Goal: Task Accomplishment & Management: Manage account settings

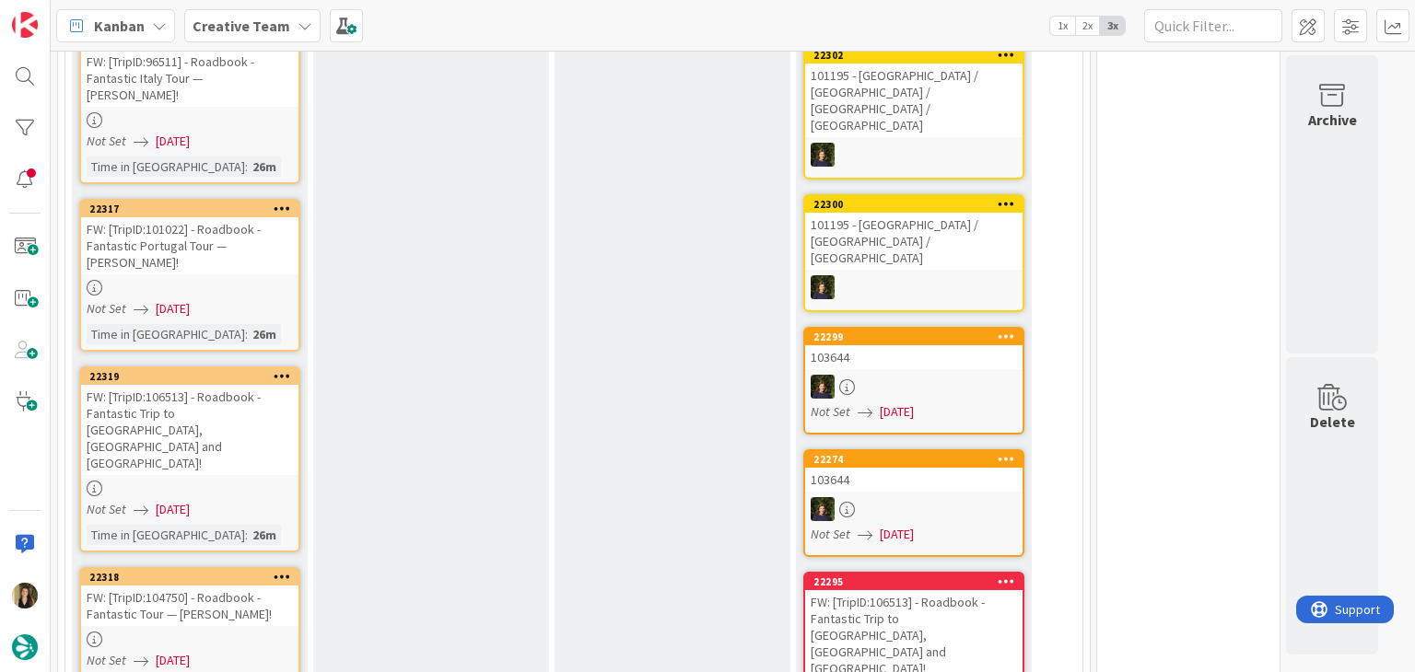
scroll to position [792, 0]
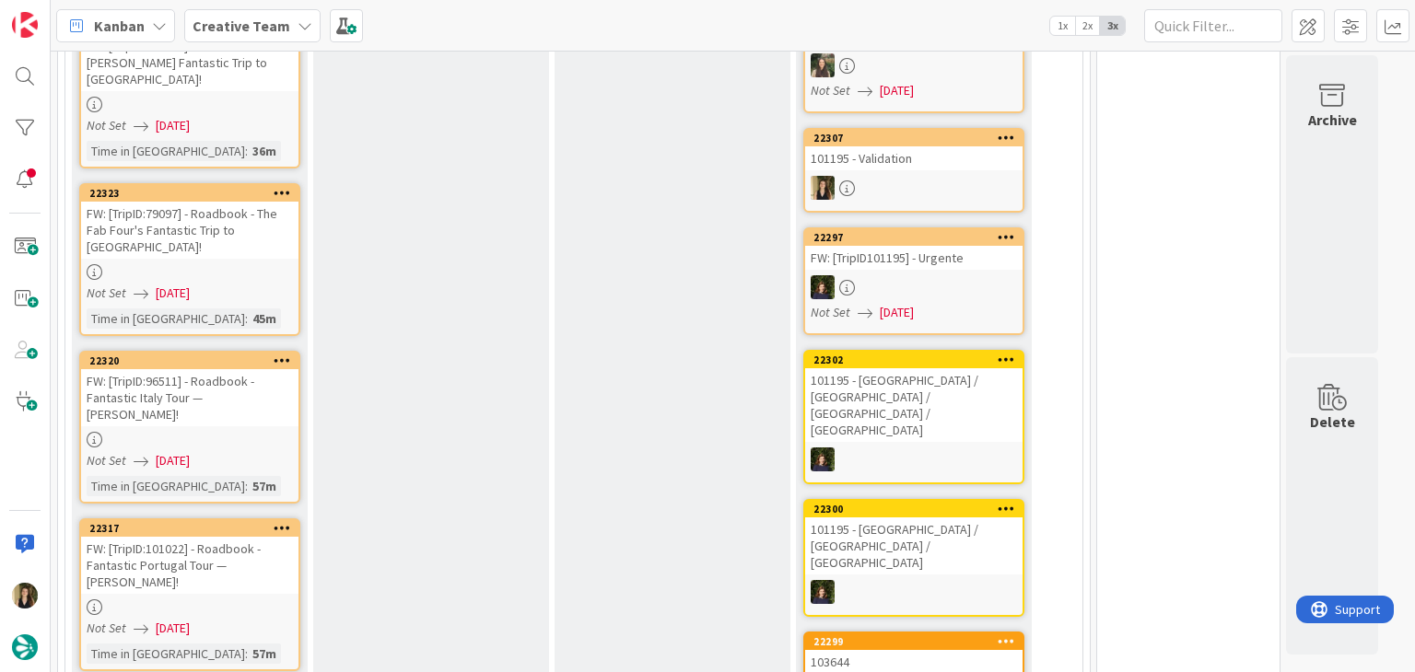
scroll to position [184, 0]
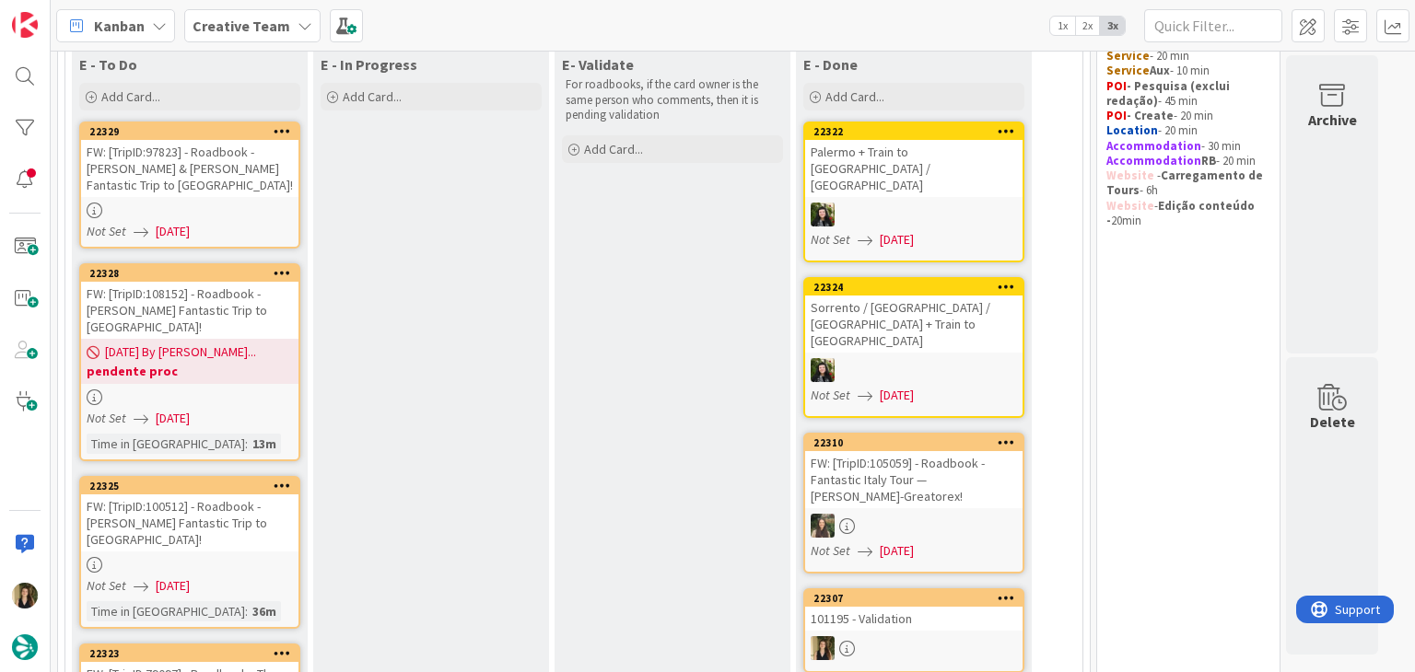
click at [278, 243] on link "22329 FW: [TripID:97823] - Roadbook - [PERSON_NAME] & [PERSON_NAME] Fantastic T…" at bounding box center [189, 185] width 221 height 127
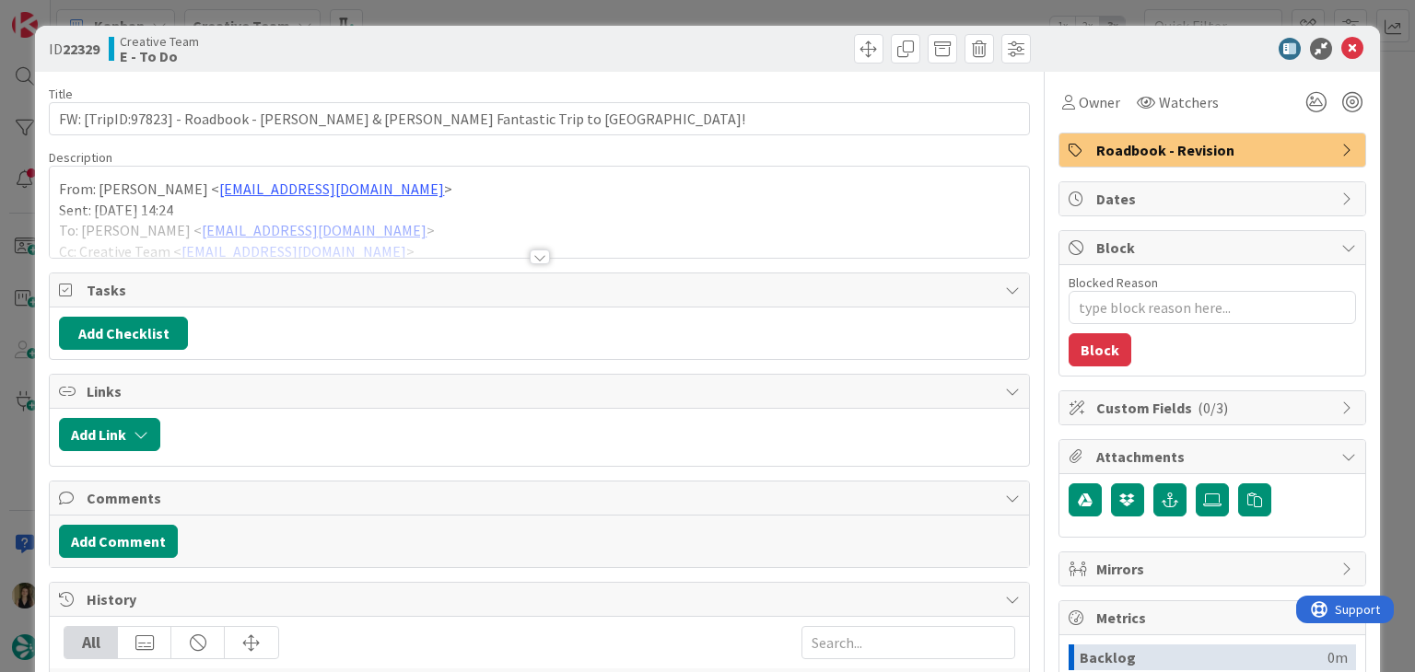
click at [534, 255] on div at bounding box center [540, 257] width 20 height 15
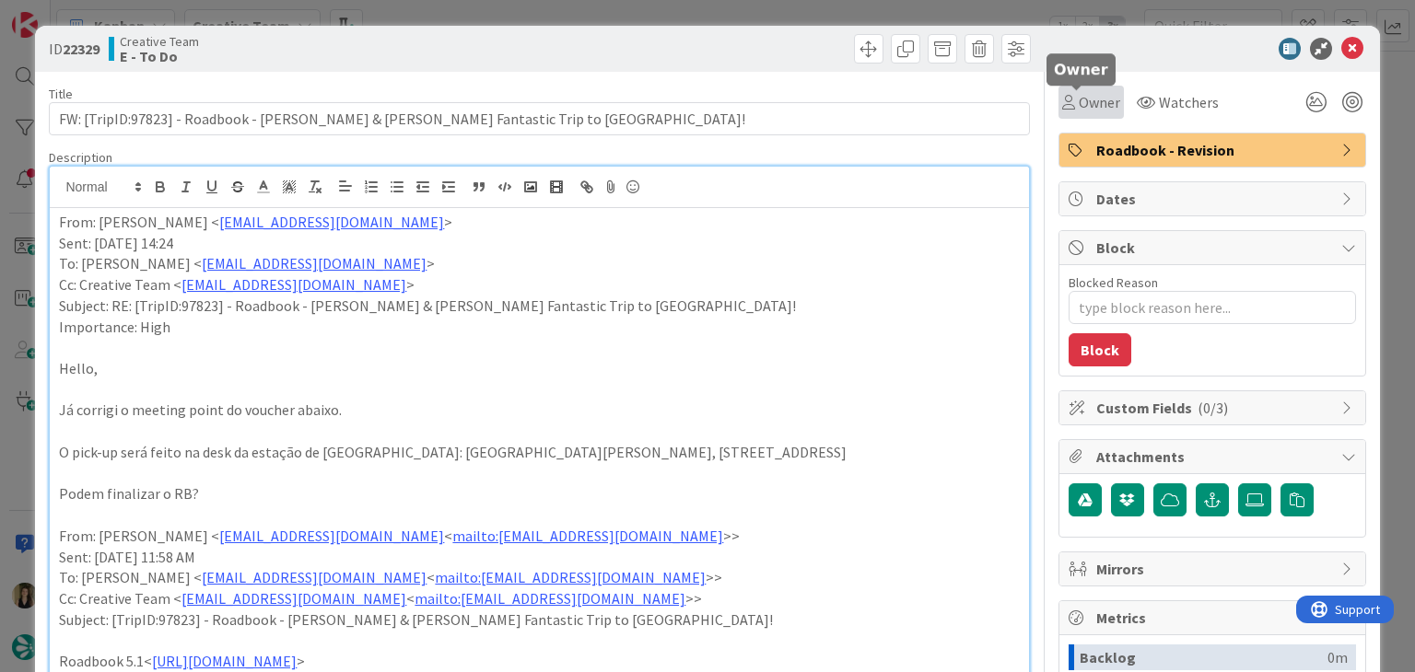
click at [1090, 109] on span "Owner" at bounding box center [1098, 102] width 41 height 22
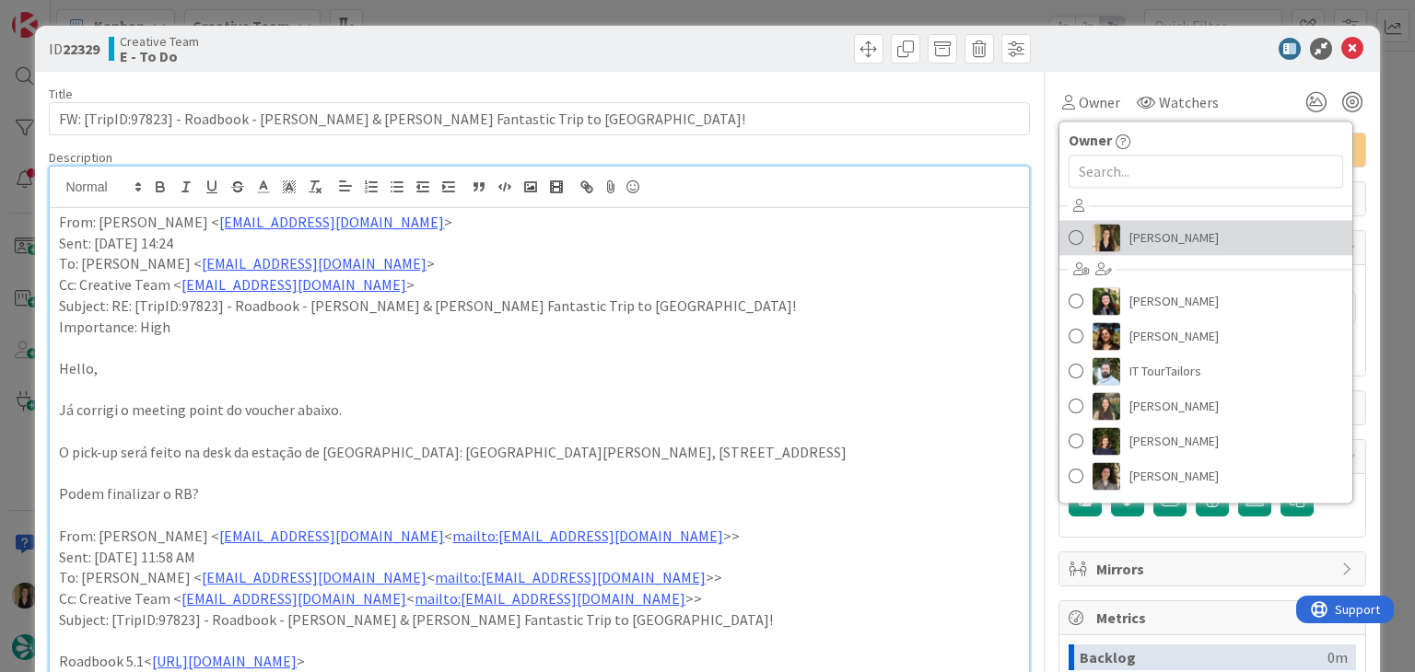
click at [1142, 222] on link "[PERSON_NAME]" at bounding box center [1205, 237] width 293 height 35
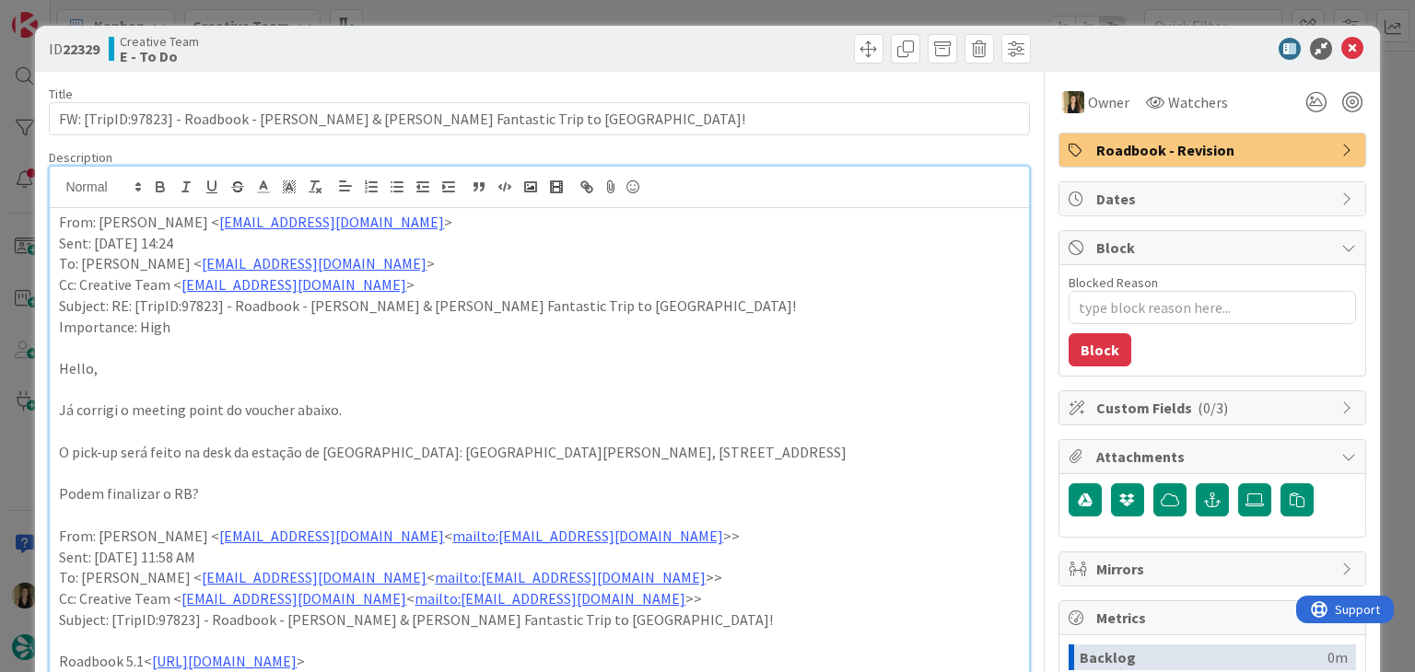
drag, startPoint x: 753, startPoint y: 63, endPoint x: 745, endPoint y: 26, distance: 37.8
click at [752, 60] on div at bounding box center [787, 48] width 486 height 29
drag, startPoint x: 743, startPoint y: 19, endPoint x: 651, endPoint y: 56, distance: 99.2
click at [741, 17] on div "ID 22329 Creative Team E - To Do Title 83 / 128 FW: [TripID:97823] - Roadbook -…" at bounding box center [707, 336] width 1415 height 672
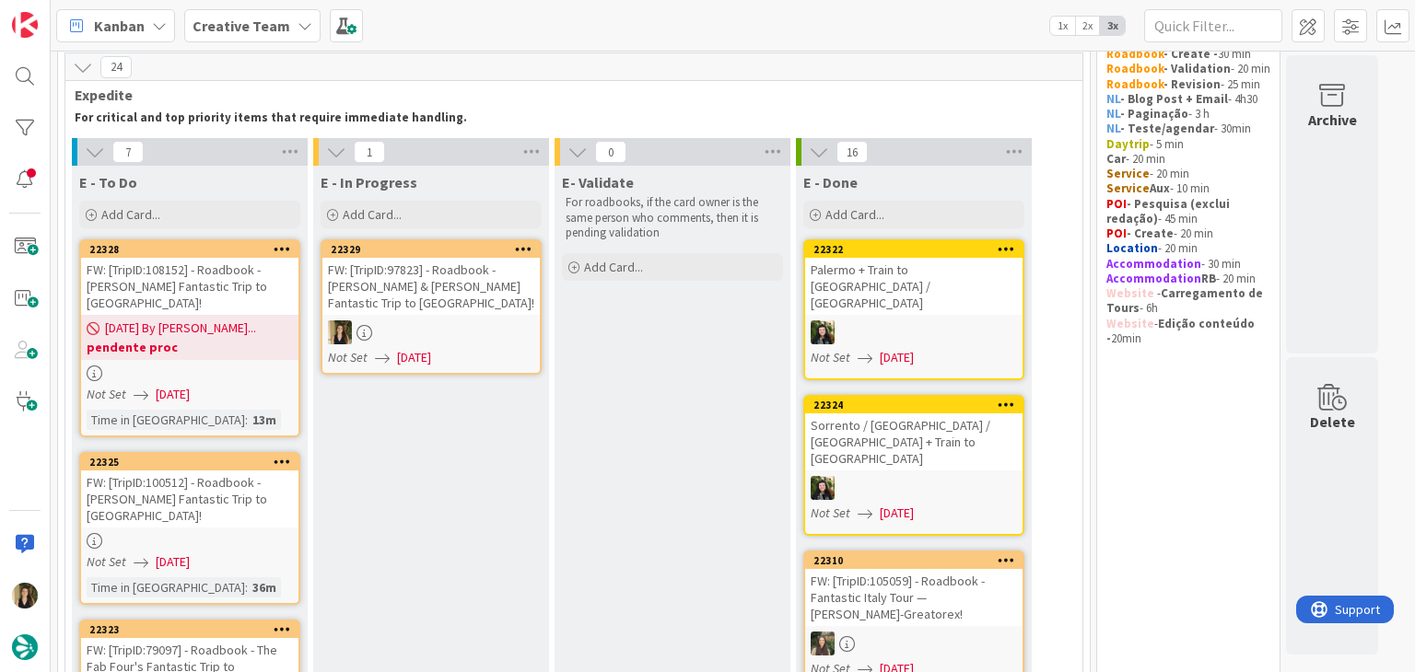
click at [485, 336] on div at bounding box center [430, 333] width 217 height 24
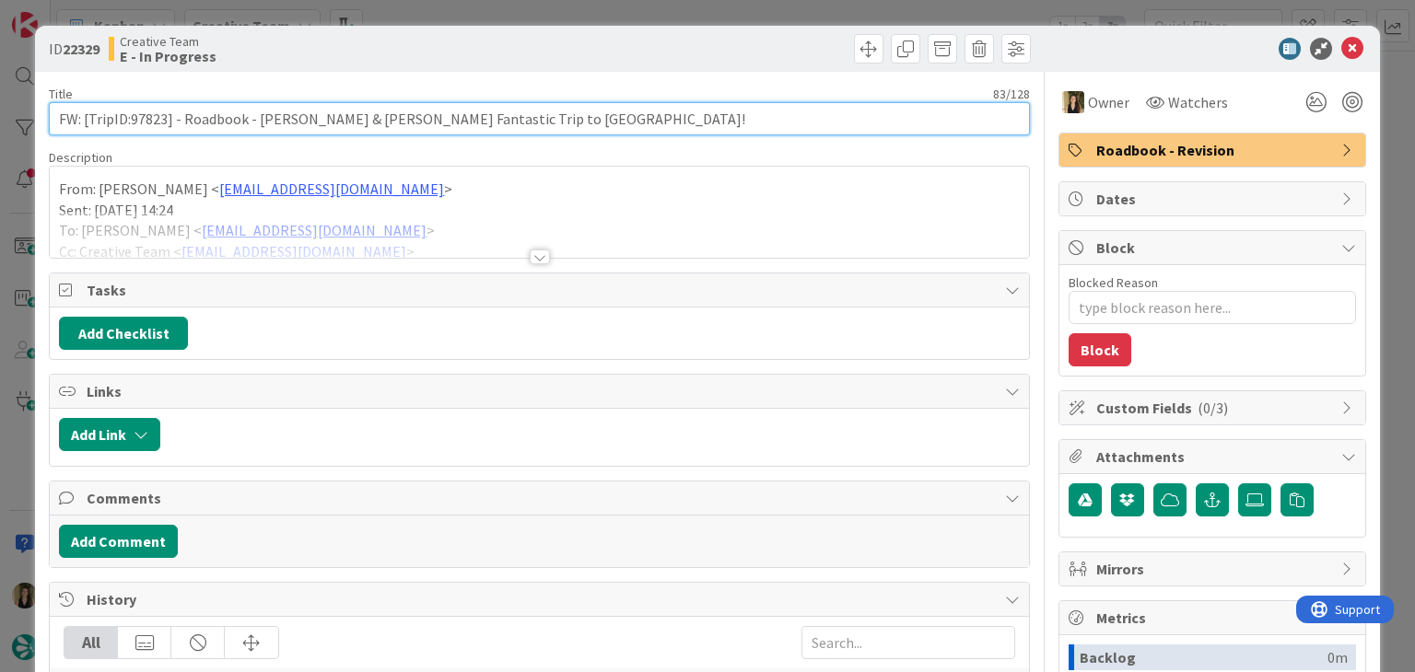
click at [147, 121] on input "FW: [TripID:97823] - Roadbook - [PERSON_NAME] & [PERSON_NAME] Fantastic Trip to…" at bounding box center [539, 118] width 980 height 33
click at [149, 121] on input "FW: [TripID:97823] - Roadbook - [PERSON_NAME] & [PERSON_NAME] Fantastic Trip to…" at bounding box center [539, 118] width 980 height 33
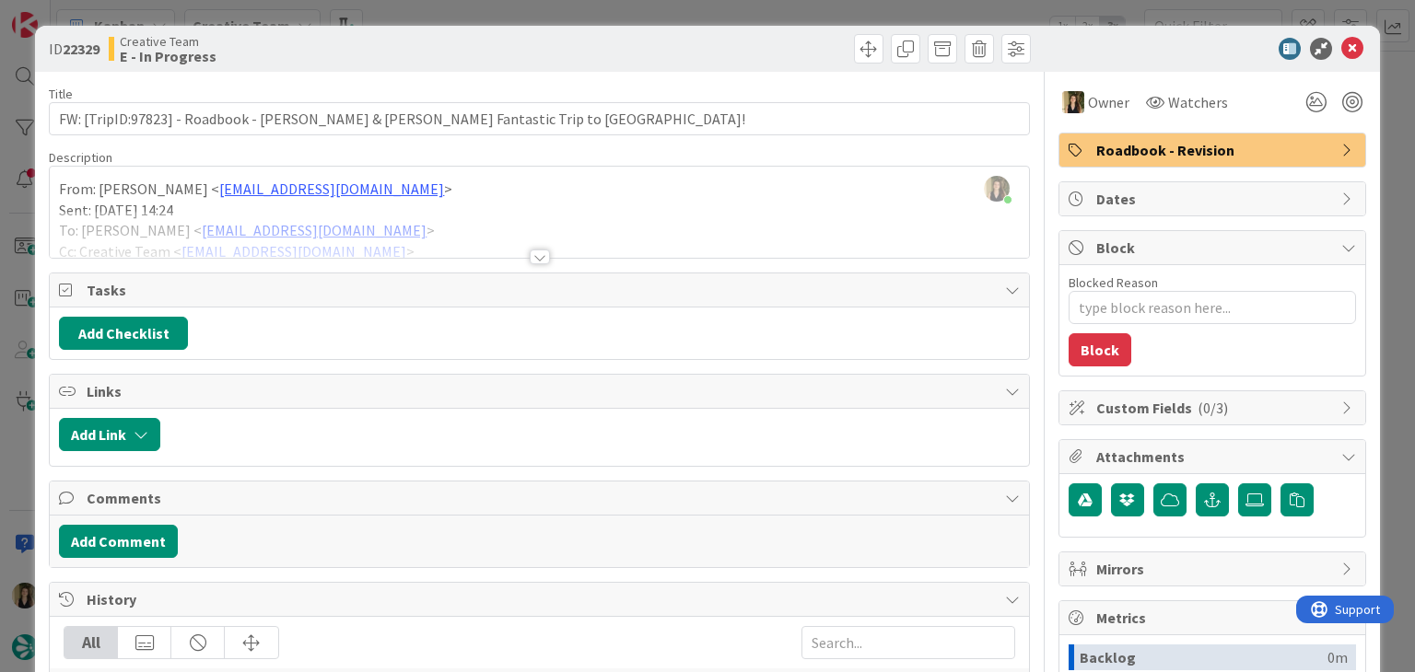
click at [1146, 137] on div "Roadbook - Revision" at bounding box center [1212, 150] width 306 height 33
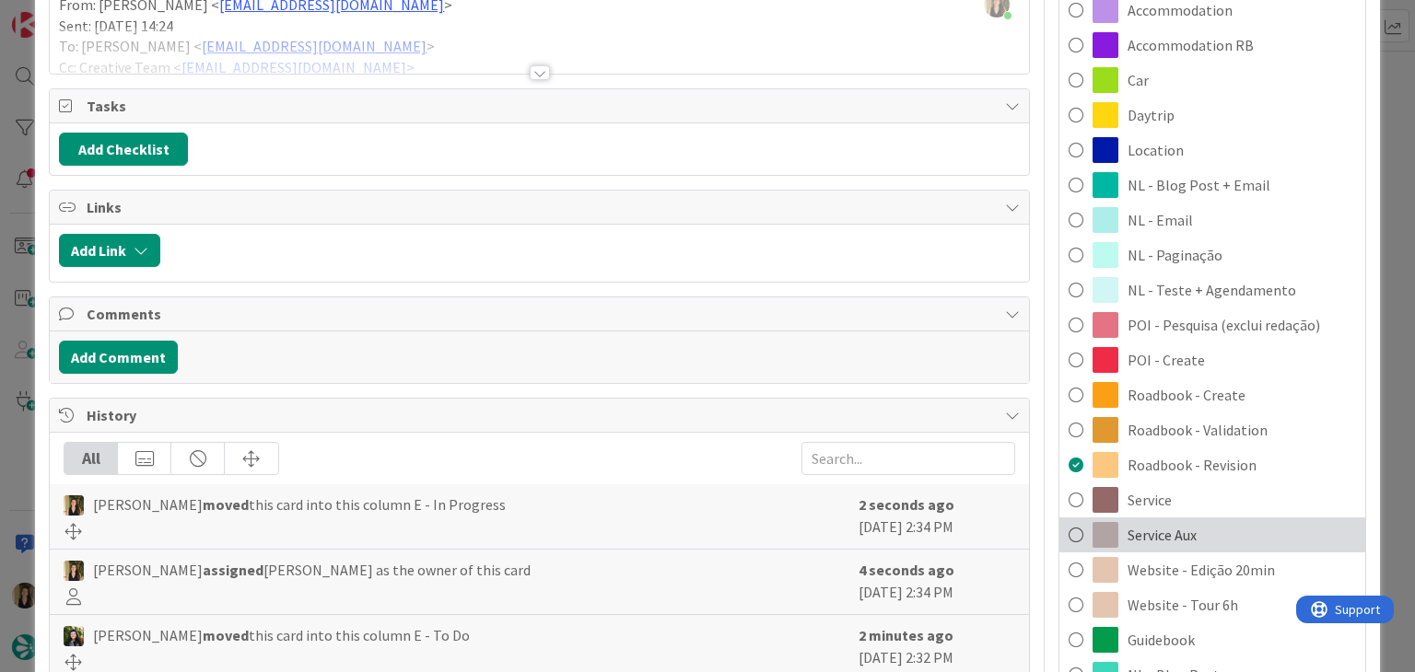
drag, startPoint x: 1204, startPoint y: 532, endPoint x: 1152, endPoint y: 499, distance: 61.3
click at [1202, 532] on div "Service Aux" at bounding box center [1212, 535] width 306 height 35
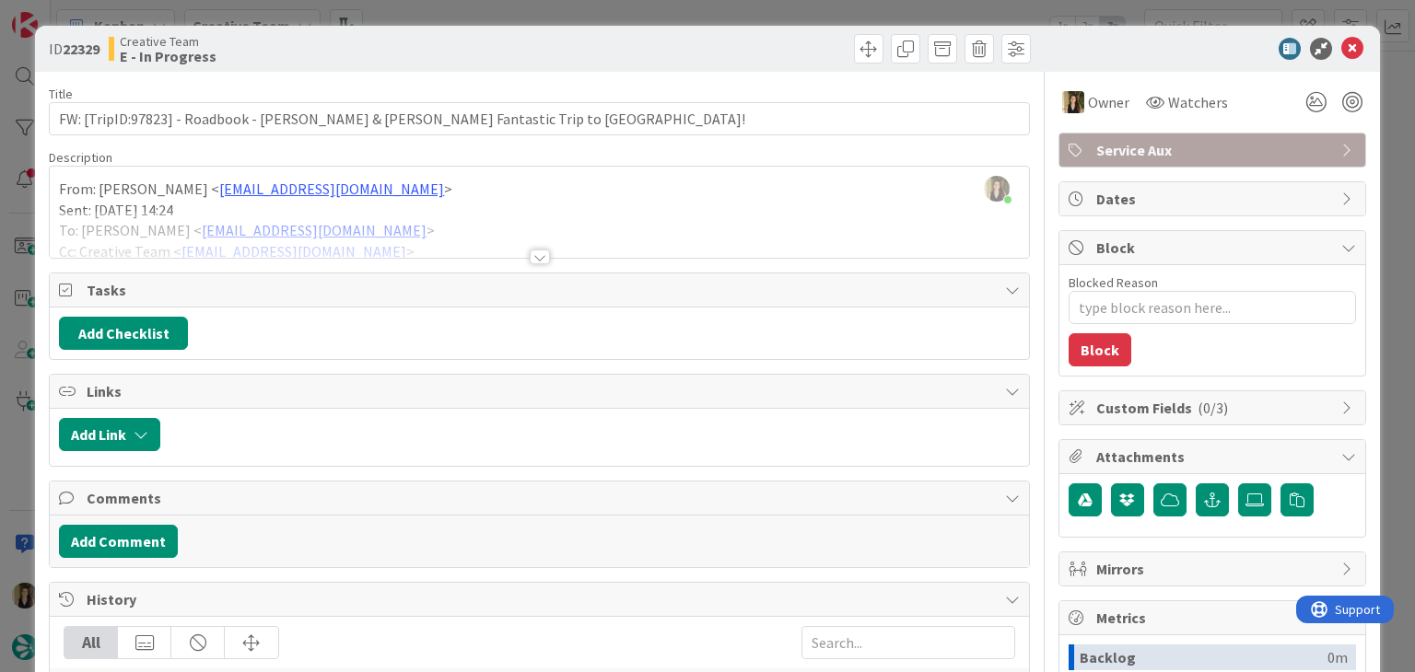
drag, startPoint x: 537, startPoint y: 60, endPoint x: 534, endPoint y: 48, distance: 12.3
click at [534, 48] on div "ID 22329 Creative Team E - In Progress" at bounding box center [539, 48] width 981 height 29
click at [538, 7] on div "ID 22329 Creative Team E - In Progress Title 83 / 128 FW: [TripID:97823] - Road…" at bounding box center [707, 336] width 1415 height 672
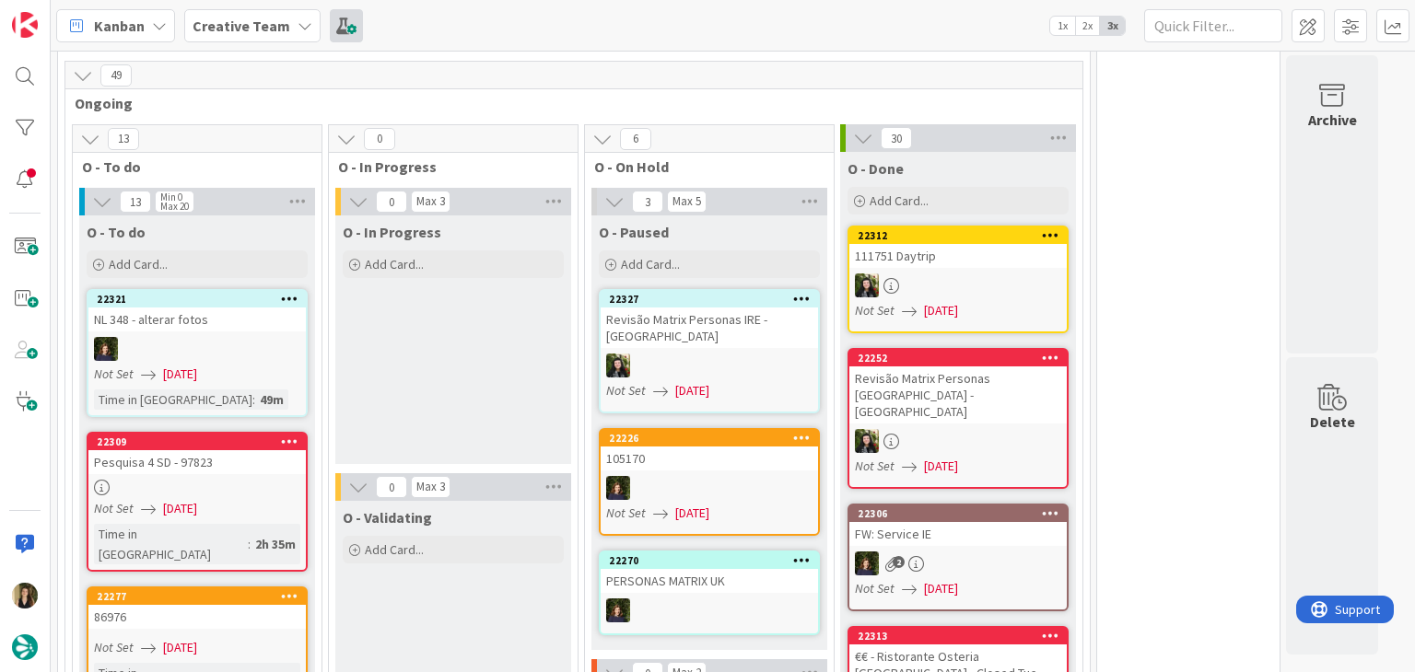
scroll to position [1632, 0]
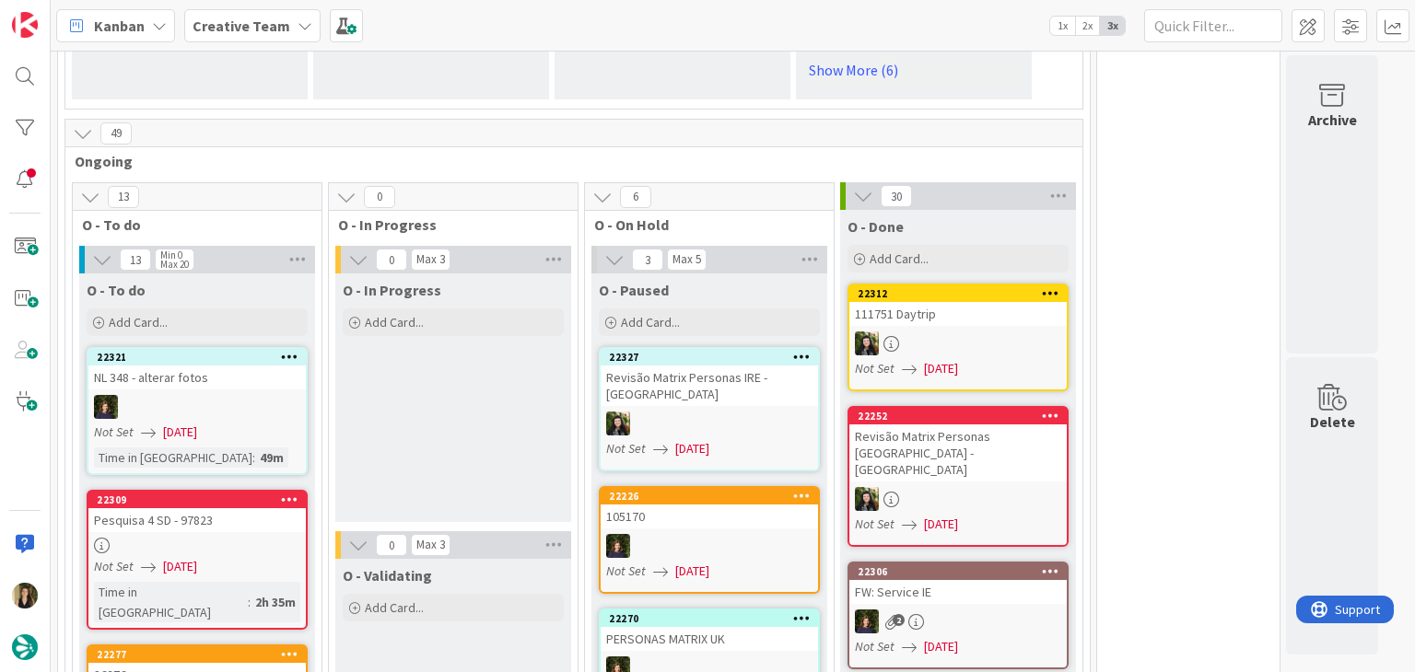
click at [508, 274] on div "O - In Progress Add Card..." at bounding box center [453, 398] width 236 height 249
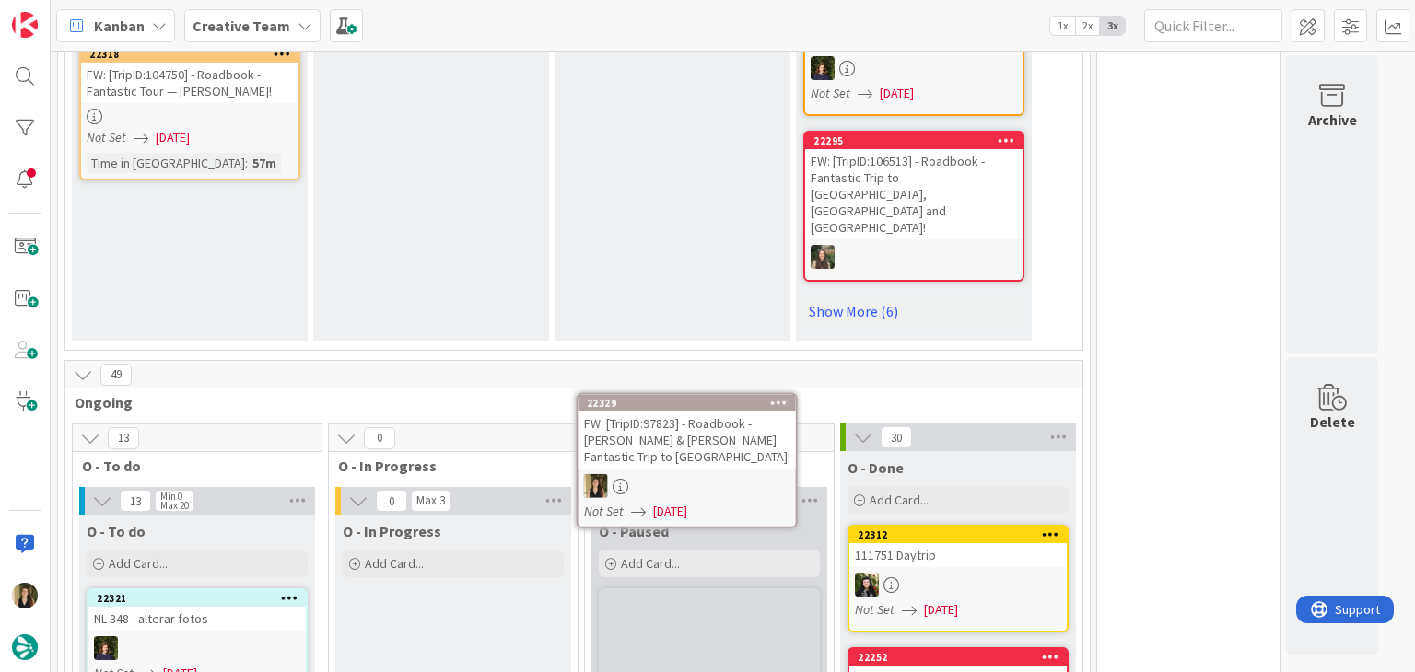
scroll to position [1403, 0]
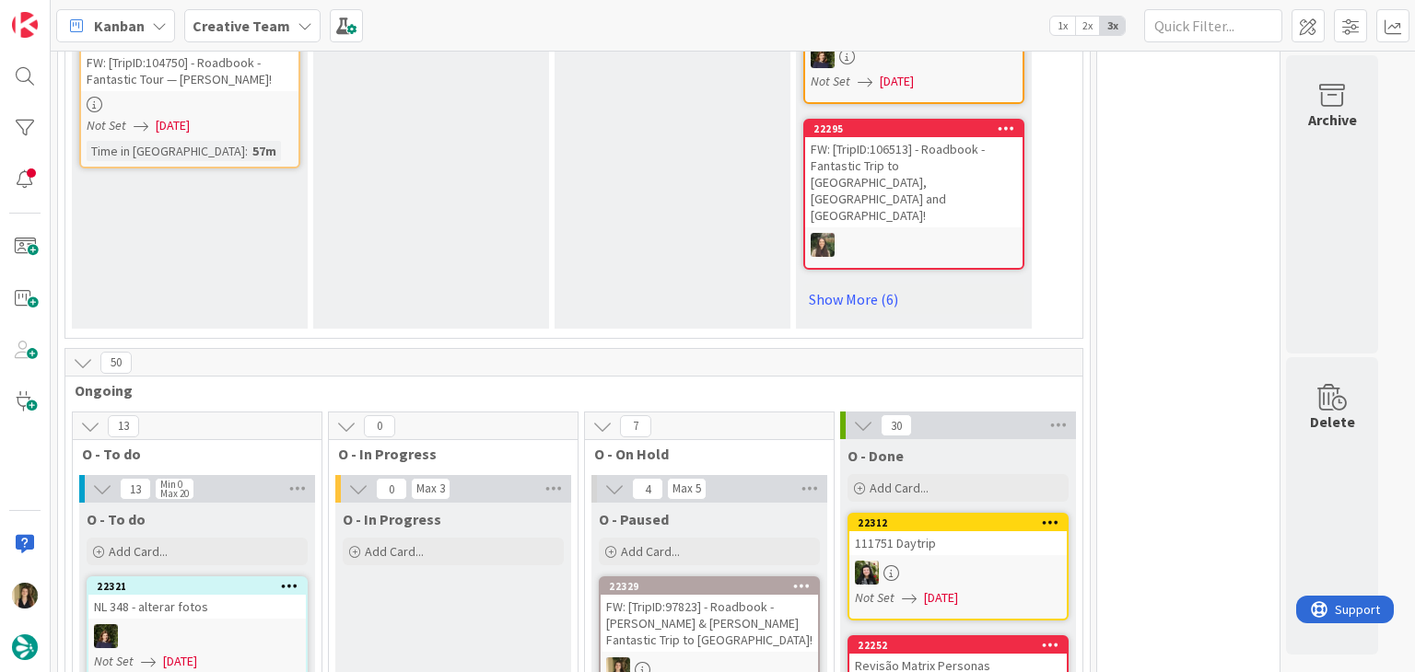
click at [753, 595] on div "FW: [TripID:97823] - Roadbook - [PERSON_NAME] & [PERSON_NAME] Fantastic Trip to…" at bounding box center [708, 623] width 217 height 57
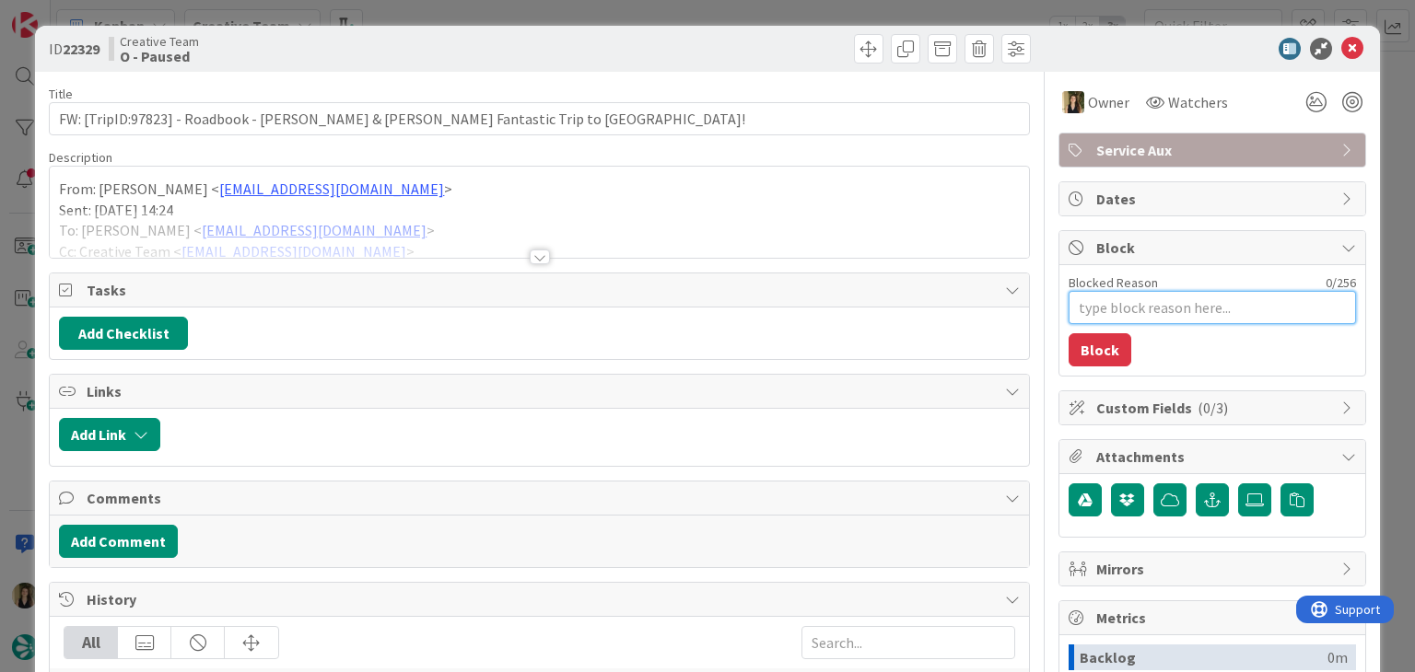
click at [1159, 304] on textarea "Blocked Reason" at bounding box center [1211, 307] width 287 height 33
type textarea "x"
type textarea "r"
type textarea "x"
type textarea "rb"
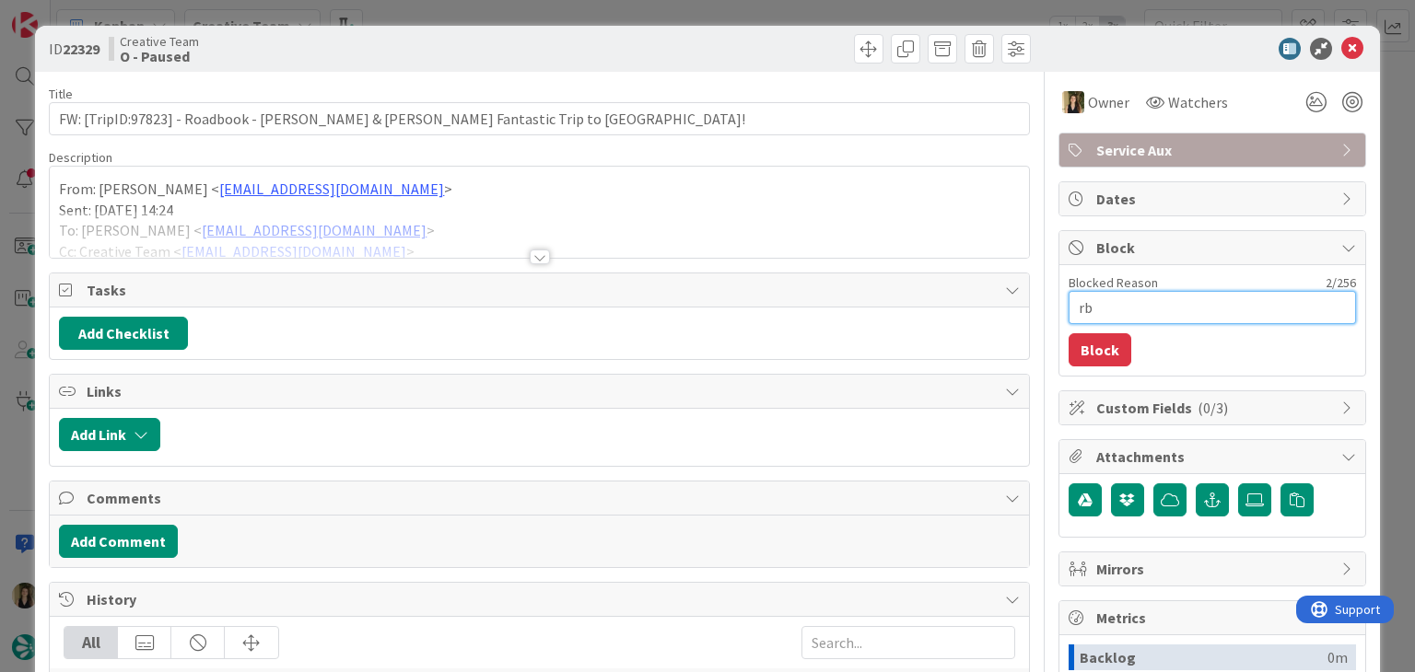
type textarea "x"
type textarea "rb"
type textarea "x"
type textarea "rb r"
type textarea "x"
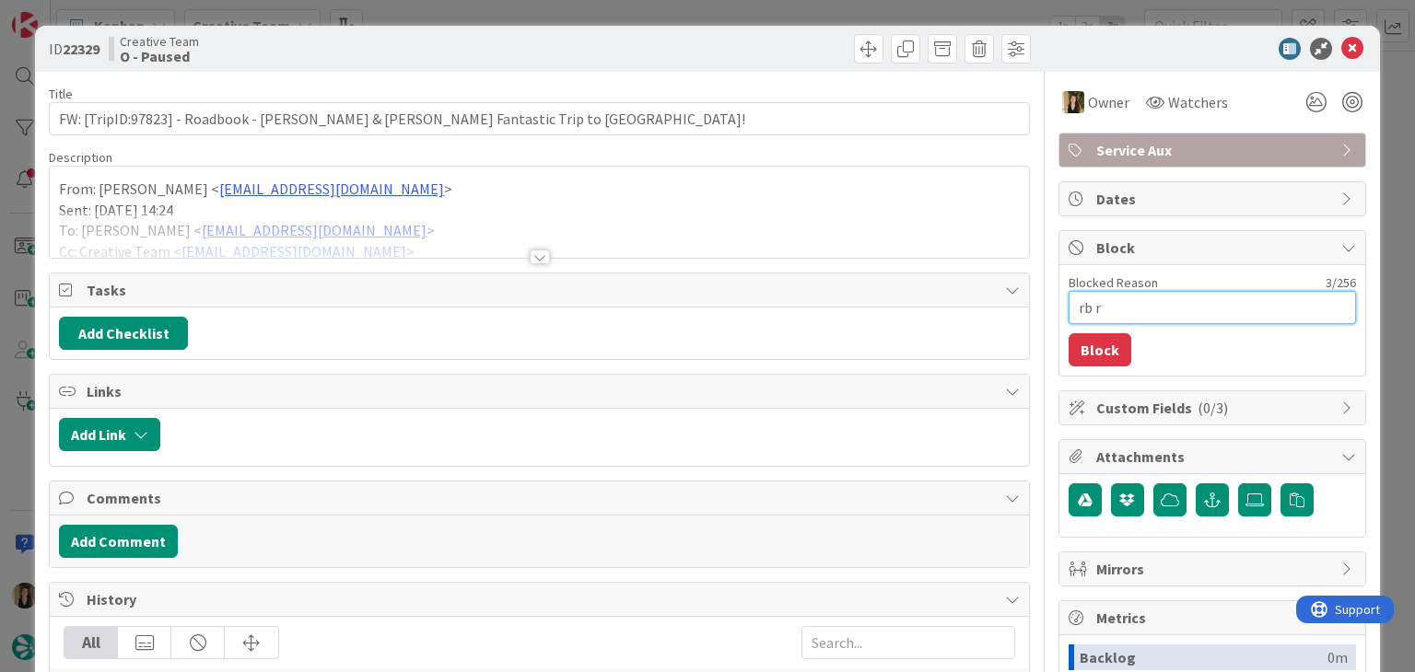
type textarea "rb re"
type textarea "x"
type textarea "rb rev"
type textarea "x"
type textarea "rb revi"
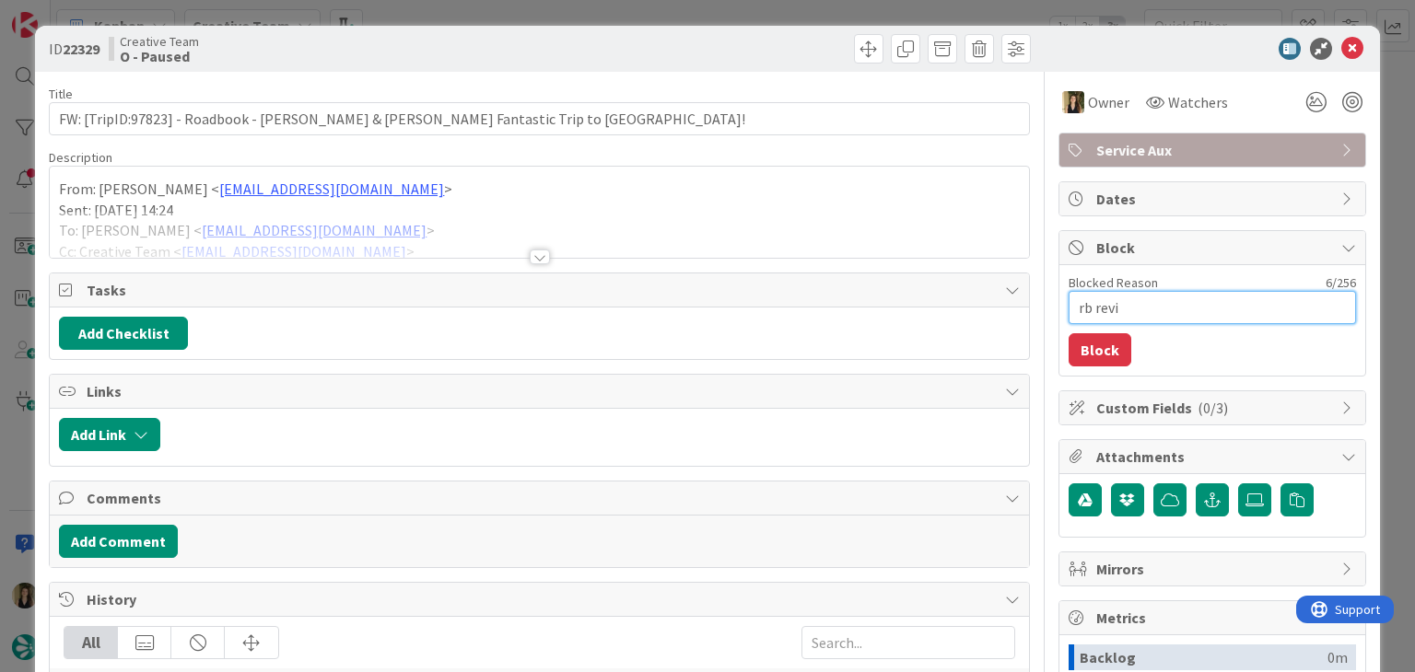
type textarea "x"
type textarea "rb revis"
type textarea "x"
type textarea "rb revist"
type textarea "x"
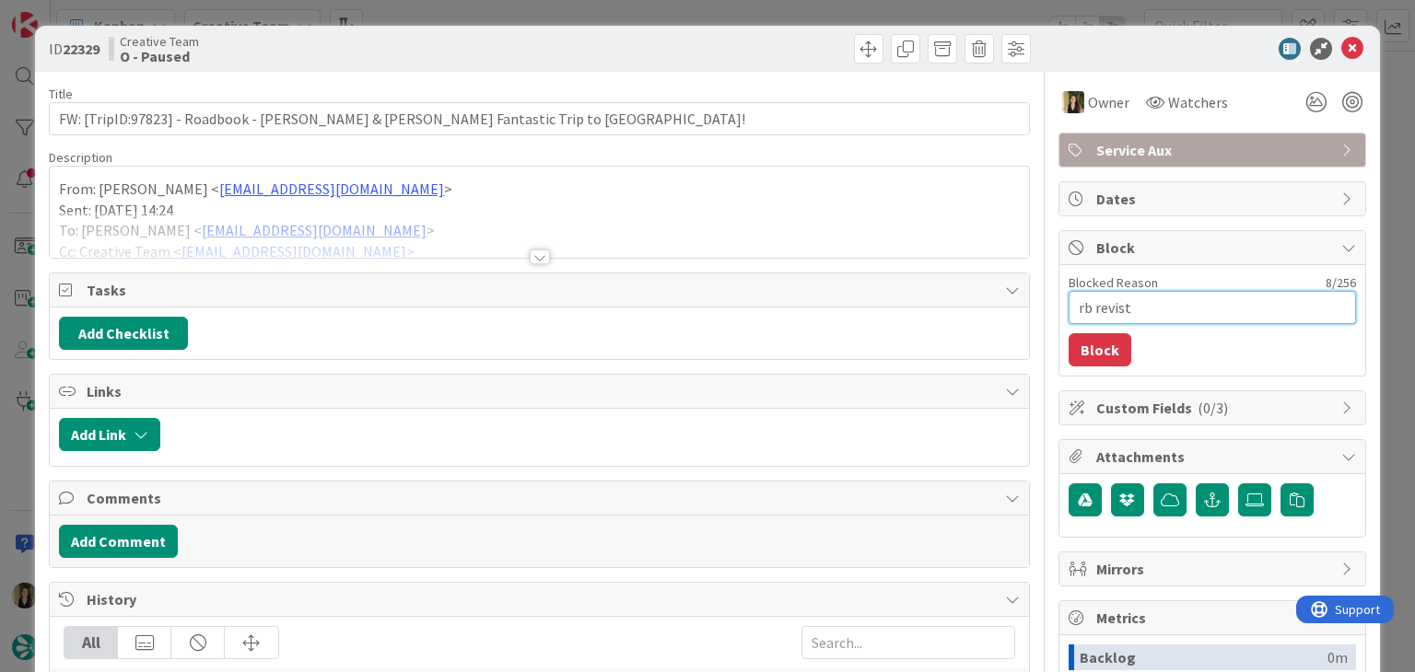
type textarea "rb revisto"
type textarea "x"
type textarea "rb revisto"
type textarea "x"
type textarea "rb revisto m"
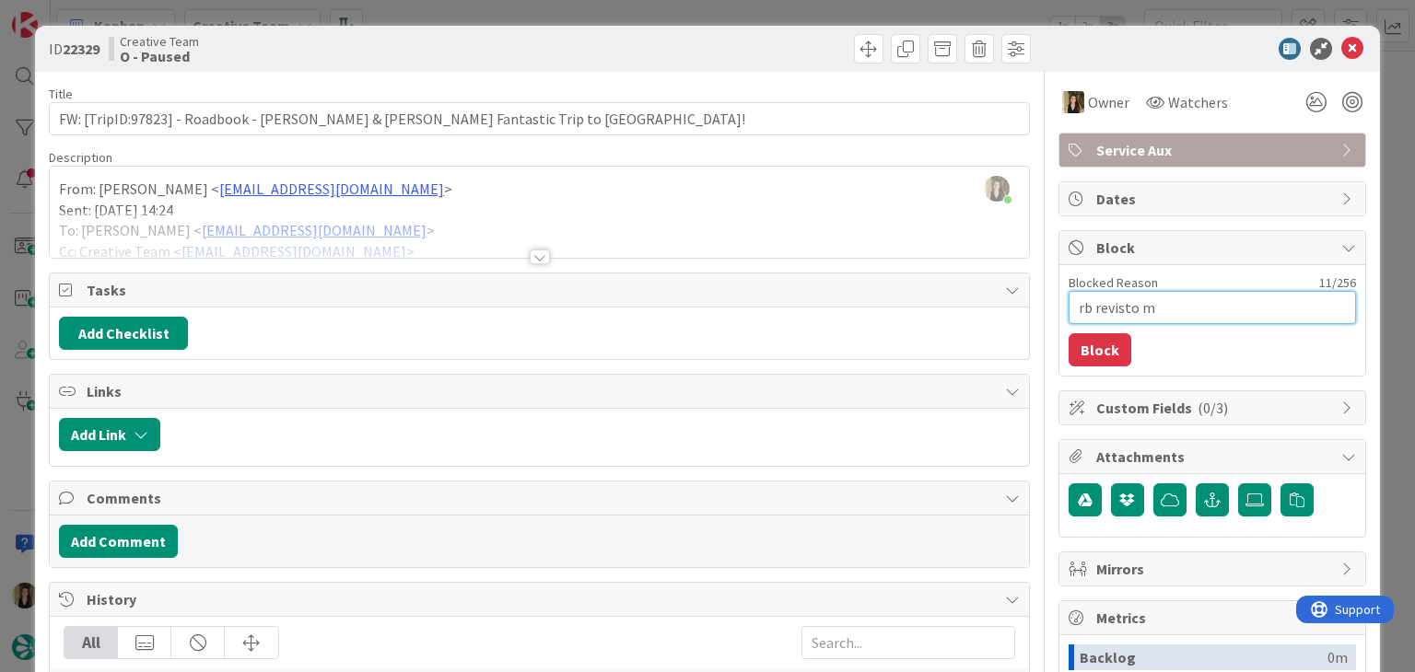
type textarea "x"
type textarea "rb revisto ma"
type textarea "x"
type textarea "rb revisto mas"
type textarea "x"
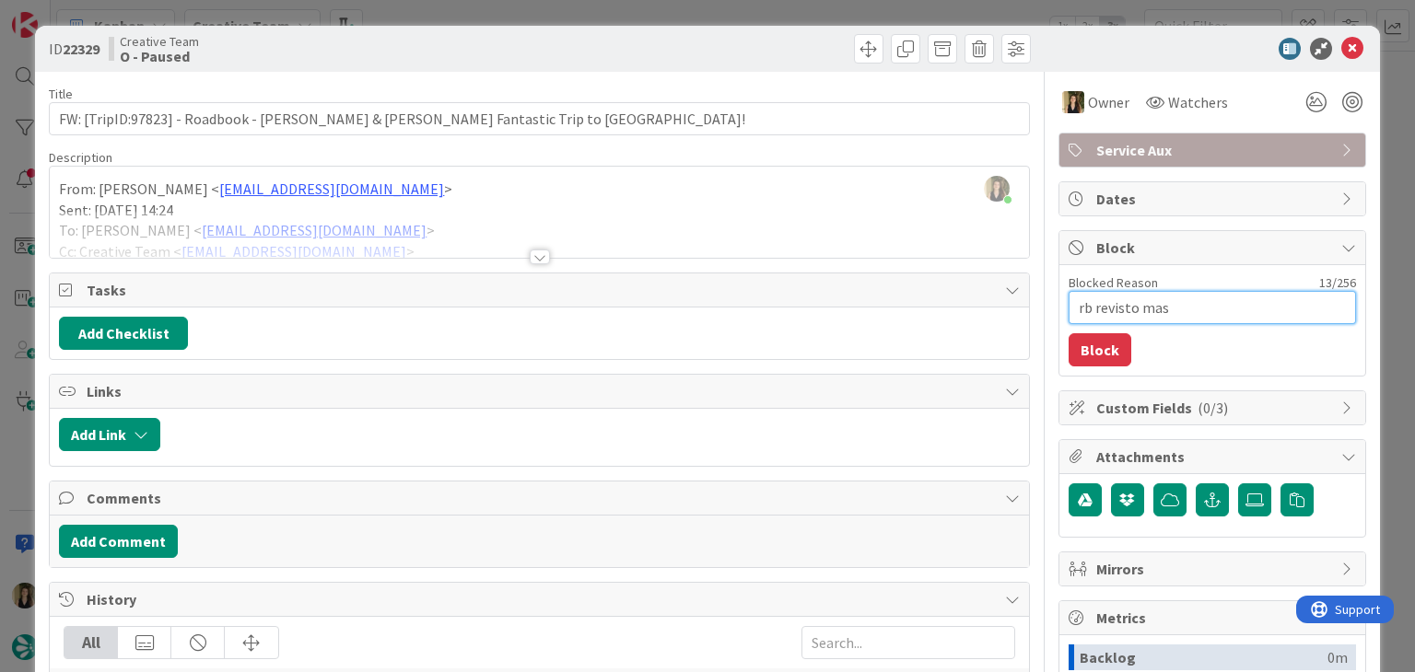
type textarea "rb revisto mas"
type textarea "x"
type textarea "rb revisto mas f"
type textarea "x"
type textarea "rb revisto mas fa"
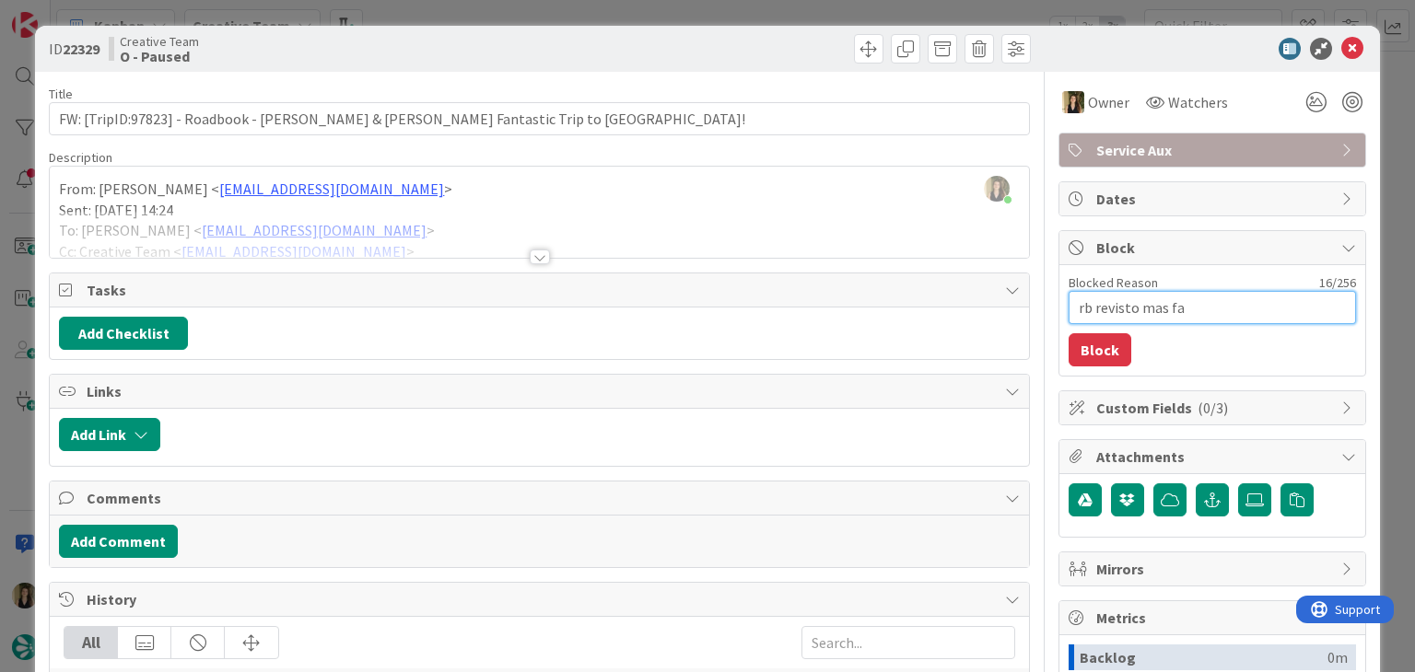
type textarea "x"
type textarea "rb revisto mas fal"
type textarea "x"
type textarea "rb revisto mas falt"
type textarea "x"
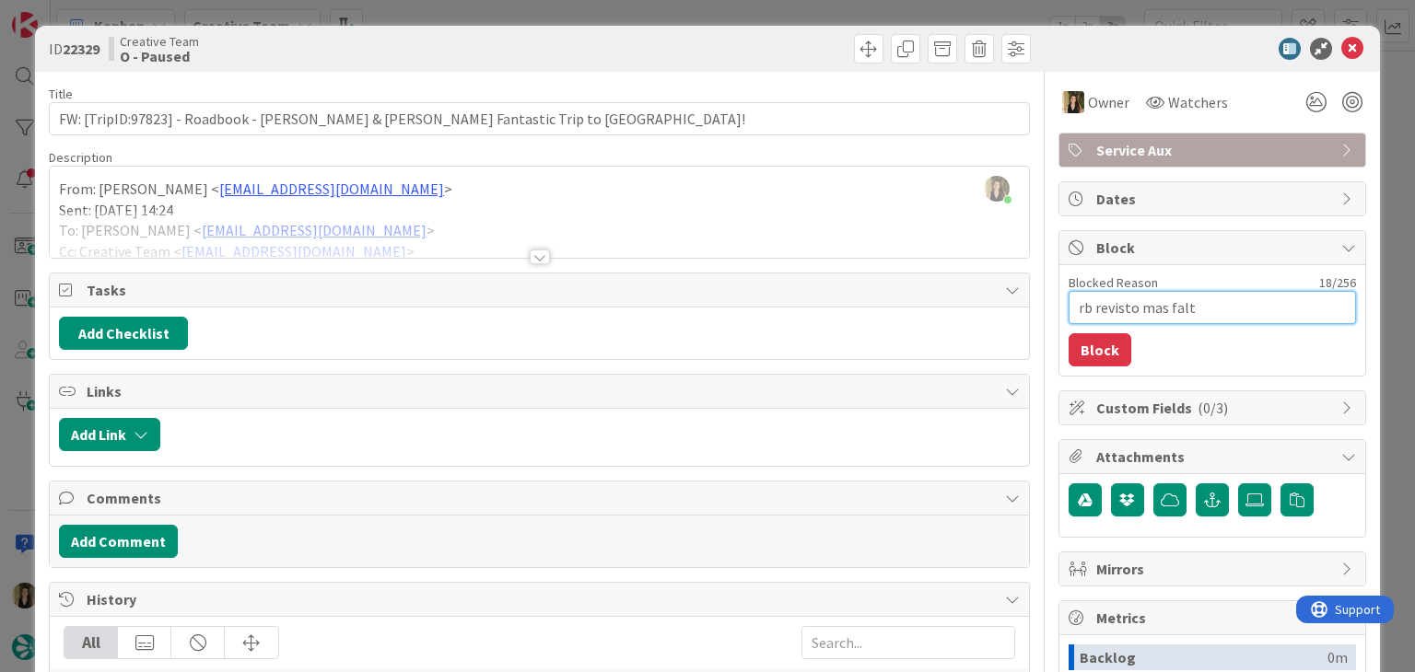
type textarea "rb revisto mas falta"
type textarea "x"
type textarea "rb revisto mas falta"
type textarea "x"
type textarea "rb revisto mas falta c"
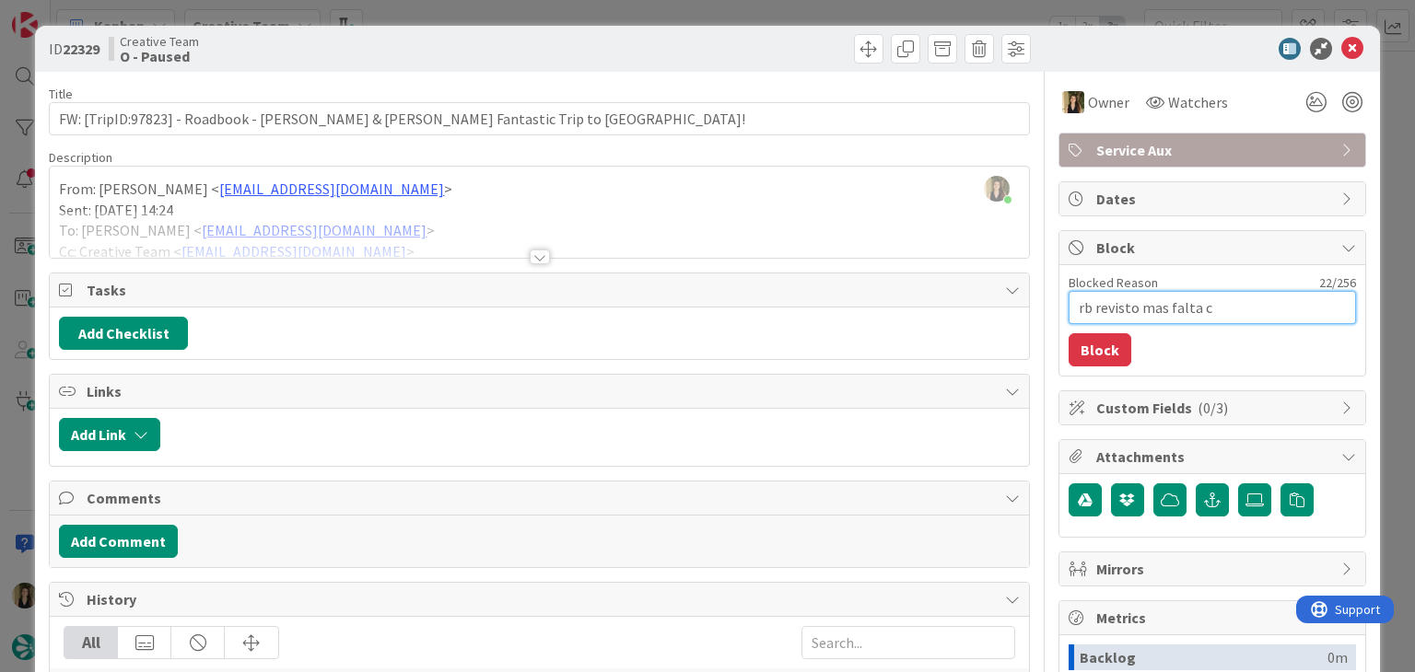
type textarea "x"
type textarea "rb revisto mas falta cr"
type textarea "x"
type textarea "rb revisto mas falta cri"
type textarea "x"
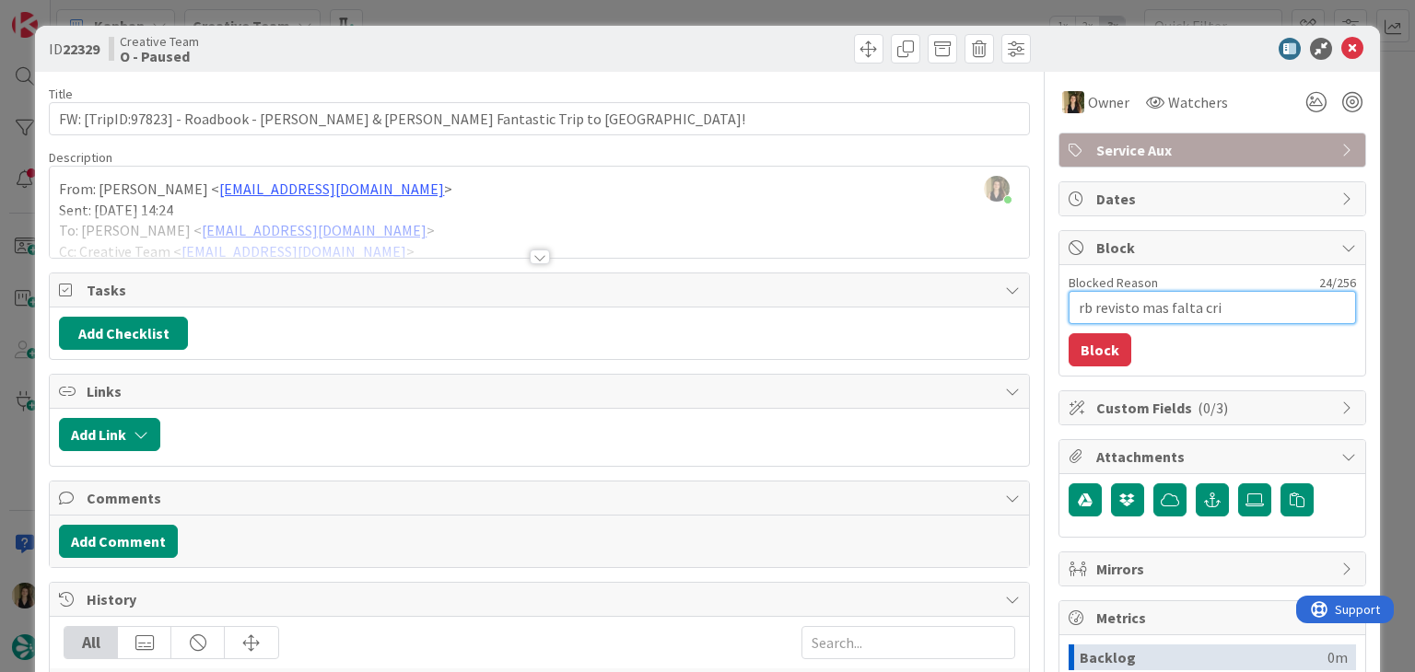
type textarea "rb revisto mas falta cria"
type textarea "x"
type textarea "rb revisto mas falta criar"
type textarea "x"
type textarea "rb revisto mas falta criar"
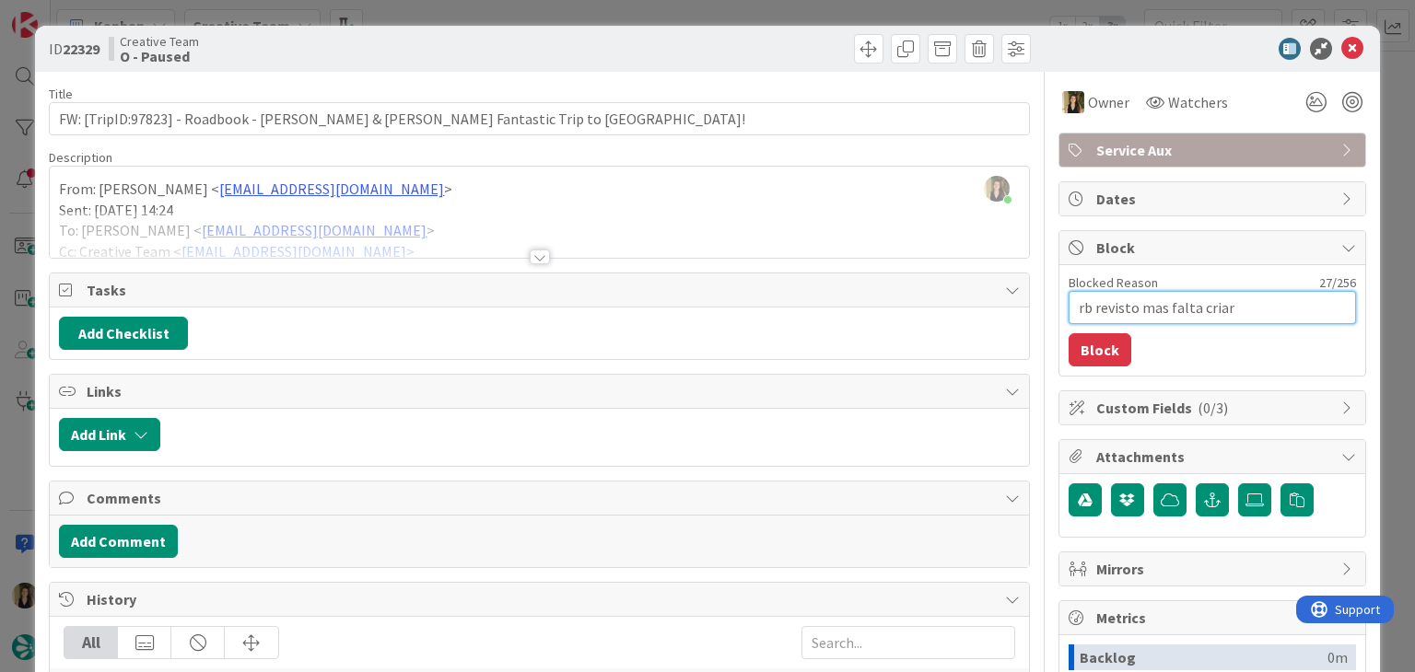
type textarea "x"
type textarea "rb revisto mas falta criar p"
type textarea "x"
type textarea "rb revisto mas falta criar po"
type textarea "x"
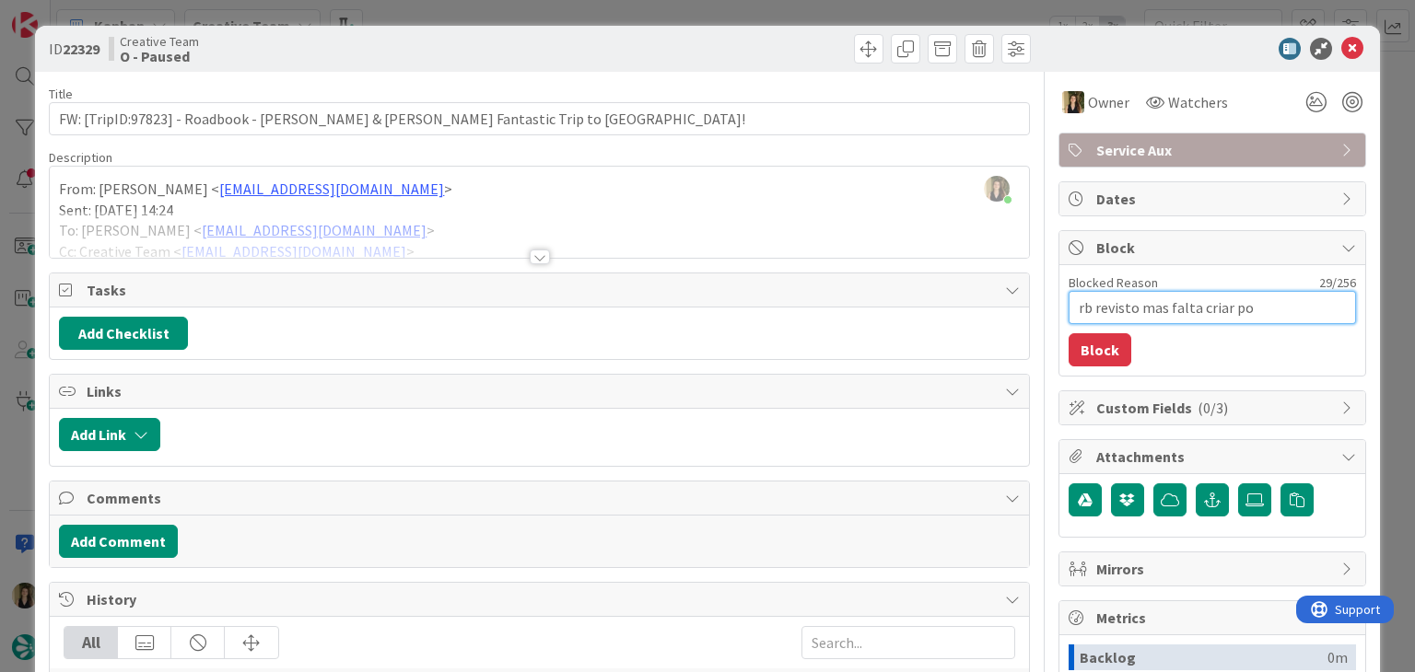
type textarea "rb revisto mas falta criar poi"
type textarea "x"
type textarea "rb revisto mas falta criar pois"
type textarea "x"
type textarea "rb revisto mas falta criar pois"
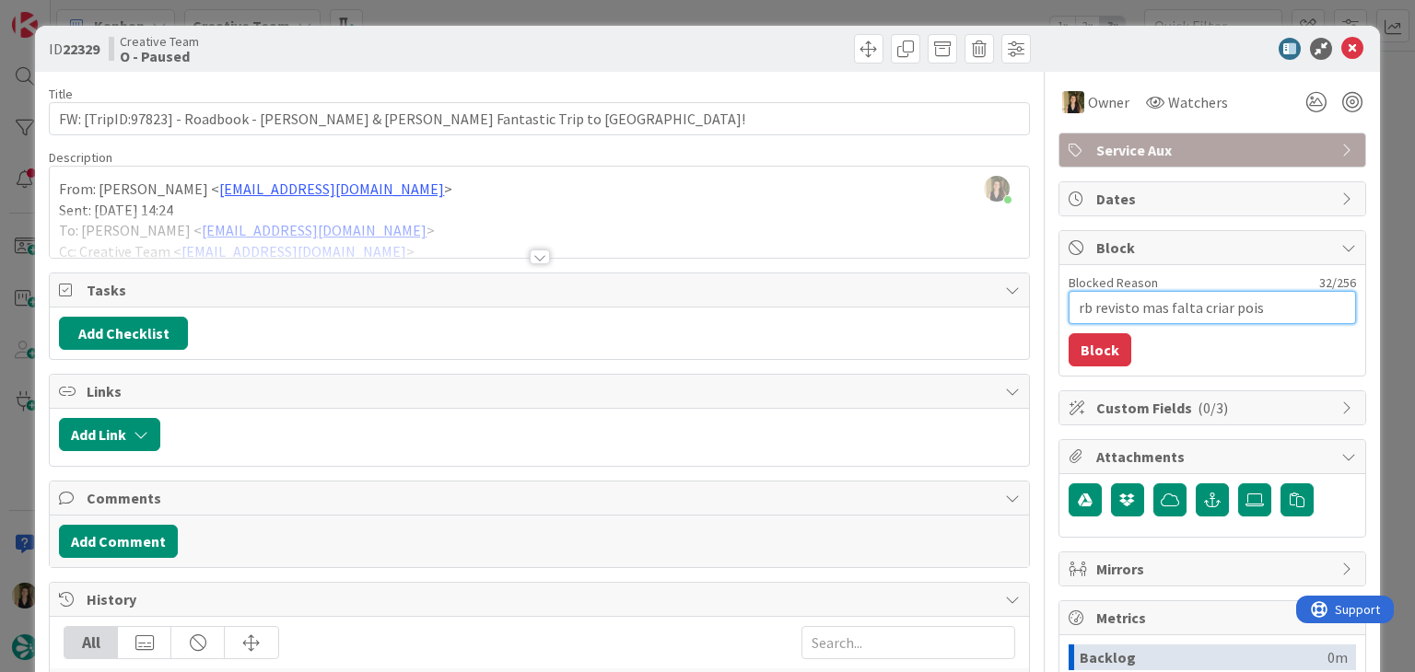
type textarea "x"
type textarea "rb revisto mas falta criar pois S"
type textarea "x"
type textarea "rb revisto mas falta criar pois SD"
drag, startPoint x: 1101, startPoint y: 347, endPoint x: 1081, endPoint y: 331, distance: 26.2
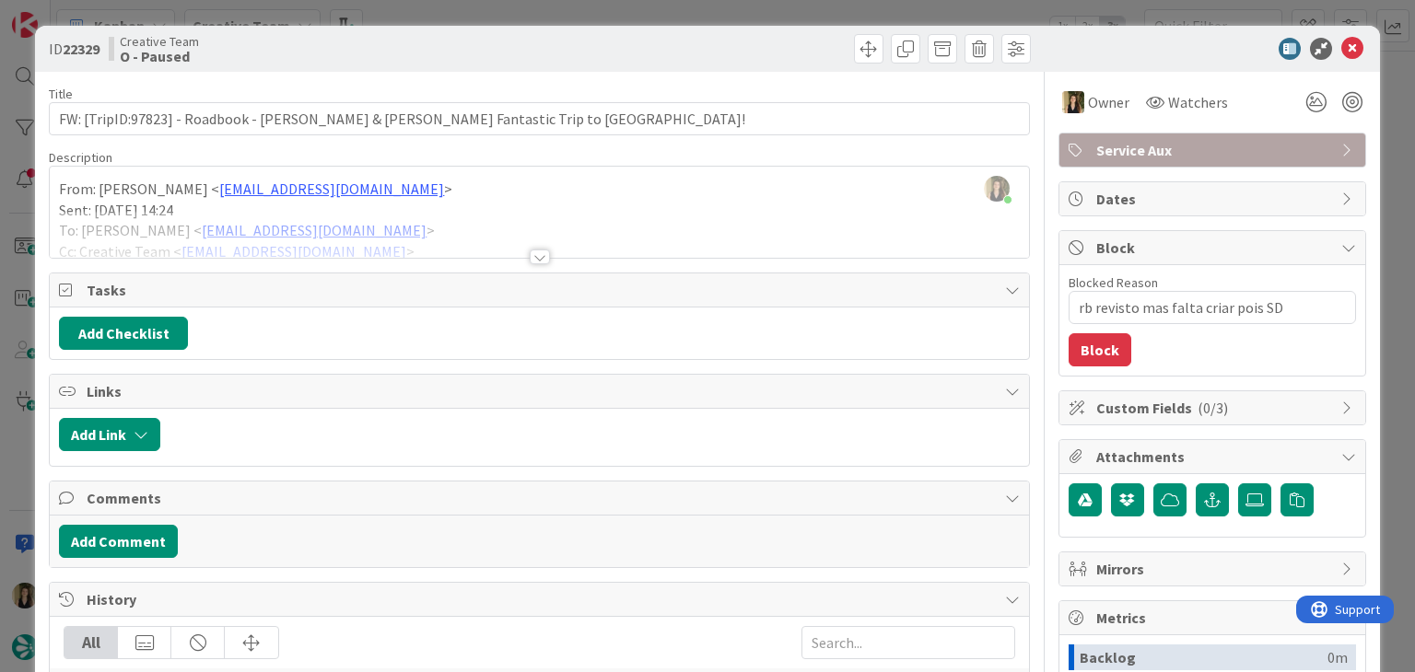
click at [1101, 347] on button "Block" at bounding box center [1099, 349] width 63 height 33
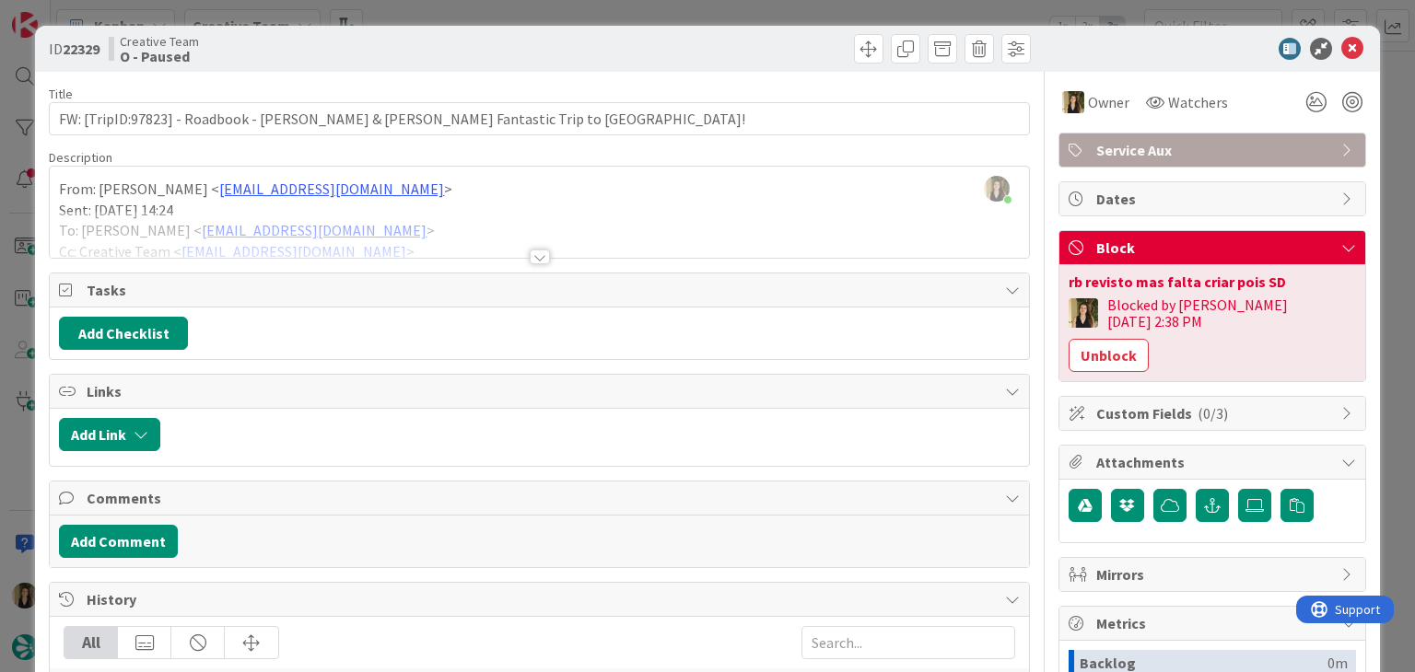
drag, startPoint x: 798, startPoint y: 48, endPoint x: 782, endPoint y: 21, distance: 31.4
click at [796, 46] on div at bounding box center [787, 48] width 486 height 29
click at [781, 17] on div "ID 22329 Creative Team O - Paused Title 83 / 128 FW: [TripID:97823] - Roadbook …" at bounding box center [707, 336] width 1415 height 672
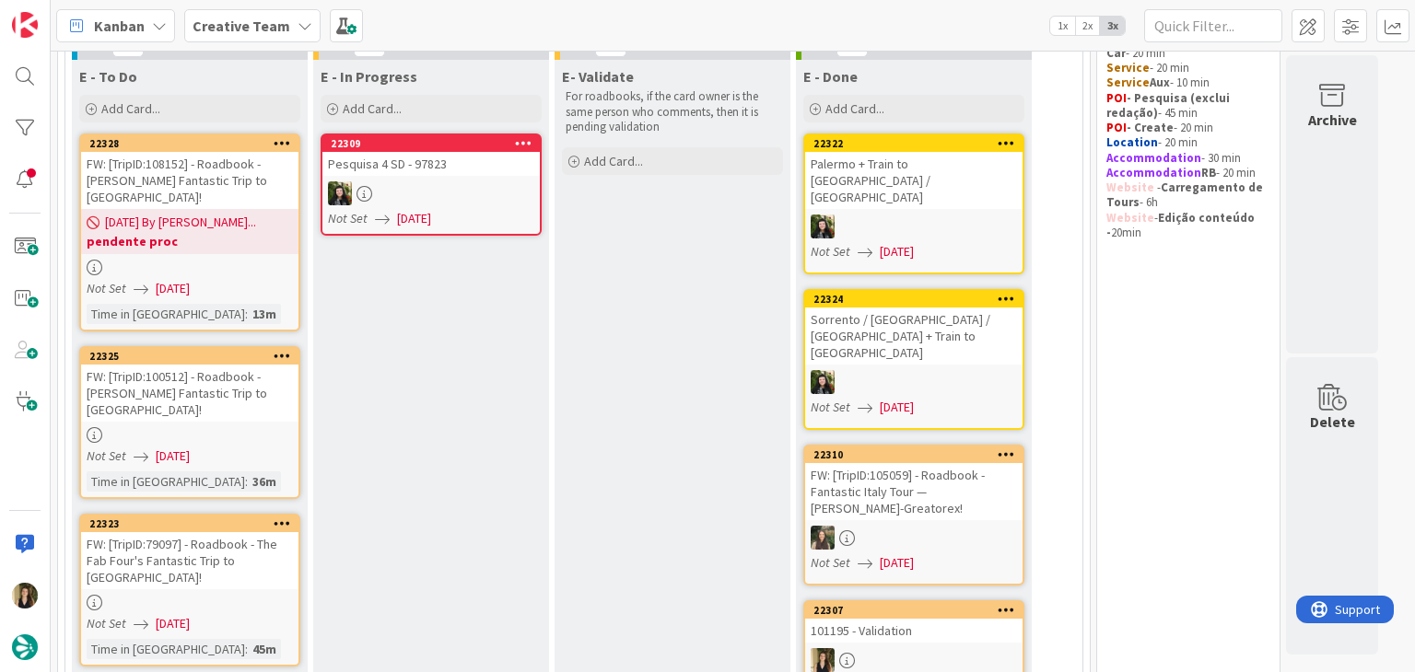
scroll to position [184, 0]
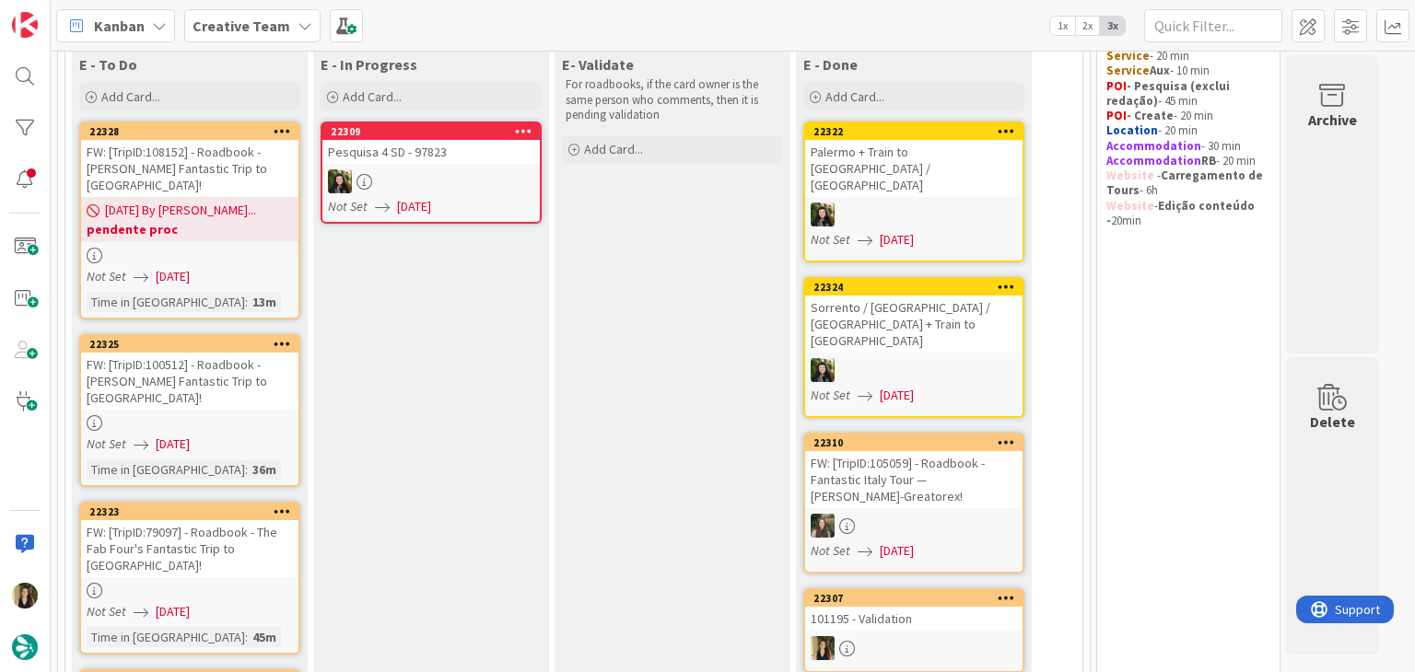
click at [254, 435] on div "Not Set [DATE]" at bounding box center [193, 444] width 212 height 19
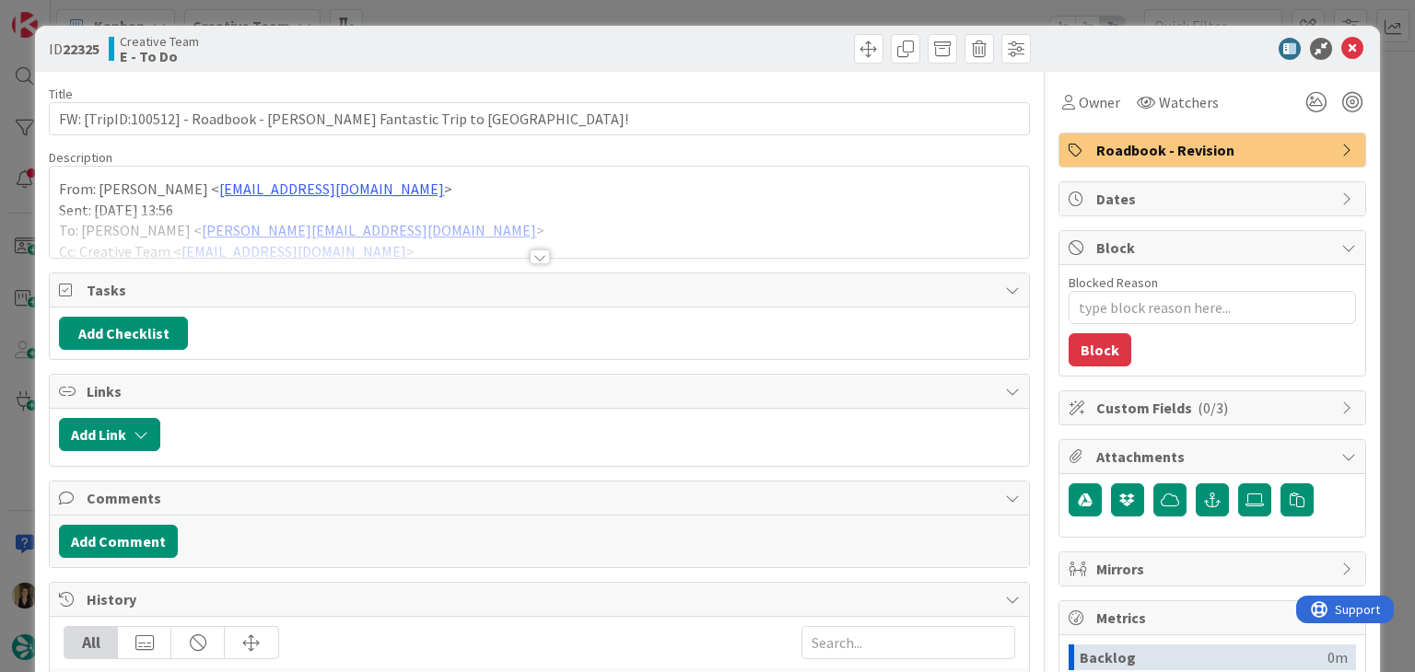
click at [530, 255] on div at bounding box center [540, 257] width 20 height 15
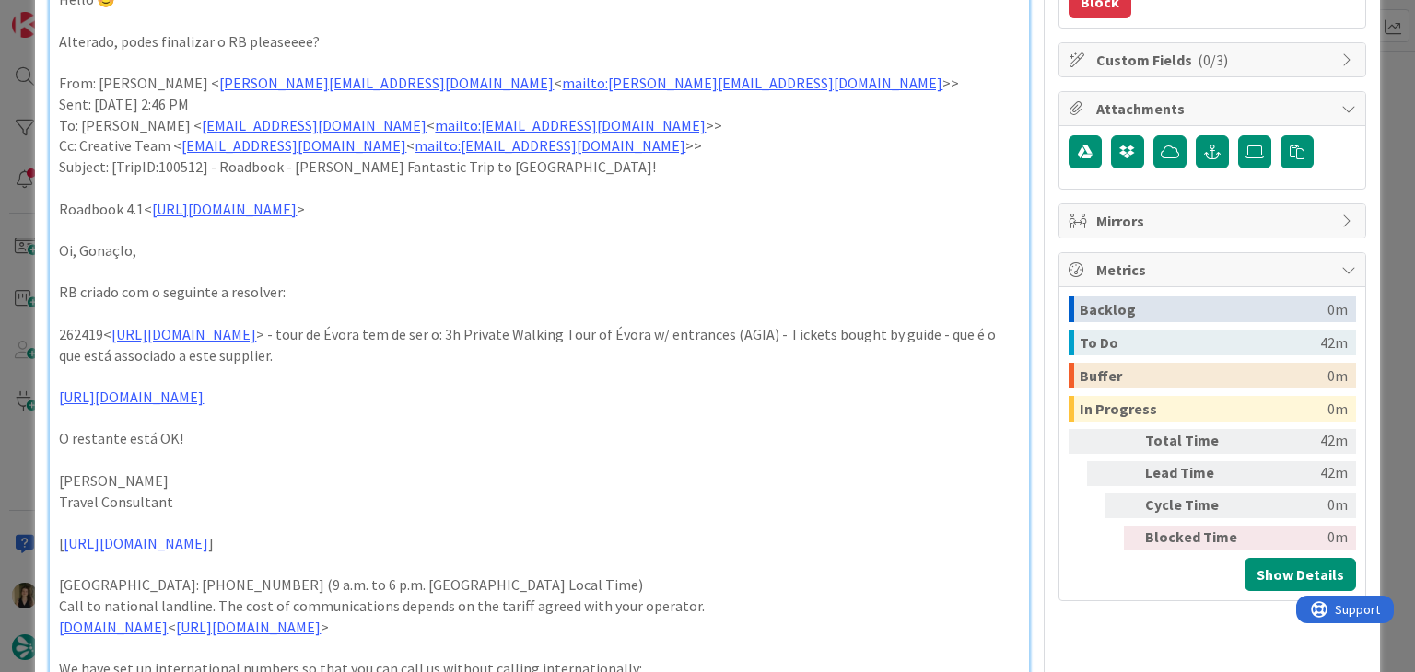
scroll to position [368, 0]
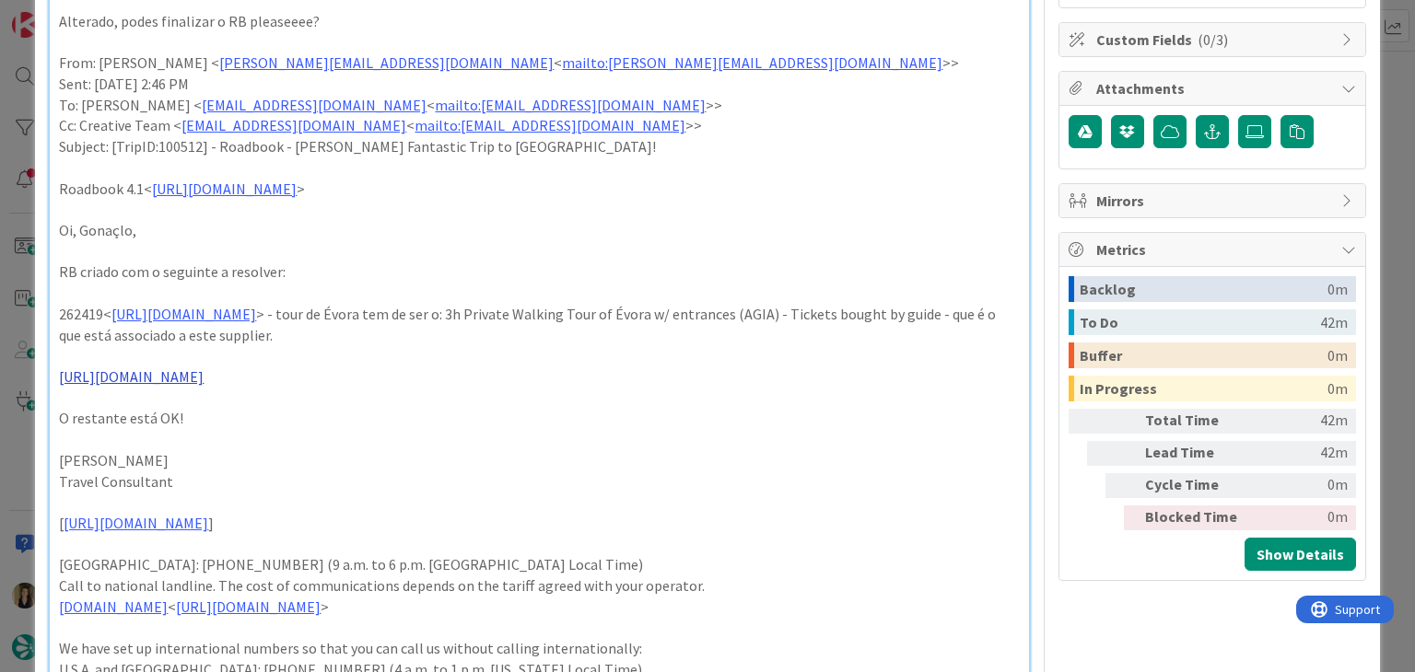
click at [204, 374] on link "[URL][DOMAIN_NAME]" at bounding box center [131, 376] width 145 height 18
click at [334, 419] on link "[URL][DOMAIN_NAME]" at bounding box center [271, 413] width 126 height 24
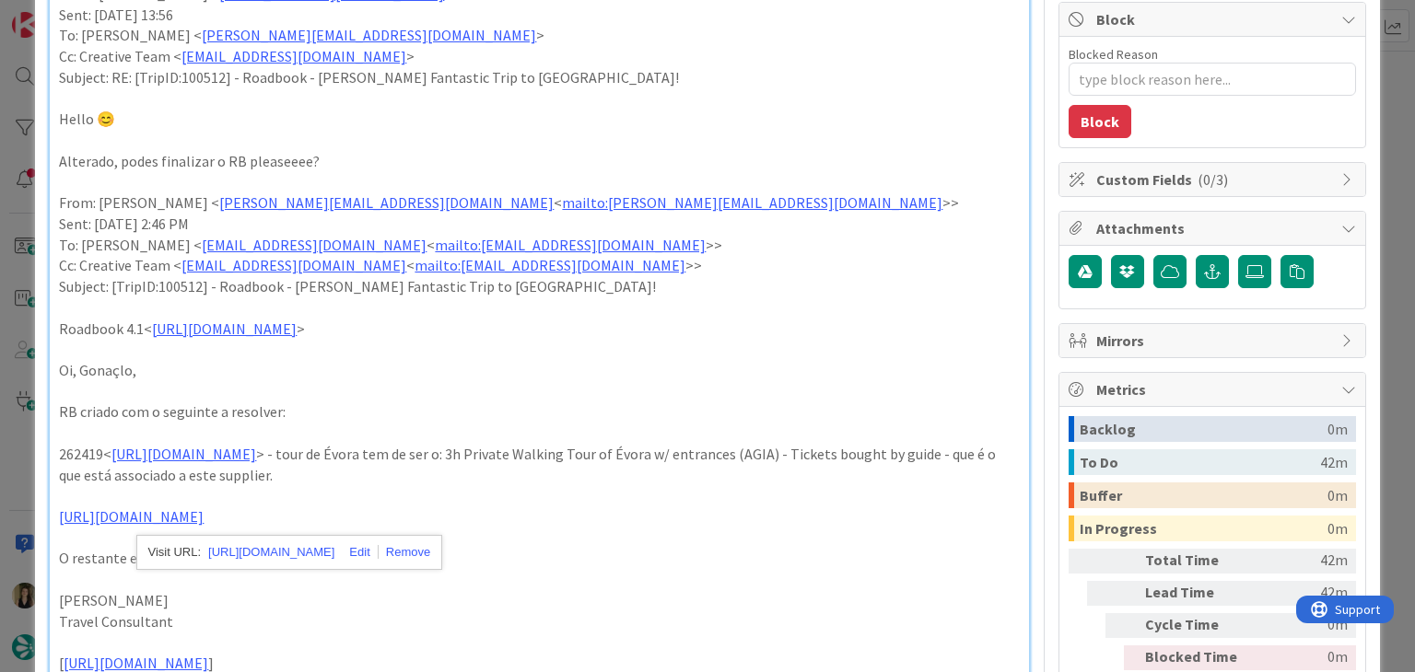
scroll to position [0, 0]
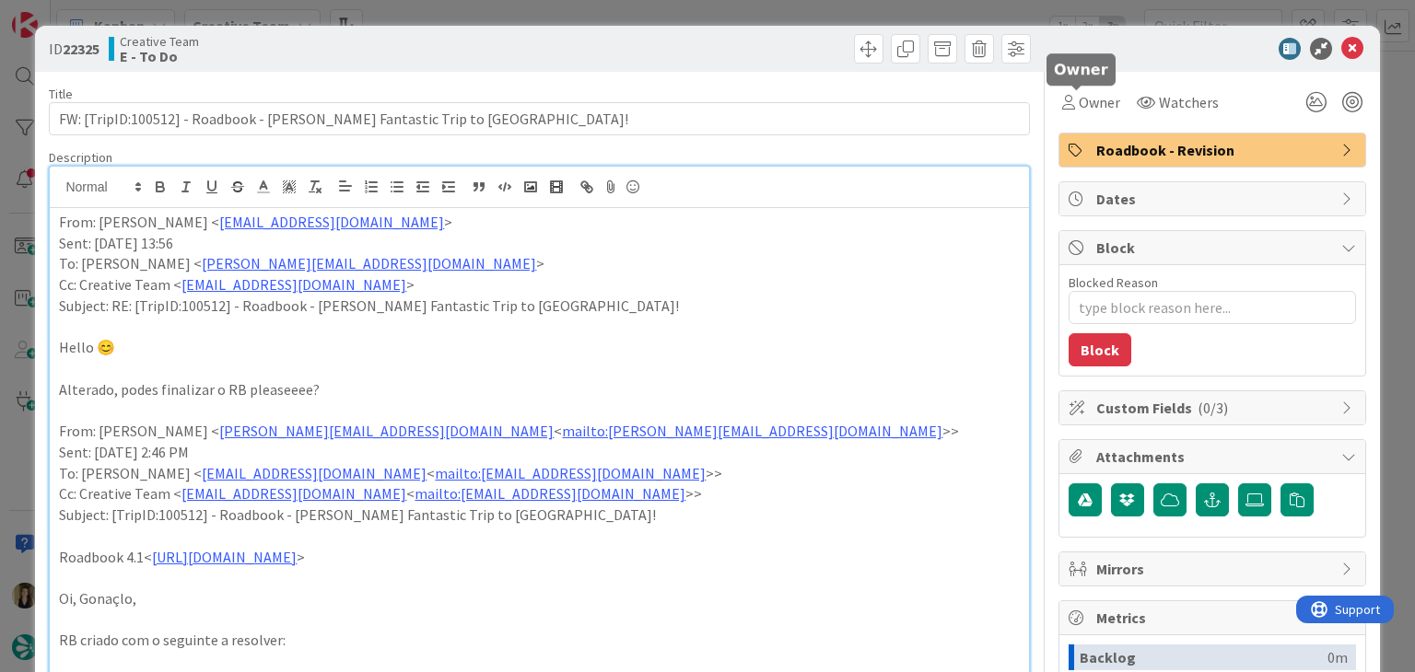
drag, startPoint x: 1085, startPoint y: 109, endPoint x: 1085, endPoint y: 119, distance: 10.1
click at [1084, 109] on span "Owner" at bounding box center [1098, 102] width 41 height 22
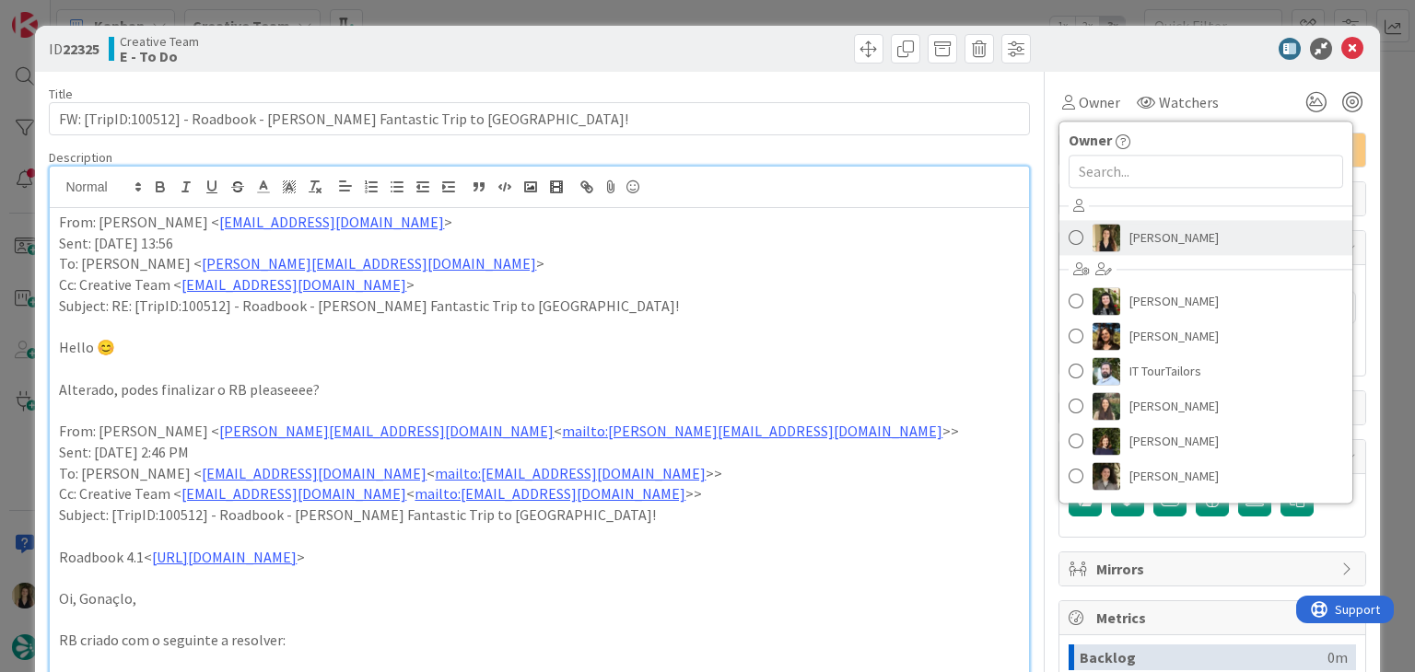
click at [1125, 251] on link "[PERSON_NAME]" at bounding box center [1205, 237] width 293 height 35
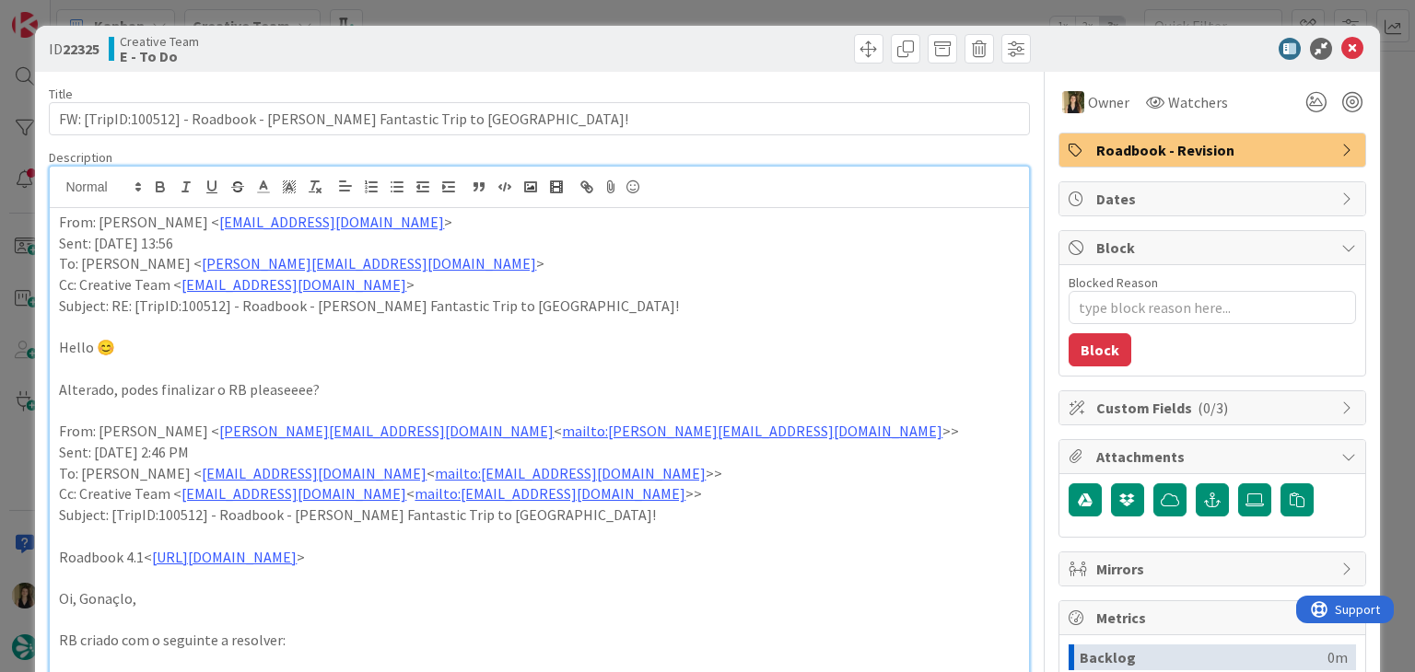
drag, startPoint x: 660, startPoint y: 49, endPoint x: 655, endPoint y: 39, distance: 11.5
click at [658, 45] on div at bounding box center [787, 48] width 486 height 29
click at [648, 9] on div "ID 22325 Creative Team E - To Do Title 68 / 128 FW: [TripID:100512] - Roadbook …" at bounding box center [707, 336] width 1415 height 672
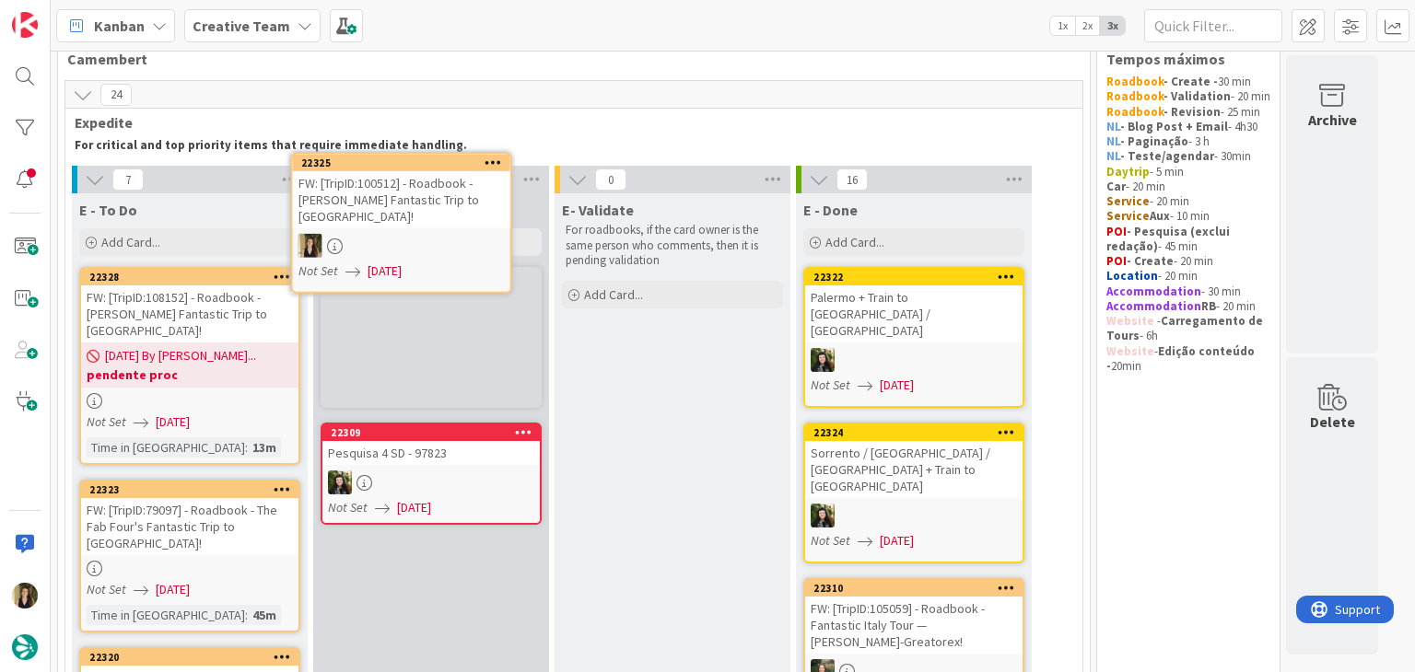
scroll to position [2, 0]
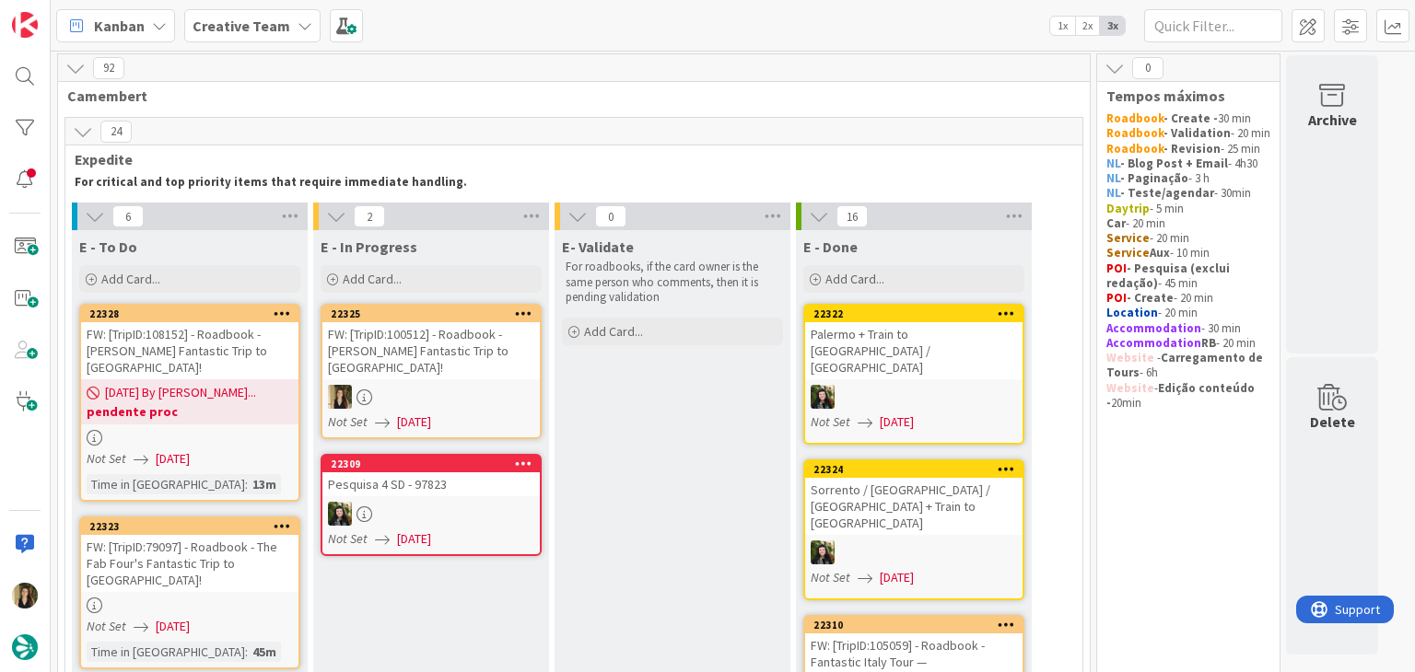
click at [505, 385] on div at bounding box center [430, 397] width 217 height 24
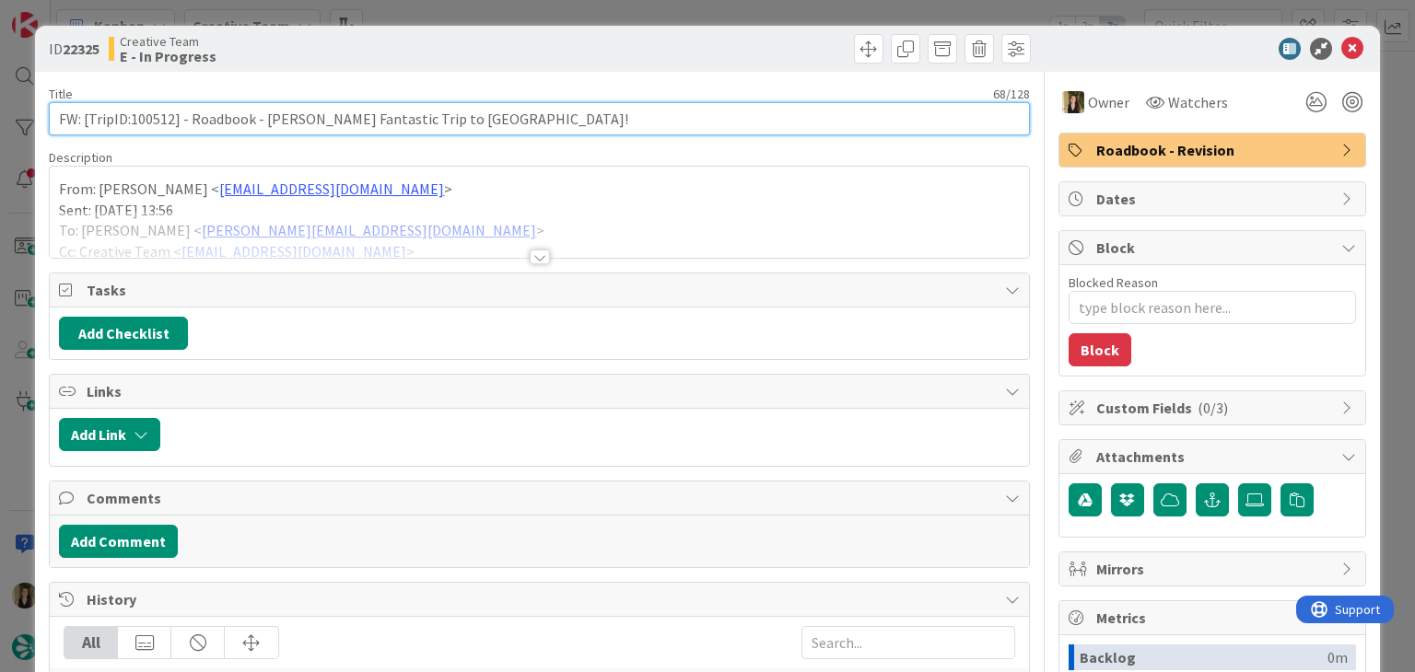
click at [159, 122] on input "FW: [TripID:100512] - Roadbook - [PERSON_NAME] Fantastic Trip to [GEOGRAPHIC_DA…" at bounding box center [539, 118] width 980 height 33
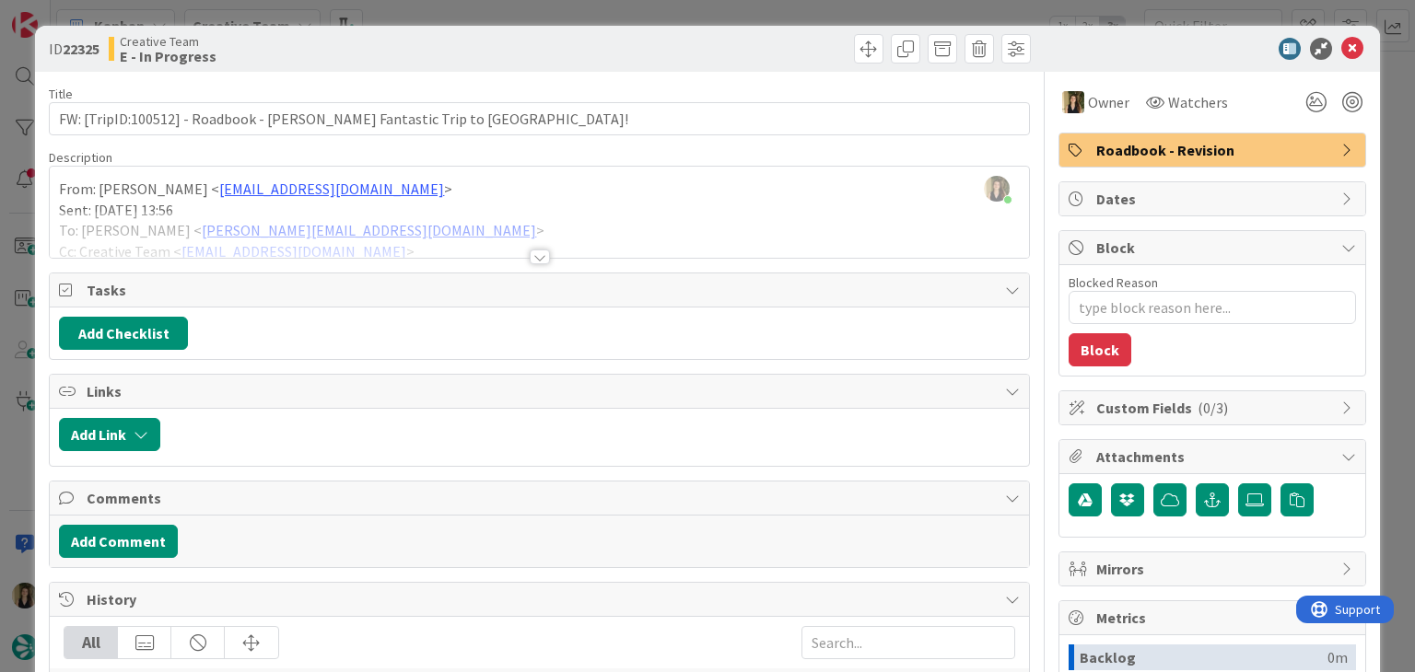
click at [466, 26] on div "ID 22325 Creative Team E - In Progress" at bounding box center [707, 49] width 1344 height 46
click at [464, 10] on div "ID 22325 Creative Team E - In Progress Title 68 / 128 FW: [TripID:100512] - Roa…" at bounding box center [707, 336] width 1415 height 672
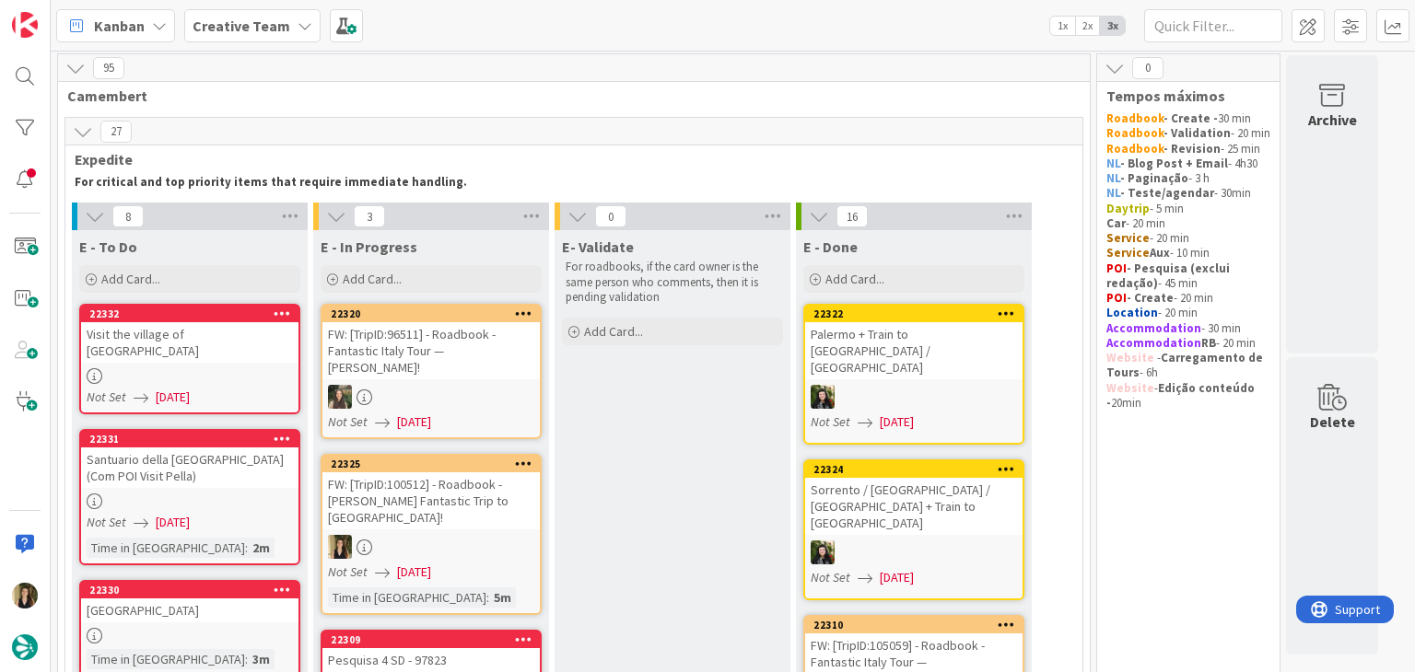
click at [483, 485] on div "FW: [TripID:100512] - Roadbook - [PERSON_NAME] Fantastic Trip to [GEOGRAPHIC_DA…" at bounding box center [430, 500] width 217 height 57
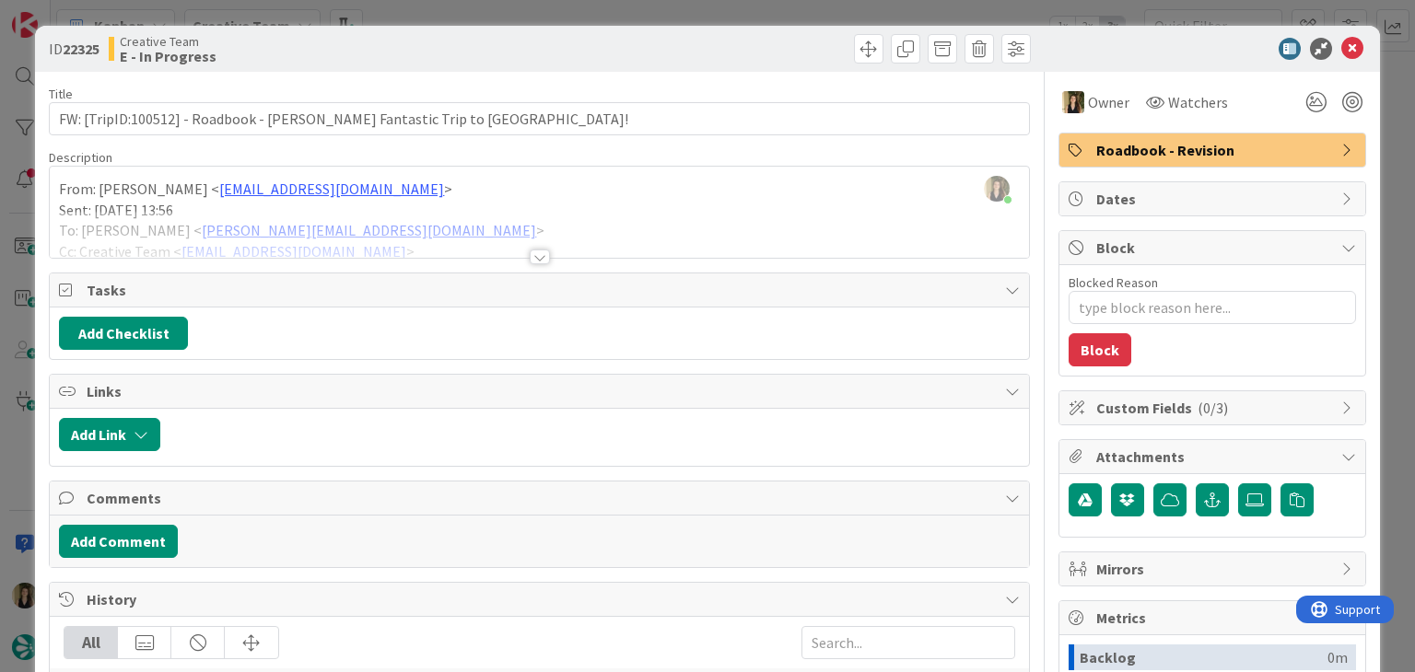
click at [1205, 156] on span "Roadbook - Revision" at bounding box center [1214, 150] width 236 height 22
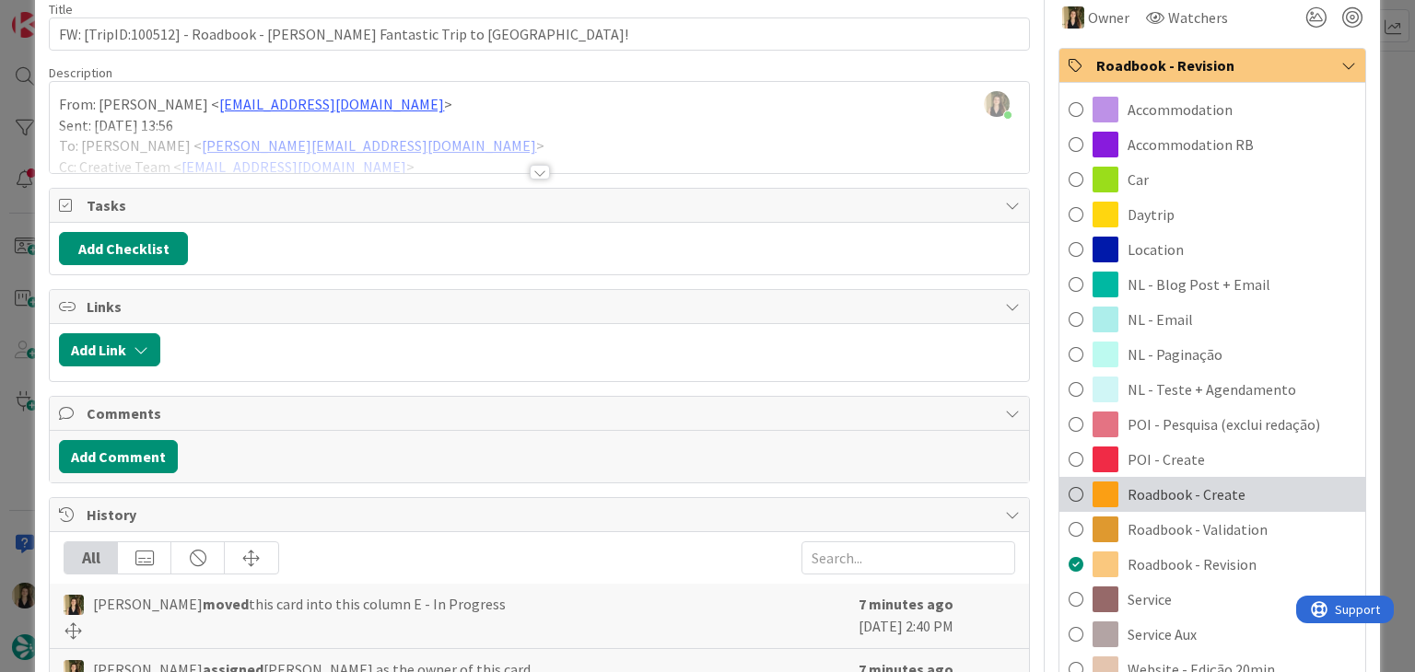
scroll to position [92, 0]
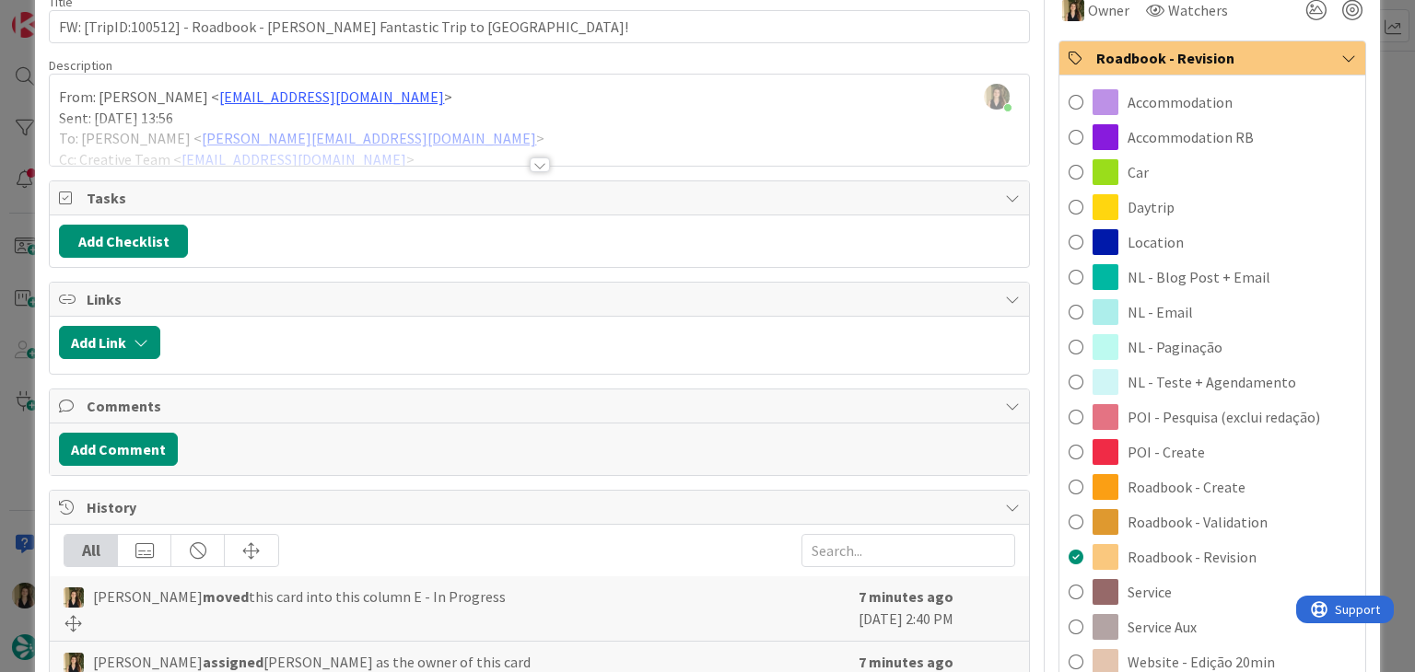
drag, startPoint x: 1173, startPoint y: 623, endPoint x: 1134, endPoint y: 535, distance: 96.0
click at [1171, 621] on span "Service Aux" at bounding box center [1161, 627] width 69 height 22
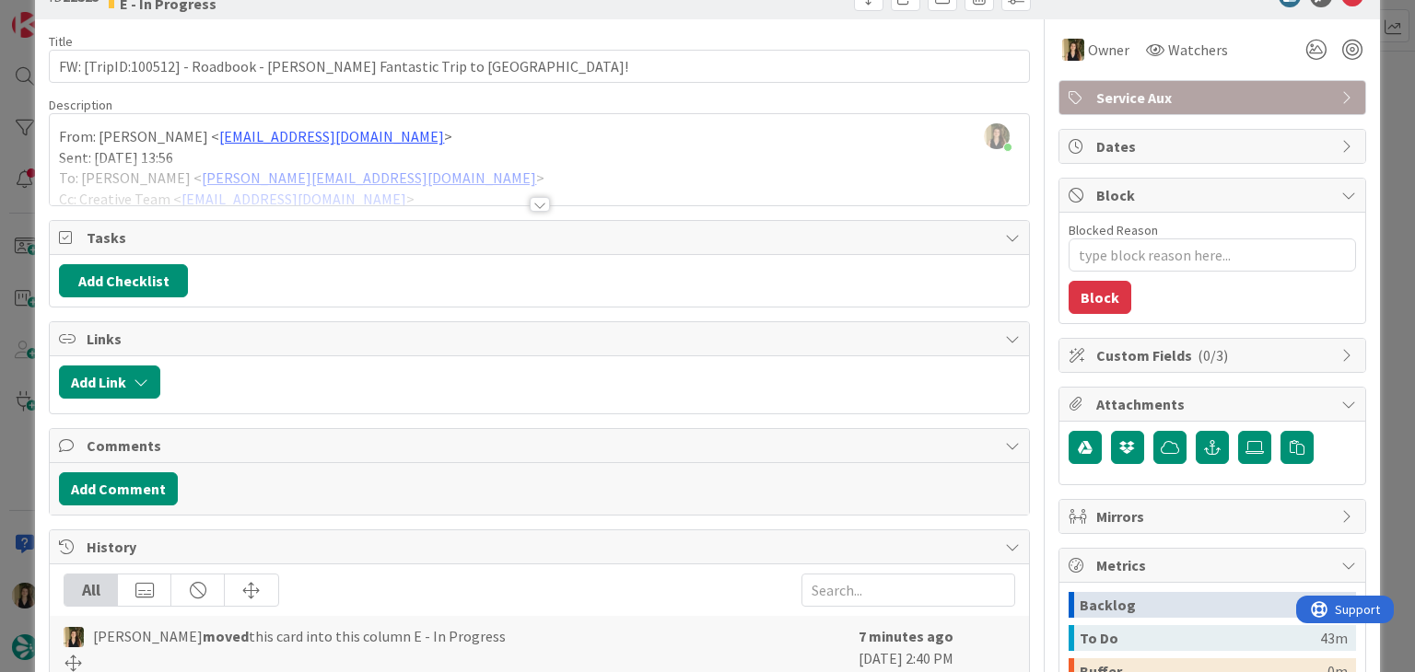
scroll to position [0, 0]
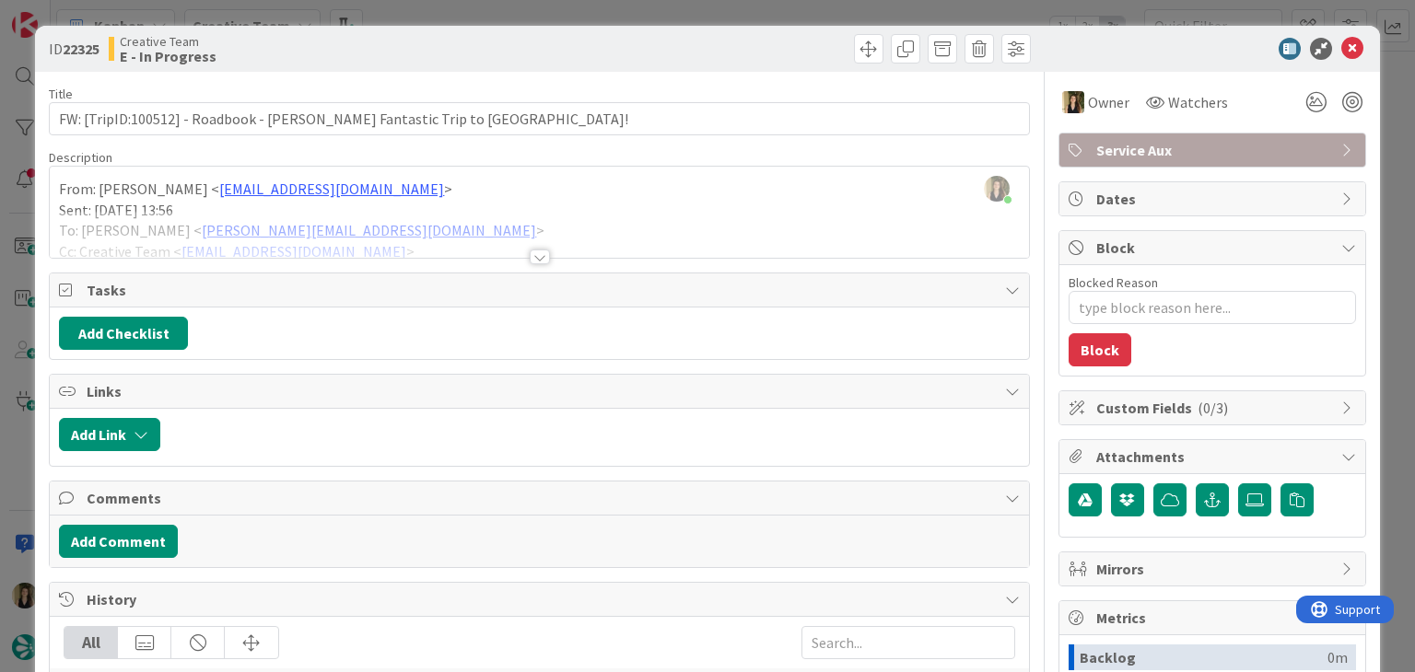
click at [746, 26] on div "ID 22325 Creative Team E - In Progress" at bounding box center [707, 49] width 1344 height 46
click at [748, 12] on div "ID 22325 Creative Team E - In Progress Title 68 / 128 FW: [TripID:100512] - Roa…" at bounding box center [707, 336] width 1415 height 672
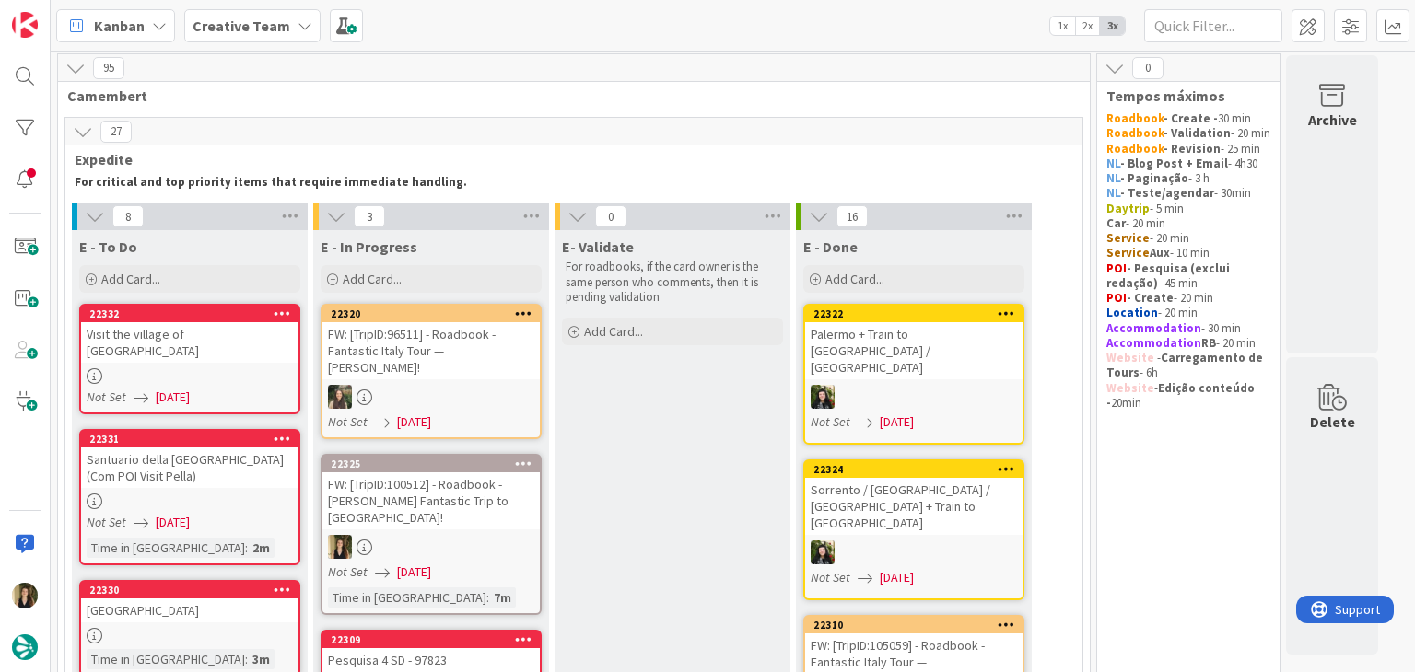
click at [472, 489] on div "FW: [TripID:100512] - Roadbook - [PERSON_NAME] Fantastic Trip to [GEOGRAPHIC_DA…" at bounding box center [430, 500] width 217 height 57
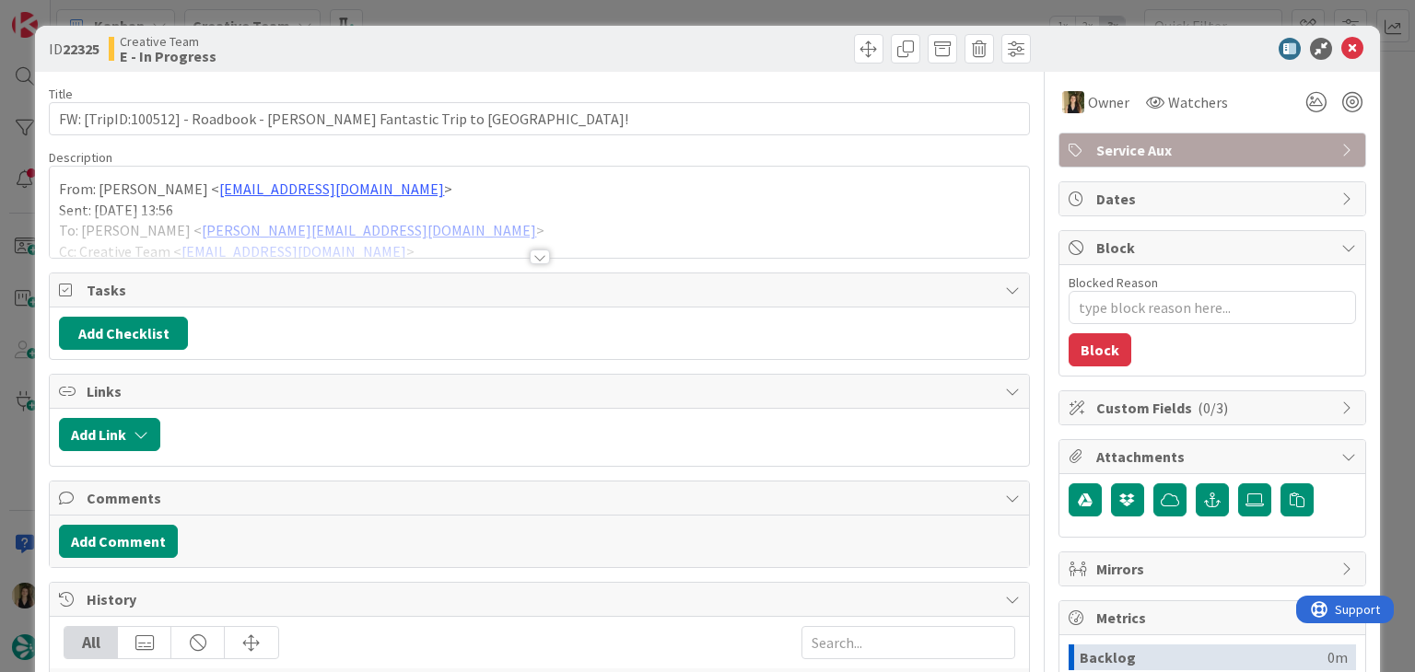
click at [538, 244] on div at bounding box center [539, 234] width 978 height 47
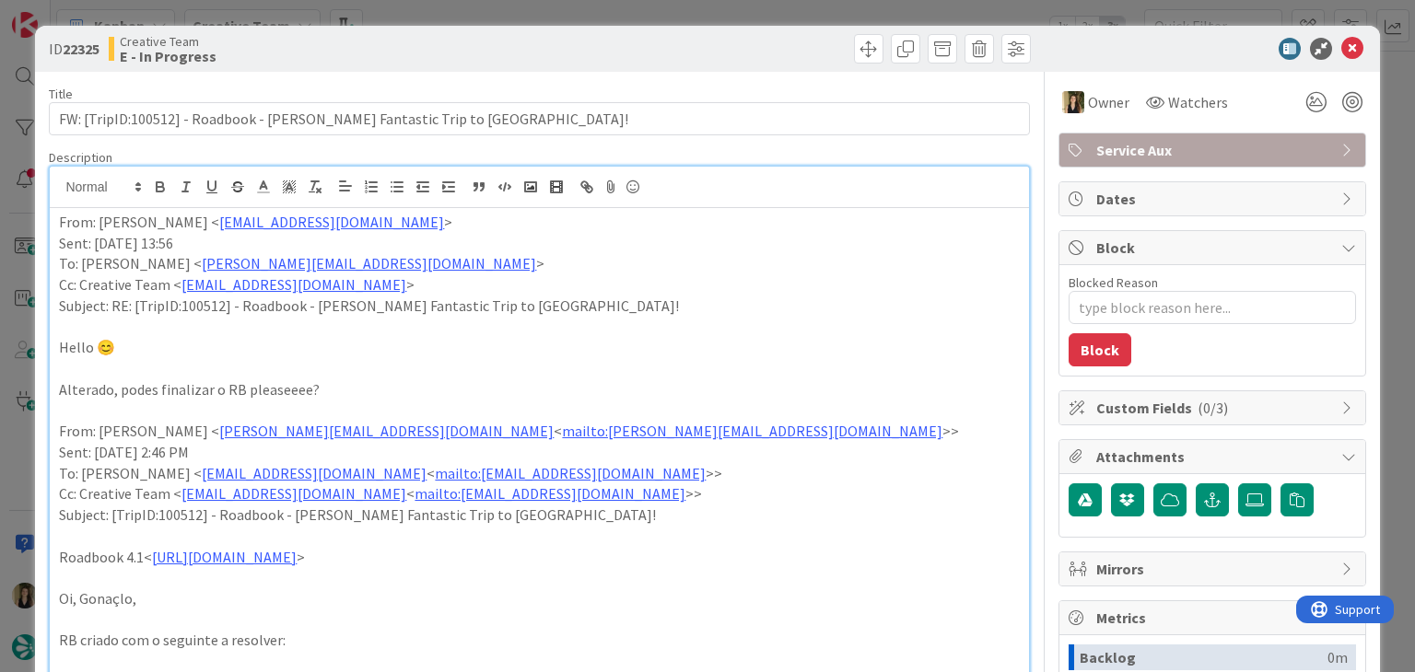
drag, startPoint x: 542, startPoint y: 41, endPoint x: 556, endPoint y: 8, distance: 36.3
click at [544, 38] on div at bounding box center [787, 48] width 486 height 29
click at [556, 8] on div "ID 22325 Creative Team E - In Progress Title 68 / 128 FW: [TripID:100512] - Roa…" at bounding box center [707, 336] width 1415 height 672
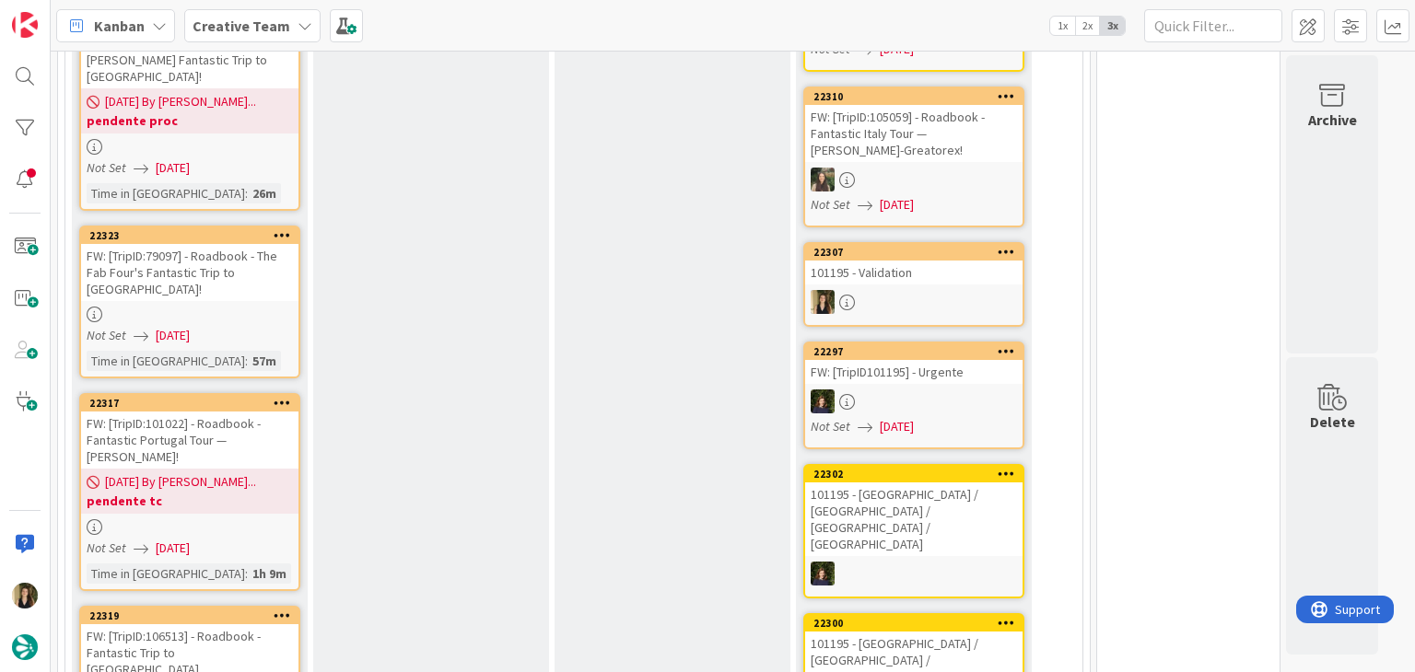
scroll to position [685, 0]
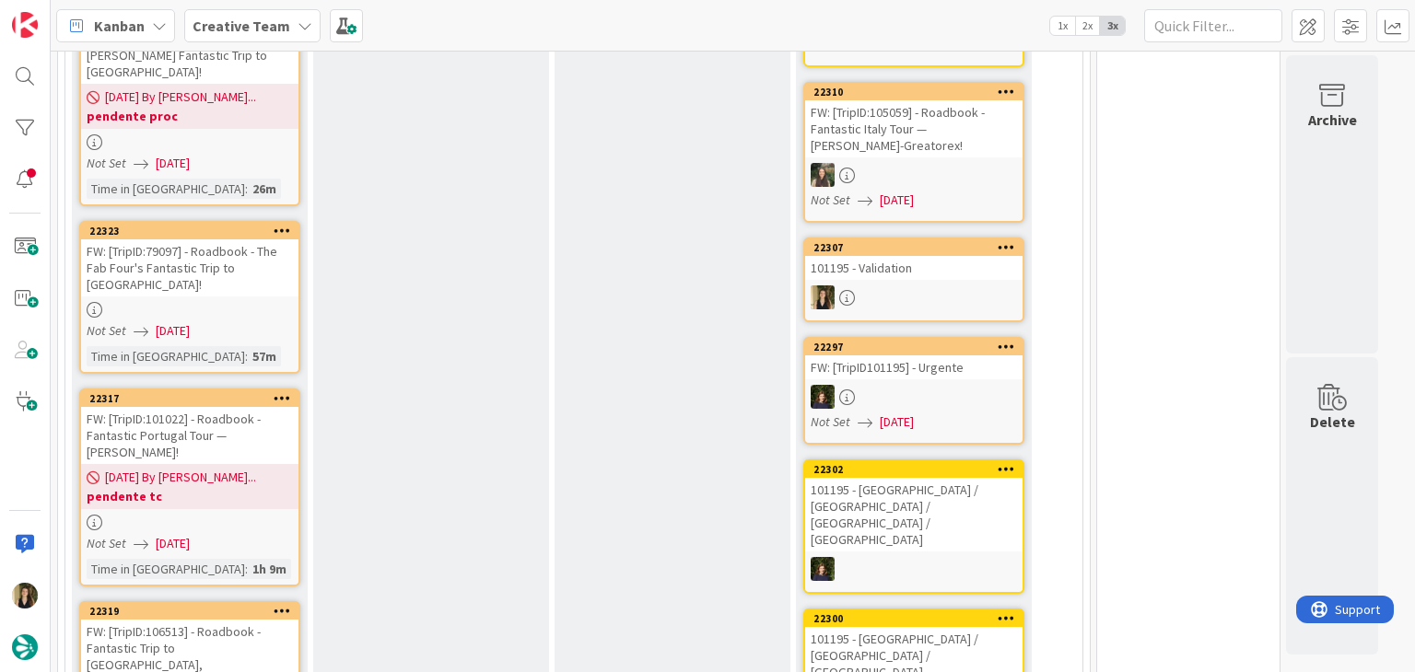
click at [256, 321] on div "Not Set [DATE]" at bounding box center [193, 330] width 212 height 19
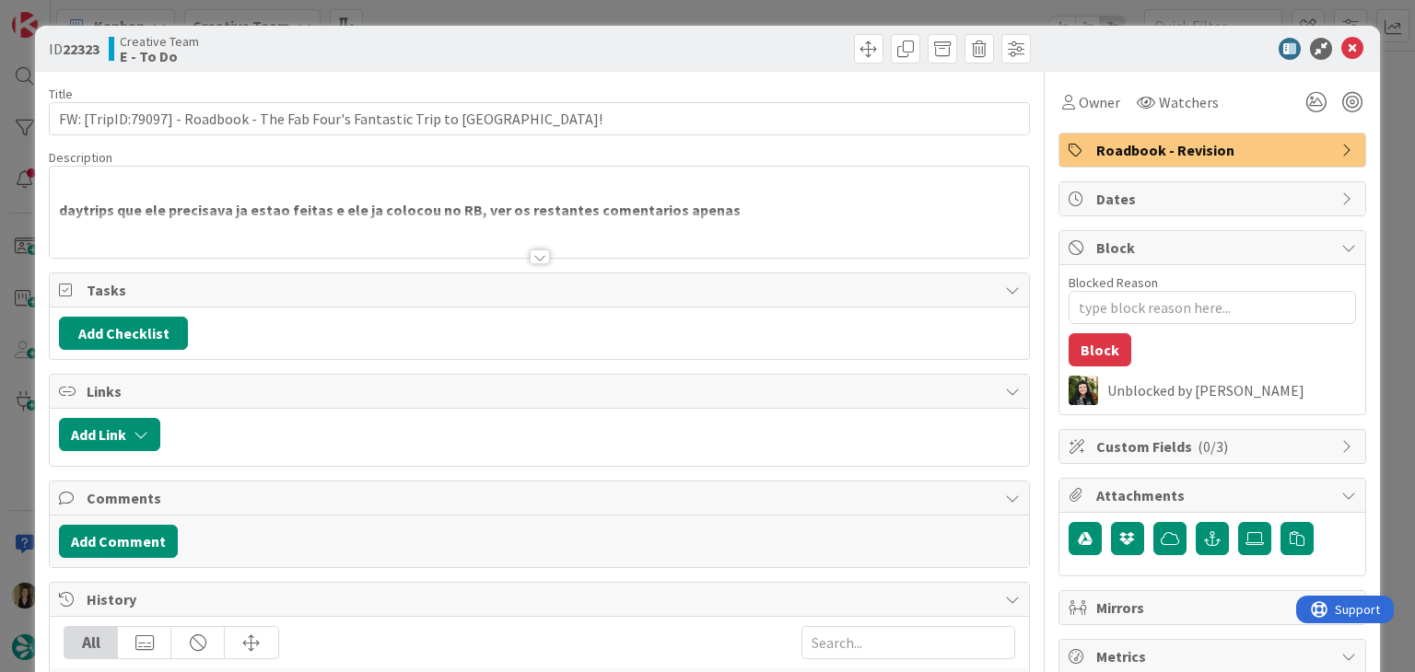
click at [542, 255] on div at bounding box center [539, 234] width 978 height 47
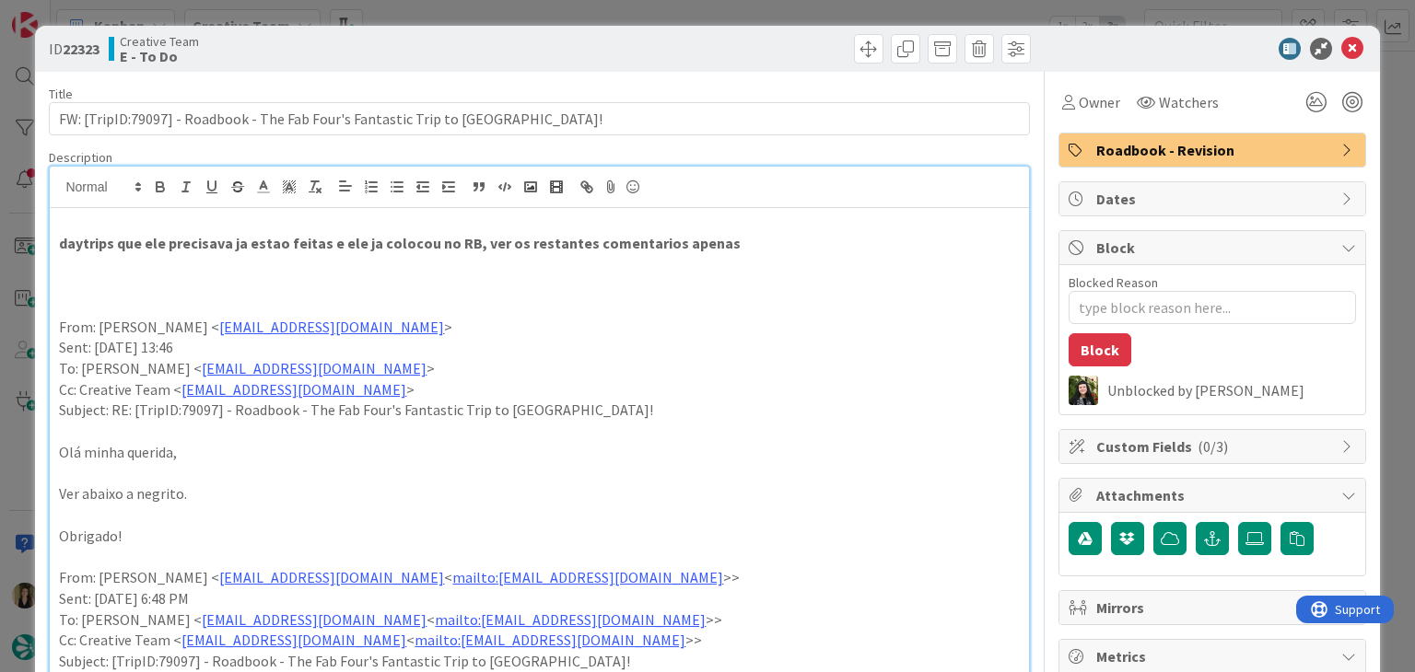
click at [709, 20] on div "ID 22323 Creative Team E - To Do Title 71 / 128 FW: [TripID:79097] - Roadbook -…" at bounding box center [707, 336] width 1415 height 672
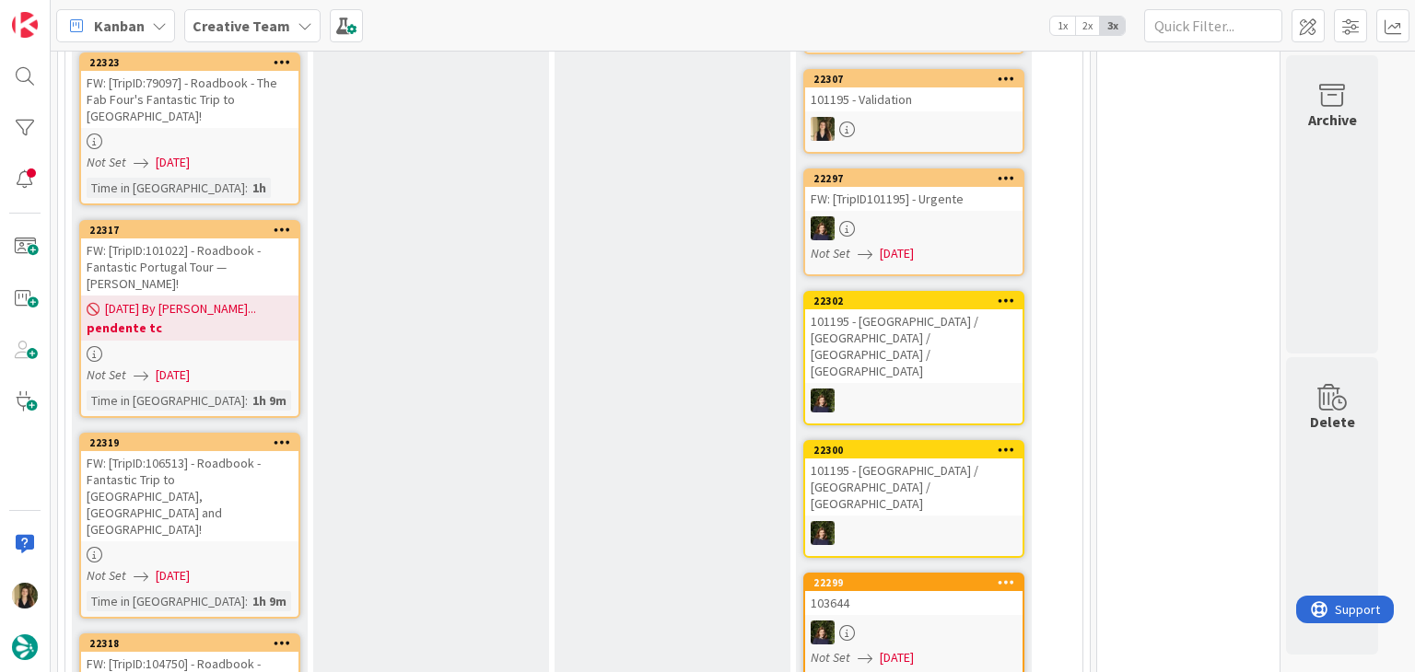
scroll to position [869, 0]
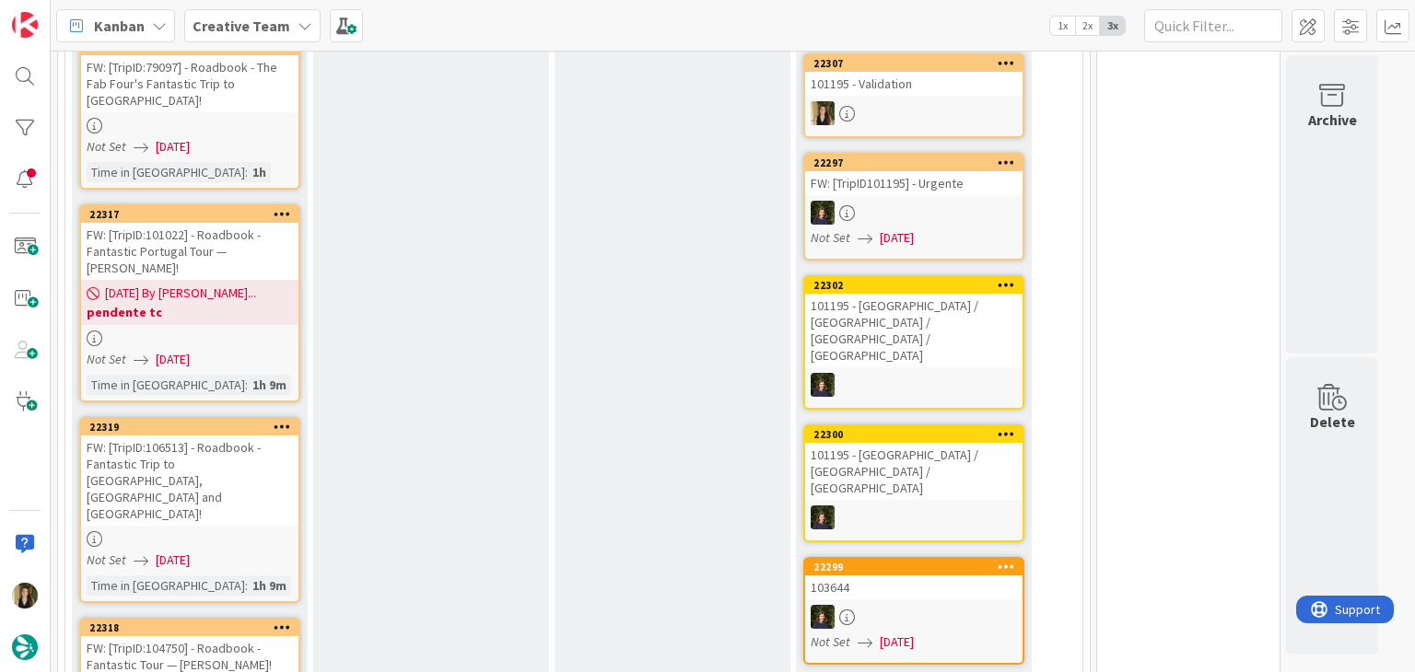
click at [293, 436] on div "FW: [TripID:106513] - Roadbook - Fantastic Trip to [GEOGRAPHIC_DATA], [GEOGRAPH…" at bounding box center [189, 481] width 217 height 90
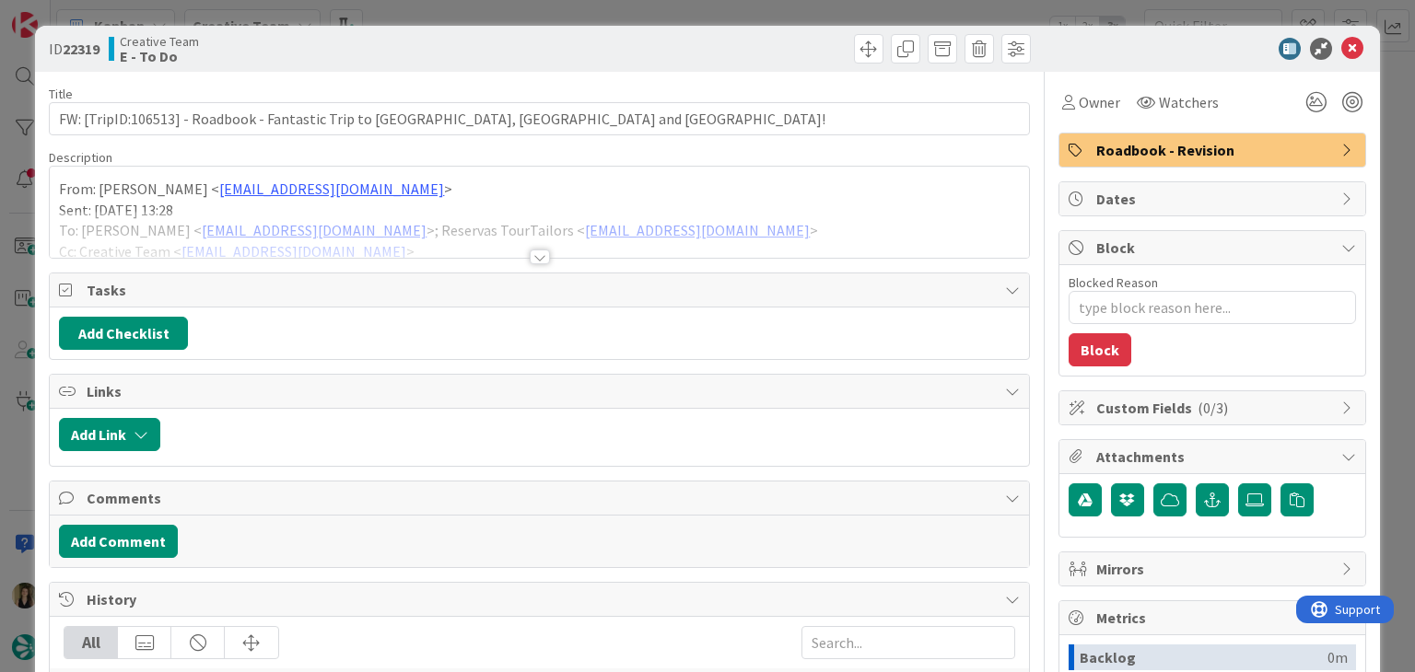
click at [534, 262] on div at bounding box center [540, 257] width 20 height 15
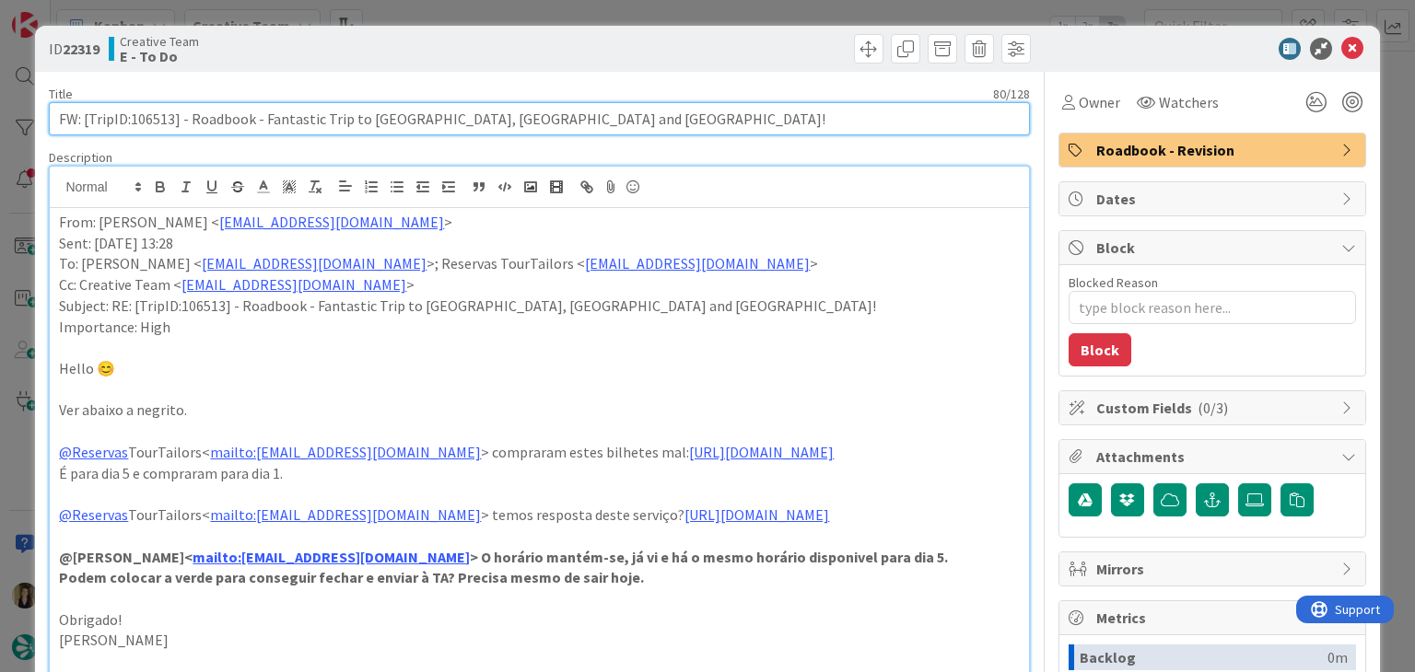
click at [148, 114] on input "FW: [TripID:106513] - Roadbook - Fantastic Trip to [GEOGRAPHIC_DATA], [GEOGRAPH…" at bounding box center [539, 118] width 980 height 33
click at [159, 119] on input "FW: [TripID:106513] - Roadbook - Fantastic Trip to [GEOGRAPHIC_DATA], [GEOGRAPH…" at bounding box center [539, 118] width 980 height 33
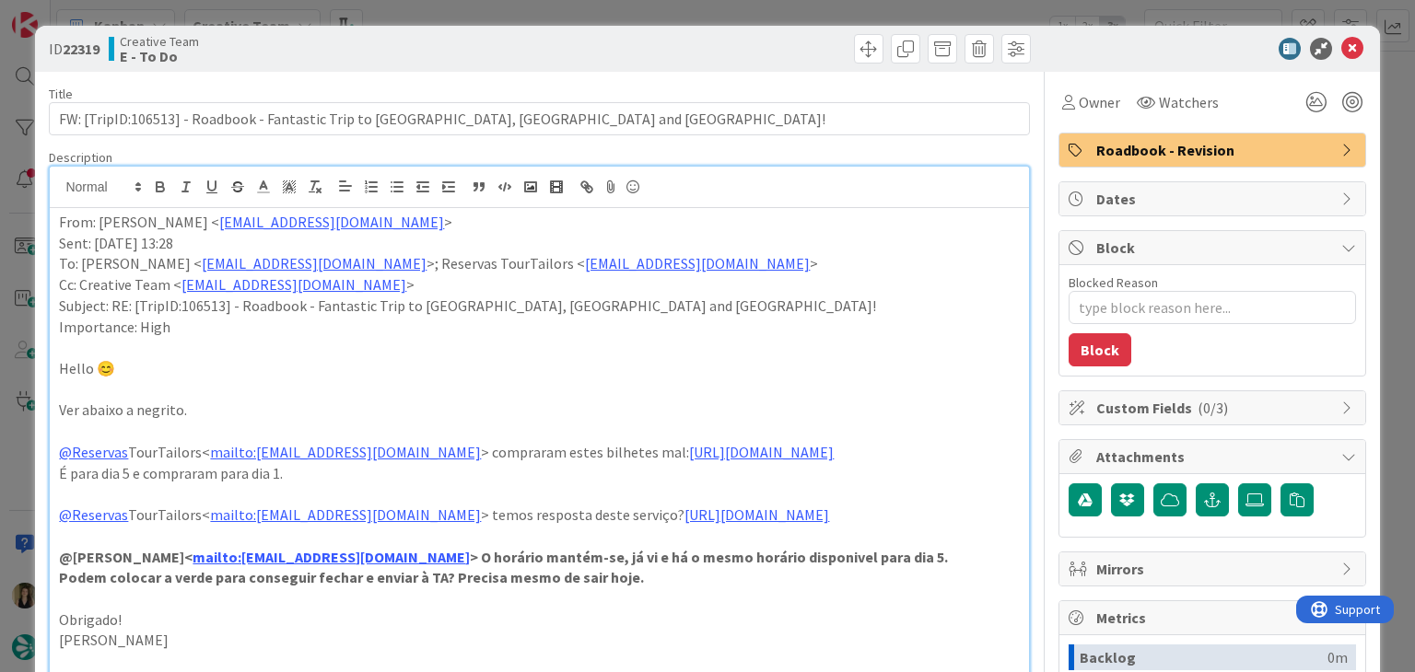
drag, startPoint x: 442, startPoint y: 60, endPoint x: 468, endPoint y: 5, distance: 61.0
click at [444, 59] on div "Creative Team E - To Do" at bounding box center [322, 48] width 426 height 29
click at [470, 1] on div "ID 22319 Creative Team E - To Do Title 80 / 128 FW: [TripID:106513] - Roadbook …" at bounding box center [707, 336] width 1415 height 672
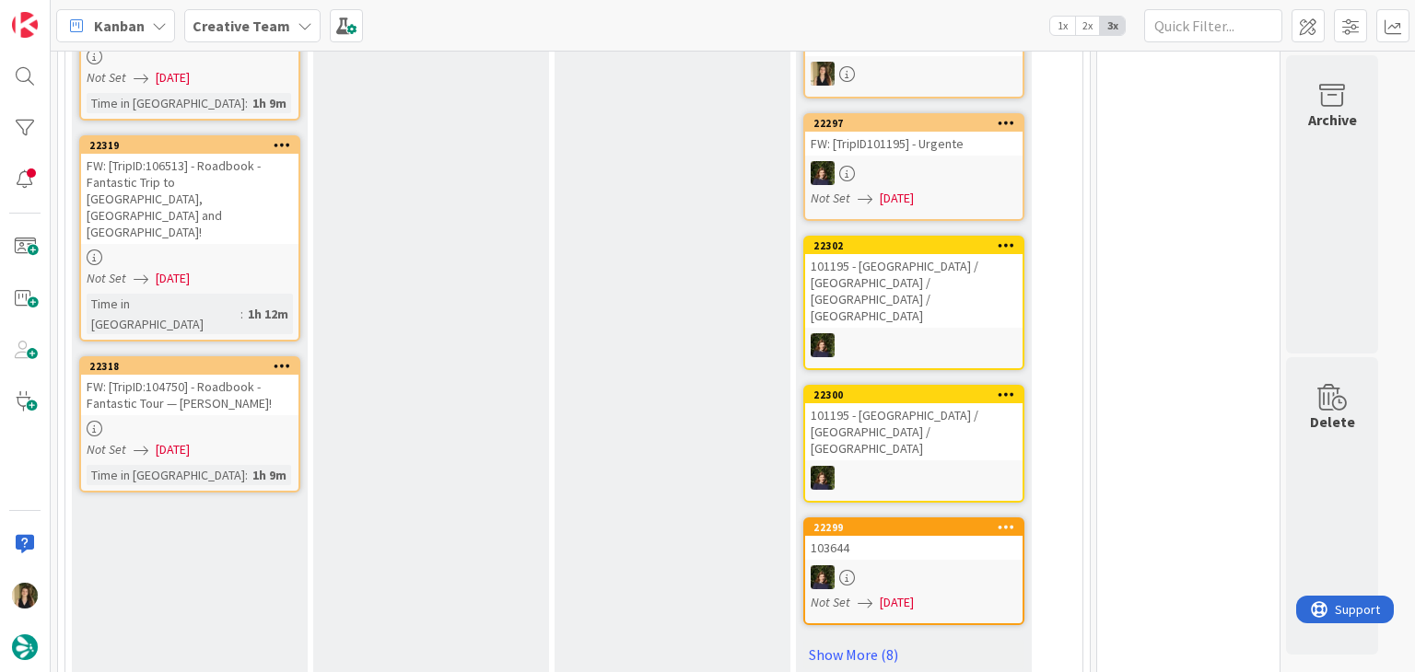
scroll to position [1038, 0]
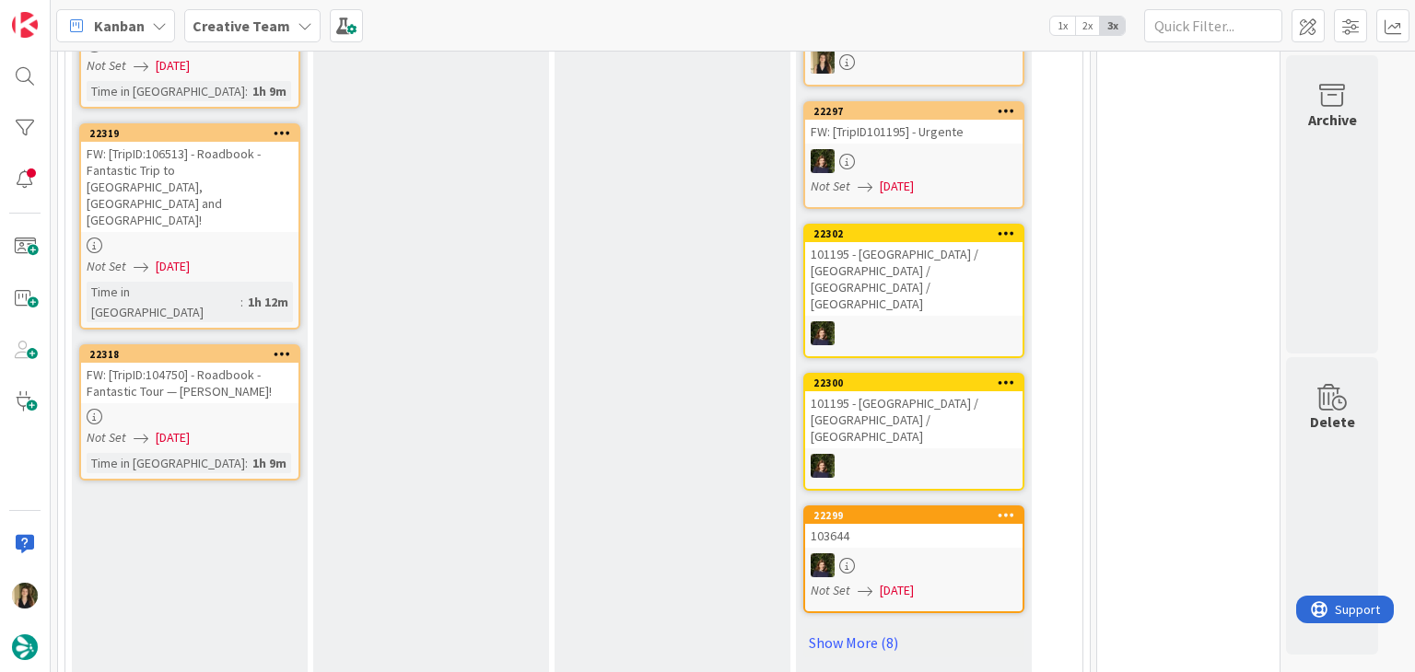
click at [262, 409] on div at bounding box center [189, 417] width 217 height 16
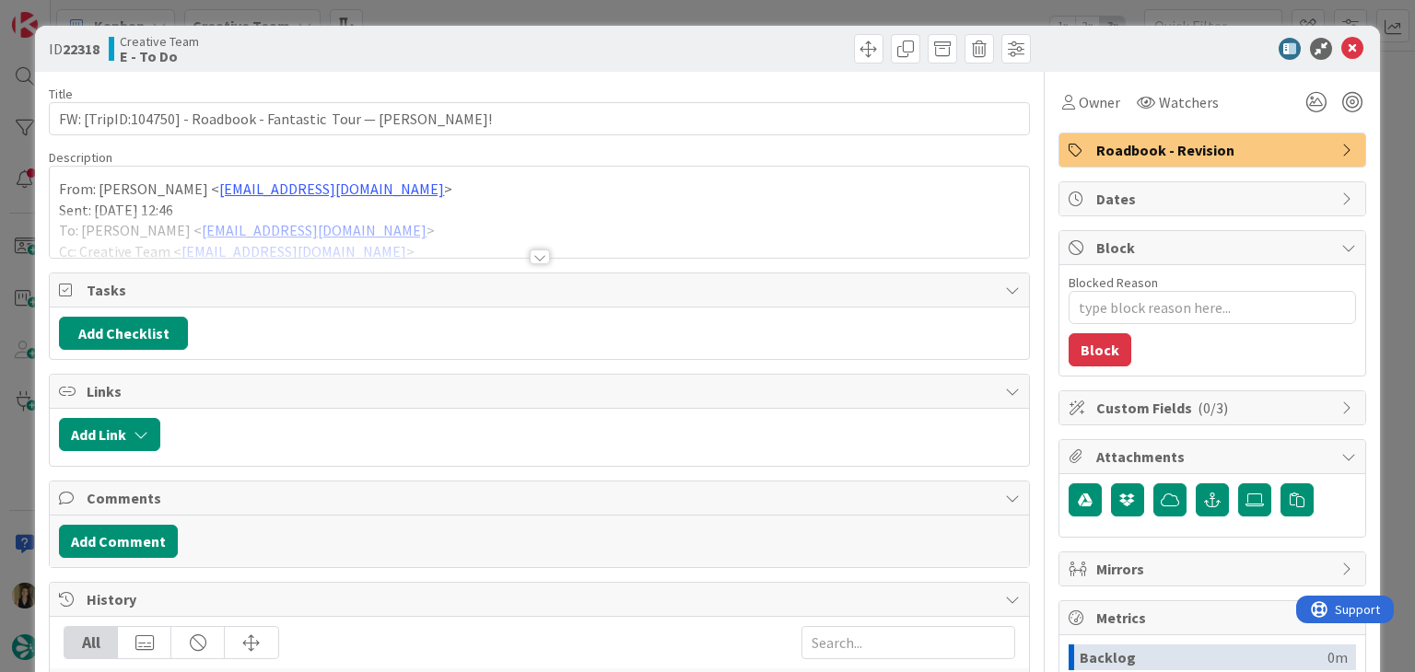
click at [530, 257] on div at bounding box center [540, 257] width 20 height 15
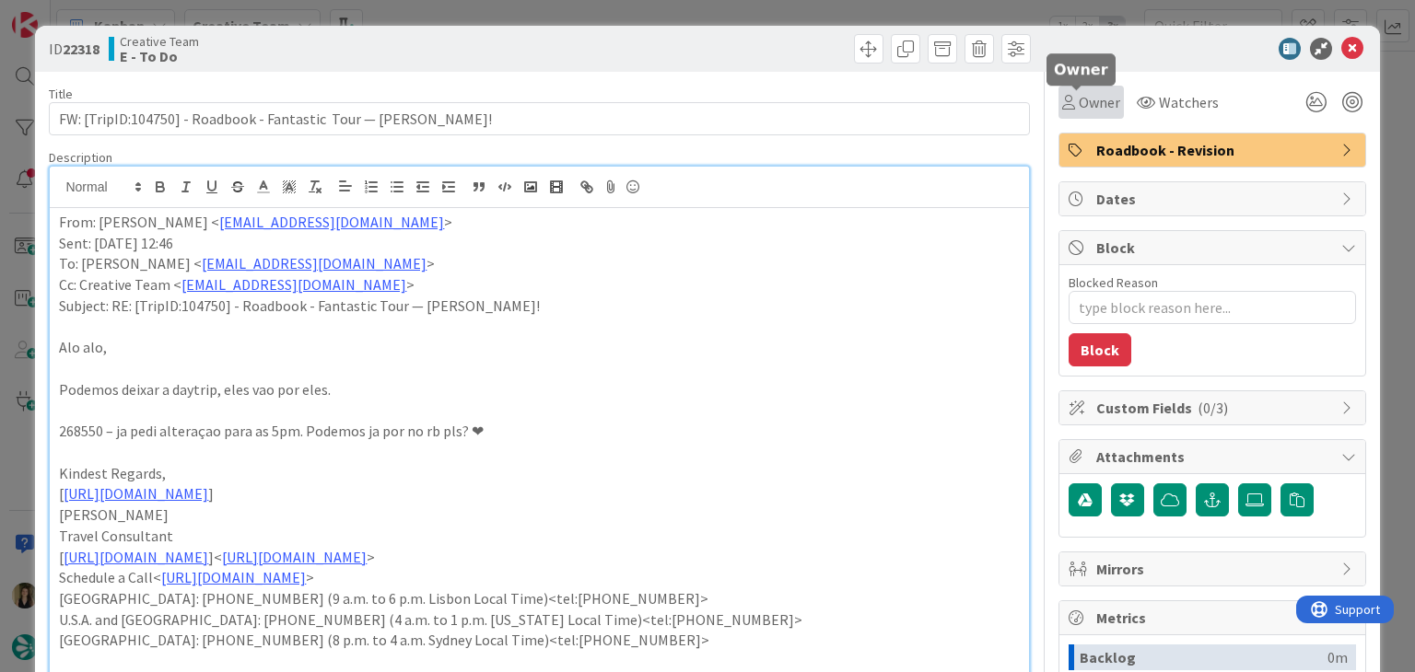
click at [1090, 98] on span "Owner" at bounding box center [1098, 102] width 41 height 22
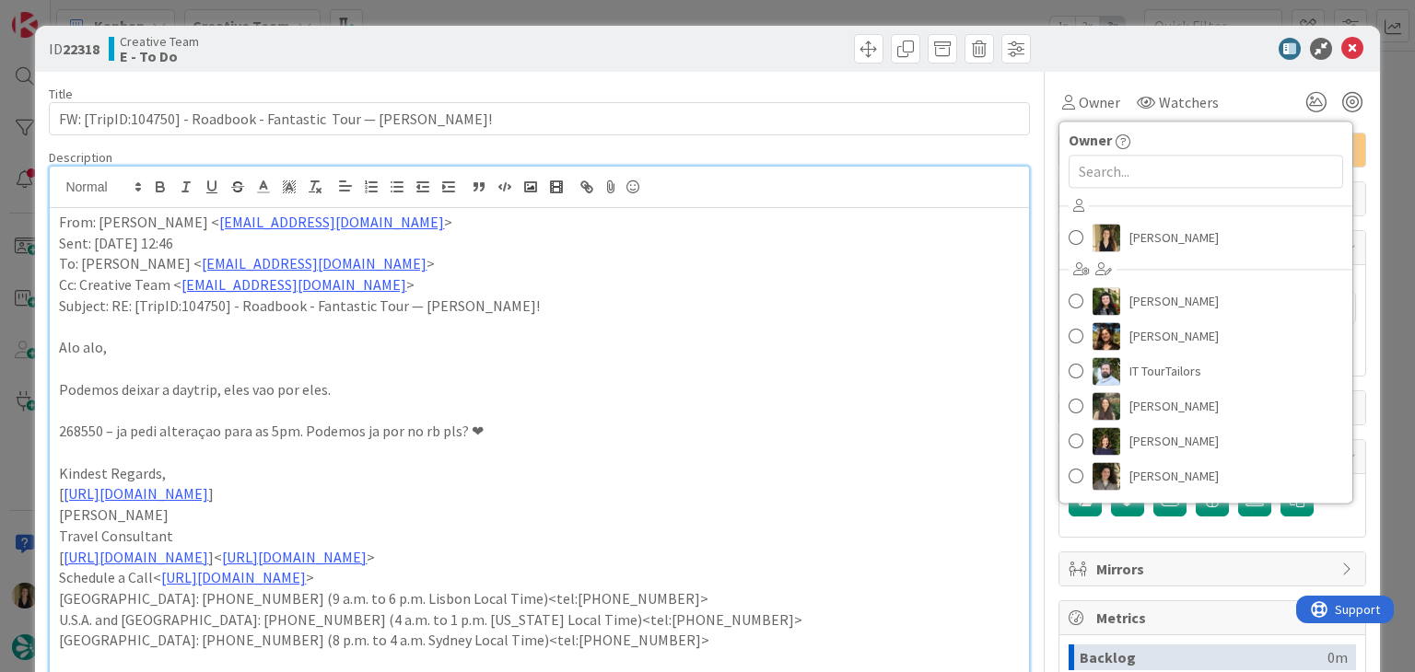
click at [1154, 259] on div "[PERSON_NAME] [PERSON_NAME] [PERSON_NAME] IT TourTailors [PERSON_NAME] [PERSON_…" at bounding box center [1205, 344] width 293 height 304
drag, startPoint x: 1153, startPoint y: 248, endPoint x: 935, endPoint y: 97, distance: 265.4
click at [1153, 248] on span "[PERSON_NAME]" at bounding box center [1173, 238] width 89 height 28
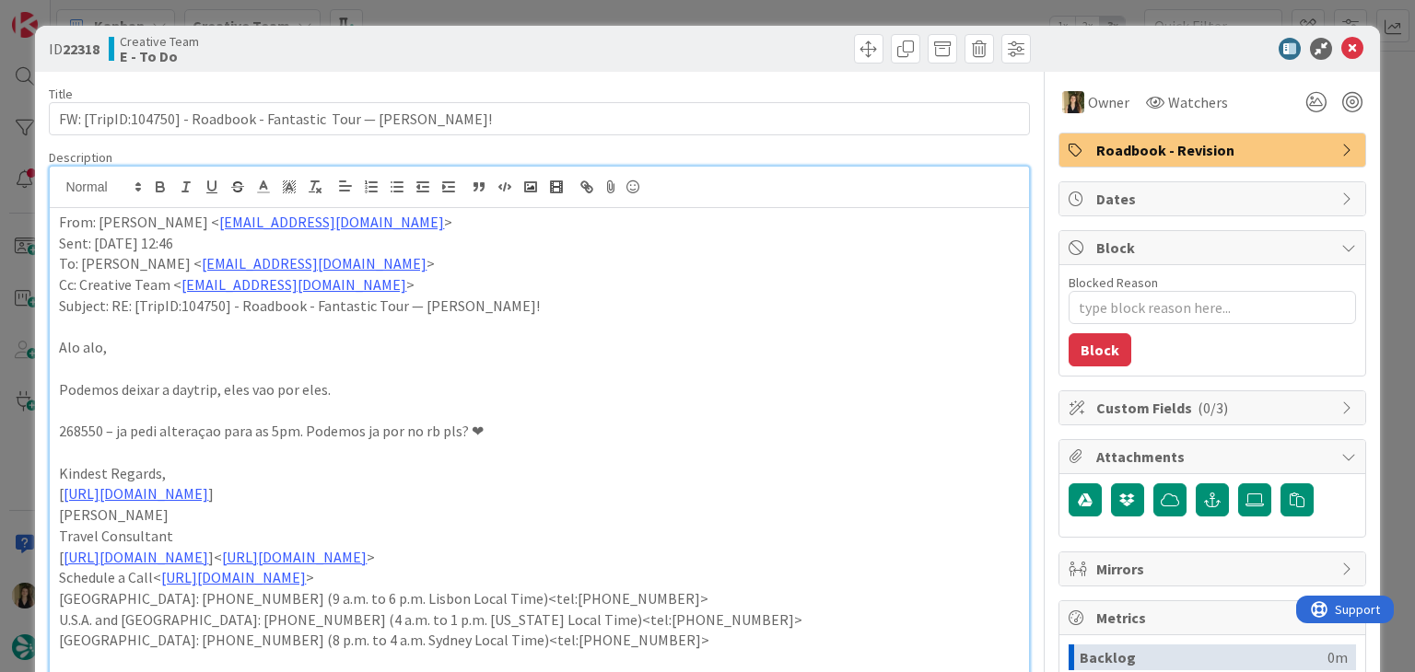
click at [707, 38] on div at bounding box center [787, 48] width 486 height 29
click at [706, 5] on div "ID 22318 Creative Team E - To Do Title 65 / 128 FW: [TripID:104750] - Roadbook …" at bounding box center [707, 336] width 1415 height 672
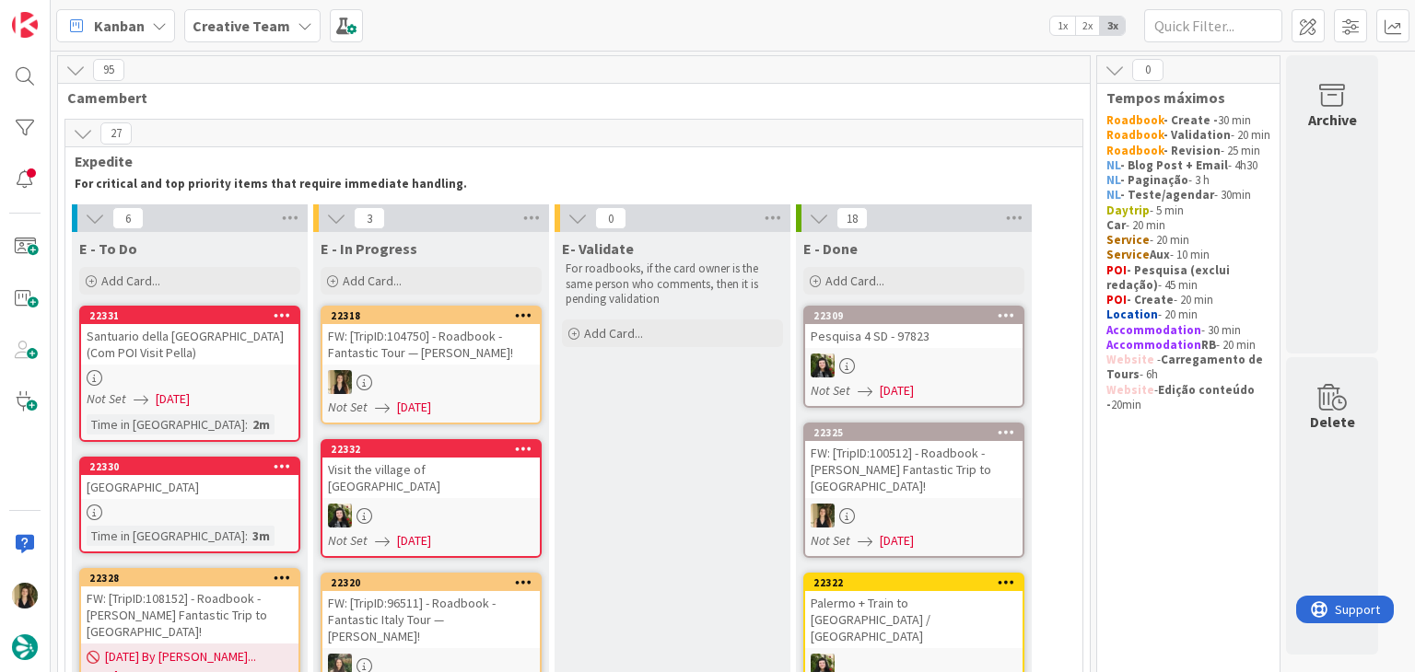
click at [479, 366] on link "22318 FW: [TripID:104750] - Roadbook - Fantastic Tour — [PERSON_NAME]! Not Set …" at bounding box center [431, 365] width 221 height 119
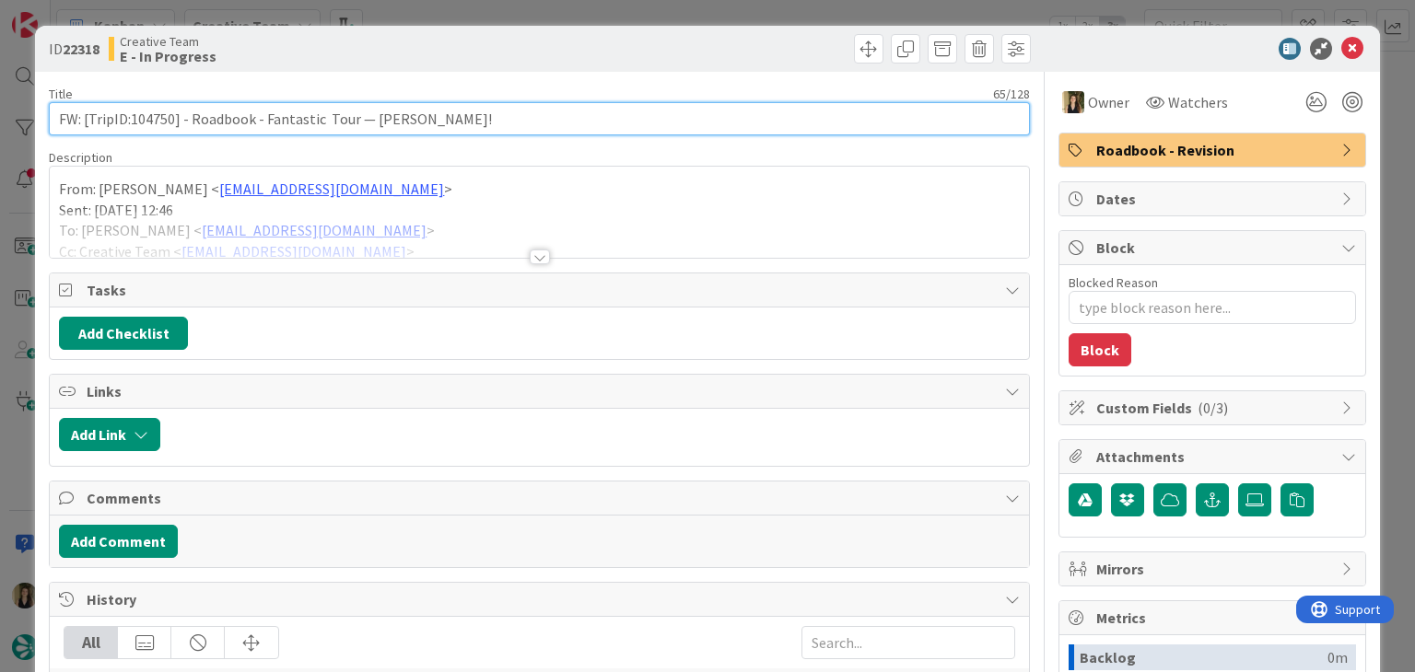
click at [162, 112] on input "FW: [TripID:104750] - Roadbook - Fantastic Tour — [PERSON_NAME]!" at bounding box center [539, 118] width 980 height 33
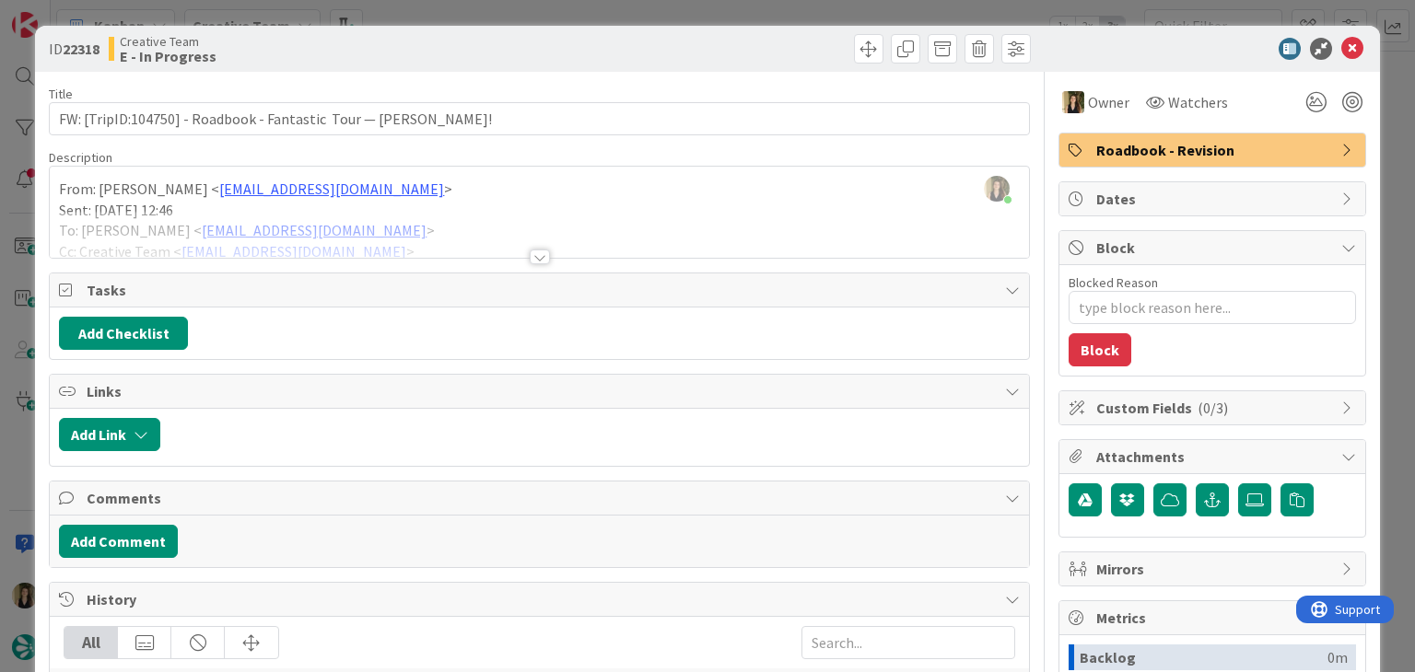
click at [530, 252] on div at bounding box center [540, 257] width 20 height 15
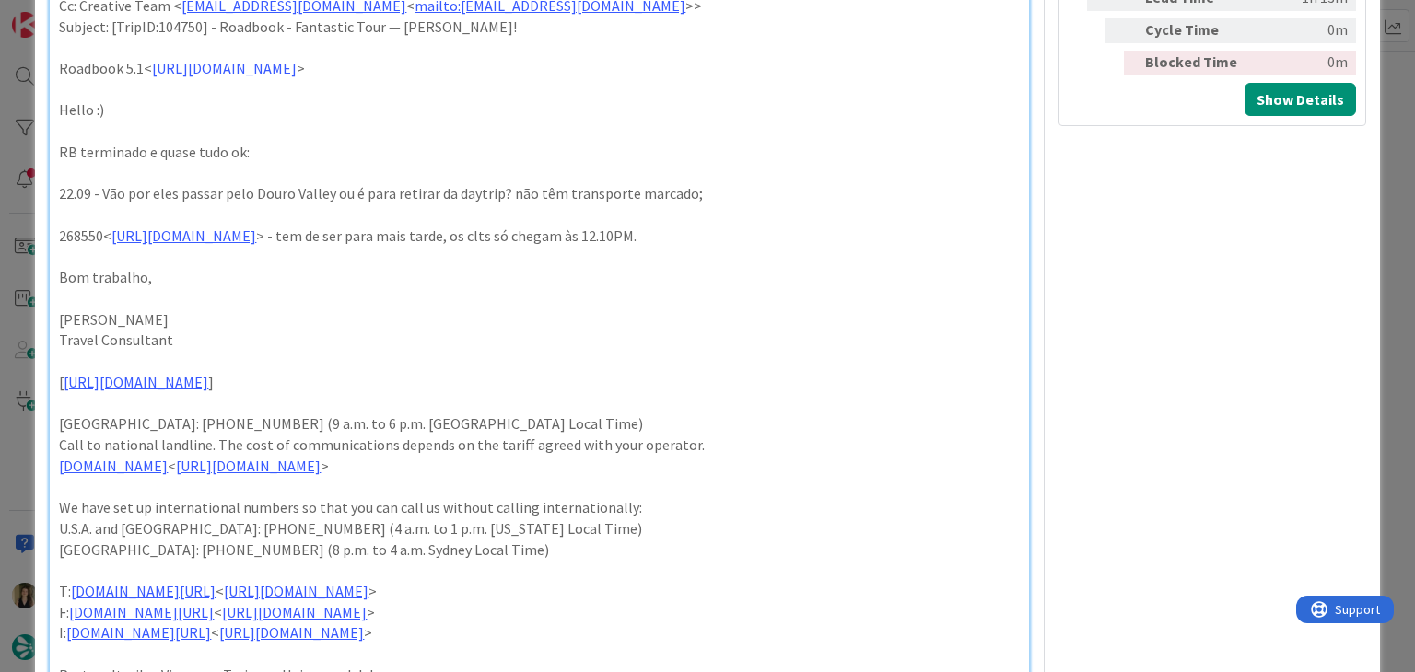
scroll to position [829, 0]
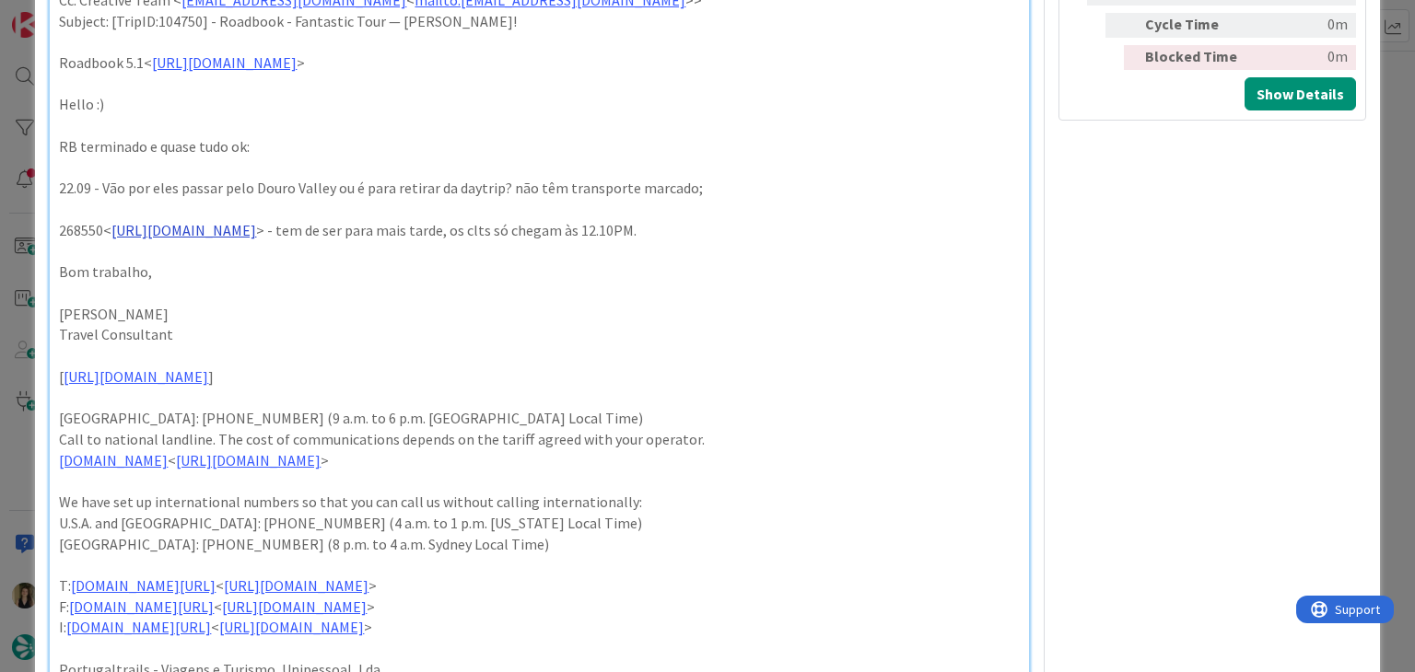
click at [256, 233] on link "[URL][DOMAIN_NAME]" at bounding box center [183, 230] width 145 height 18
click at [314, 264] on link "[URL][DOMAIN_NAME]" at bounding box center [251, 265] width 126 height 24
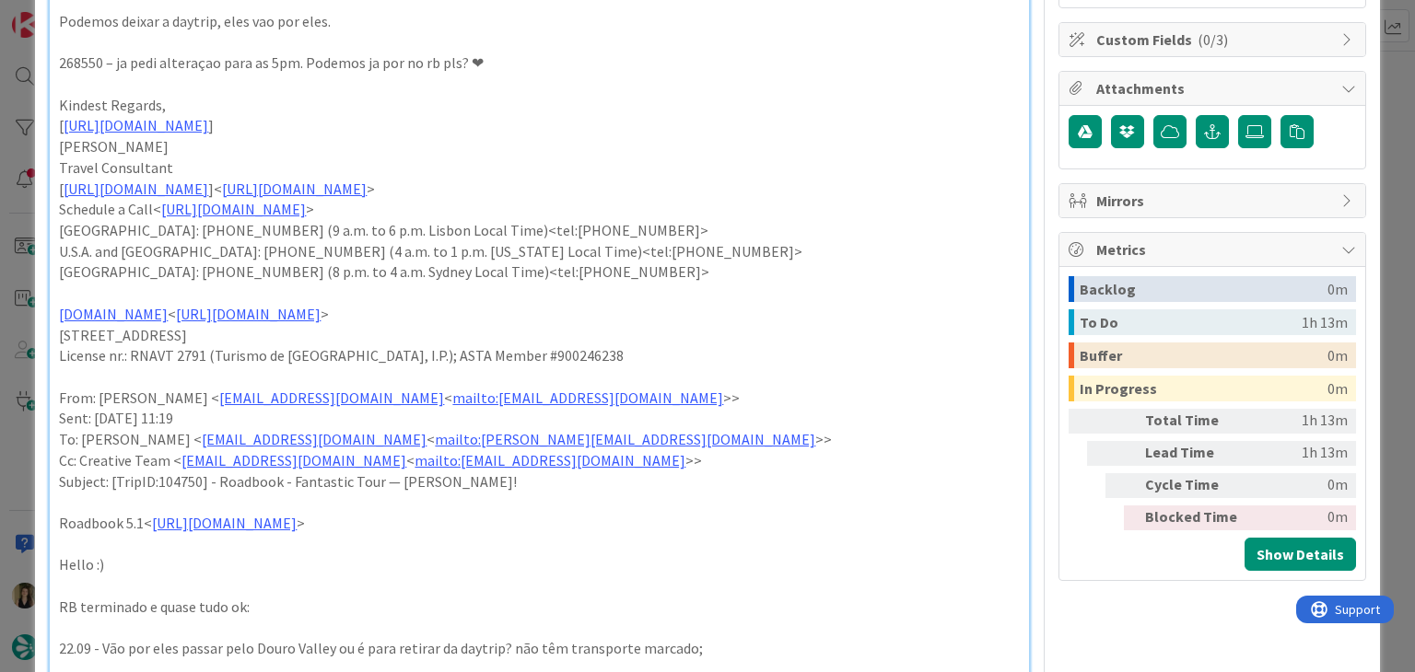
scroll to position [737, 0]
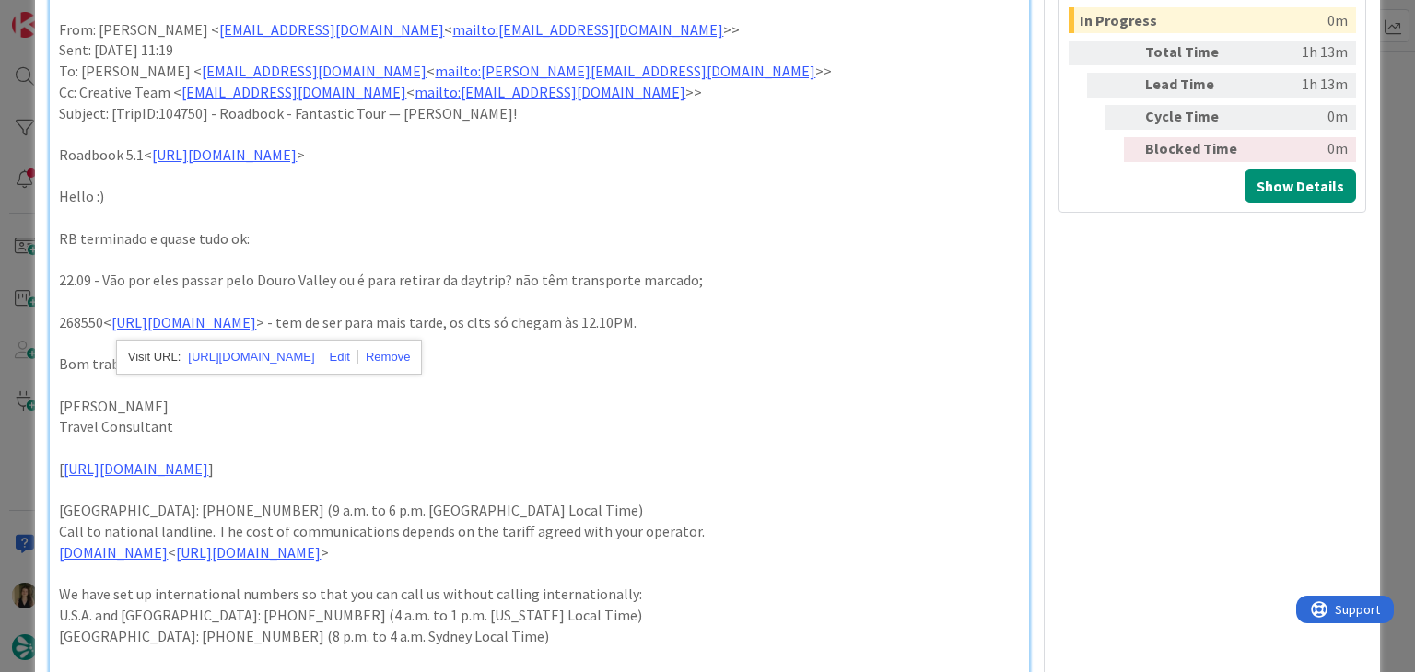
click at [571, 287] on p "22.09 - Vão por eles passar pelo Douro Valley ou é para retirar da daytrip? não…" at bounding box center [539, 280] width 960 height 21
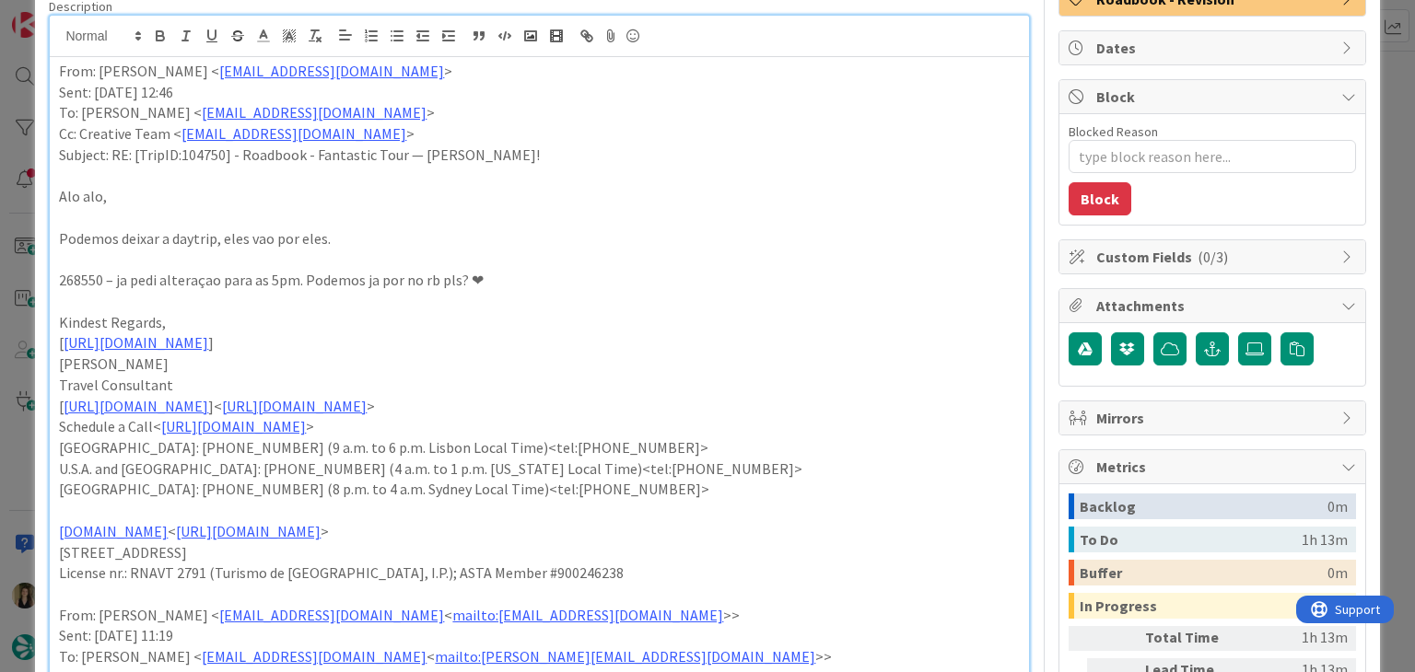
scroll to position [0, 0]
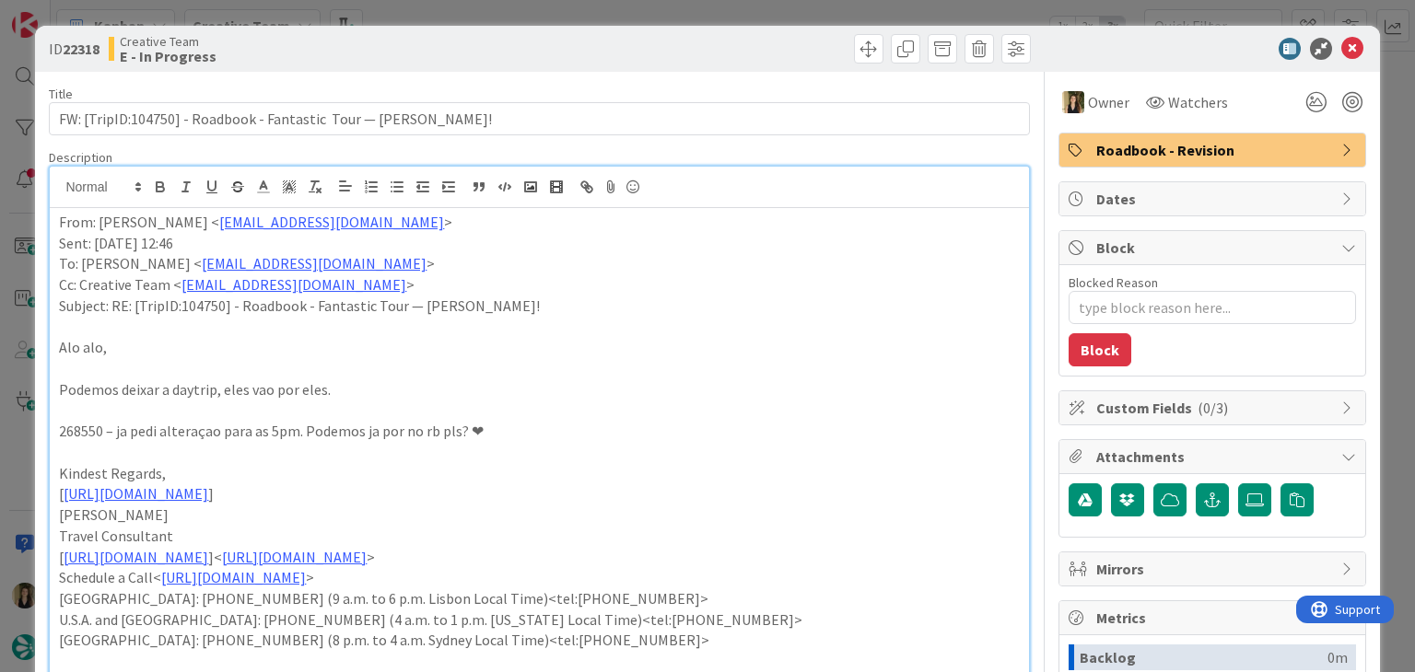
click at [739, 35] on div at bounding box center [787, 48] width 486 height 29
click at [735, 12] on div "ID 22318 Creative Team E - In Progress Title 65 / 128 FW: [TripID:104750] - Roa…" at bounding box center [707, 336] width 1415 height 672
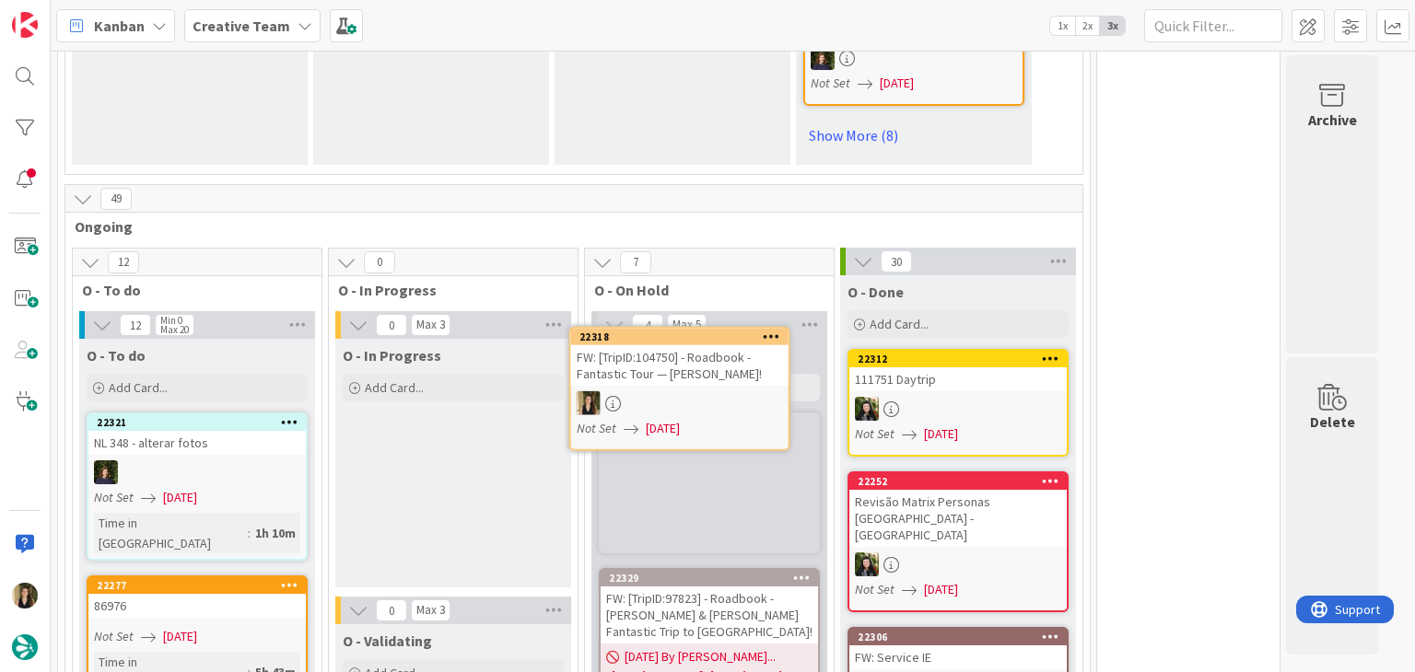
scroll to position [1575, 0]
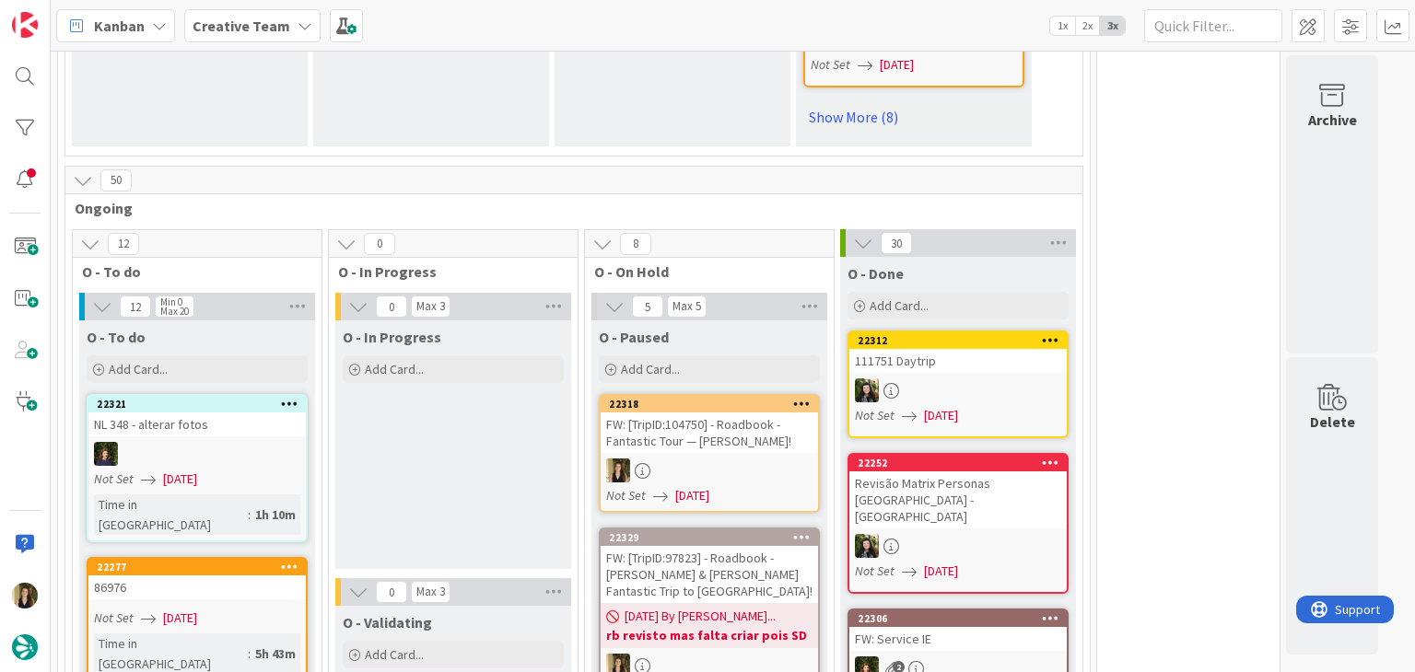
click at [748, 459] on div at bounding box center [708, 471] width 217 height 24
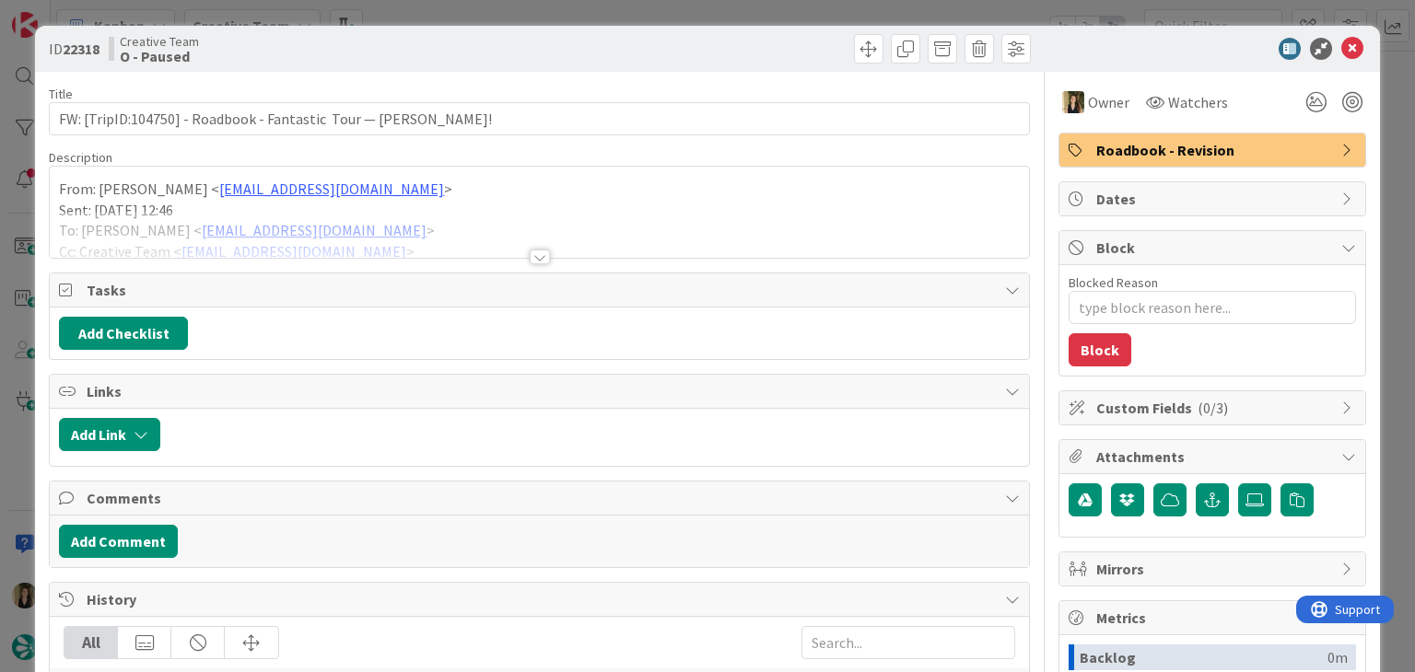
click at [1140, 148] on span "Roadbook - Revision" at bounding box center [1214, 150] width 236 height 22
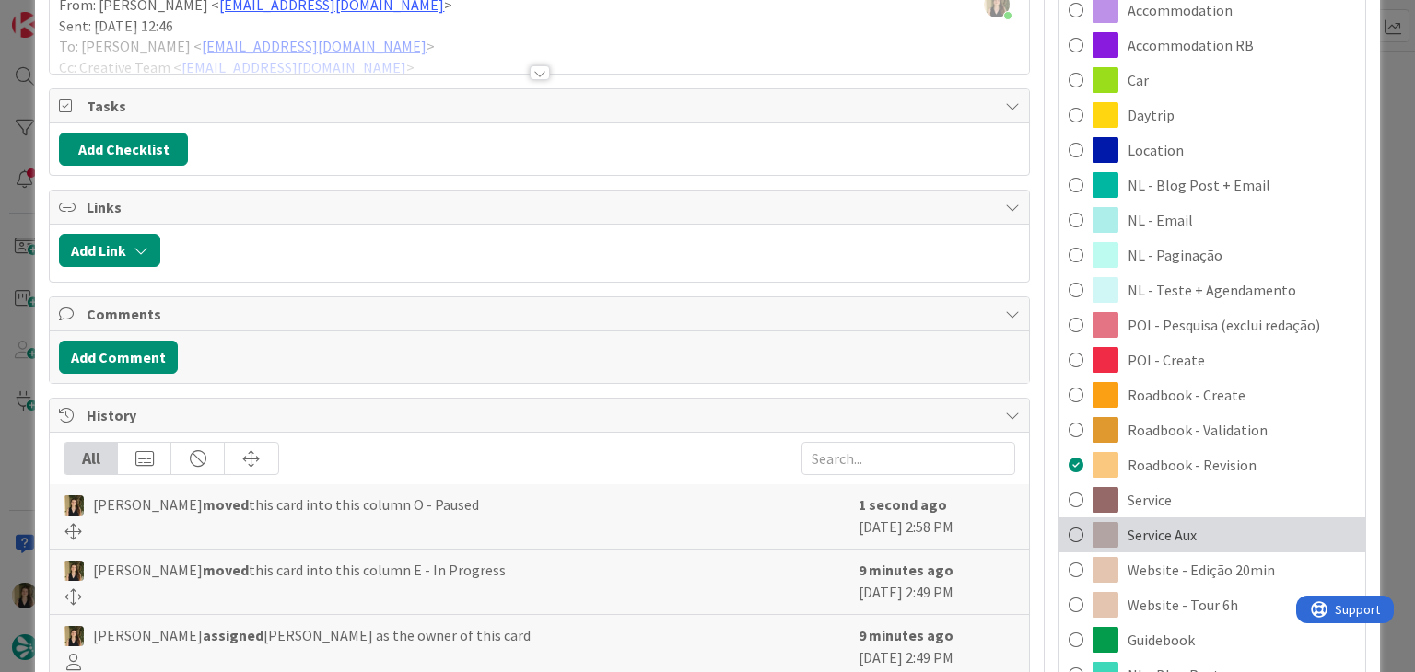
drag, startPoint x: 1201, startPoint y: 528, endPoint x: 1190, endPoint y: 495, distance: 34.9
click at [1201, 528] on div "Service Aux" at bounding box center [1212, 535] width 306 height 35
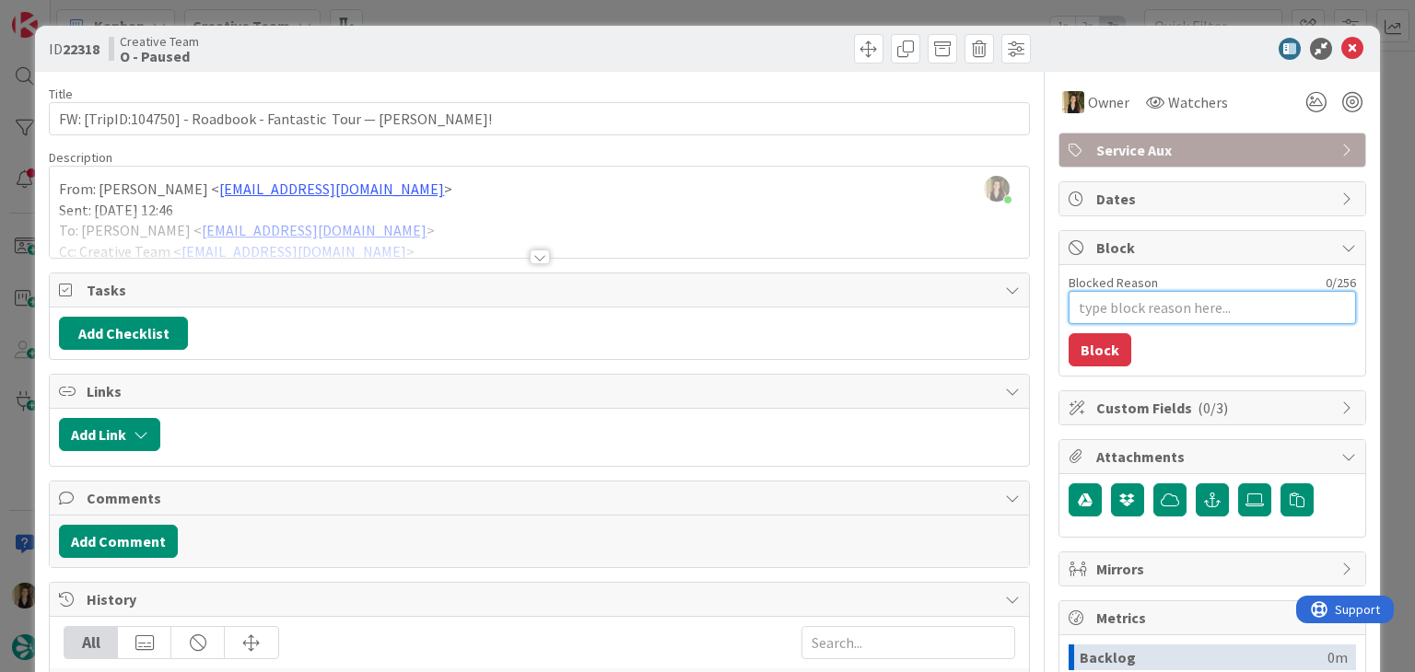
click at [1179, 315] on textarea "Blocked Reason" at bounding box center [1211, 307] width 287 height 33
type textarea "x"
type textarea "a"
type textarea "x"
type textarea "a"
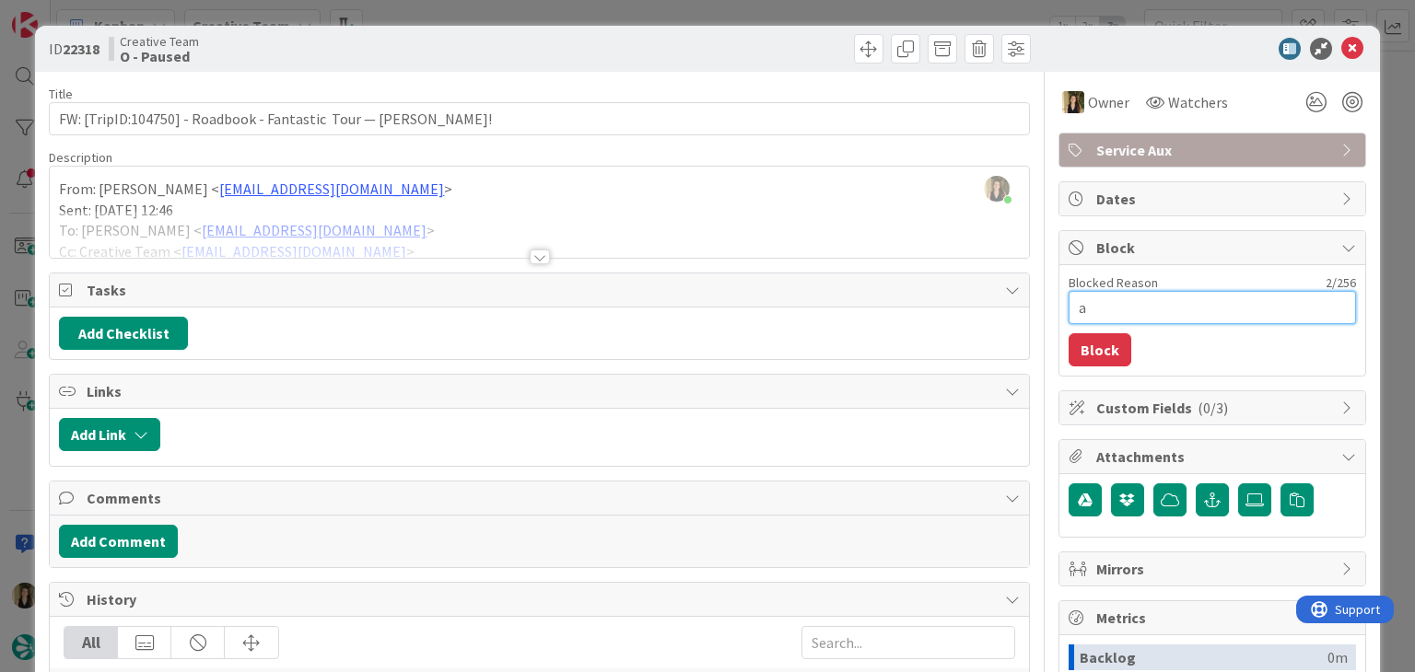
type textarea "x"
type textarea "a t"
type textarea "x"
type textarea "a tc"
type textarea "x"
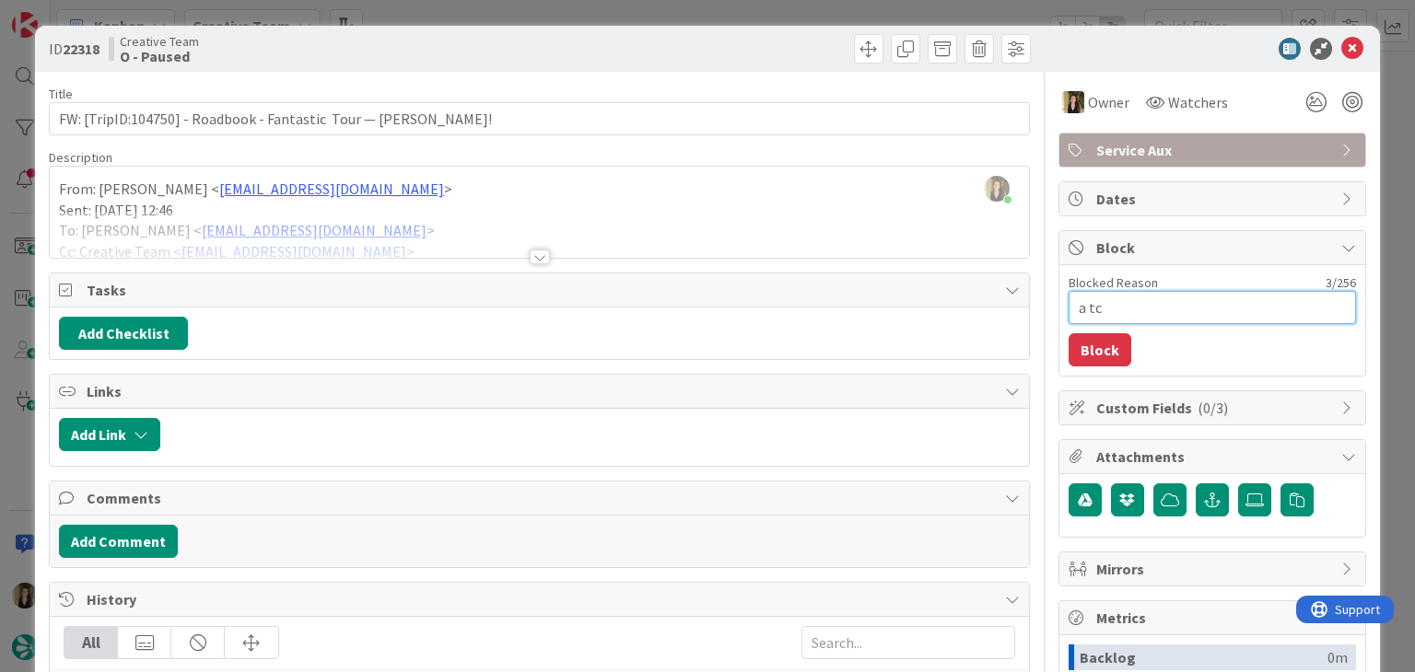
type textarea "a tc"
type textarea "x"
type textarea "a tc e"
type textarea "x"
type textarea "a tc es"
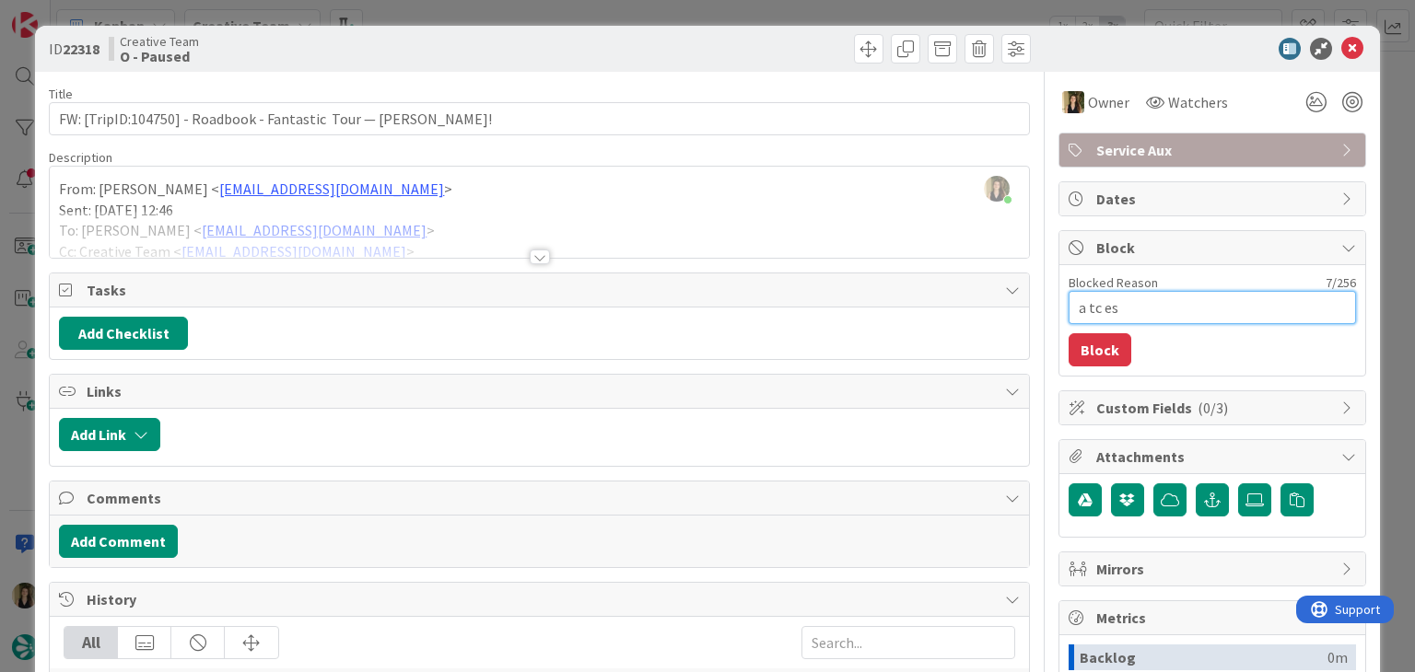
type textarea "x"
type textarea "a tc esq"
type textarea "x"
type textarea "a tc esqu"
type textarea "x"
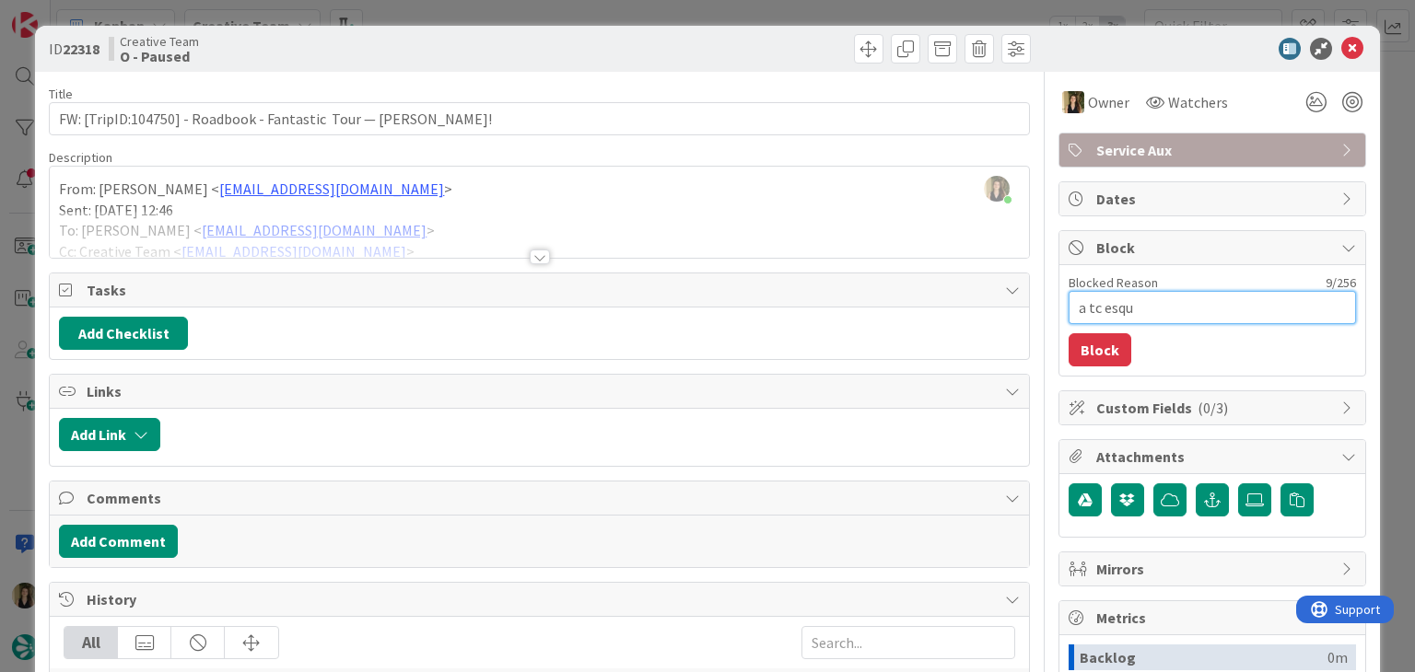
type textarea "a tc esque"
type textarea "x"
type textarea "a tc esquec"
type textarea "x"
type textarea "a tc esquece"
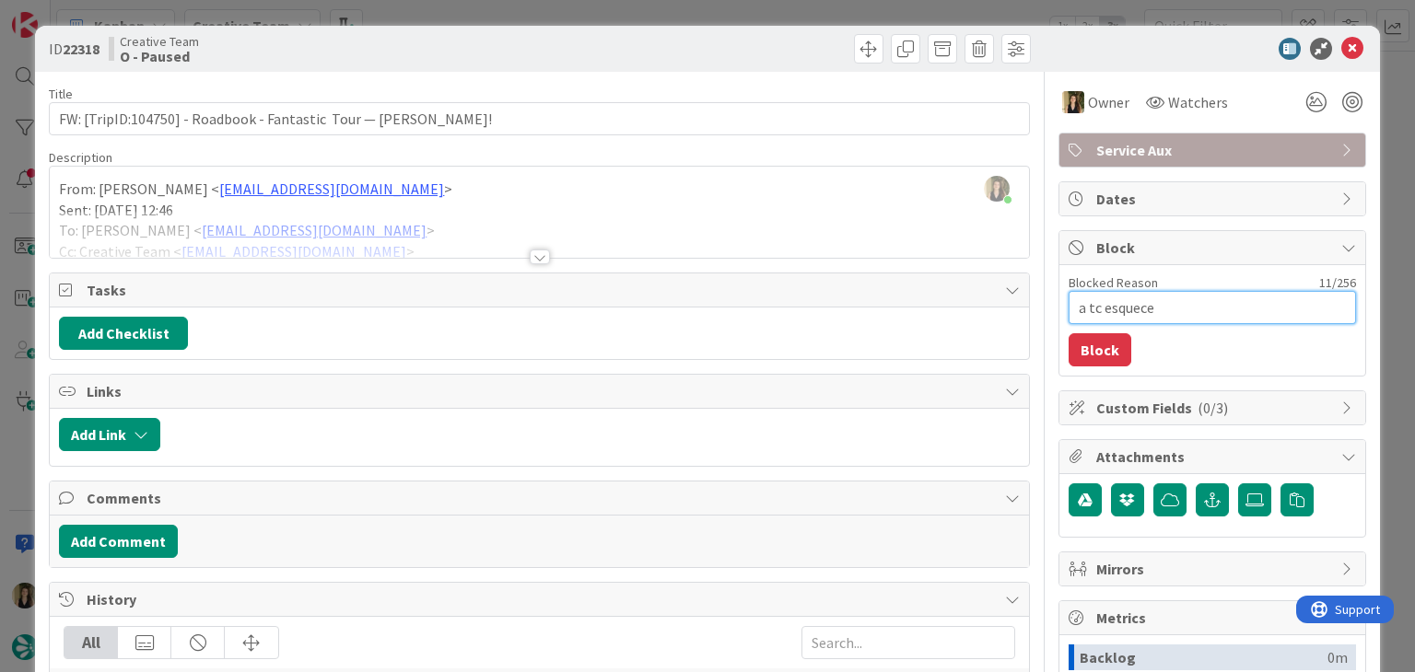
type textarea "x"
type textarea "a tc esqueceu"
type textarea "x"
type textarea "a tc esqueceu-"
type textarea "x"
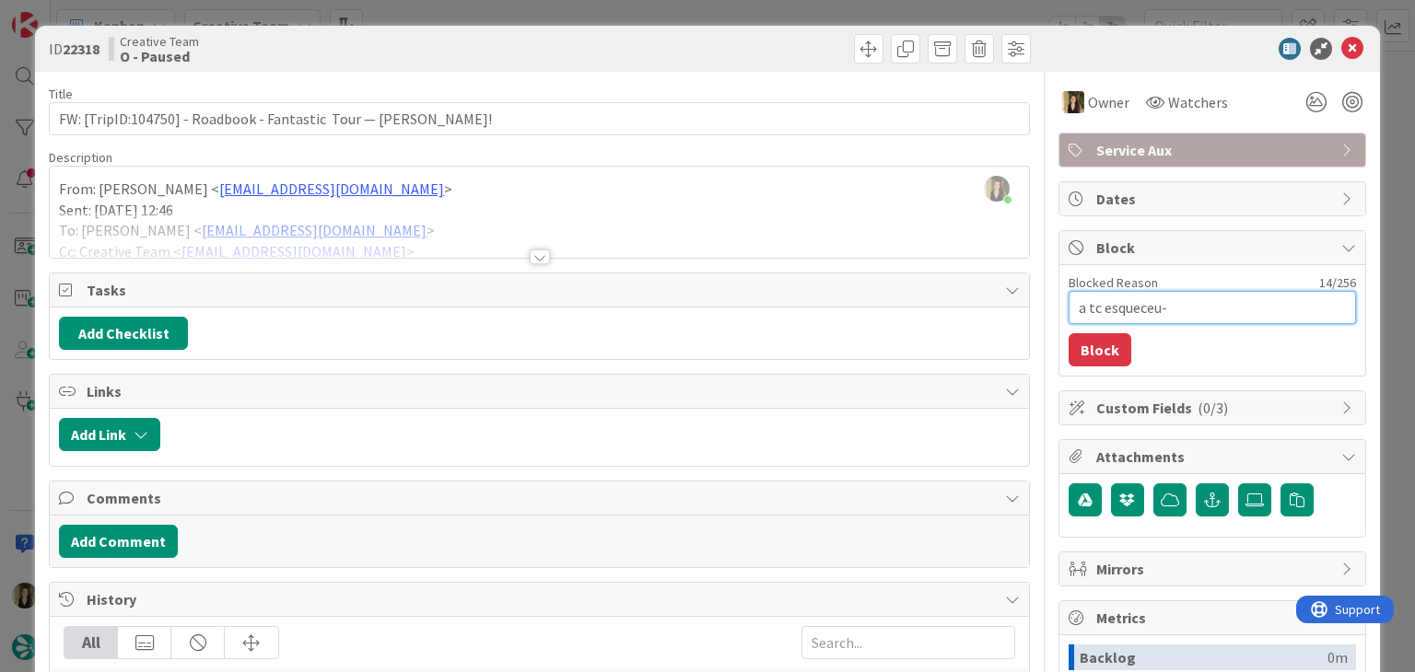
type textarea "a tc esqueceu-s"
type textarea "x"
type textarea "a tc esqueceu-se"
type textarea "x"
type textarea "a tc esqueceu-se"
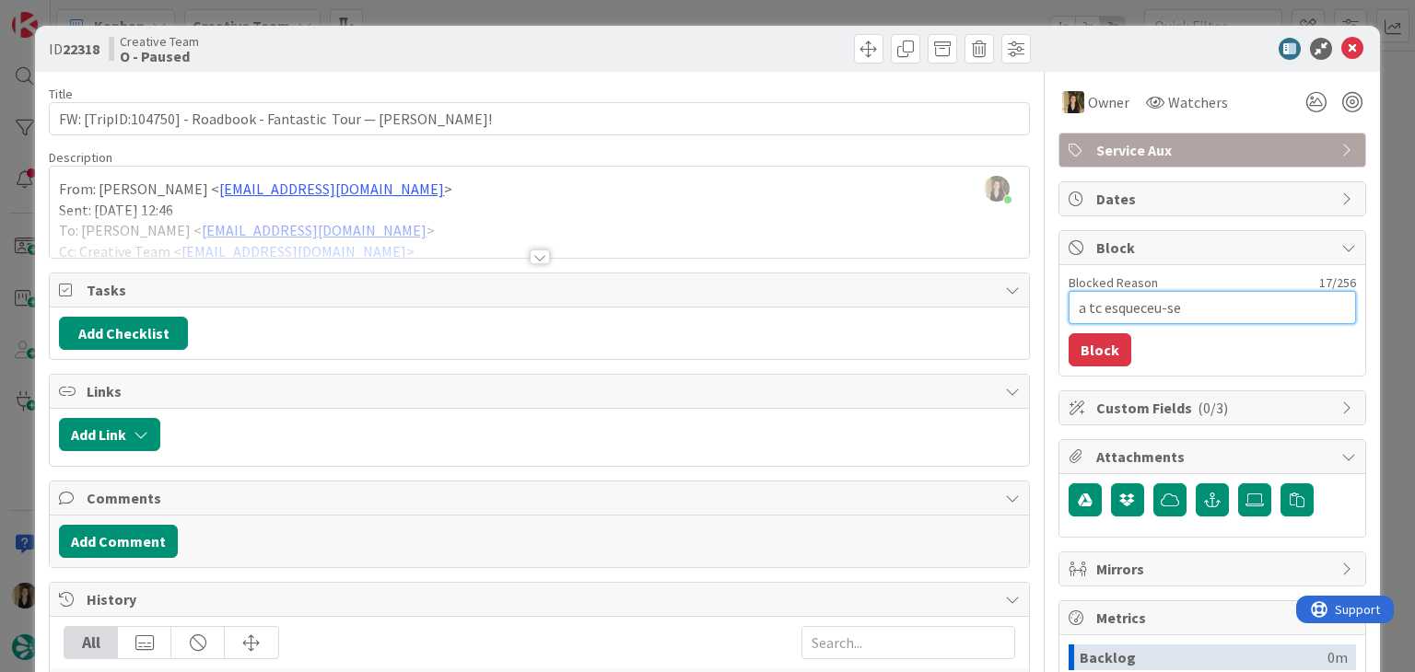
type textarea "x"
type textarea "a tc esqueceu-se d"
type textarea "x"
type textarea "a tc esqueceu-se de"
type textarea "x"
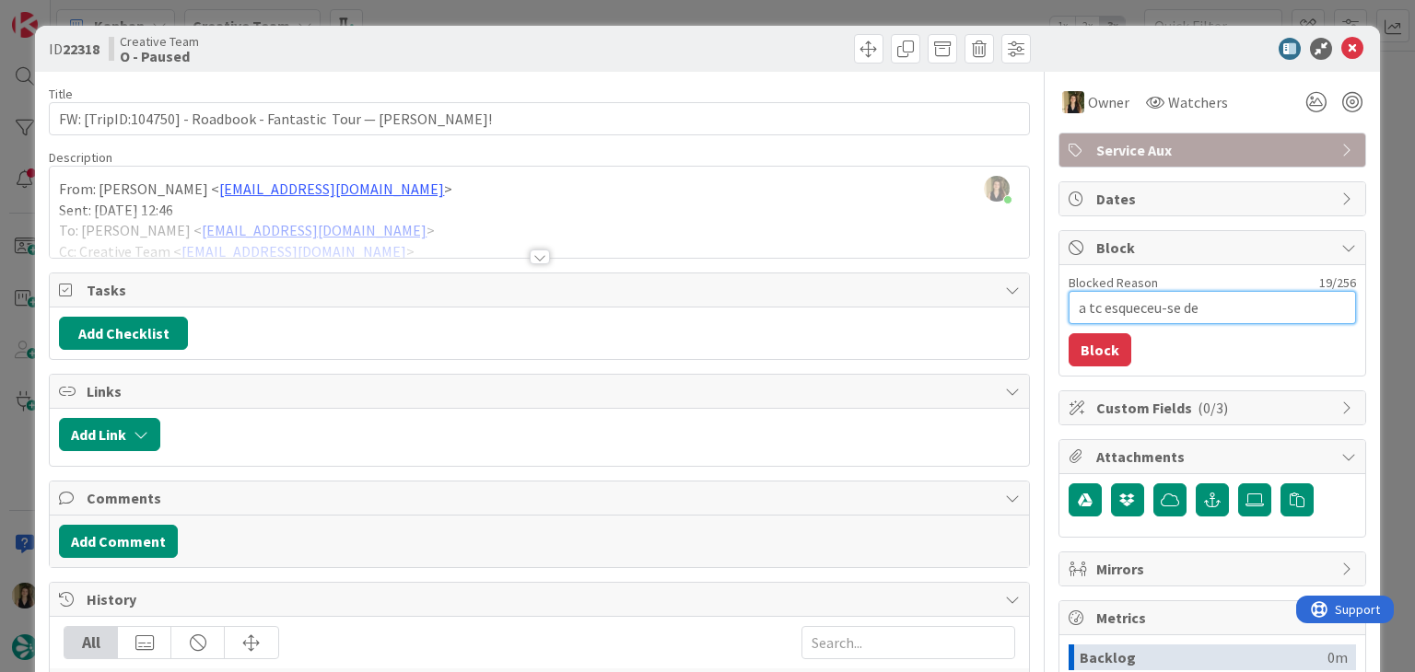
type textarea "a tc esqueceu-se de"
type textarea "x"
type textarea "a tc esqueceu-se de c"
type textarea "x"
type textarea "a tc esqueceu-se de co"
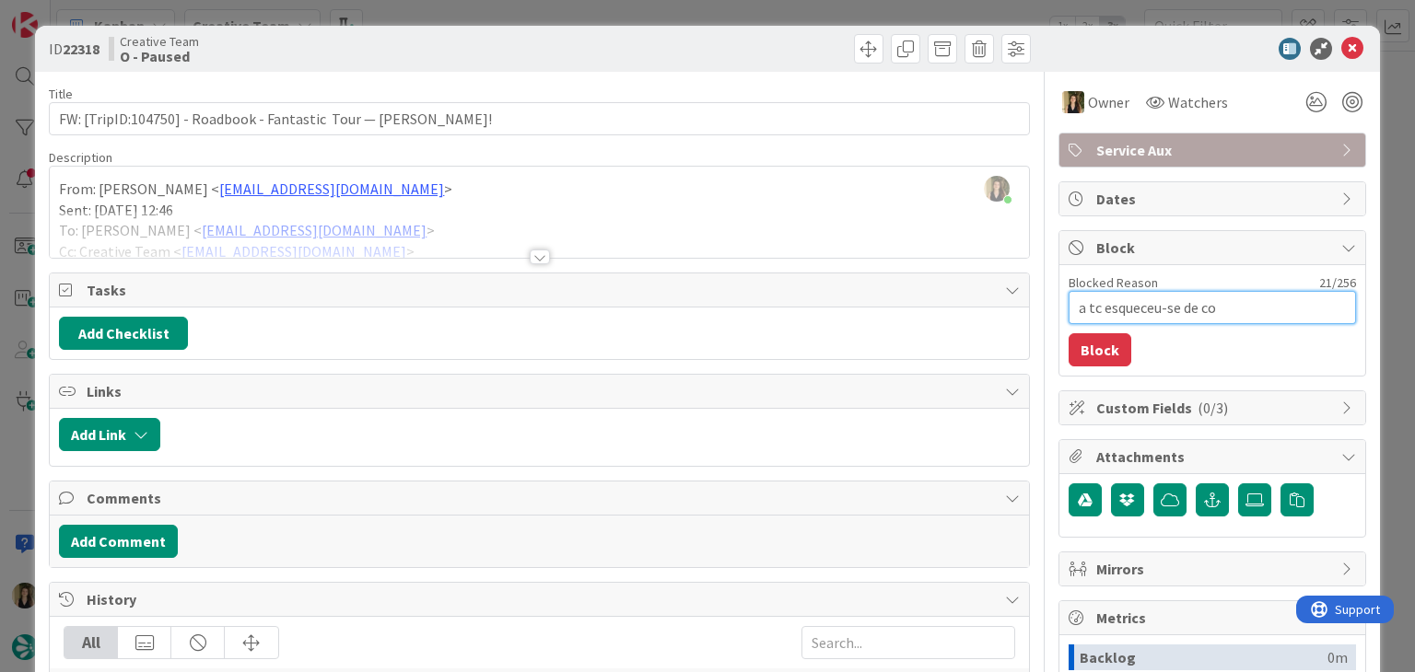
type textarea "x"
type textarea "a tc esqueceu-se de cor"
type textarea "x"
type textarea "a tc esqueceu-se de core"
type textarea "x"
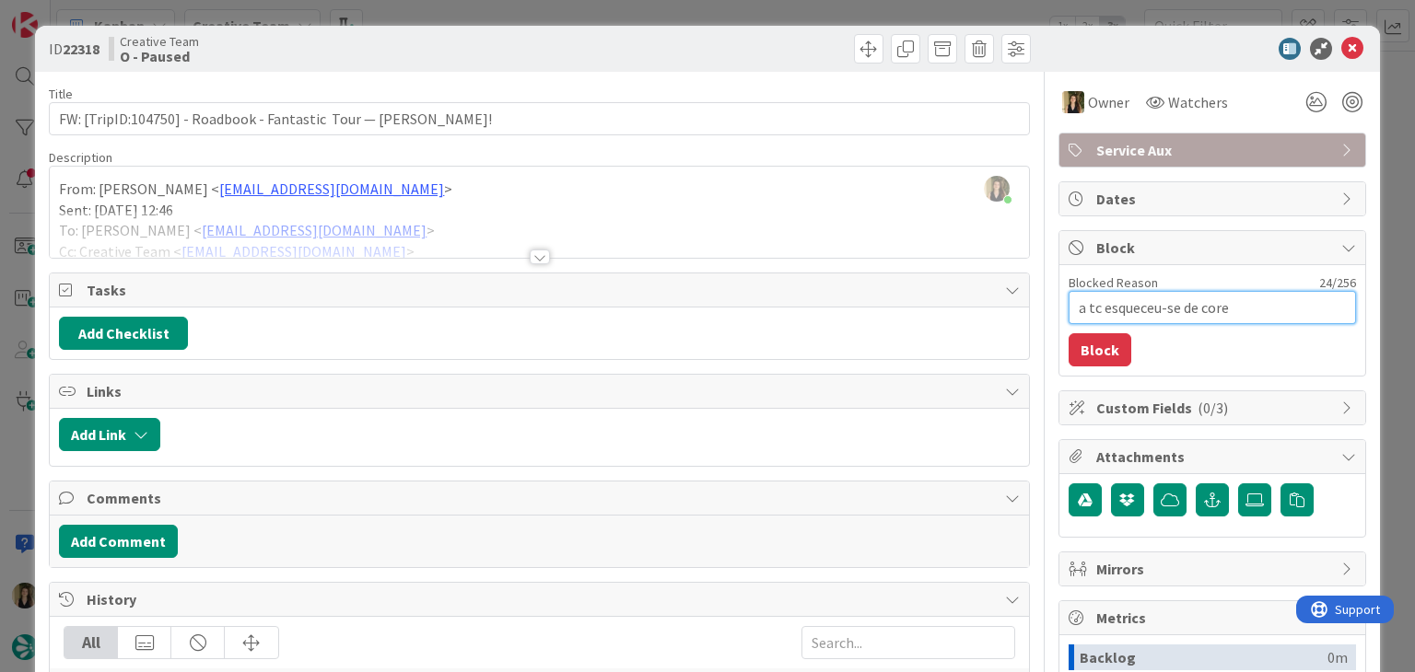
type textarea "a tc esqueceu-se de cor"
type textarea "x"
type textarea "a tc esqueceu-se de corr"
type textarea "x"
type textarea "a tc esqueceu-se de corri"
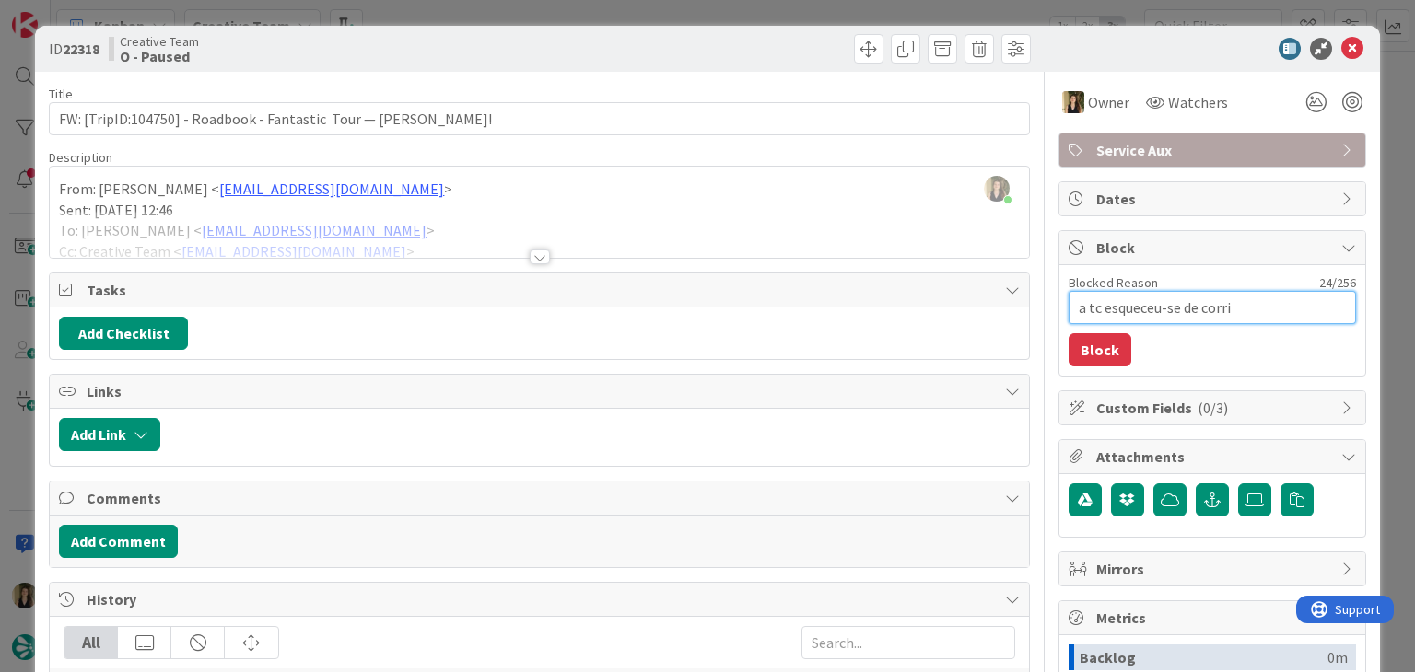
type textarea "x"
type textarea "a tc esqueceu-se de corrig"
type textarea "x"
type textarea "a tc esqueceu-se de corrigi"
type textarea "x"
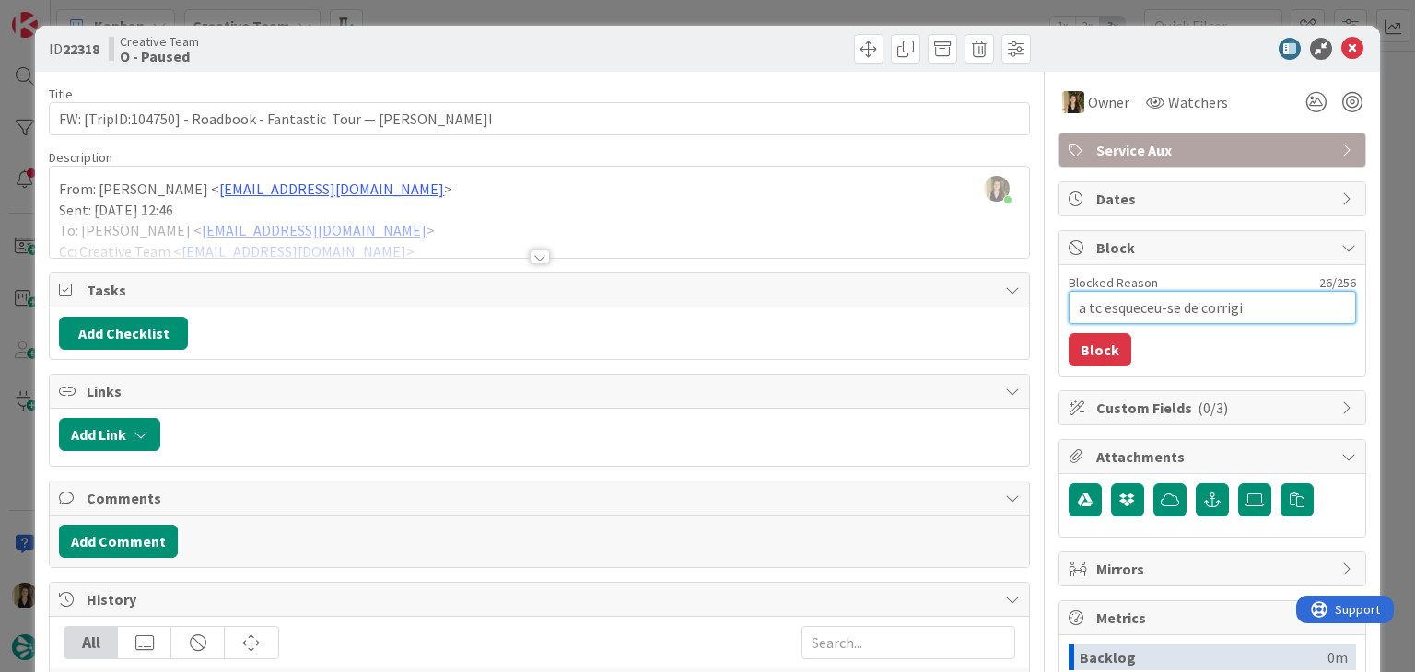
type textarea "a tc esqueceu-se de corrigir"
type textarea "x"
type textarea "a tc esqueceu-se de corrigir"
type textarea "x"
type textarea "a tc esqueceu-se de corrigir o"
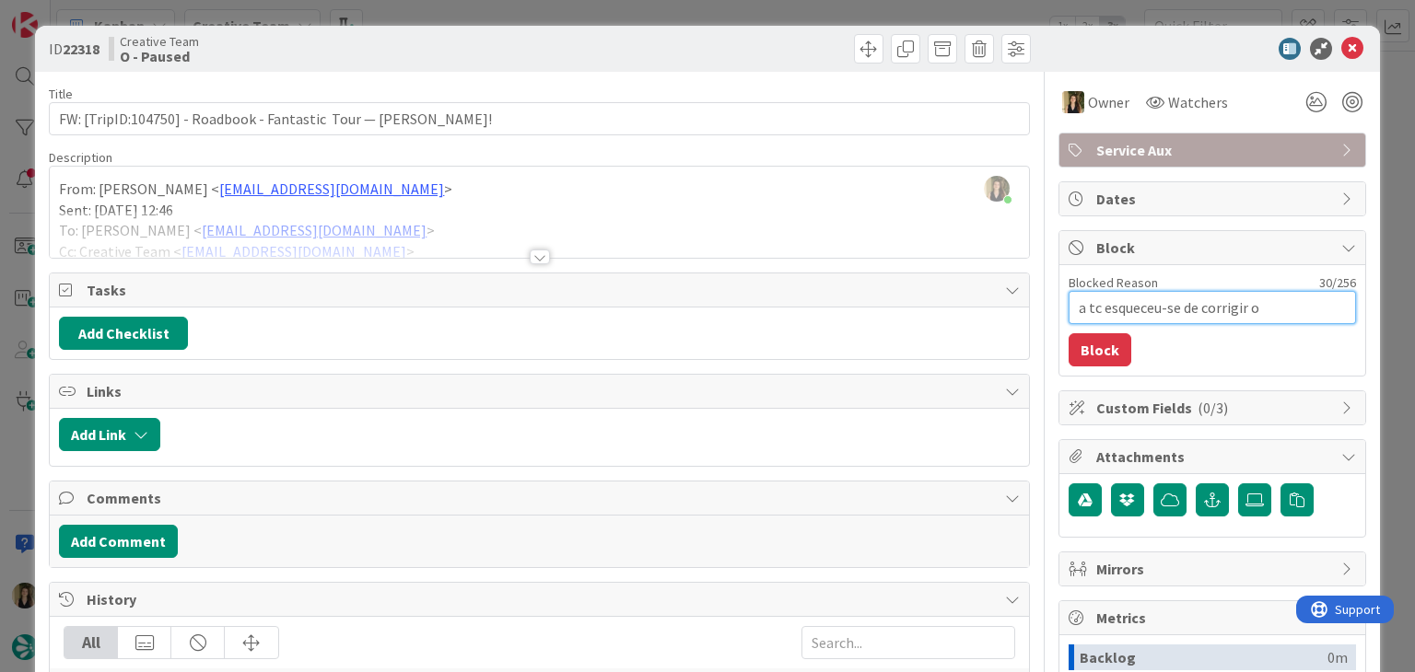
type textarea "x"
type textarea "a tc esqueceu-se de corrigir o"
type textarea "x"
type textarea "a tc esqueceu-se de corrigir o V"
type textarea "x"
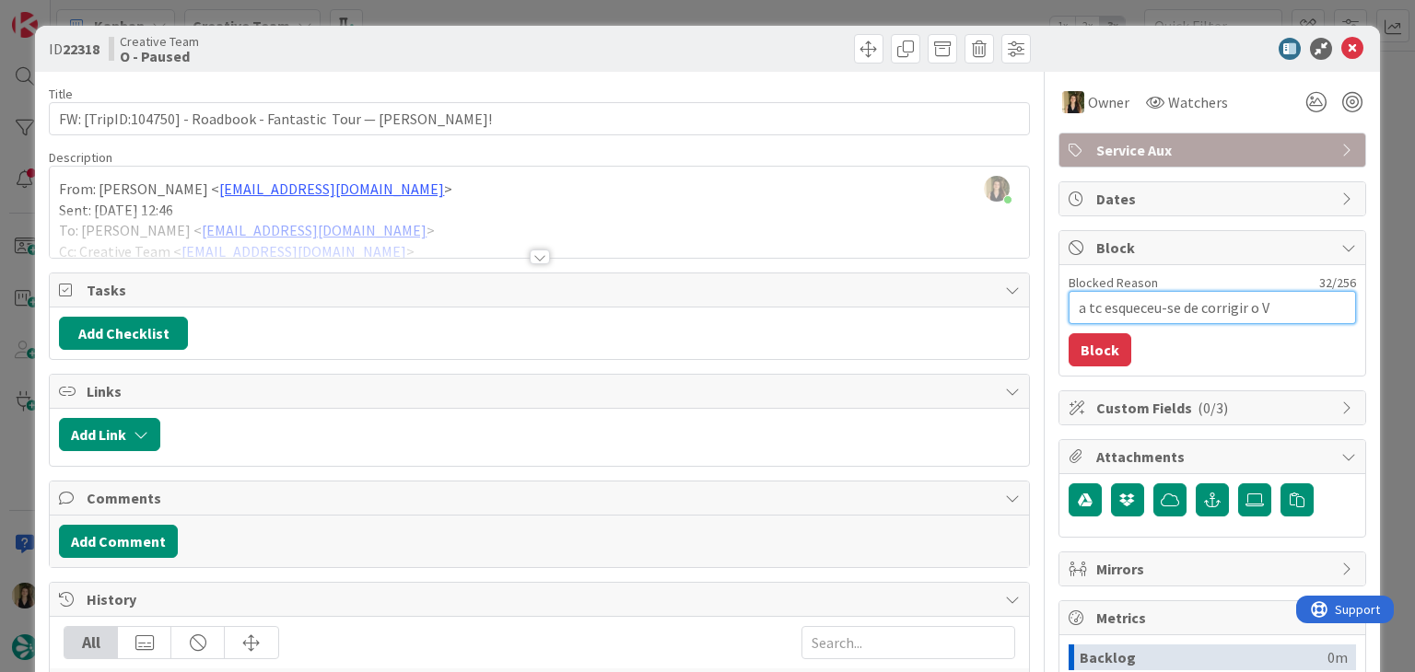
type textarea "a tc esqueceu-se de corrigir o VO"
type textarea "x"
type textarea "a tc esqueceu-se de corrigir o VO,"
type textarea "x"
type textarea "a tc esqueceu-se de corrigir o VO,"
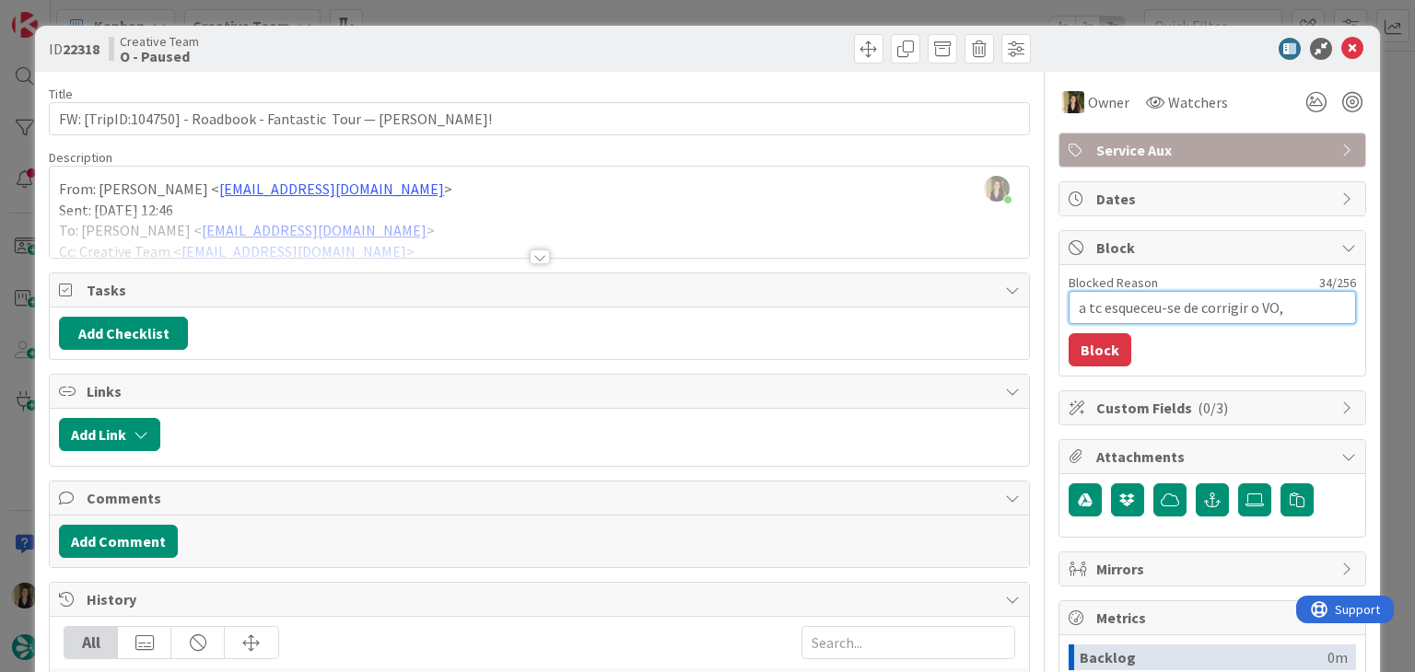
type textarea "x"
type textarea "a tc esqueceu-se de corrigir o VO, d"
type textarea "x"
type textarea "a tc esqueceu-se de corrigir o VO, de"
type textarea "x"
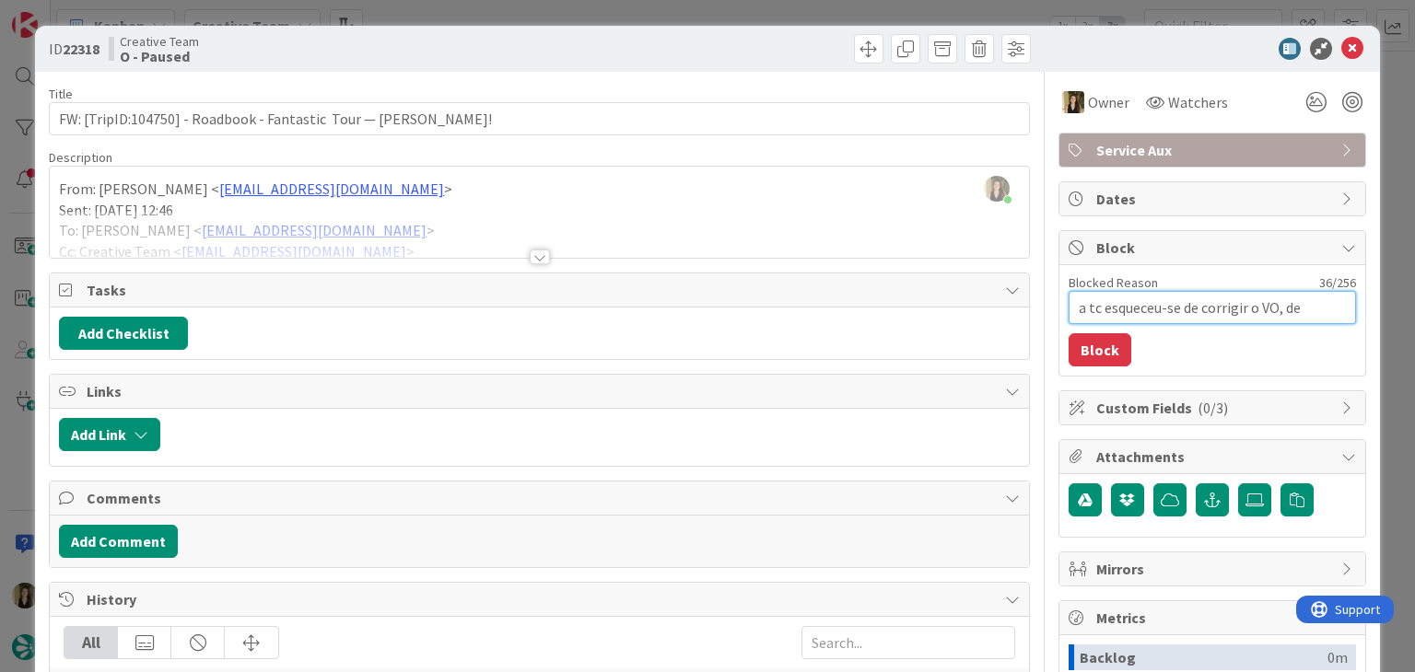
type textarea "a tc esqueceu-se de corrigir o VO, dev"
type textarea "x"
type textarea "a tc esqueceu-se de corrigir o VO, deve"
type textarea "x"
type textarea "a tc esqueceu-se de corrigir o VO, deve"
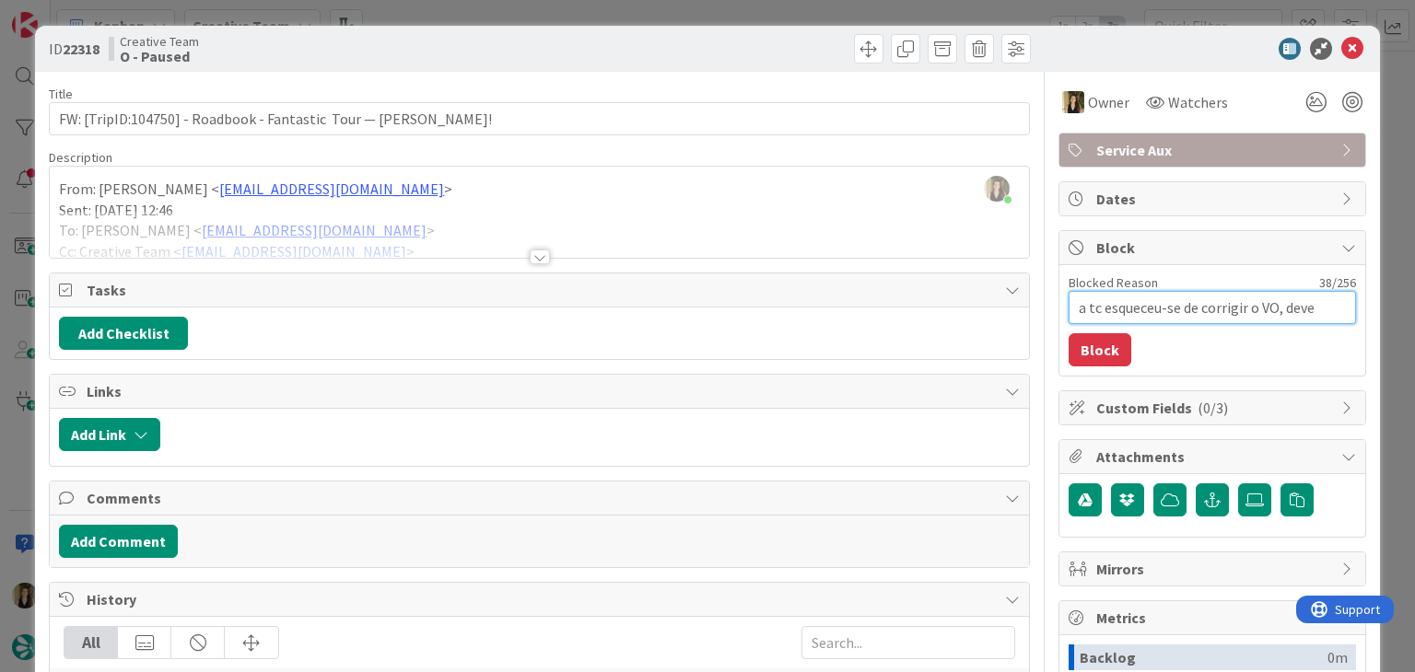
type textarea "x"
type textarea "a tc esqueceu-se de corrigir o VO, deve s"
type textarea "x"
type textarea "a tc esqueceu-se de corrigir o VO, deve se"
type textarea "x"
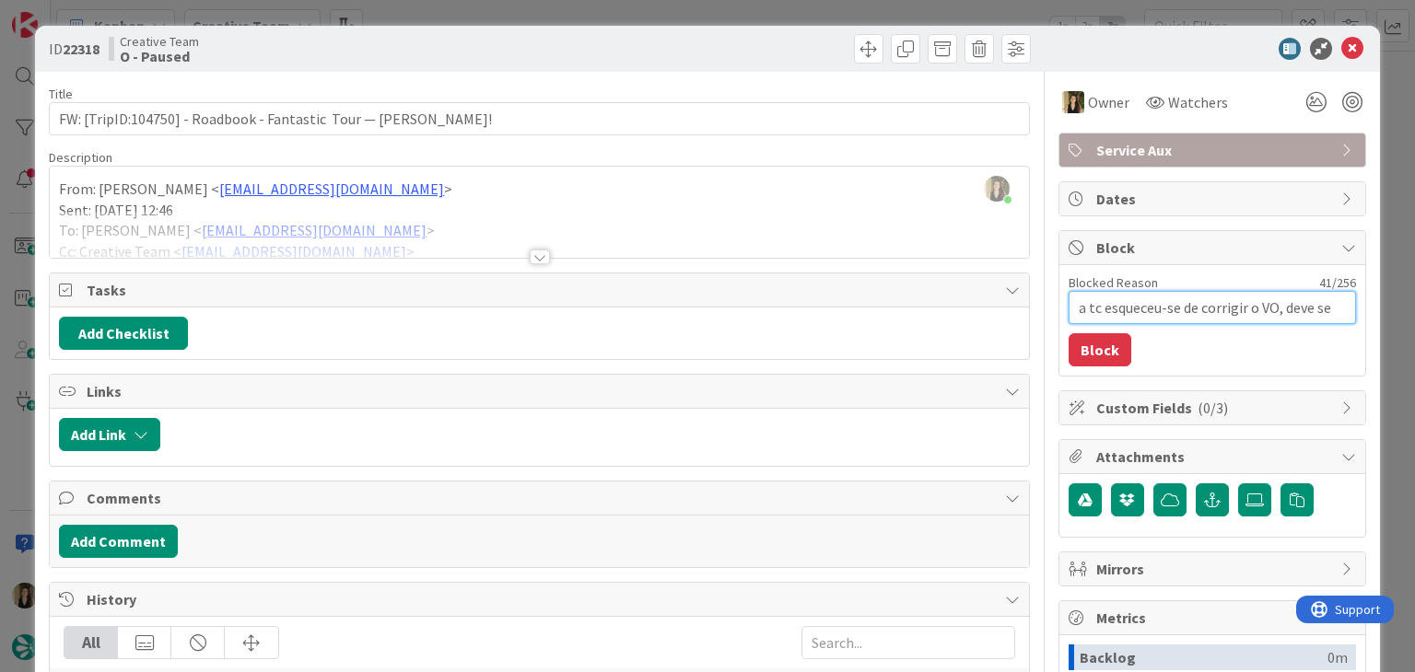
type textarea "a tc esqueceu-se de corrigir o VO, deve ser"
type textarea "x"
type textarea "a tc esqueceu-se de corrigir o VO, deve ser"
type textarea "x"
type textarea "a tc esqueceu-se de corrigir o VO, deve ser r"
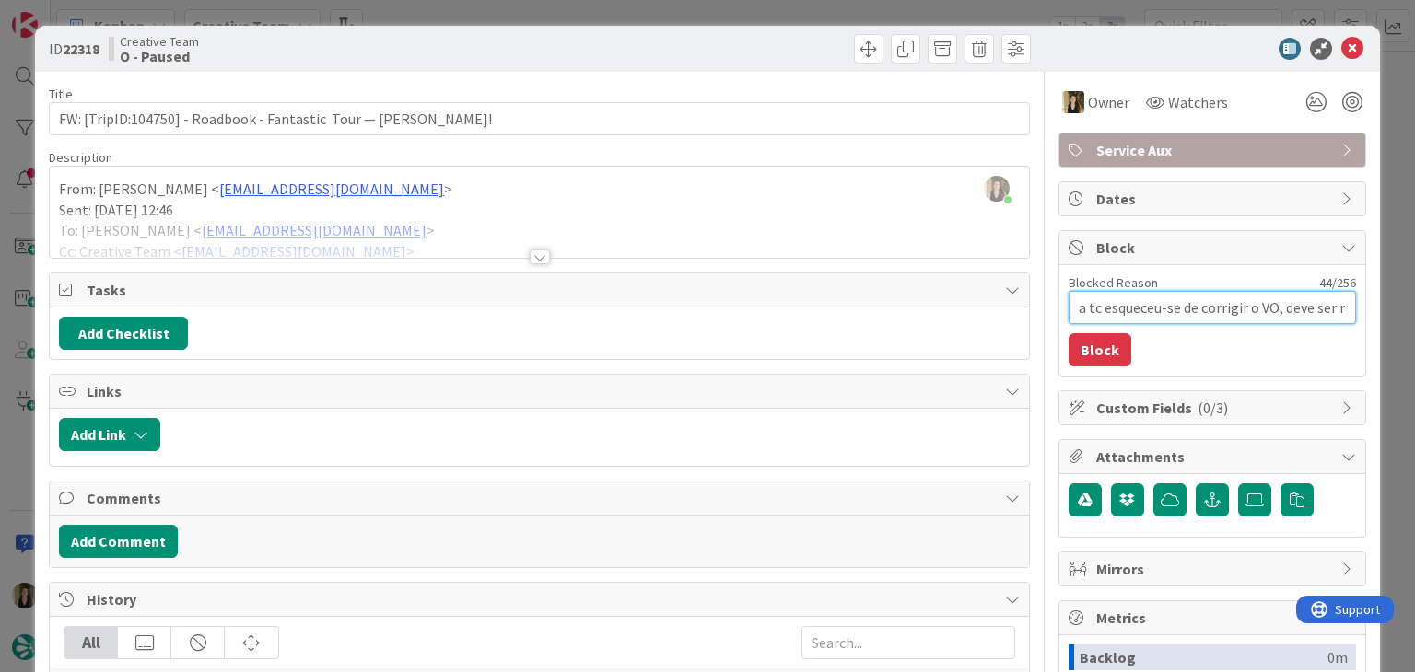
type textarea "x"
type textarea "a tc esqueceu-se de corrigir o VO, deve ser r+"
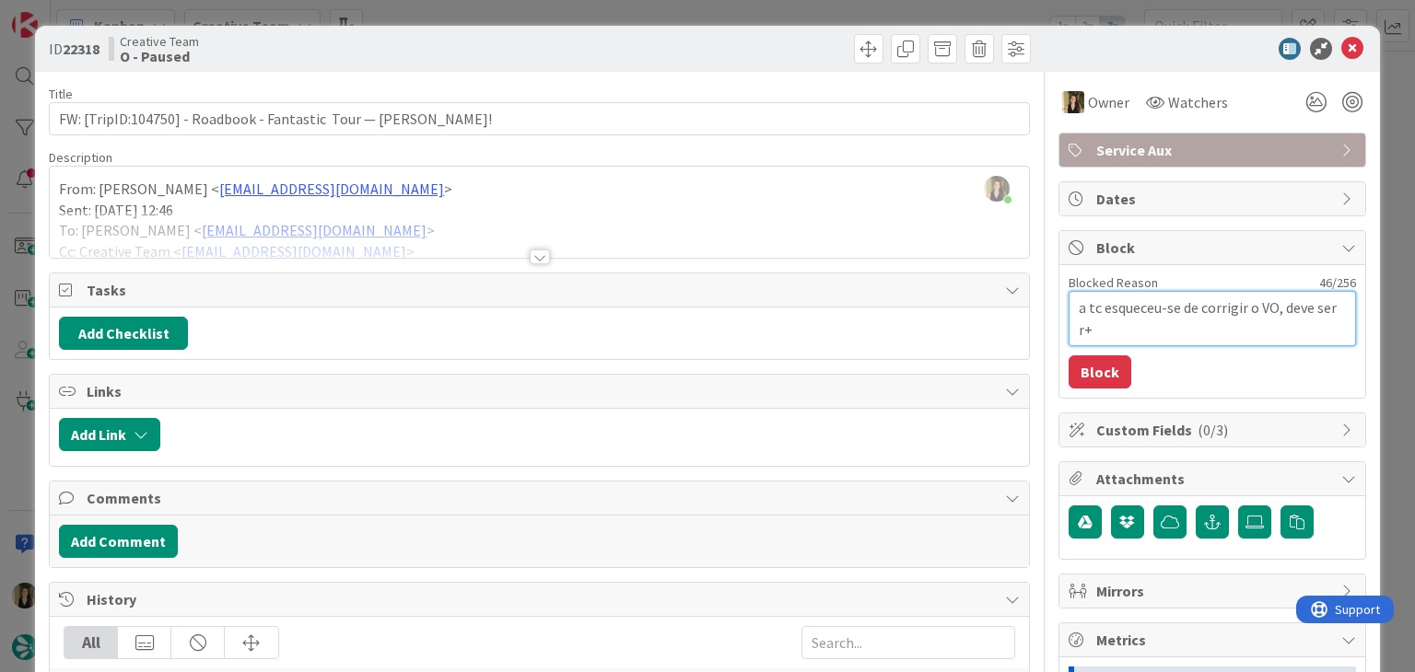
type textarea "x"
type textarea "a tc esqueceu-se de corrigir o VO, deve ser r+á"
type textarea "x"
type textarea "a tc esqueceu-se de corrigir o VO, deve ser r+áp"
type textarea "x"
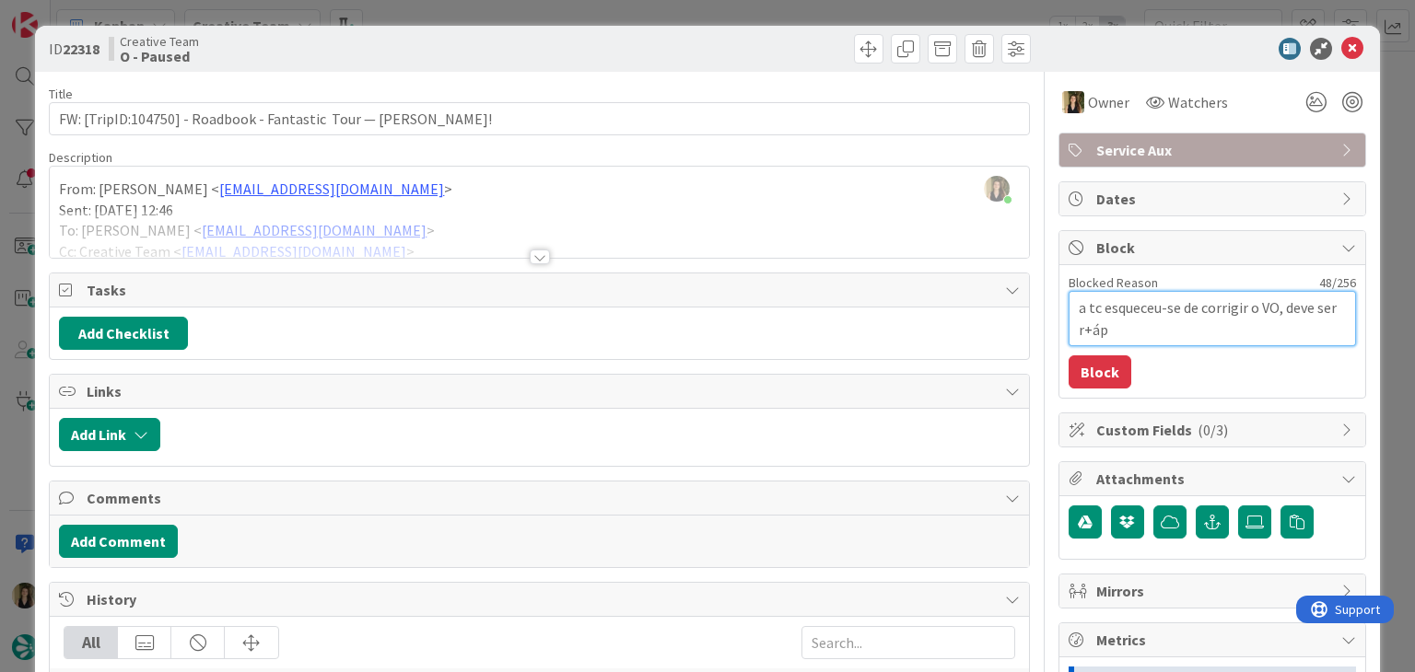
type textarea "a tc esqueceu-se de corrigir o VO, deve ser r+ápi"
type textarea "x"
type textarea "a tc esqueceu-se de corrigir o VO, deve ser r+ápid"
type textarea "x"
type textarea "a tc esqueceu-se de corrigir o VO, deve ser r+ápido"
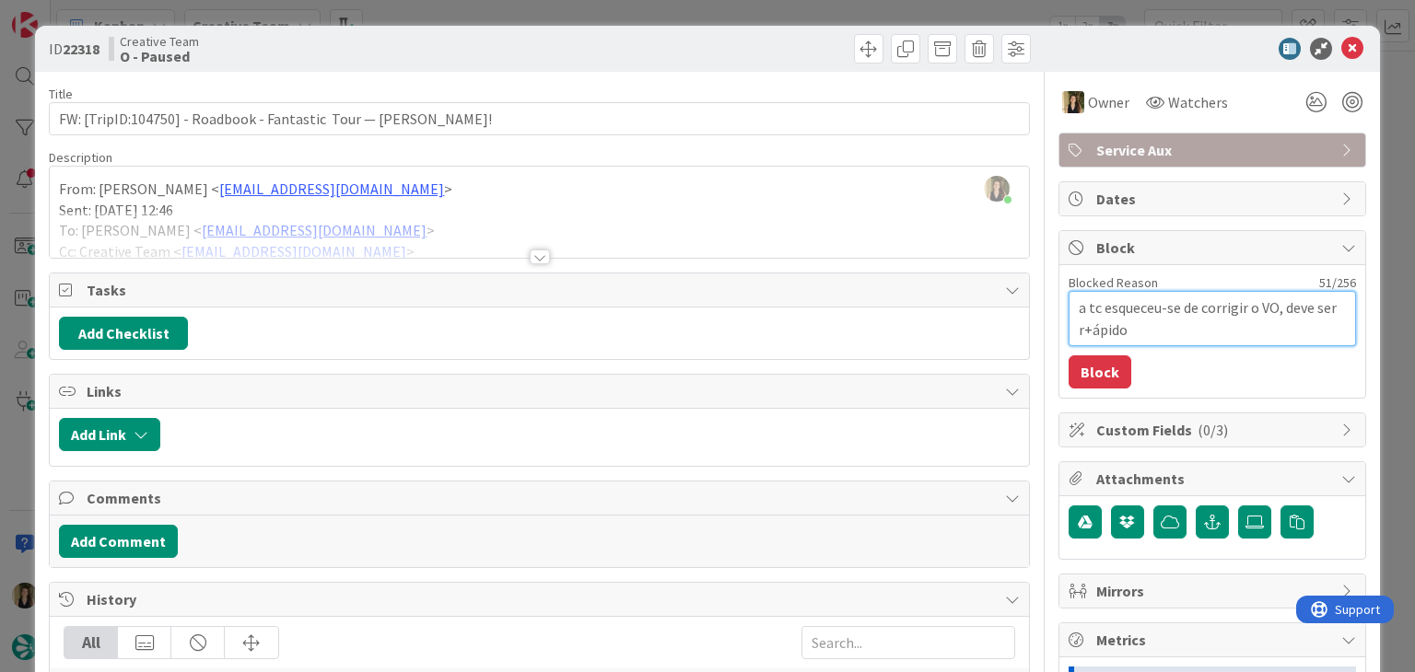
click at [1078, 327] on textarea "a tc esqueceu-se de corrigir o VO, deve ser r+ápido" at bounding box center [1211, 318] width 287 height 55
type textarea "x"
type textarea "a tc esqueceu-se de corrigir o VO, deve ser rápido"
click at [1100, 361] on button "Block" at bounding box center [1099, 371] width 63 height 33
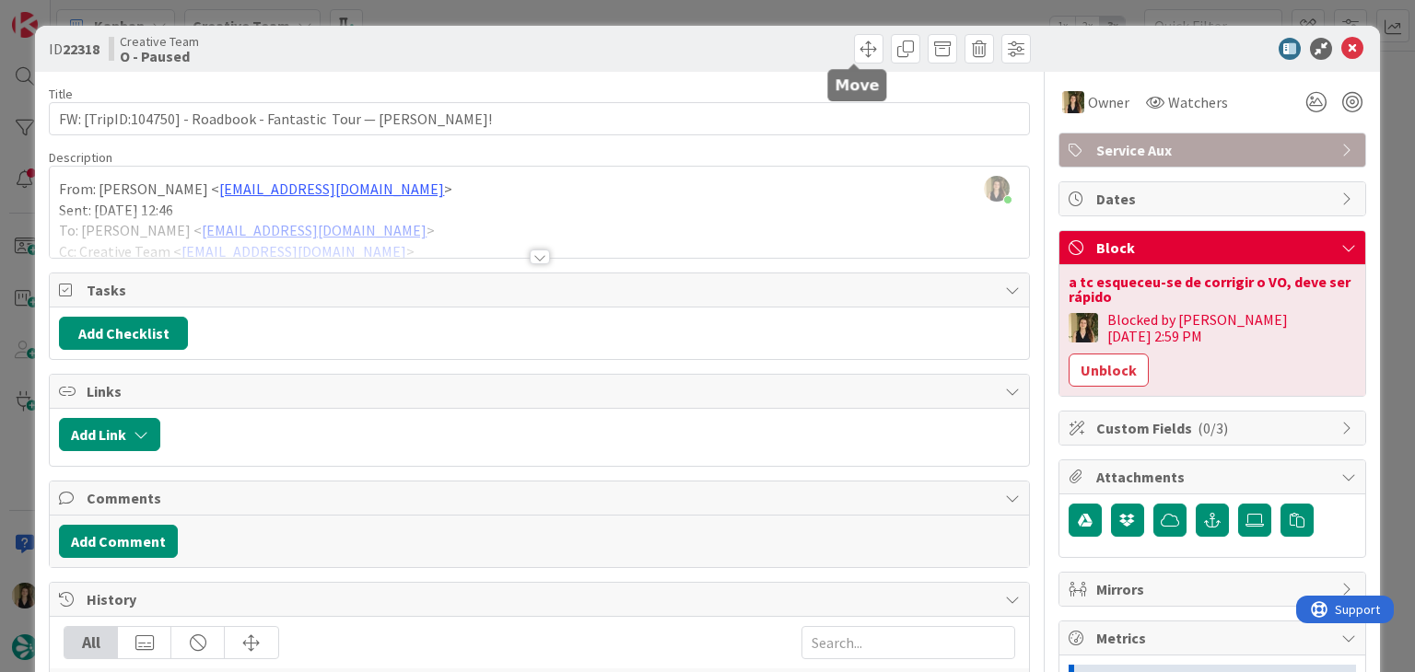
drag, startPoint x: 774, startPoint y: 42, endPoint x: 772, endPoint y: 24, distance: 18.5
click at [772, 41] on div at bounding box center [787, 48] width 486 height 29
click at [770, 16] on div "ID 22318 Creative Team O - Paused Title 65 / 128 FW: [TripID:104750] - Roadbook…" at bounding box center [707, 336] width 1415 height 672
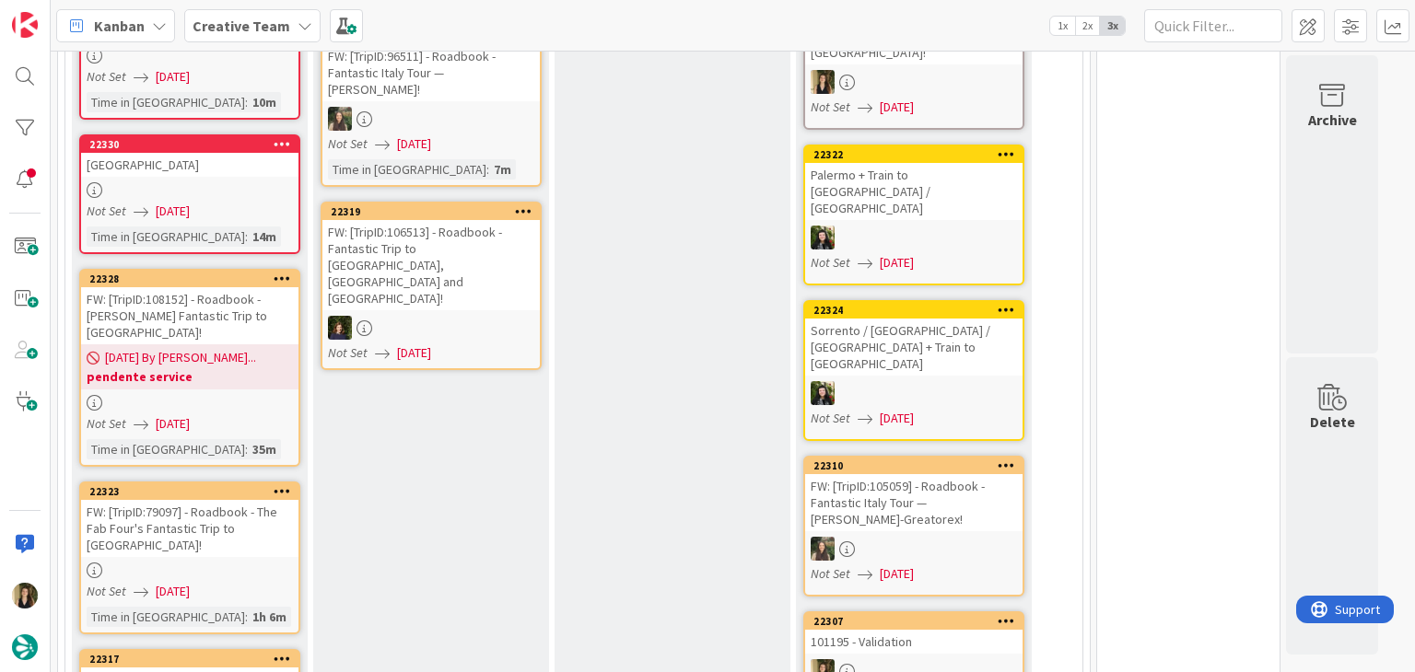
scroll to position [71, 0]
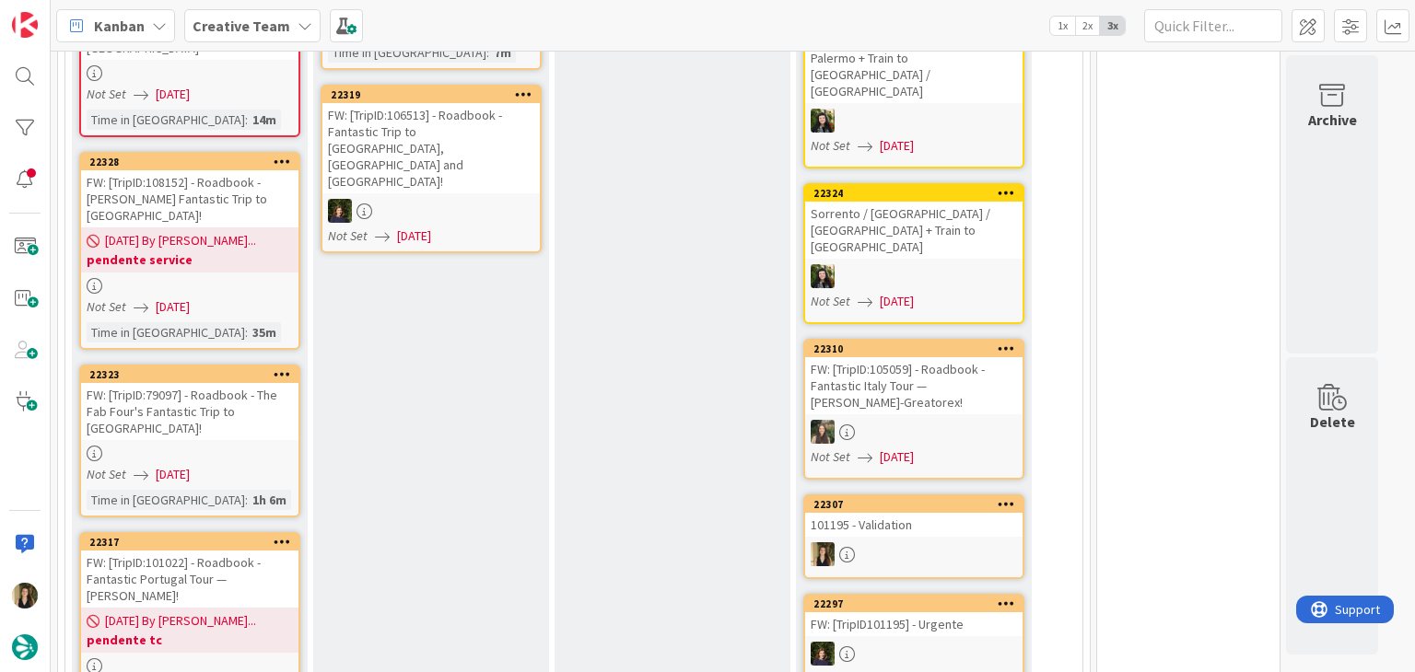
scroll to position [624, 0]
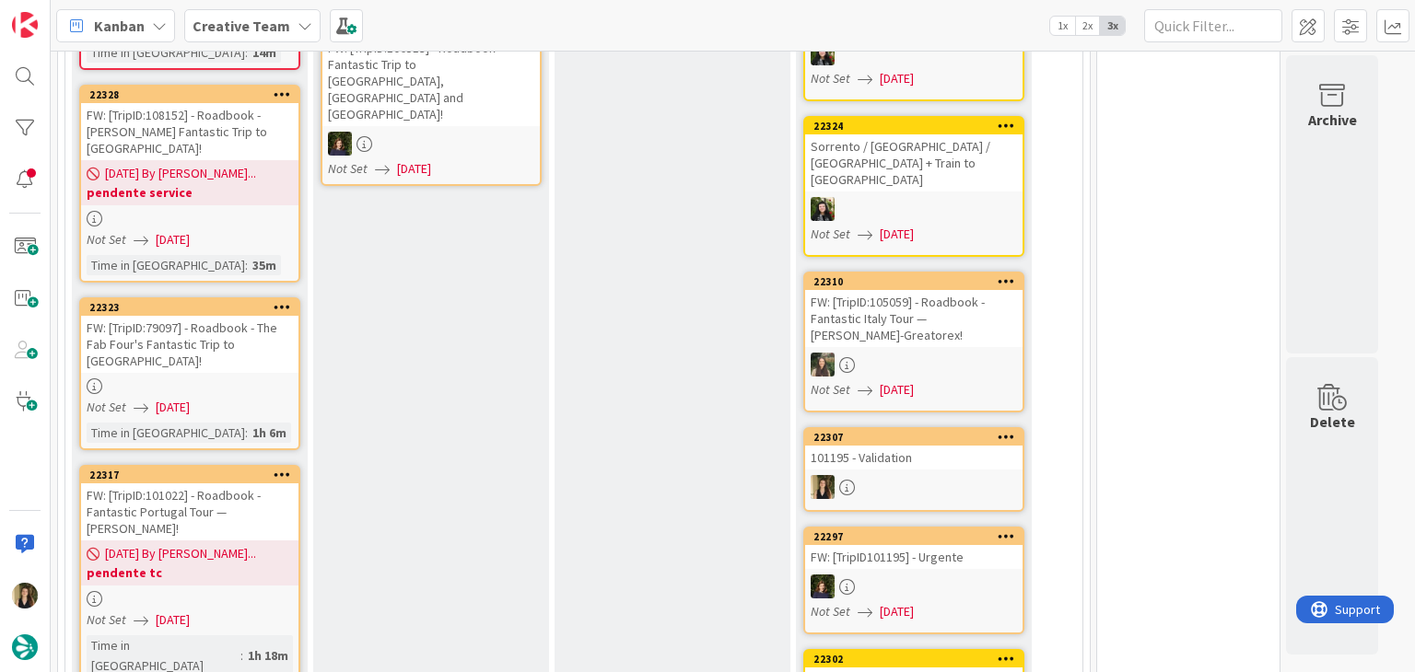
click at [247, 379] on div at bounding box center [189, 387] width 217 height 16
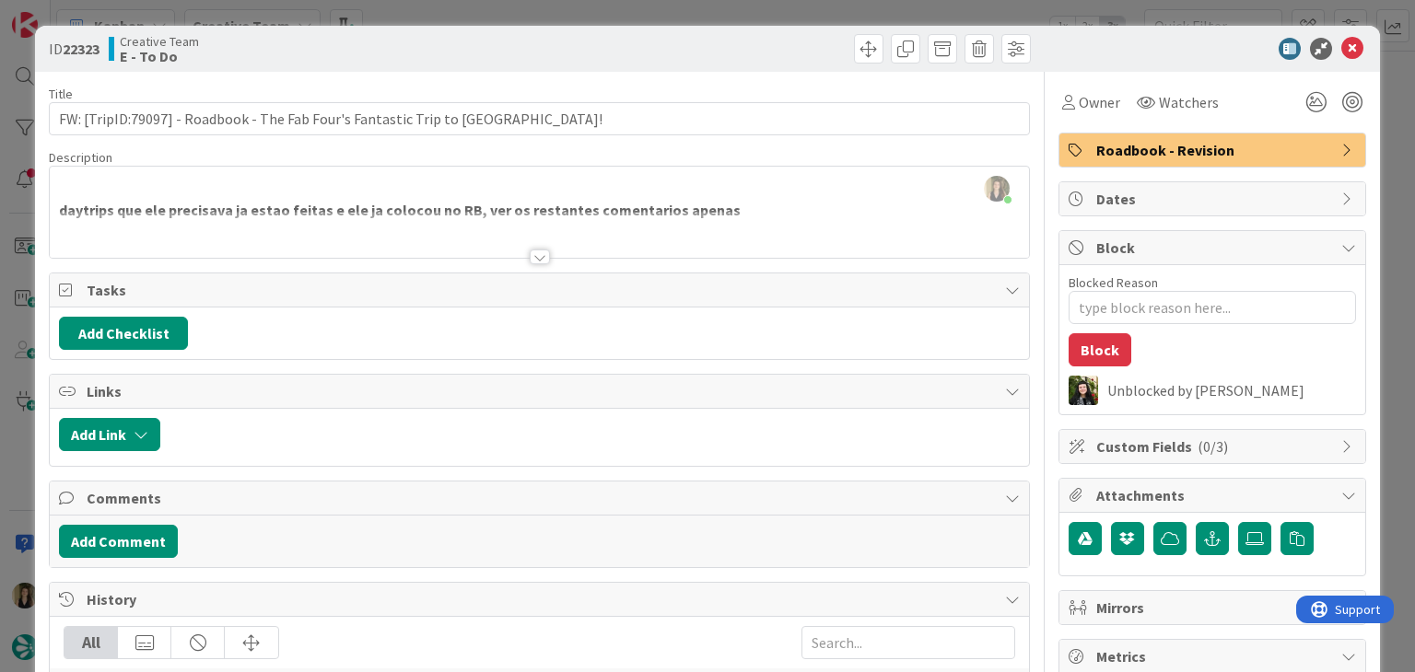
click at [530, 261] on div at bounding box center [540, 257] width 20 height 15
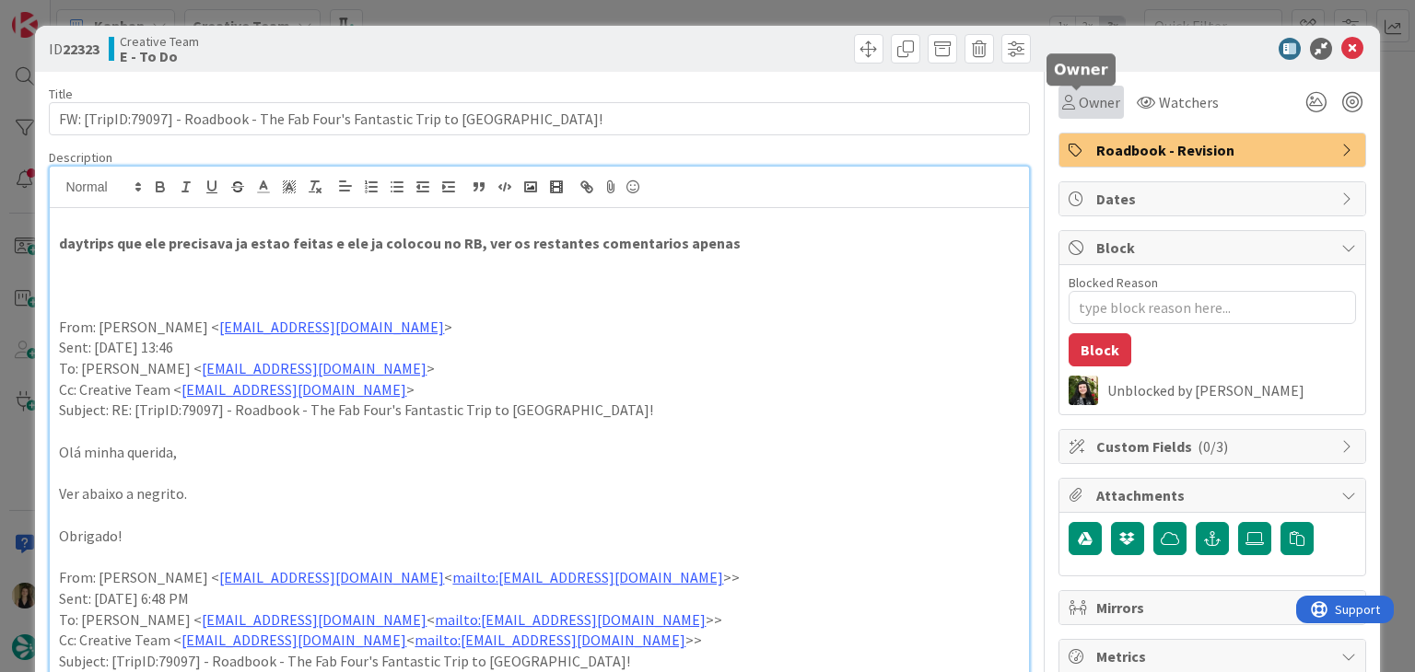
click at [1062, 105] on icon at bounding box center [1068, 102] width 13 height 15
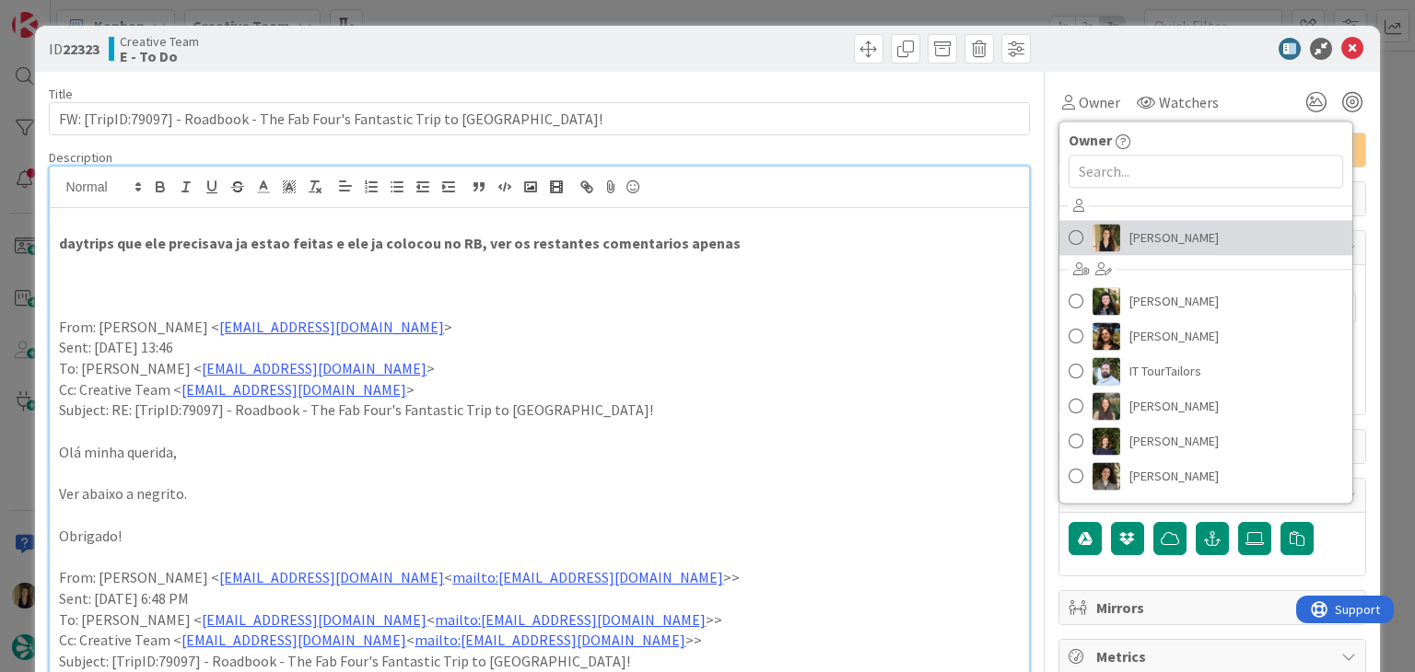
drag, startPoint x: 1205, startPoint y: 234, endPoint x: 1195, endPoint y: 233, distance: 10.2
click at [1205, 235] on link "[PERSON_NAME]" at bounding box center [1205, 237] width 293 height 35
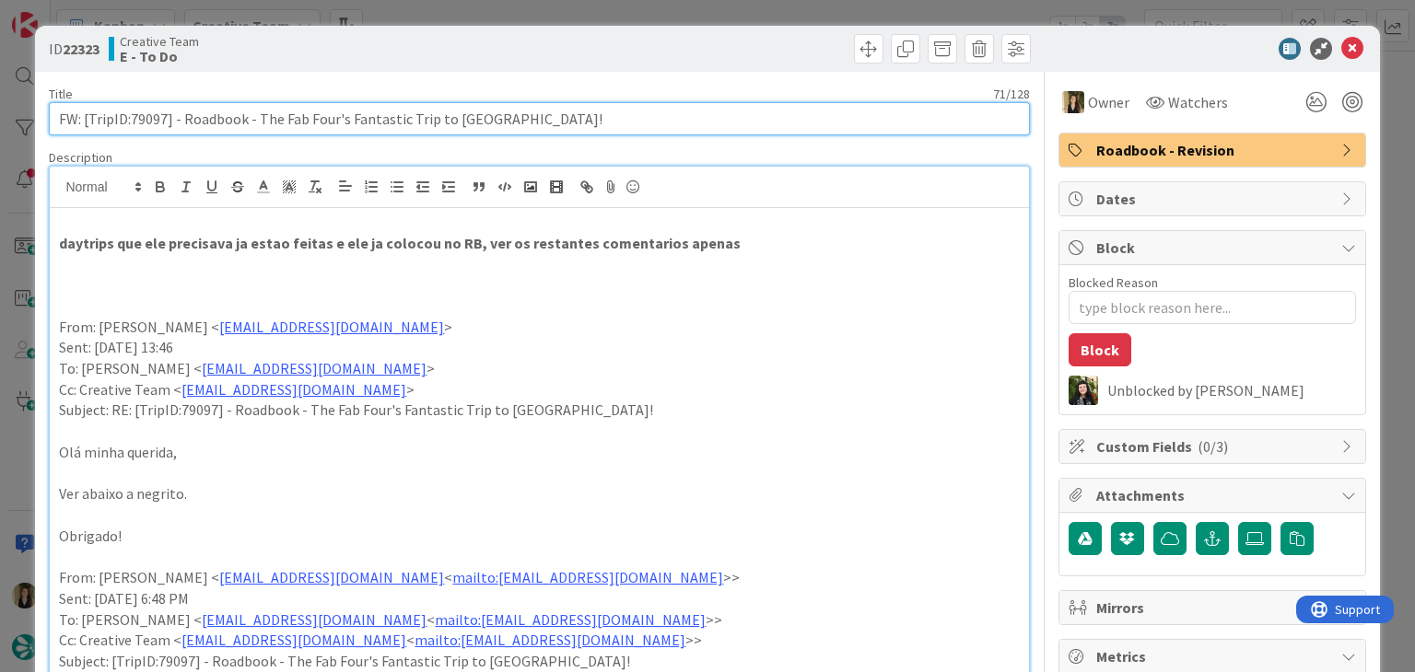
click at [144, 121] on input "FW: [TripID:79097] - Roadbook - The Fab Four's Fantastic Trip to [GEOGRAPHIC_DA…" at bounding box center [539, 118] width 980 height 33
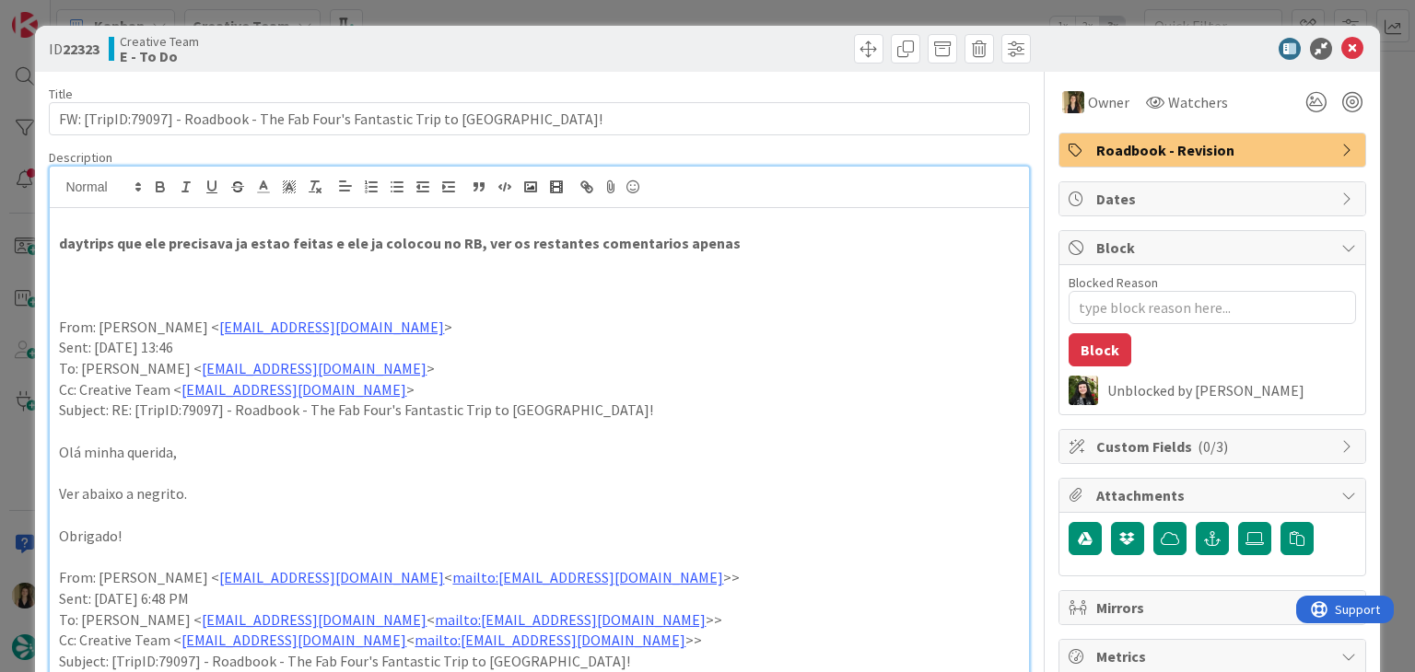
click at [596, 18] on div "ID 22323 Creative Team E - To Do Title 71 / 128 FW: [TripID:79097] - Roadbook -…" at bounding box center [707, 336] width 1415 height 672
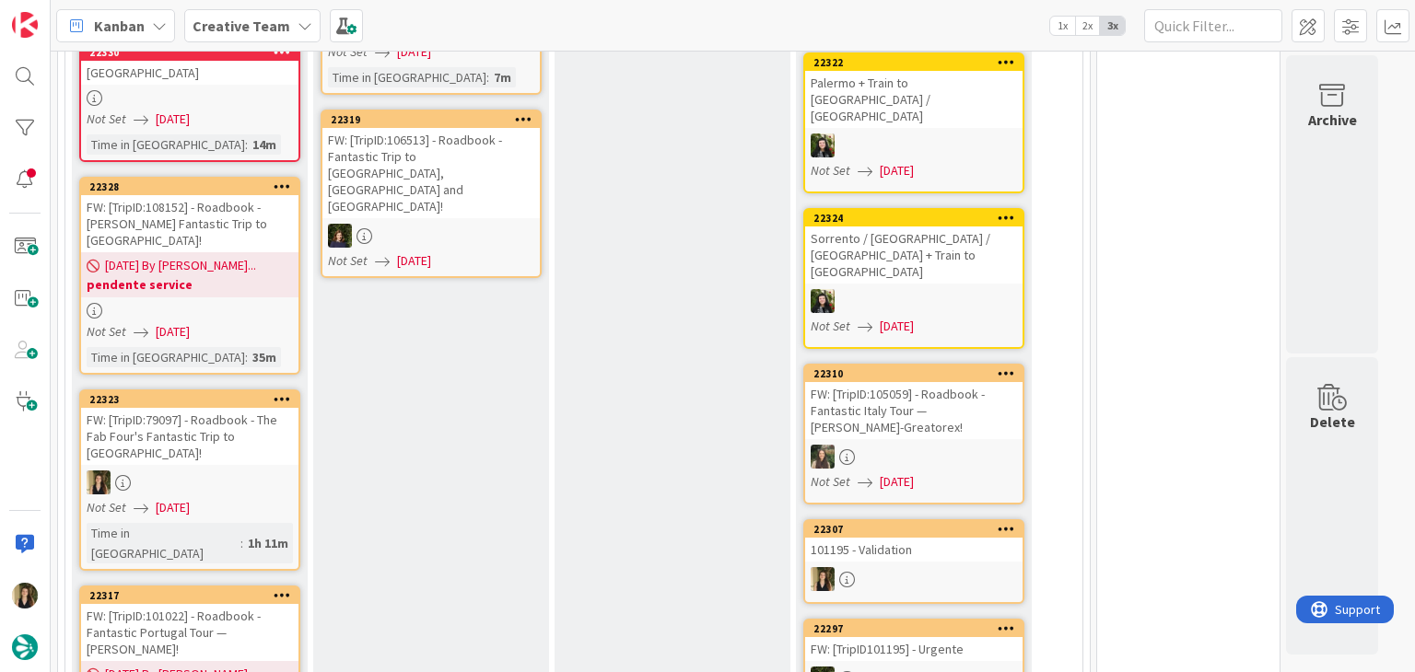
click at [227, 425] on div "FW: [TripID:79097] - Roadbook - The Fab Four's Fantastic Trip to [GEOGRAPHIC_DA…" at bounding box center [189, 436] width 217 height 57
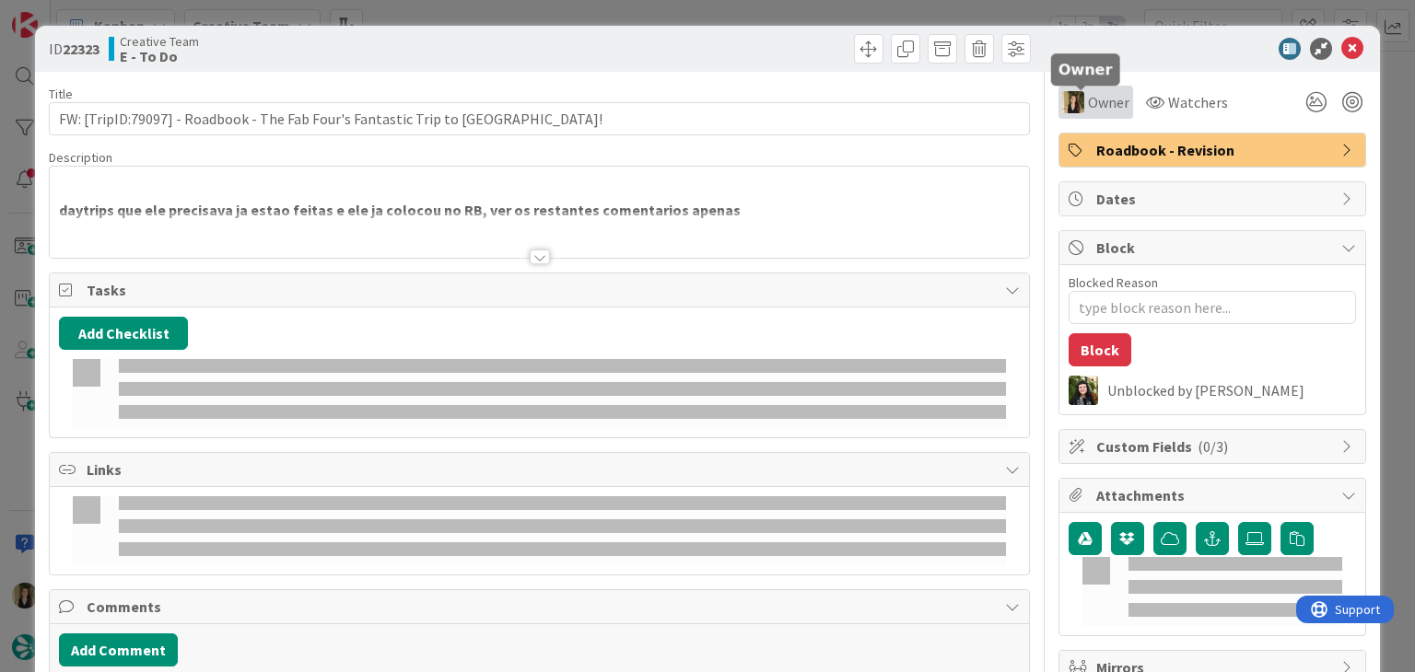
click at [1089, 111] on span "Owner" at bounding box center [1108, 102] width 41 height 22
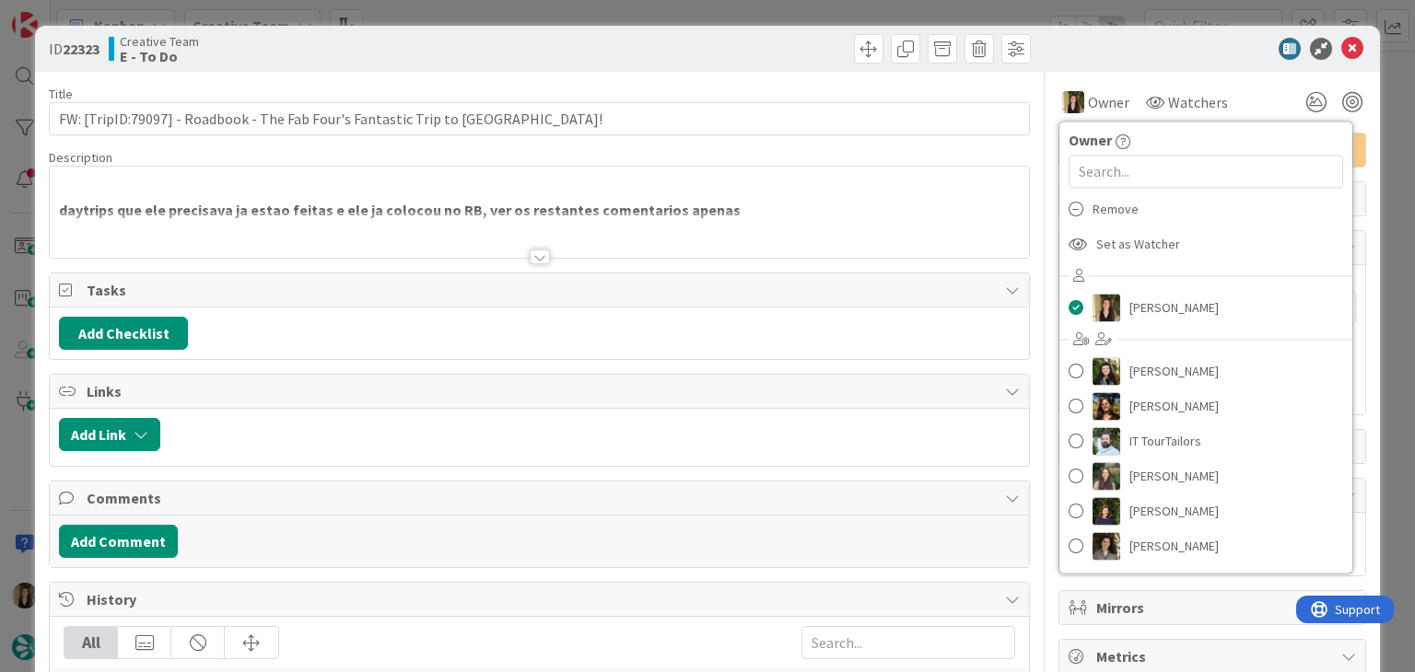
drag, startPoint x: 1125, startPoint y: 221, endPoint x: 991, endPoint y: 160, distance: 146.7
click at [1122, 218] on div "Remove" at bounding box center [1205, 209] width 293 height 35
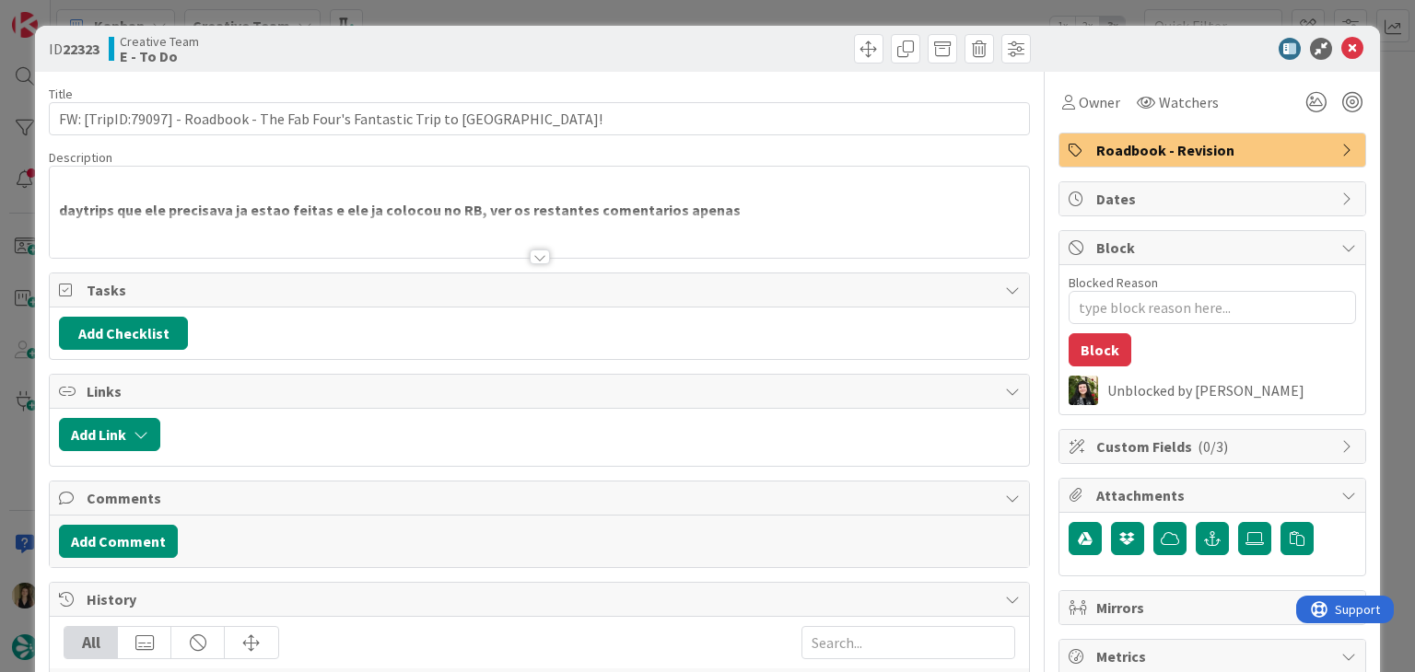
click at [680, 46] on div at bounding box center [787, 48] width 486 height 29
drag, startPoint x: 678, startPoint y: 13, endPoint x: 596, endPoint y: 64, distance: 96.8
click at [678, 12] on div "ID 22323 Creative Team E - To Do Title 71 / 128 FW: [TripID:79097] - Roadbook -…" at bounding box center [707, 336] width 1415 height 672
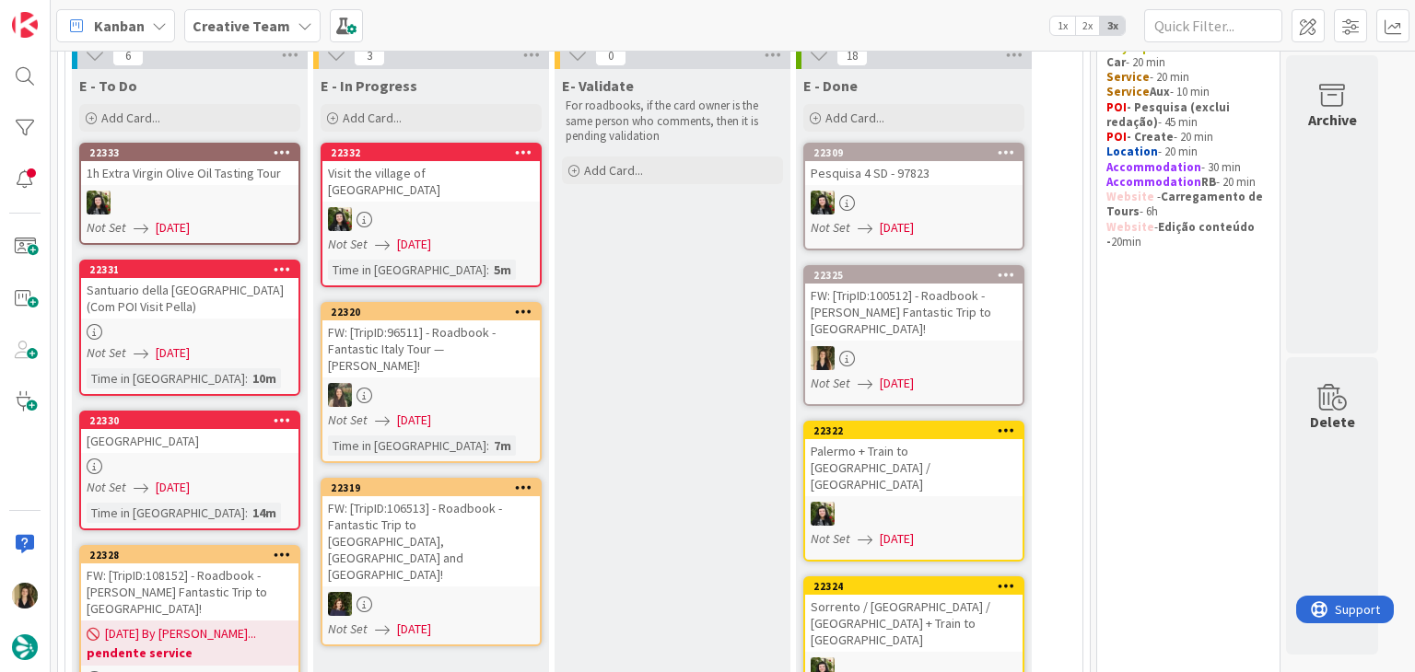
click at [255, 444] on div "[GEOGRAPHIC_DATA]" at bounding box center [189, 441] width 217 height 24
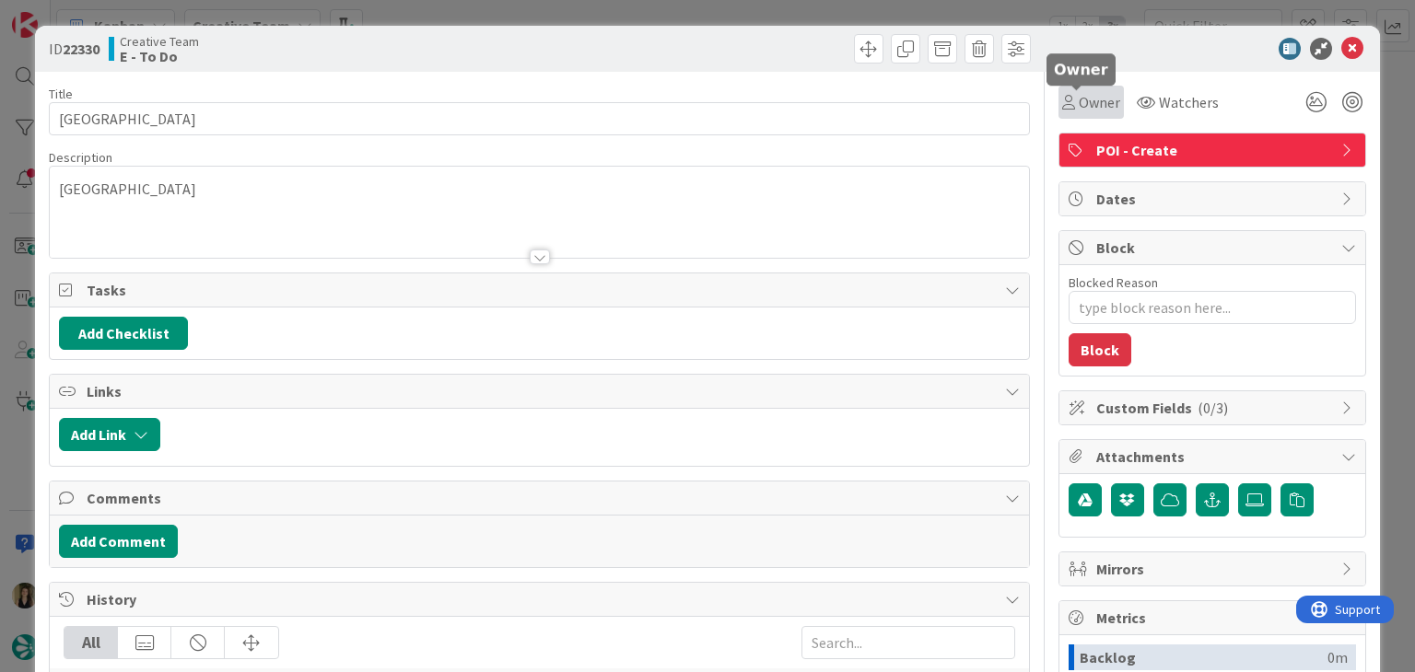
click at [1090, 109] on span "Owner" at bounding box center [1098, 102] width 41 height 22
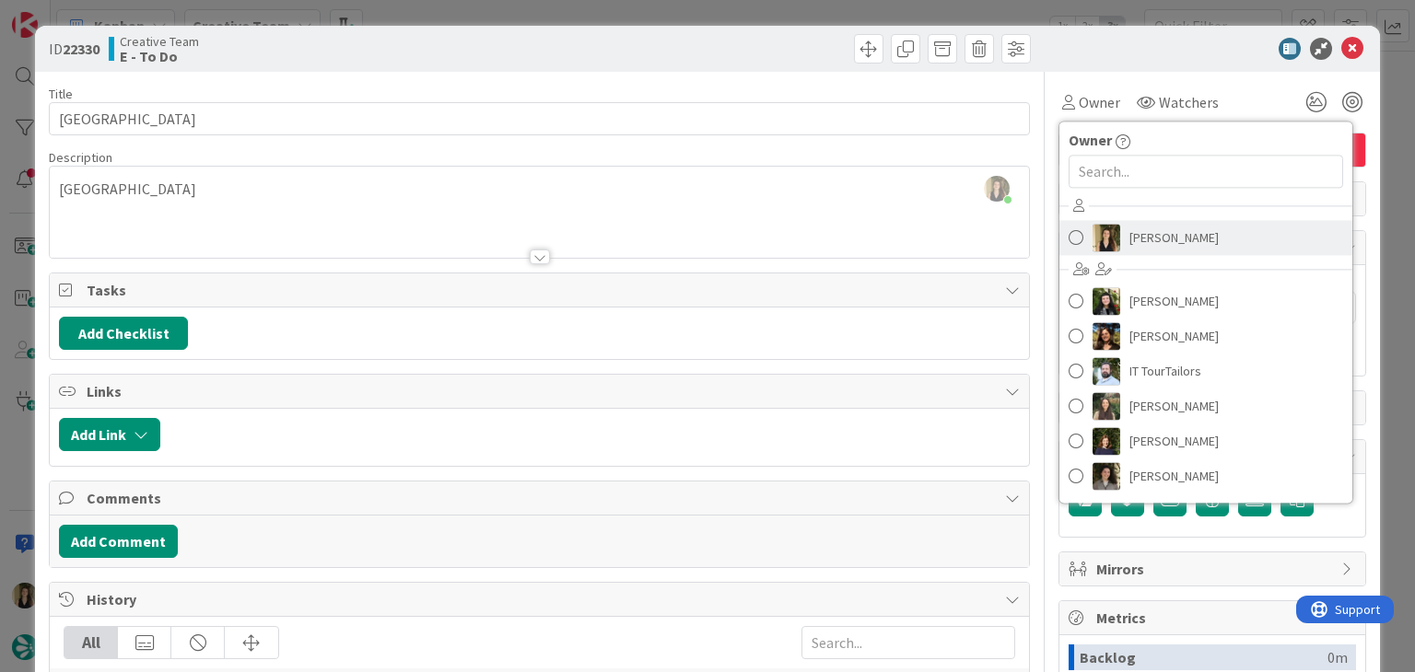
drag, startPoint x: 1149, startPoint y: 226, endPoint x: 1056, endPoint y: 170, distance: 108.2
click at [1148, 226] on span "[PERSON_NAME]" at bounding box center [1173, 238] width 89 height 28
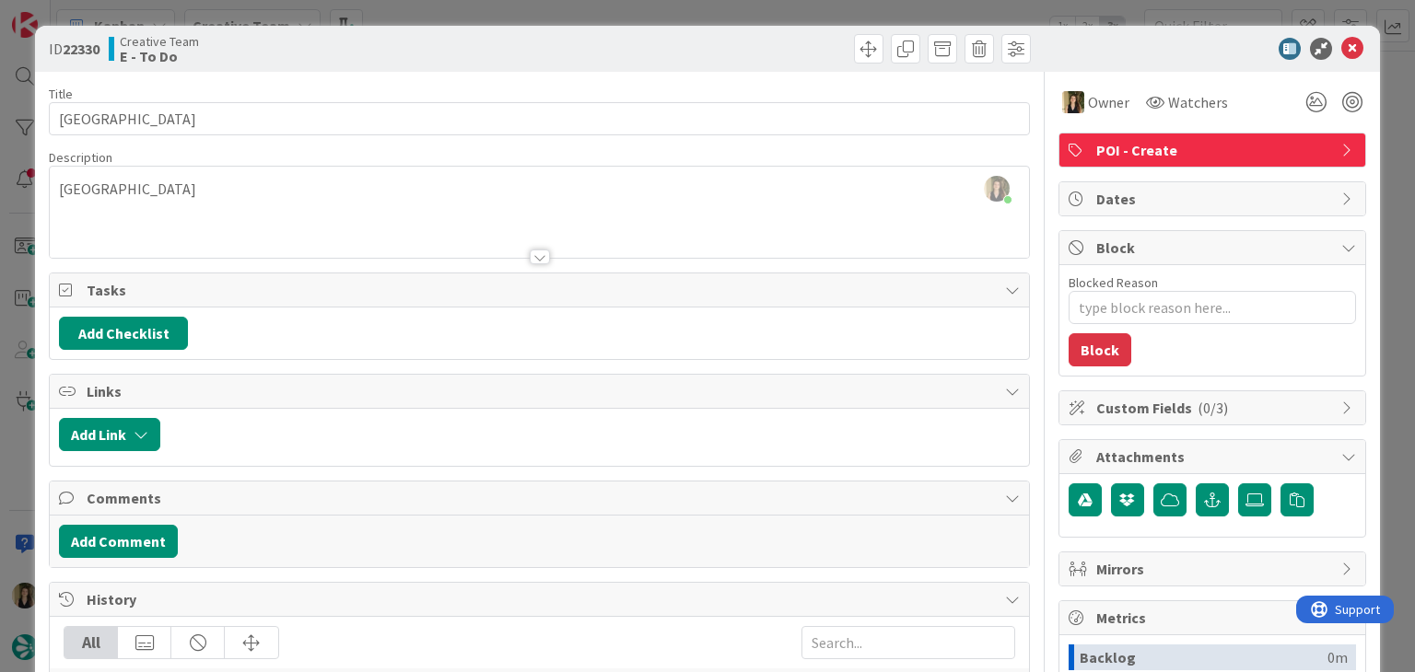
click at [775, 41] on div at bounding box center [787, 48] width 486 height 29
click at [764, 16] on div "ID 22330 Creative Team E - To Do Title 19 / 128 [GEOGRAPHIC_DATA] Description […" at bounding box center [707, 336] width 1415 height 672
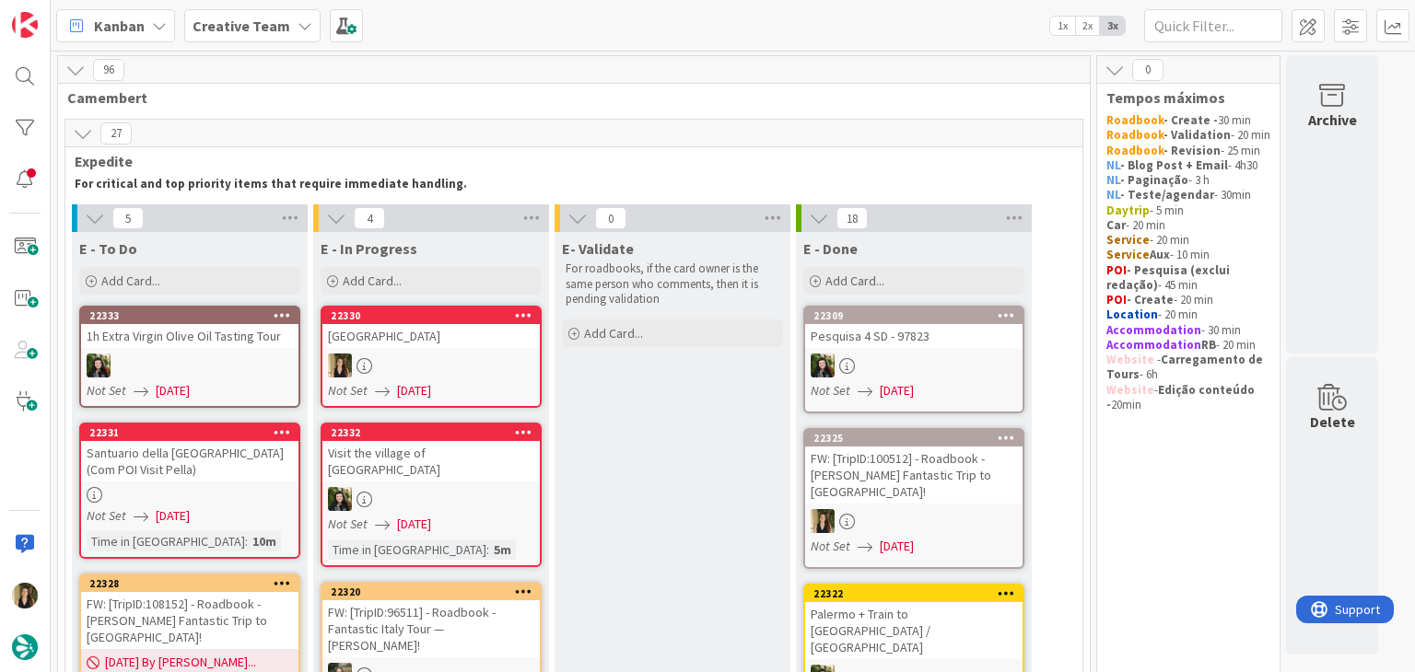
click at [463, 364] on div at bounding box center [430, 366] width 217 height 24
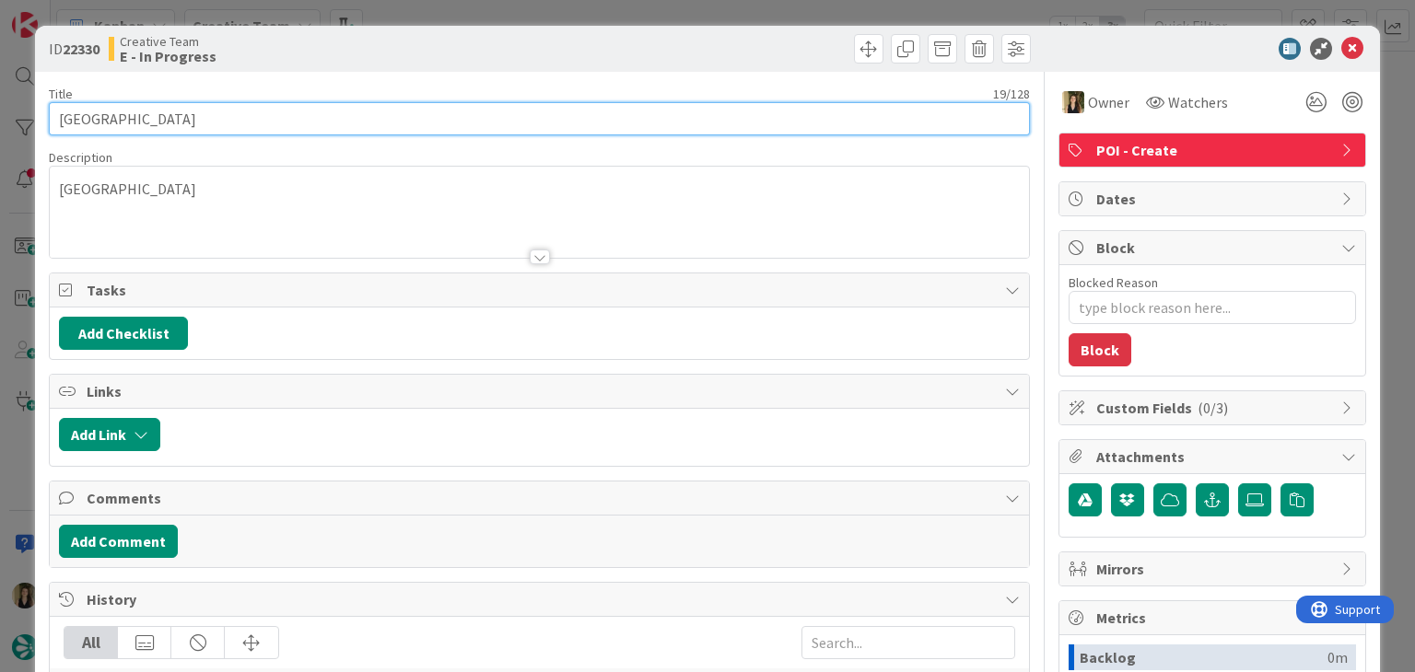
drag, startPoint x: 213, startPoint y: 122, endPoint x: 54, endPoint y: 118, distance: 158.5
click at [54, 118] on input "[GEOGRAPHIC_DATA]" at bounding box center [539, 118] width 980 height 33
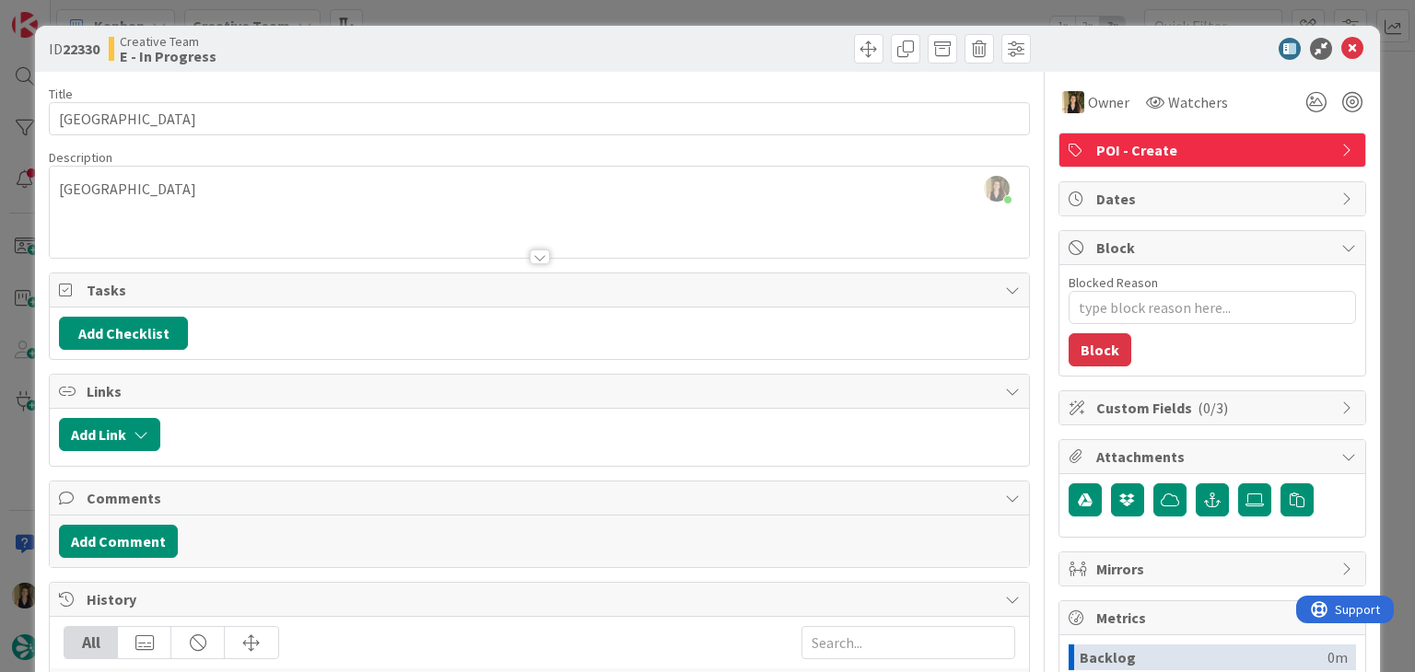
click at [579, 41] on div at bounding box center [787, 48] width 486 height 29
click at [582, 12] on div "ID 22330 Creative Team E - In Progress Title 19 / 128 [GEOGRAPHIC_DATA] Descrip…" at bounding box center [707, 336] width 1415 height 672
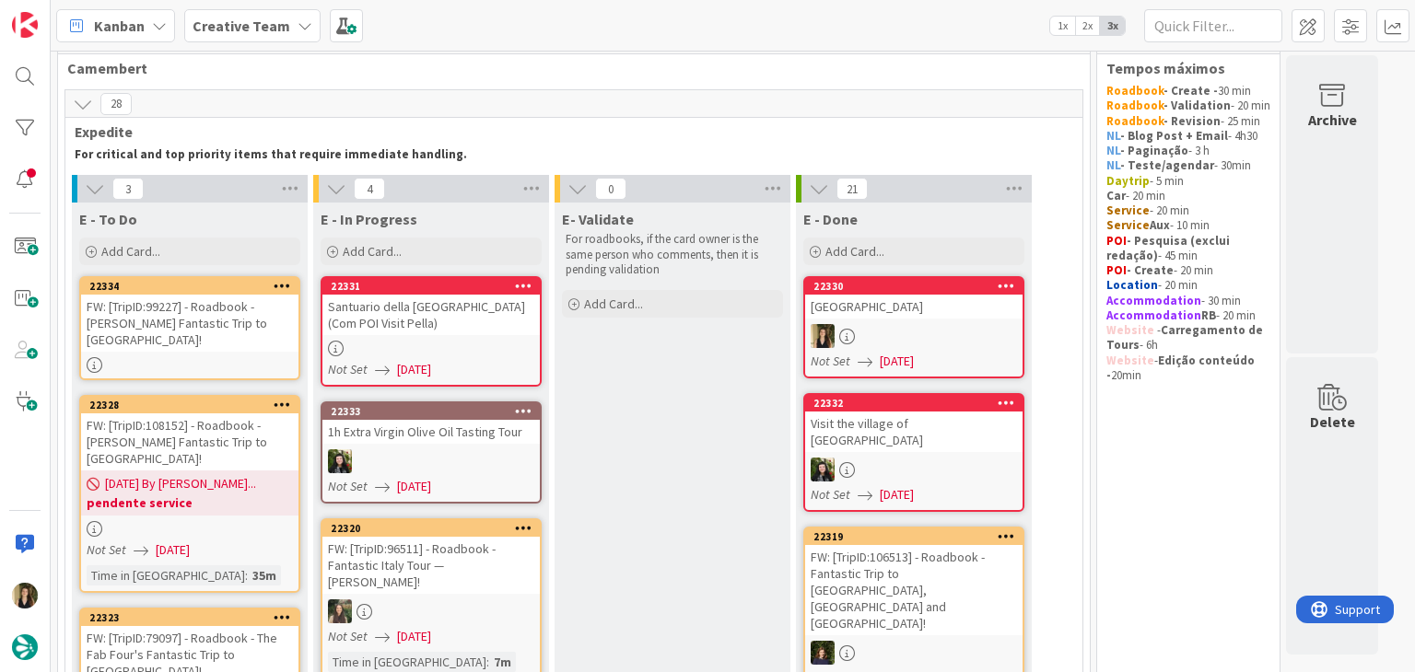
click at [489, 329] on div "Santuario della [GEOGRAPHIC_DATA] (Com POI Visit Pella)" at bounding box center [430, 315] width 217 height 41
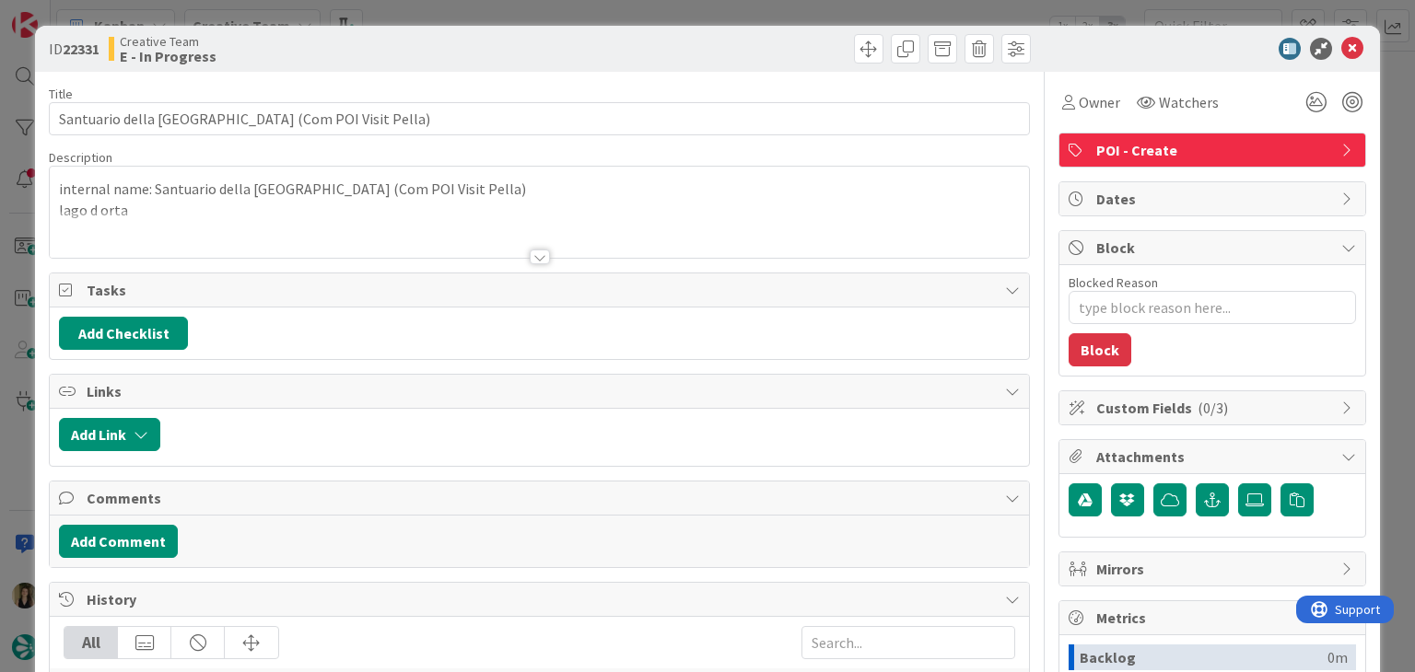
click at [1077, 118] on div "Owner" at bounding box center [1090, 102] width 65 height 33
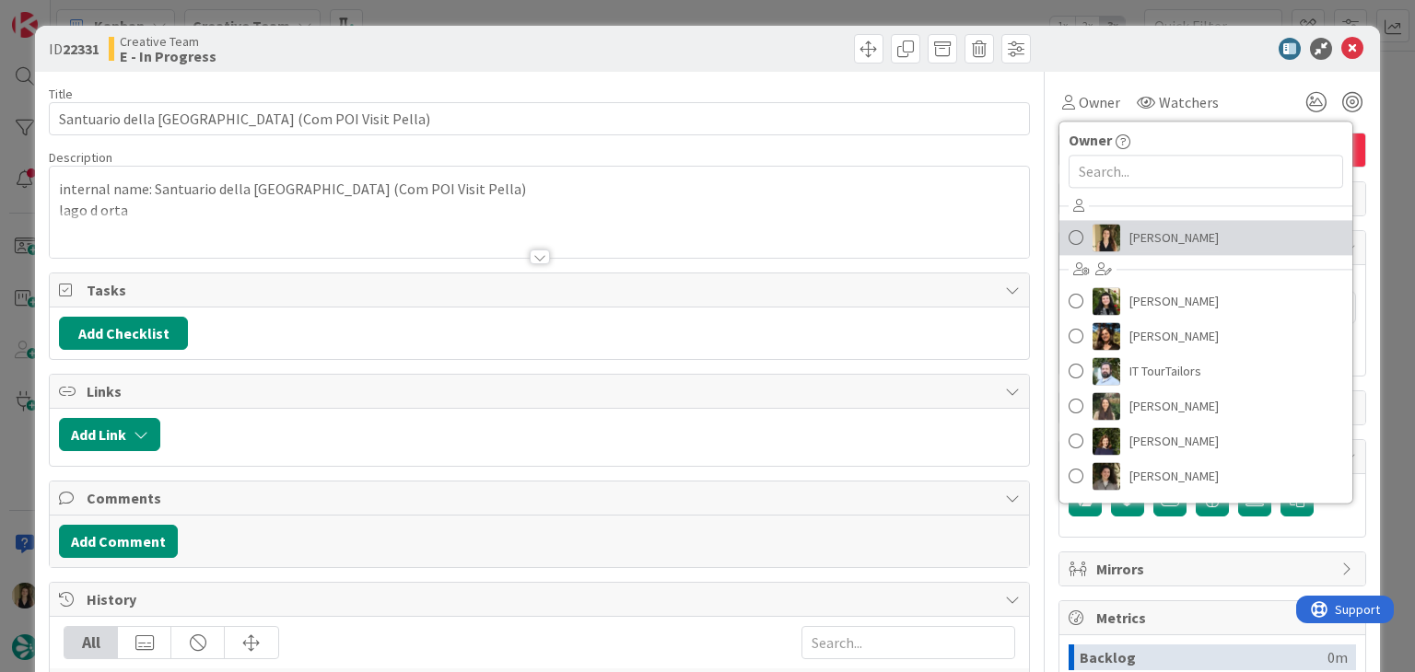
drag, startPoint x: 1217, startPoint y: 240, endPoint x: 1167, endPoint y: 240, distance: 49.7
click at [1216, 240] on link "[PERSON_NAME]" at bounding box center [1205, 237] width 293 height 35
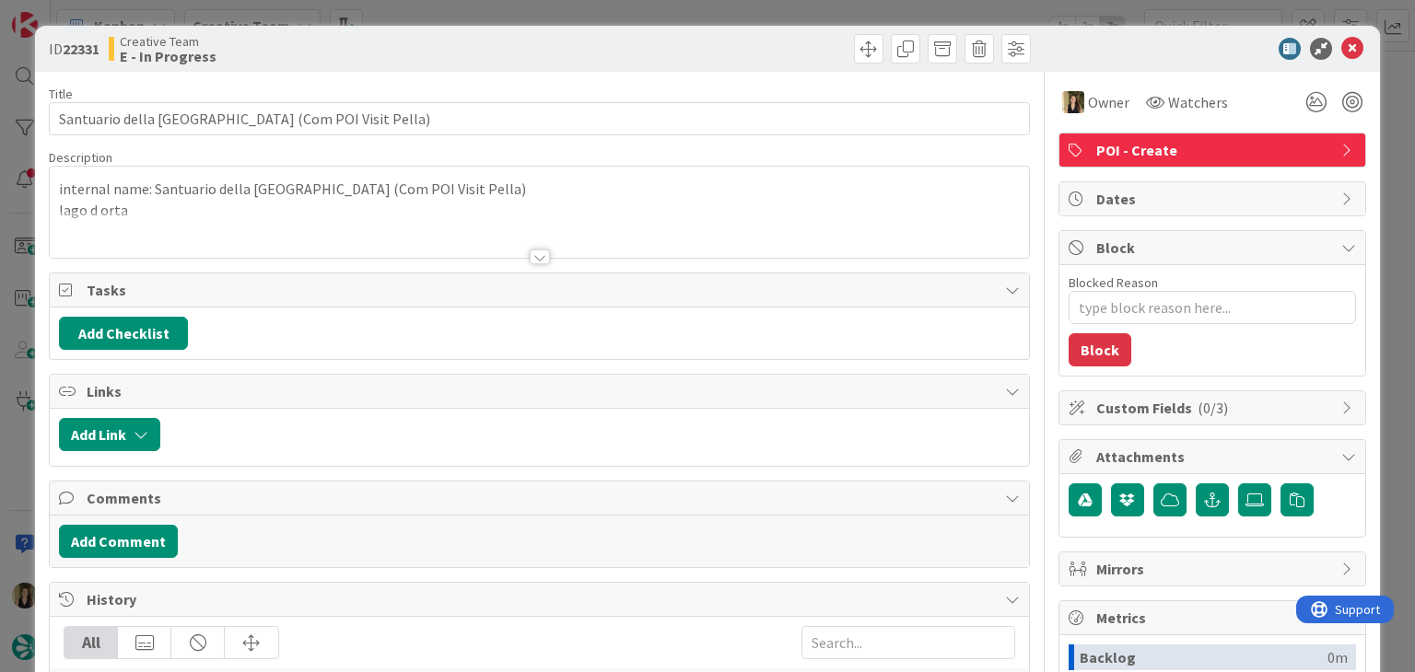
click at [532, 259] on div at bounding box center [540, 257] width 20 height 15
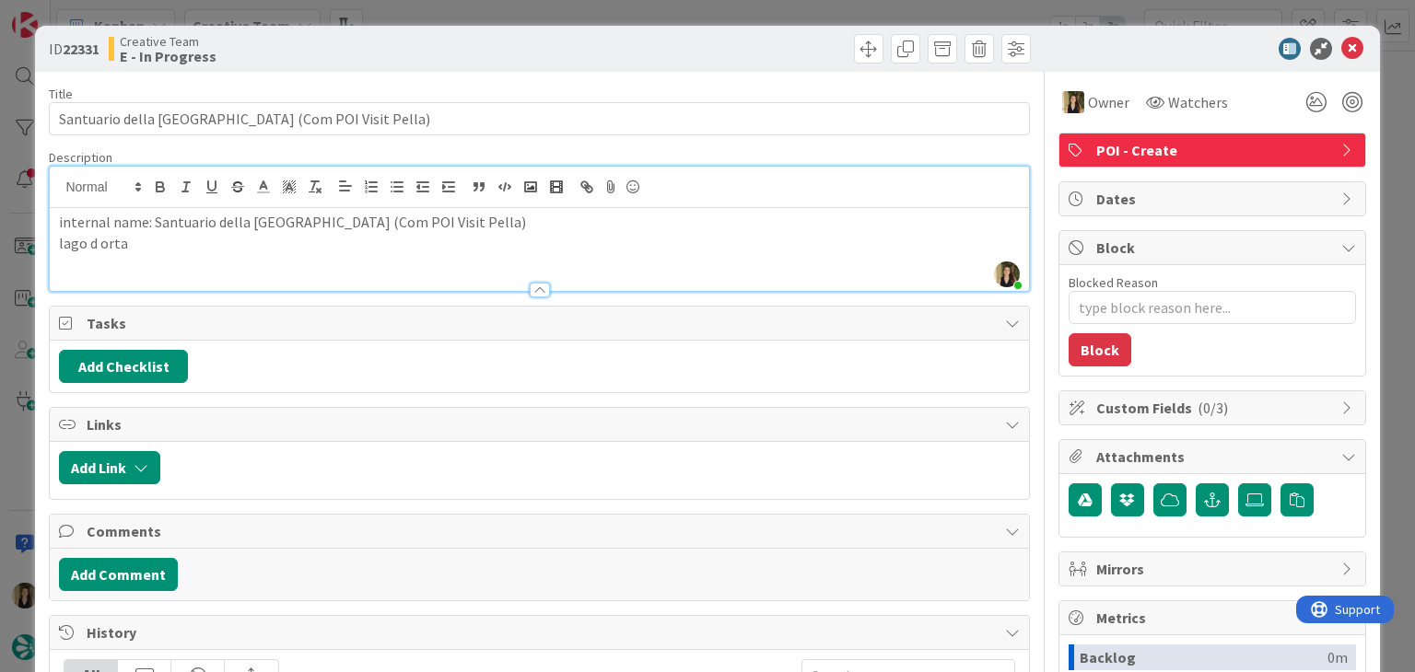
click at [648, 64] on div "ID 22331 Creative Team E - In Progress" at bounding box center [707, 49] width 1344 height 46
drag, startPoint x: 523, startPoint y: 217, endPoint x: 152, endPoint y: 219, distance: 371.2
click at [152, 219] on p "internal name: Santuario della [GEOGRAPHIC_DATA] (Com POI Visit Pella)" at bounding box center [539, 222] width 960 height 21
copy p "Santuario della [GEOGRAPHIC_DATA] (Com POI Visit Pella)"
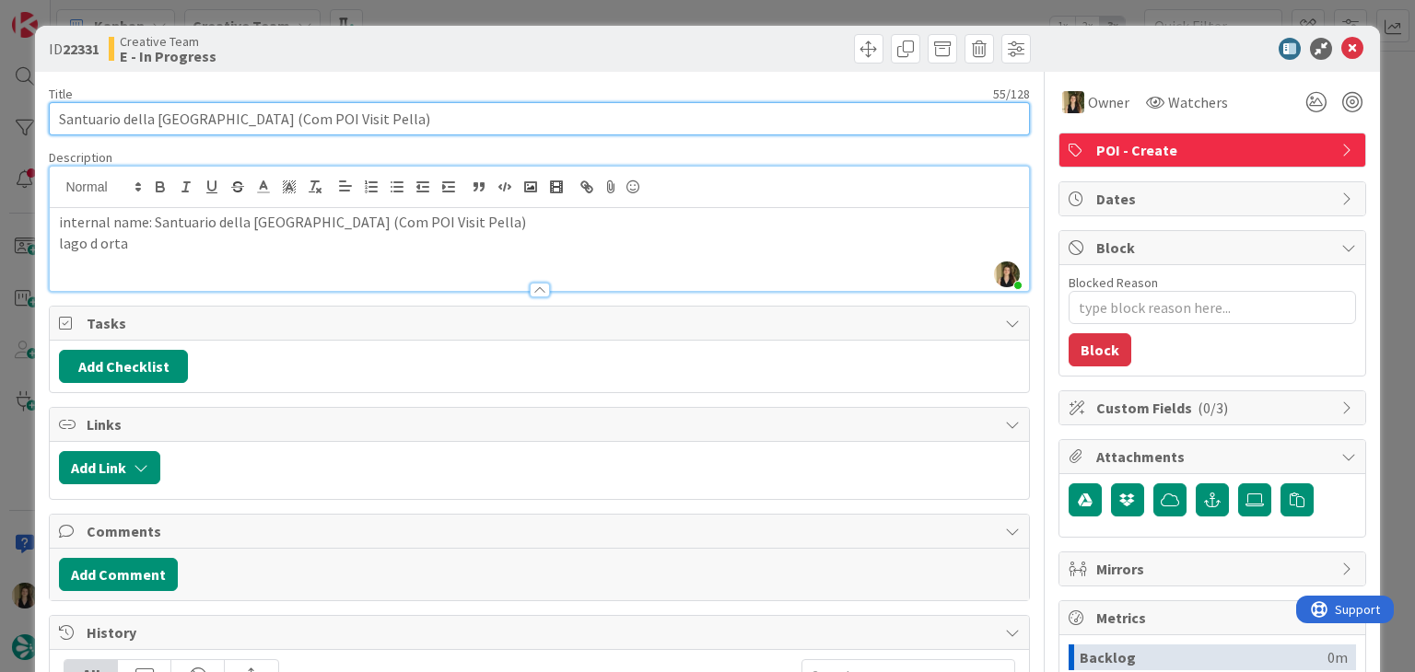
drag, startPoint x: 265, startPoint y: 119, endPoint x: 57, endPoint y: 117, distance: 208.2
click at [41, 118] on div "ID 22331 Creative Team E - In Progress Title 55 / 128 Santuario della [GEOGRAPH…" at bounding box center [707, 552] width 1344 height 1052
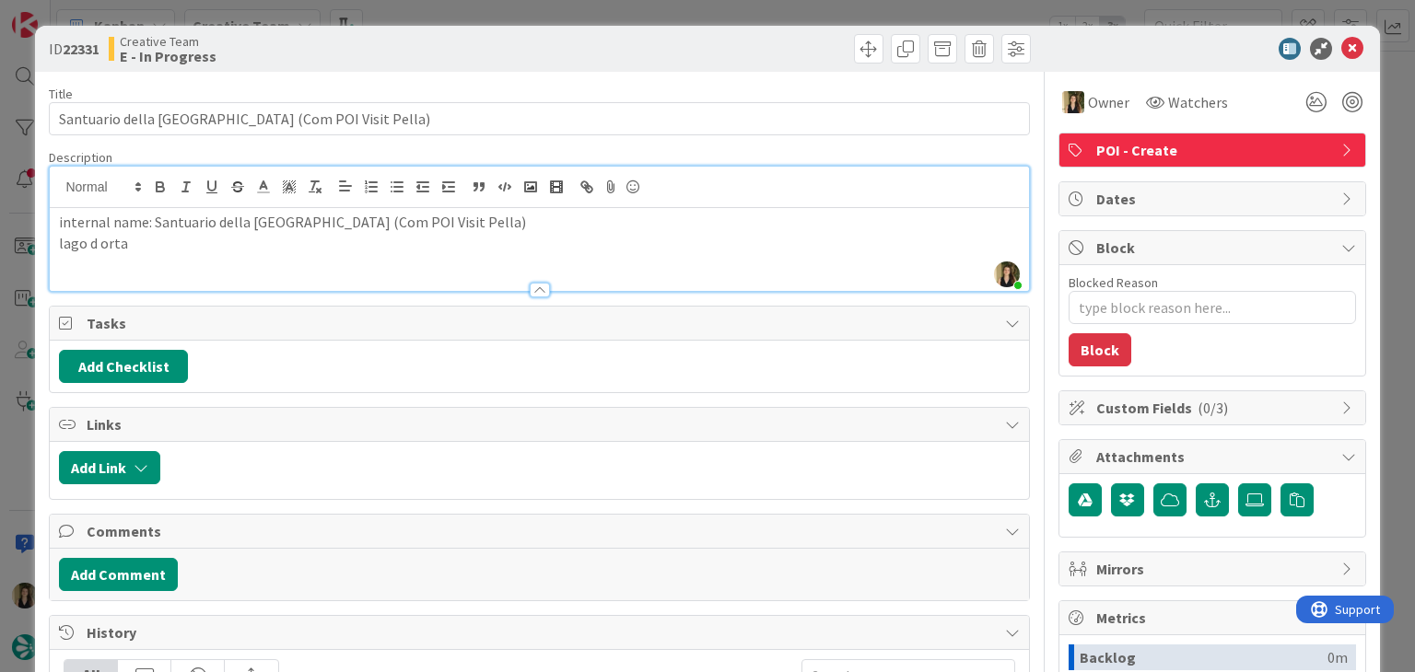
click at [390, 259] on div "internal name: Santuario della [GEOGRAPHIC_DATA] (Com POI Visit Pella) [GEOGRAP…" at bounding box center [539, 249] width 978 height 83
drag, startPoint x: 533, startPoint y: 221, endPoint x: 150, endPoint y: 217, distance: 383.1
click at [150, 217] on p "internal name: Santuario della [GEOGRAPHIC_DATA] (Com POI Visit Pella)" at bounding box center [539, 222] width 960 height 21
copy p "Santuario della [GEOGRAPHIC_DATA] (Com POI Visit Pella)"
drag, startPoint x: 432, startPoint y: 33, endPoint x: 433, endPoint y: 14, distance: 19.4
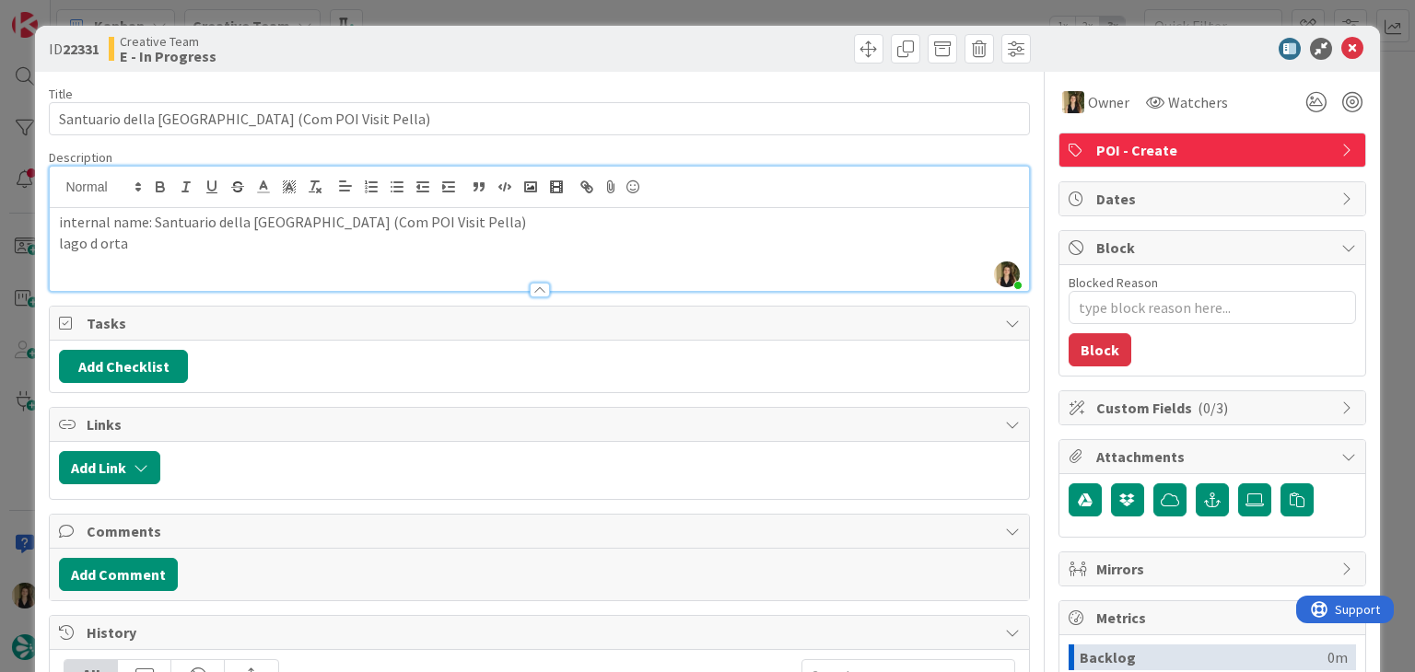
click at [431, 32] on div "ID 22331 Creative Team E - In Progress" at bounding box center [707, 49] width 1344 height 46
click at [433, 14] on div "ID 22331 Creative Team E - In Progress Title 55 / 128 Santuario della [GEOGRAPH…" at bounding box center [707, 336] width 1415 height 672
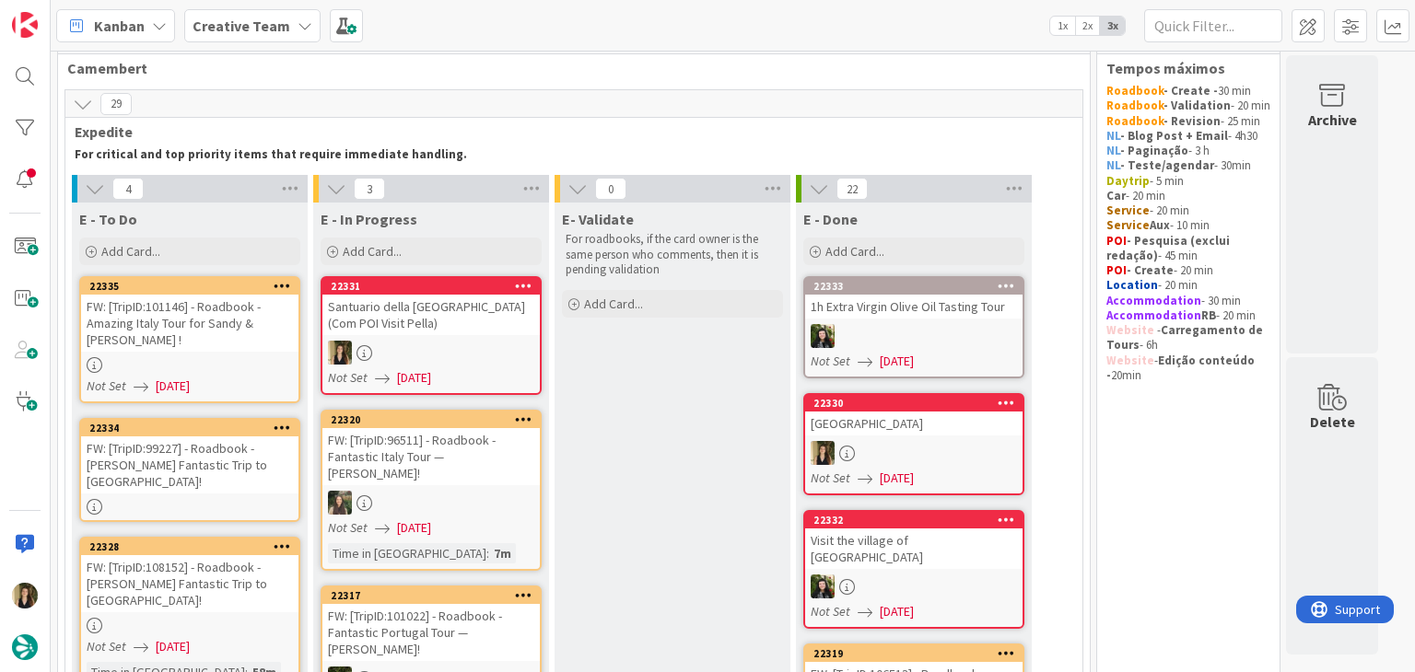
click at [235, 377] on div "Not Set [DATE]" at bounding box center [193, 386] width 212 height 19
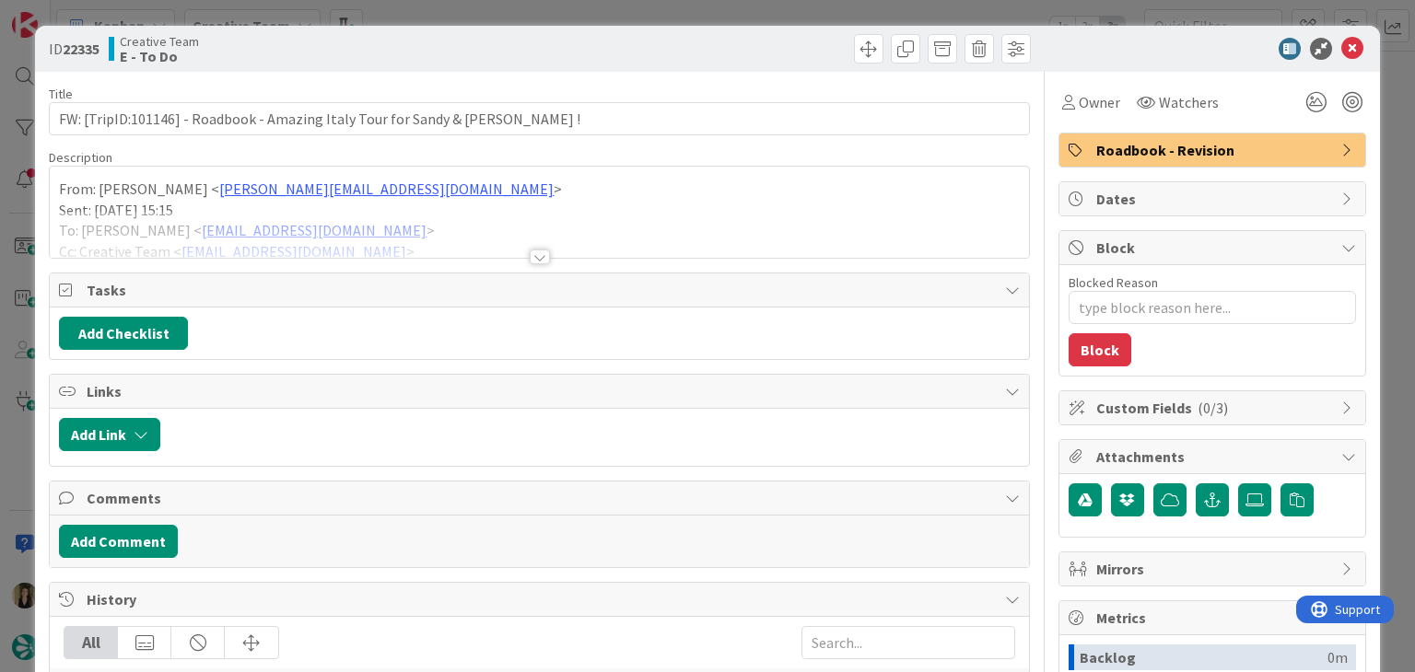
click at [530, 250] on div at bounding box center [540, 257] width 20 height 15
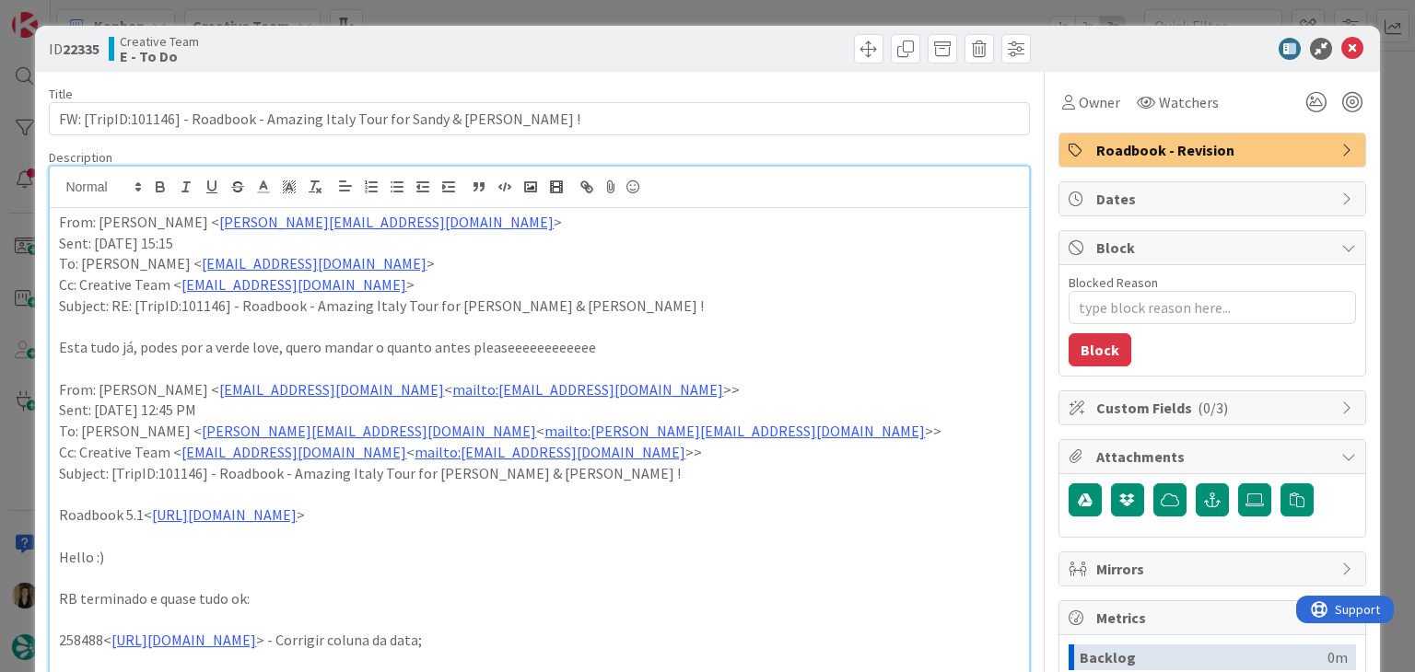
click at [653, 12] on div "ID 22335 Creative Team E - To Do Title 70 / 128 FW: [TripID:101146] - Roadbook …" at bounding box center [707, 336] width 1415 height 672
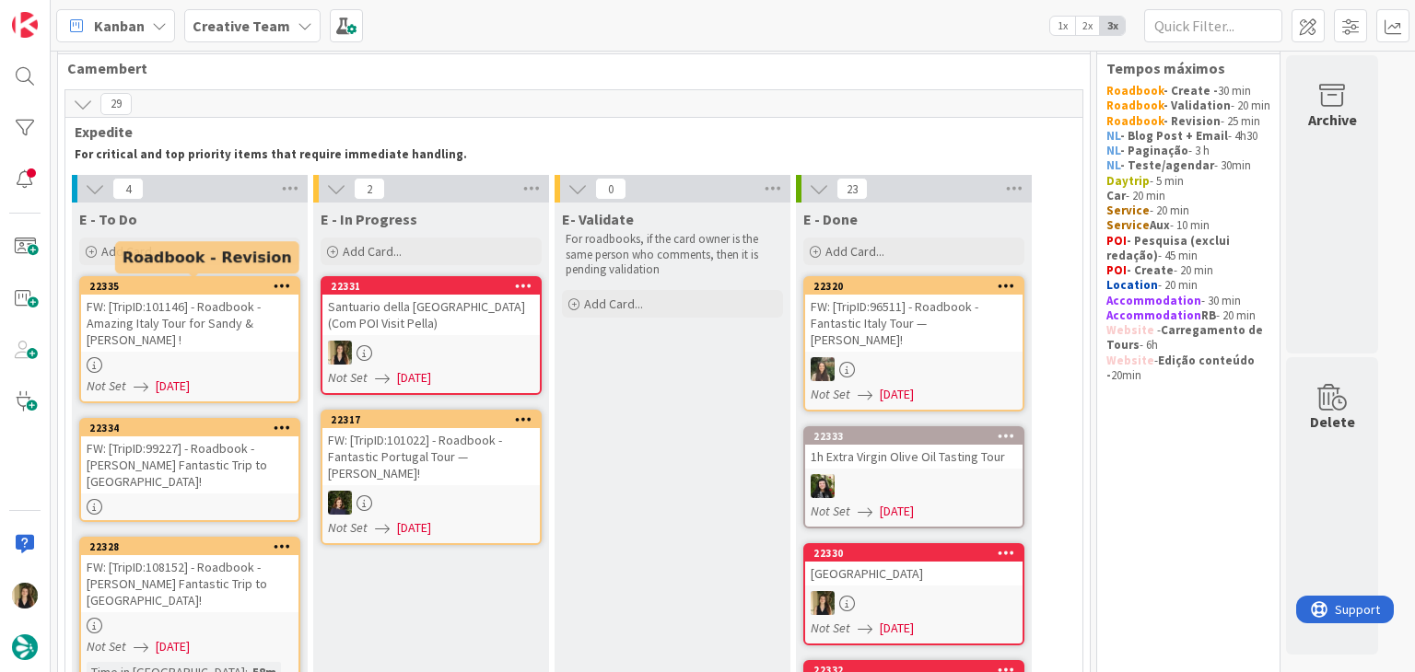
click at [202, 324] on div "FW: [TripID:101146] - Roadbook - Amazing Italy Tour for Sandy & [PERSON_NAME] !" at bounding box center [189, 323] width 217 height 57
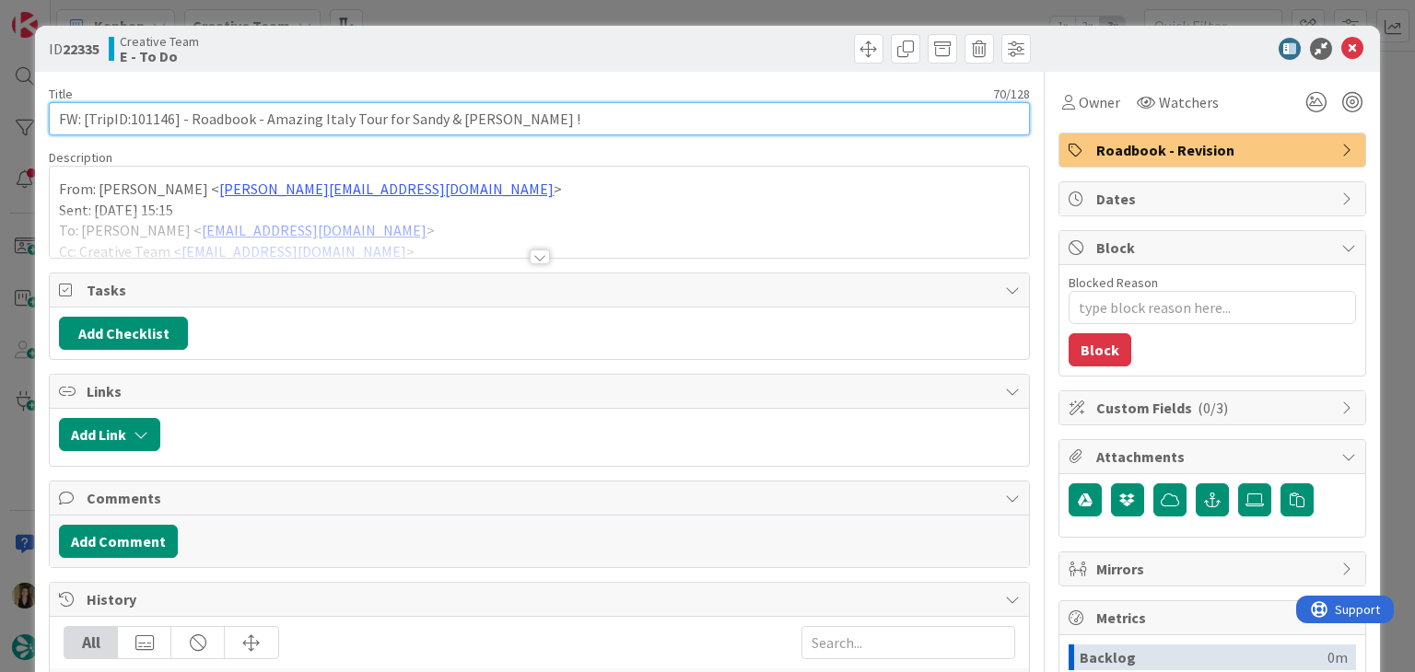
click at [164, 122] on input "FW: [TripID:101146] - Roadbook - Amazing Italy Tour for Sandy & [PERSON_NAME] !" at bounding box center [539, 118] width 980 height 33
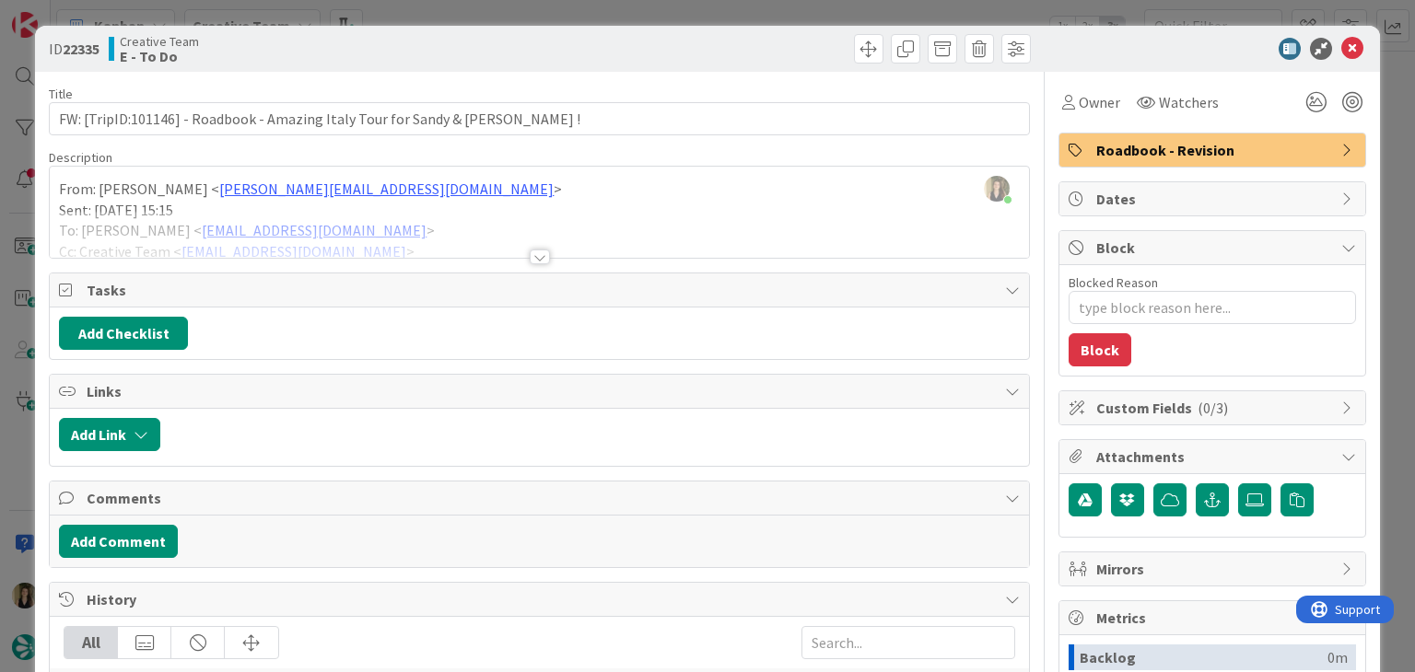
click at [530, 262] on div at bounding box center [540, 257] width 20 height 15
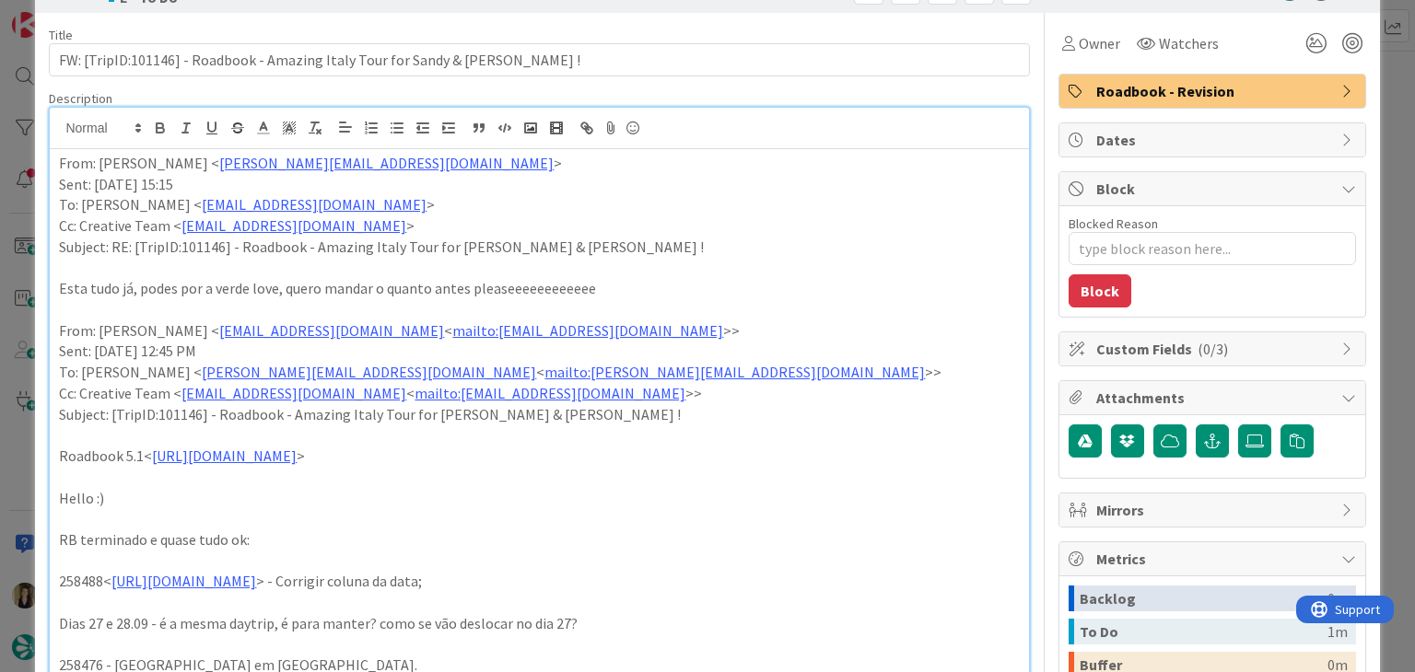
scroll to position [276, 0]
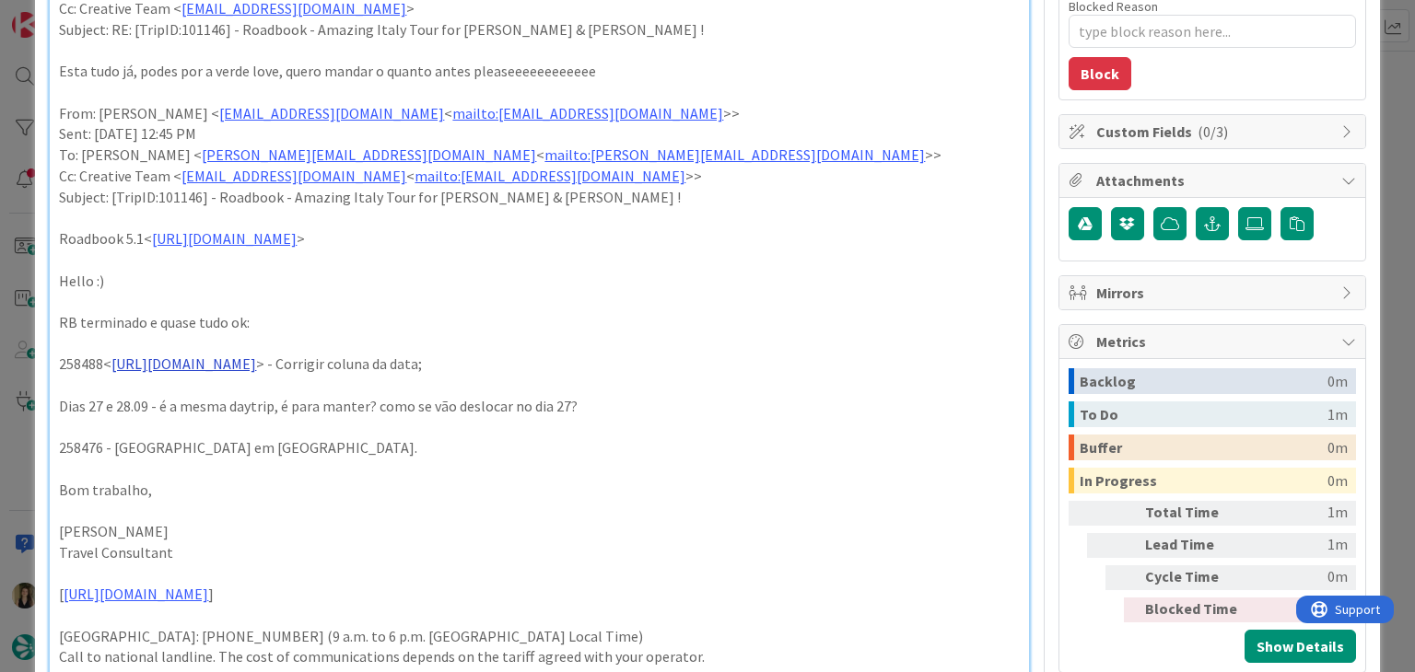
click at [256, 366] on link "[URL][DOMAIN_NAME]" at bounding box center [183, 364] width 145 height 18
click at [311, 406] on link "[URL][DOMAIN_NAME]" at bounding box center [251, 400] width 126 height 24
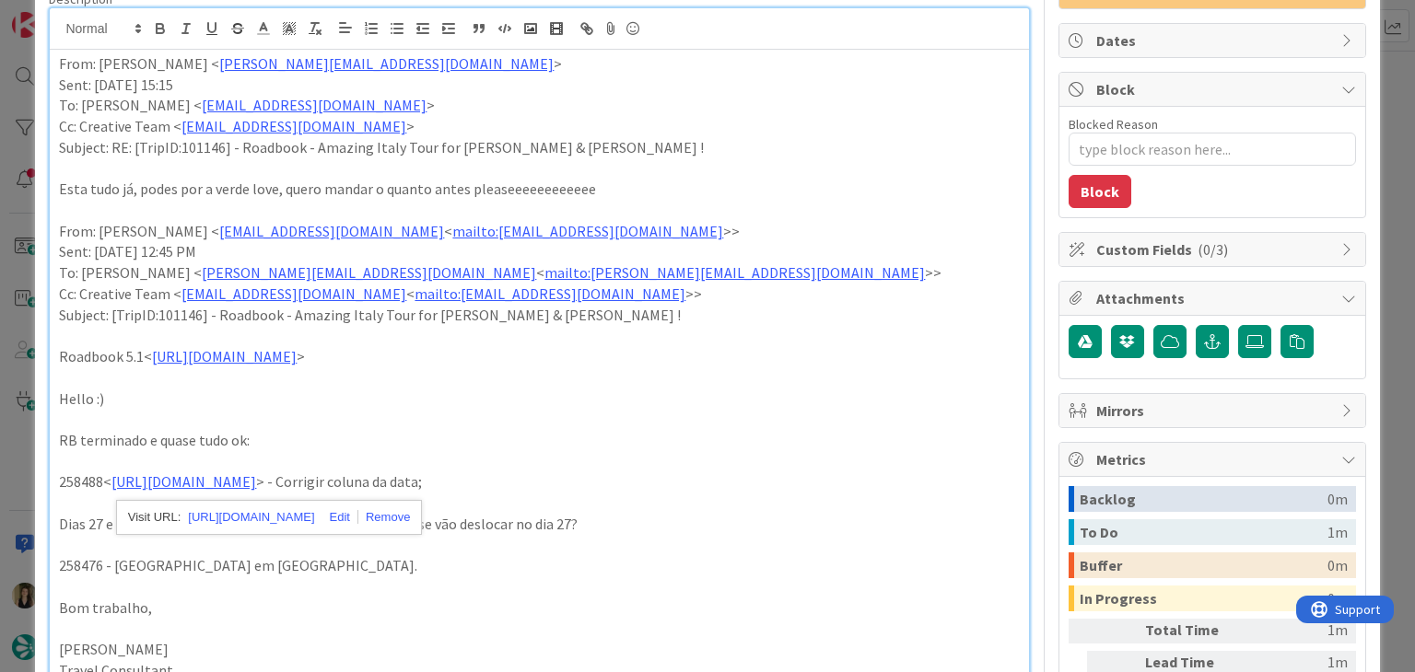
scroll to position [0, 0]
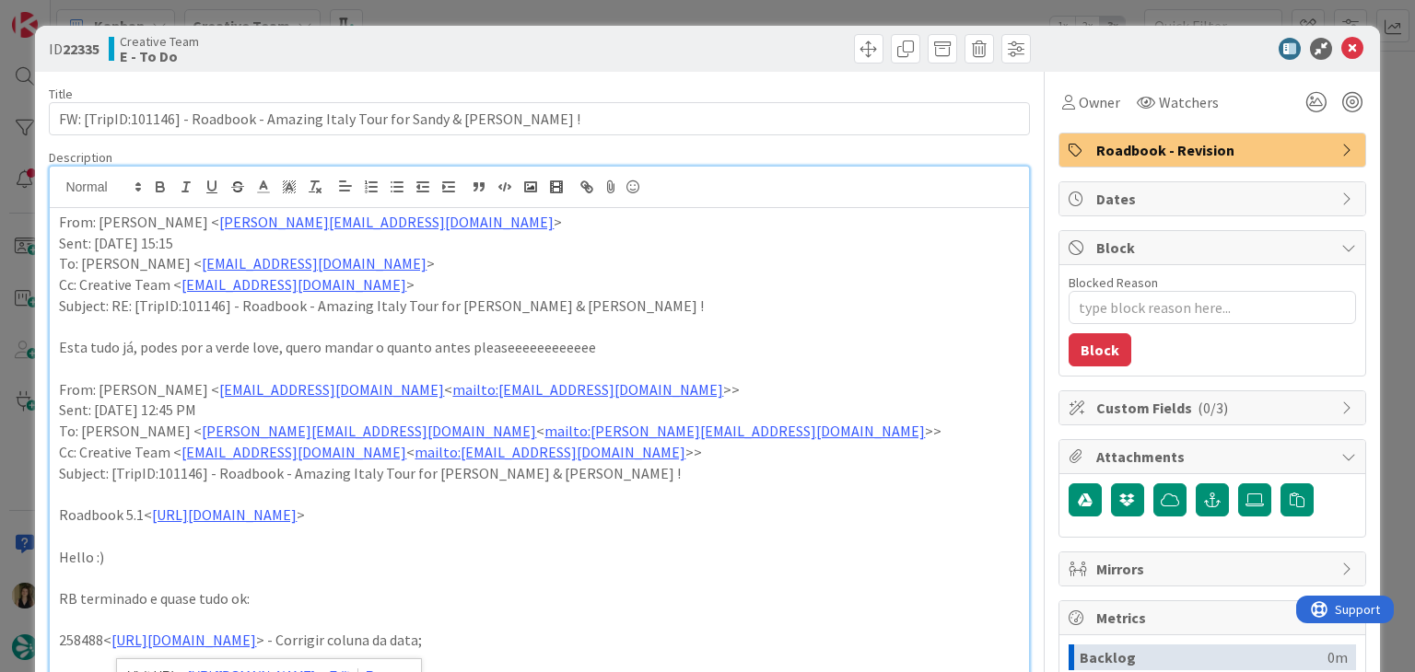
drag, startPoint x: 716, startPoint y: 52, endPoint x: 712, endPoint y: 23, distance: 29.7
click at [713, 47] on div at bounding box center [787, 48] width 486 height 29
click at [712, 23] on div "ID 22335 Creative Team E - To Do Title 70 / 128 FW: [TripID:101146] - Roadbook …" at bounding box center [707, 336] width 1415 height 672
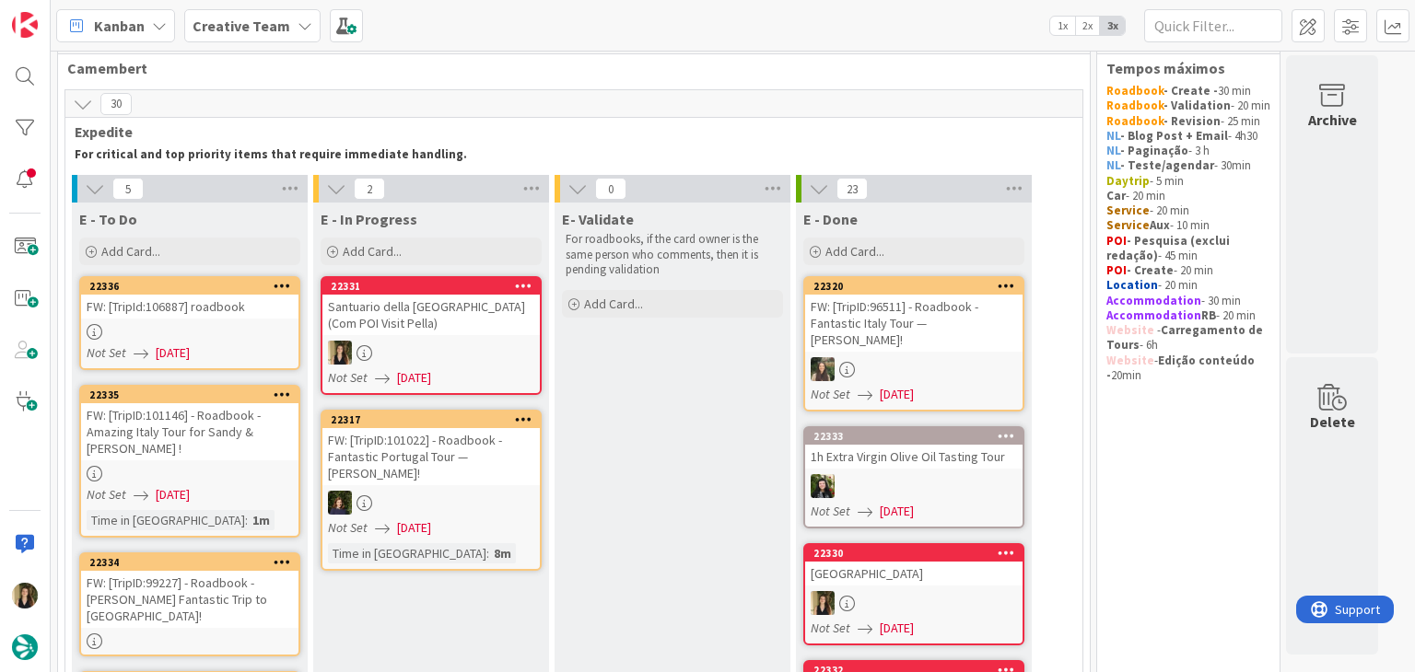
click at [272, 328] on div at bounding box center [189, 332] width 217 height 16
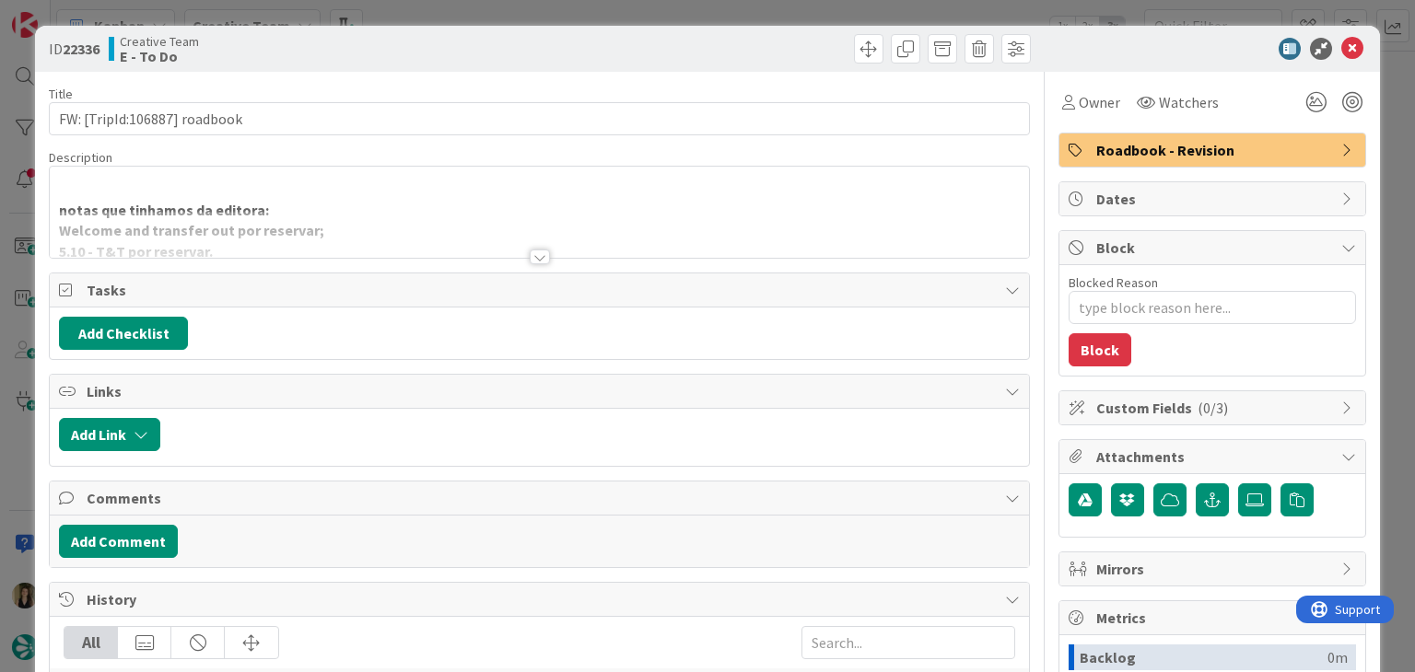
click at [619, 15] on div "ID 22336 Creative Team E - To Do Title 28 / 128 FW: [TripId:106887] roadbook De…" at bounding box center [707, 336] width 1415 height 672
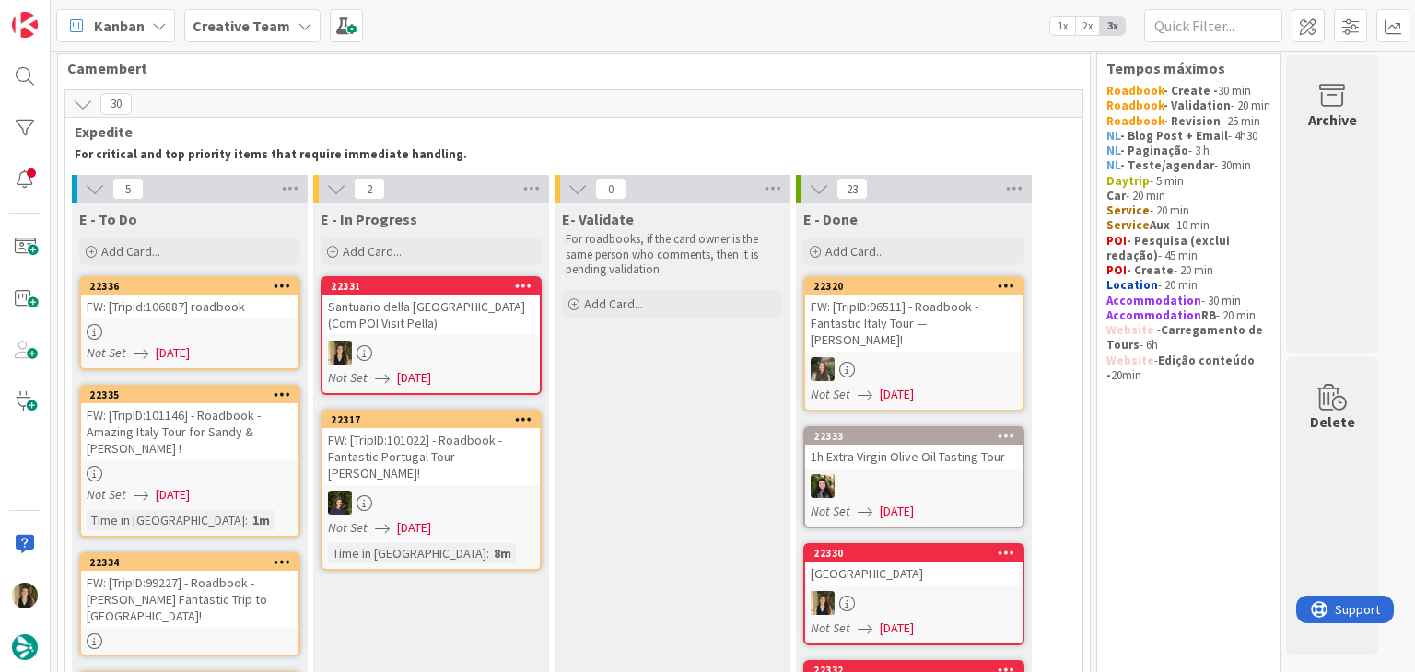
click at [274, 485] on div "Not Set [DATE]" at bounding box center [193, 494] width 212 height 19
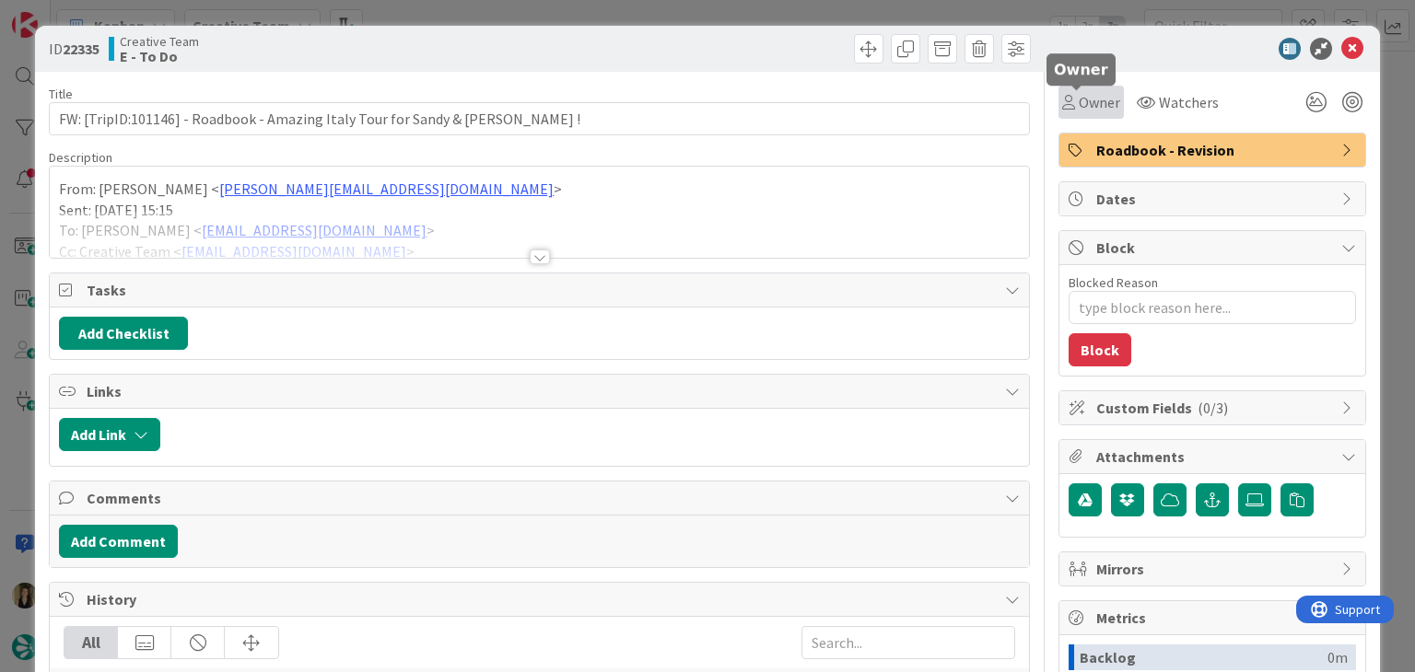
click at [1078, 99] on span "Owner" at bounding box center [1098, 102] width 41 height 22
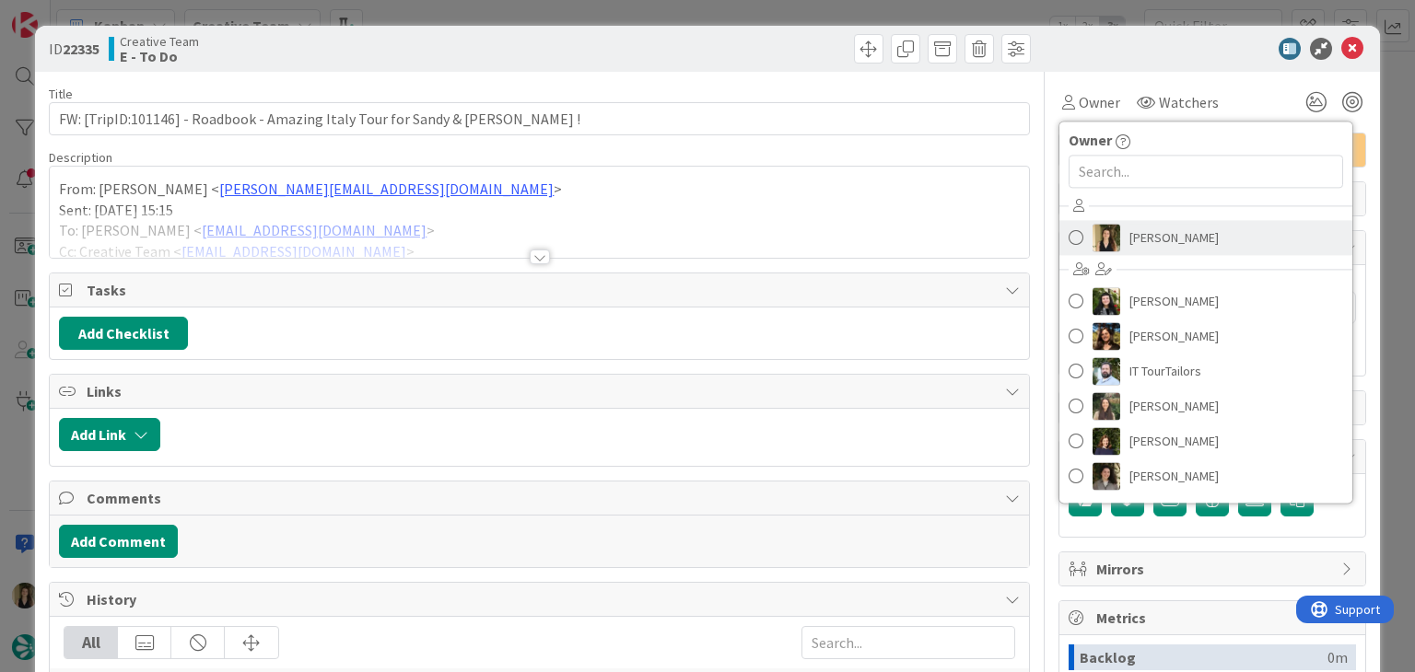
click at [1133, 224] on span "[PERSON_NAME]" at bounding box center [1173, 238] width 89 height 28
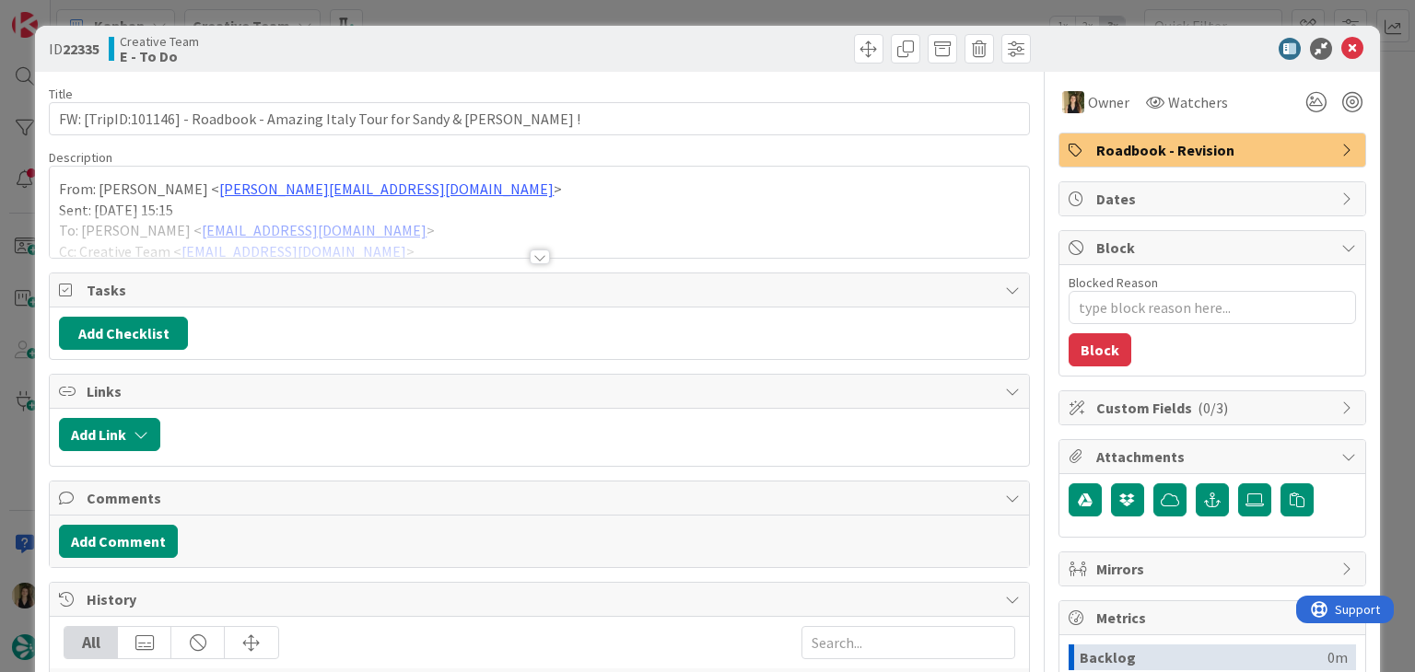
drag, startPoint x: 798, startPoint y: 29, endPoint x: 792, endPoint y: 16, distance: 14.9
click at [797, 28] on div "ID 22335 Creative Team E - To Do" at bounding box center [707, 49] width 1344 height 46
drag, startPoint x: 792, startPoint y: 16, endPoint x: 599, endPoint y: 133, distance: 226.0
click at [792, 15] on div "ID 22335 Creative Team E - To Do Title 70 / 128 FW: [TripID:101146] - Roadbook …" at bounding box center [707, 336] width 1415 height 672
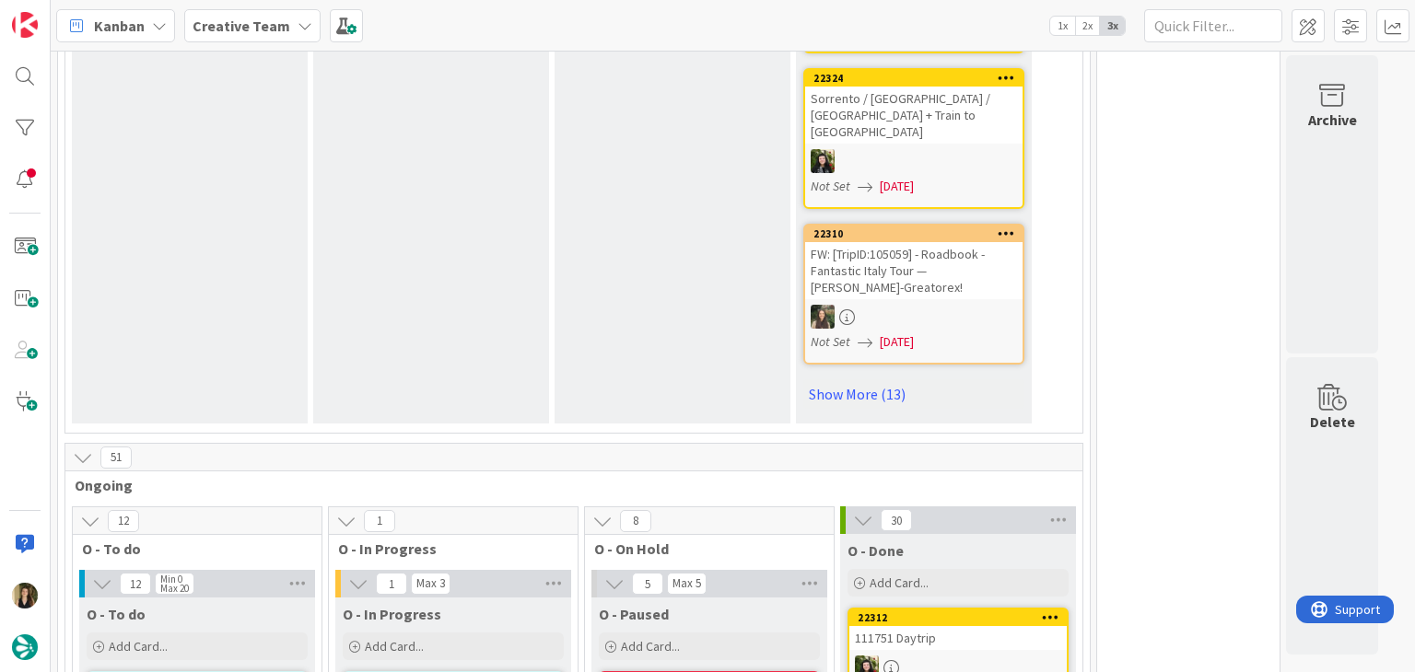
scroll to position [1381, 0]
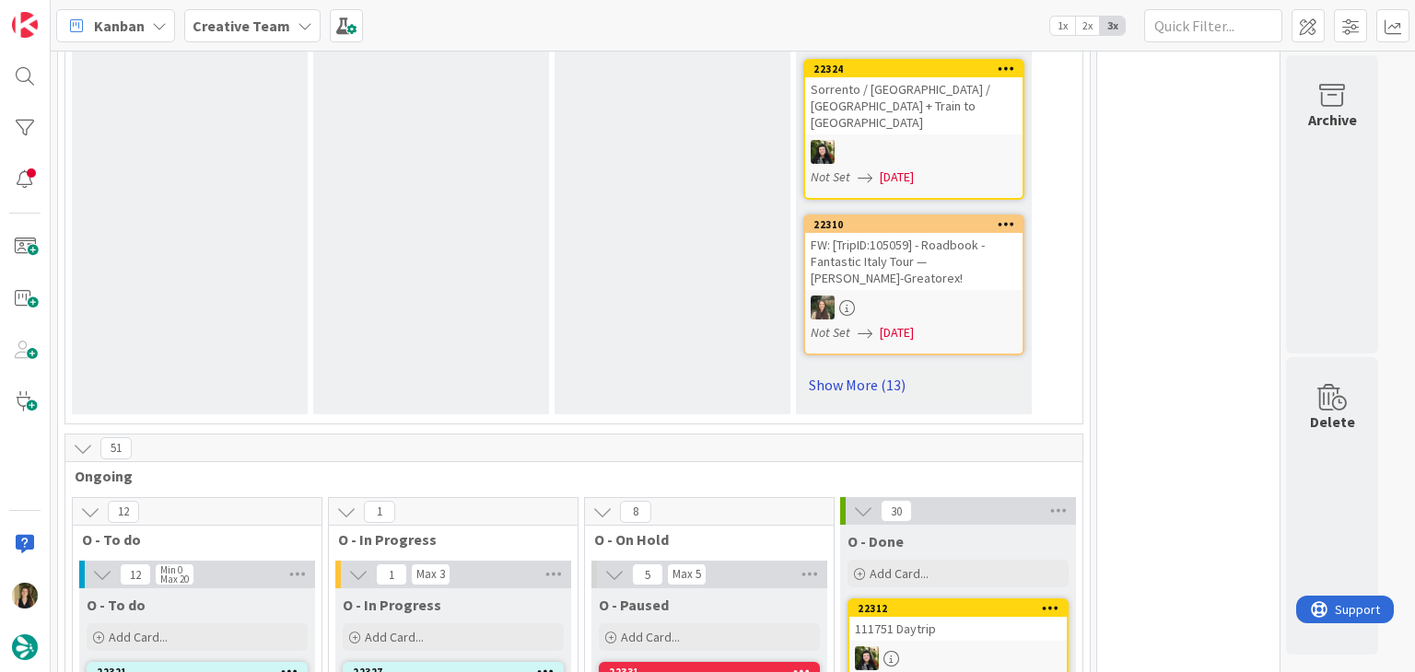
click at [892, 370] on link "Show More (13)" at bounding box center [913, 384] width 221 height 29
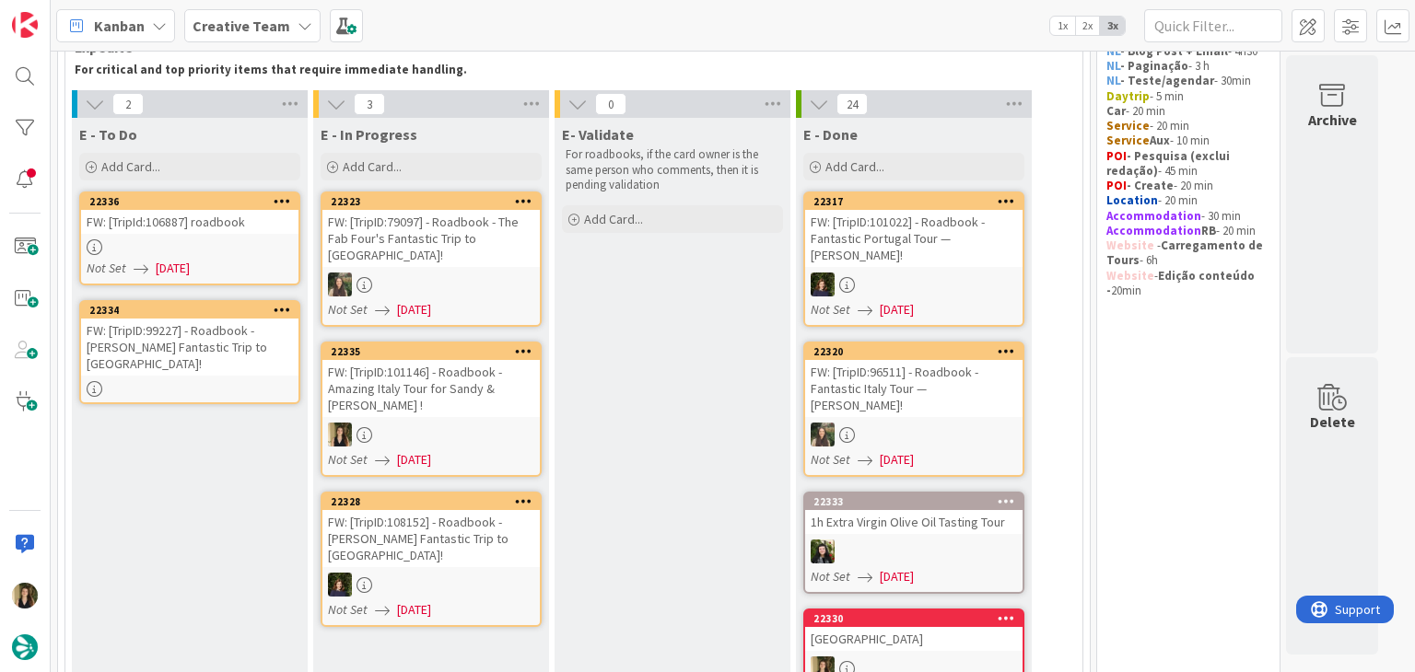
scroll to position [0, 0]
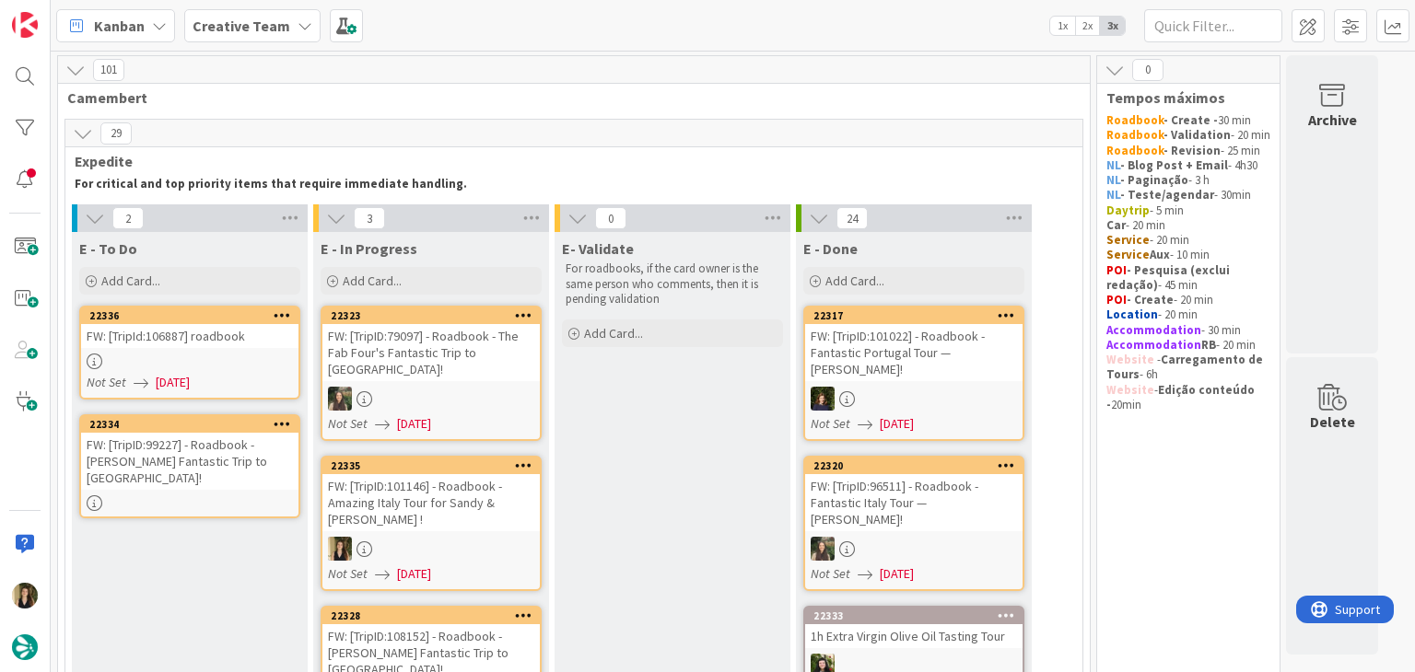
click at [498, 537] on div at bounding box center [430, 549] width 217 height 24
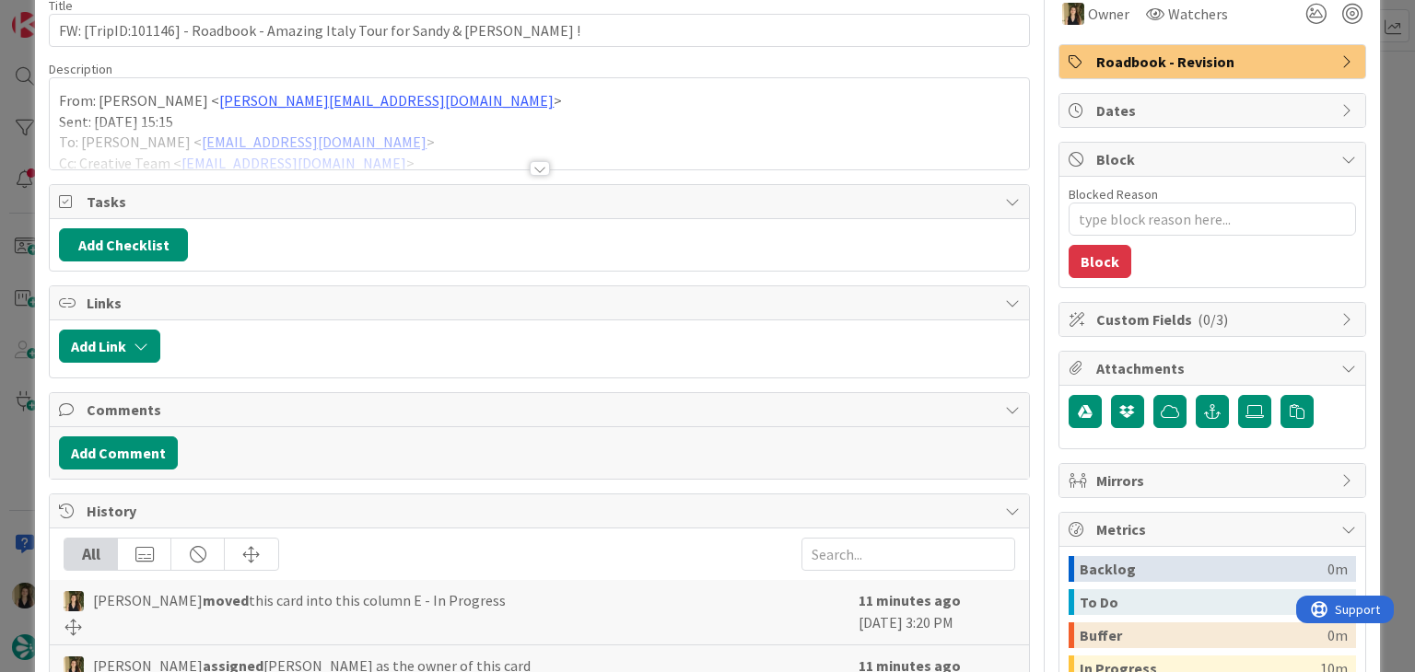
scroll to position [92, 0]
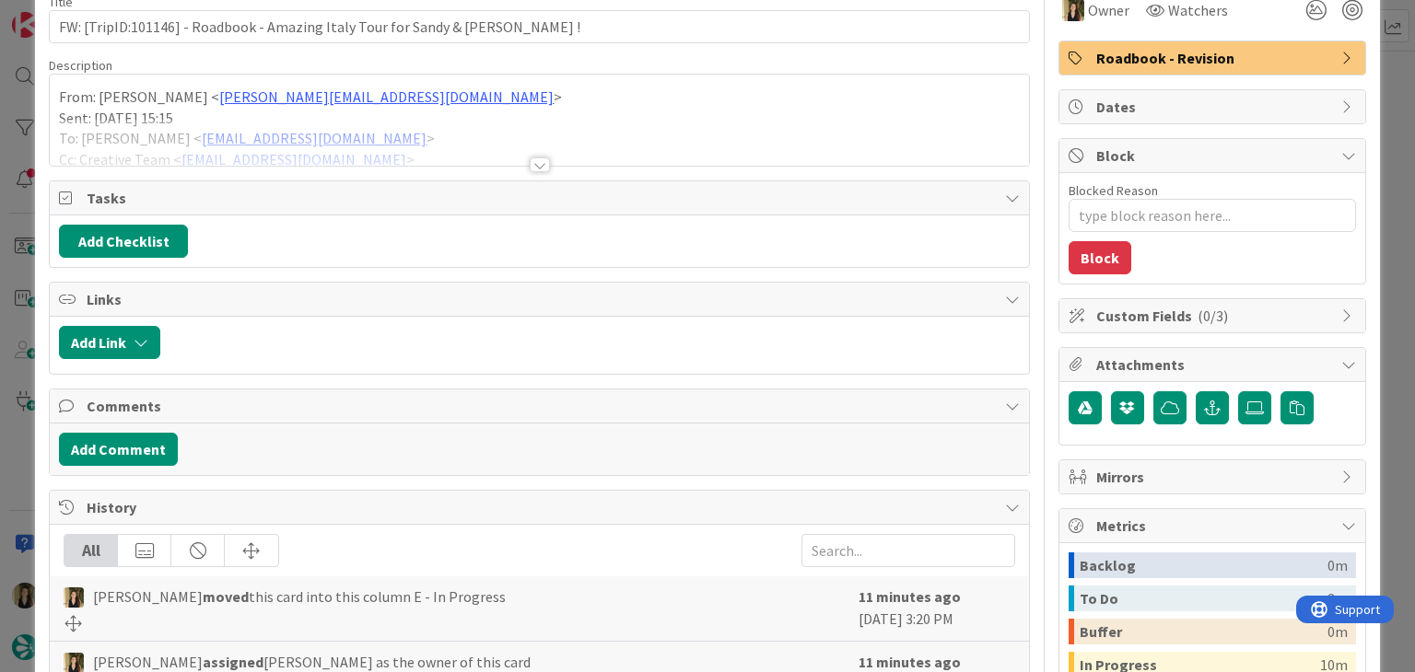
click at [188, 502] on span "History" at bounding box center [541, 507] width 908 height 22
type textarea "x"
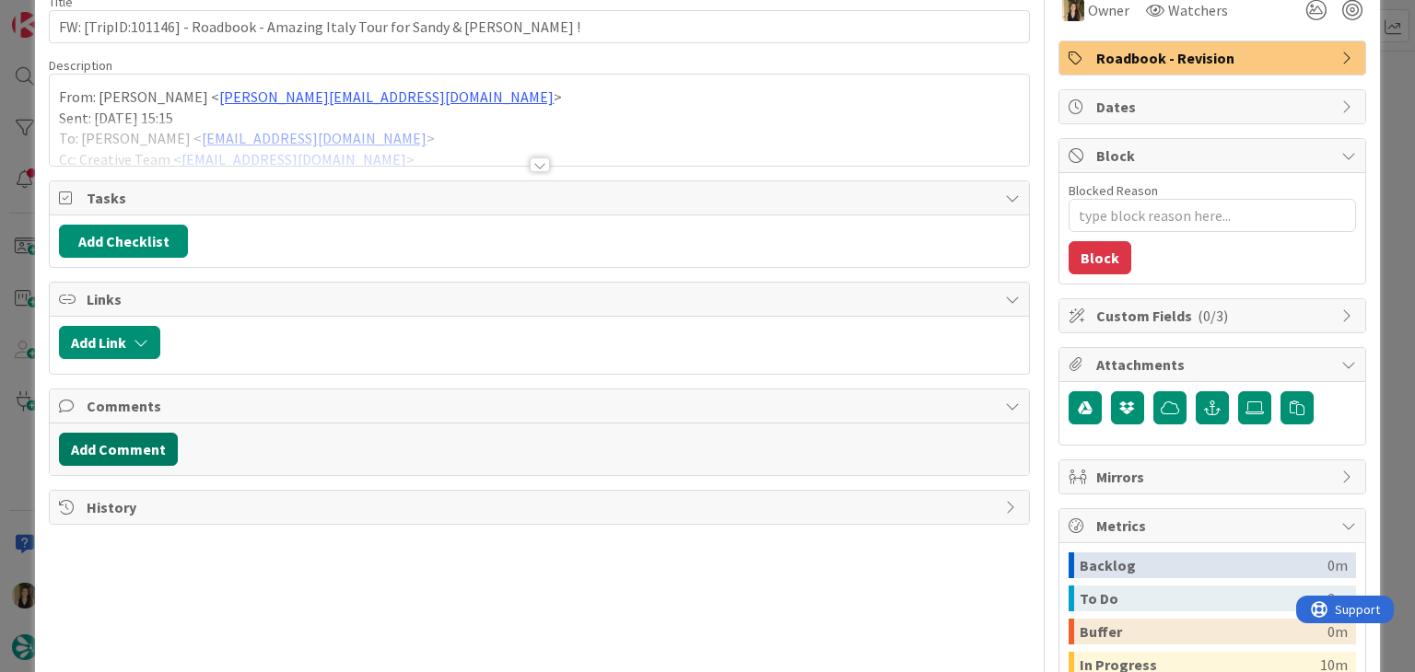
click at [136, 434] on button "Add Comment" at bounding box center [118, 449] width 119 height 33
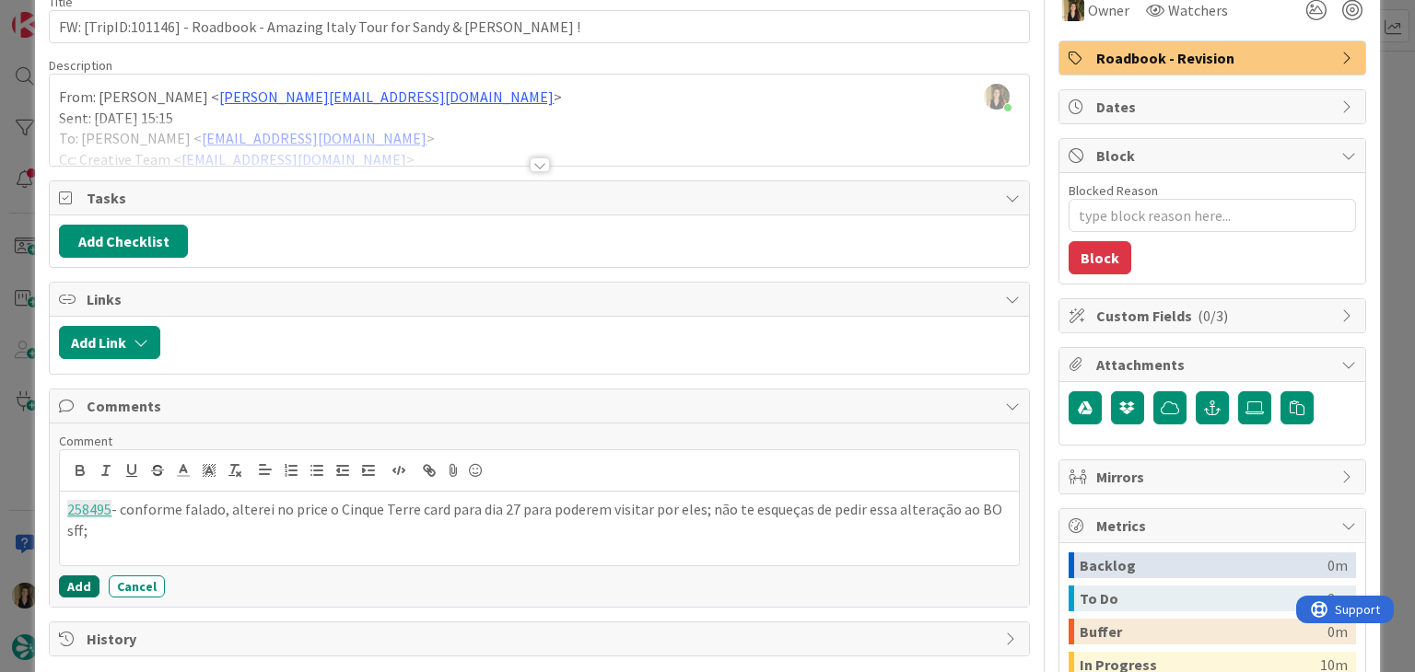
click at [82, 580] on button "Add" at bounding box center [79, 587] width 41 height 22
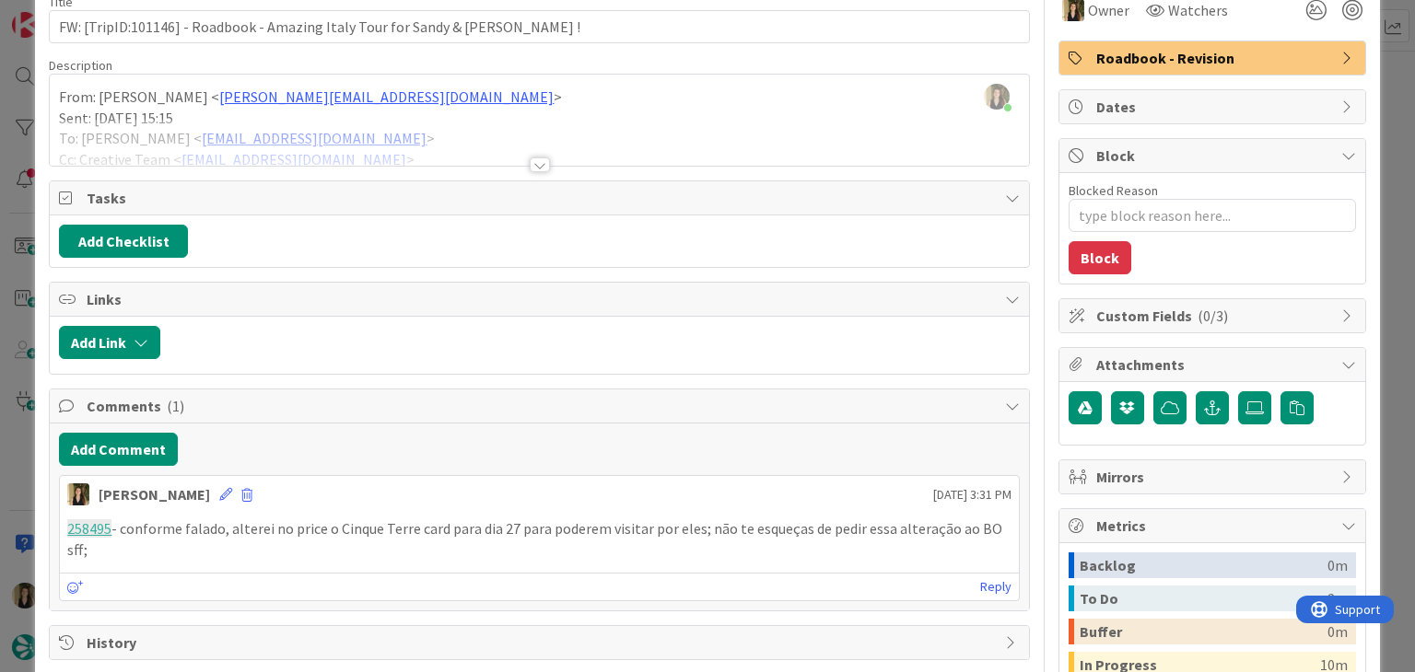
drag, startPoint x: 107, startPoint y: 550, endPoint x: 54, endPoint y: 530, distance: 56.3
click at [54, 530] on div "Add Comment [GEOGRAPHIC_DATA] [DATE] 3:31 PM 258495 - conforme falado, alterei …" at bounding box center [539, 517] width 978 height 187
click at [530, 157] on div at bounding box center [540, 164] width 20 height 15
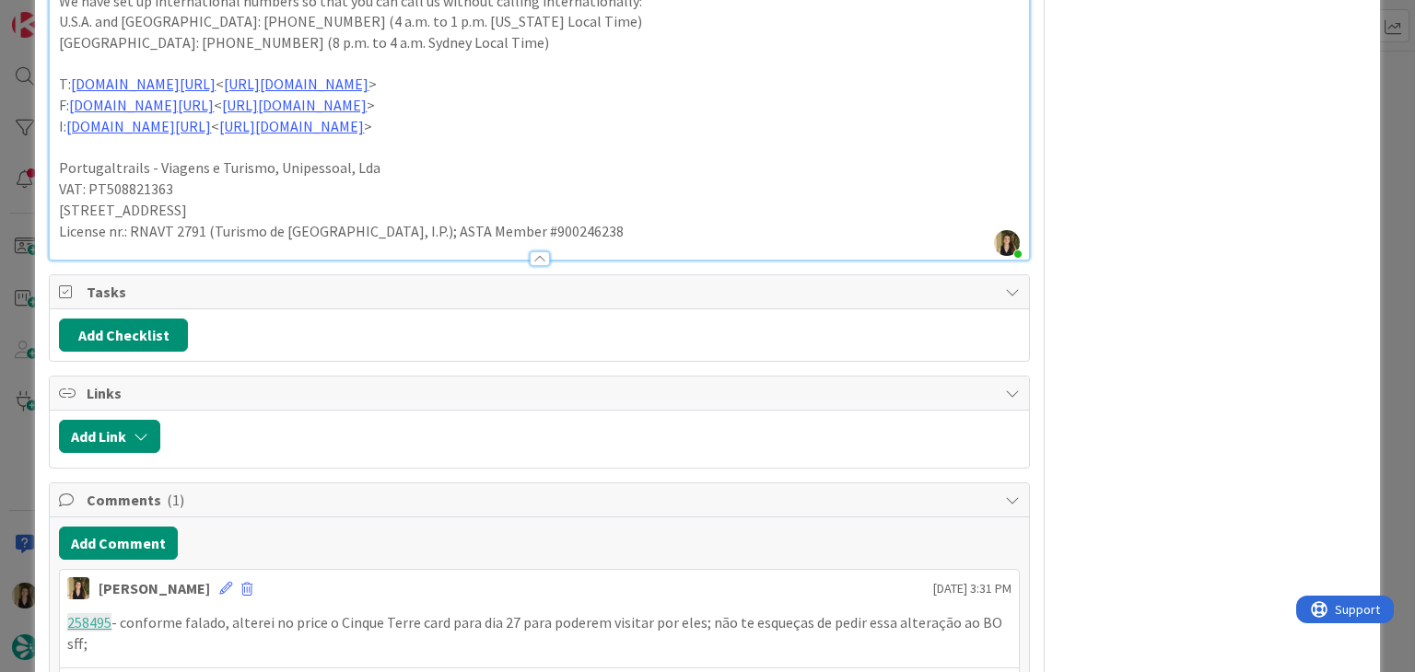
scroll to position [1134, 0]
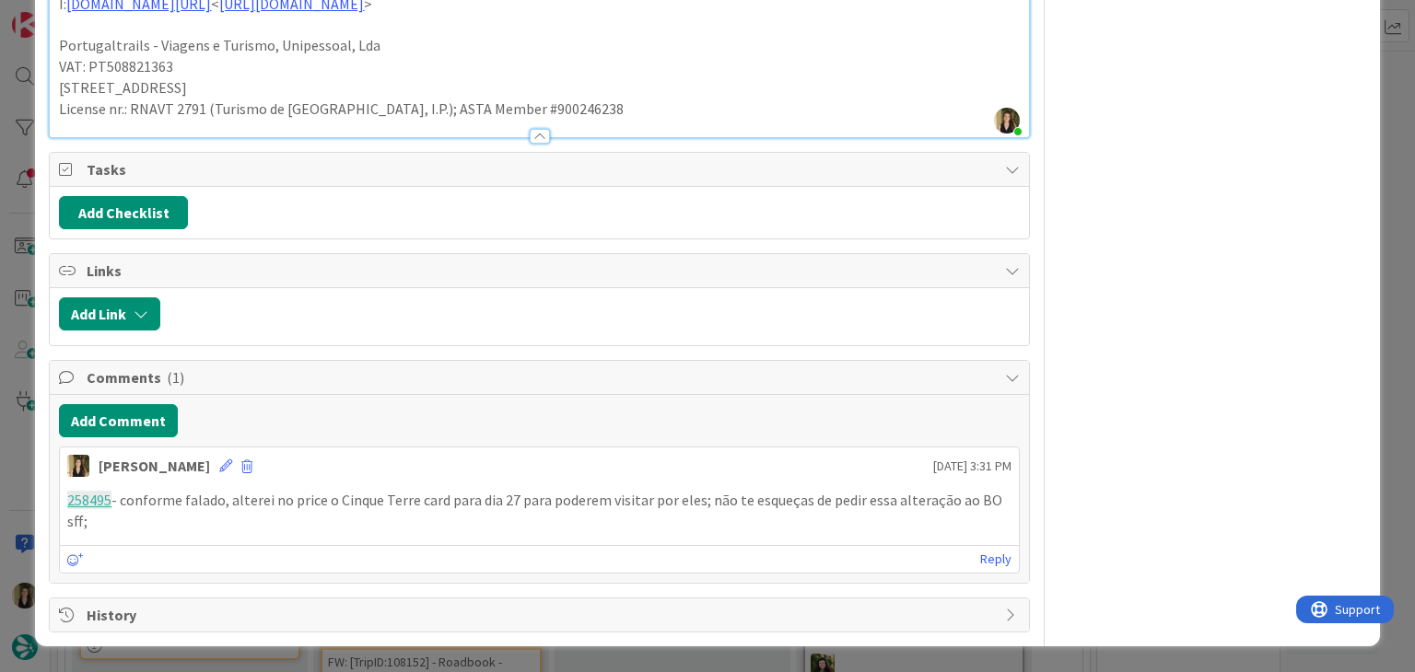
drag, startPoint x: 127, startPoint y: 528, endPoint x: 55, endPoint y: 502, distance: 76.3
click at [55, 502] on div "Add Comment [GEOGRAPHIC_DATA] [DATE] 3:31 PM 258495 - conforme falado, alterei …" at bounding box center [539, 488] width 978 height 187
copy p "258495 - conforme falado, alterei no price o Cinque Terre card para dia 27 para…"
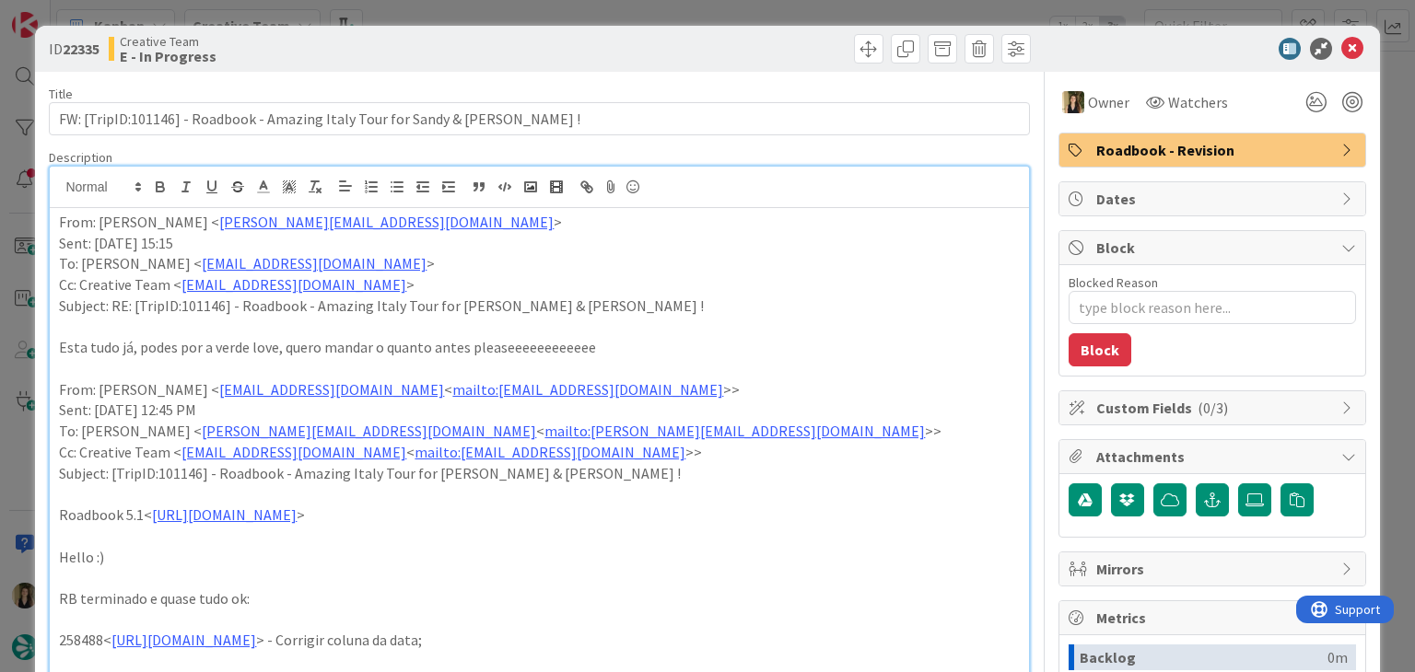
scroll to position [0, 0]
drag, startPoint x: 747, startPoint y: 47, endPoint x: 749, endPoint y: 19, distance: 27.7
click at [746, 44] on div at bounding box center [787, 48] width 486 height 29
click at [753, 12] on div "ID 22335 Creative Team E - In Progress Title 70 / 128 FW: [TripID:101146] - Roa…" at bounding box center [707, 336] width 1415 height 672
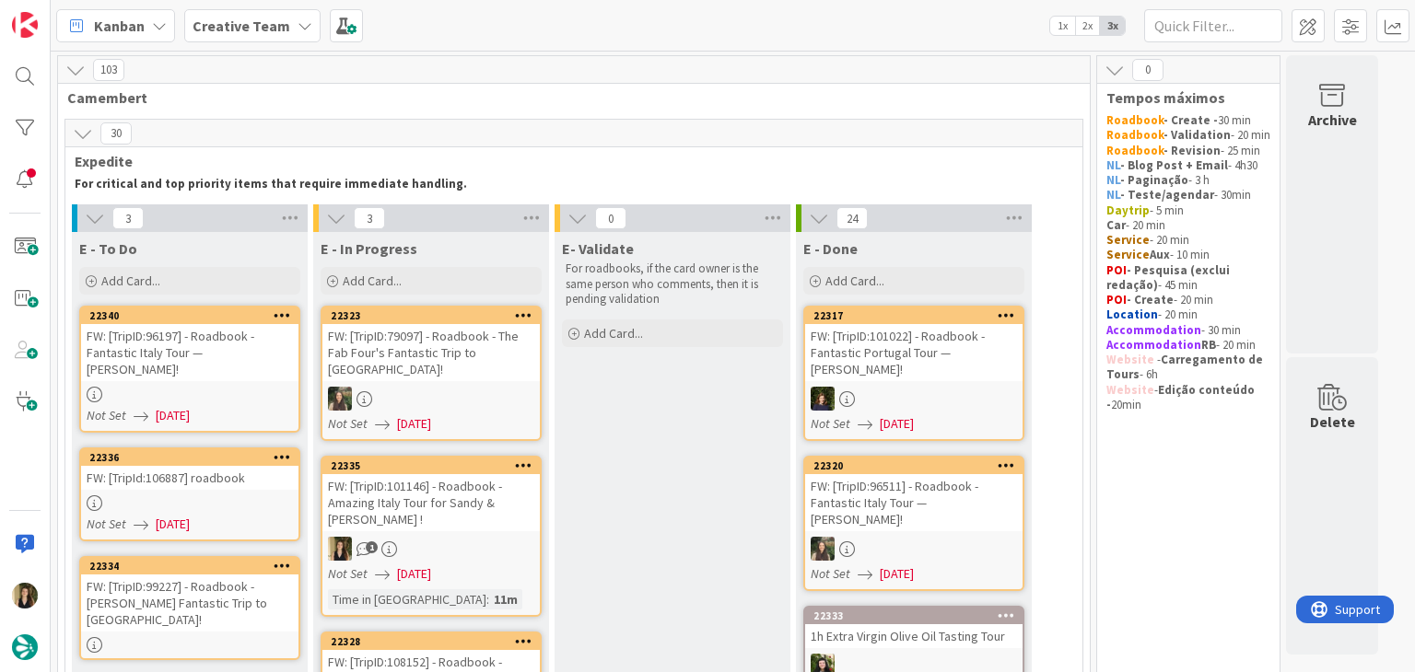
click at [487, 501] on link "22335 FW: [TripID:101146] - Roadbook - Amazing Italy Tour for [PERSON_NAME] & […" at bounding box center [431, 536] width 221 height 161
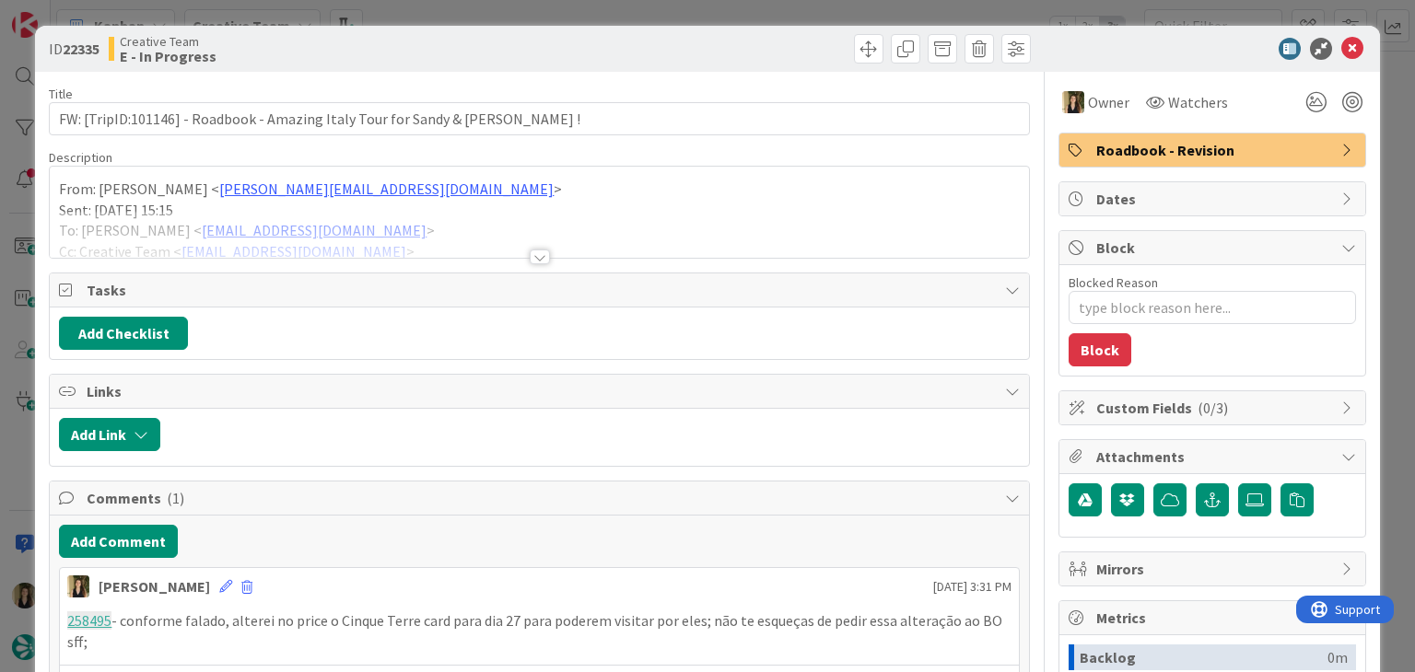
drag, startPoint x: 505, startPoint y: 34, endPoint x: 502, endPoint y: 15, distance: 19.5
click at [505, 33] on div "ID 22335 Creative Team E - In Progress" at bounding box center [707, 49] width 1344 height 46
click at [502, 14] on div "ID 22335 Creative Team E - In Progress Title 70 / 128 FW: [TripID:101146] - Roa…" at bounding box center [707, 336] width 1415 height 672
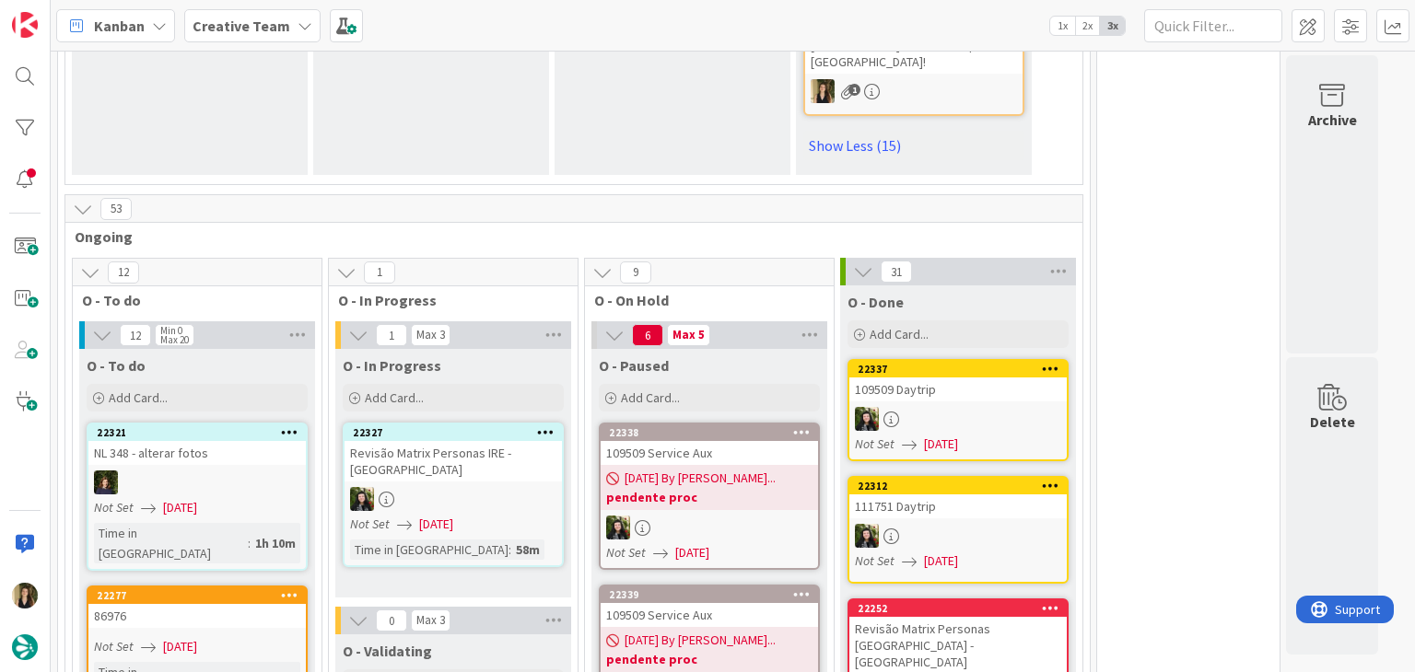
scroll to position [3960, 0]
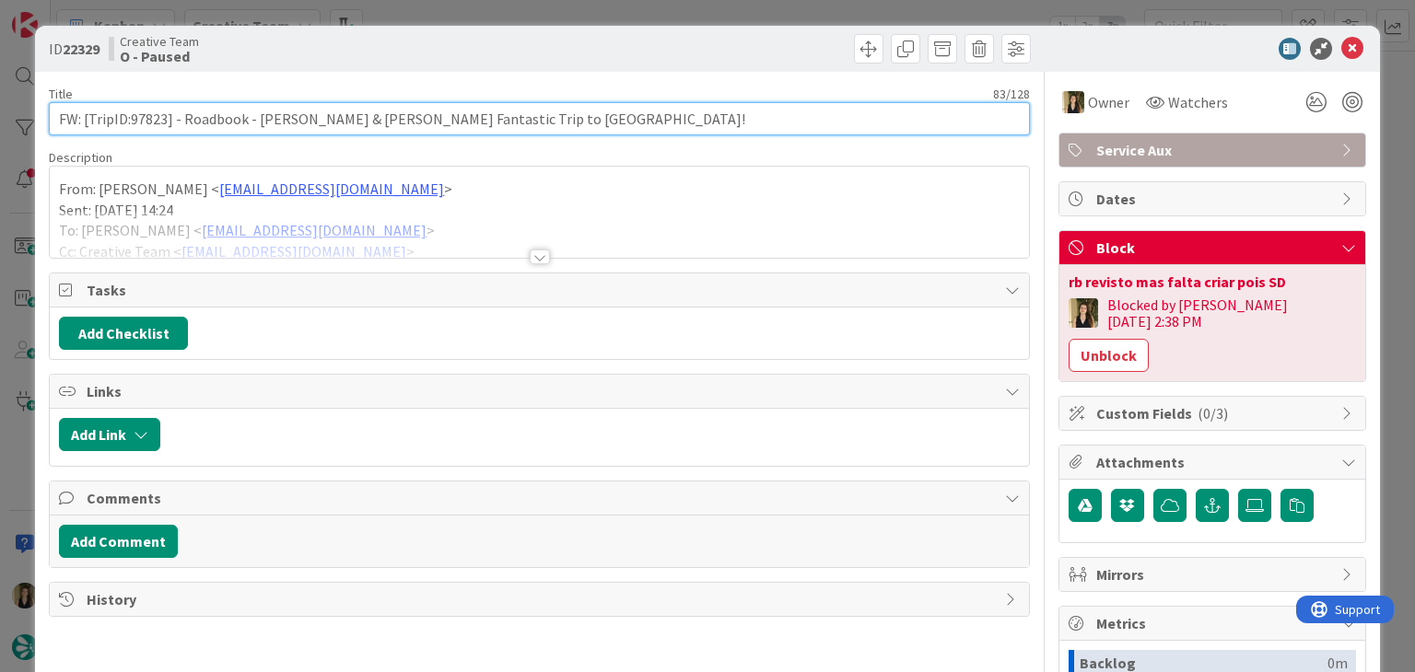
click at [157, 117] on input "FW: [TripID:97823] - Roadbook - [PERSON_NAME] & [PERSON_NAME] Fantastic Trip to…" at bounding box center [539, 118] width 980 height 33
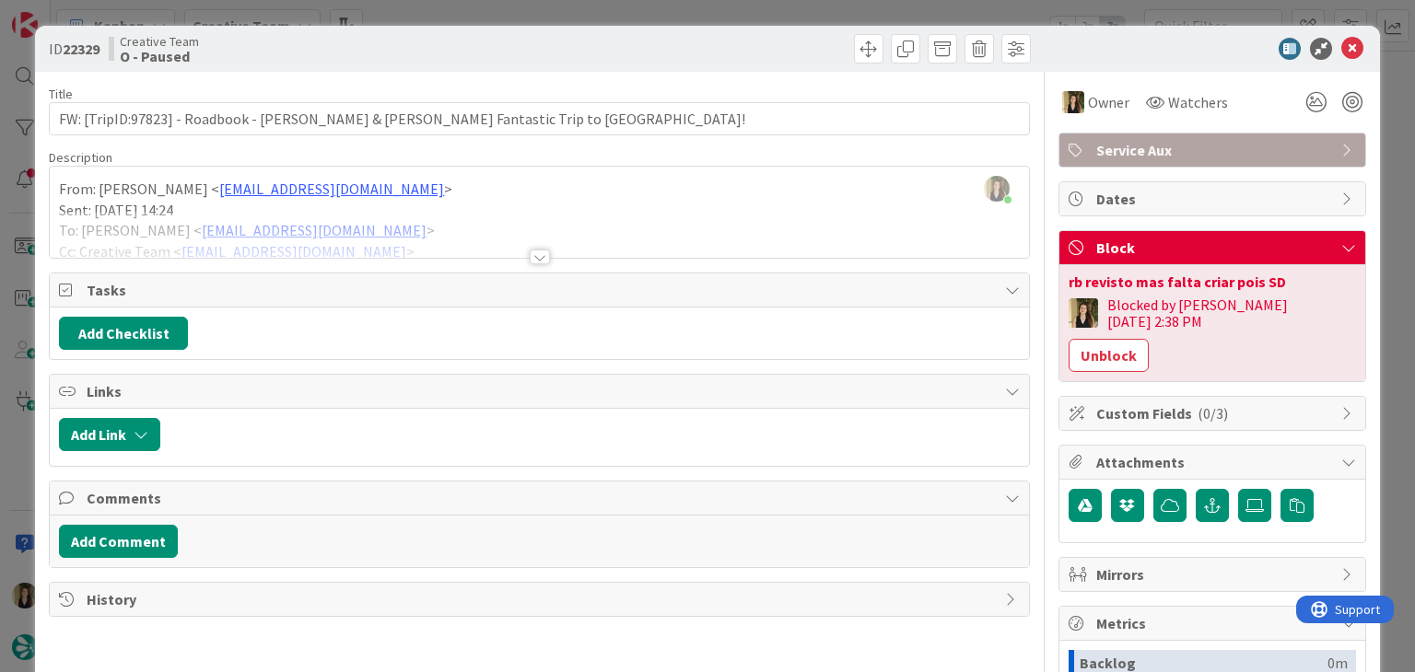
click at [566, 11] on div "ID 22329 Creative Team O - Paused Title 83 / 128 FW: [TripID:97823] - Roadbook …" at bounding box center [707, 336] width 1415 height 672
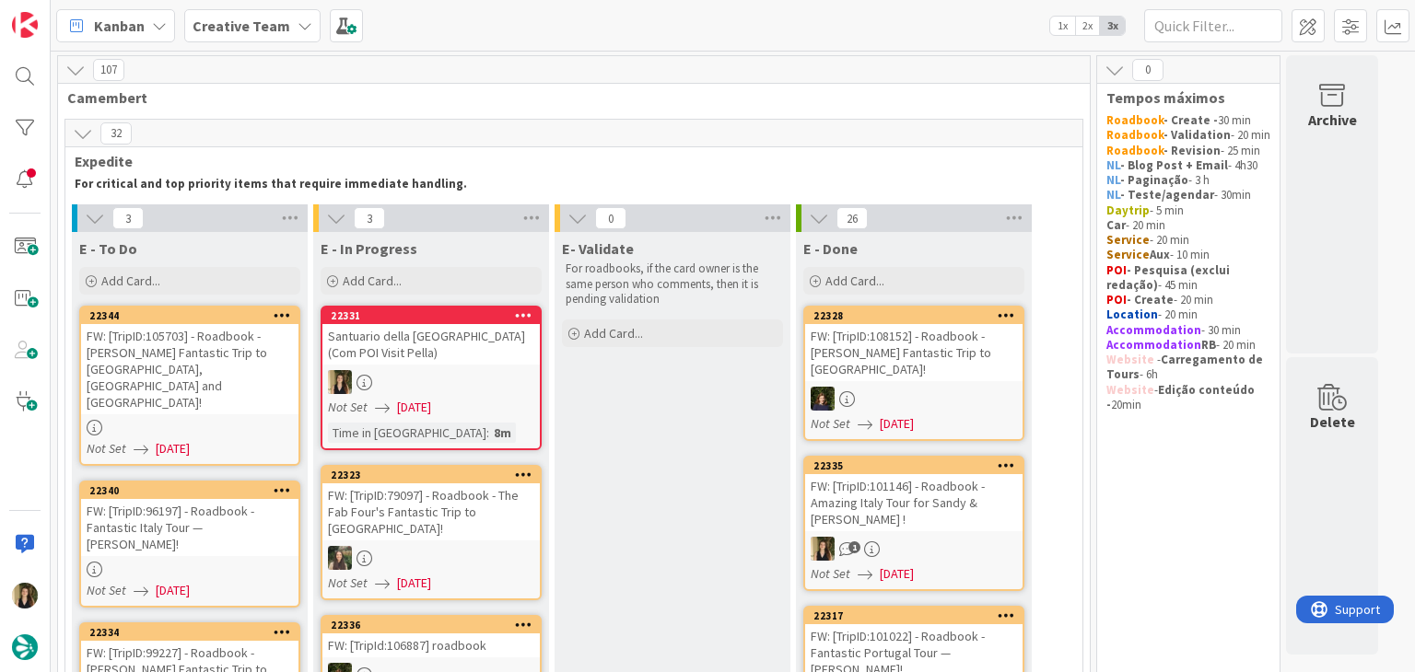
click at [489, 377] on div at bounding box center [430, 382] width 217 height 24
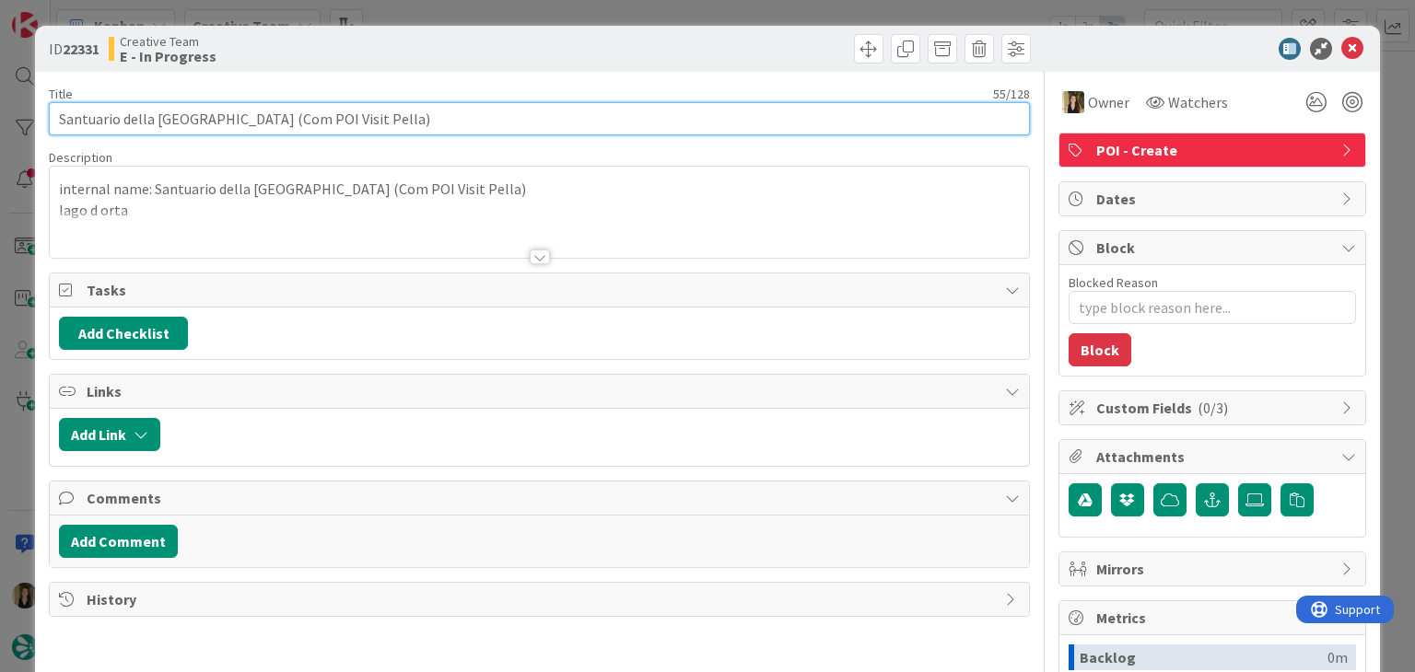
drag, startPoint x: 275, startPoint y: 115, endPoint x: 41, endPoint y: 119, distance: 234.0
click at [41, 119] on div "ID 22331 Creative Team E - In Progress Title 55 / 128 Santuario della [GEOGRAPH…" at bounding box center [707, 495] width 1344 height 938
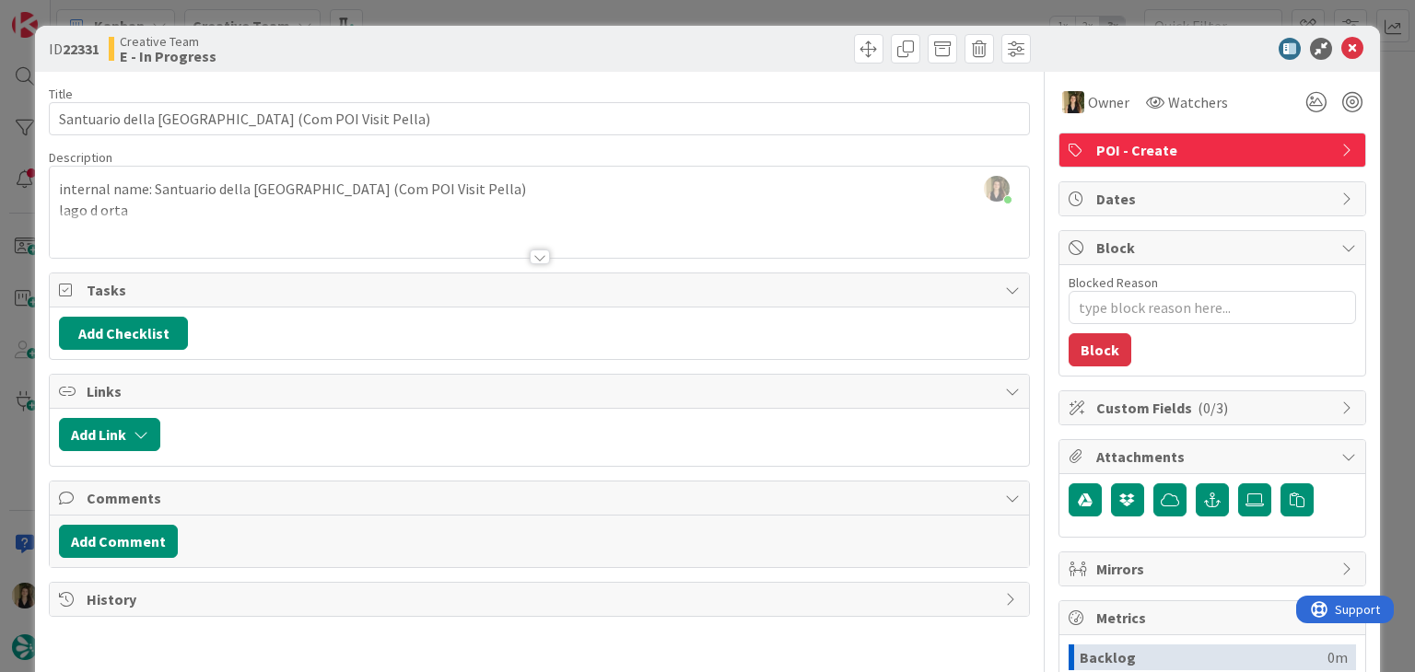
drag, startPoint x: 548, startPoint y: 36, endPoint x: 546, endPoint y: 22, distance: 13.9
click at [547, 35] on div at bounding box center [787, 48] width 486 height 29
click at [549, 13] on div "ID 22331 Creative Team E - In Progress Title 55 / 128 Santuario della [GEOGRAPH…" at bounding box center [707, 336] width 1415 height 672
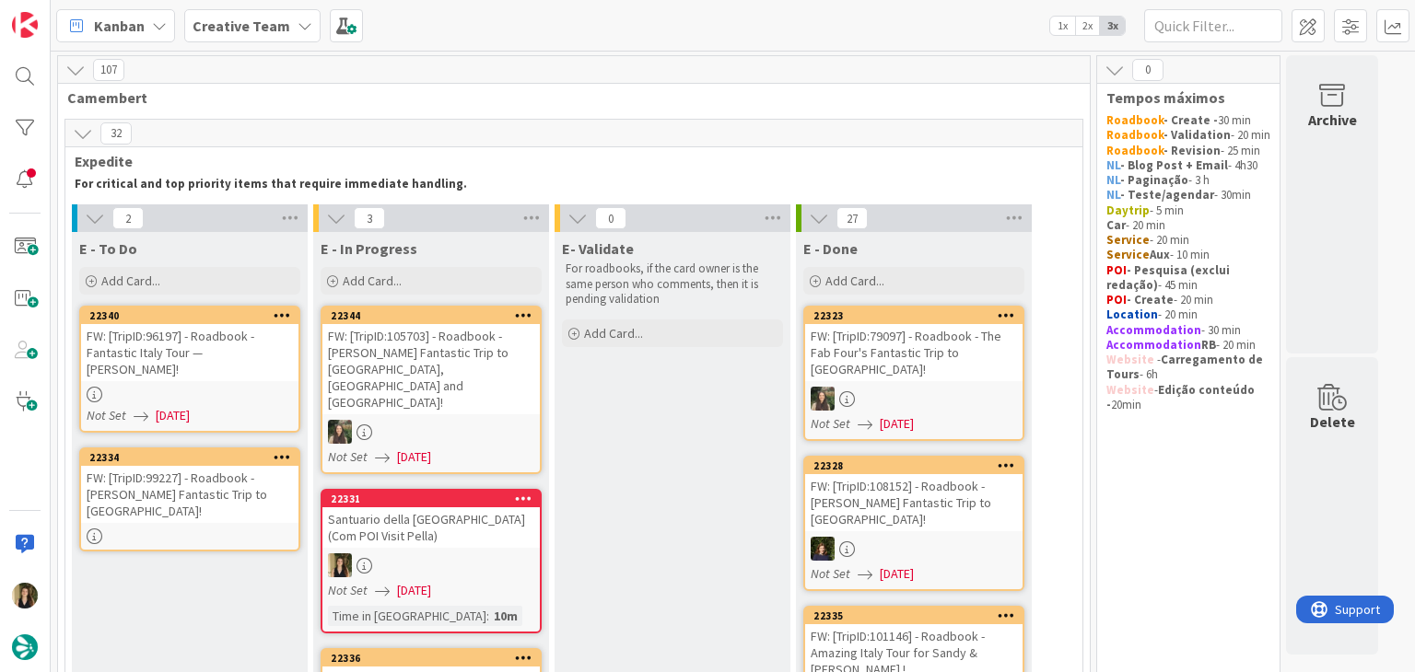
click at [428, 507] on div "Santuario della [GEOGRAPHIC_DATA] (Com POI Visit Pella)" at bounding box center [430, 527] width 217 height 41
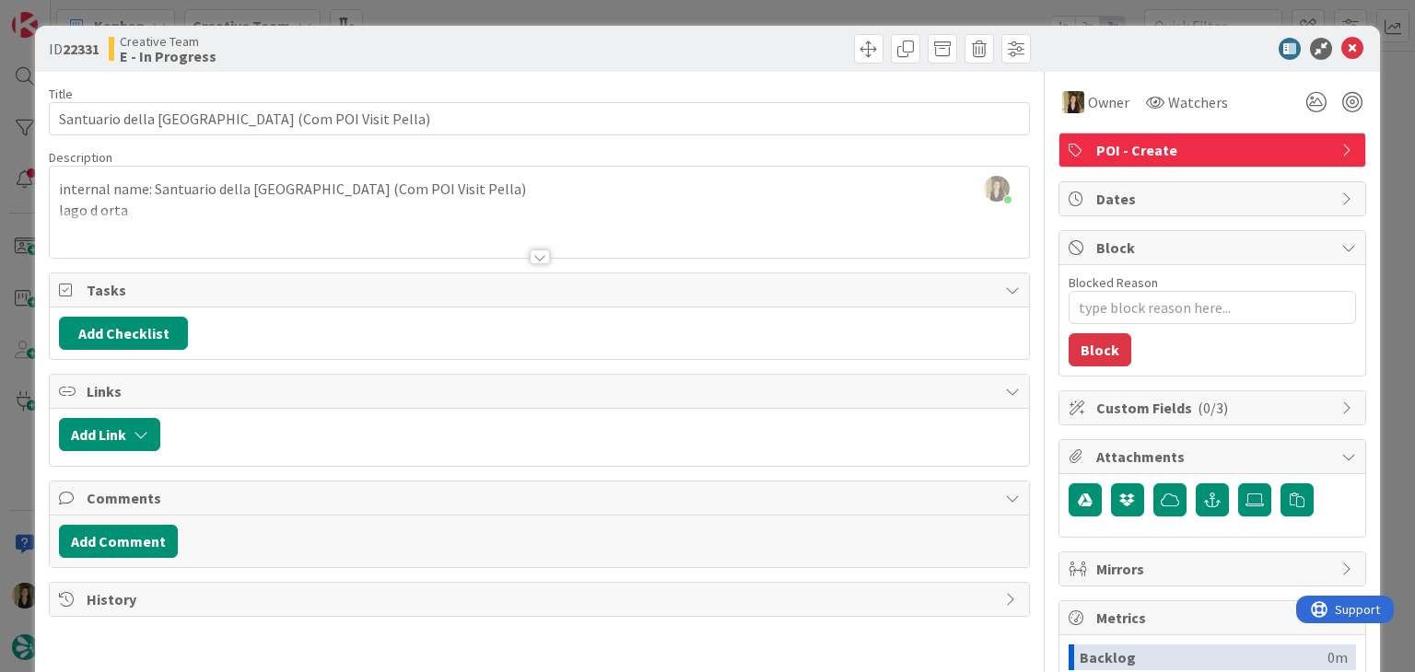
click at [506, 19] on div "ID 22331 Creative Team E - In Progress Title 55 / 128 Santuario della [GEOGRAPH…" at bounding box center [707, 336] width 1415 height 672
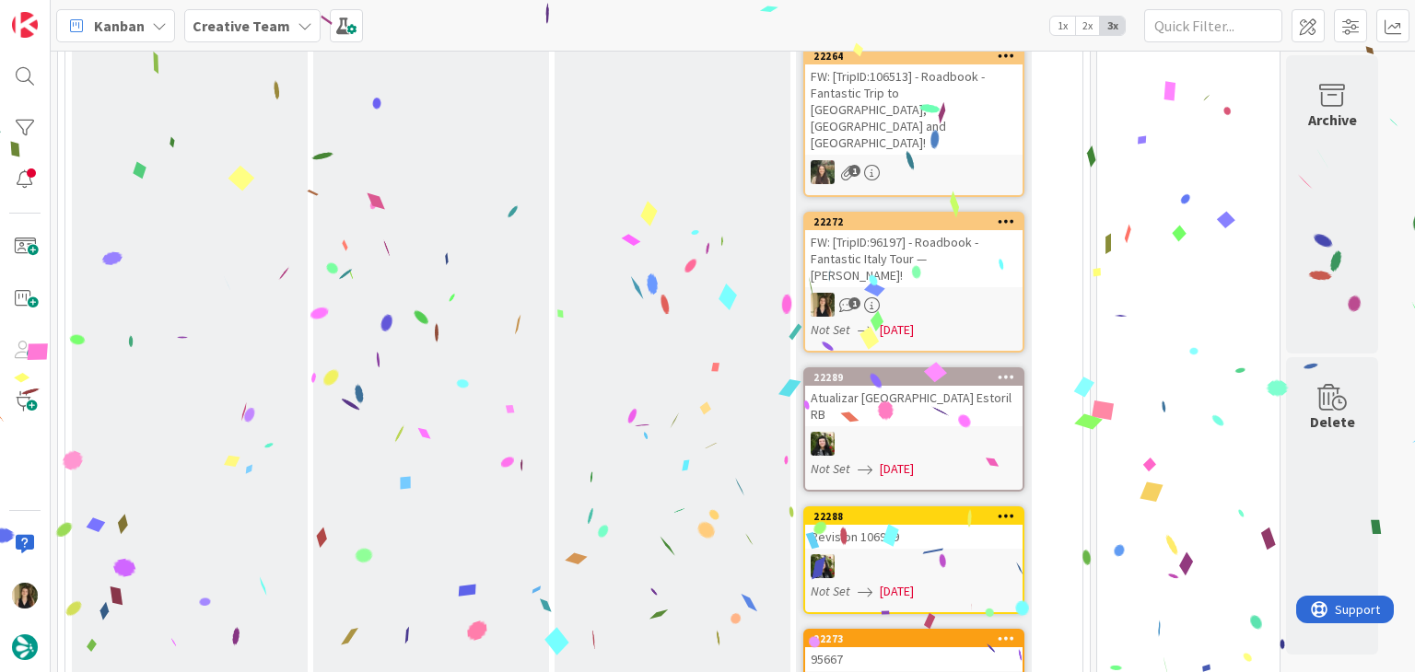
scroll to position [4004, 0]
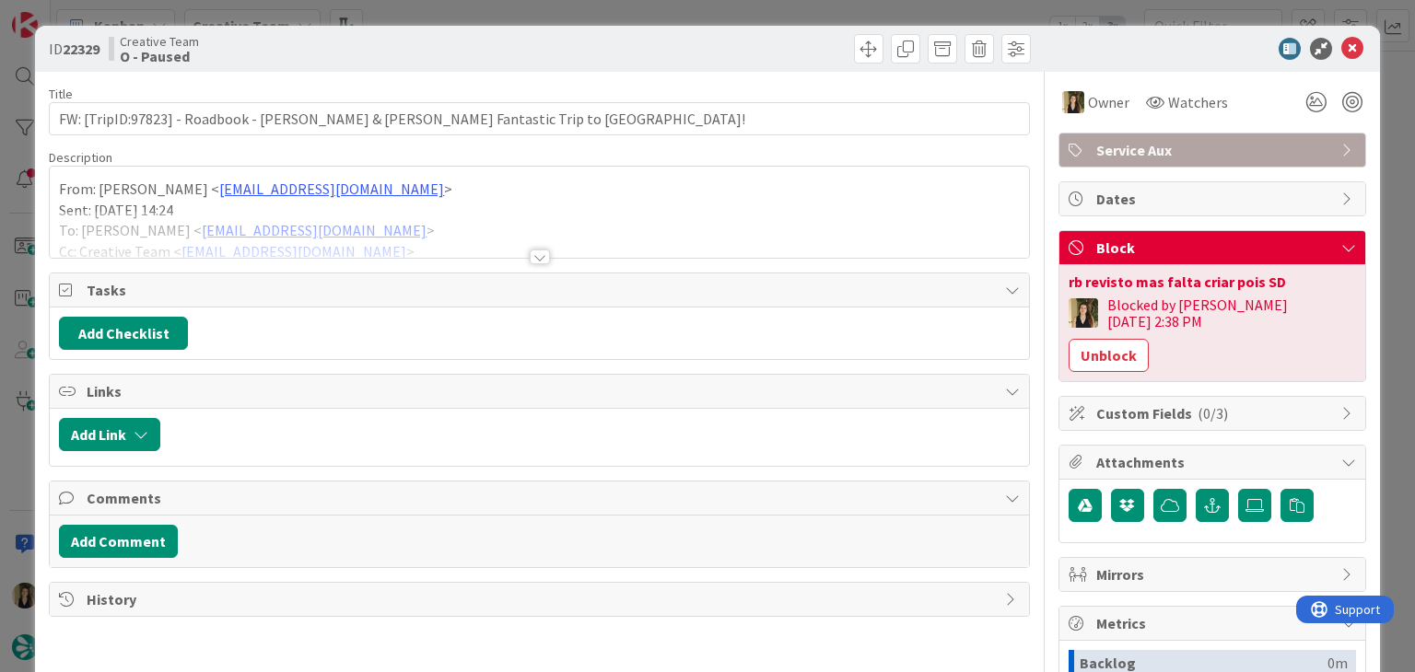
drag, startPoint x: 1302, startPoint y: 310, endPoint x: 1090, endPoint y: 266, distance: 216.4
click at [1148, 339] on button "Unblock" at bounding box center [1108, 355] width 80 height 33
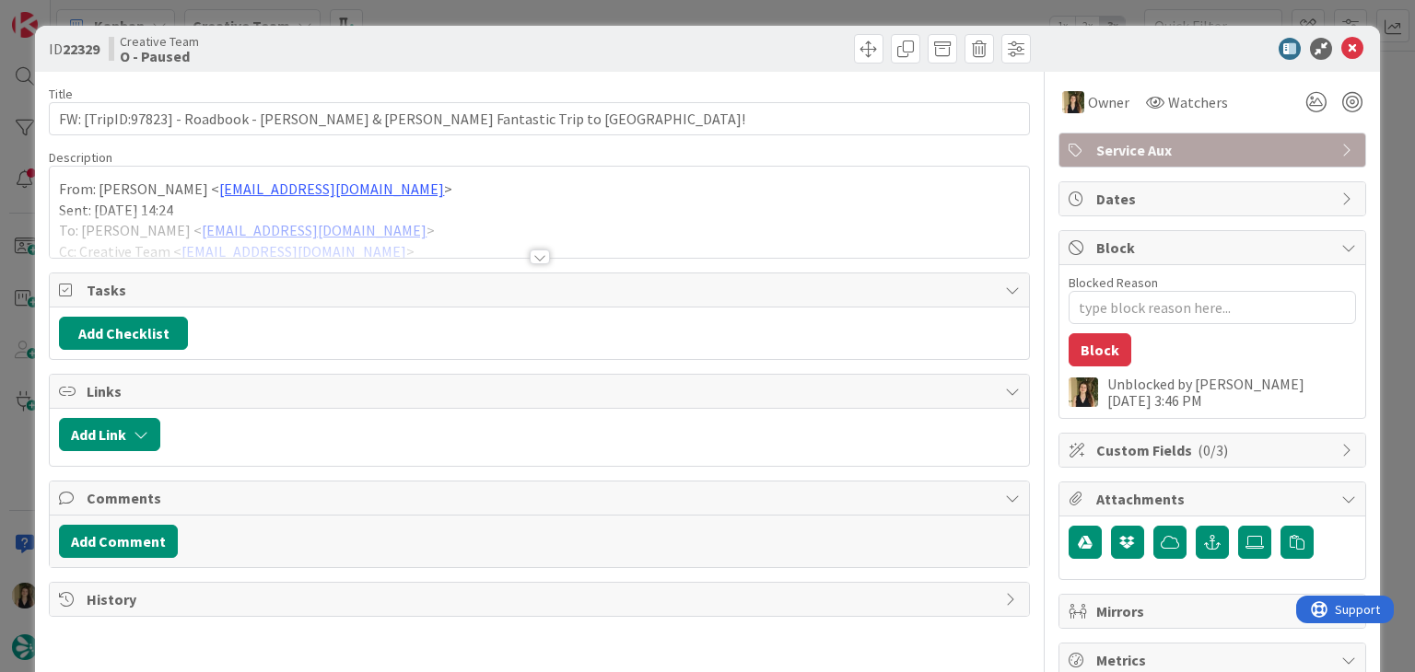
drag, startPoint x: 764, startPoint y: 49, endPoint x: 761, endPoint y: 12, distance: 37.0
click at [763, 43] on div at bounding box center [787, 48] width 486 height 29
click at [761, 9] on div "ID 22329 Creative Team O - Paused Title 83 / 128 FW: [TripID:97823] - Roadbook …" at bounding box center [707, 336] width 1415 height 672
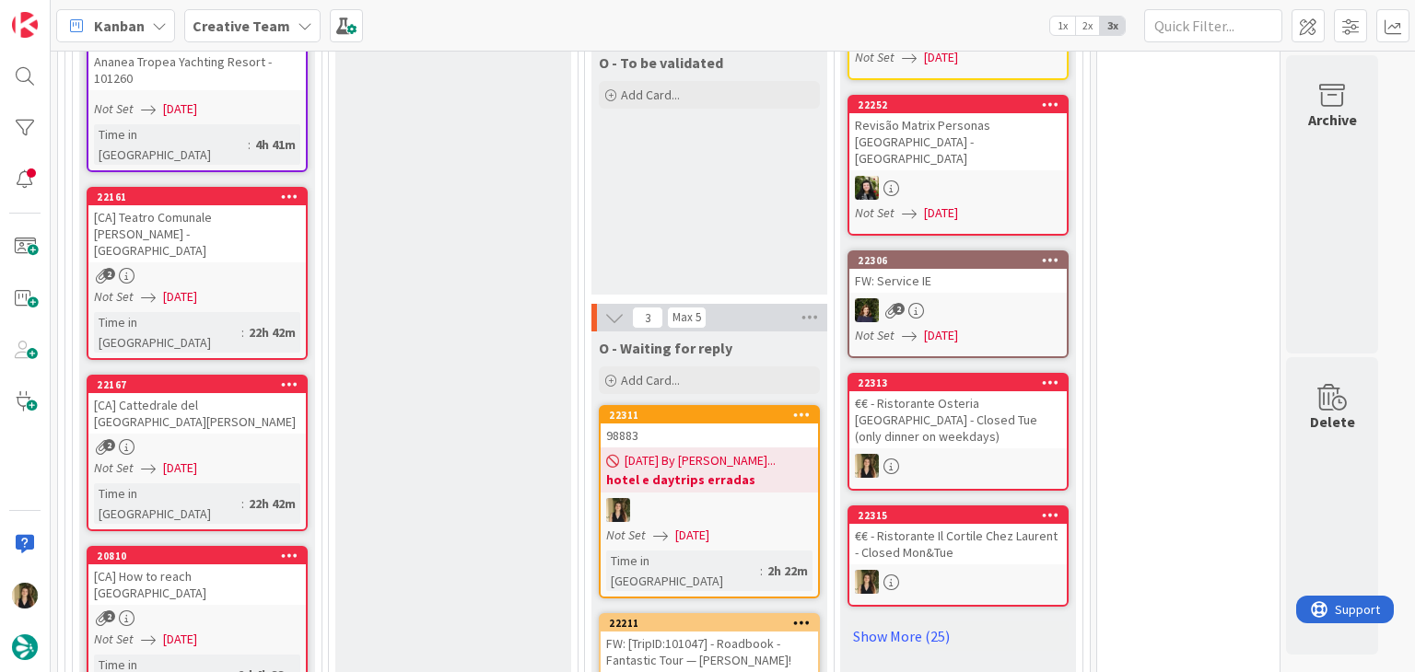
scroll to position [5251, 0]
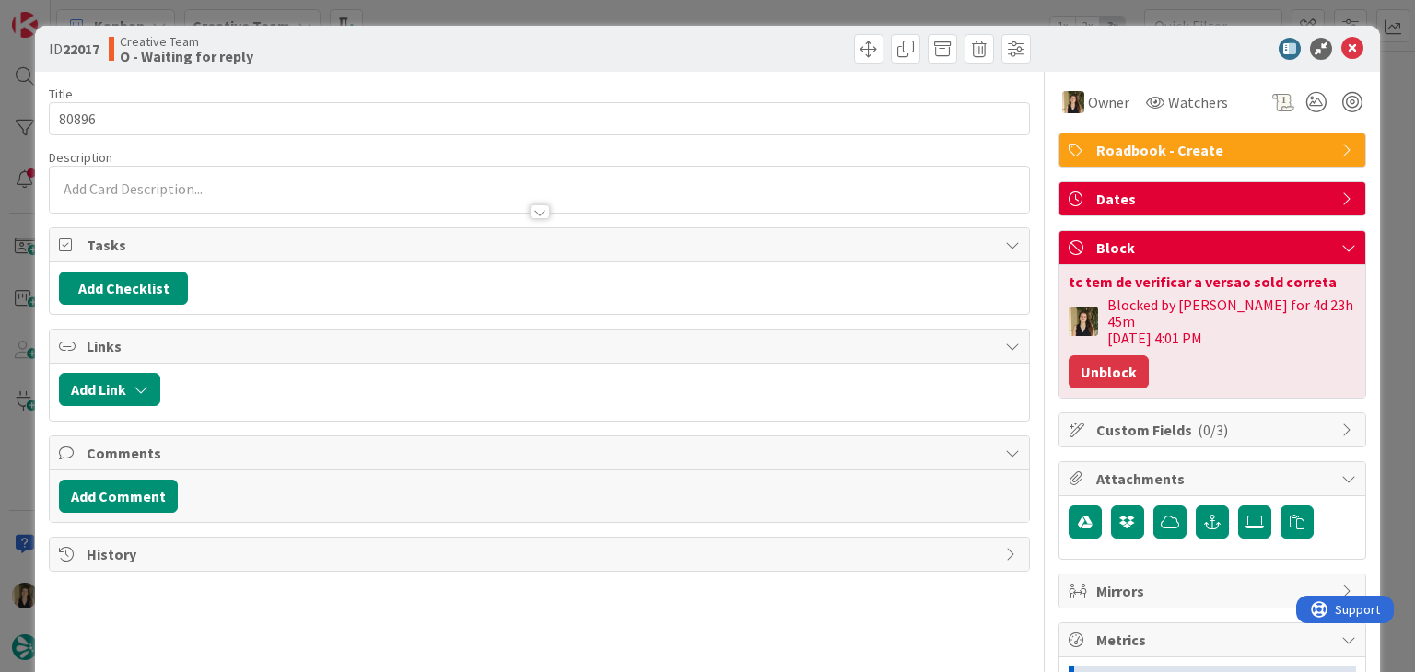
click at [1099, 355] on button "Unblock" at bounding box center [1108, 371] width 80 height 33
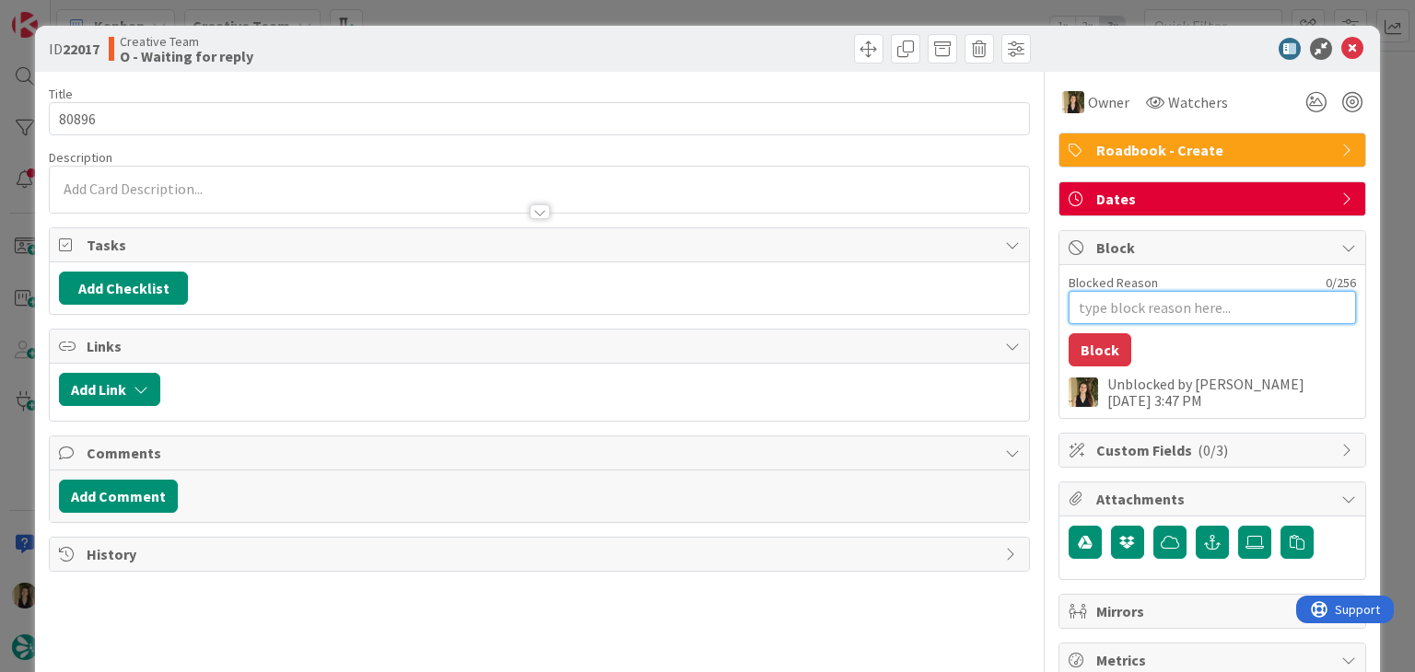
click at [1132, 315] on textarea "Blocked Reason" at bounding box center [1211, 307] width 287 height 33
type textarea "x"
type textarea "f"
type textarea "x"
type textarea "fi"
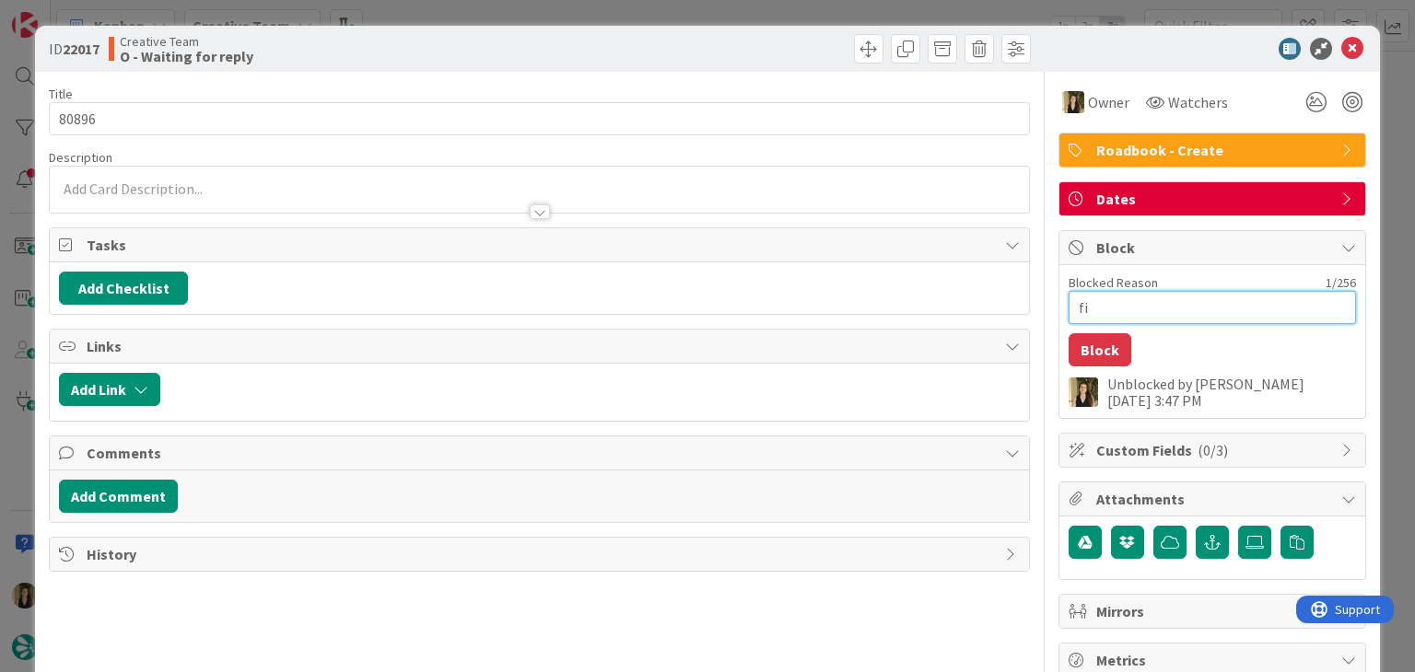
type textarea "x"
type textarea "fil"
type textarea "x"
type textarea "file"
type textarea "x"
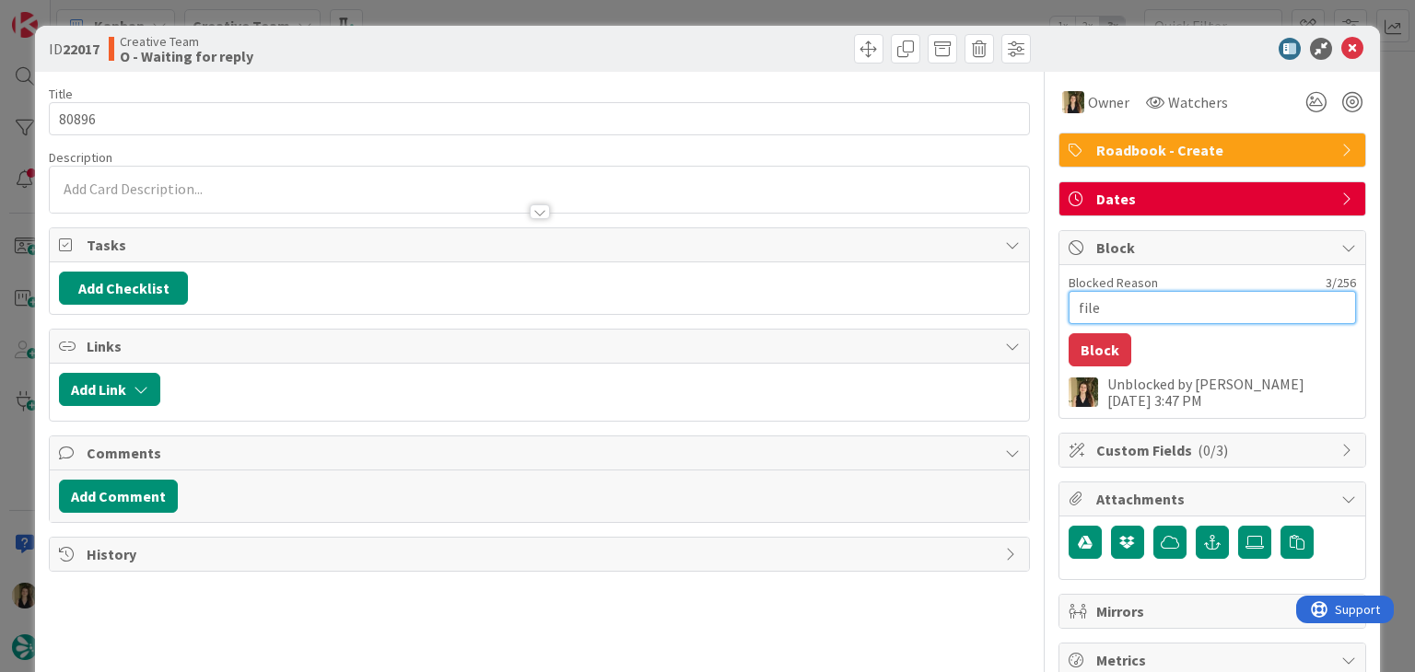
type textarea "file"
type textarea "x"
type textarea "file t"
type textarea "x"
type textarea "file te"
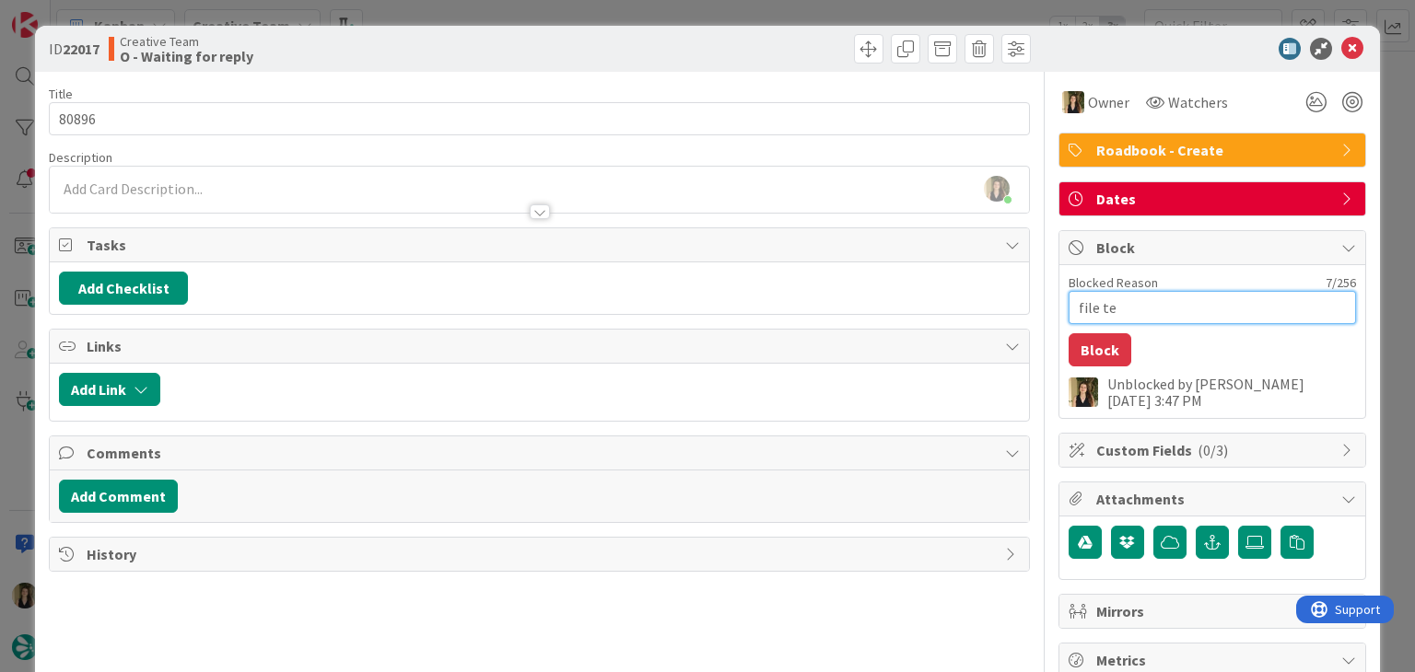
type textarea "x"
type textarea "file tem"
type textarea "x"
type textarea "file tem"
type textarea "x"
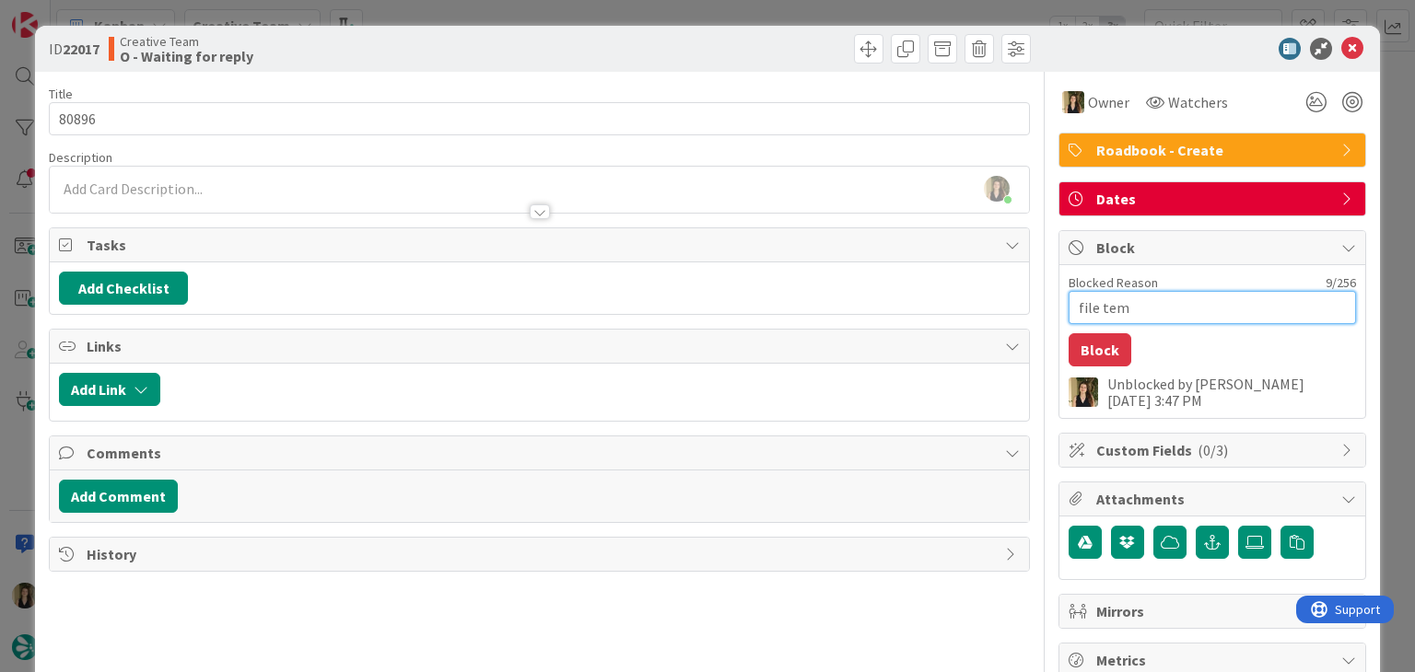
type textarea "file tem 2"
type textarea "x"
type textarea "file tem 2"
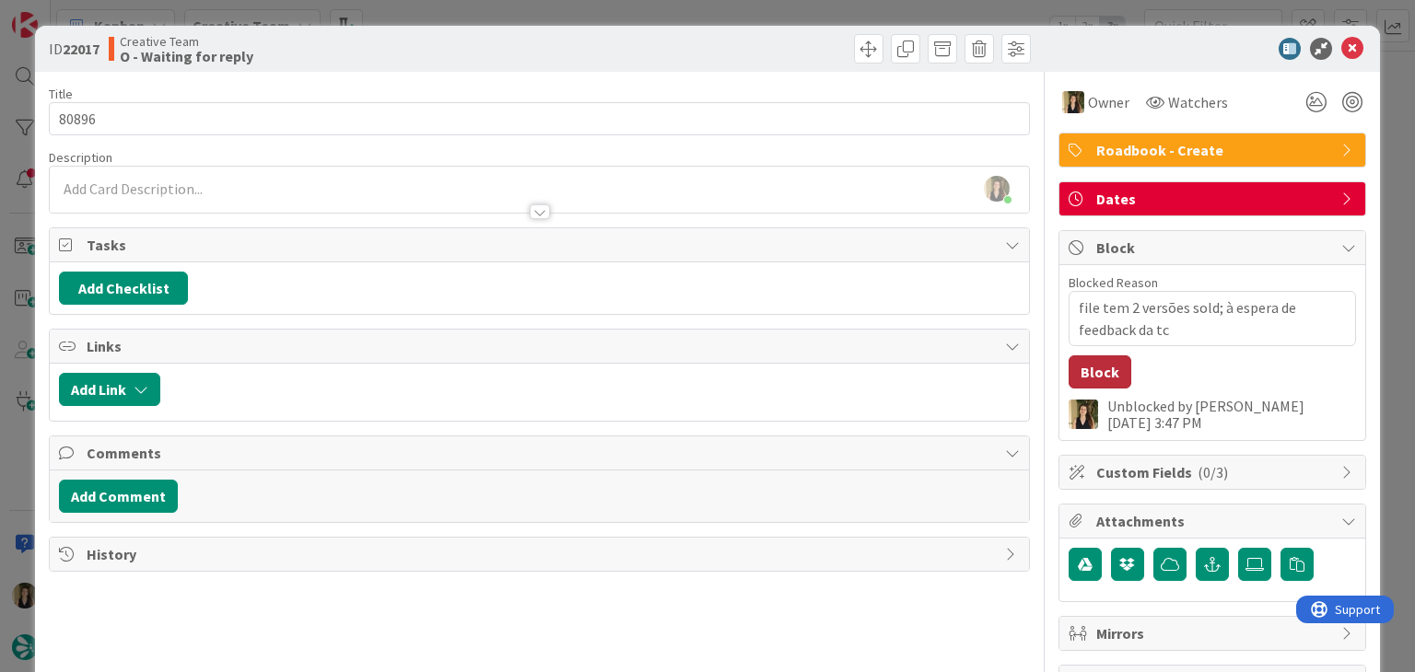
click at [1099, 375] on button "Block" at bounding box center [1099, 371] width 63 height 33
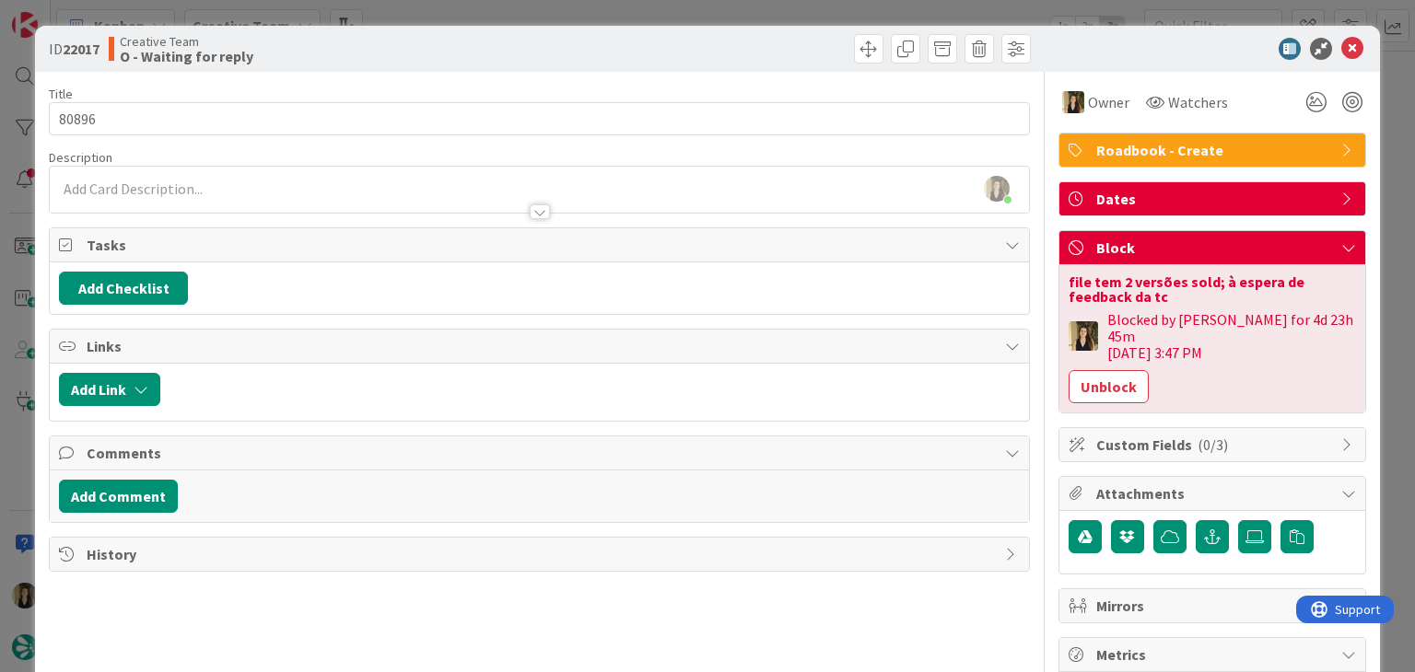
click at [793, 30] on div "ID 22017 Creative Team O - Waiting for reply" at bounding box center [707, 49] width 1344 height 46
click at [792, 11] on div "ID 22017 Creative Team O - Waiting for reply Title 5 / 128 80896 Description [P…" at bounding box center [707, 336] width 1415 height 672
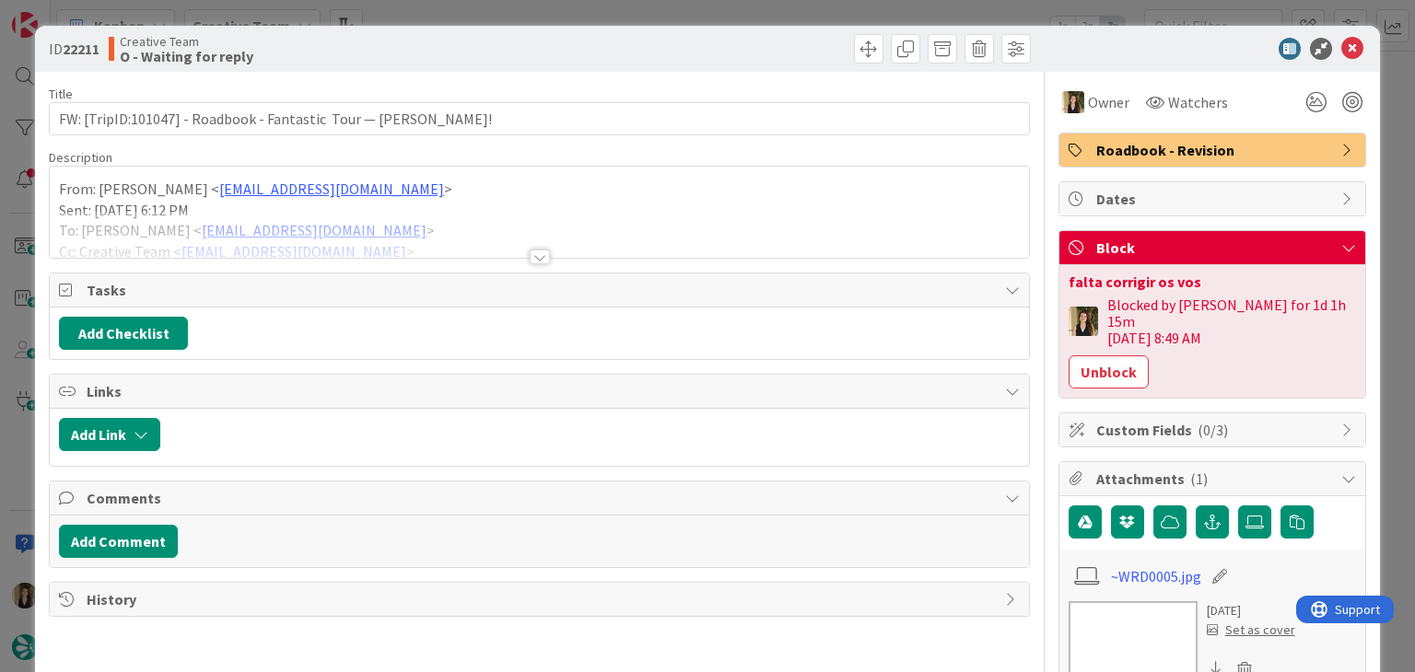
click at [586, 9] on div "ID 22211 Creative Team O - Waiting for reply Title 64 / 128 FW: [TripID:101047]…" at bounding box center [707, 336] width 1415 height 672
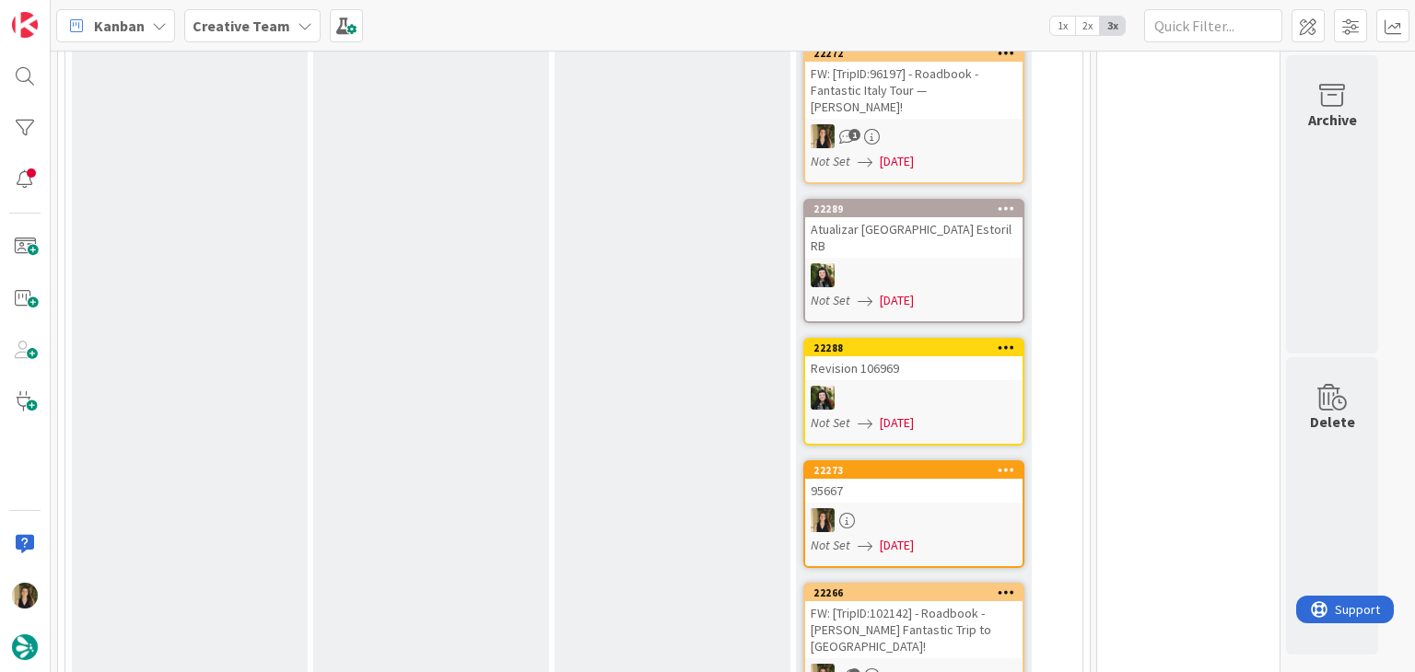
scroll to position [4237, 0]
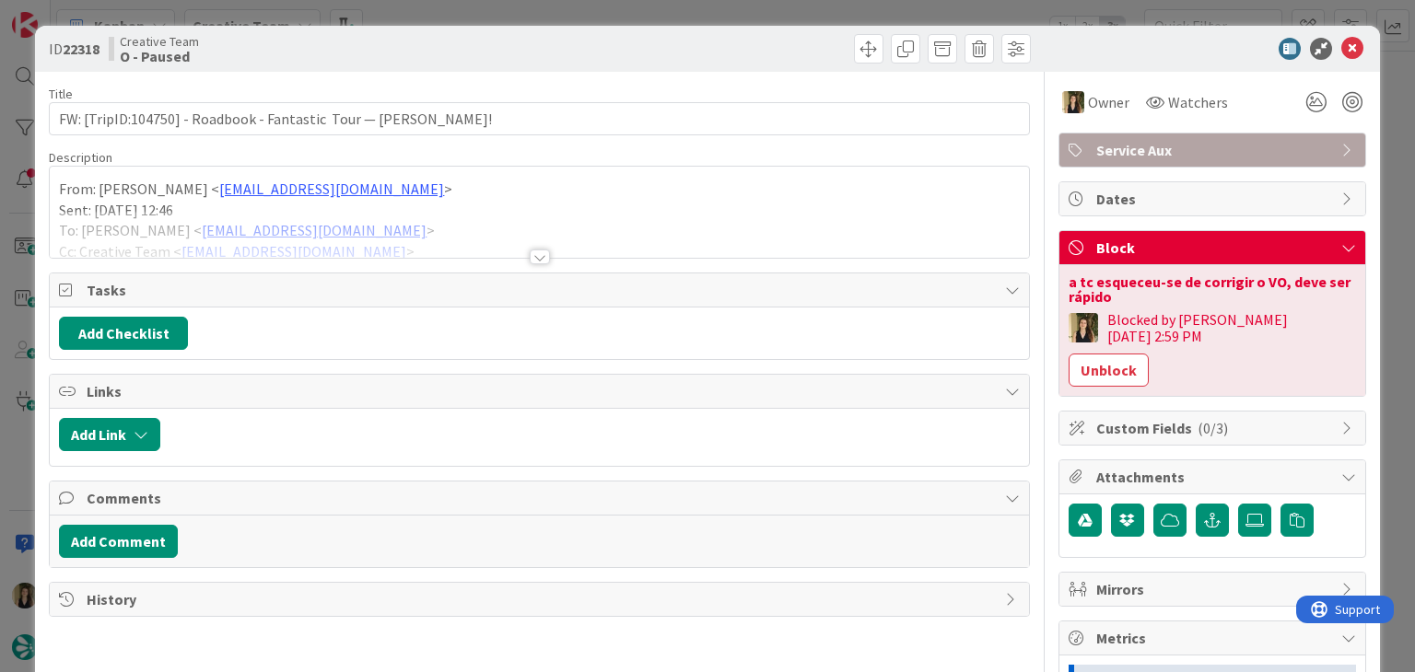
click at [530, 256] on div at bounding box center [540, 257] width 20 height 15
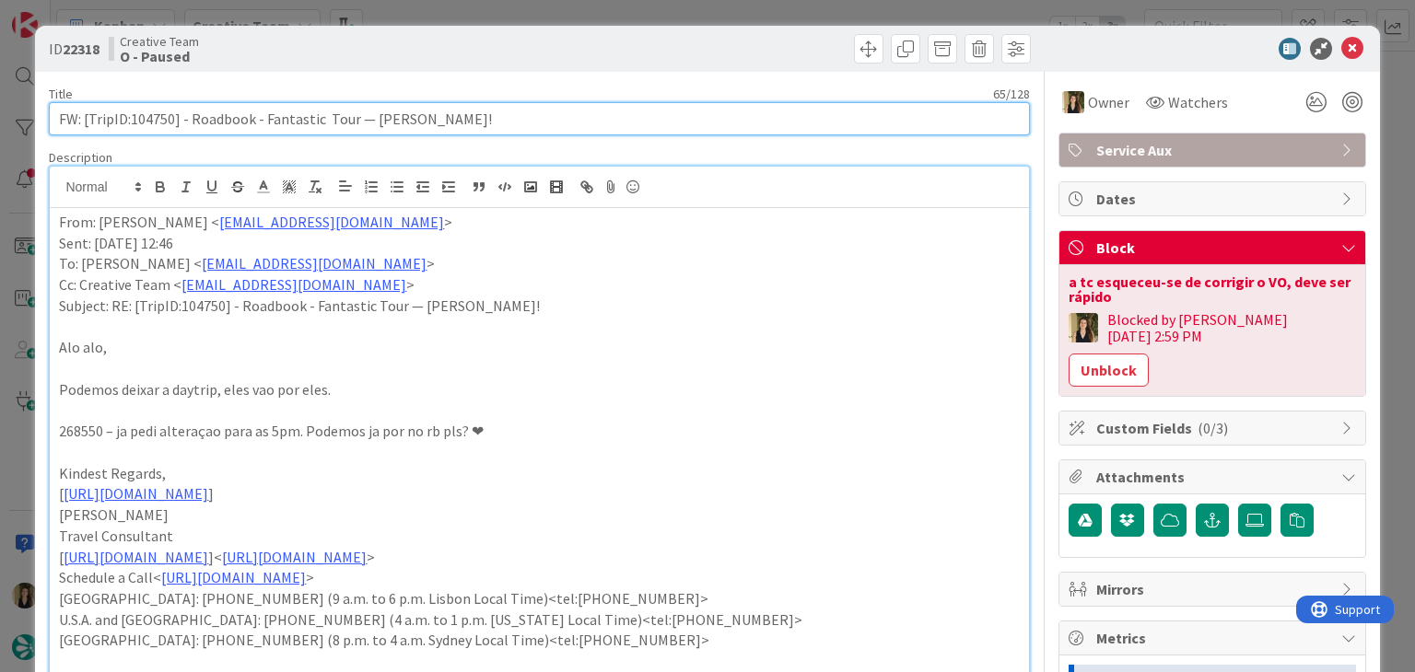
click at [153, 121] on input "FW: [TripID:104750] - Roadbook - Fantastic Tour — [PERSON_NAME]!" at bounding box center [539, 118] width 980 height 33
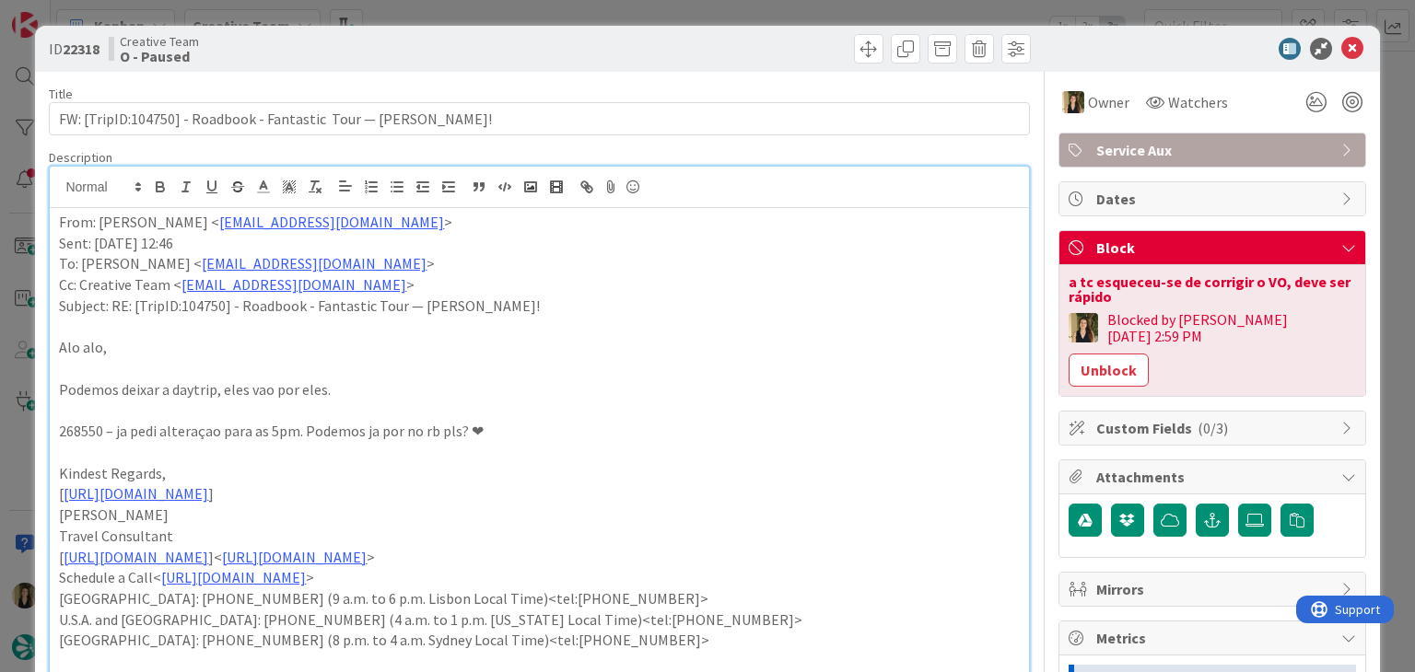
drag, startPoint x: 494, startPoint y: 33, endPoint x: 509, endPoint y: 16, distance: 23.5
click at [494, 32] on div "ID 22318 Creative Team O - Paused" at bounding box center [707, 49] width 1344 height 46
click at [516, 12] on div "ID 22318 Creative Team O - Paused Title 65 / 128 FW: [TripID:104750] - Roadbook…" at bounding box center [707, 336] width 1415 height 672
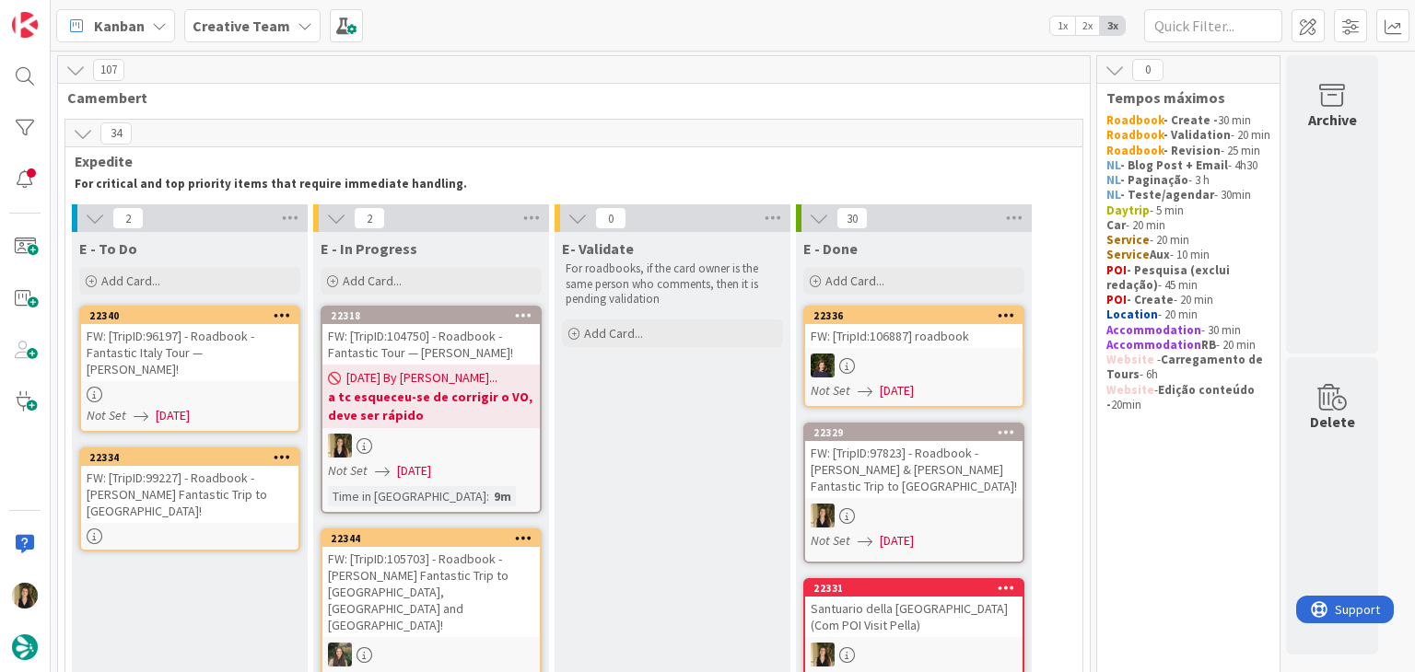
click at [517, 352] on div "FW: [TripID:104750] - Roadbook - Fantastic Tour — [PERSON_NAME]!" at bounding box center [430, 344] width 217 height 41
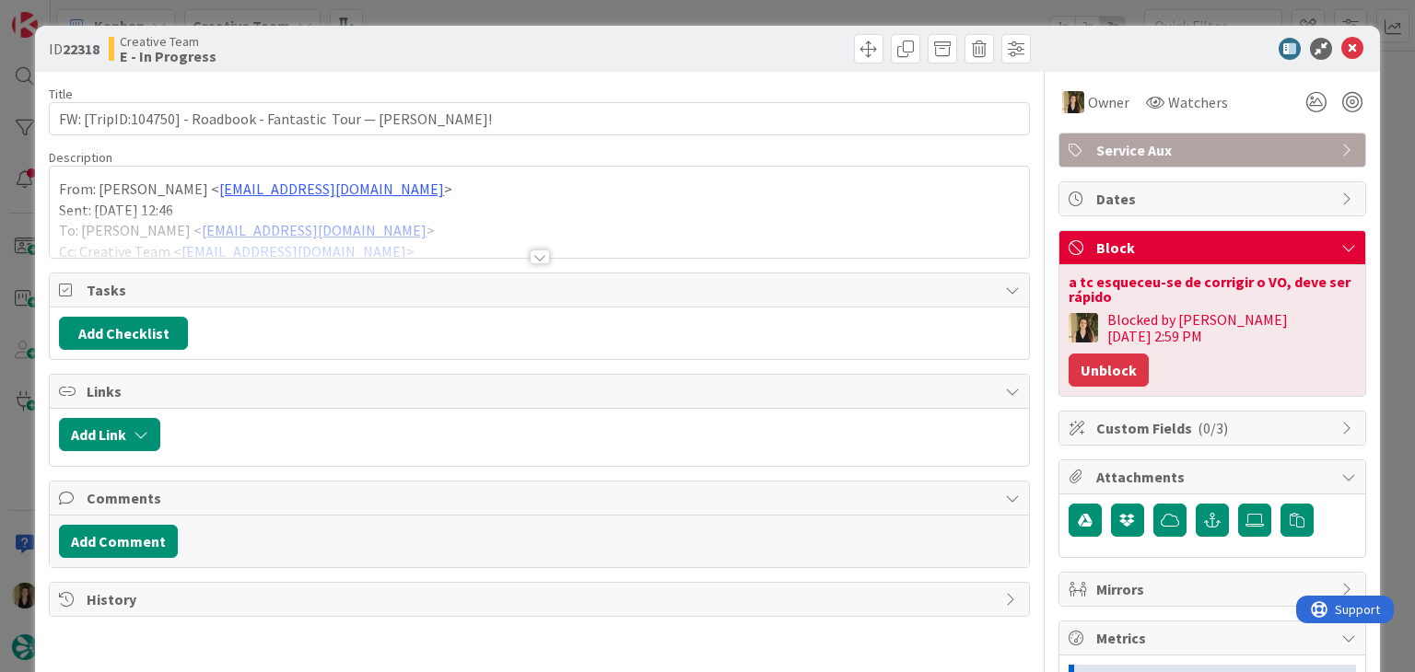
click at [1148, 354] on button "Unblock" at bounding box center [1108, 370] width 80 height 33
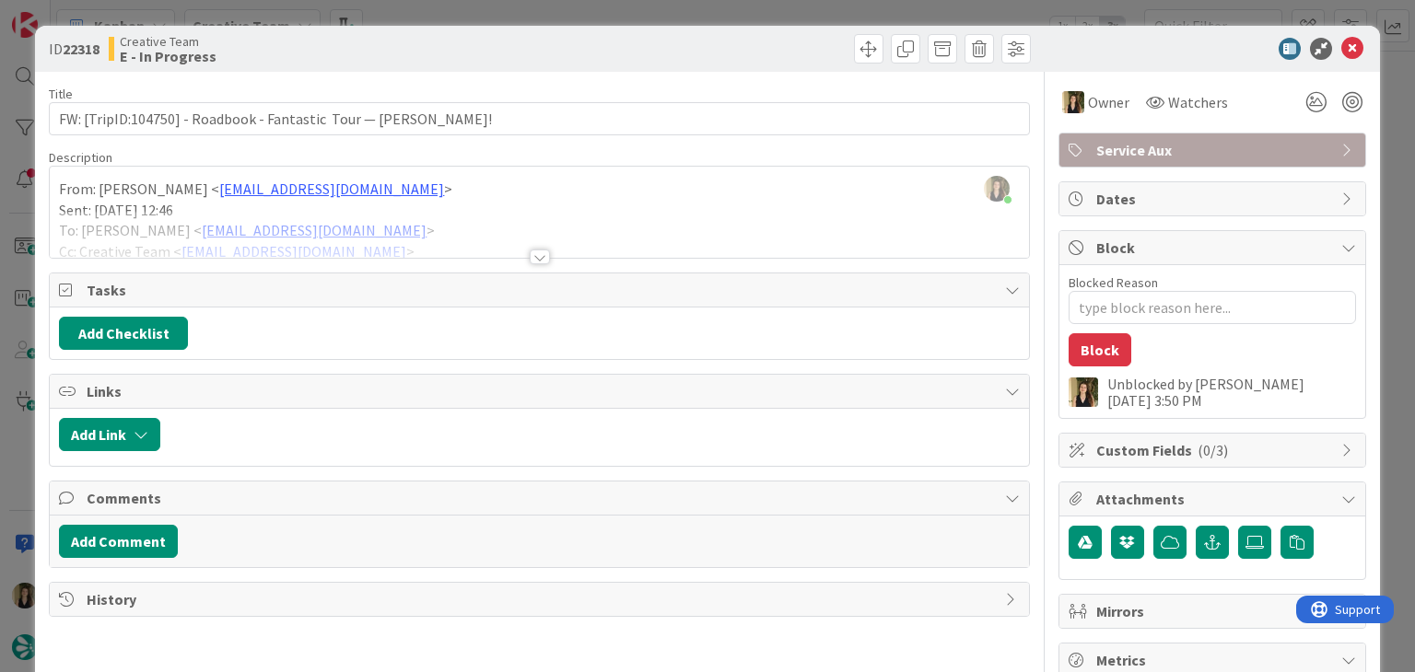
drag, startPoint x: 598, startPoint y: 49, endPoint x: 589, endPoint y: 23, distance: 27.1
click at [593, 45] on div at bounding box center [787, 48] width 486 height 29
click at [587, 17] on div "ID 22318 Creative Team E - In Progress Title 65 / 128 FW: [TripID:104750] - Roa…" at bounding box center [707, 336] width 1415 height 672
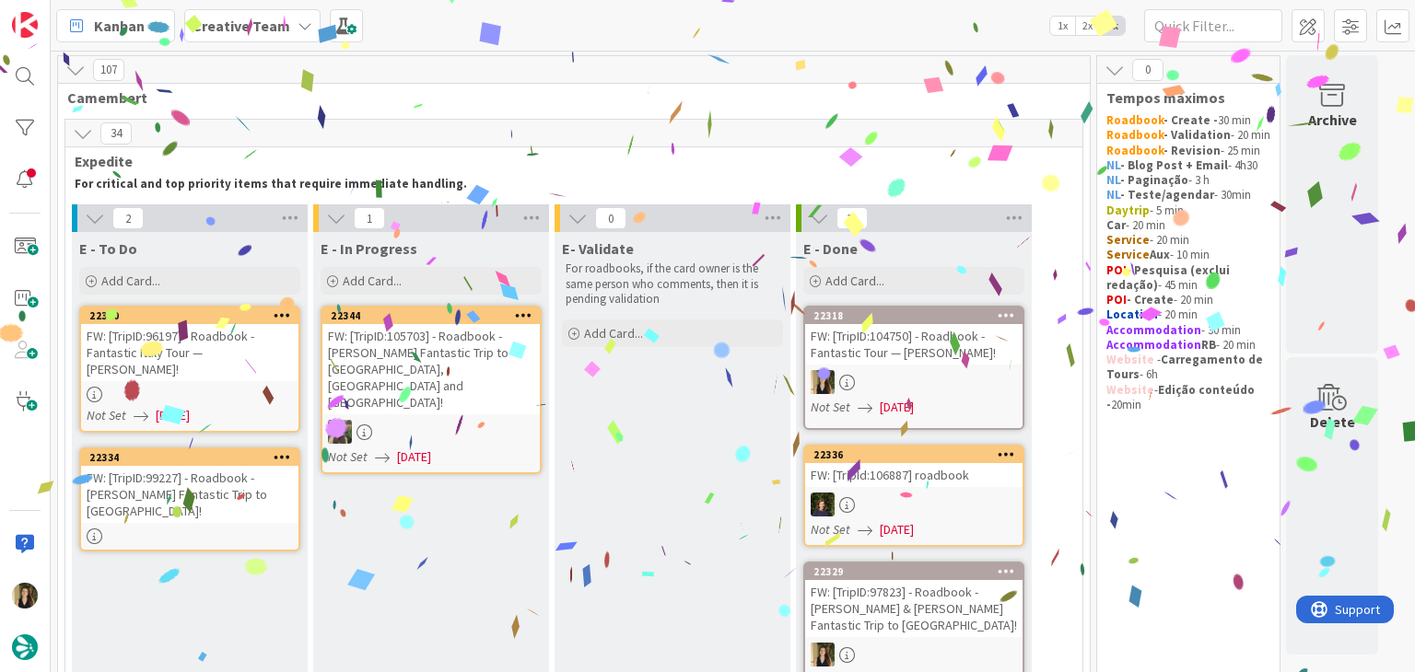
click at [248, 387] on div at bounding box center [189, 395] width 217 height 16
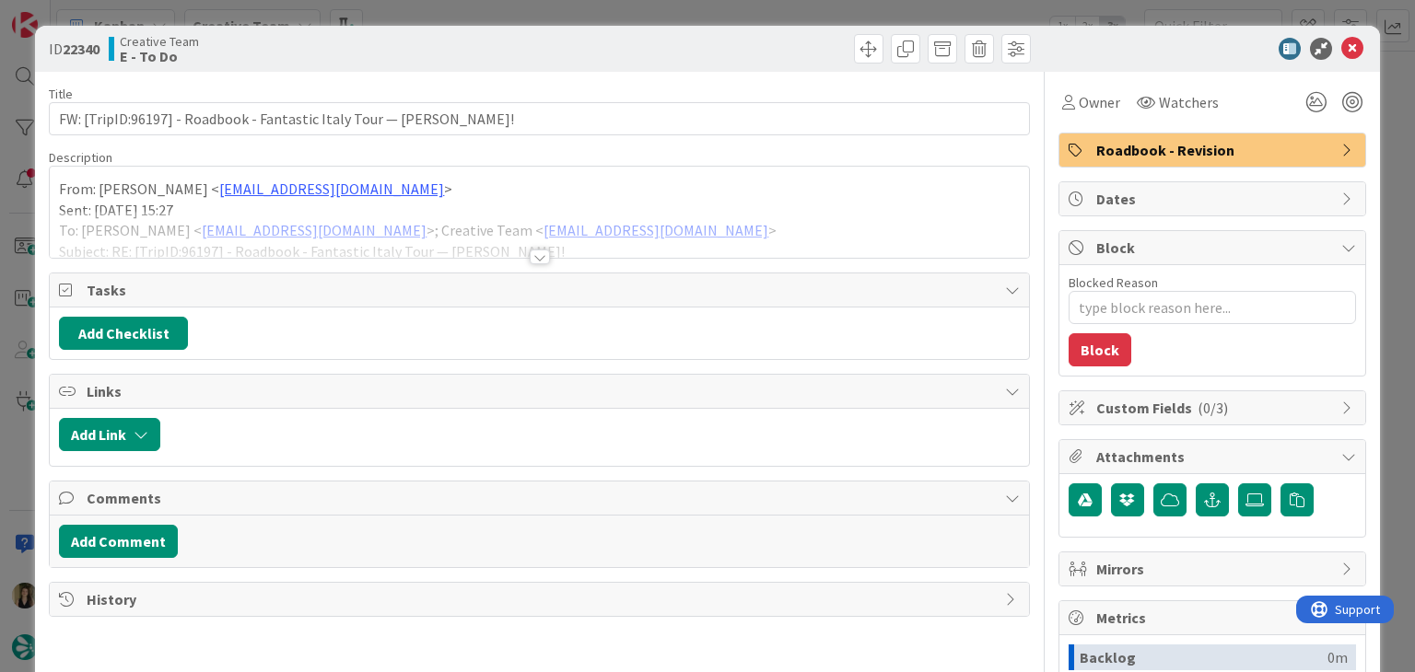
click at [534, 258] on div at bounding box center [540, 257] width 20 height 15
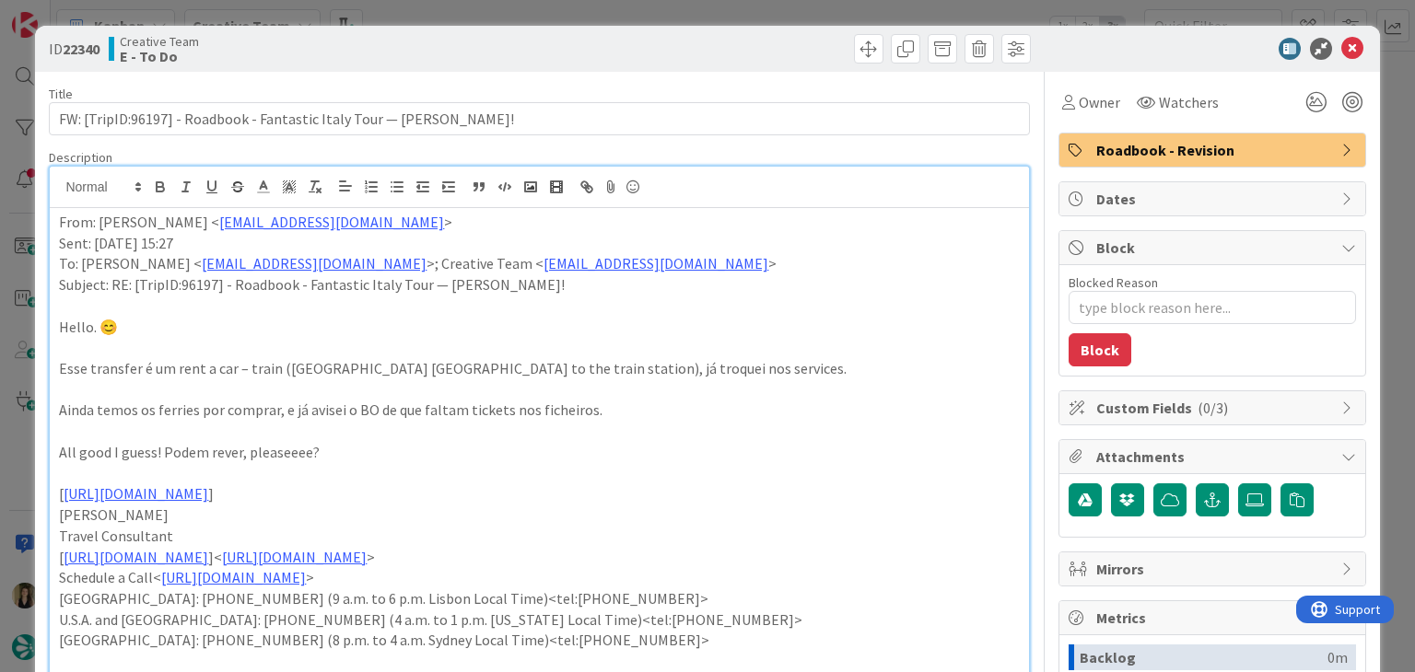
click at [644, 47] on div at bounding box center [787, 48] width 486 height 29
click at [643, 6] on div "ID 22340 Creative Team E - To Do Title 69 / 128 FW: [TripID:96197] - Roadbook -…" at bounding box center [707, 336] width 1415 height 672
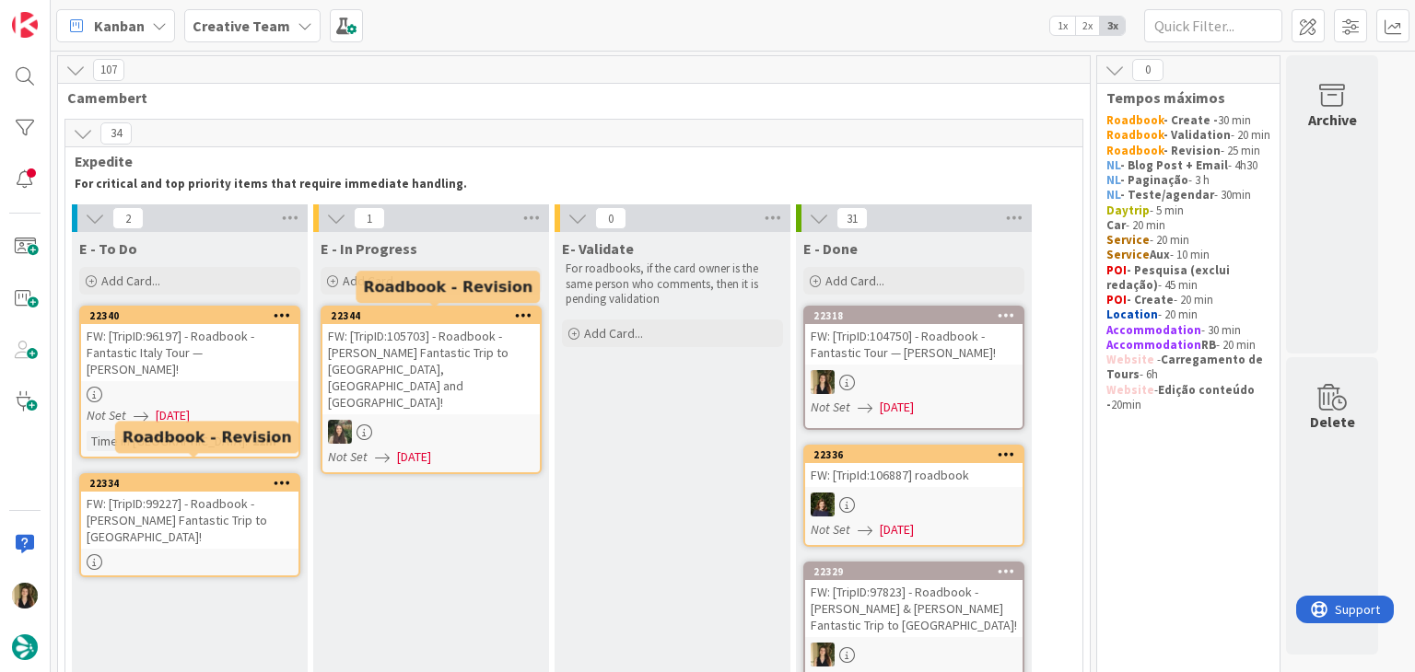
click at [239, 492] on div "FW: [TripID:99227] - Roadbook - [PERSON_NAME] Fantastic Trip to [GEOGRAPHIC_DAT…" at bounding box center [189, 520] width 217 height 57
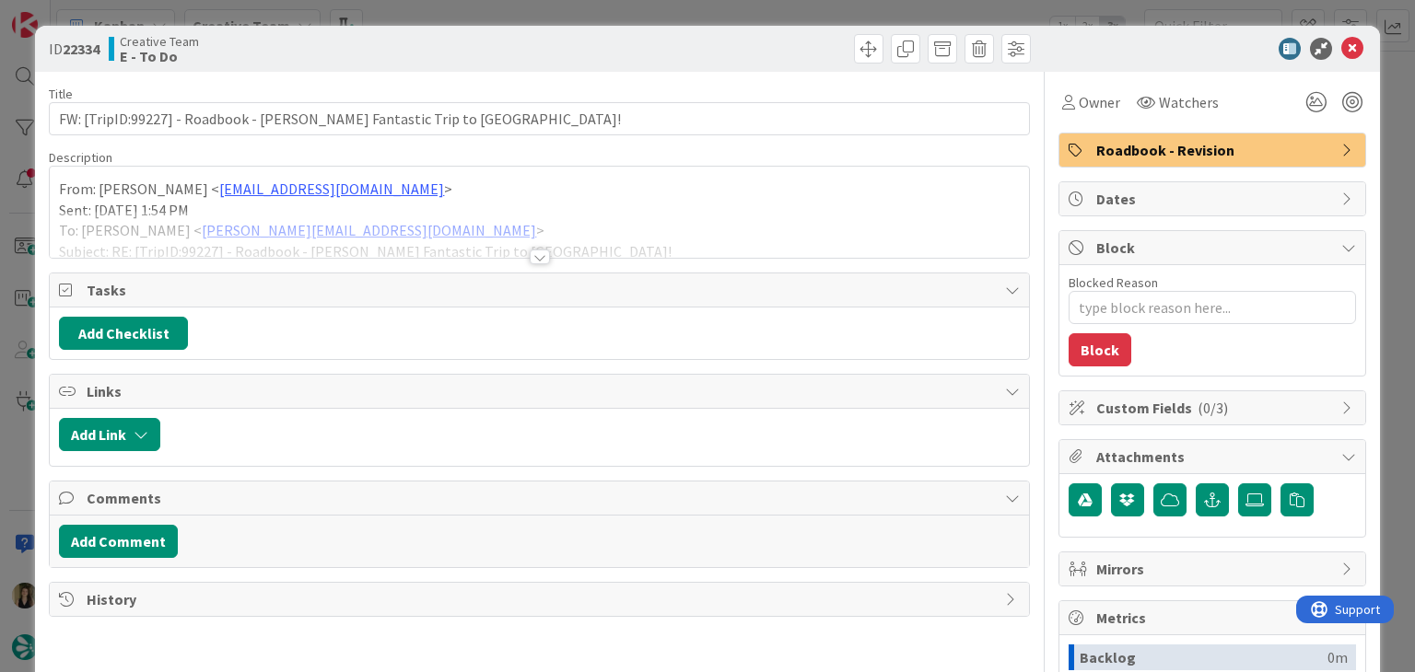
click at [520, 260] on div "Title 63 / 128 FW: [TripID:99227] - Roadbook - [PERSON_NAME] Fantastic Trip to …" at bounding box center [539, 511] width 980 height 878
click at [530, 260] on div at bounding box center [540, 257] width 20 height 15
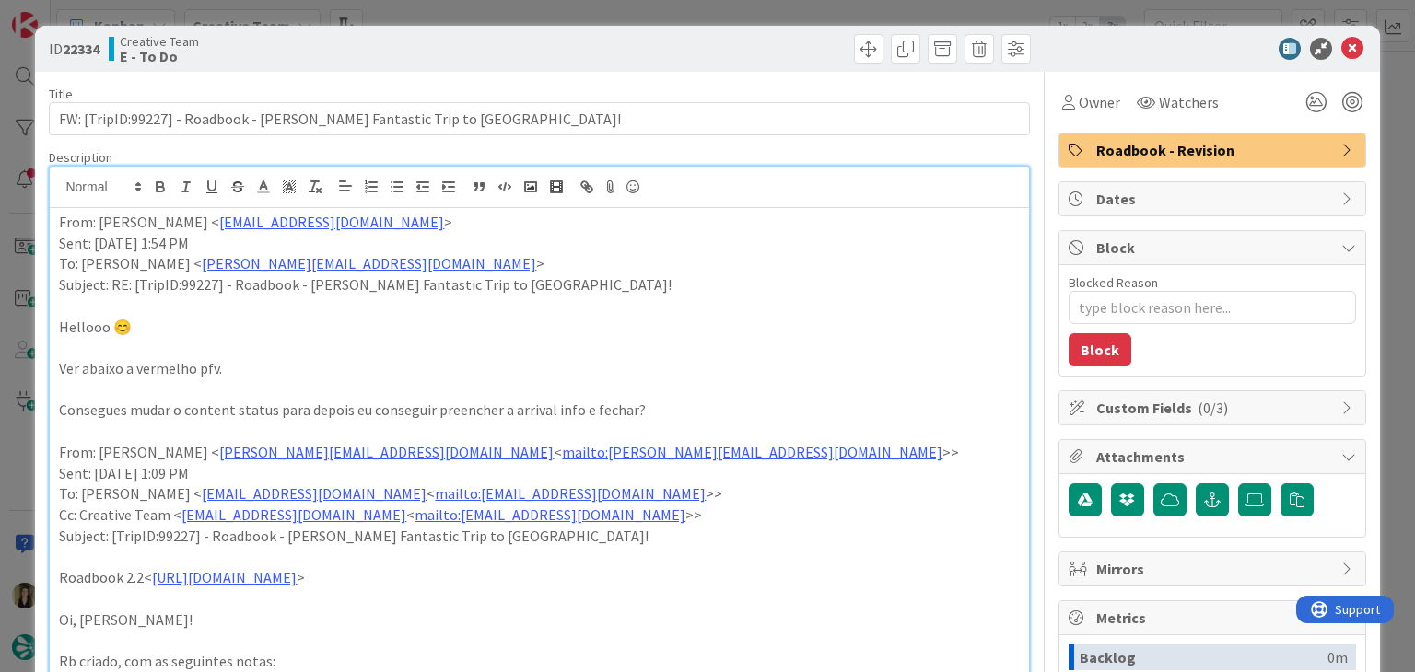
drag, startPoint x: 637, startPoint y: 56, endPoint x: 636, endPoint y: 32, distance: 24.0
click at [637, 53] on div at bounding box center [787, 48] width 486 height 29
click at [634, 19] on div "ID 22334 Creative Team E - To Do Title 63 / 128 FW: [TripID:99227] - Roadbook -…" at bounding box center [707, 336] width 1415 height 672
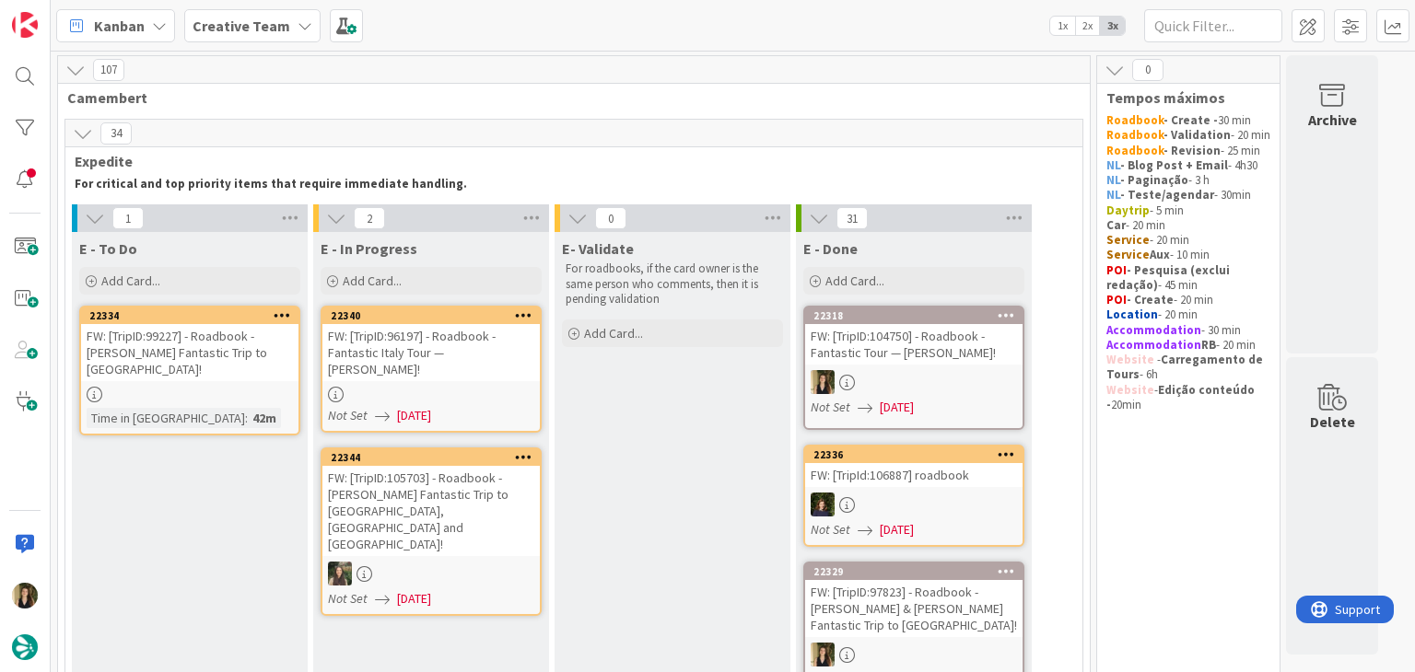
click at [504, 387] on div at bounding box center [430, 395] width 217 height 16
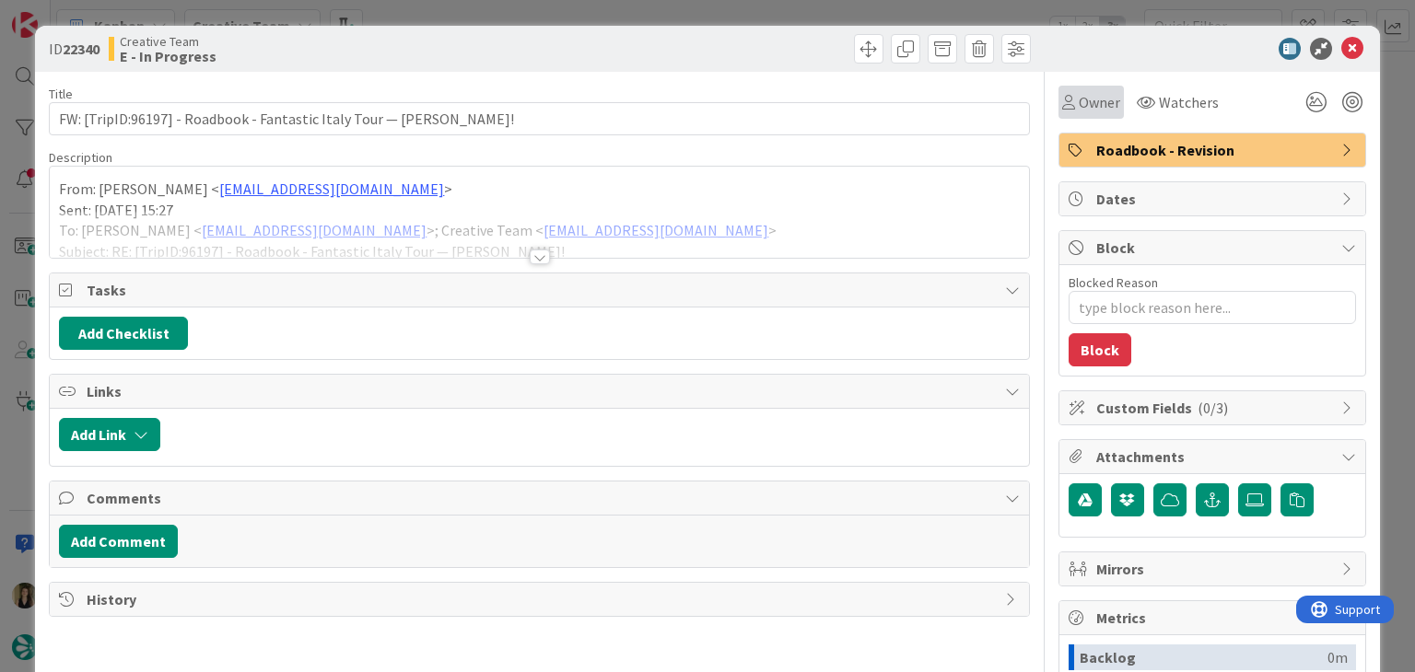
click at [1078, 109] on span "Owner" at bounding box center [1098, 102] width 41 height 22
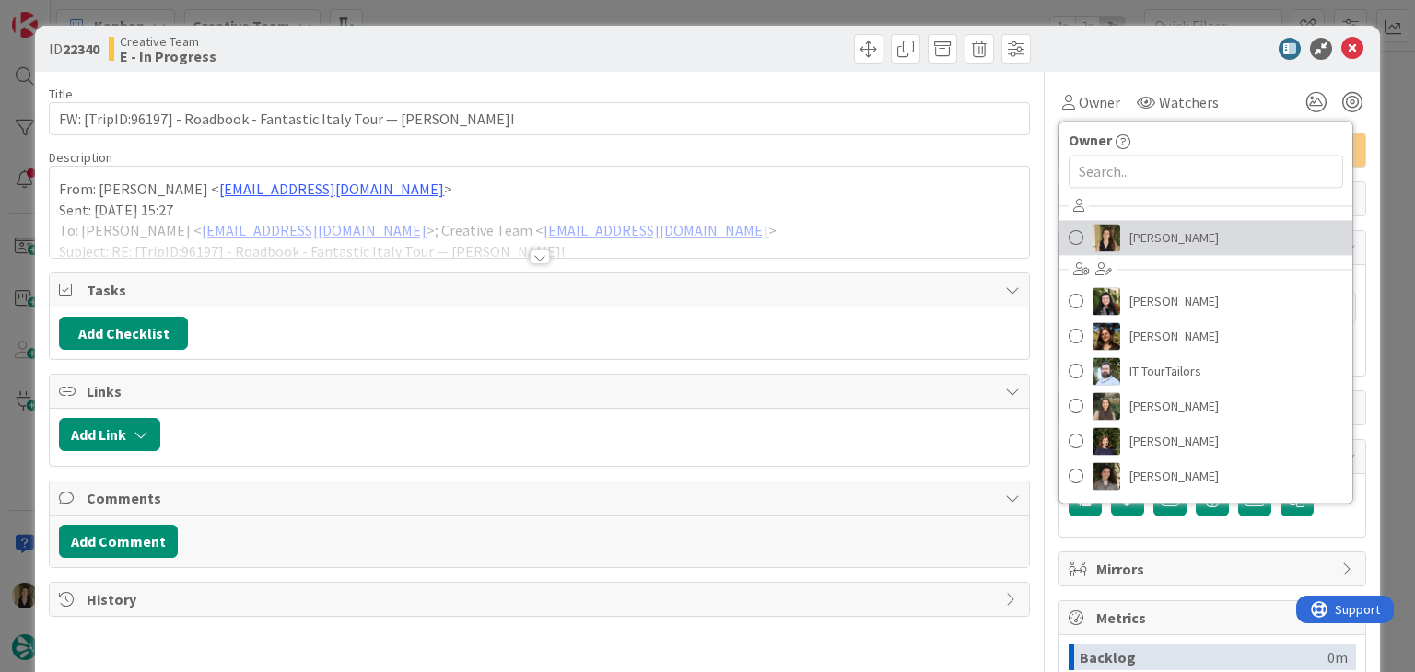
drag, startPoint x: 1156, startPoint y: 237, endPoint x: 1138, endPoint y: 228, distance: 19.4
click at [1156, 237] on span "[PERSON_NAME]" at bounding box center [1173, 238] width 89 height 28
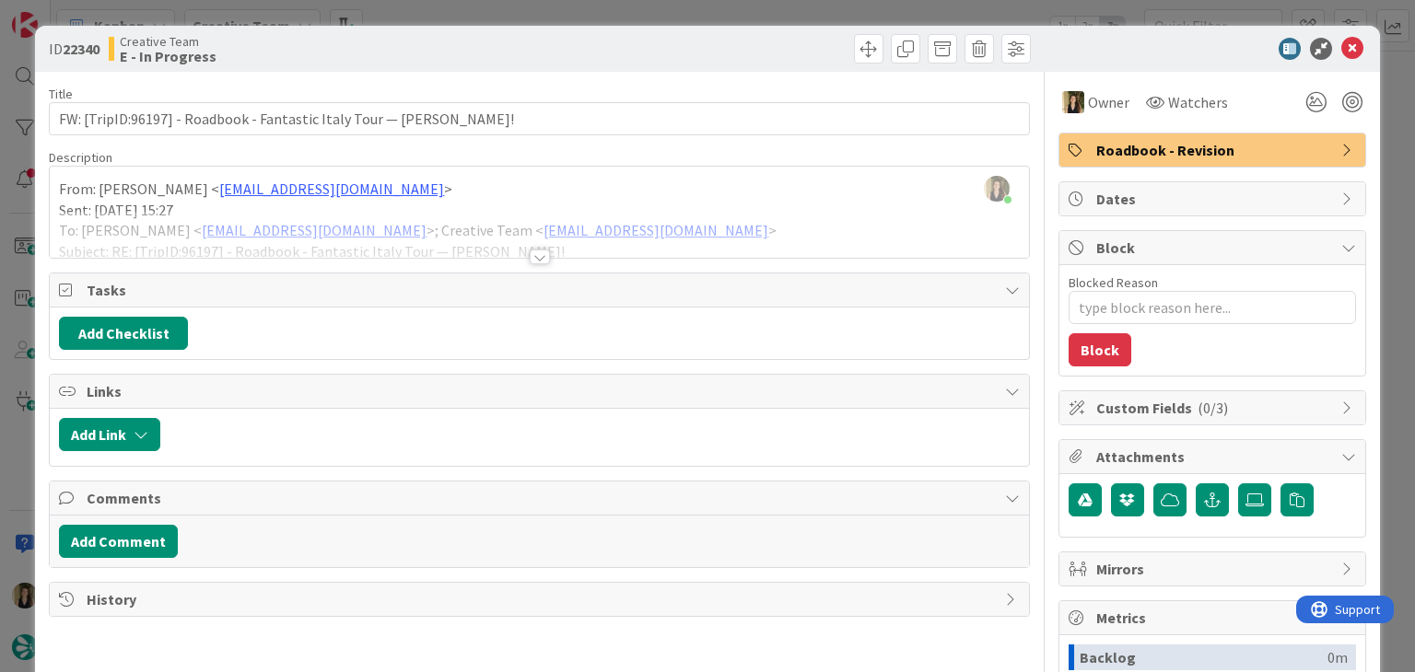
click at [530, 250] on div at bounding box center [540, 257] width 20 height 15
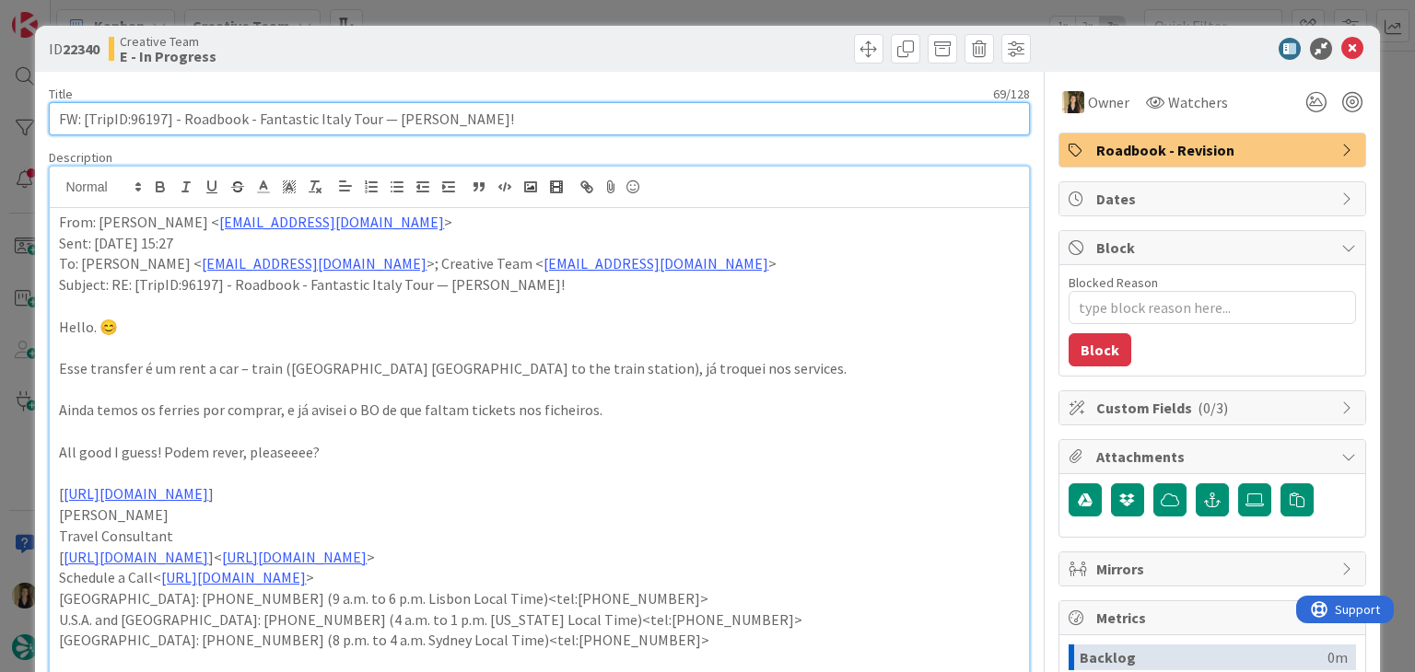
click at [151, 118] on input "FW: [TripID:96197] - Roadbook - Fantastic Italy Tour — [PERSON_NAME]!" at bounding box center [539, 118] width 980 height 33
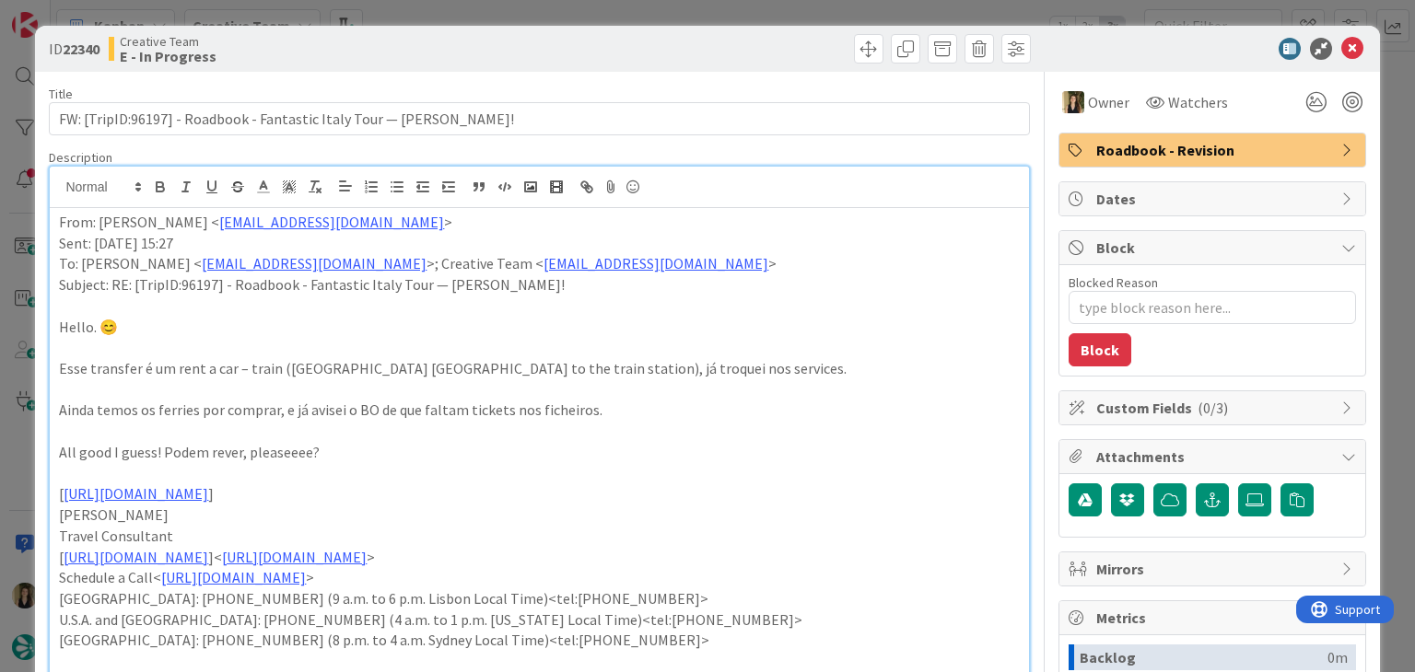
click at [444, 46] on div "Creative Team E - In Progress" at bounding box center [322, 48] width 426 height 29
click at [446, 15] on div "ID 22340 Creative Team E - In Progress Title 69 / 128 FW: [TripID:96197] - Road…" at bounding box center [707, 336] width 1415 height 672
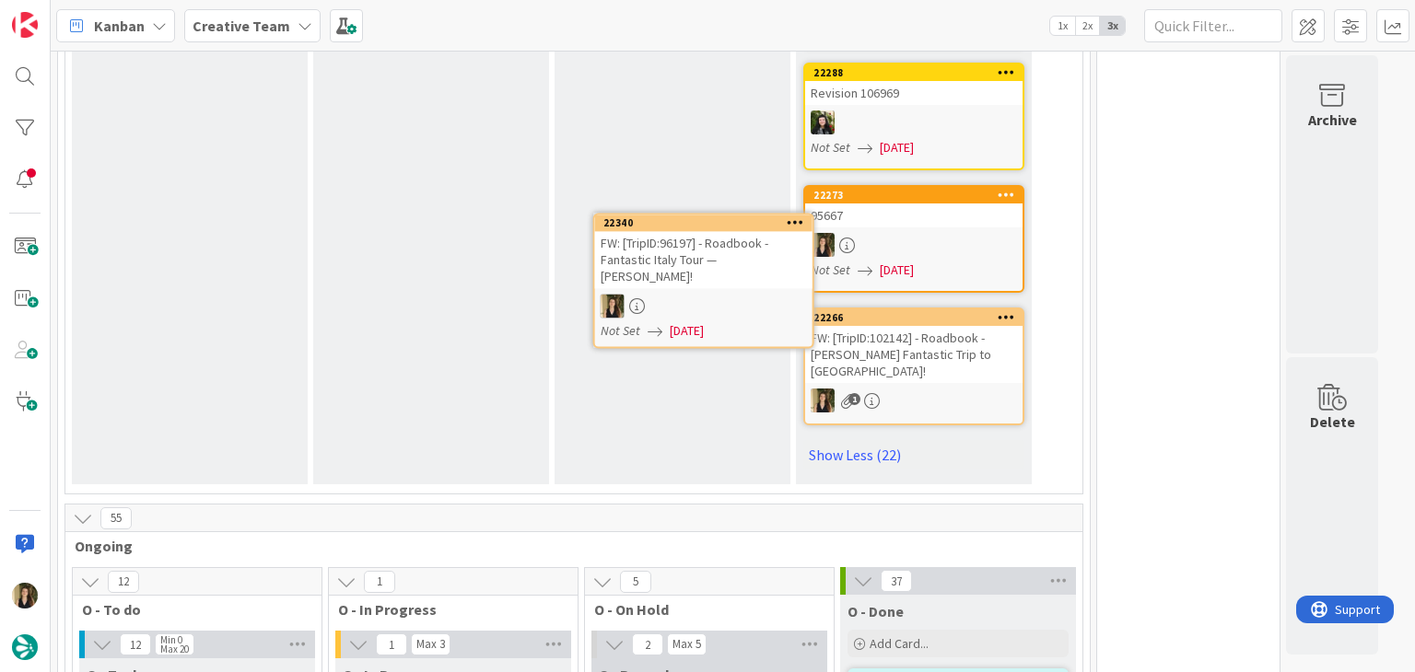
scroll to position [4446, 0]
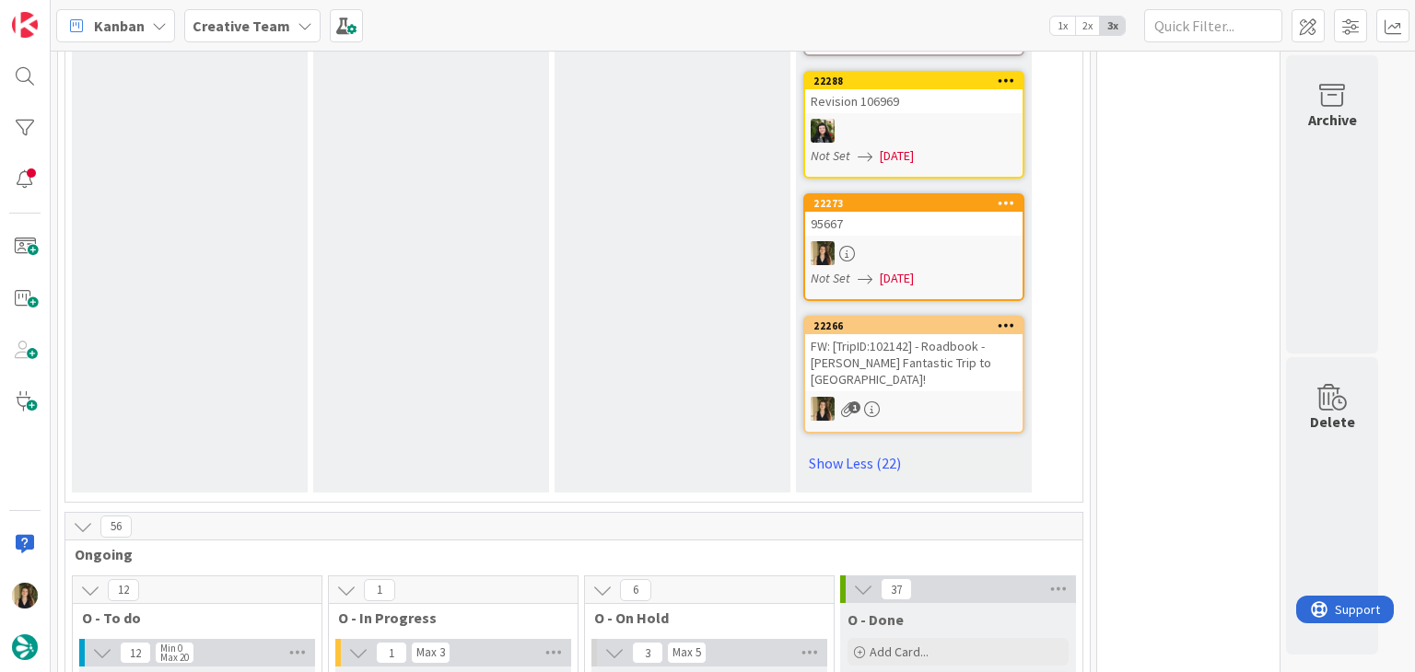
drag, startPoint x: 503, startPoint y: 581, endPoint x: 483, endPoint y: 594, distance: 24.0
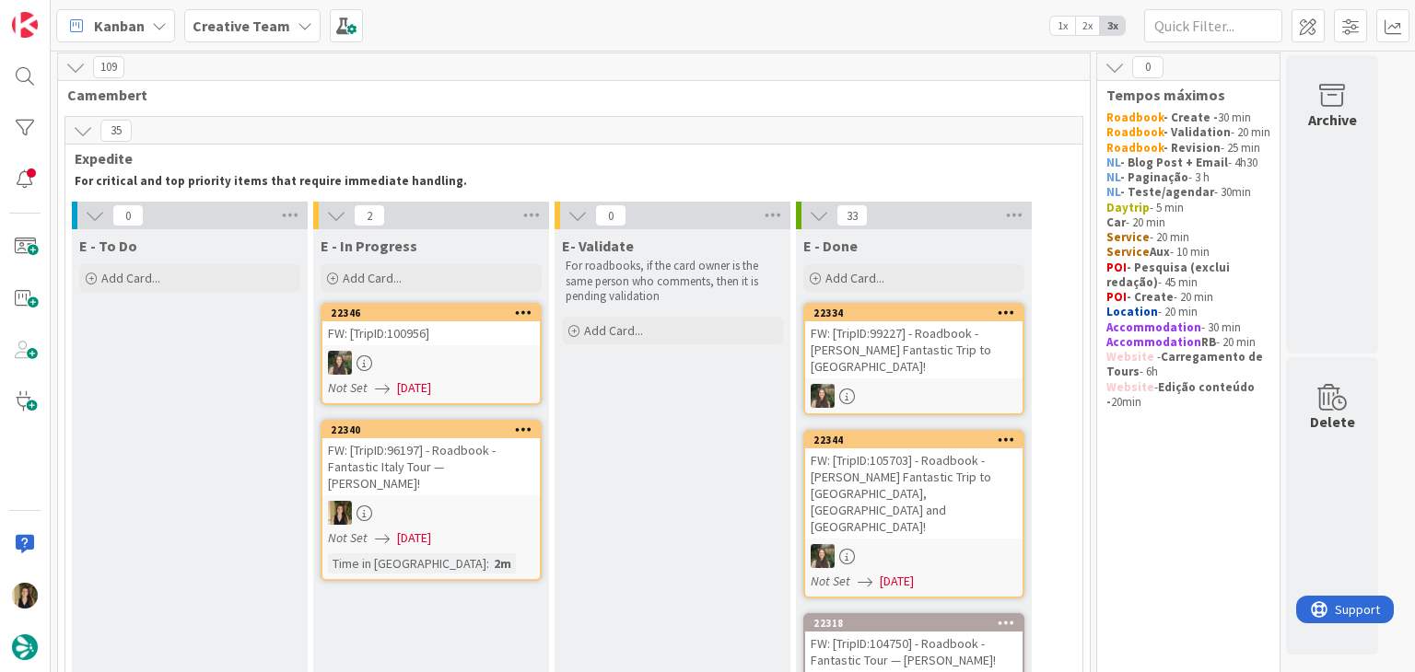
scroll to position [0, 0]
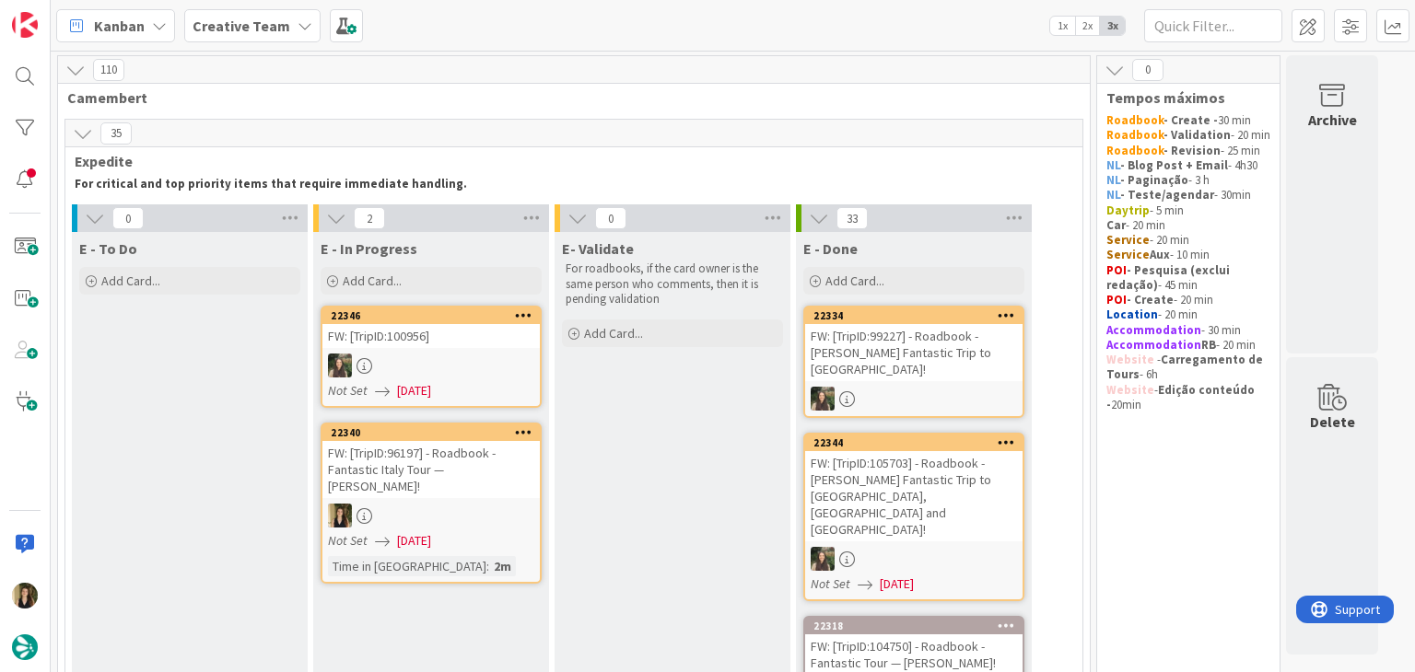
click at [497, 531] on div "Not Set [DATE]" at bounding box center [434, 540] width 212 height 19
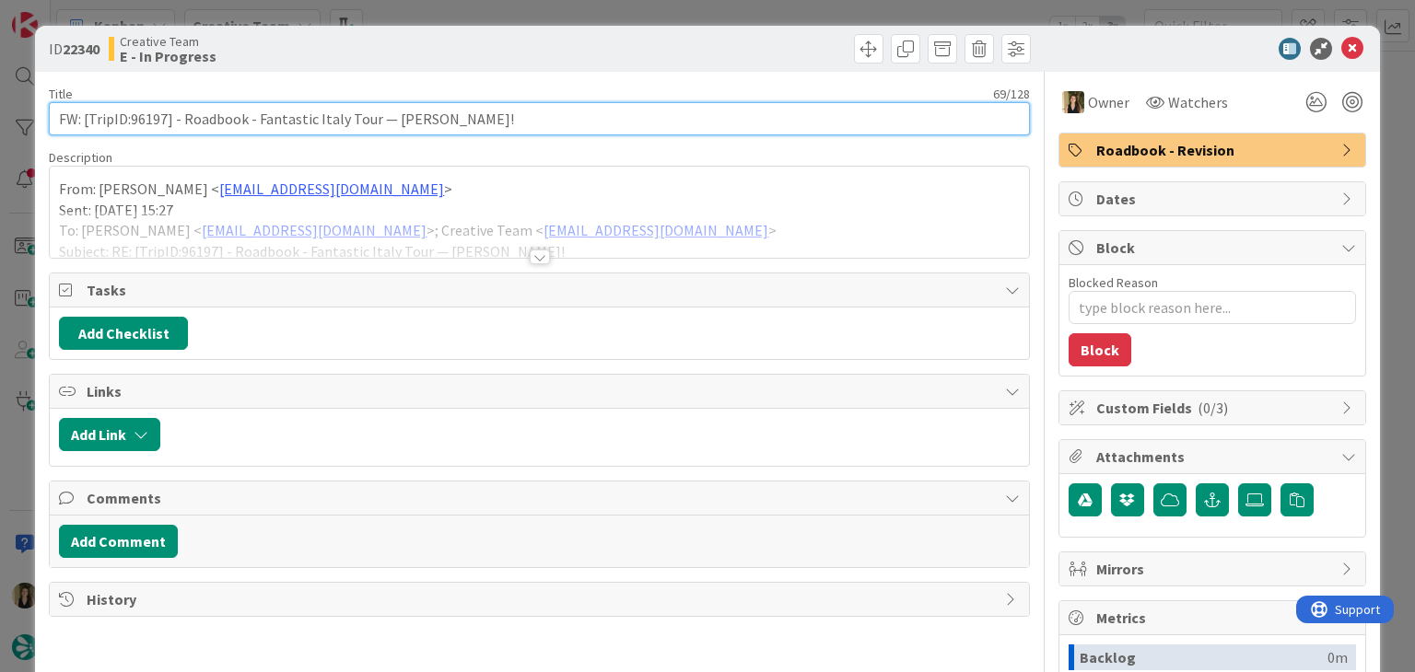
click at [146, 122] on input "FW: [TripID:96197] - Roadbook - Fantastic Italy Tour — [PERSON_NAME]!" at bounding box center [539, 118] width 980 height 33
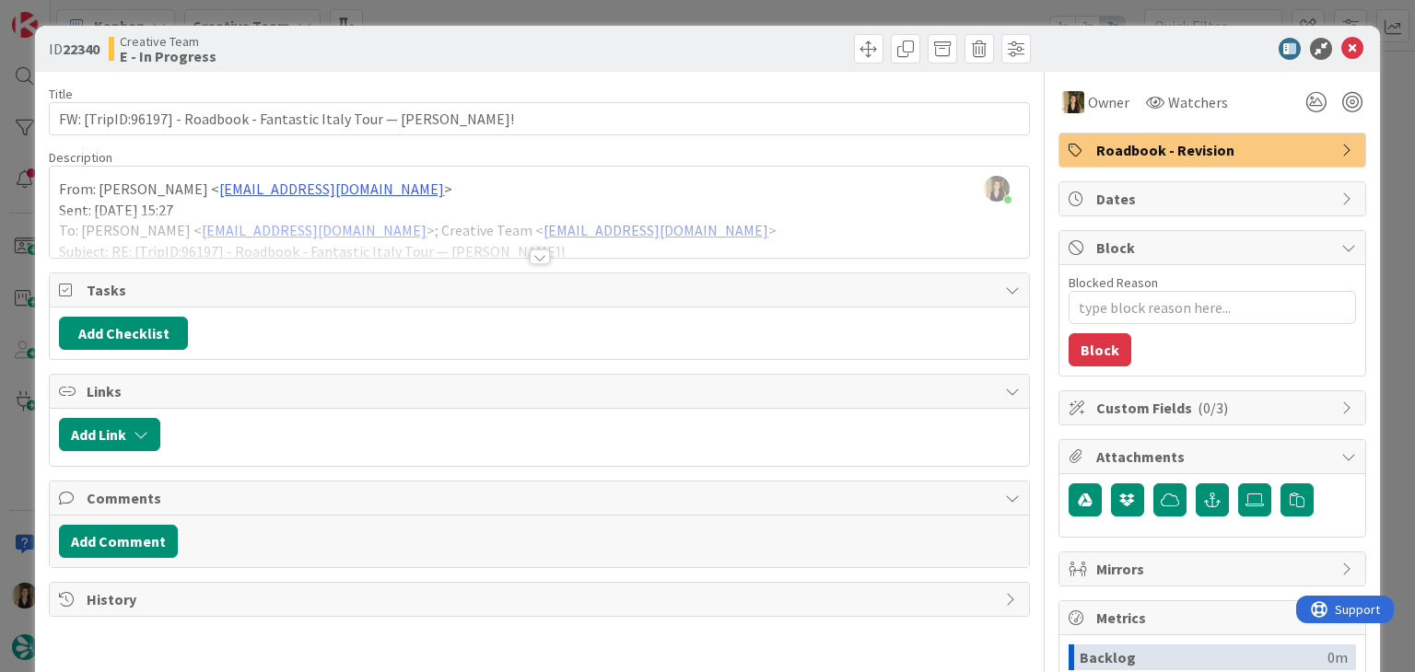
click at [537, 255] on div at bounding box center [540, 257] width 20 height 15
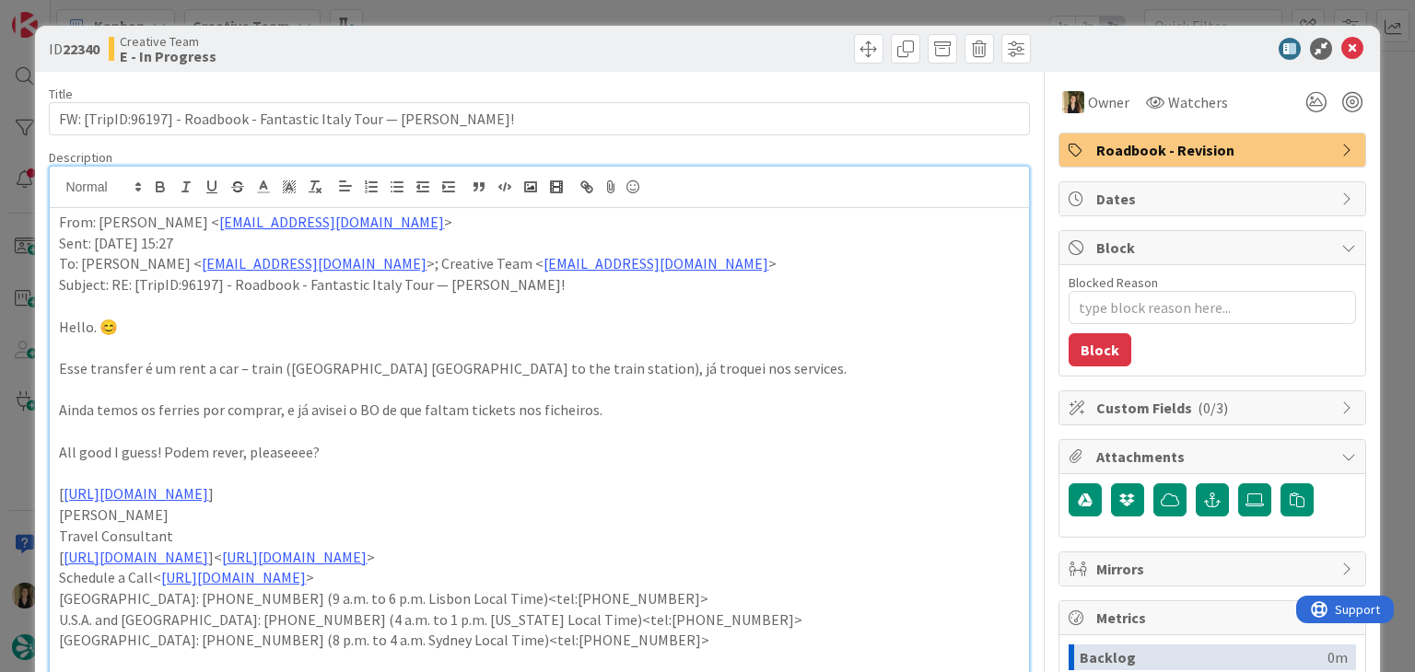
drag, startPoint x: 670, startPoint y: 29, endPoint x: 667, endPoint y: 17, distance: 12.5
click at [670, 27] on div "ID 22340 Creative Team E - In Progress" at bounding box center [707, 49] width 1344 height 46
click at [667, 17] on div "ID 22340 Creative Team E - In Progress Title 69 / 128 FW: [TripID:96197] - Road…" at bounding box center [707, 336] width 1415 height 672
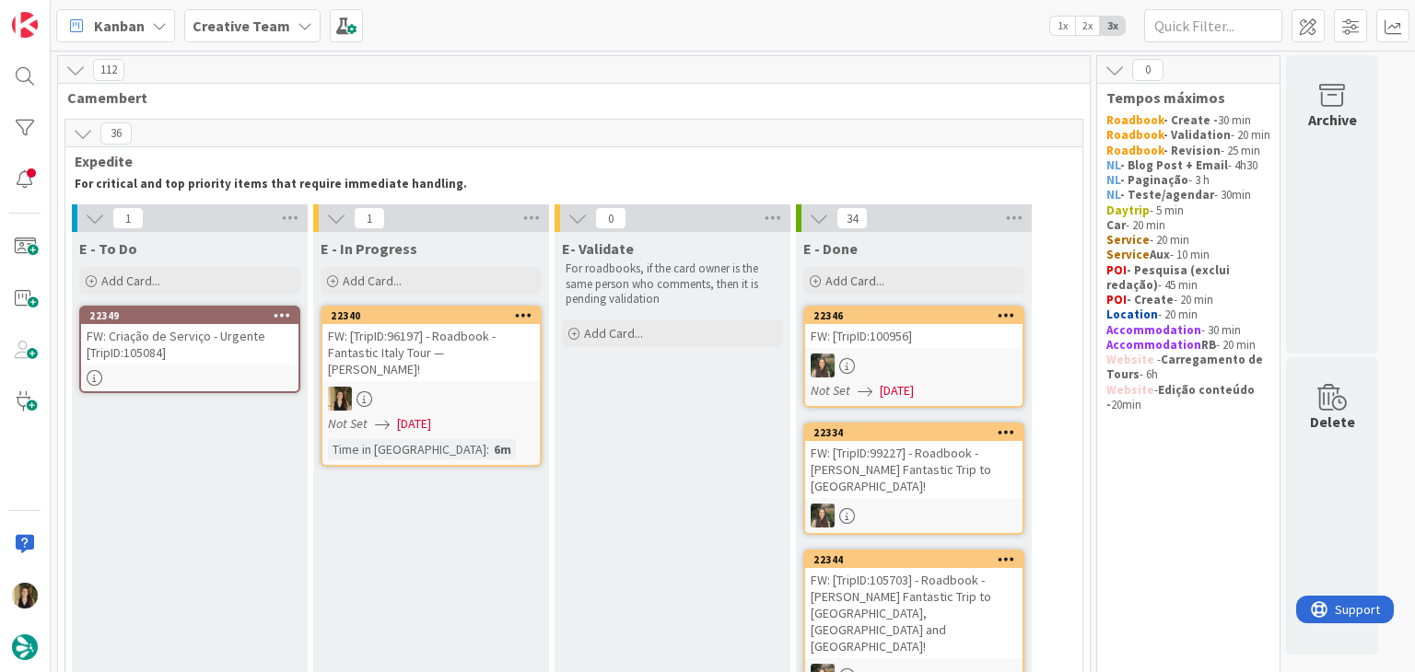
click at [221, 372] on div at bounding box center [189, 378] width 217 height 16
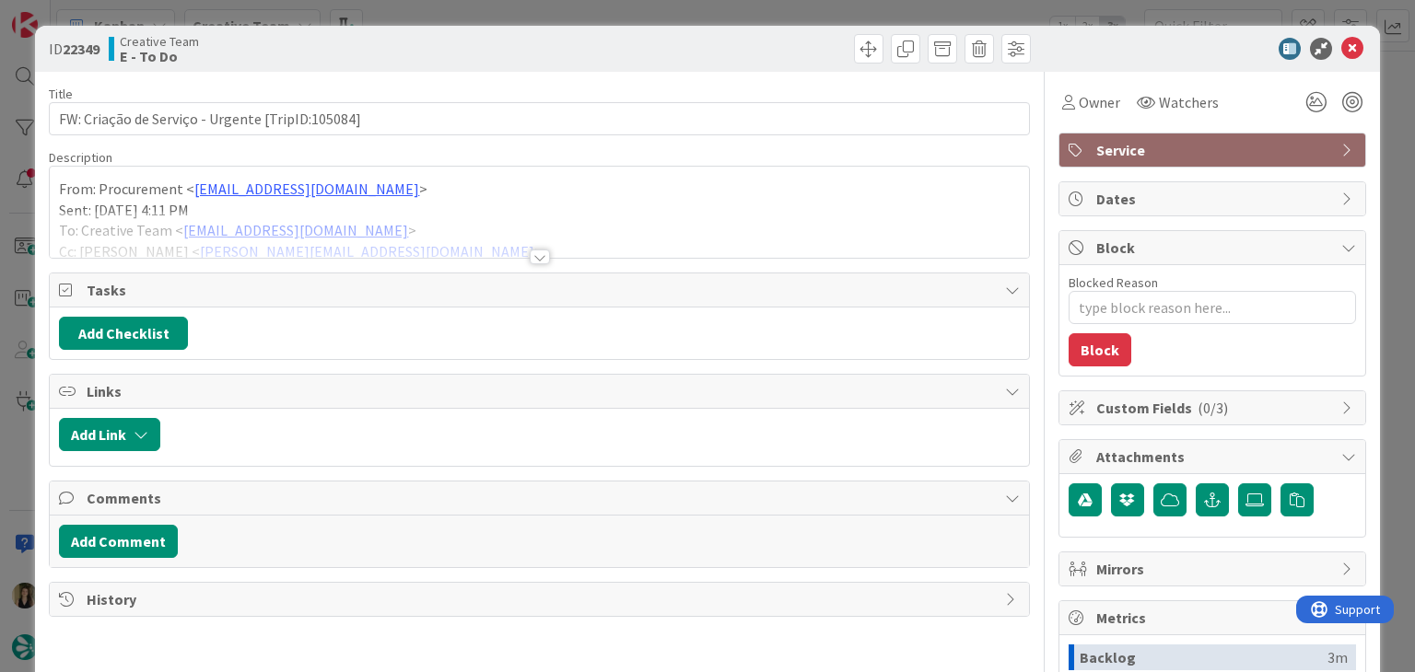
click at [530, 257] on div at bounding box center [540, 257] width 20 height 15
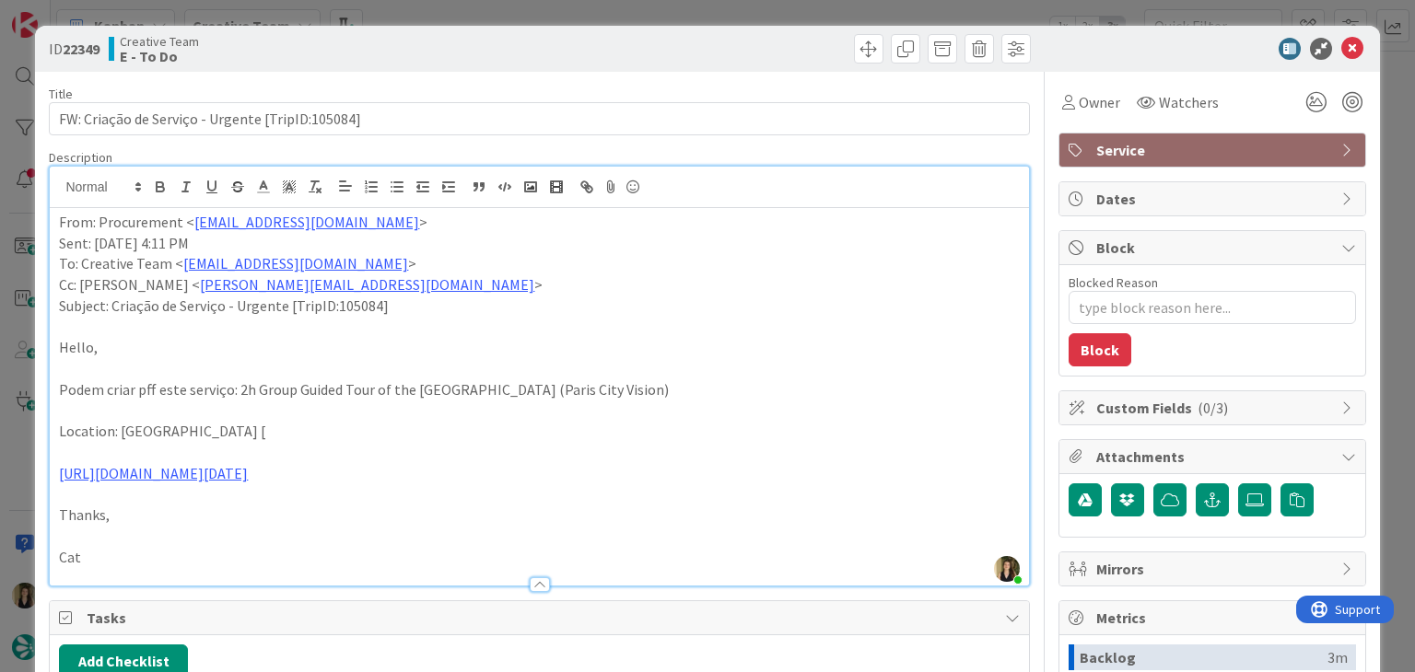
click at [579, 59] on div at bounding box center [787, 48] width 486 height 29
click at [584, 16] on div "ID 22349 Creative Team E - To Do Title 48 / 128 FW: Criação de Serviço - Urgent…" at bounding box center [707, 336] width 1415 height 672
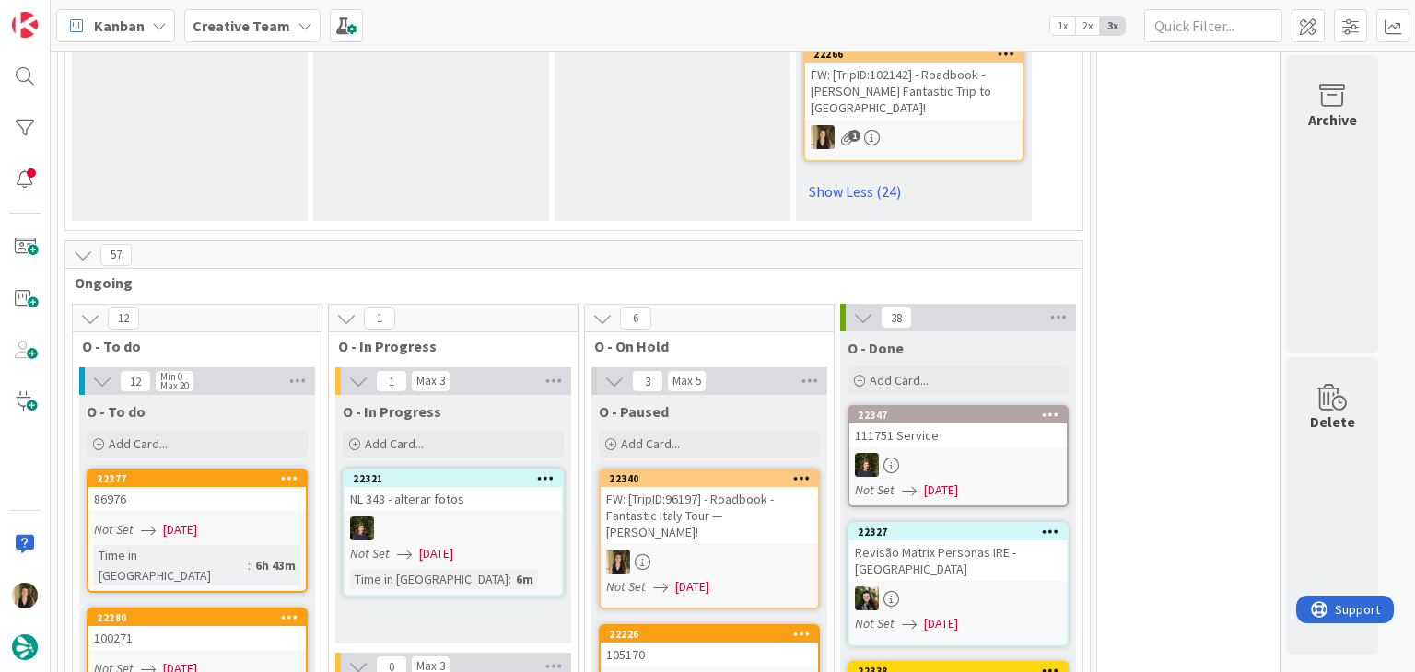
scroll to position [4707, 0]
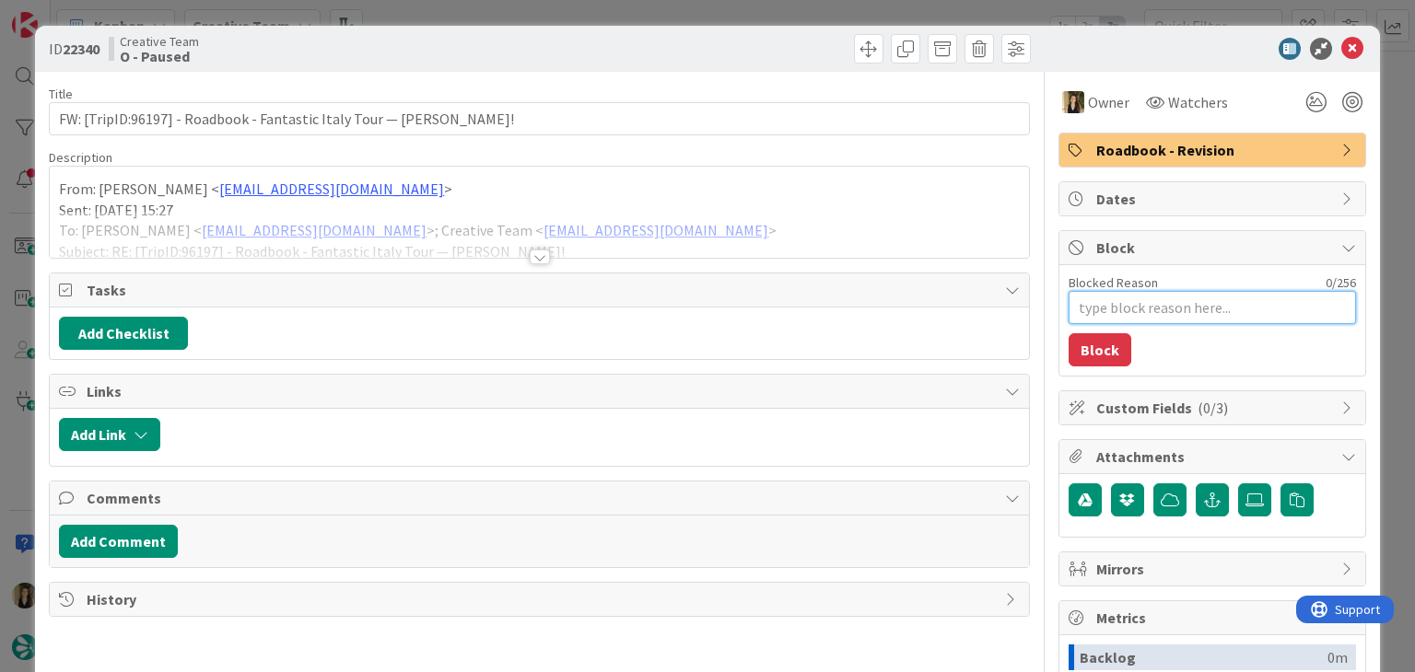
click at [1171, 318] on textarea "Blocked Reason" at bounding box center [1211, 307] width 287 height 33
click at [1094, 360] on button "Block" at bounding box center [1099, 349] width 63 height 33
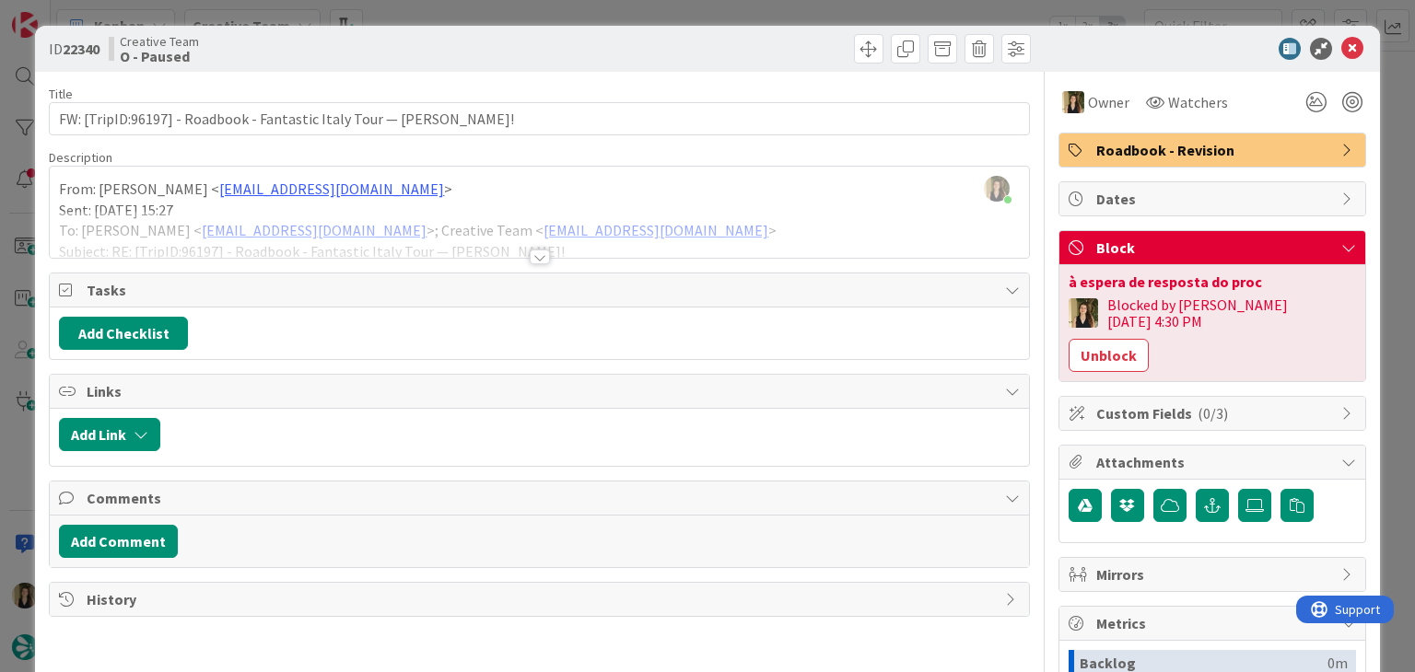
drag, startPoint x: 766, startPoint y: 40, endPoint x: 763, endPoint y: 12, distance: 27.9
click at [763, 37] on div at bounding box center [787, 48] width 486 height 29
click at [763, 10] on div "ID 22340 Creative Team O - Paused Title 69 / 128 FW: [TripID:96197] - Roadbook …" at bounding box center [707, 336] width 1415 height 672
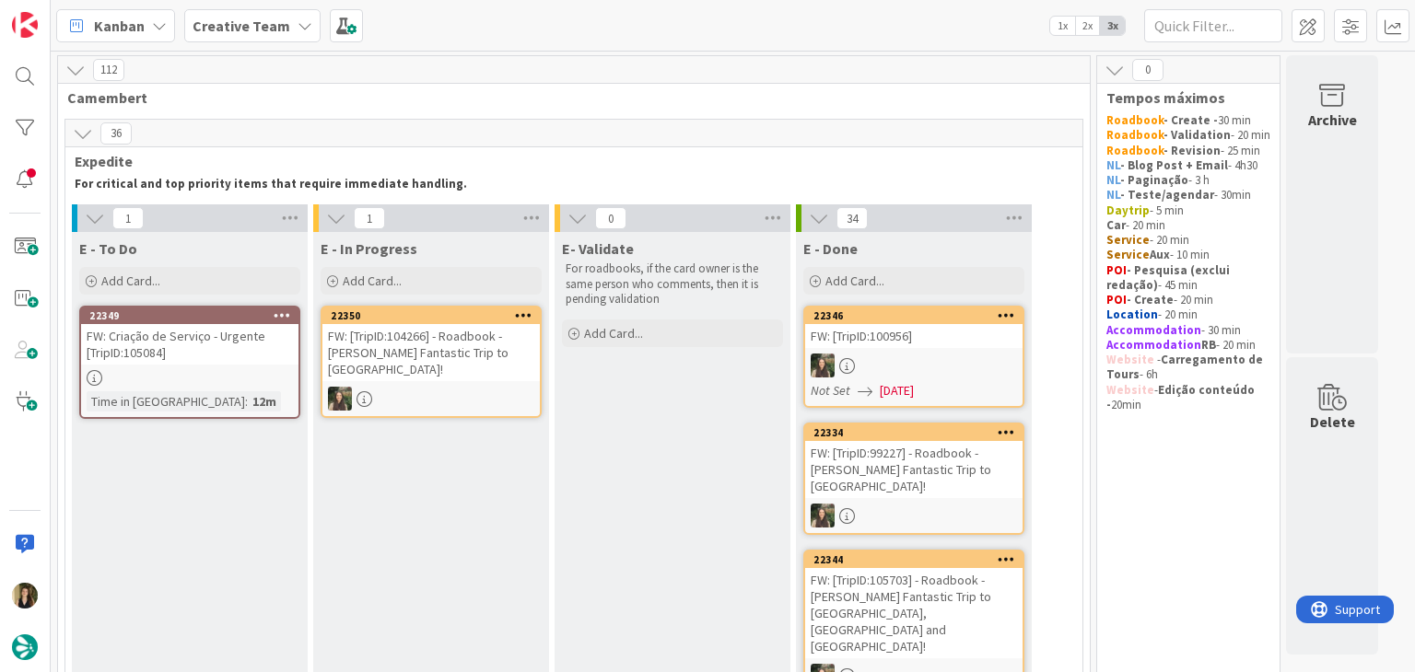
click at [243, 380] on div at bounding box center [189, 378] width 217 height 16
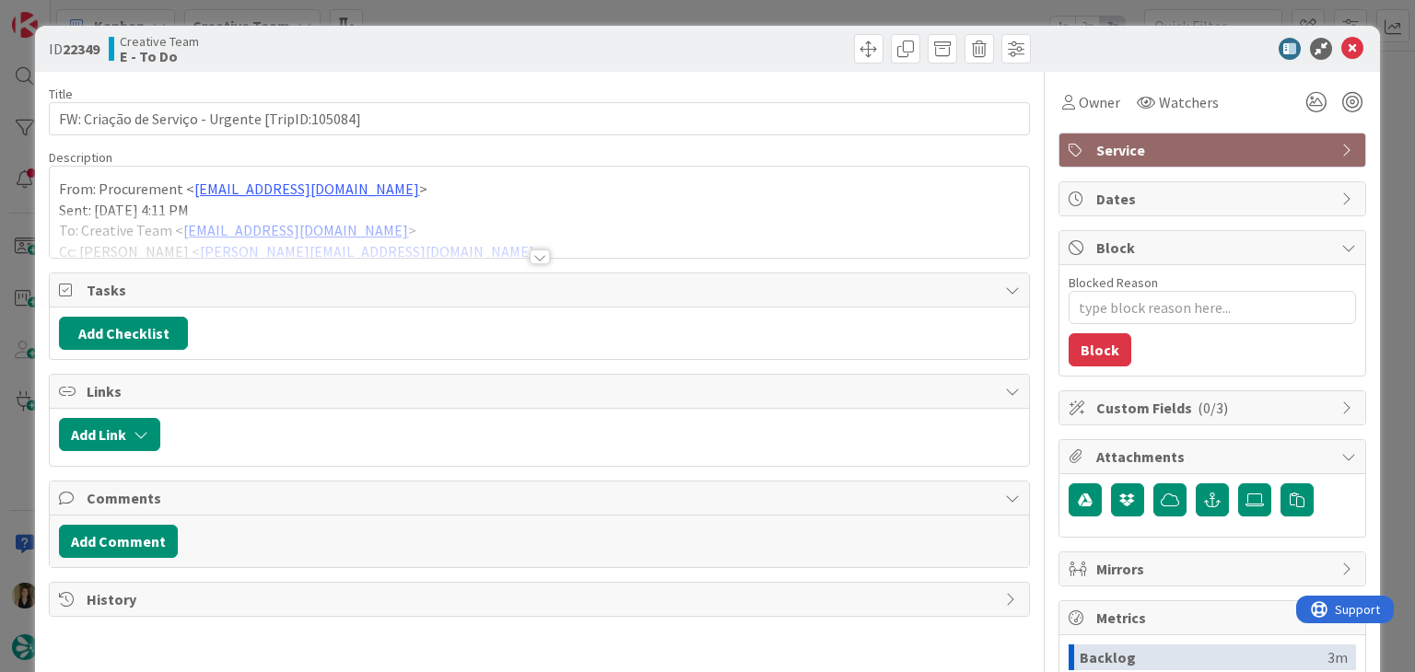
click at [542, 255] on div at bounding box center [539, 249] width 980 height 20
click at [534, 253] on div at bounding box center [540, 257] width 20 height 15
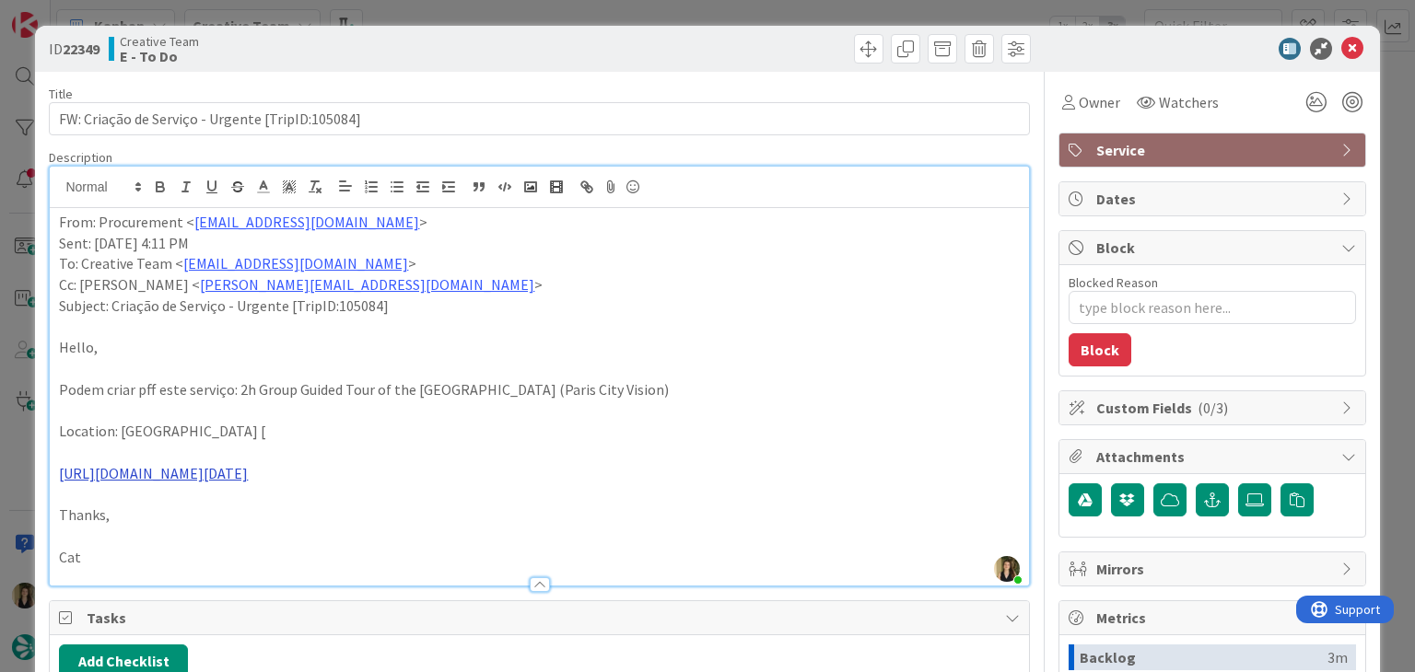
click at [248, 478] on link "[URL][DOMAIN_NAME][DATE]" at bounding box center [153, 473] width 189 height 18
click at [309, 502] on link "[URL][DOMAIN_NAME][DATE]" at bounding box center [258, 508] width 164 height 24
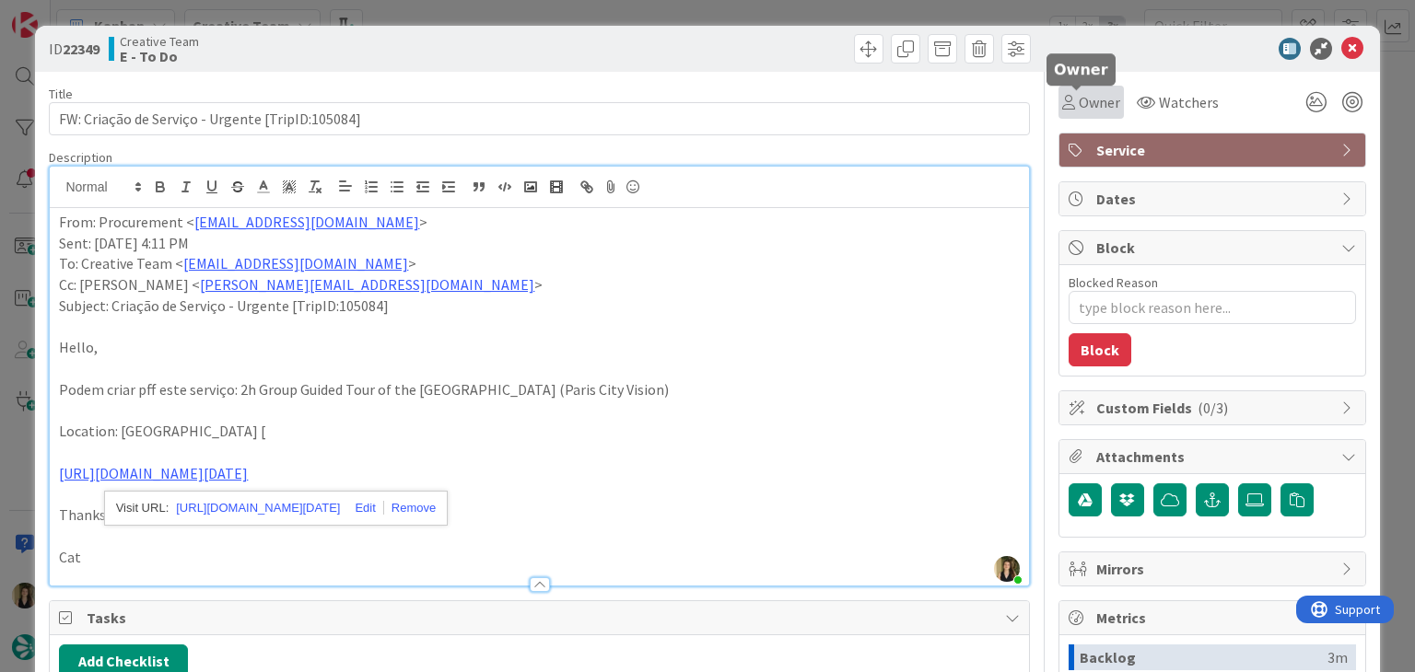
click at [1091, 102] on span "Owner" at bounding box center [1098, 102] width 41 height 22
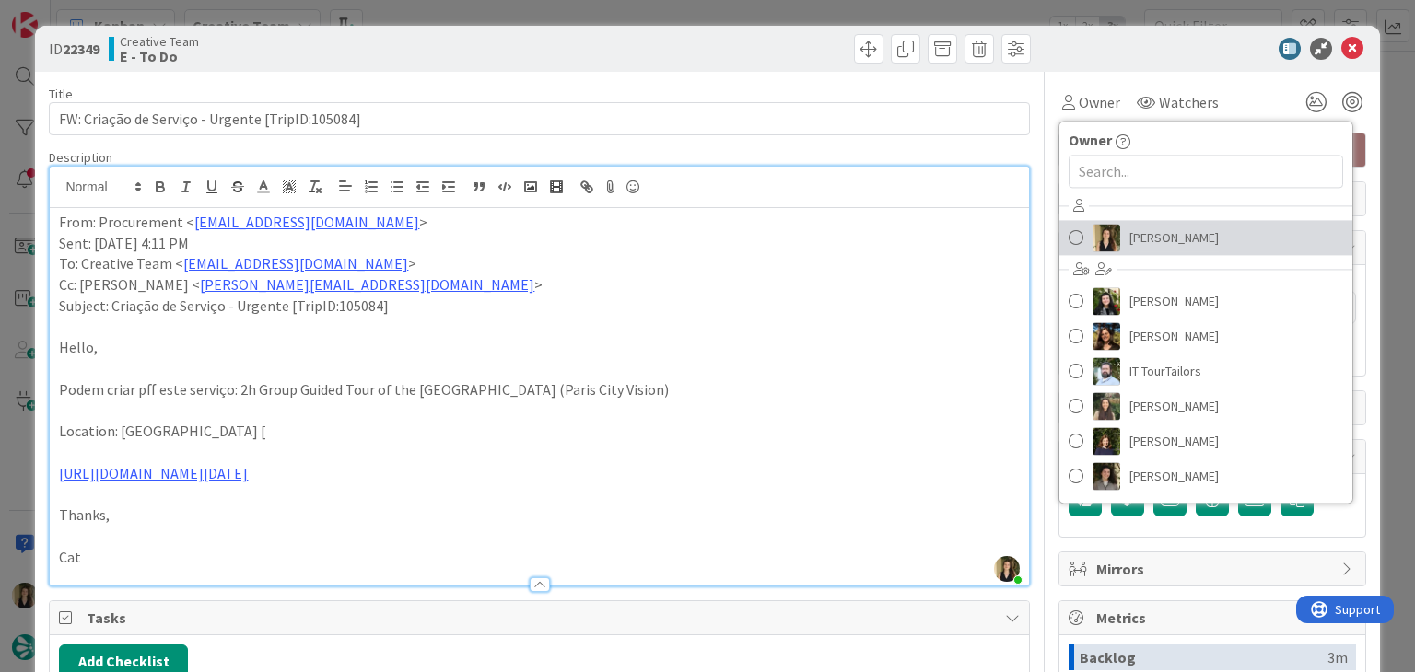
drag, startPoint x: 1148, startPoint y: 248, endPoint x: 1139, endPoint y: 238, distance: 13.7
click at [1148, 248] on span "[PERSON_NAME]" at bounding box center [1173, 238] width 89 height 28
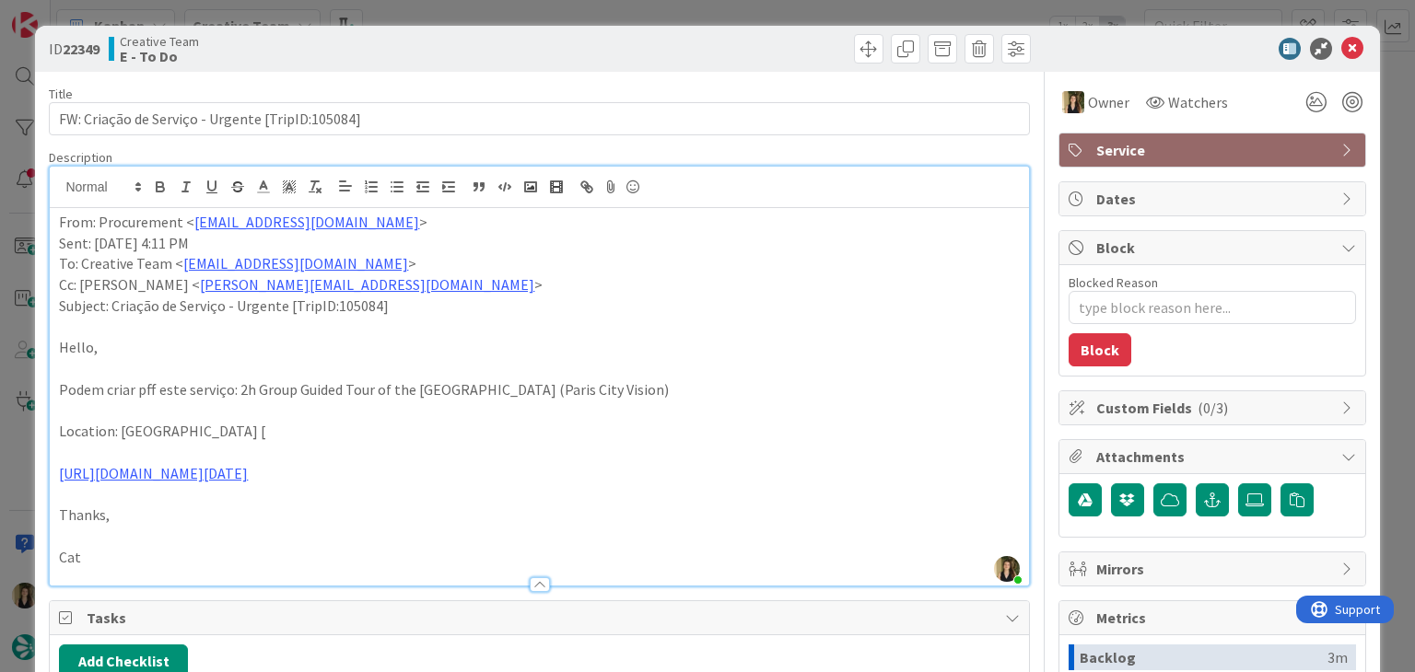
drag, startPoint x: 687, startPoint y: 46, endPoint x: 682, endPoint y: 23, distance: 23.7
click at [686, 45] on div at bounding box center [787, 48] width 486 height 29
click at [682, 8] on div "ID 22349 Creative Team E - To Do Title 48 / 128 FW: Criação de Serviço - Urgent…" at bounding box center [707, 336] width 1415 height 672
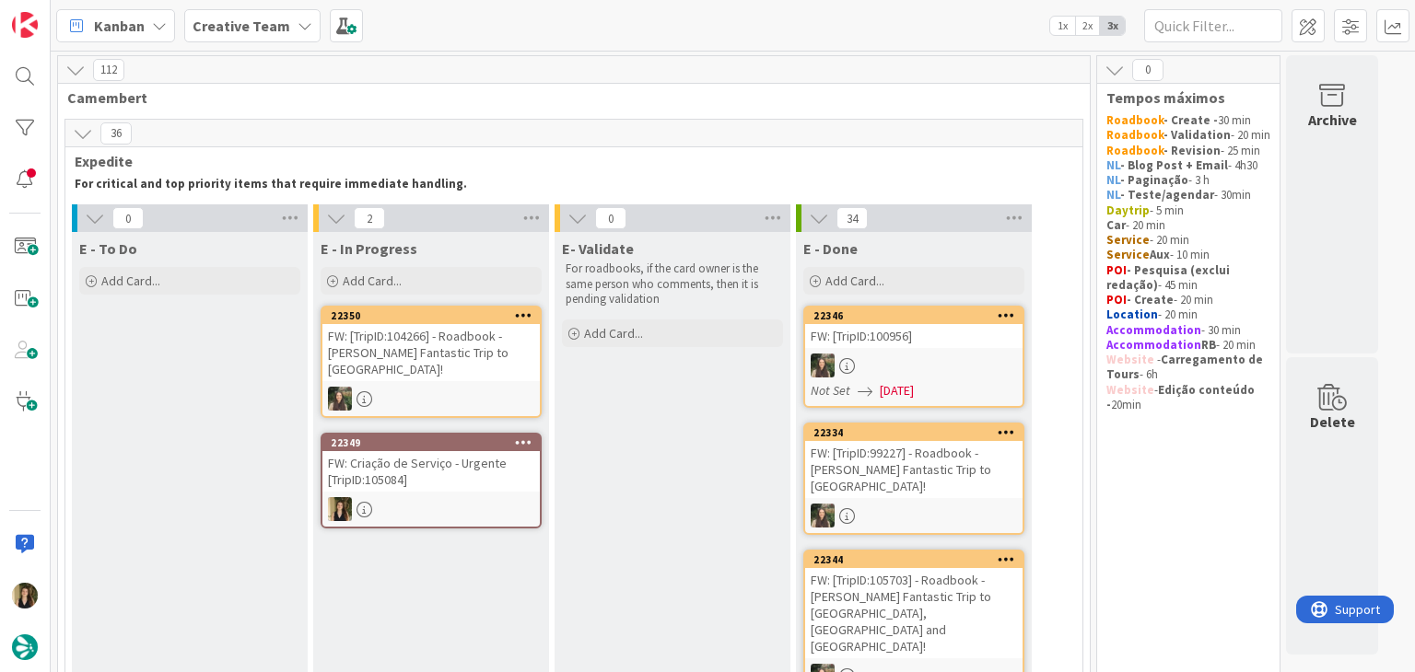
click at [443, 457] on div "FW: Criação de Serviço - Urgente [TripID:105084]" at bounding box center [430, 471] width 217 height 41
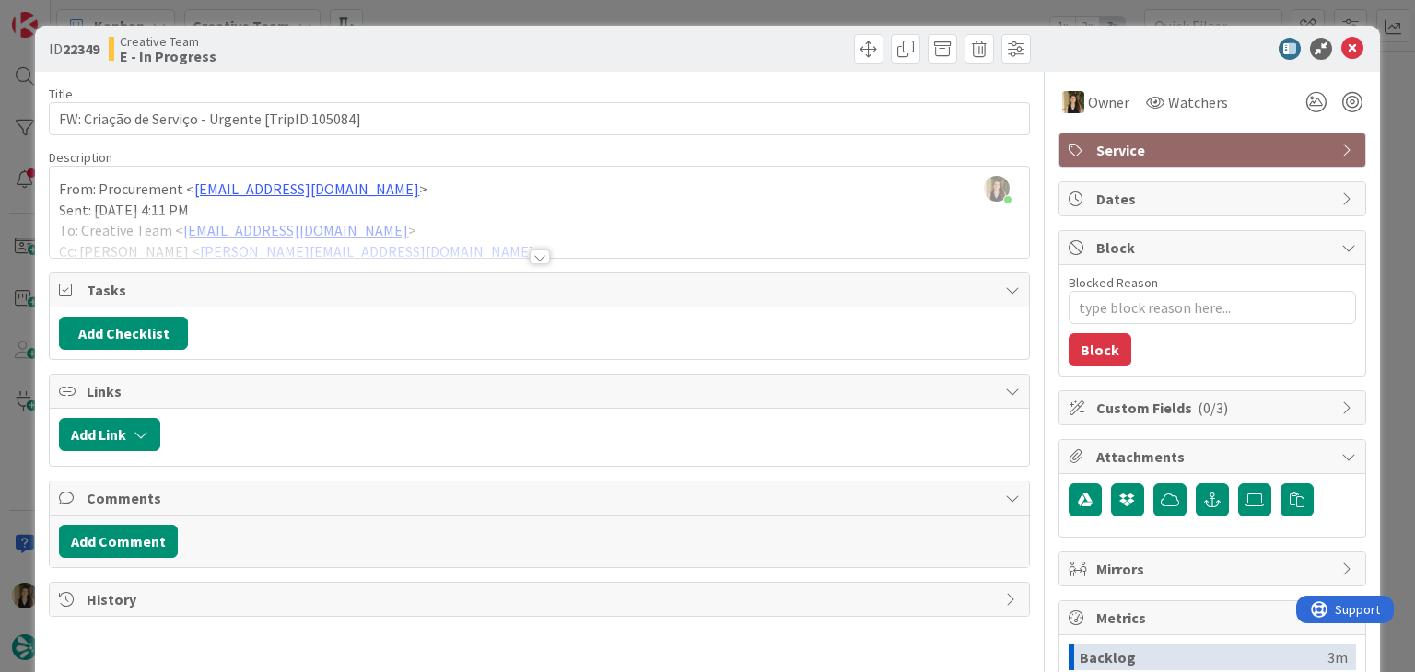
click at [483, 256] on div at bounding box center [539, 234] width 978 height 47
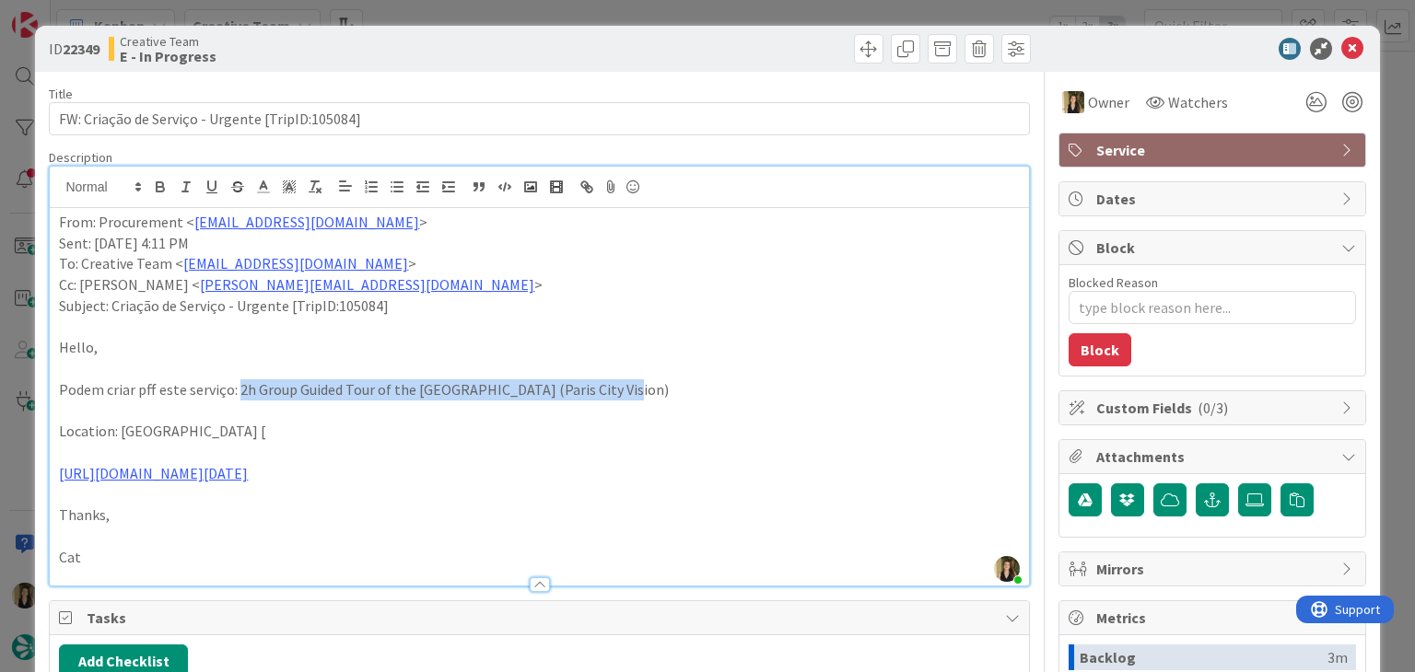
drag, startPoint x: 648, startPoint y: 383, endPoint x: 298, endPoint y: 377, distance: 350.0
click at [236, 388] on p "Podem criar pff este serviço: 2h Group Guided Tour of the [GEOGRAPHIC_DATA] (Pa…" at bounding box center [539, 389] width 960 height 21
copy p "2h Group Guided Tour of the [GEOGRAPHIC_DATA] (Paris City Vision)"
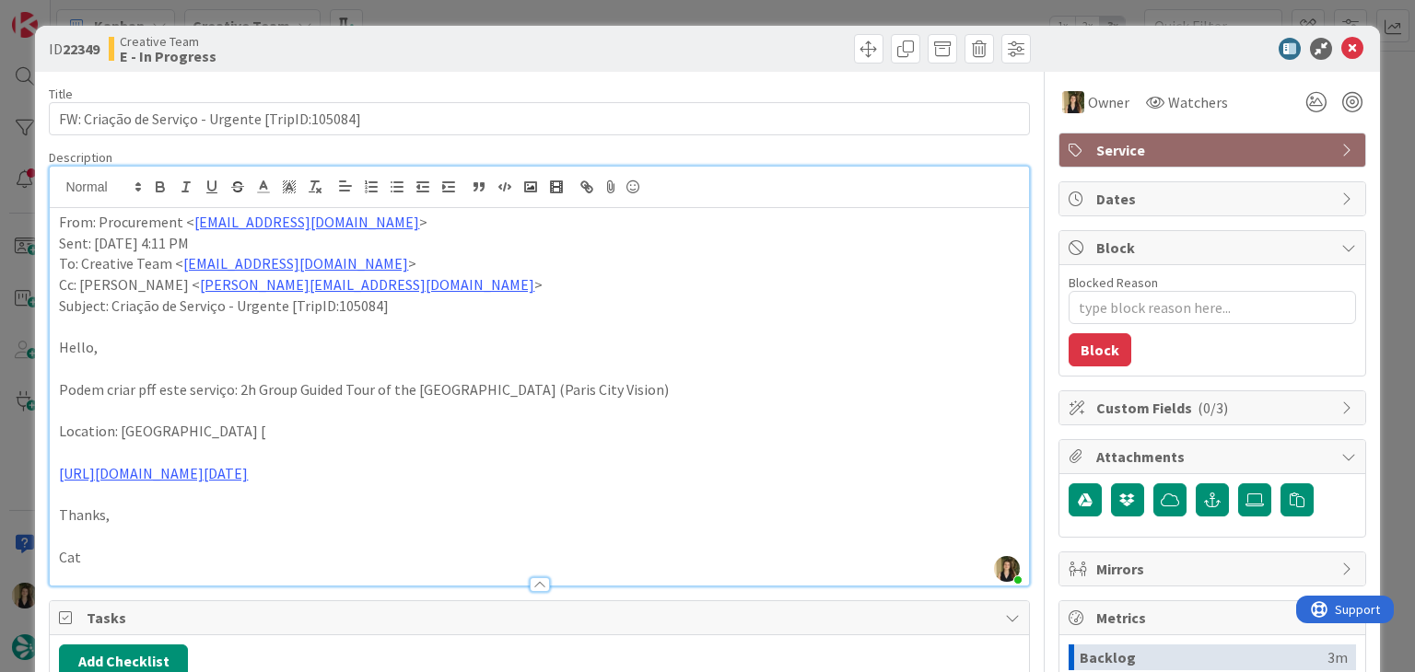
drag, startPoint x: 505, startPoint y: 458, endPoint x: 503, endPoint y: 409, distance: 48.8
click at [503, 453] on p at bounding box center [539, 452] width 960 height 21
drag, startPoint x: 508, startPoint y: 391, endPoint x: 233, endPoint y: 392, distance: 275.4
click at [233, 392] on p "Podem criar pff este serviço: 2h Group Guided Tour of the [GEOGRAPHIC_DATA] (Pa…" at bounding box center [539, 389] width 960 height 21
copy p "2h Group Guided Tour of the [GEOGRAPHIC_DATA]"
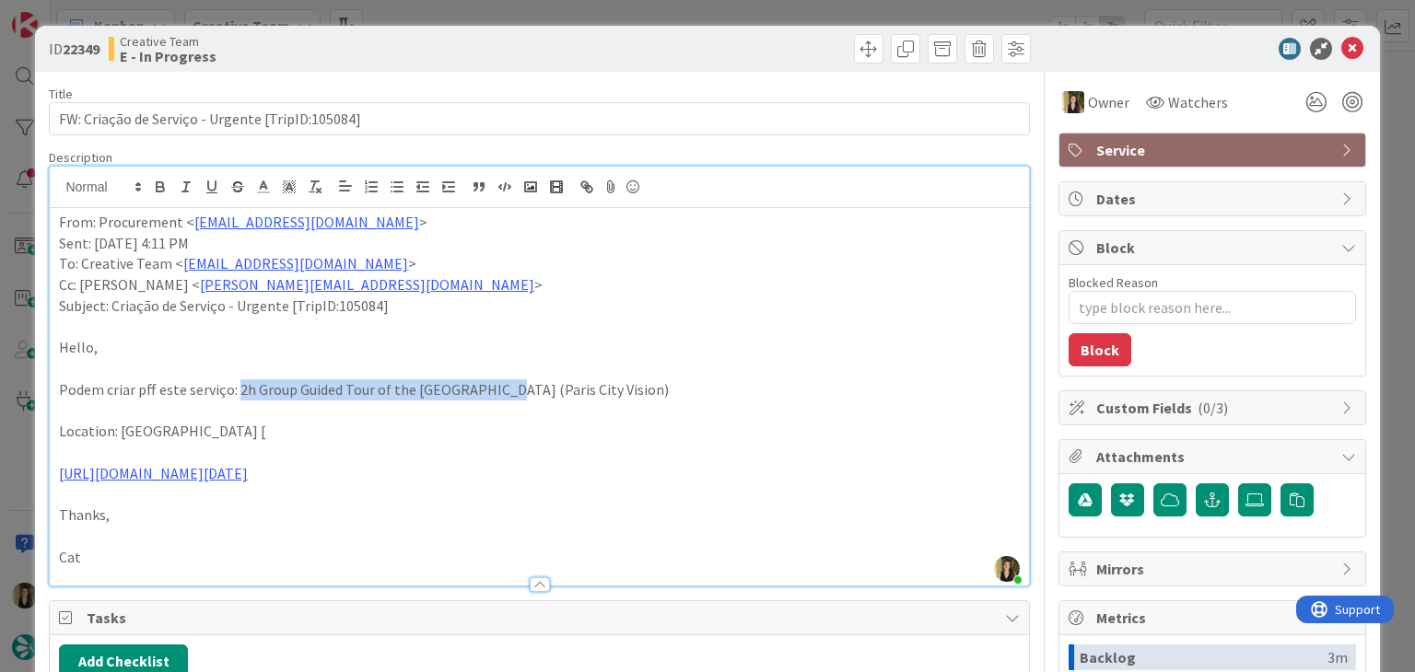
copy p "2h Group Guided Tour of the [GEOGRAPHIC_DATA]"
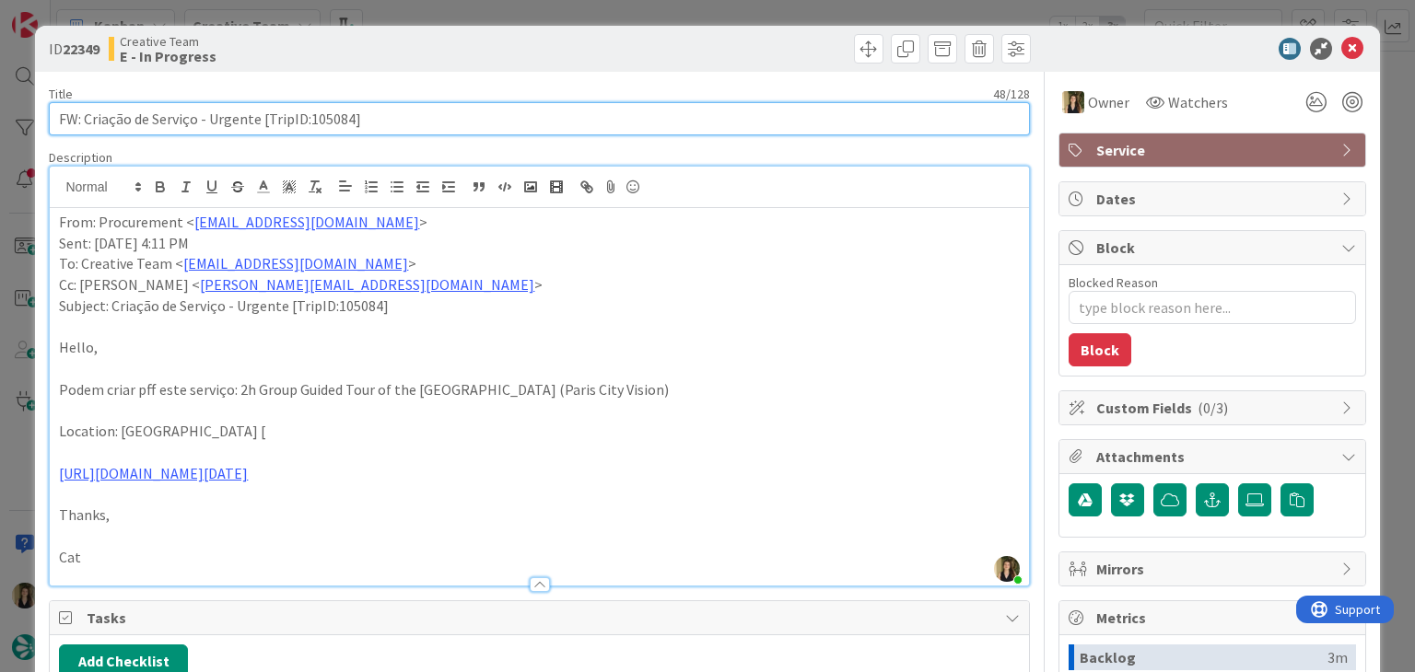
drag, startPoint x: 394, startPoint y: 121, endPoint x: 45, endPoint y: 120, distance: 349.1
click at [45, 120] on div "ID 22349 Creative Team E - In Progress Title 48 / 128 FW: Criação de Serviço - …" at bounding box center [707, 495] width 1344 height 938
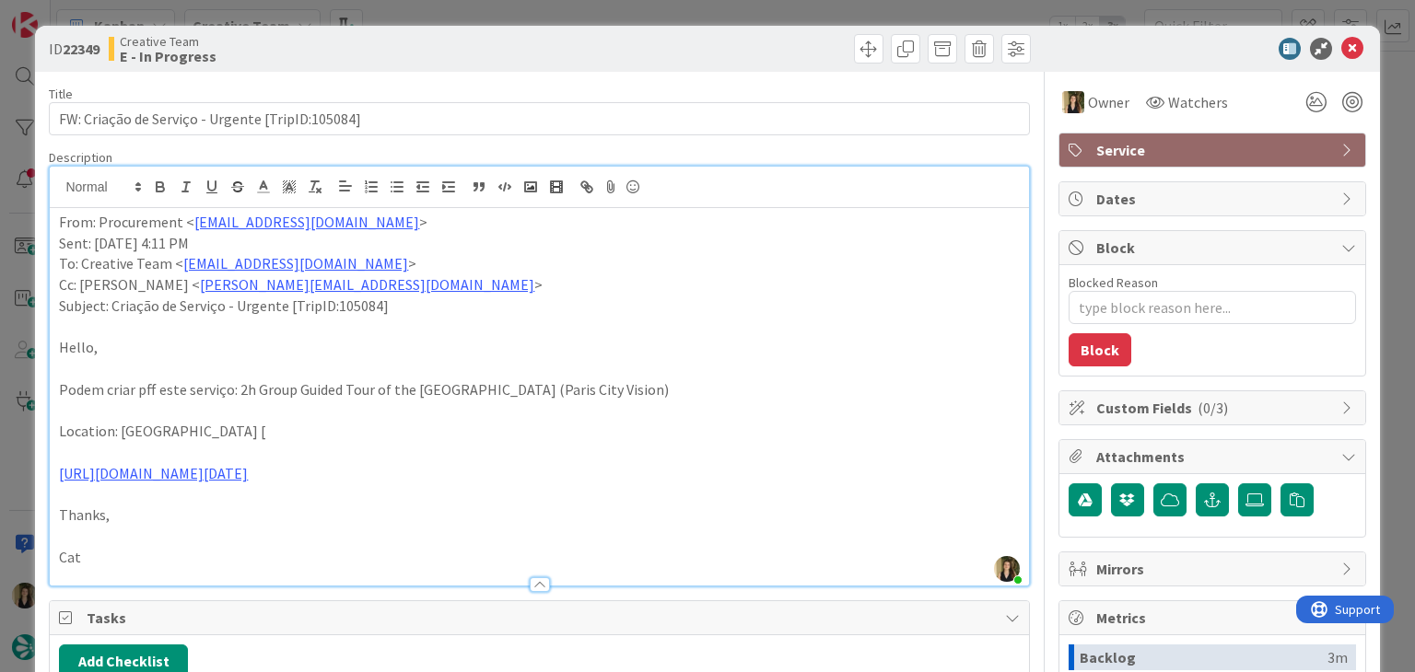
drag, startPoint x: 438, startPoint y: 56, endPoint x: 444, endPoint y: 34, distance: 22.8
click at [439, 53] on div "Creative Team E - In Progress" at bounding box center [322, 48] width 426 height 29
click at [449, 17] on div "ID 22349 Creative Team E - In Progress Title 48 / 128 FW: Criação de Serviço - …" at bounding box center [707, 336] width 1415 height 672
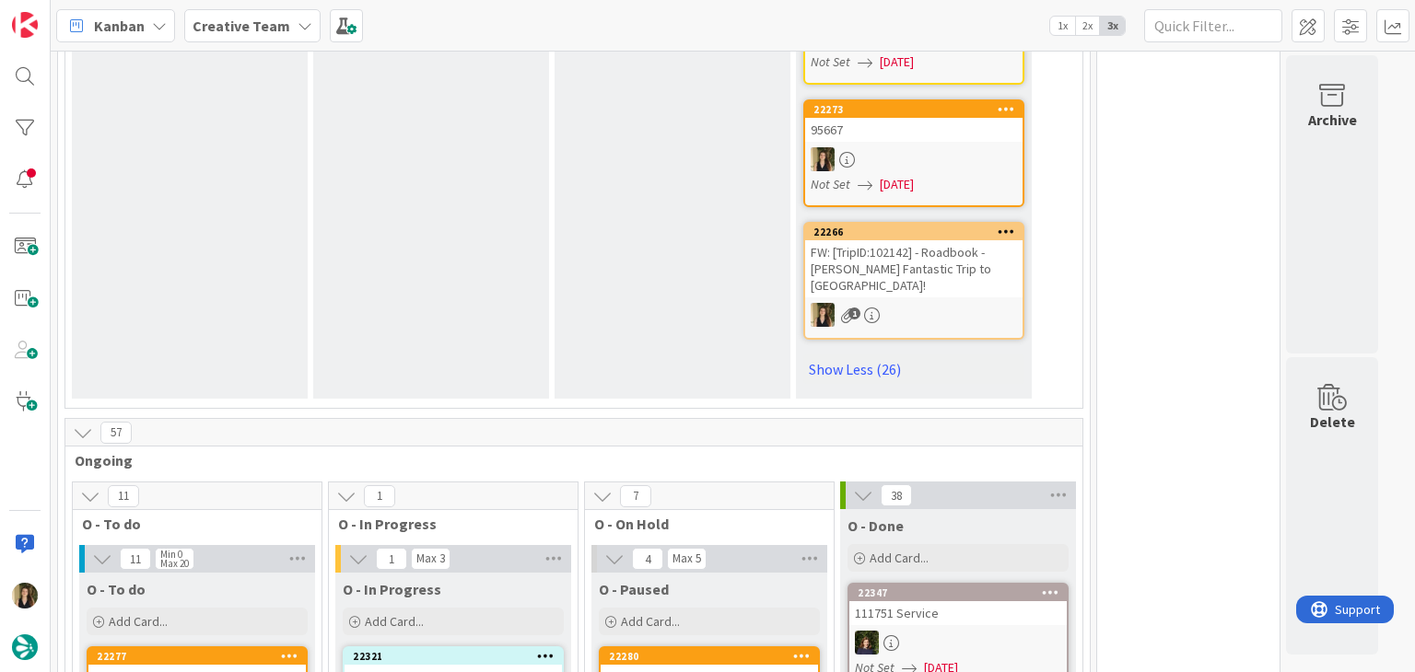
scroll to position [5032, 0]
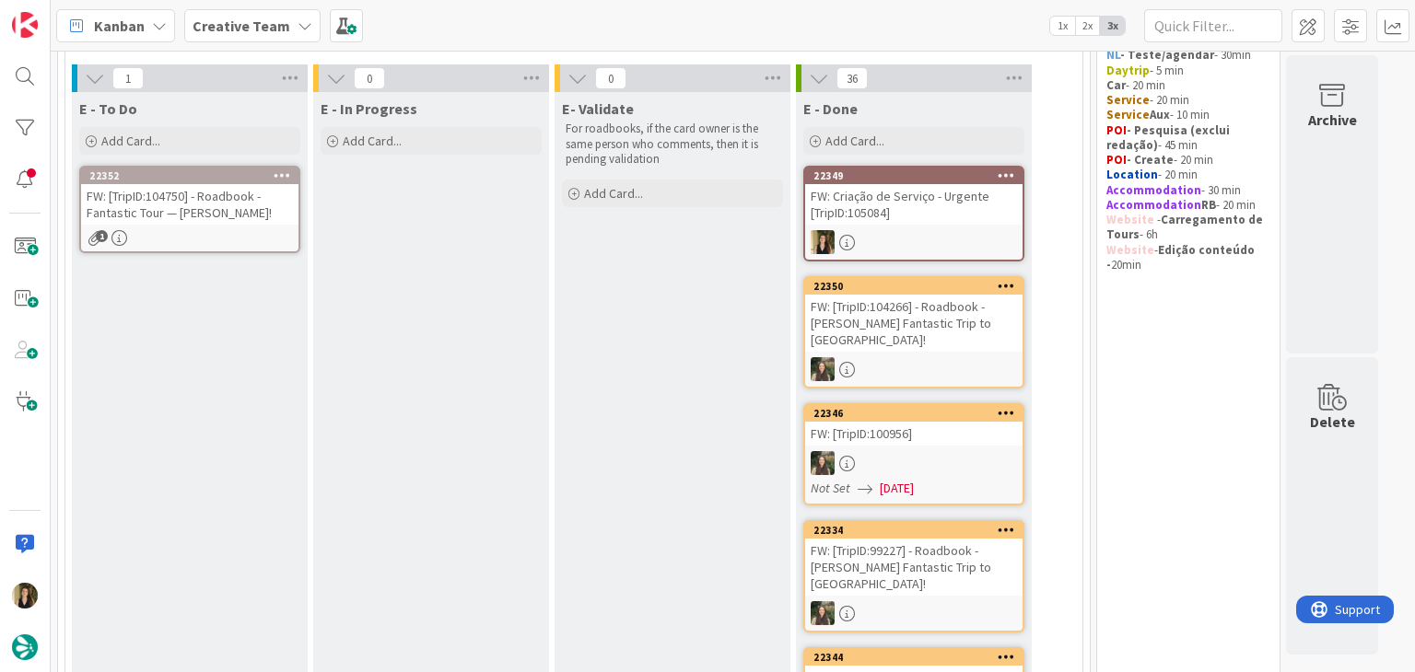
scroll to position [0, 0]
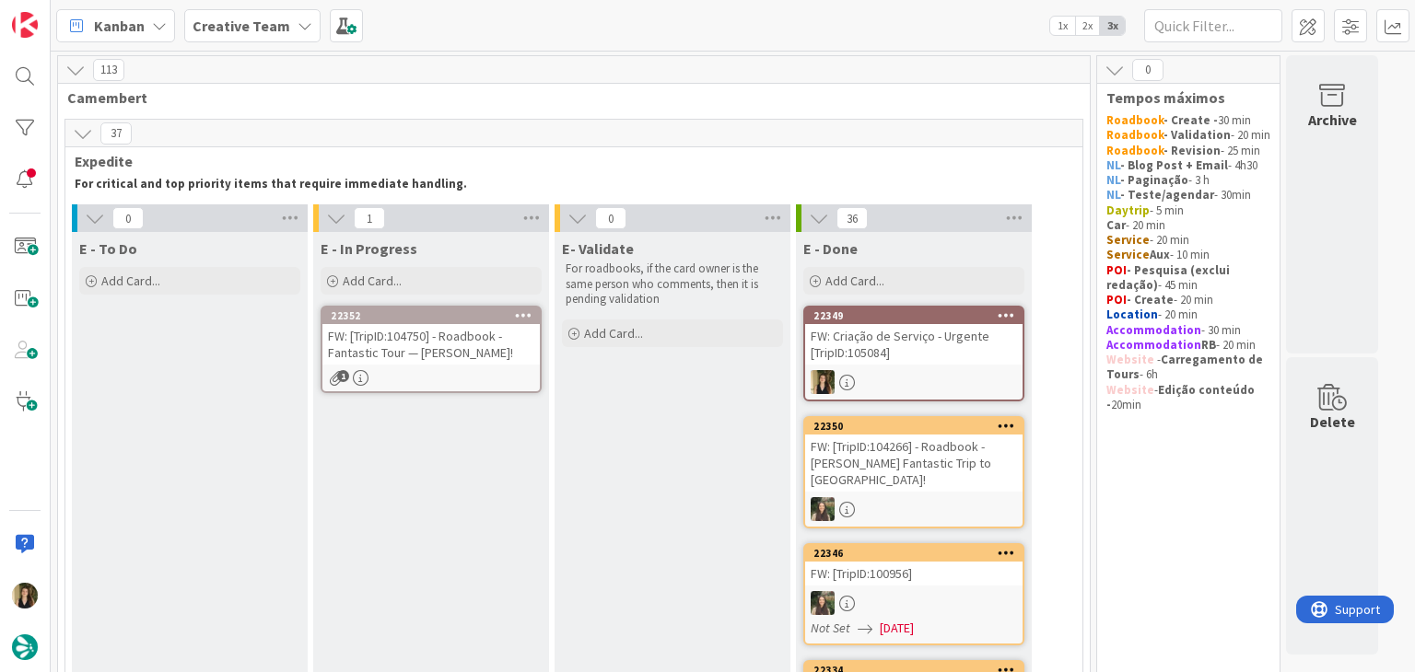
click at [493, 376] on div "1" at bounding box center [430, 378] width 217 height 16
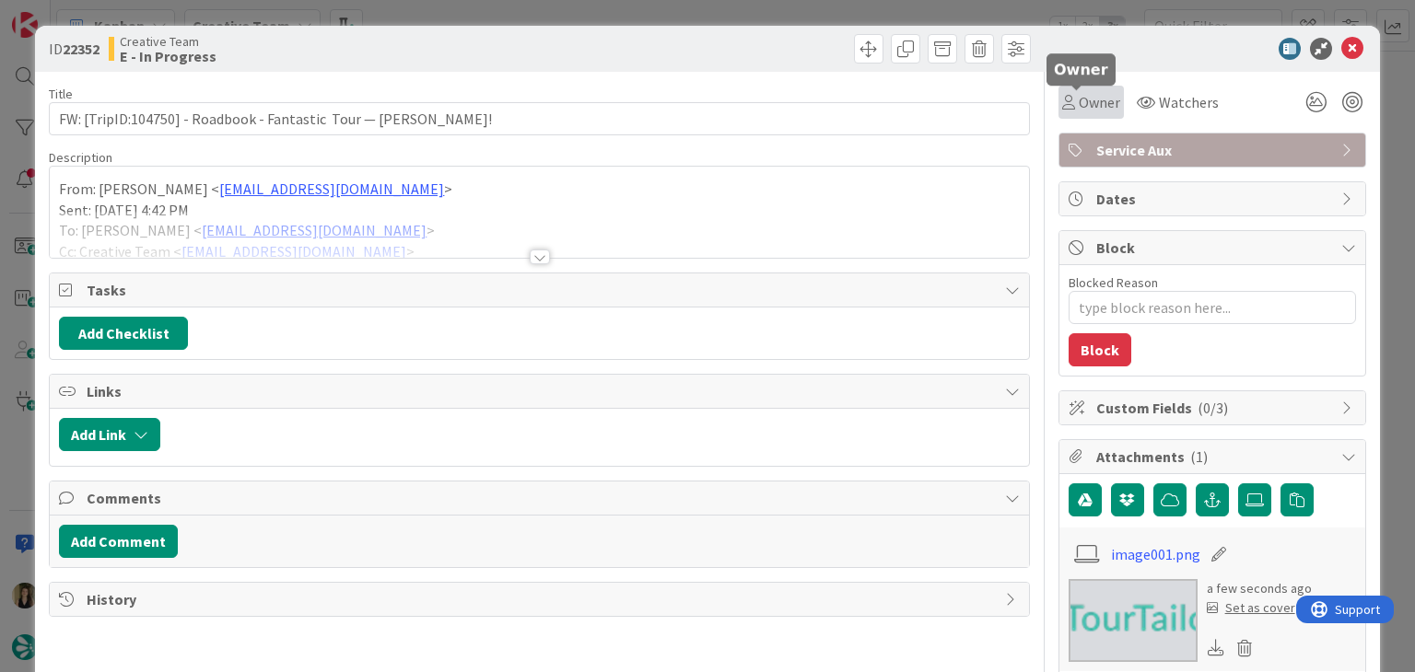
click at [1086, 111] on span "Owner" at bounding box center [1098, 102] width 41 height 22
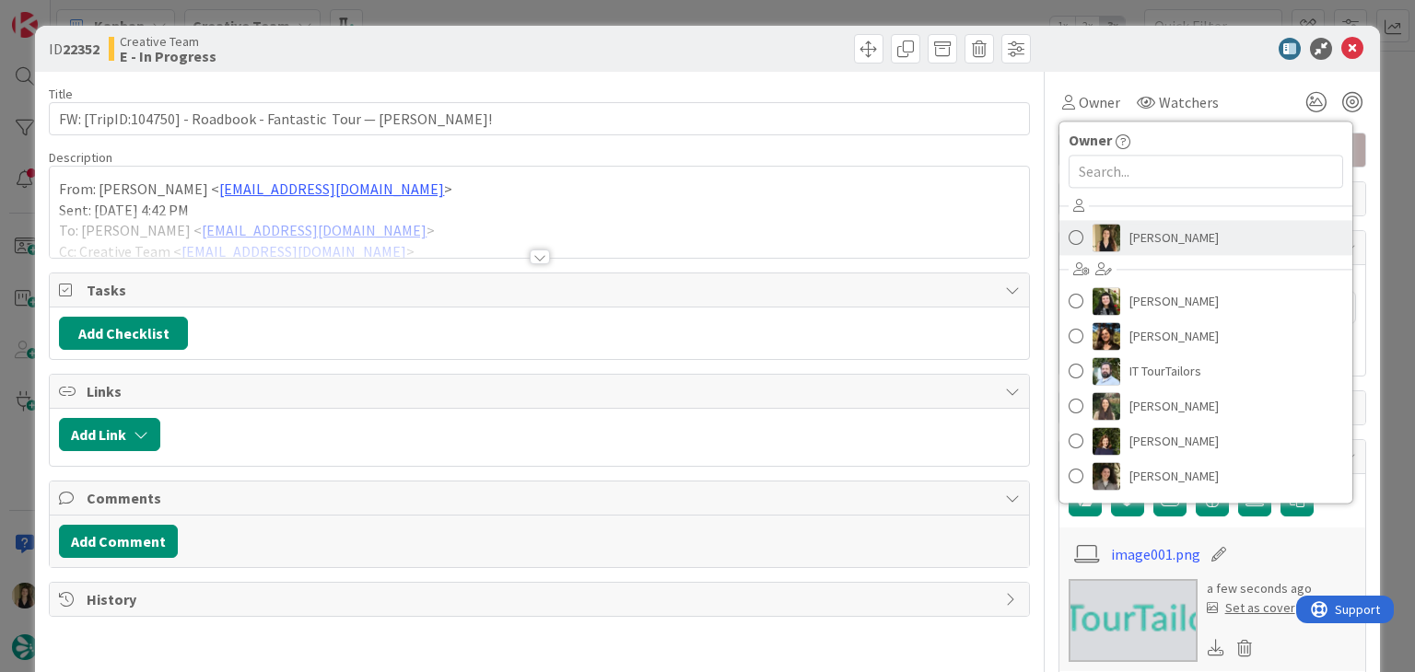
click at [1163, 237] on span "[PERSON_NAME]" at bounding box center [1173, 238] width 89 height 28
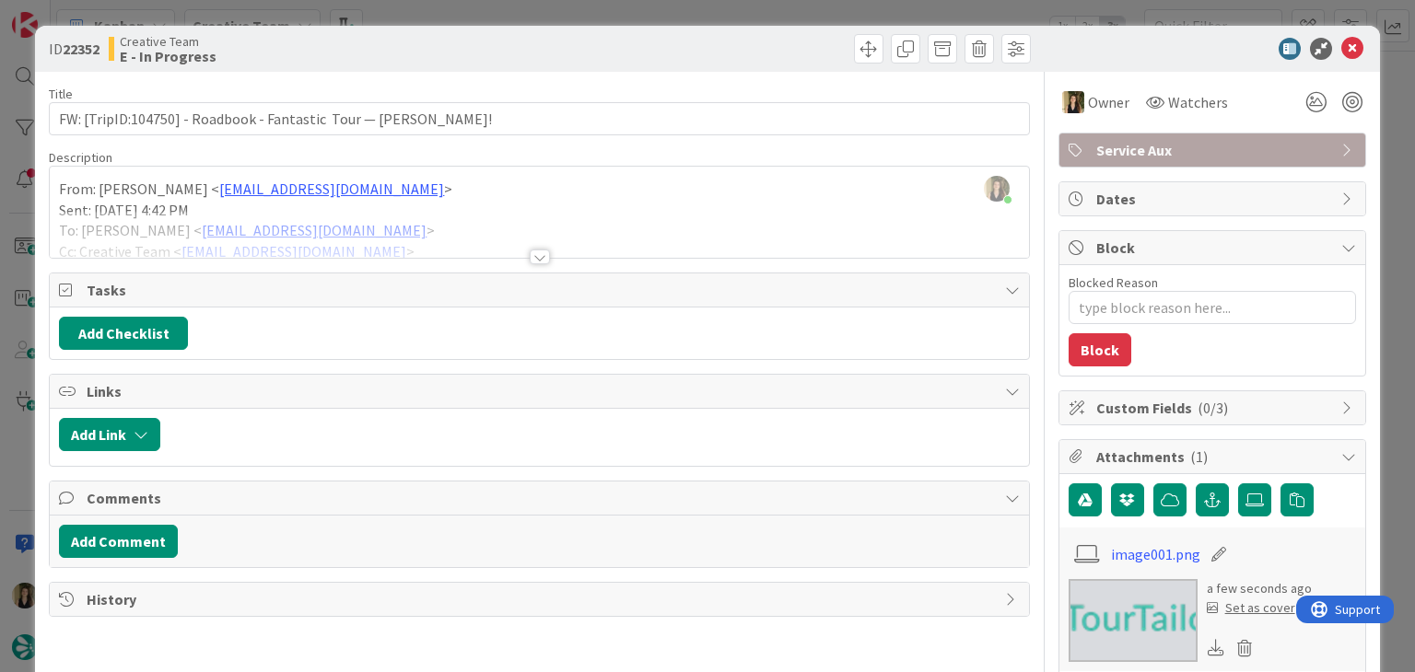
click at [534, 252] on div at bounding box center [540, 257] width 20 height 15
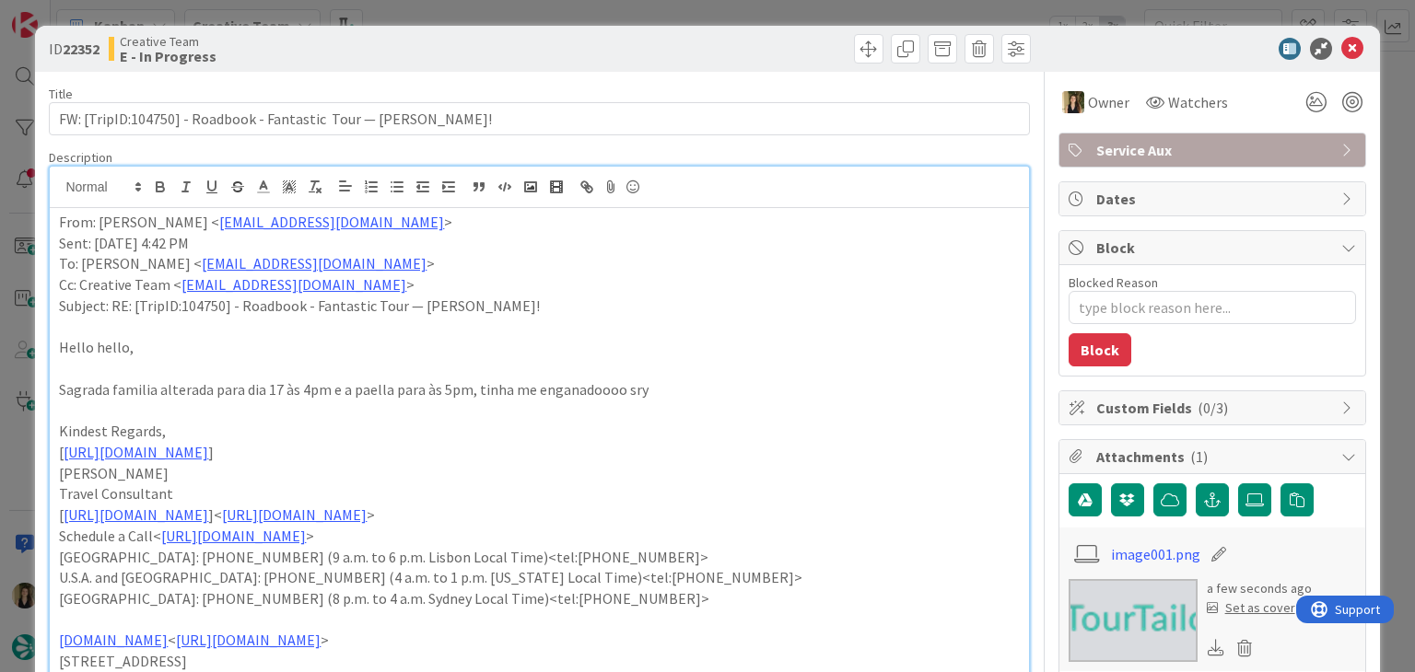
click at [571, 4] on div "ID 22352 Creative Team E - In Progress Title 65 / 128 FW: [TripID:104750] - Roa…" at bounding box center [707, 336] width 1415 height 672
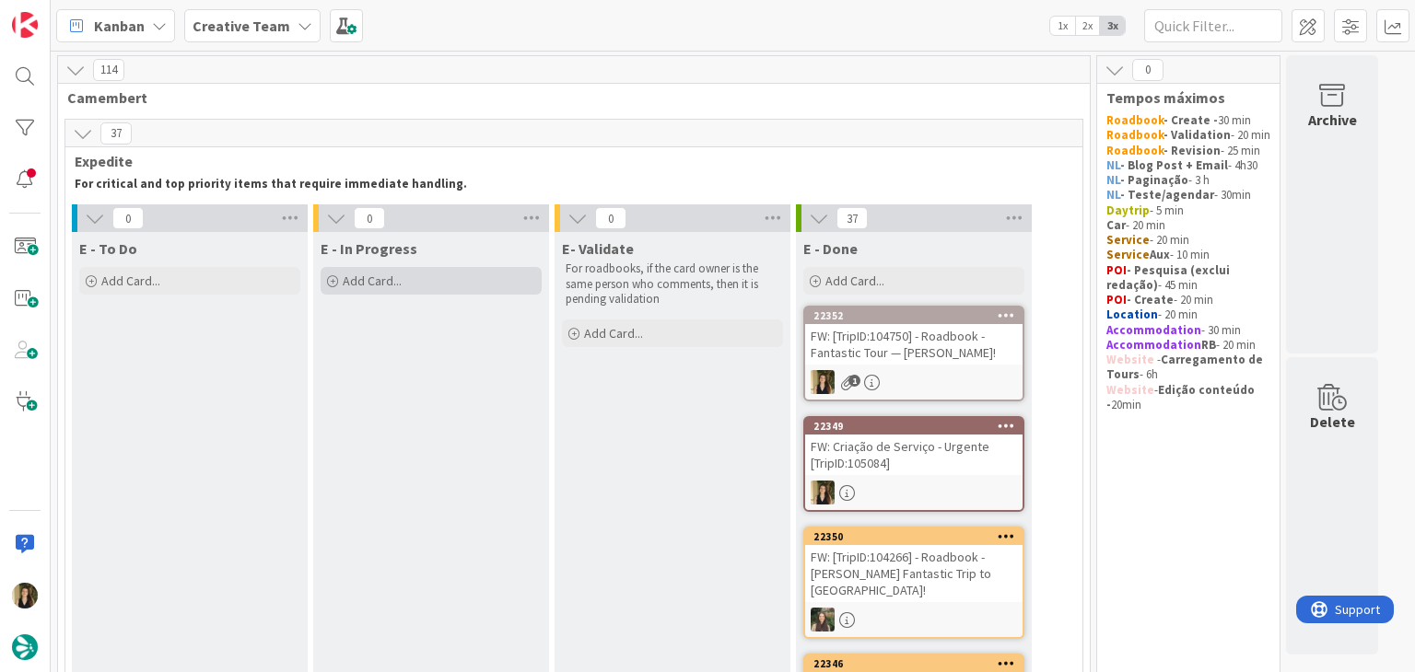
click at [458, 267] on div "Add Card..." at bounding box center [431, 281] width 221 height 28
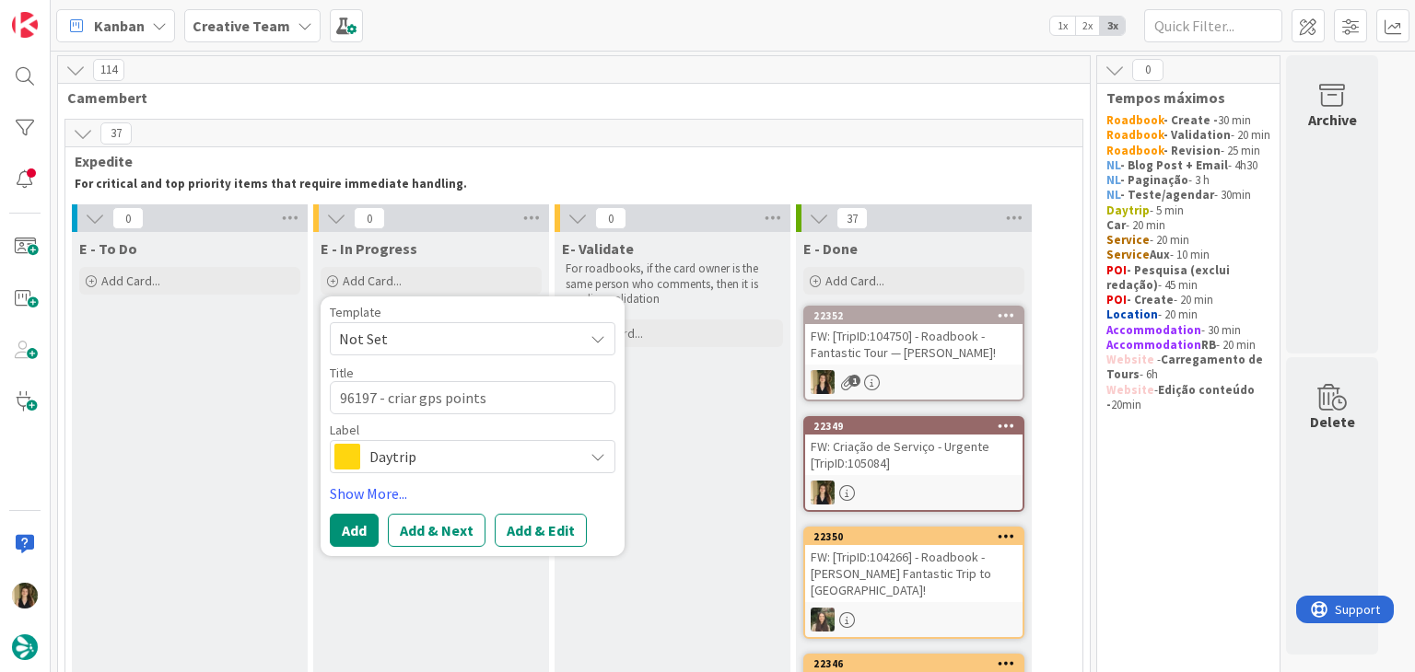
click at [481, 467] on span "Daytrip" at bounding box center [471, 457] width 204 height 26
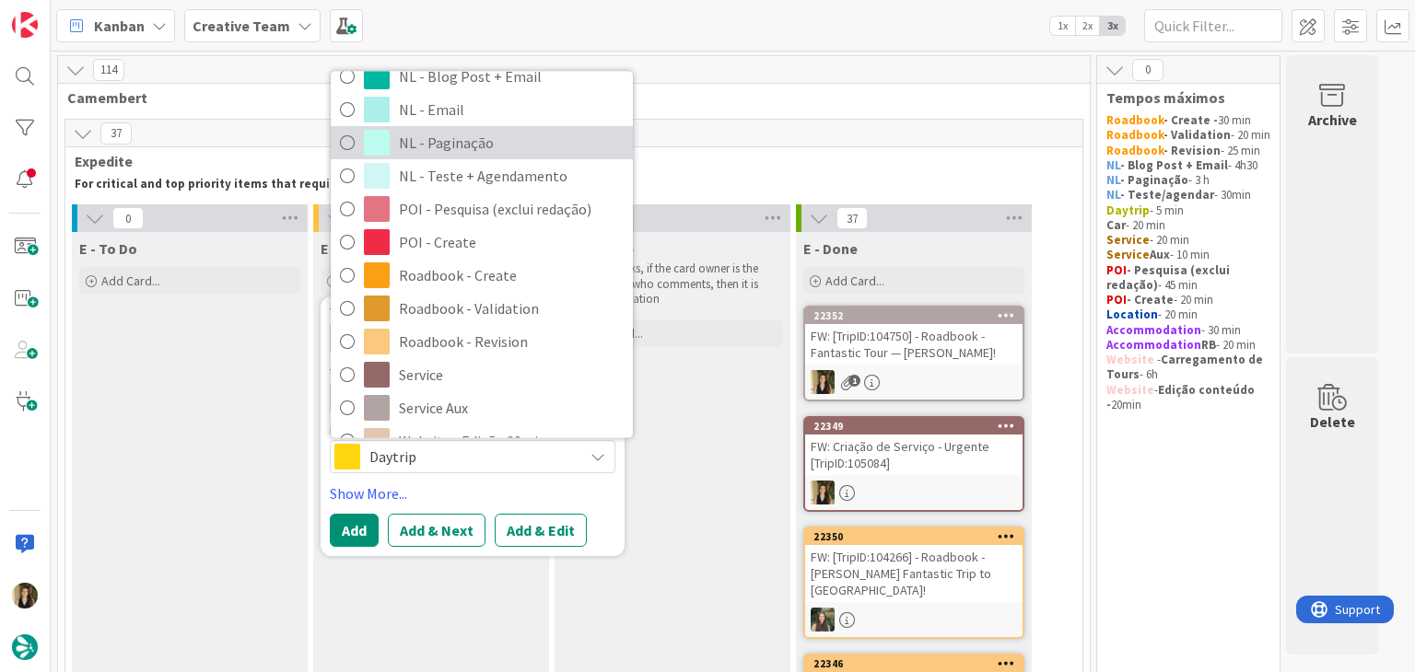
scroll to position [344, 0]
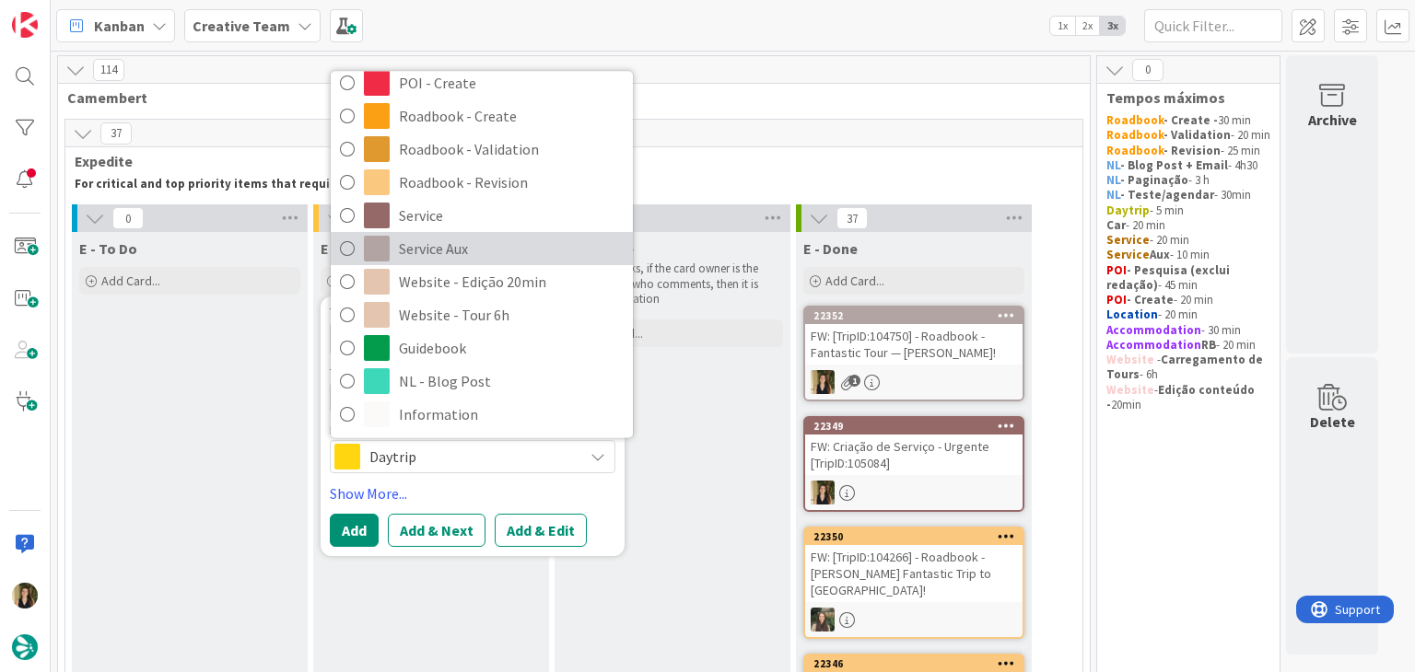
drag, startPoint x: 489, startPoint y: 262, endPoint x: 448, endPoint y: 341, distance: 89.4
click at [488, 261] on span "Service Aux" at bounding box center [511, 250] width 225 height 28
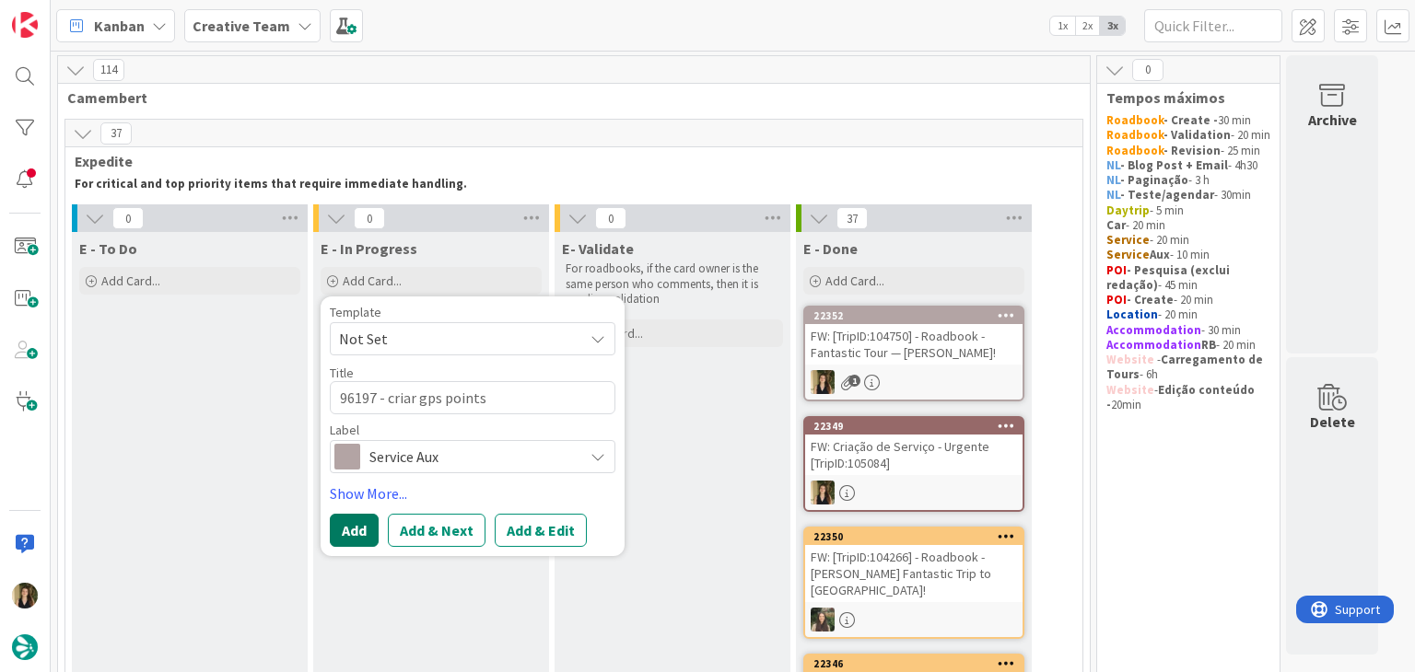
click at [361, 526] on button "Add" at bounding box center [354, 530] width 49 height 33
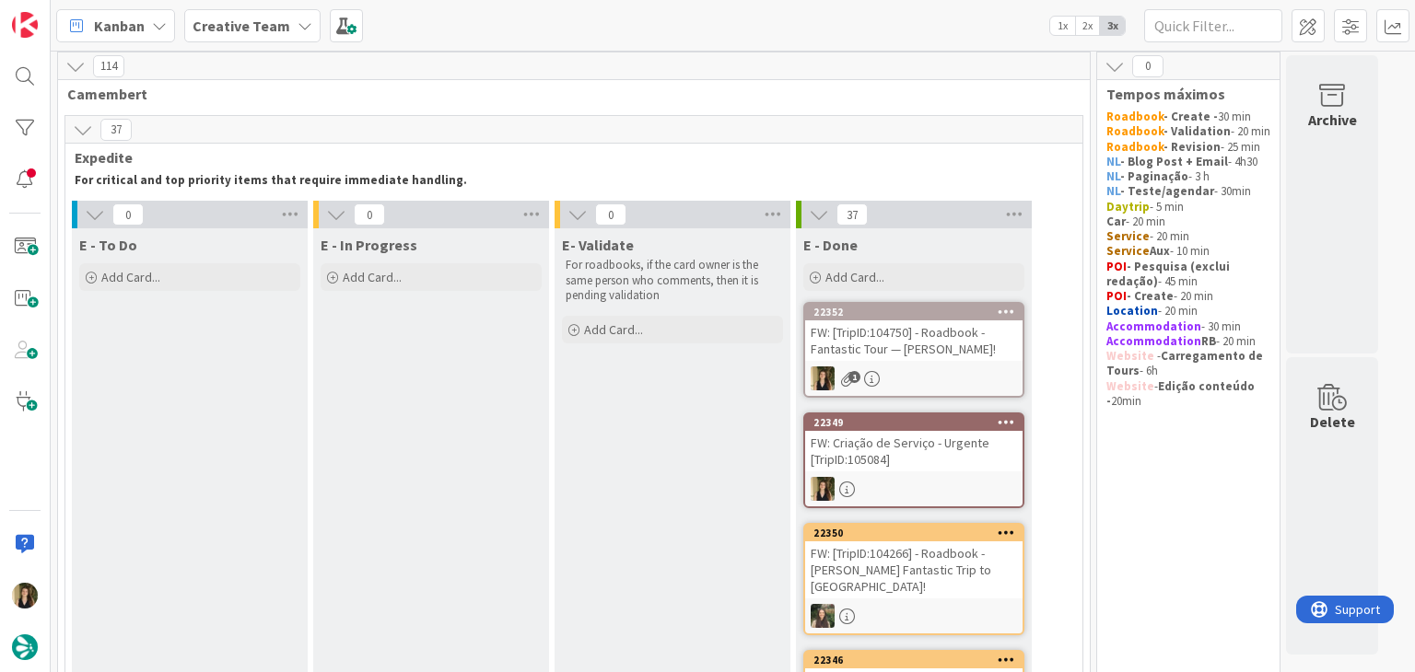
scroll to position [0, 0]
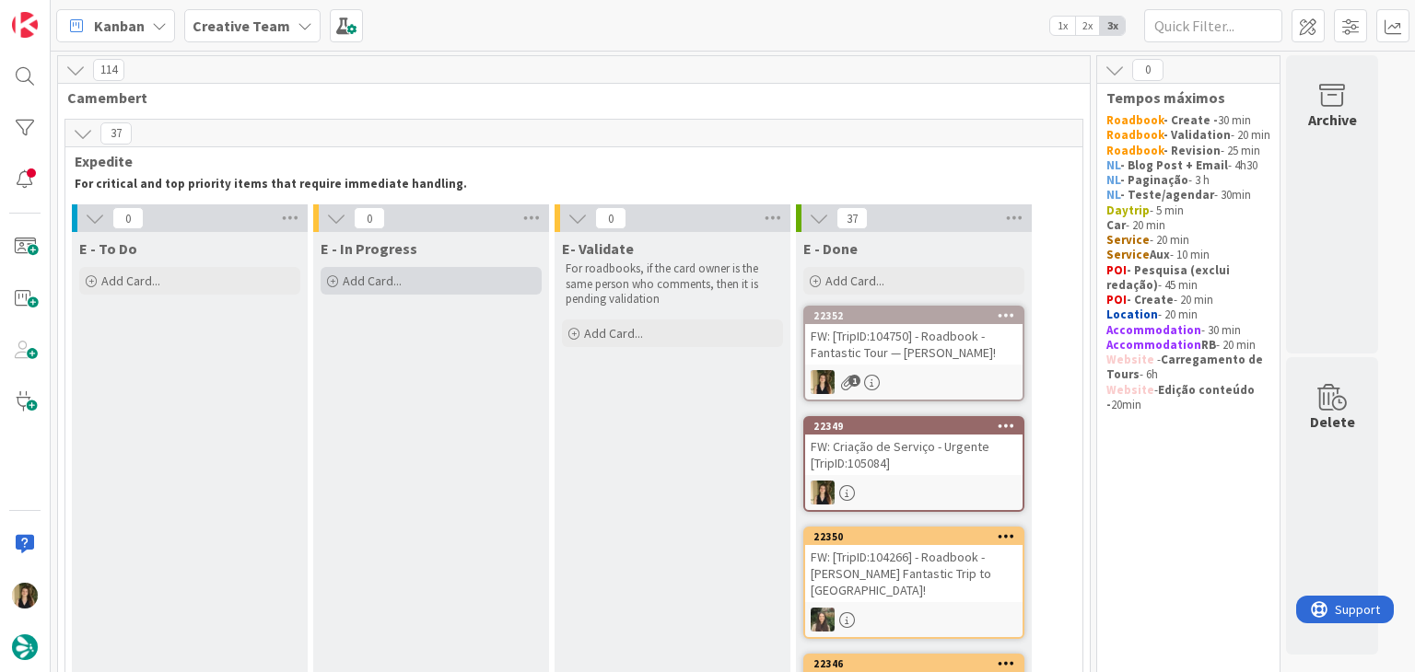
click at [442, 290] on div "Add Card..." at bounding box center [431, 281] width 221 height 28
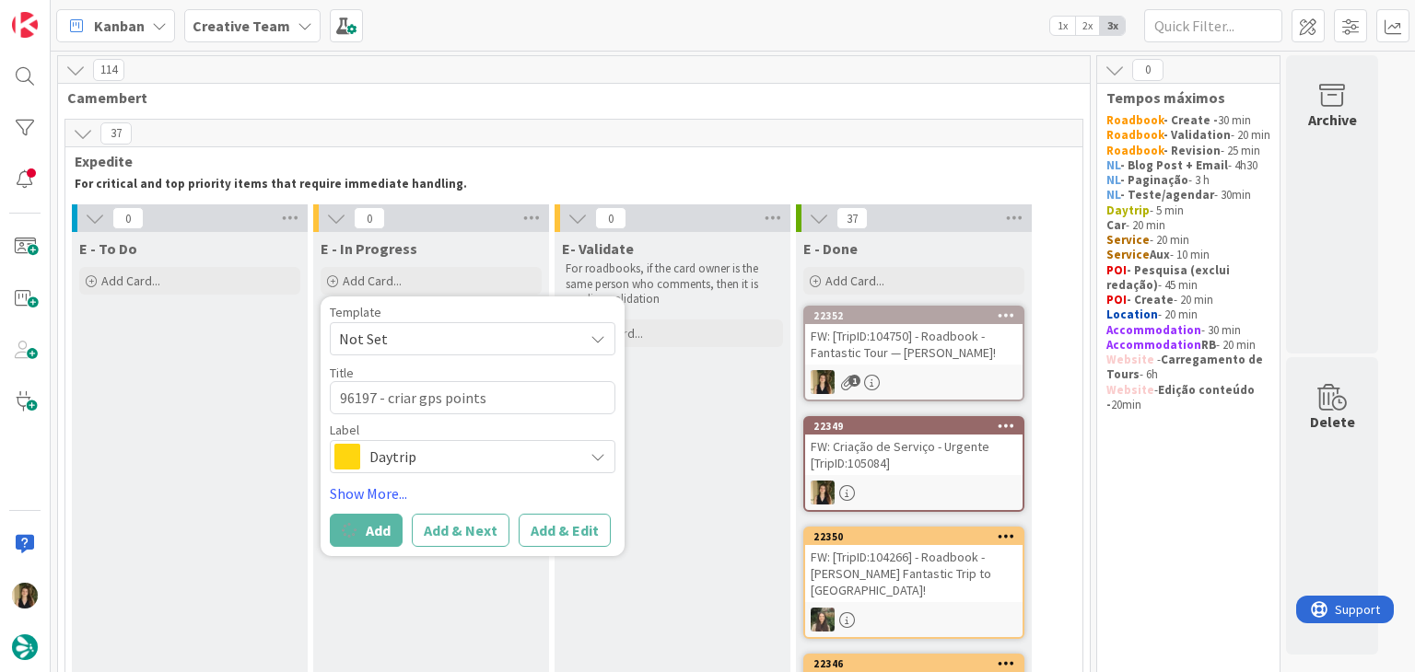
click at [507, 457] on span "Daytrip" at bounding box center [471, 457] width 204 height 26
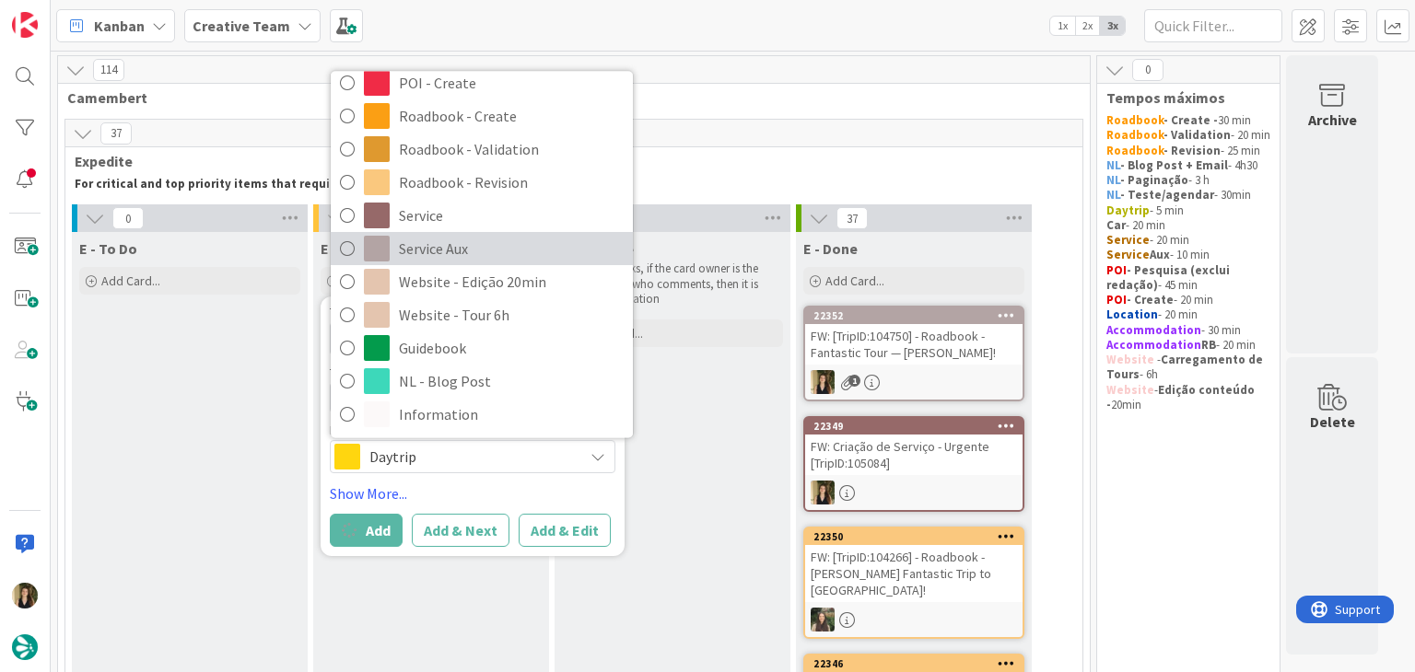
click at [460, 257] on span "Service Aux" at bounding box center [511, 250] width 225 height 28
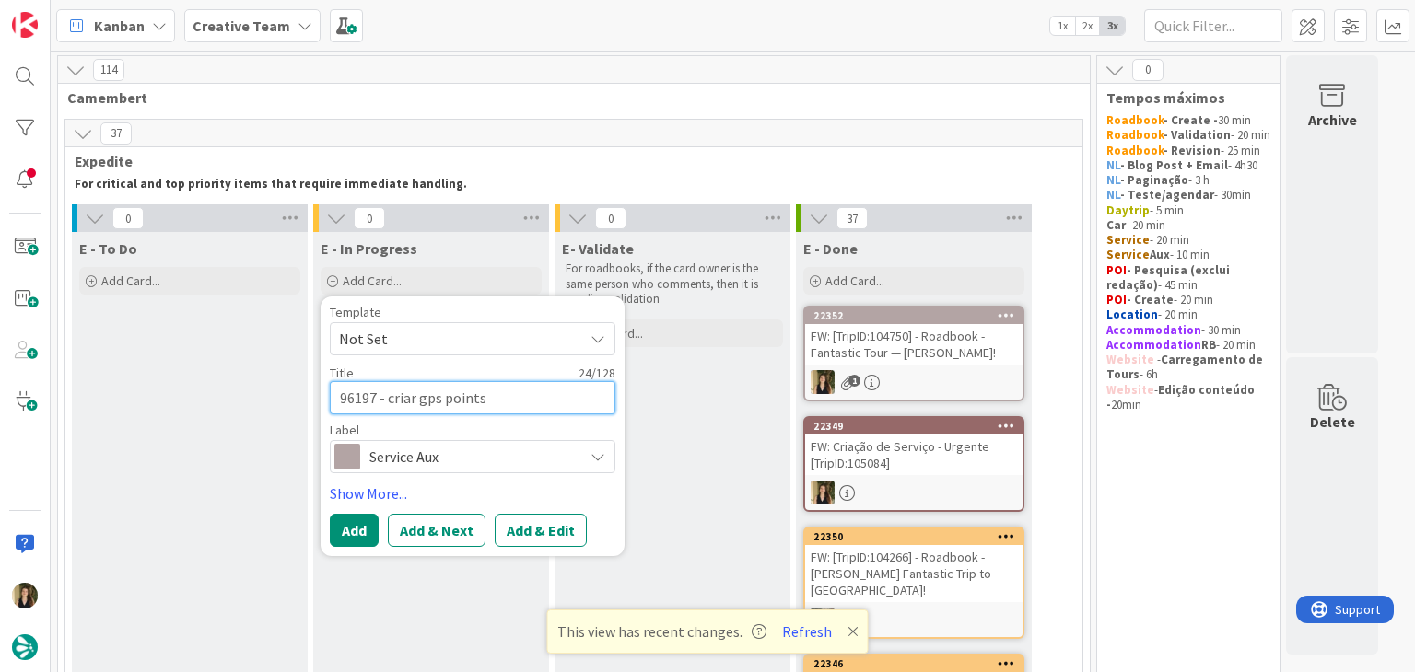
click at [501, 398] on textarea "96197 - criar gps points" at bounding box center [473, 397] width 286 height 33
click at [350, 531] on button "Add" at bounding box center [354, 530] width 49 height 33
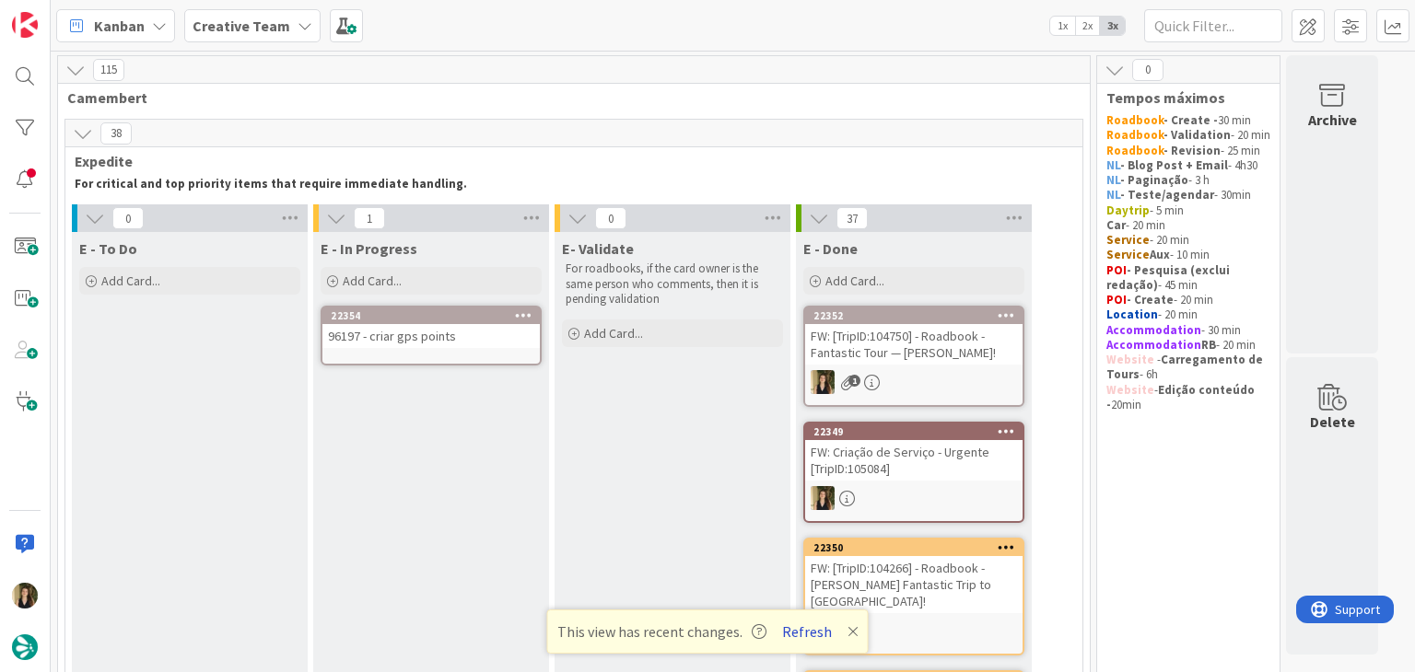
click at [798, 639] on button "Refresh" at bounding box center [806, 632] width 63 height 24
click at [799, 634] on button "Refresh" at bounding box center [806, 632] width 63 height 24
click at [473, 341] on div "96197 - criar gps points" at bounding box center [430, 336] width 217 height 24
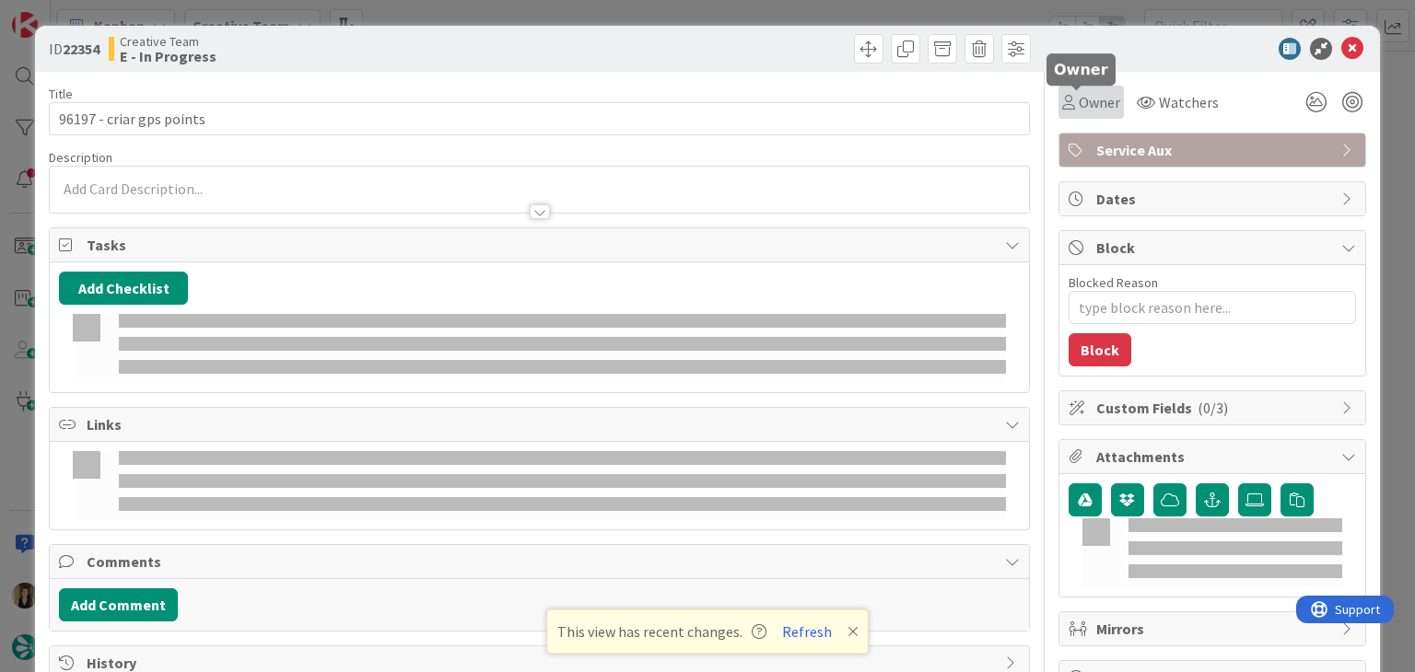
click at [1062, 99] on icon at bounding box center [1068, 102] width 13 height 15
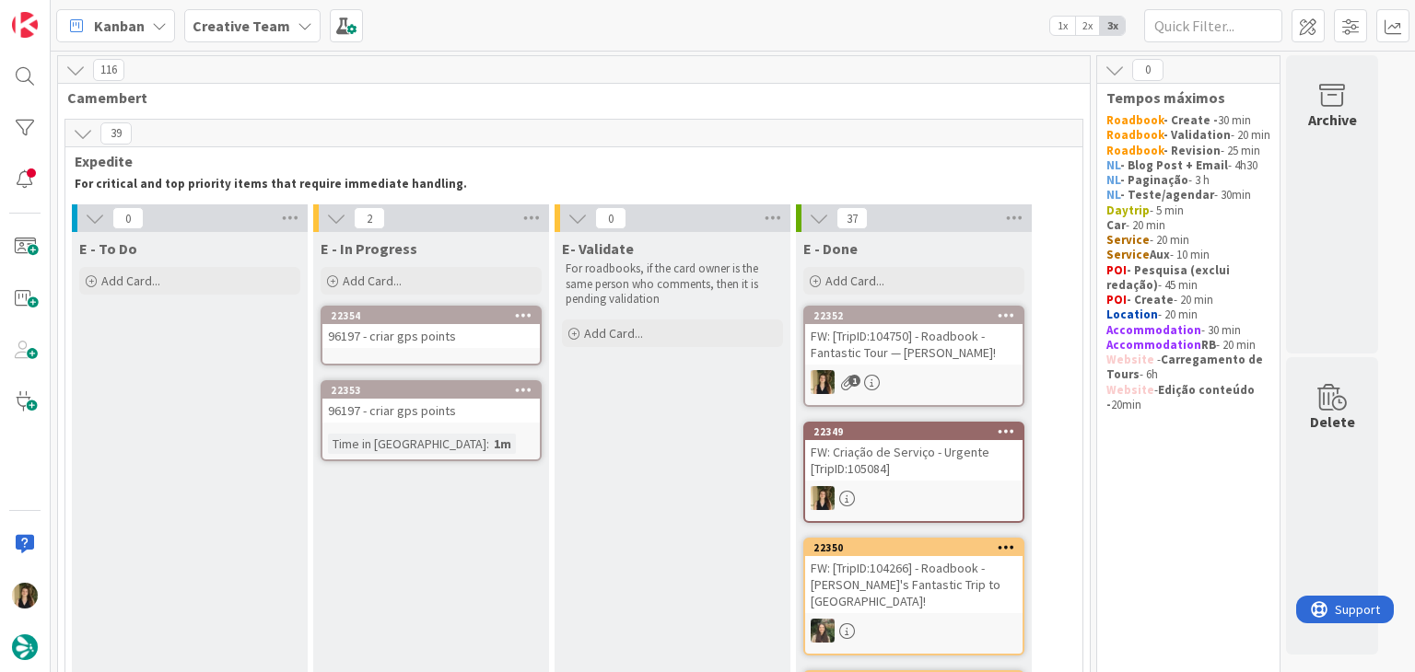
click at [529, 315] on icon at bounding box center [523, 315] width 17 height 13
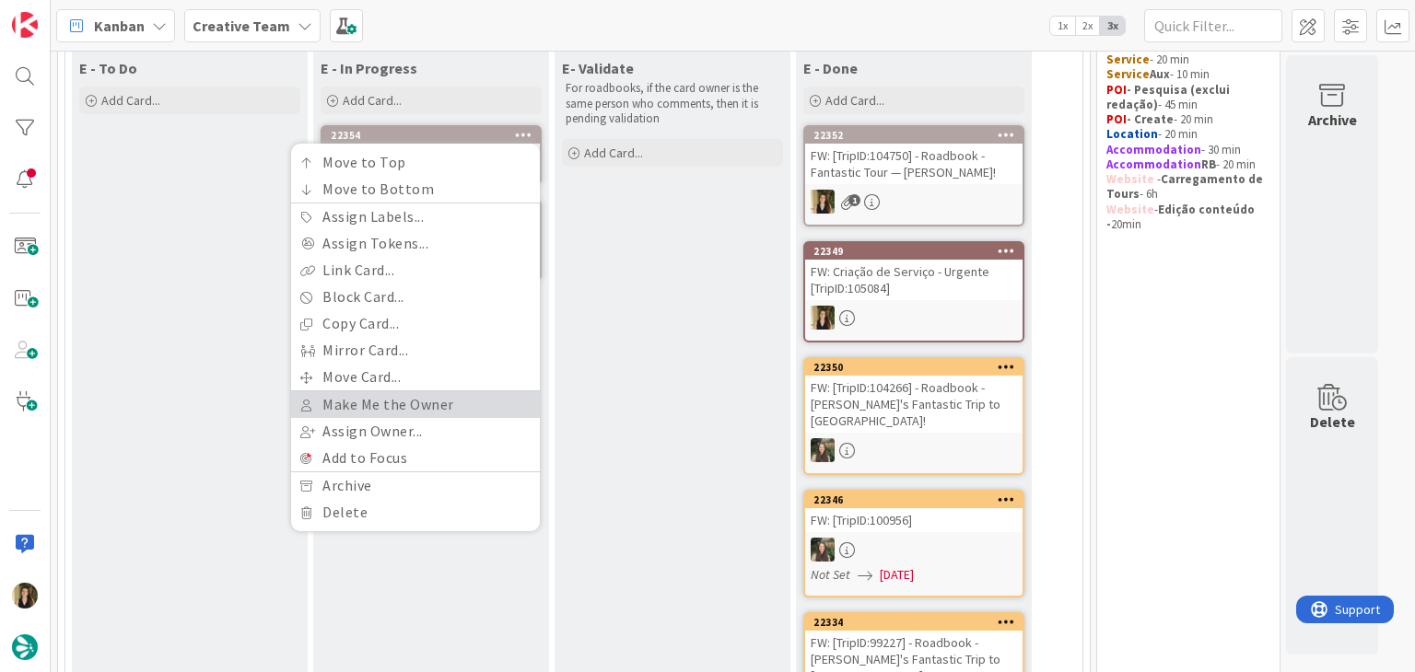
scroll to position [184, 0]
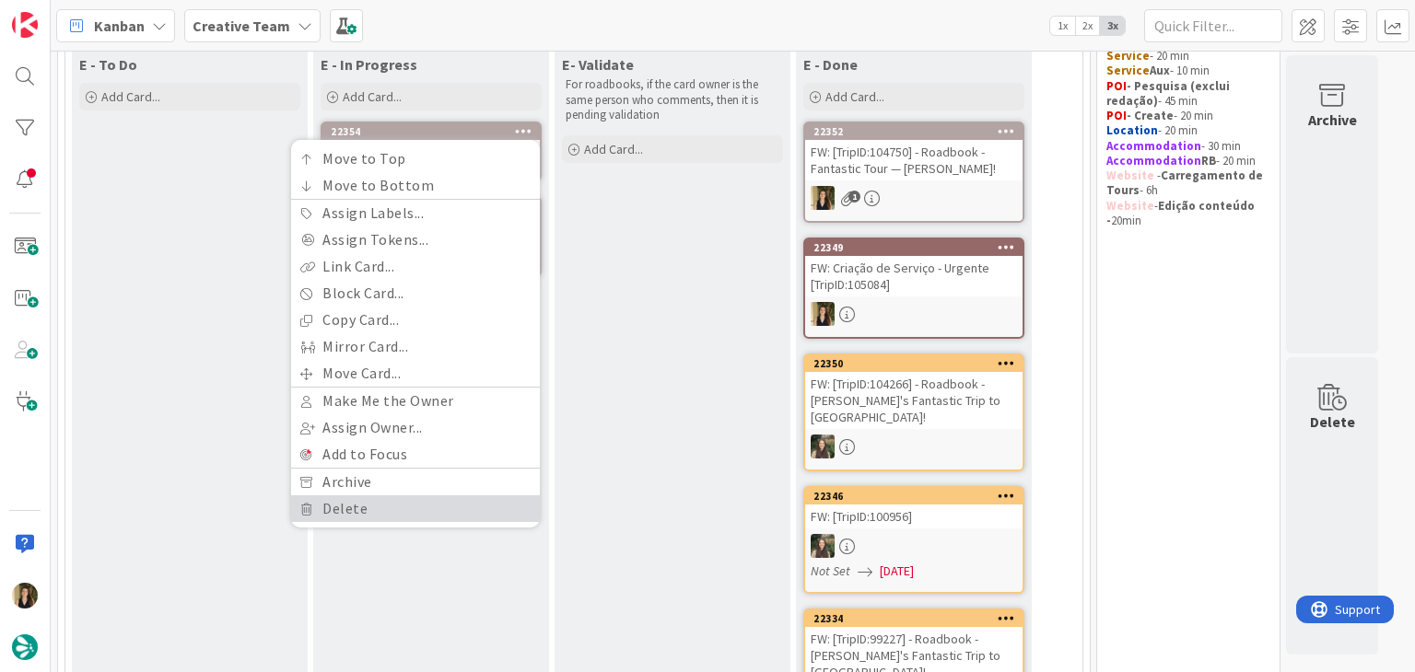
click at [377, 515] on link "Delete" at bounding box center [415, 508] width 249 height 27
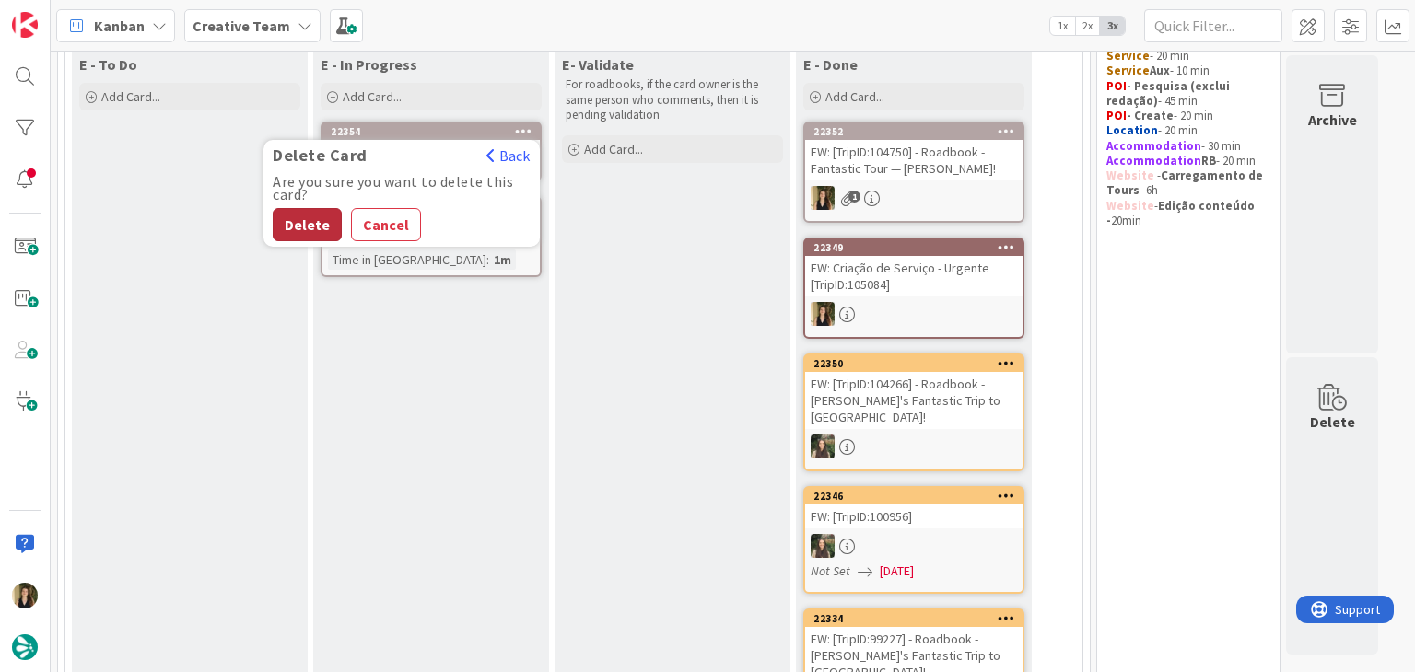
click at [306, 226] on button "Delete" at bounding box center [307, 224] width 69 height 33
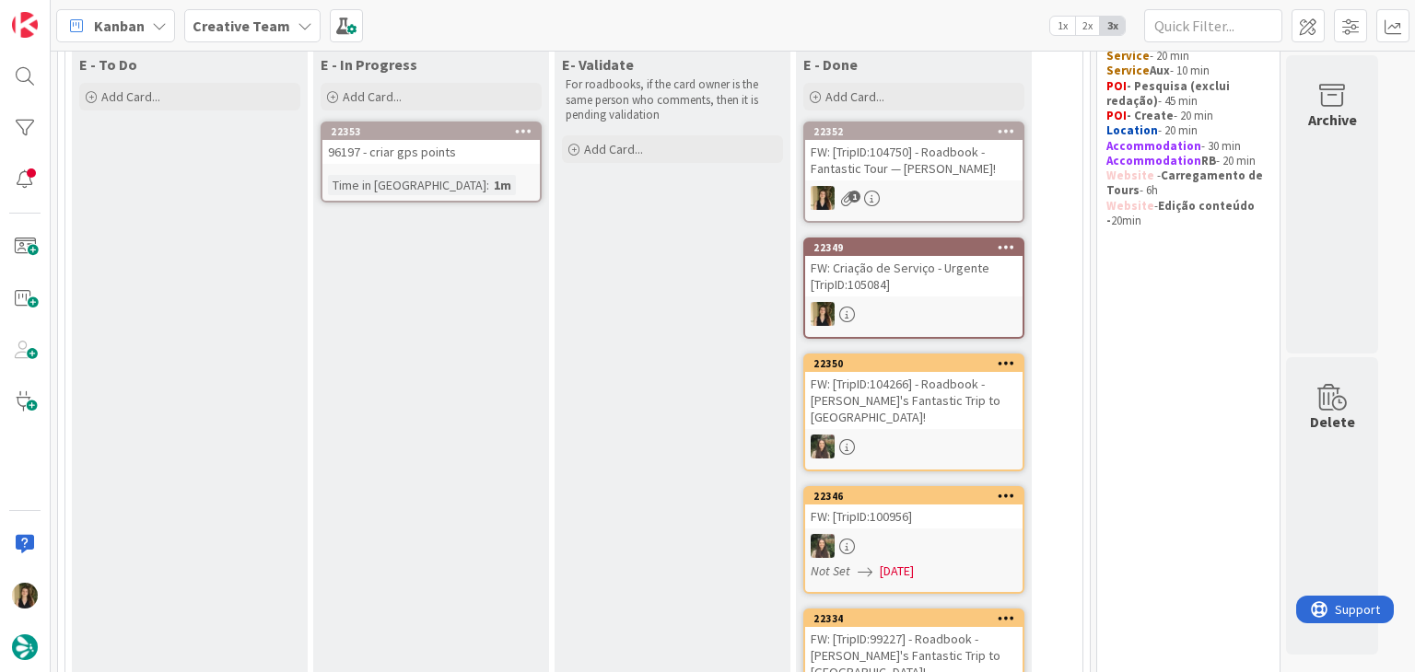
click at [472, 154] on div "96197 - criar gps points" at bounding box center [430, 152] width 217 height 24
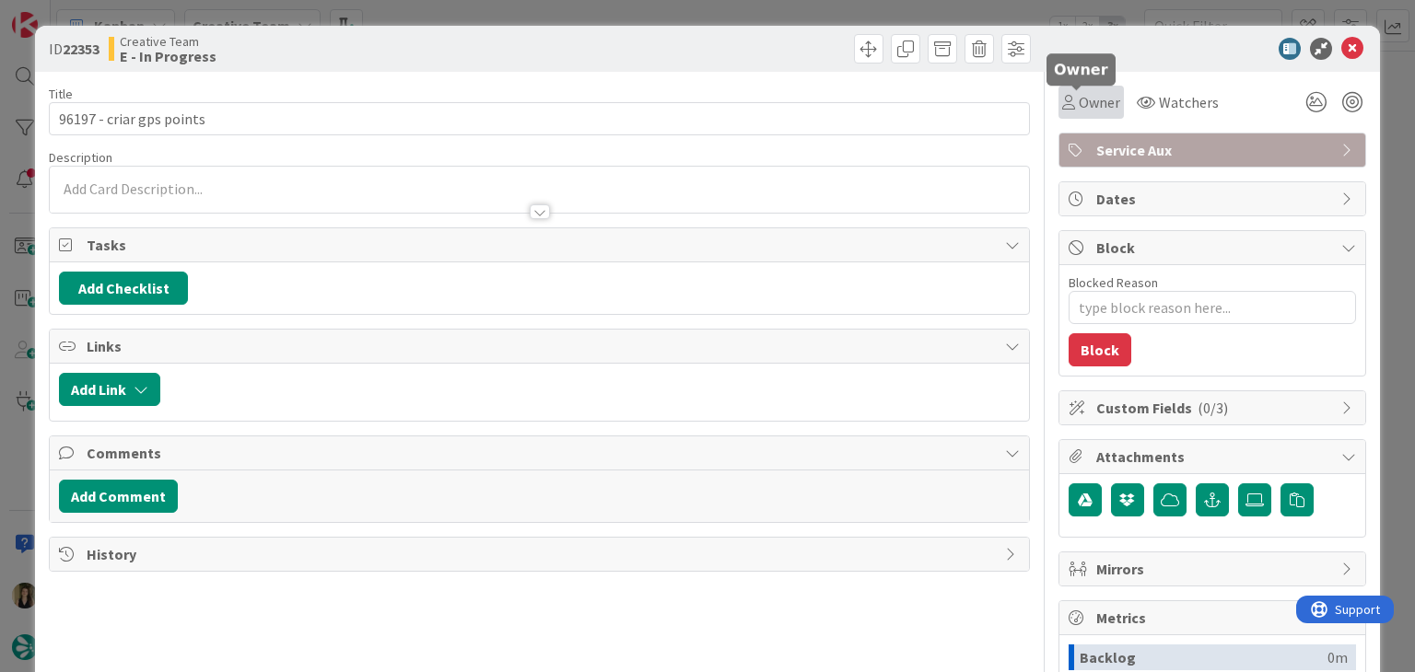
click at [1078, 111] on span "Owner" at bounding box center [1098, 102] width 41 height 22
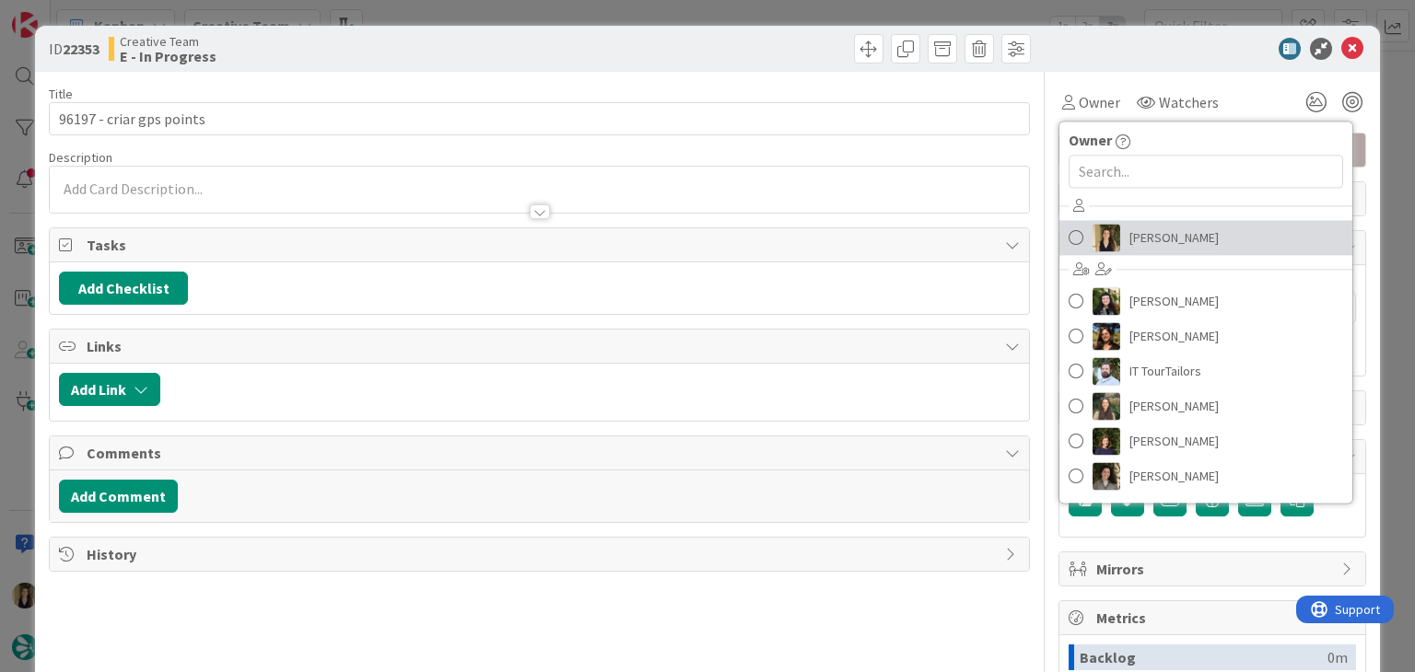
click at [1141, 239] on span "[PERSON_NAME]" at bounding box center [1173, 238] width 89 height 28
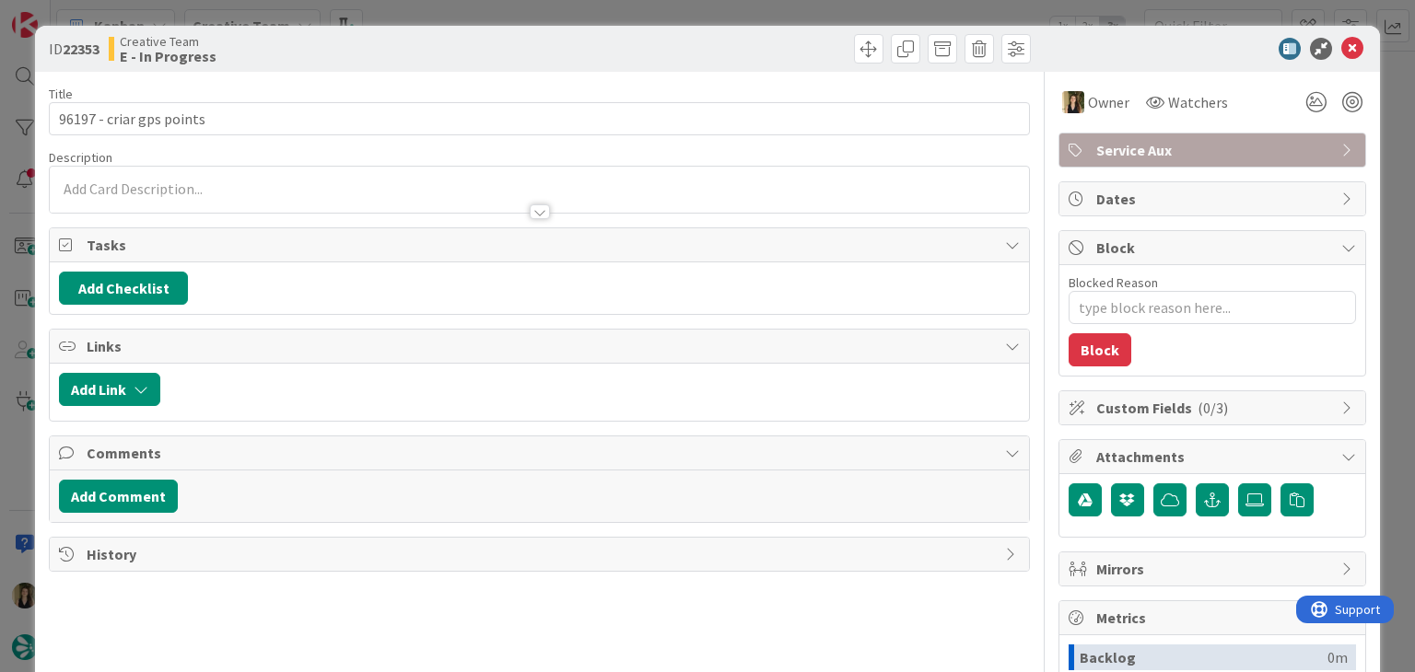
drag, startPoint x: 689, startPoint y: 45, endPoint x: 666, endPoint y: 28, distance: 28.9
click at [687, 44] on div at bounding box center [787, 48] width 486 height 29
type textarea "x"
click at [663, 26] on div "ID 22353 Creative Team E - In Progress" at bounding box center [707, 49] width 1344 height 46
click at [659, 35] on div at bounding box center [787, 48] width 486 height 29
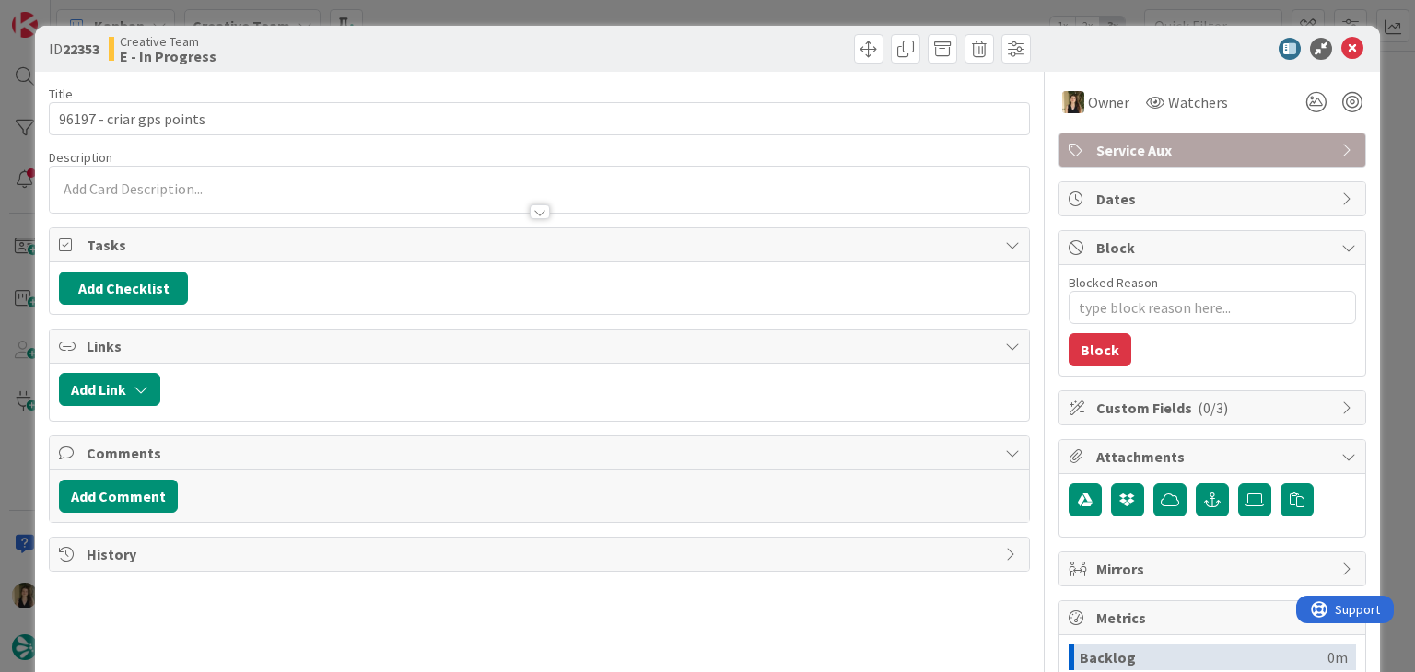
click at [660, 19] on div "ID 22353 Creative Team E - In Progress Title 24 / 128 96197 - criar gps points …" at bounding box center [707, 336] width 1415 height 672
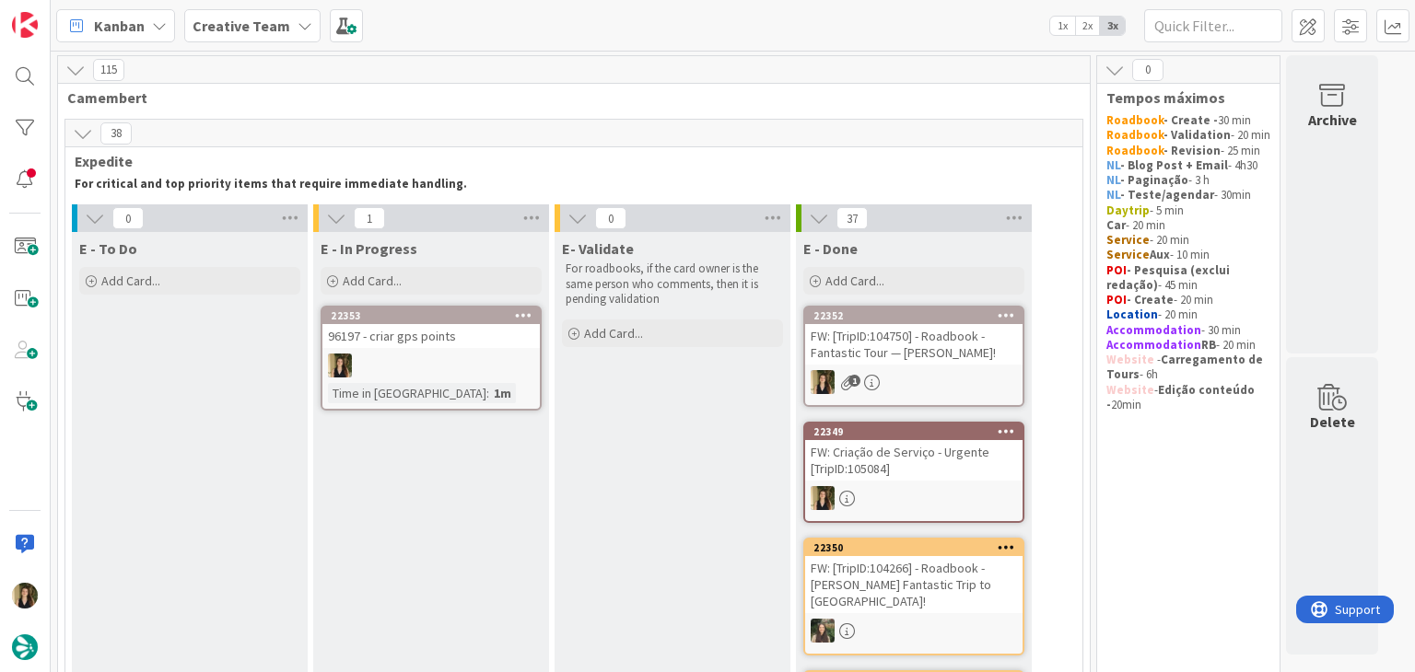
click at [486, 350] on link "22353 96197 - criar gps points Time in Column : 1m" at bounding box center [431, 358] width 221 height 105
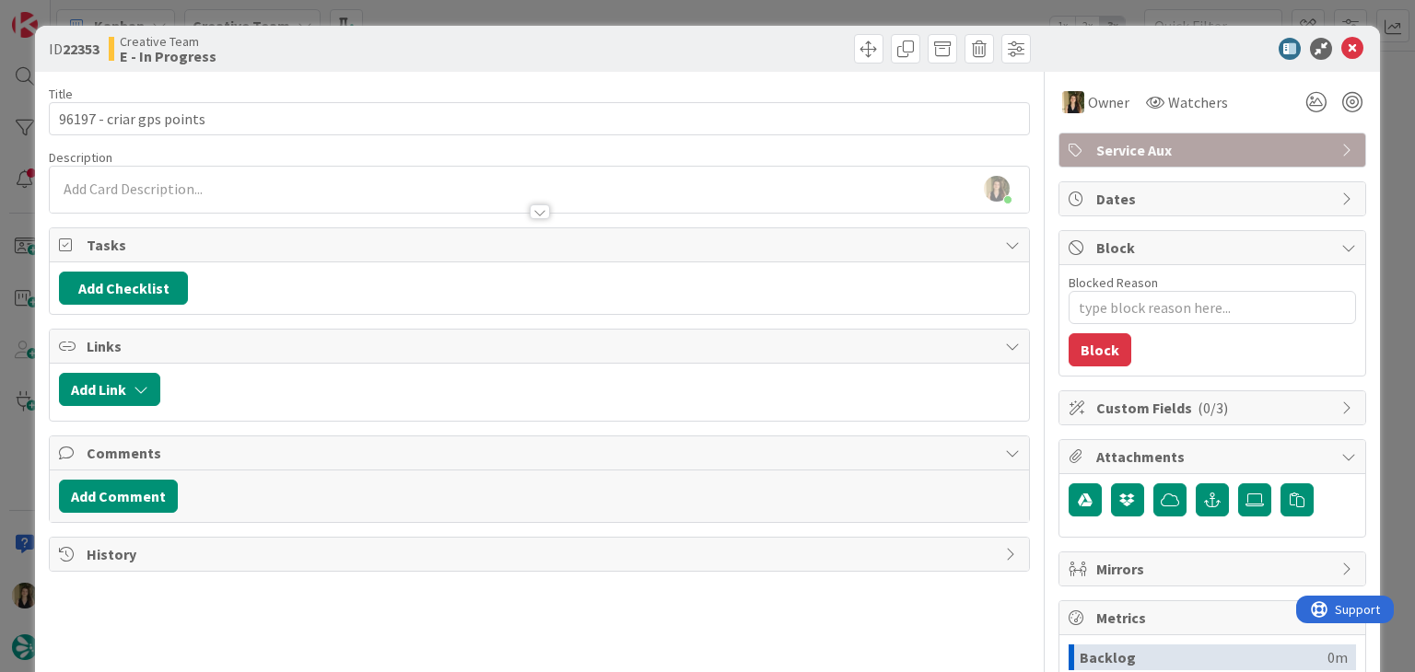
click at [158, 189] on div "Sofia Palma just joined" at bounding box center [539, 190] width 978 height 46
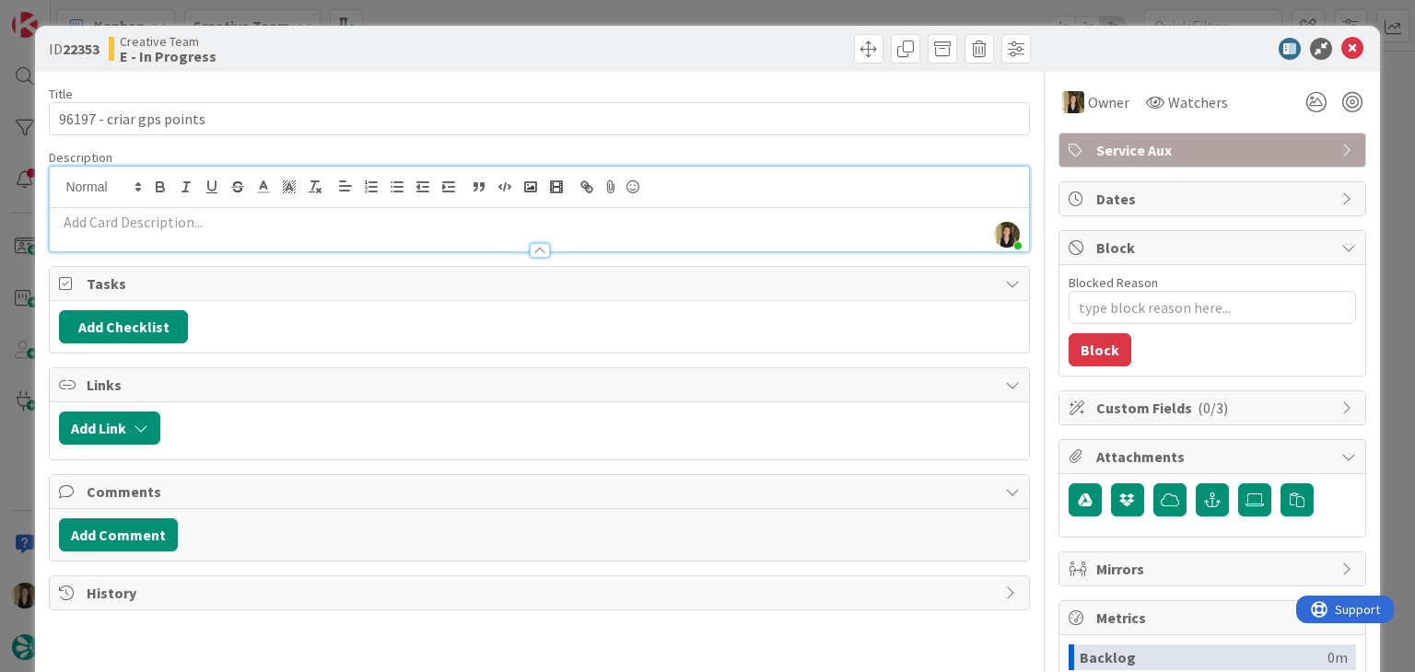
drag, startPoint x: 185, startPoint y: 226, endPoint x: 218, endPoint y: 200, distance: 42.0
click at [185, 225] on p at bounding box center [539, 222] width 960 height 21
paste div
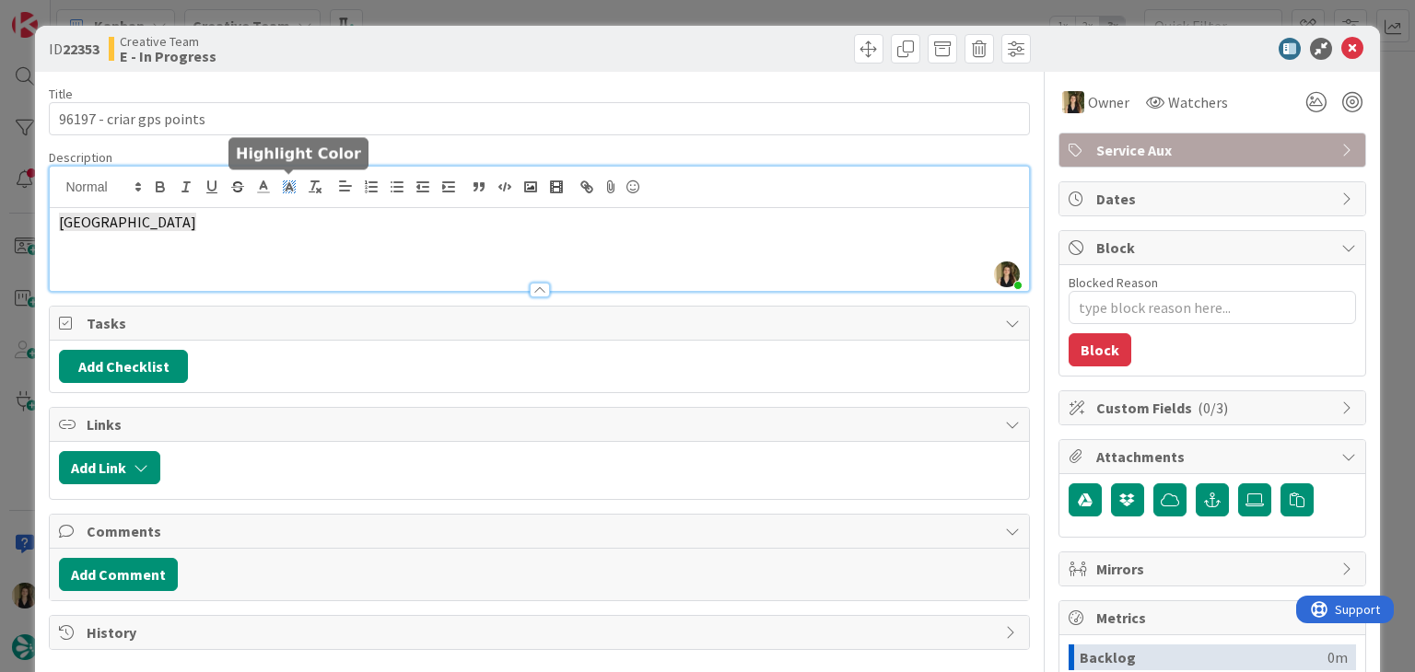
type textarea "x"
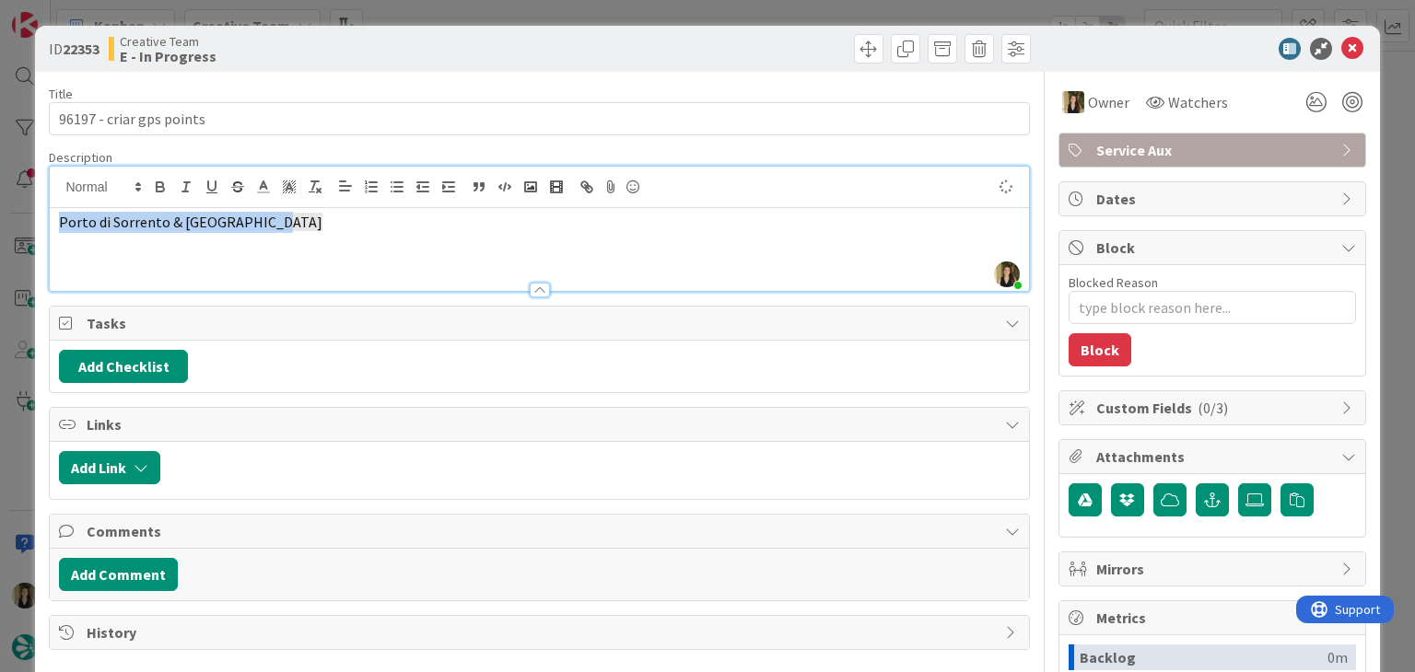
drag, startPoint x: 291, startPoint y: 227, endPoint x: 46, endPoint y: 237, distance: 245.2
click at [46, 238] on div "ID 22353 Creative Team E - In Progress Title 24 / 128 96197 - criar gps points …" at bounding box center [707, 495] width 1344 height 938
click at [312, 189] on line "button" at bounding box center [313, 185] width 3 height 8
click at [332, 241] on div "Porto di Sorrento & Port of Capri" at bounding box center [539, 249] width 978 height 83
click at [336, 72] on div "Title 24 / 128 96197 - criar gps points Description Sofia Palma just joined Por…" at bounding box center [539, 511] width 980 height 878
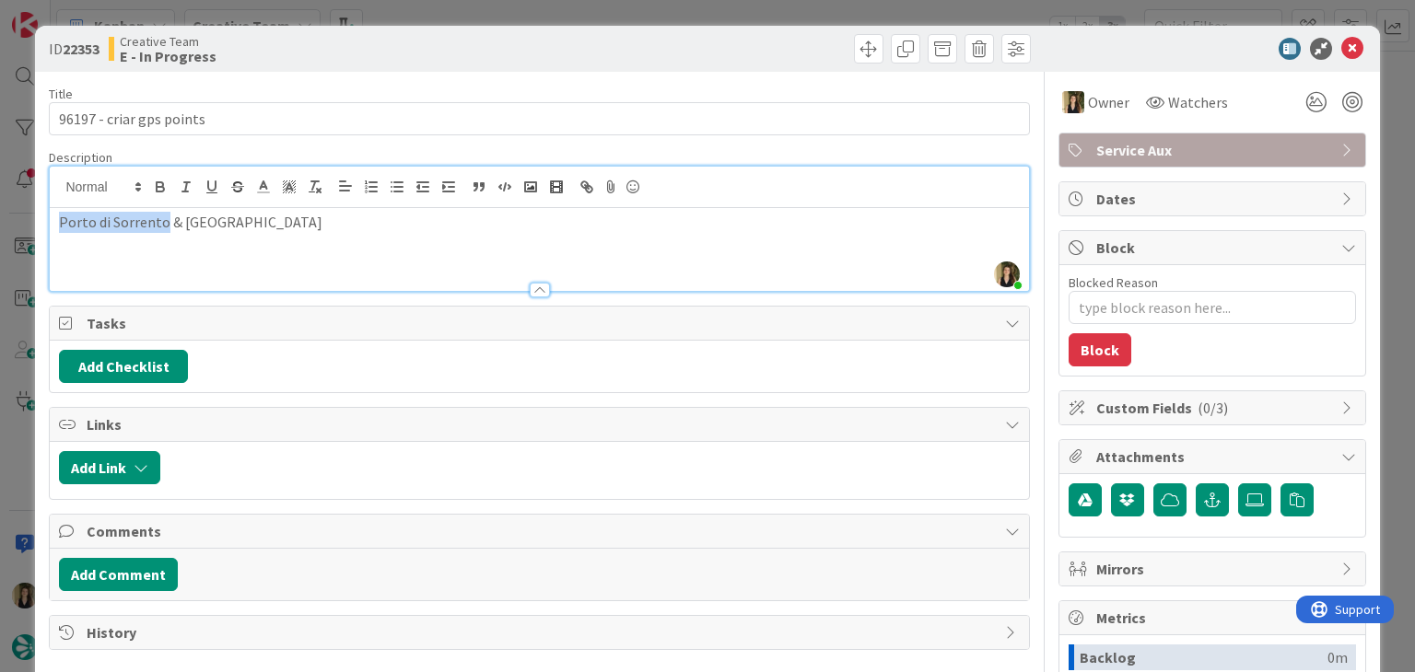
drag, startPoint x: 164, startPoint y: 220, endPoint x: 49, endPoint y: 221, distance: 115.1
click at [46, 222] on div "ID 22353 Creative Team E - In Progress Title 24 / 128 96197 - criar gps points …" at bounding box center [707, 495] width 1344 height 938
copy p "Porto di Sorrento"
click at [550, 40] on div at bounding box center [787, 48] width 486 height 29
click at [554, 14] on div "ID 22353 Creative Team E - In Progress Title 24 / 128 96197 - criar gps points …" at bounding box center [707, 336] width 1415 height 672
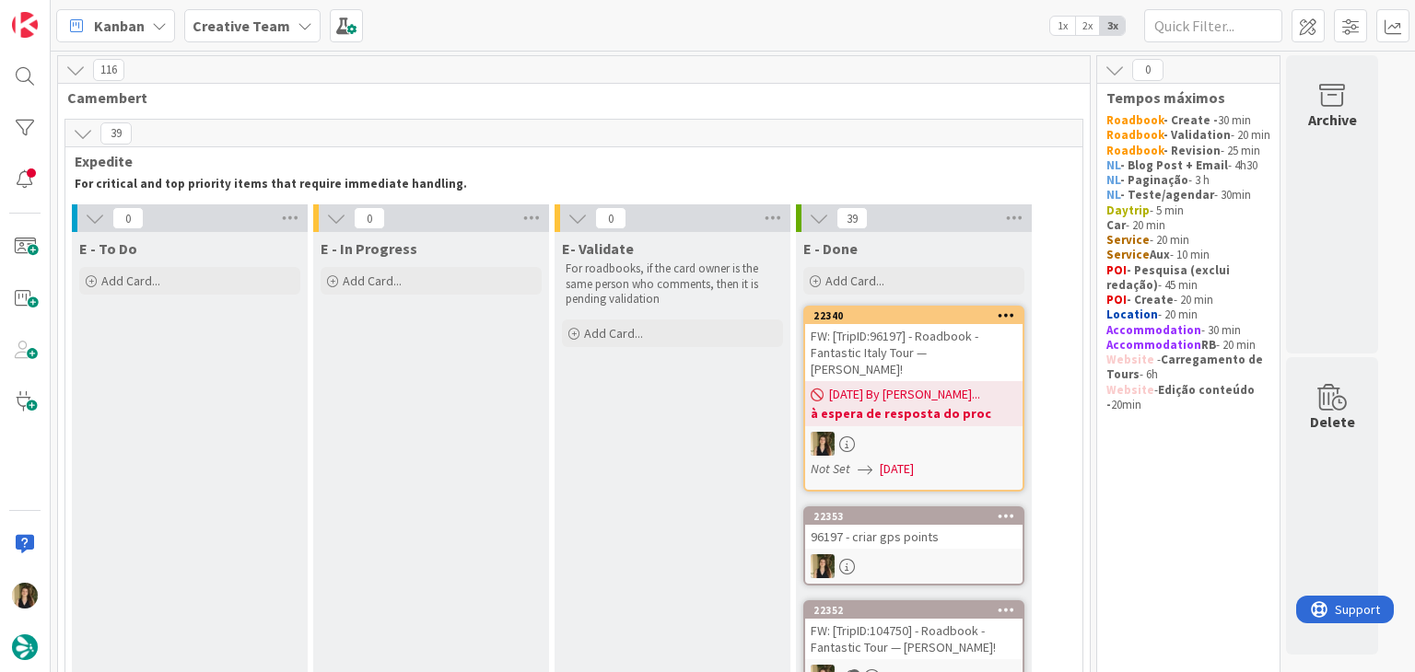
click at [958, 339] on div "FW: [TripID:96197] - Roadbook - Fantastic Italy Tour — [PERSON_NAME]!" at bounding box center [913, 352] width 217 height 57
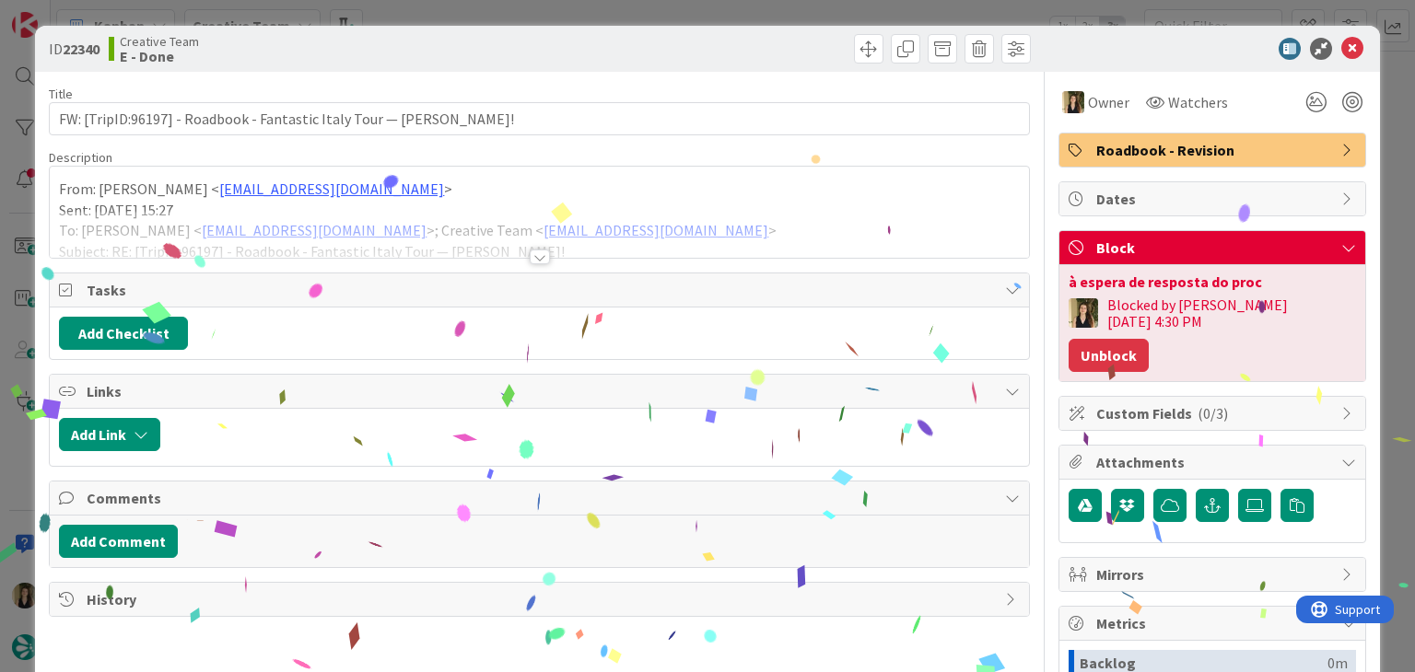
click at [1148, 339] on button "Unblock" at bounding box center [1108, 355] width 80 height 33
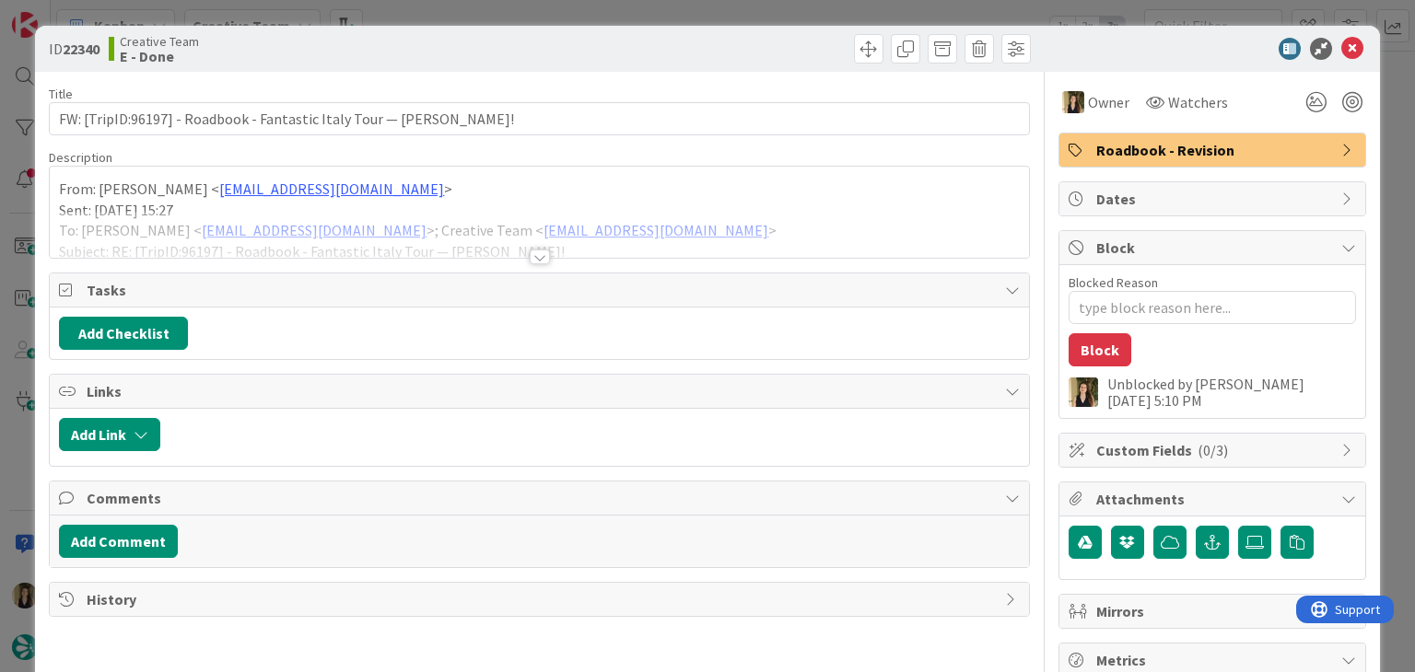
drag, startPoint x: 737, startPoint y: 52, endPoint x: 739, endPoint y: 18, distance: 34.1
click at [736, 49] on div at bounding box center [787, 48] width 486 height 29
click at [739, 14] on div "ID 22340 Creative Team E - Done Title 69 / 128 FW: [TripID:96197] - Roadbook - …" at bounding box center [707, 336] width 1415 height 672
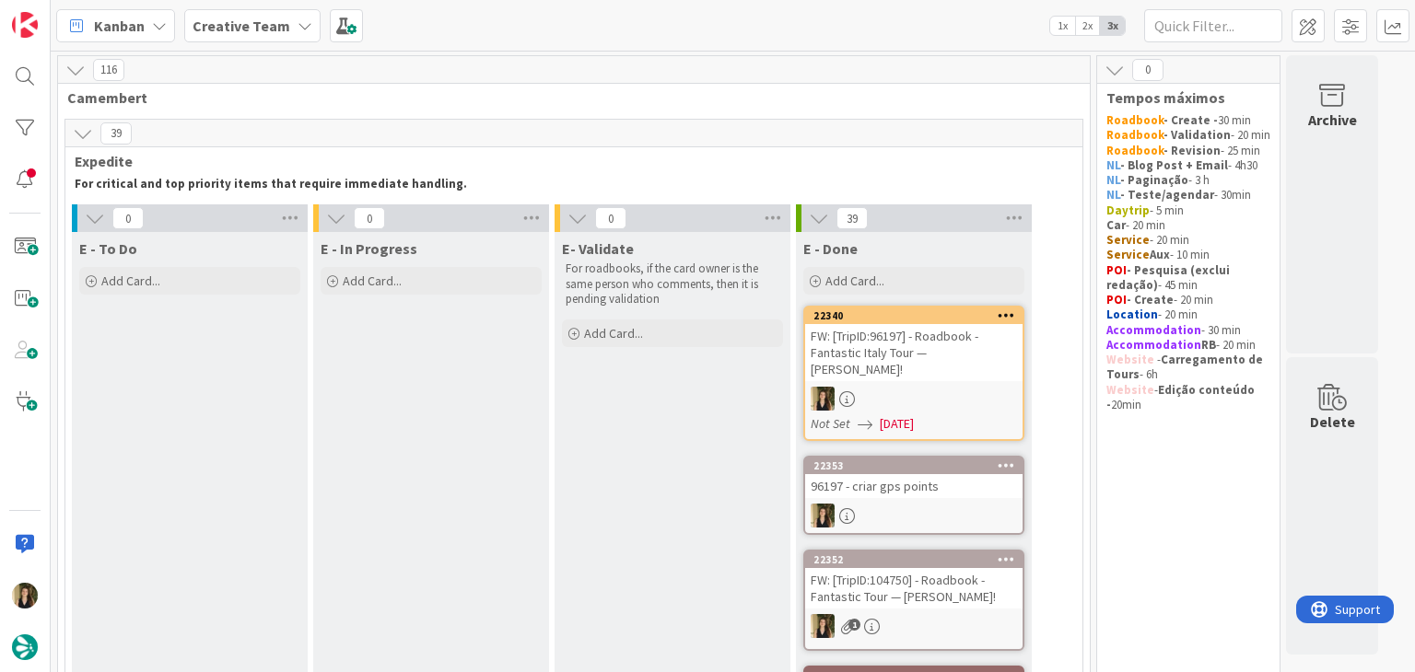
click at [1006, 175] on div "For critical and top priority items that require immediate handling." at bounding box center [548, 184] width 954 height 22
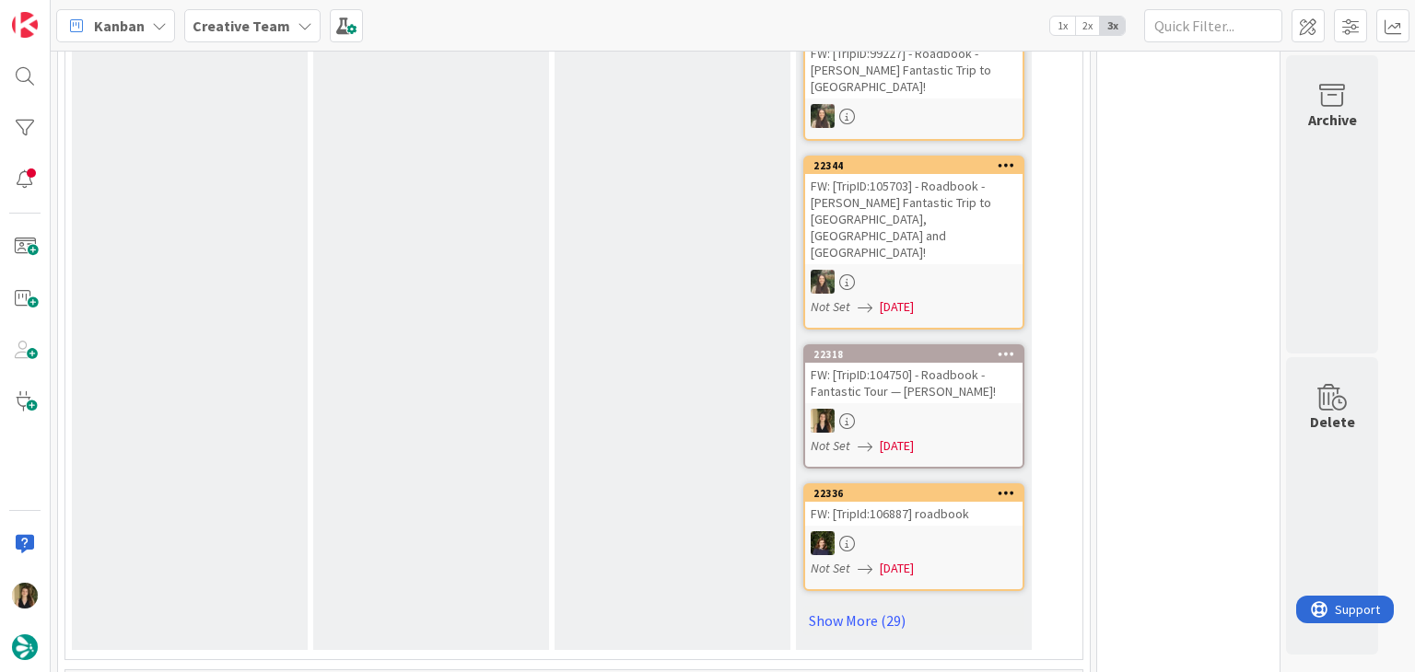
scroll to position [1105, 0]
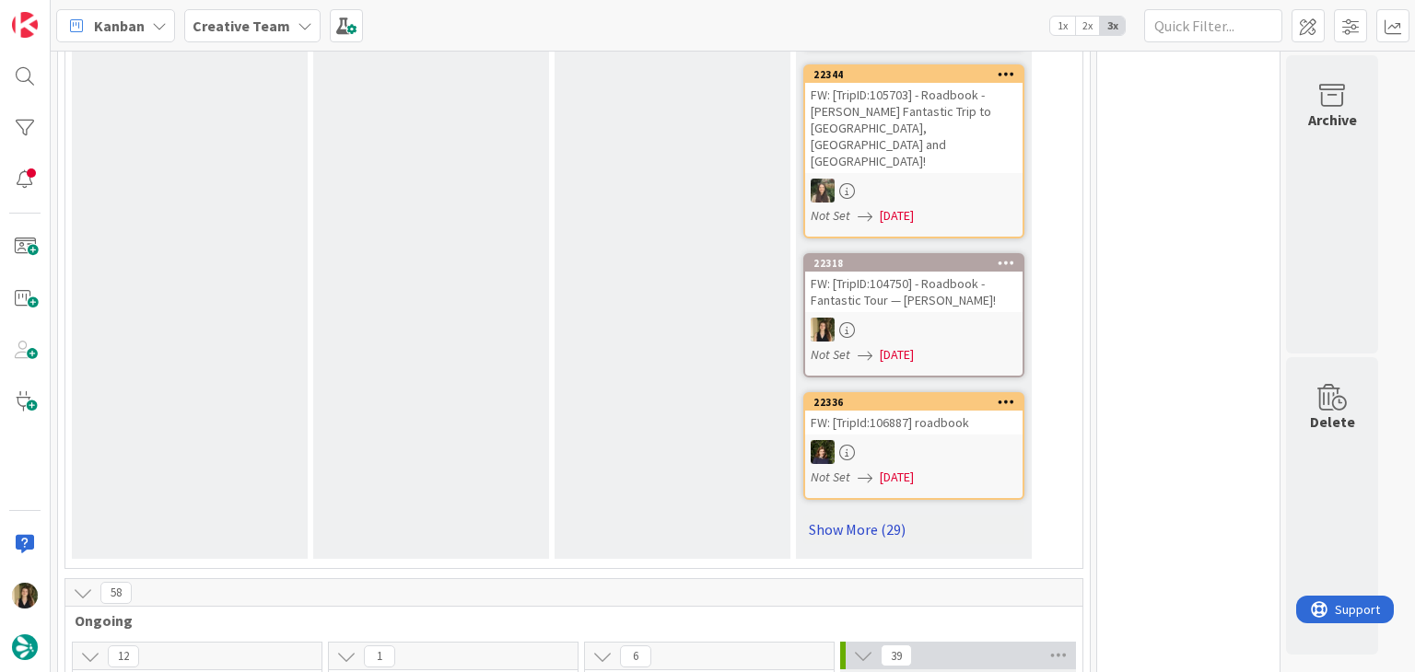
click at [885, 515] on link "Show More (29)" at bounding box center [913, 529] width 221 height 29
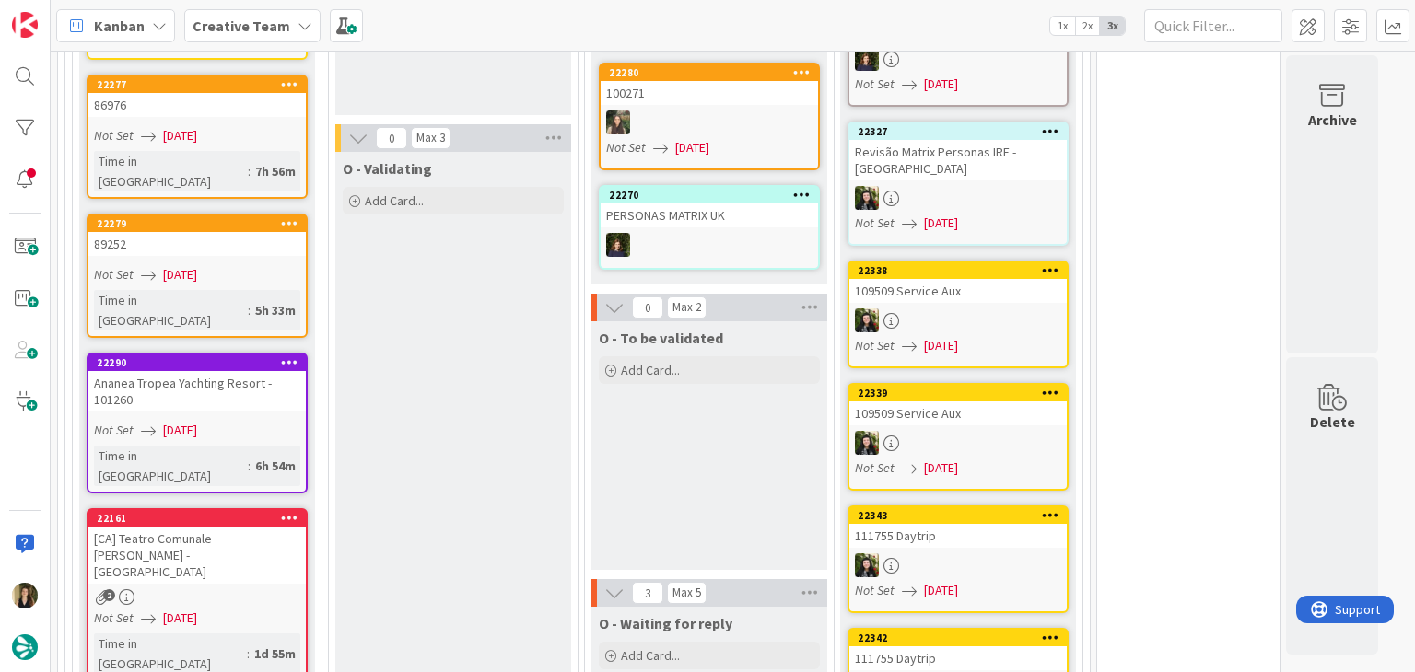
scroll to position [6355, 0]
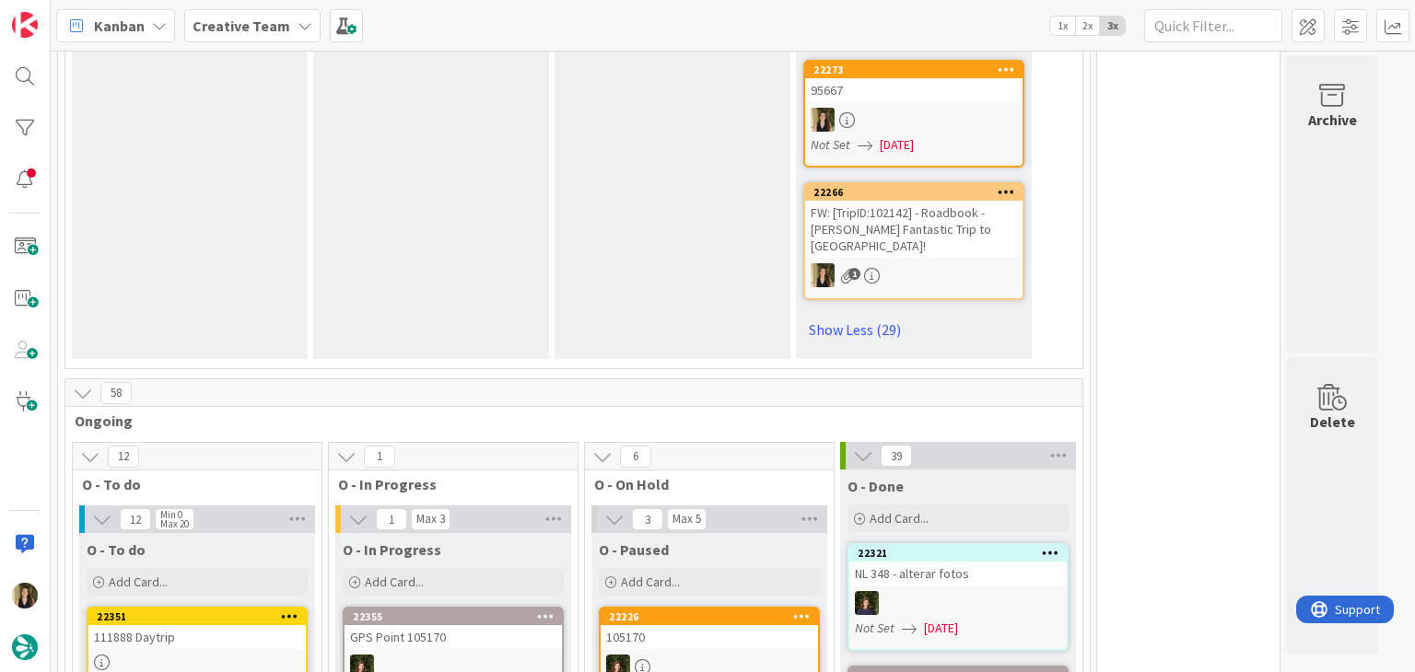
scroll to position [5417, 0]
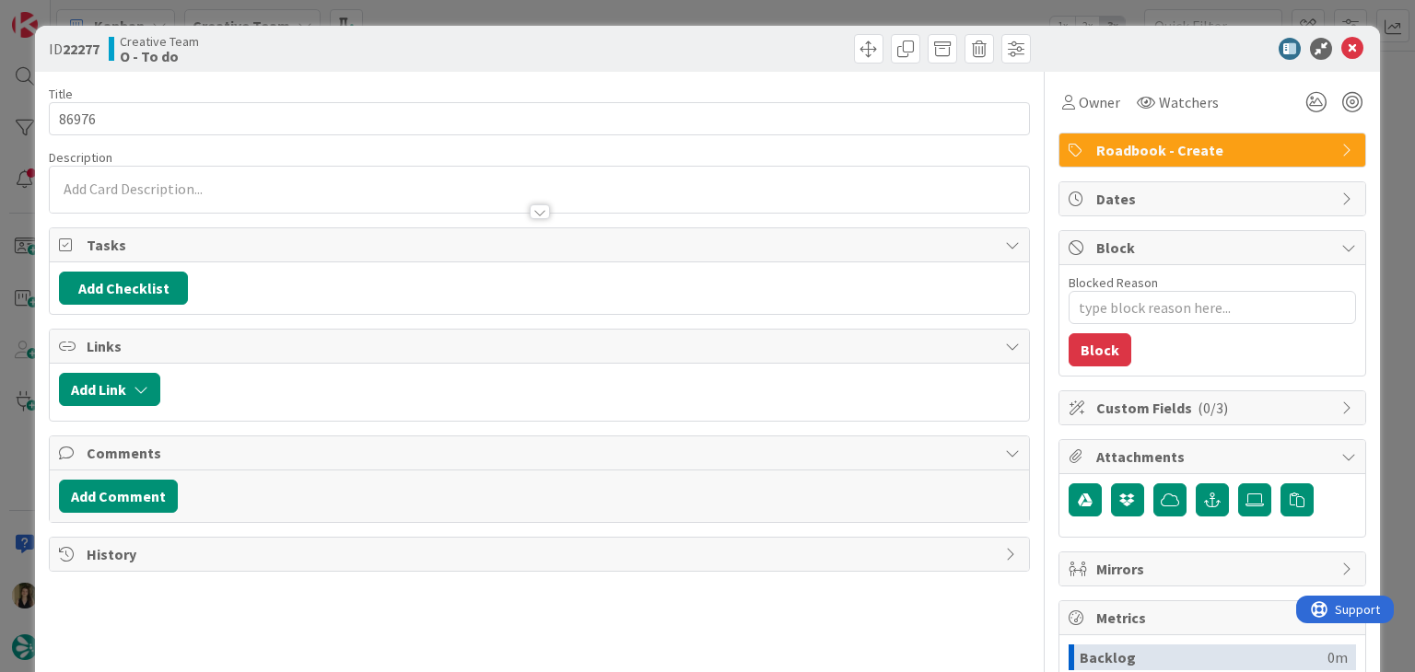
click at [508, 19] on div "ID 22277 Creative Team O - To do Title 5 / 128 86976 Description Owner Watchers…" at bounding box center [707, 336] width 1415 height 672
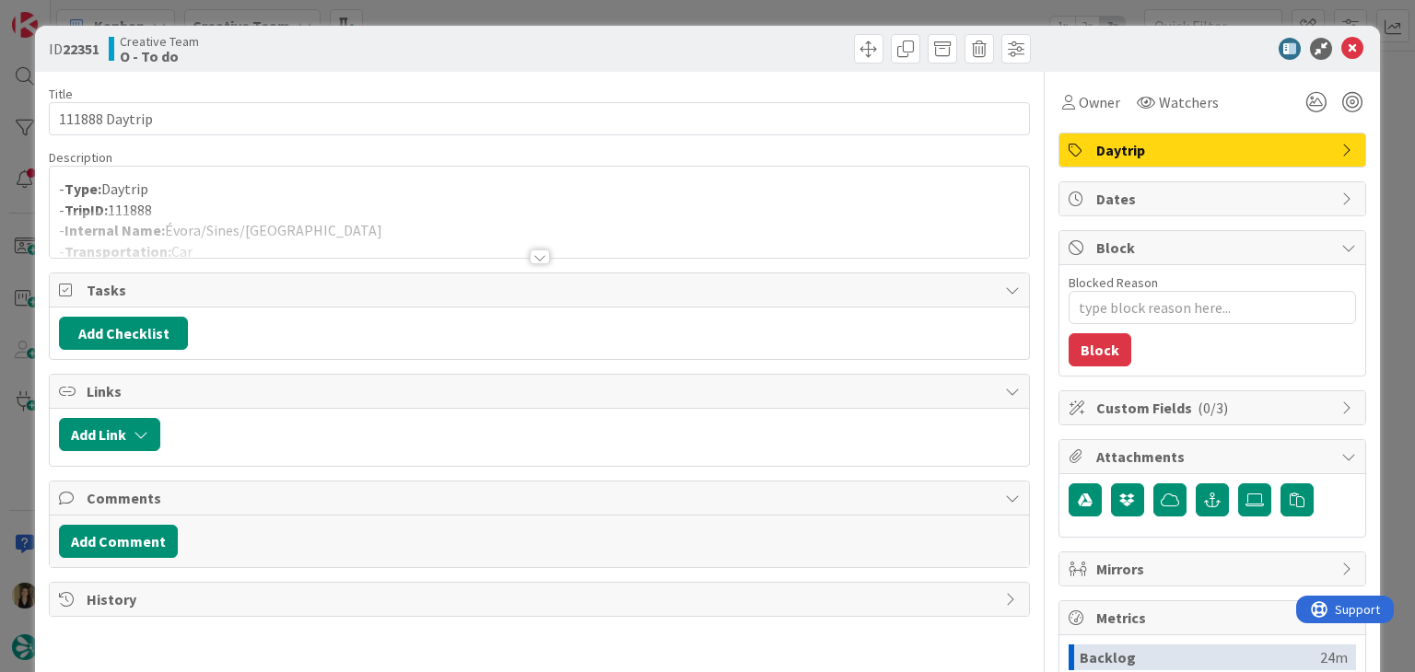
click at [531, 257] on div at bounding box center [540, 257] width 20 height 15
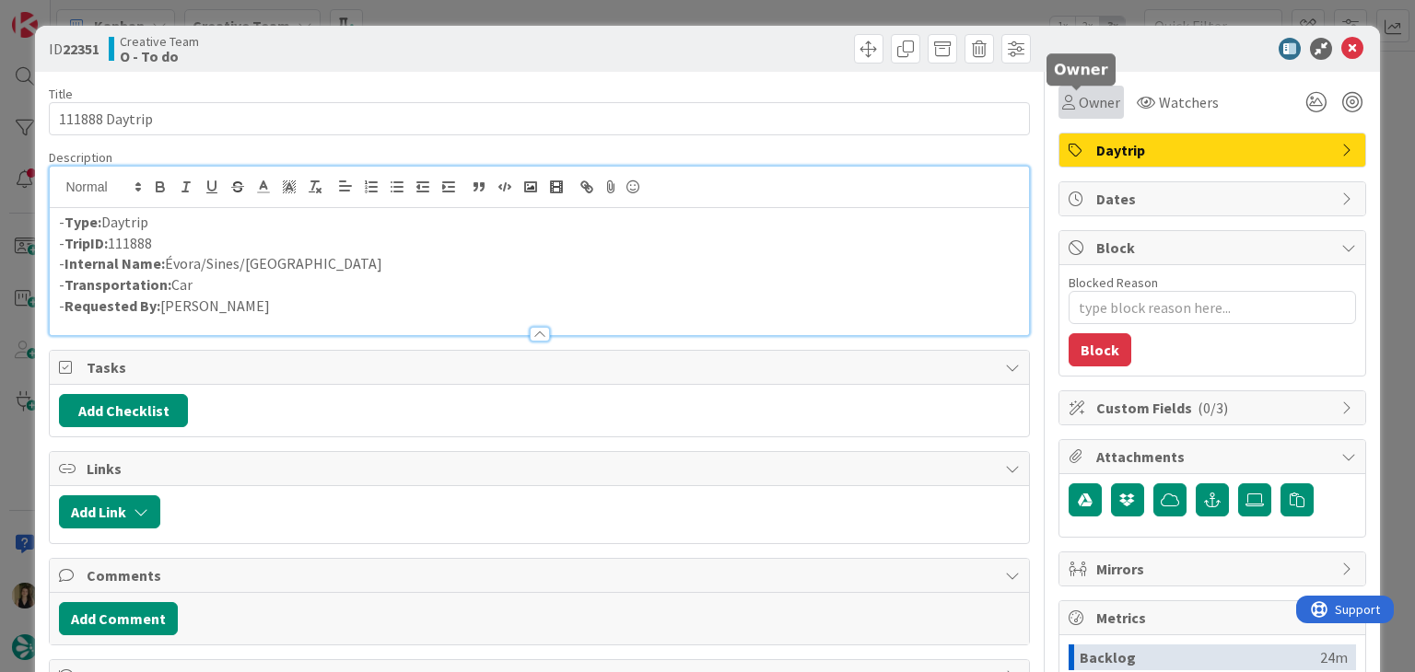
click at [1078, 94] on span "Owner" at bounding box center [1098, 102] width 41 height 22
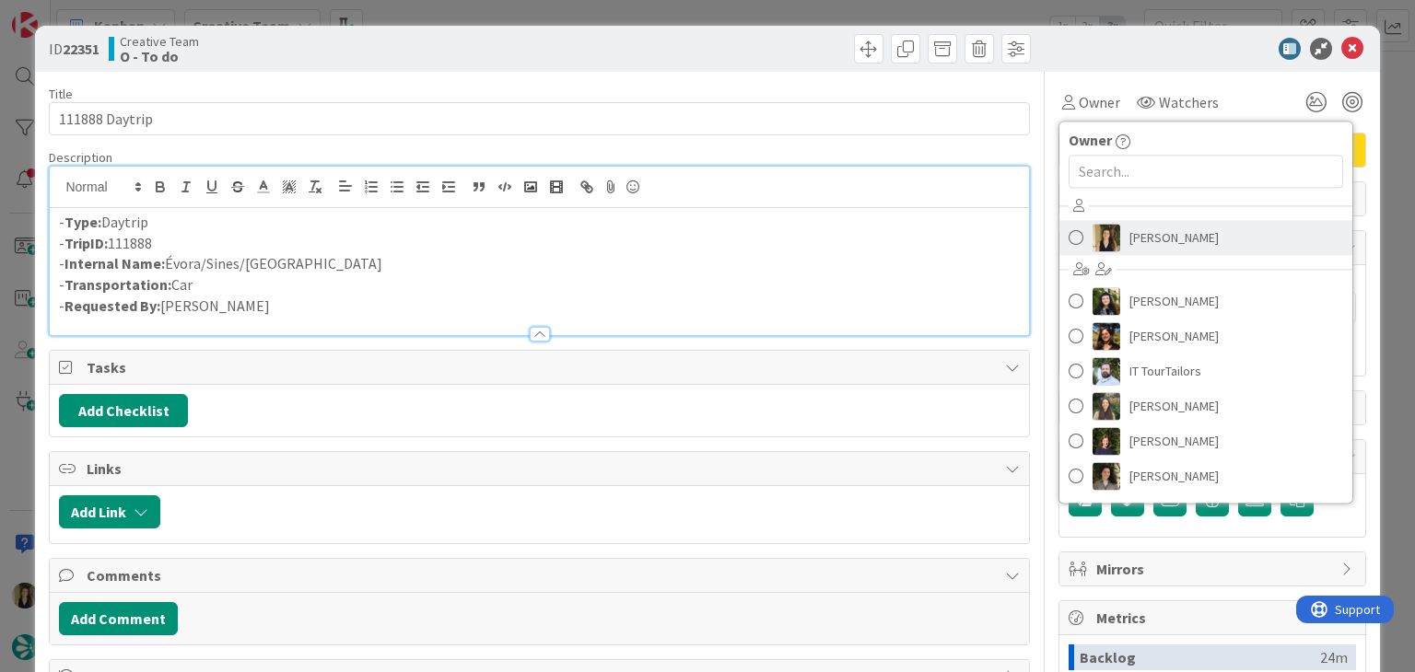
drag, startPoint x: 1160, startPoint y: 242, endPoint x: 1008, endPoint y: 206, distance: 155.3
click at [1159, 242] on span "[PERSON_NAME]" at bounding box center [1173, 238] width 89 height 28
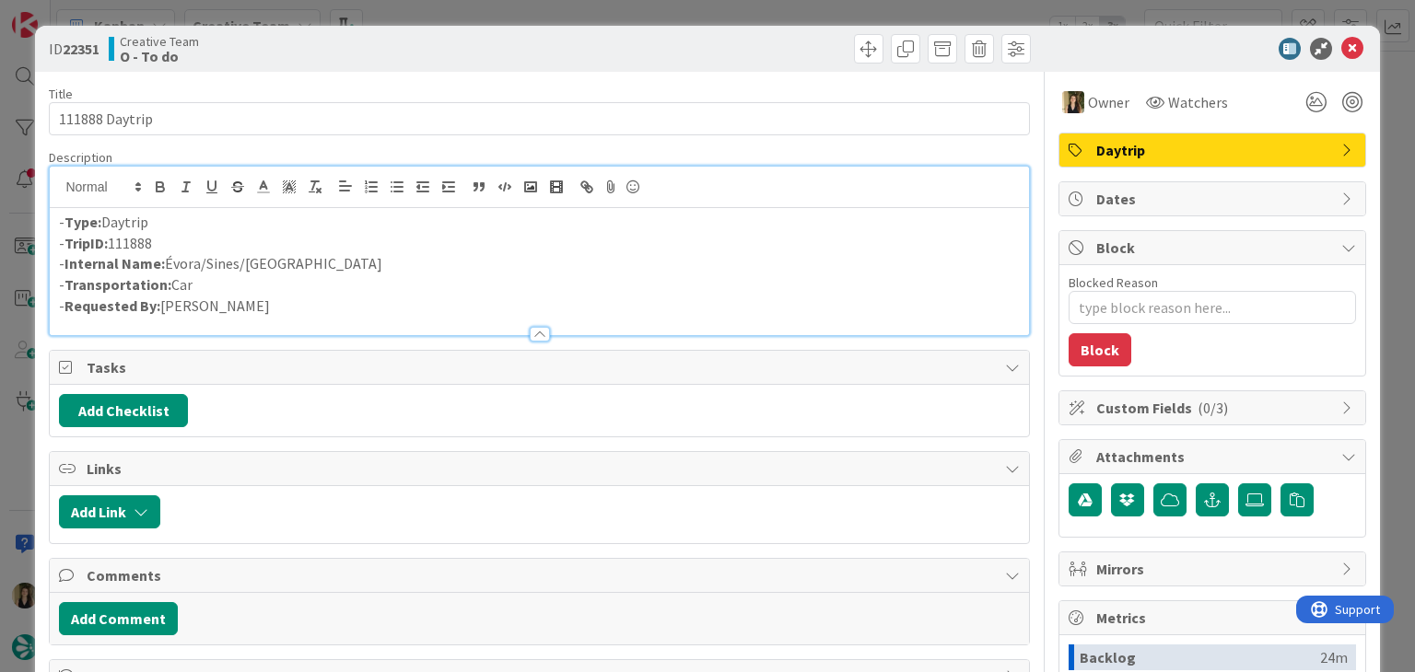
click at [750, 48] on div at bounding box center [787, 48] width 486 height 29
click at [742, 15] on div "ID 22351 Creative Team O - To do Title 14 / 128 111888 Daytrip Description - Ty…" at bounding box center [707, 336] width 1415 height 672
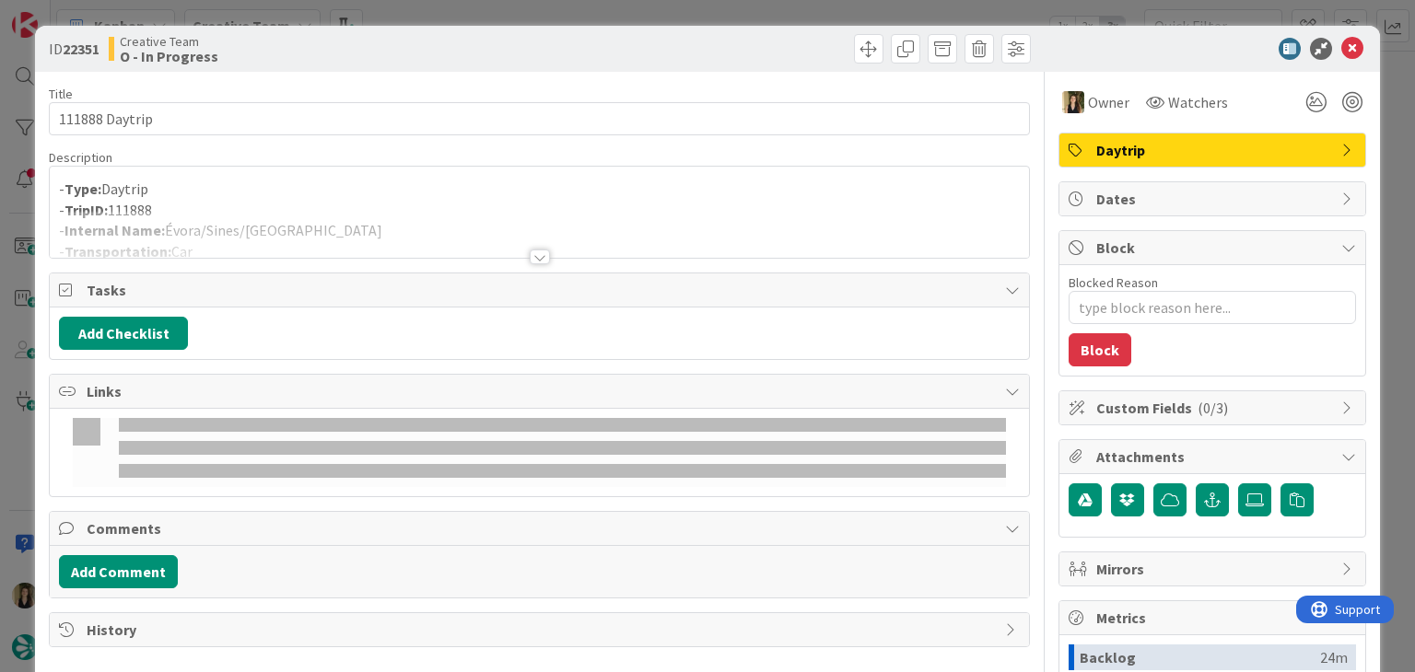
type textarea "x"
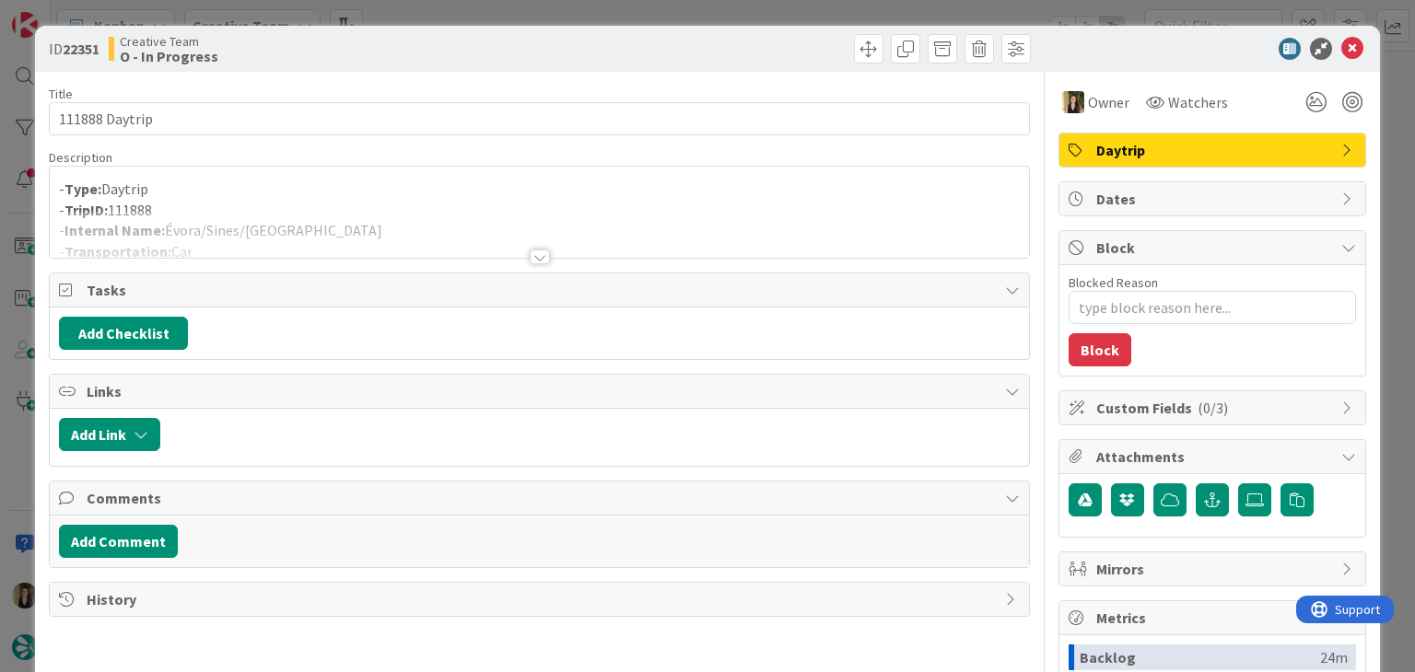
drag, startPoint x: 526, startPoint y: 250, endPoint x: 385, endPoint y: 253, distance: 141.0
click at [530, 251] on div at bounding box center [540, 257] width 20 height 15
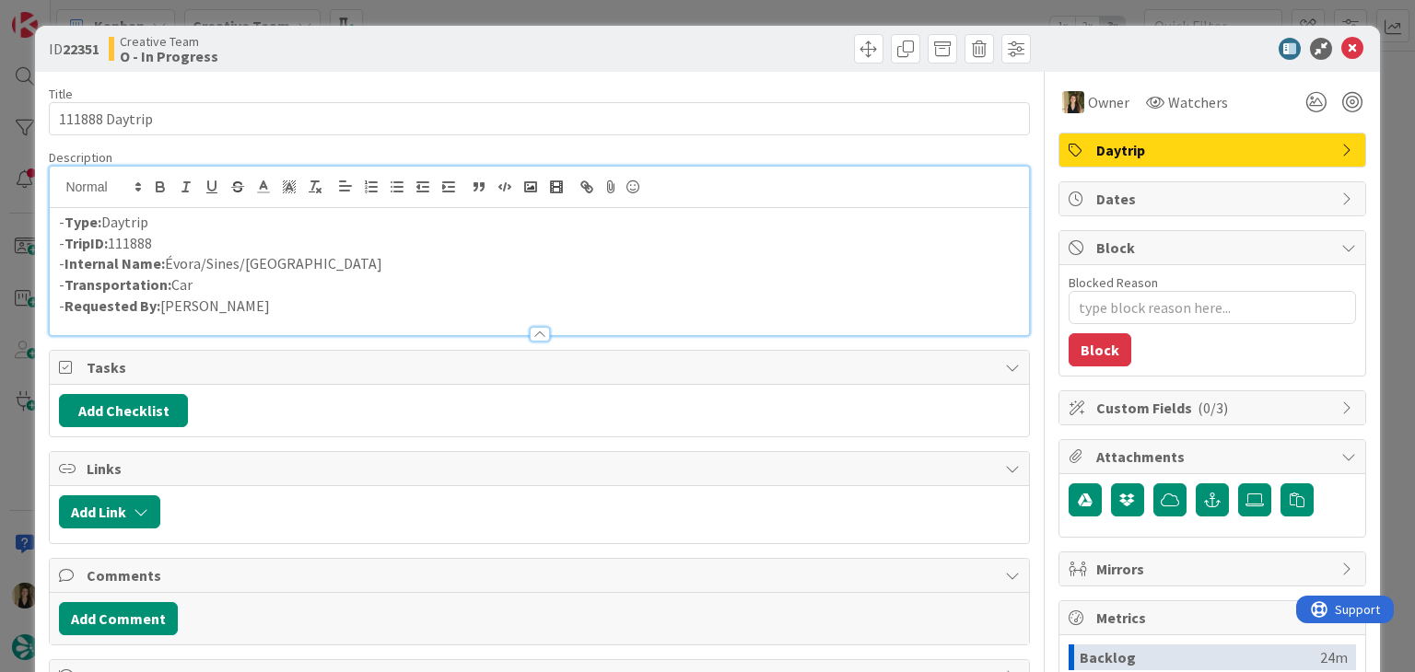
click at [202, 260] on p "- Internal Name: Évora/Sines/Porto Covo" at bounding box center [539, 263] width 960 height 21
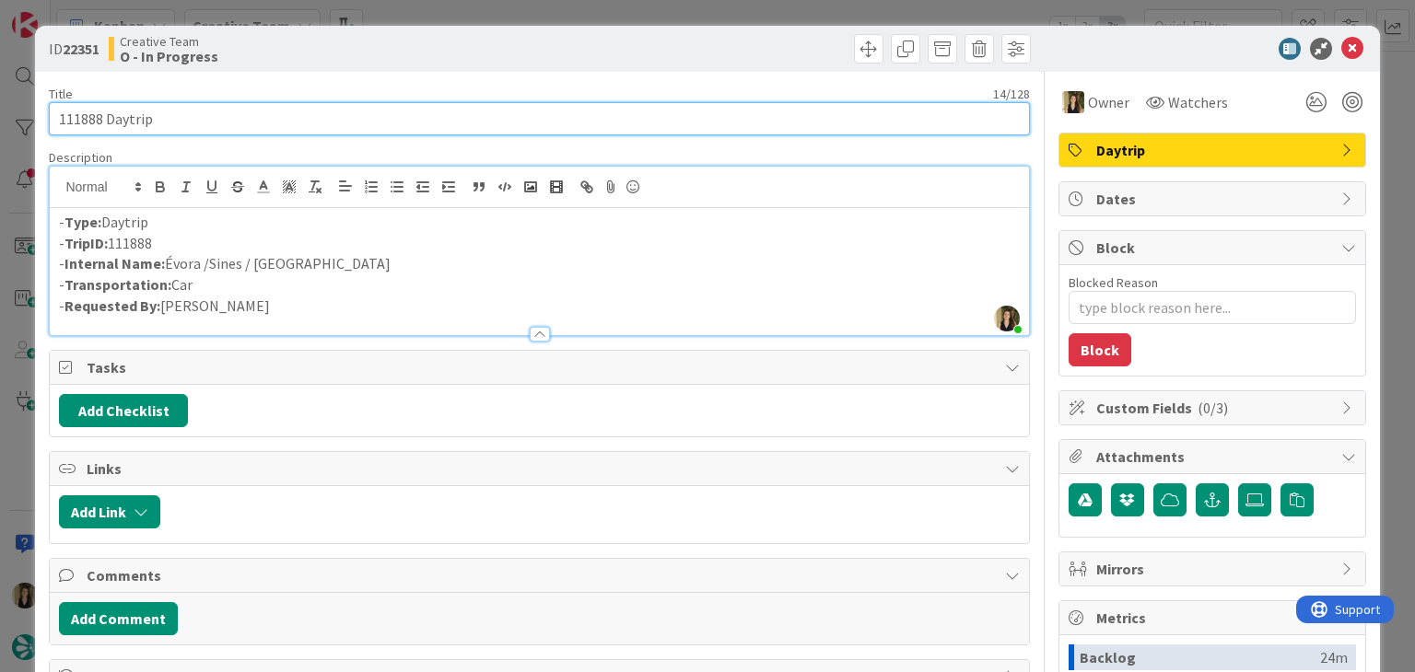
drag, startPoint x: 151, startPoint y: 112, endPoint x: 43, endPoint y: 113, distance: 107.8
click at [43, 113] on div "ID 22351 Creative Team O - In Progress Title 14 / 128 111888 Daytrip Descriptio…" at bounding box center [707, 495] width 1344 height 938
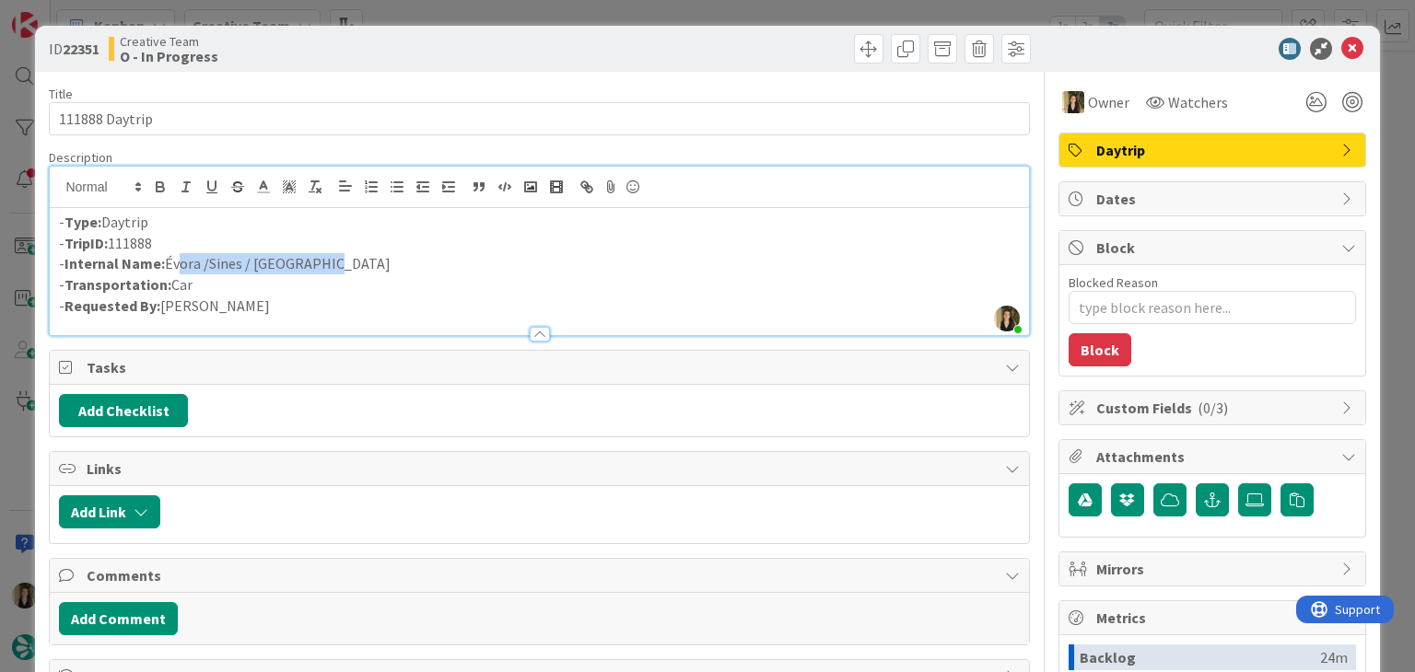
drag, startPoint x: 350, startPoint y: 261, endPoint x: 173, endPoint y: 262, distance: 176.8
click at [173, 262] on p "- Internal Name: Évora /Sines / Porto Covo" at bounding box center [539, 263] width 960 height 21
click at [211, 266] on p "- Internal Name: Évora /Sines / Porto Covo" at bounding box center [539, 263] width 960 height 21
drag, startPoint x: 361, startPoint y: 257, endPoint x: 166, endPoint y: 262, distance: 195.3
click at [166, 262] on p "- Internal Name: Évora / Sines / Porto Covo" at bounding box center [539, 263] width 960 height 21
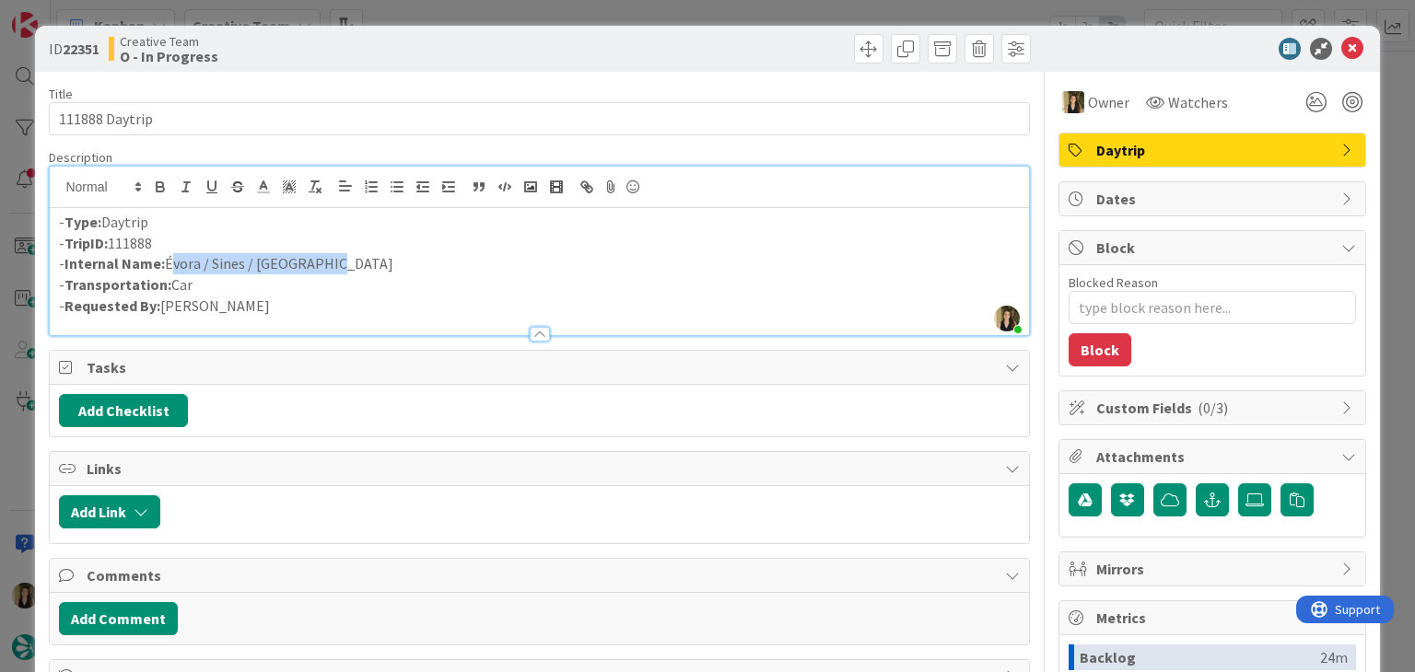
copy p "Évora / Sines / Porto Covo"
click at [436, 35] on div "Creative Team O - In Progress" at bounding box center [322, 48] width 426 height 29
click at [382, 38] on div "Creative Team O - In Progress" at bounding box center [322, 48] width 426 height 29
click at [404, 14] on div "ID 22351 Creative Team O - In Progress Title 14 / 128 111888 Daytrip Descriptio…" at bounding box center [707, 336] width 1415 height 672
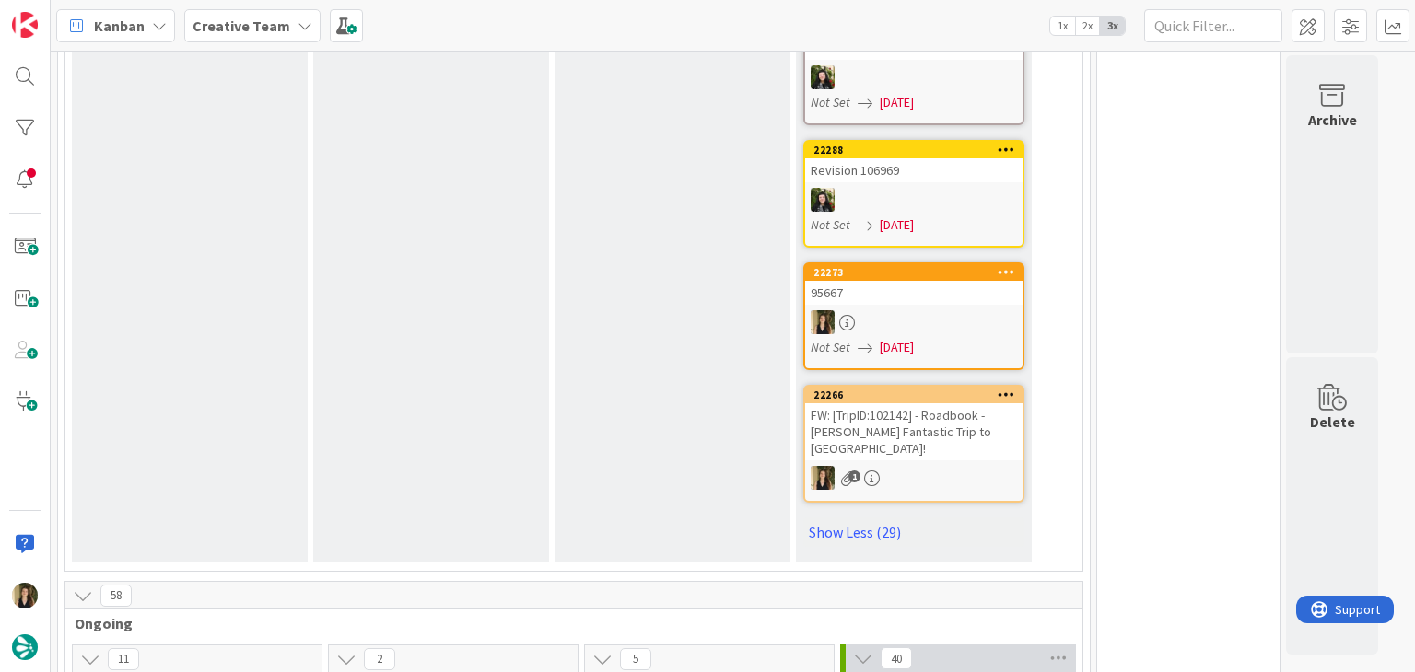
scroll to position [5430, 0]
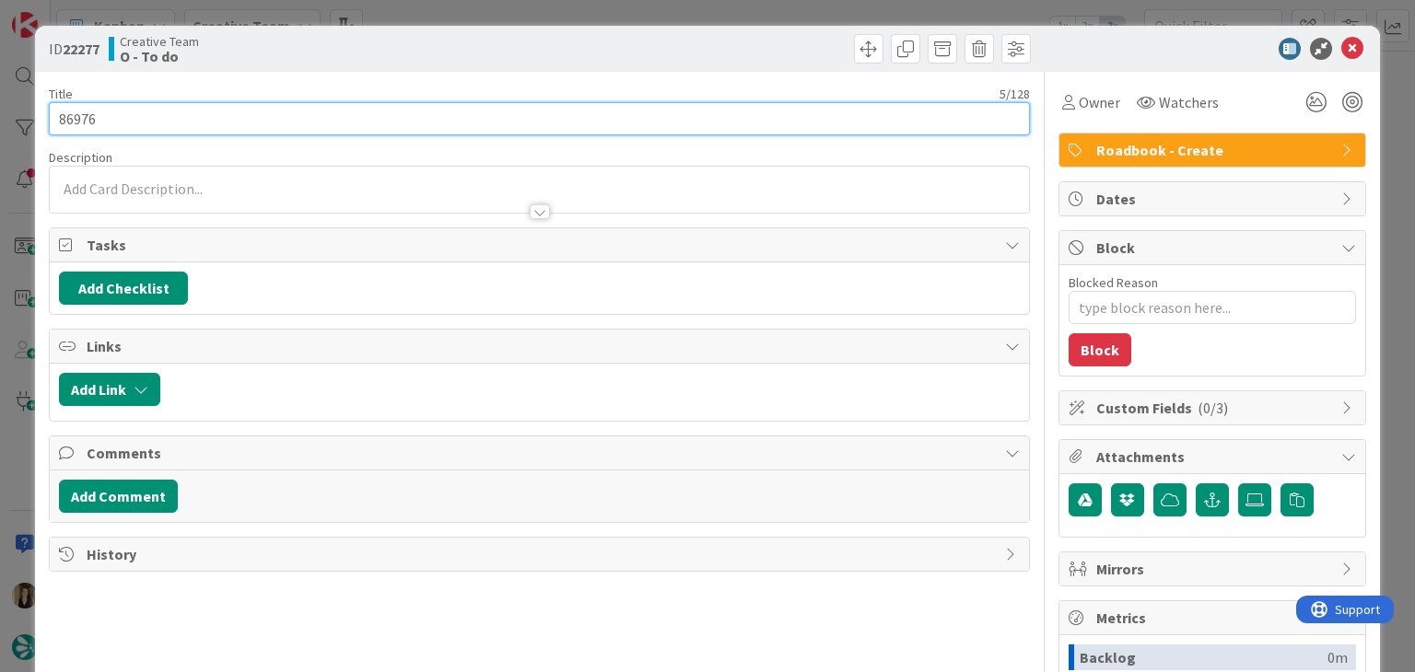
click at [81, 117] on input "86976" at bounding box center [539, 118] width 980 height 33
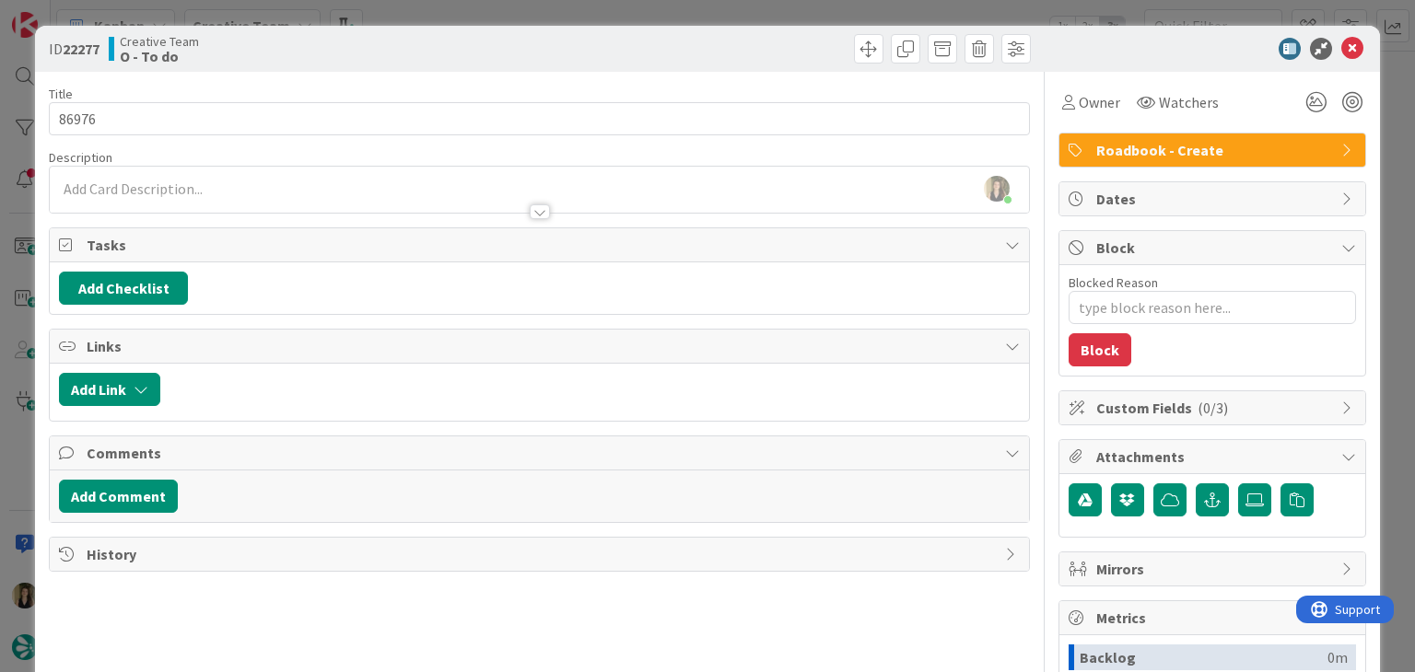
click at [503, 41] on div "Creative Team O - To do" at bounding box center [322, 48] width 426 height 29
click at [519, 6] on div "ID 22277 Creative Team O - To do Title 5 / 128 86976 Description Sofia Palma ju…" at bounding box center [707, 336] width 1415 height 672
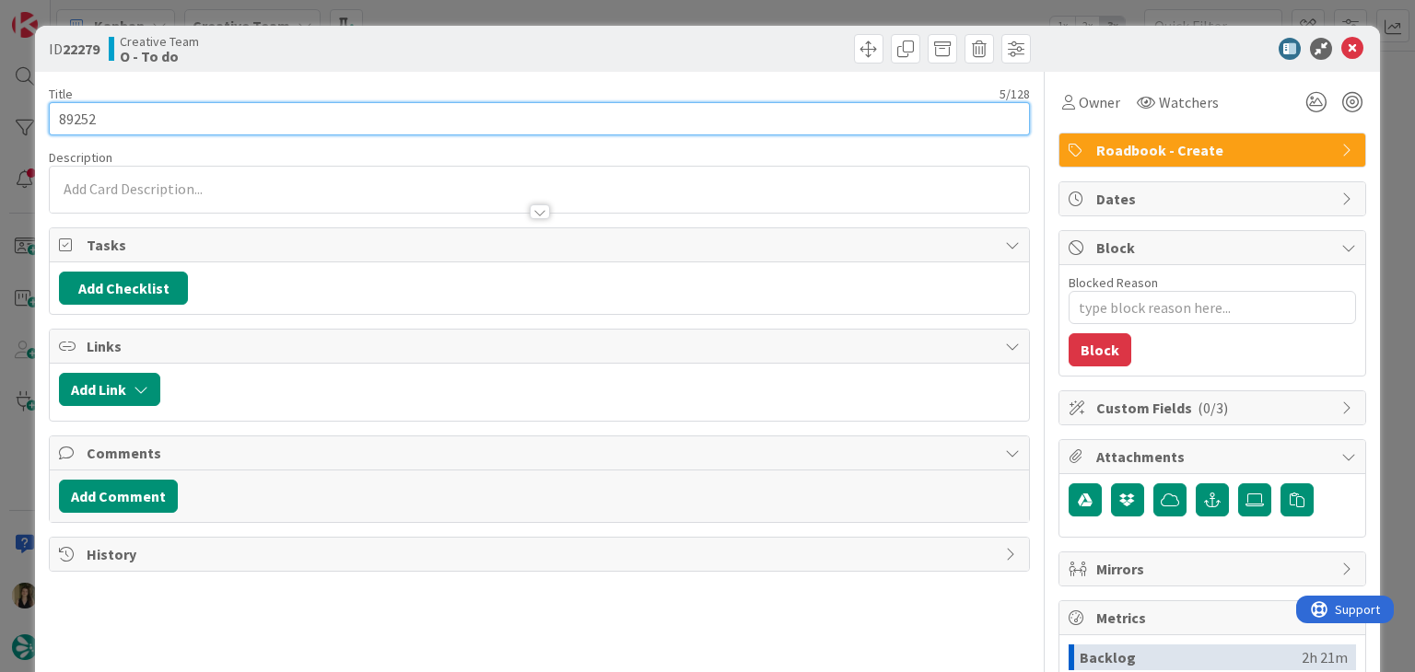
click at [81, 116] on input "89252" at bounding box center [539, 118] width 980 height 33
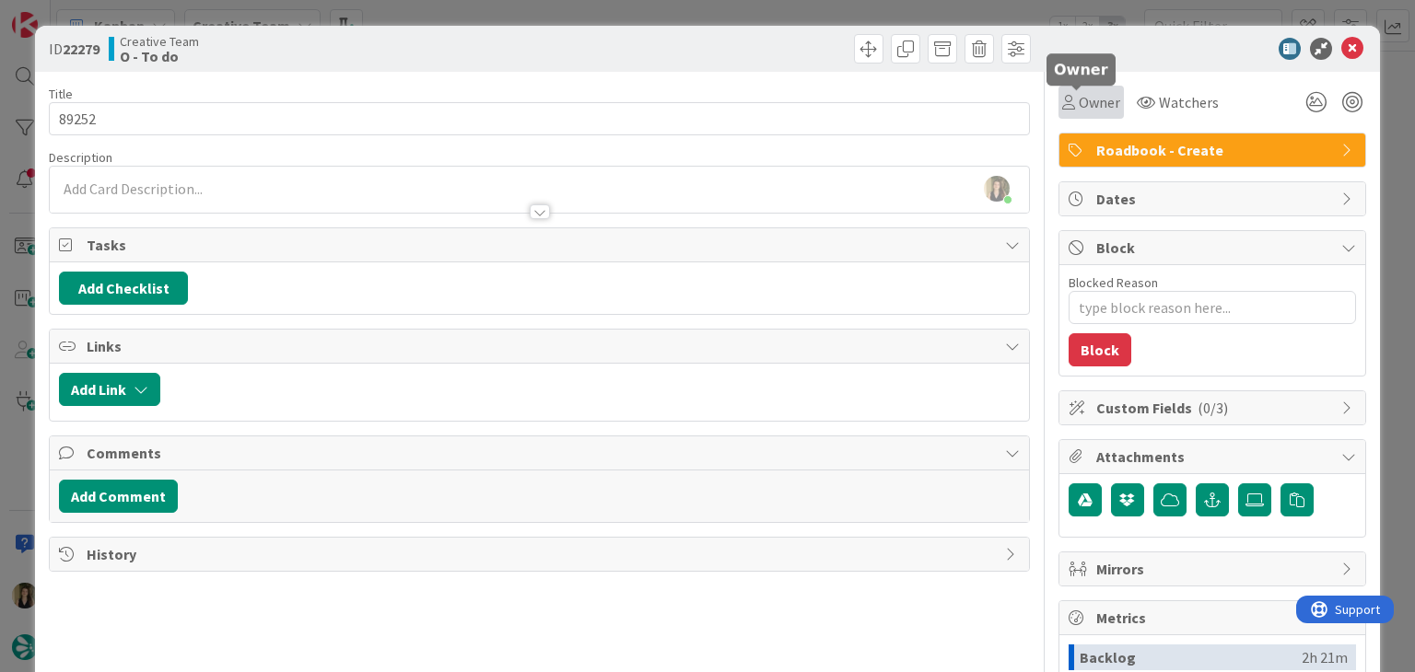
click at [1083, 102] on span "Owner" at bounding box center [1098, 102] width 41 height 22
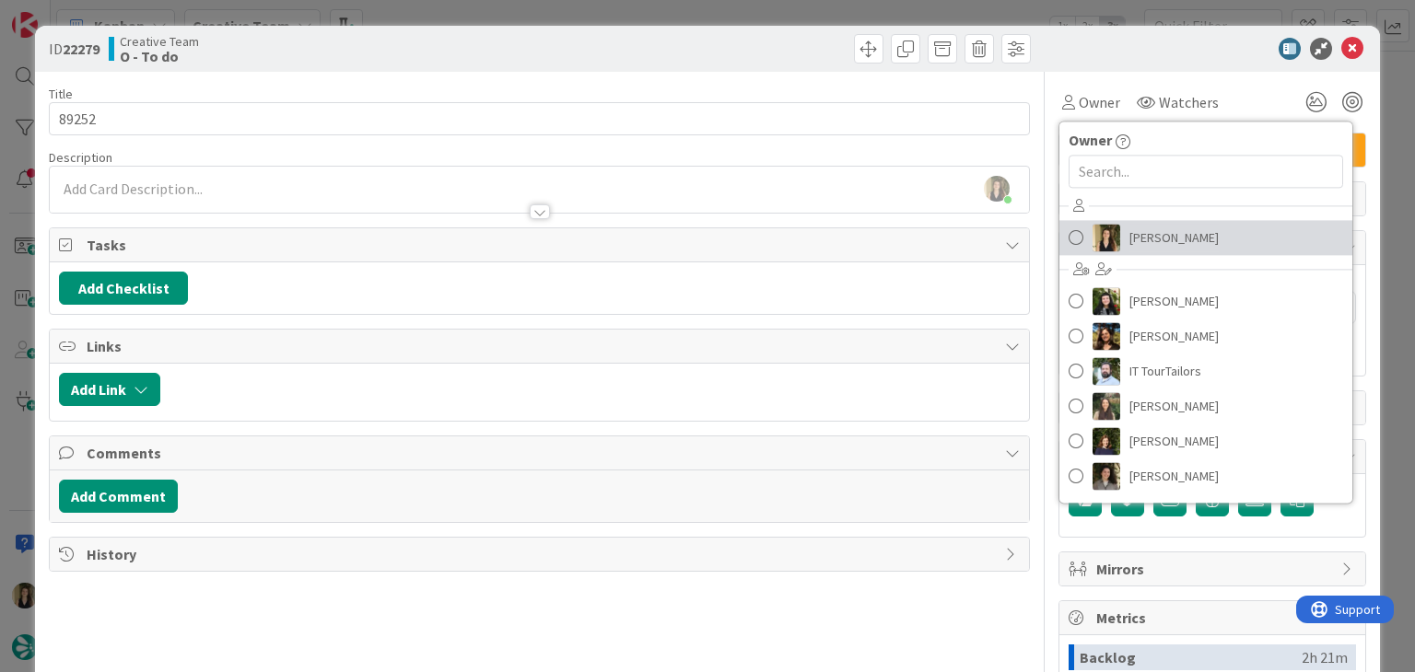
click at [1136, 239] on span "[PERSON_NAME]" at bounding box center [1173, 238] width 89 height 28
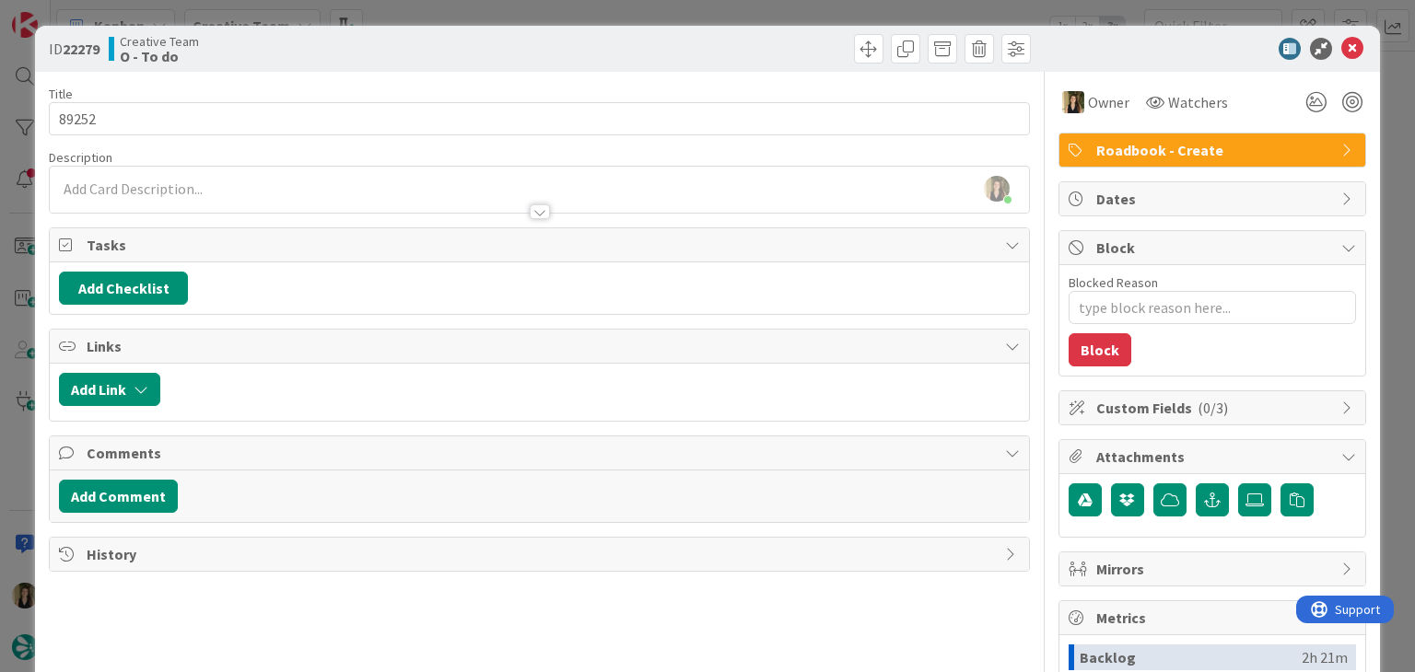
click at [735, 49] on div at bounding box center [787, 48] width 486 height 29
drag, startPoint x: 726, startPoint y: 12, endPoint x: 486, endPoint y: 80, distance: 249.0
click at [726, 12] on div "ID 22279 Creative Team O - To do Title 5 / 128 89252 Description Sofia Palma ju…" at bounding box center [707, 336] width 1415 height 672
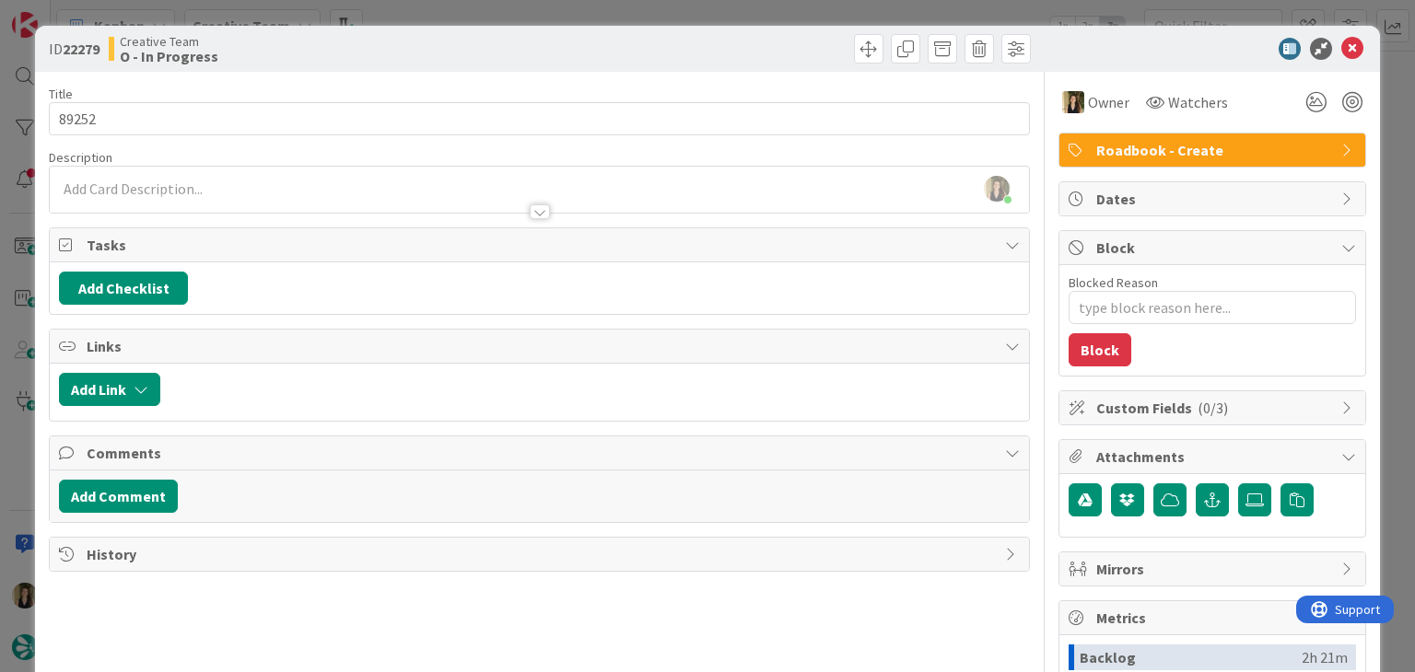
type textarea "x"
click at [199, 203] on div at bounding box center [539, 202] width 978 height 19
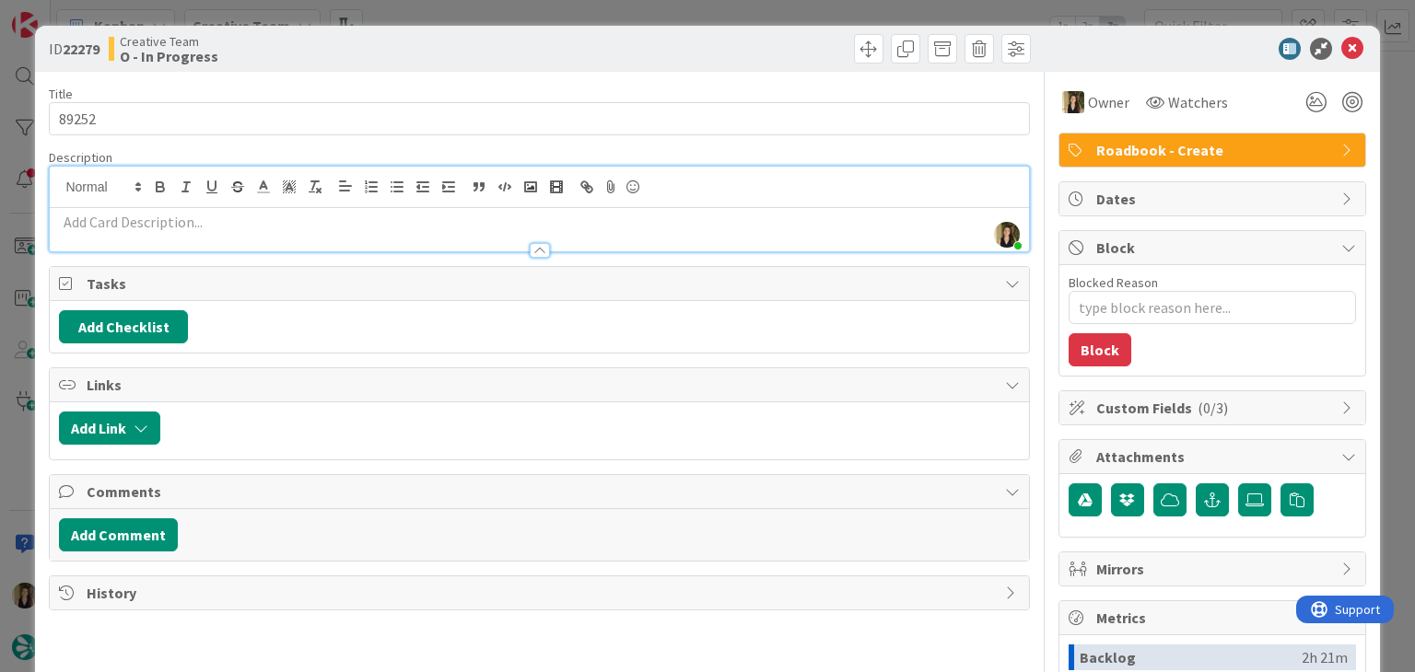
click at [200, 222] on p at bounding box center [539, 222] width 960 height 21
paste div
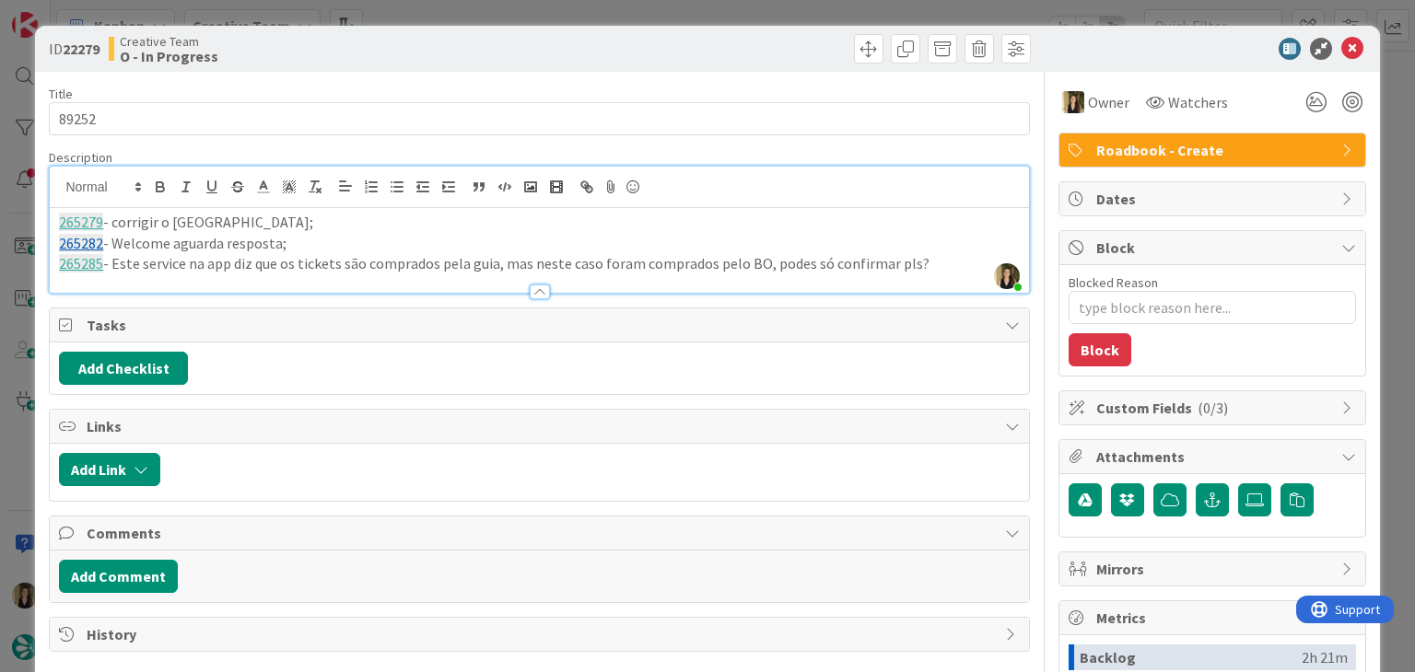
click at [331, 45] on div "Creative Team O - In Progress" at bounding box center [322, 48] width 426 height 29
click at [927, 268] on p "265285 - Este service na app diz que os tickets são comprados pela guia, mas ne…" at bounding box center [539, 263] width 960 height 21
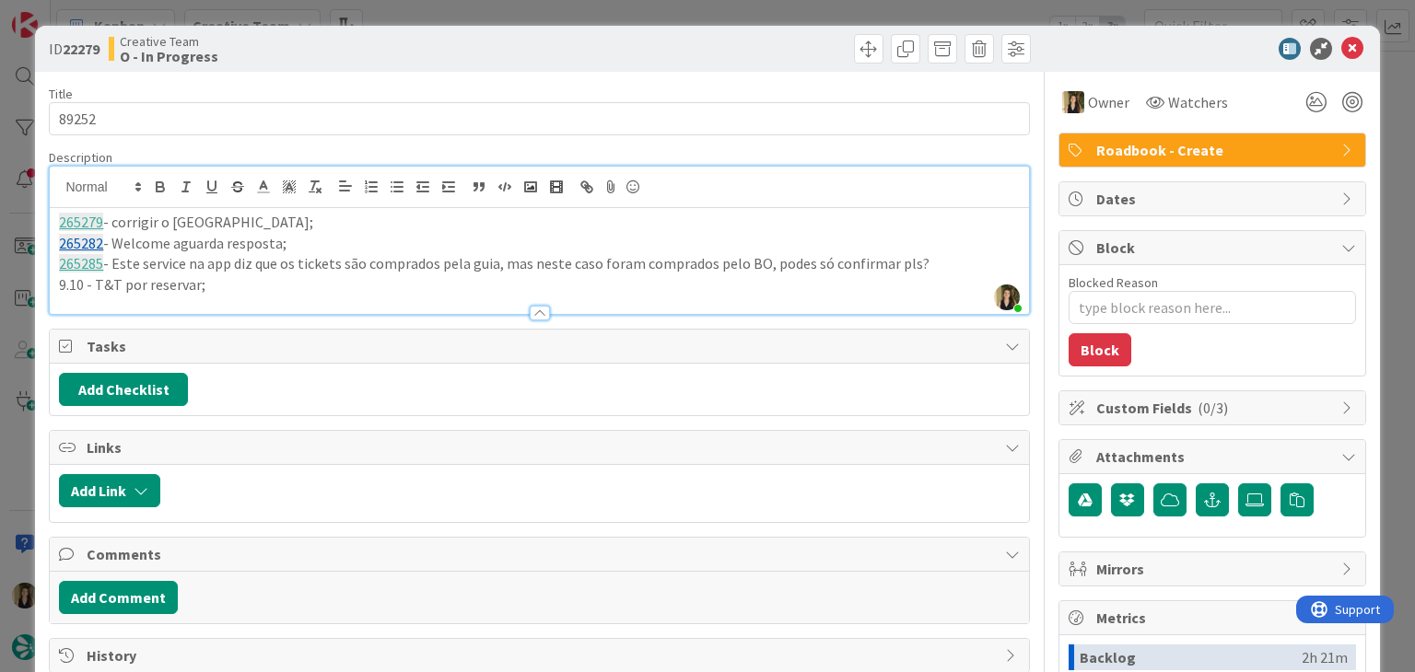
click at [88, 281] on p "9.10 - T&T por reservar;" at bounding box center [539, 284] width 960 height 21
click at [295, 292] on p "9.10 e 11.10 - T&T por reservar;" at bounding box center [539, 284] width 960 height 21
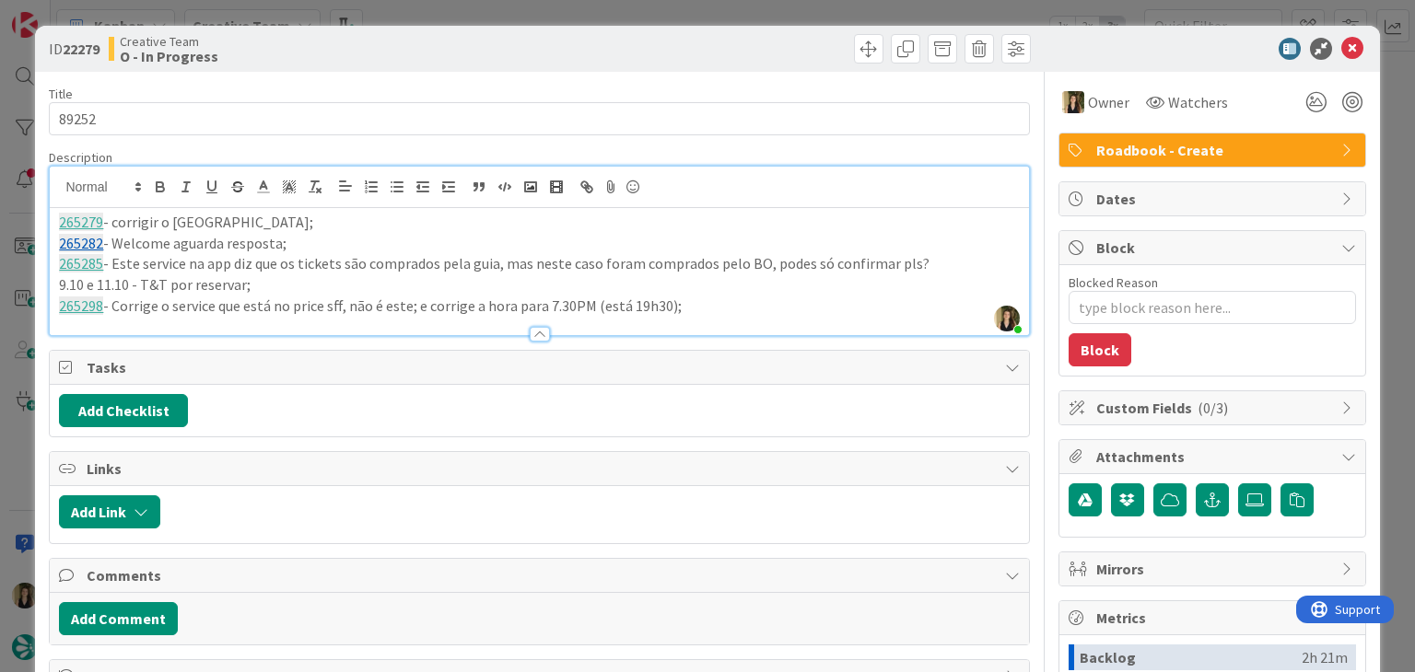
click at [683, 307] on p "265298 - Corrige o service que está no price sff, não é este; e corrige a hora …" at bounding box center [539, 306] width 960 height 21
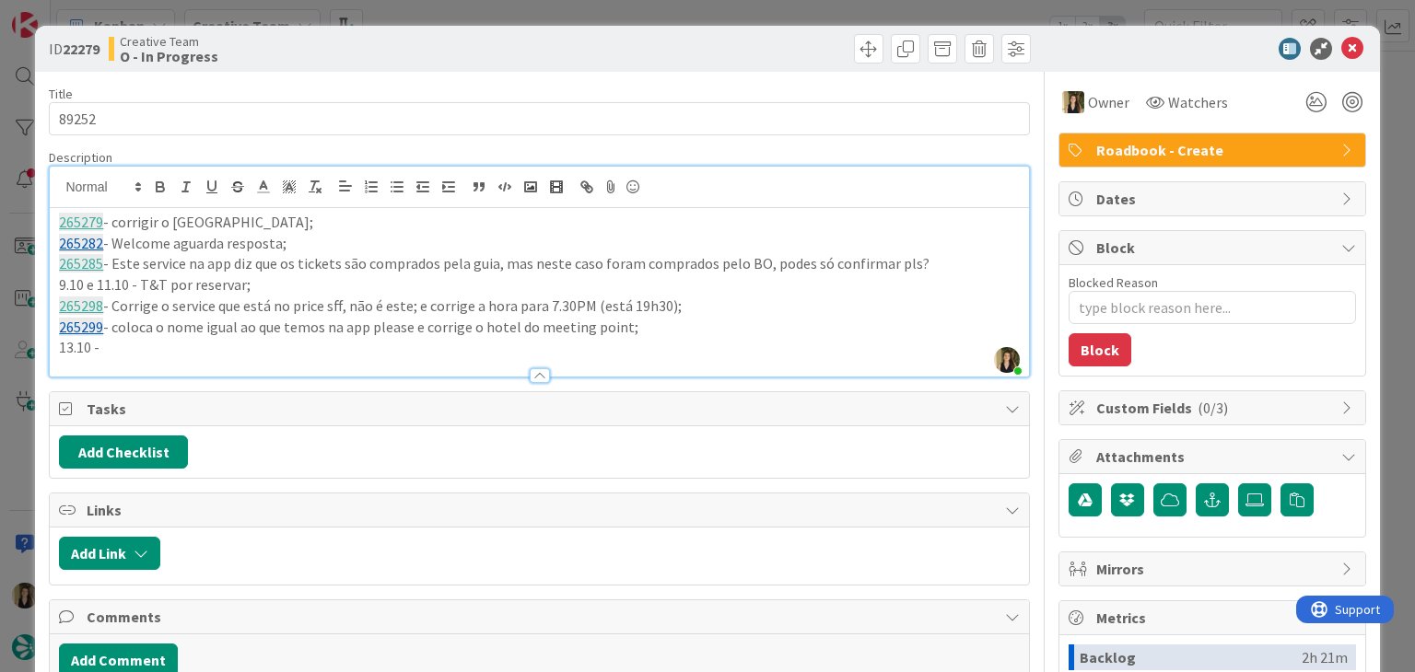
drag, startPoint x: 133, startPoint y: 285, endPoint x: 188, endPoint y: 259, distance: 61.0
click at [135, 283] on p "9.10 e 11.10 - T&T por reservar;" at bounding box center [539, 284] width 960 height 21
drag, startPoint x: 117, startPoint y: 349, endPoint x: 32, endPoint y: 352, distance: 84.8
click at [33, 352] on div "ID 22279 Creative Team O - In Progress Title 5 / 128 89252 Description Sofia Pa…" at bounding box center [707, 336] width 1415 height 672
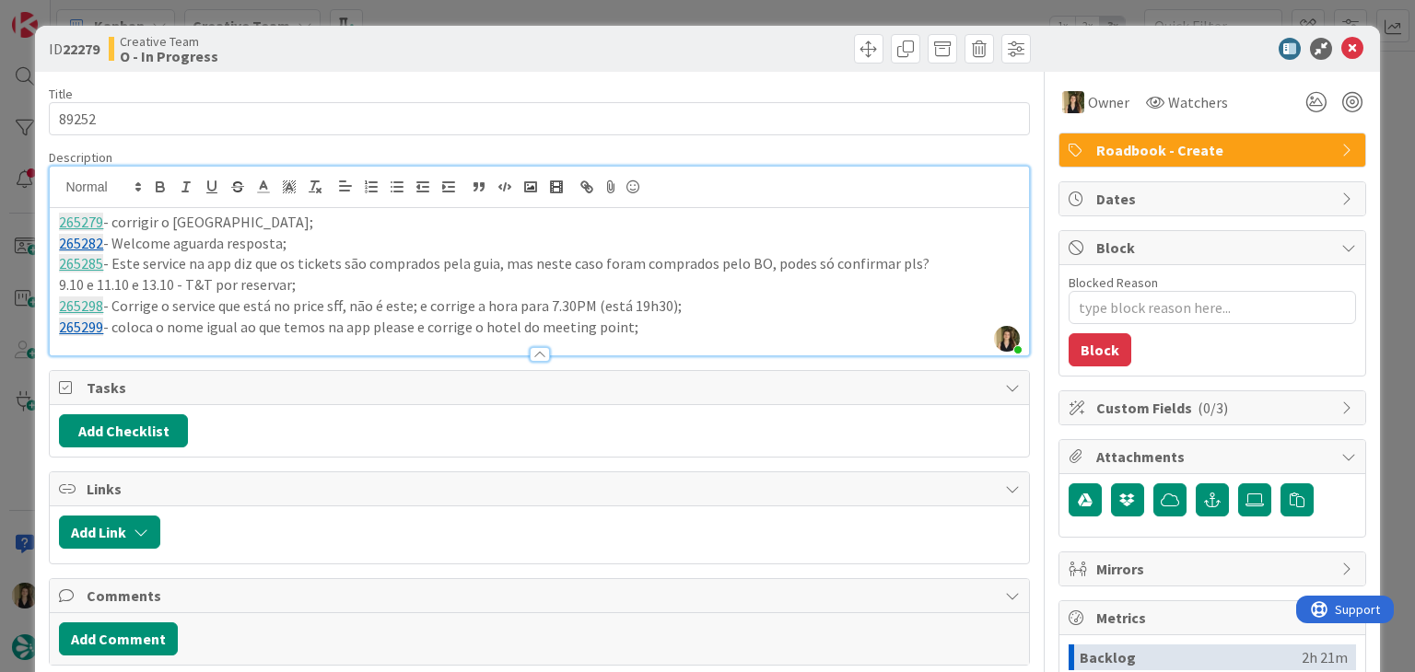
drag, startPoint x: 539, startPoint y: 53, endPoint x: 537, endPoint y: 24, distance: 29.5
click at [544, 52] on div at bounding box center [787, 48] width 486 height 29
click at [538, 17] on div "ID 22279 Creative Team O - In Progress Title 5 / 128 89252 Description Sofia Pa…" at bounding box center [707, 336] width 1415 height 672
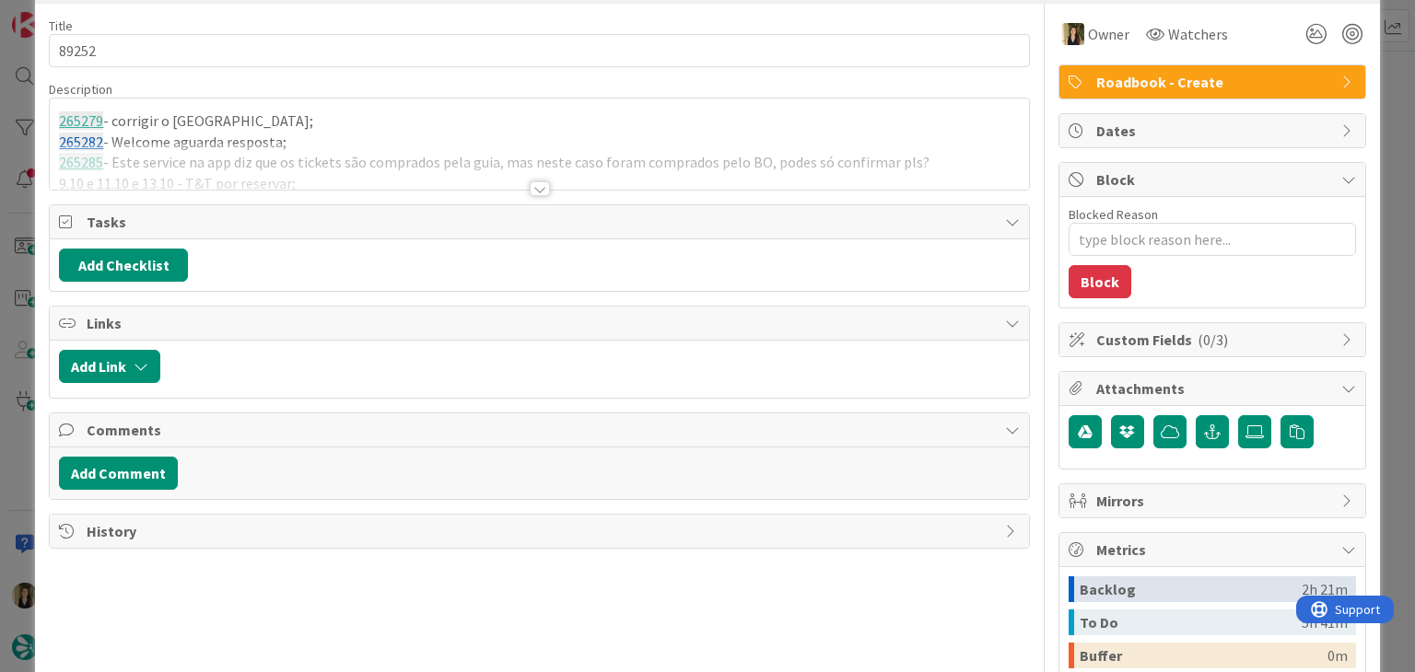
type textarea "x"
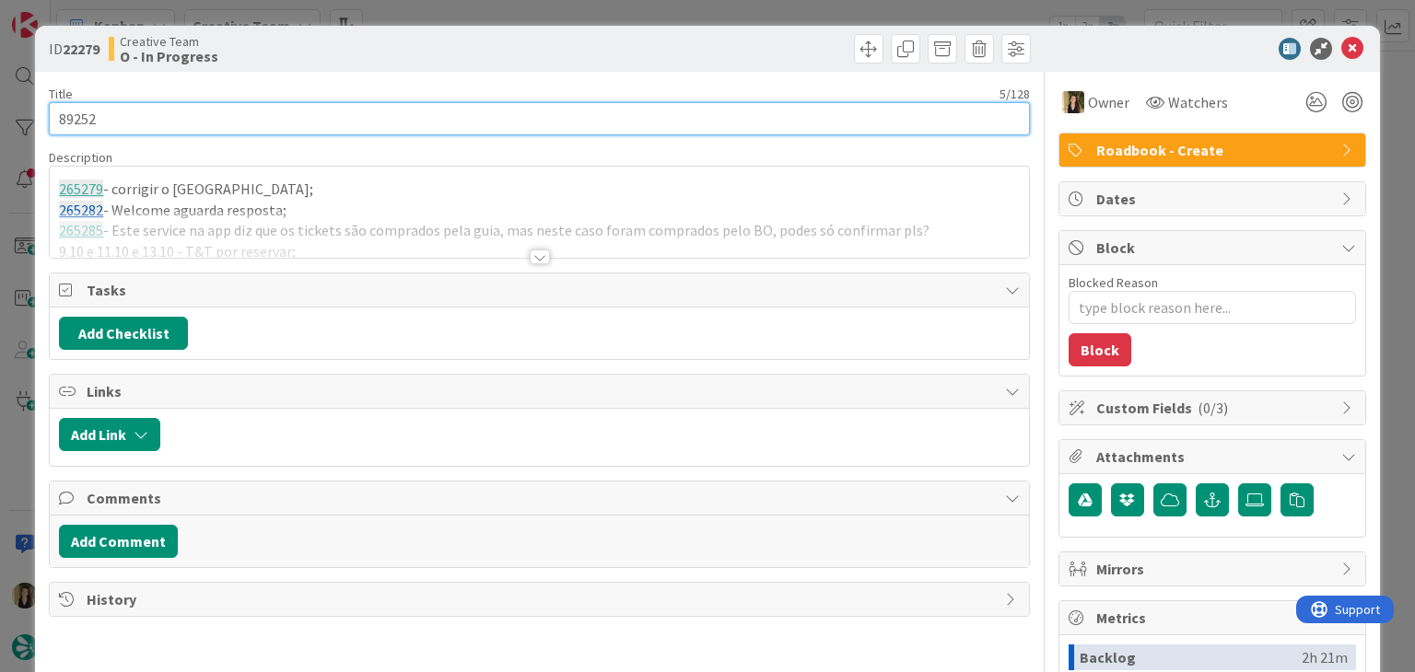
click at [81, 110] on input "89252" at bounding box center [539, 118] width 980 height 33
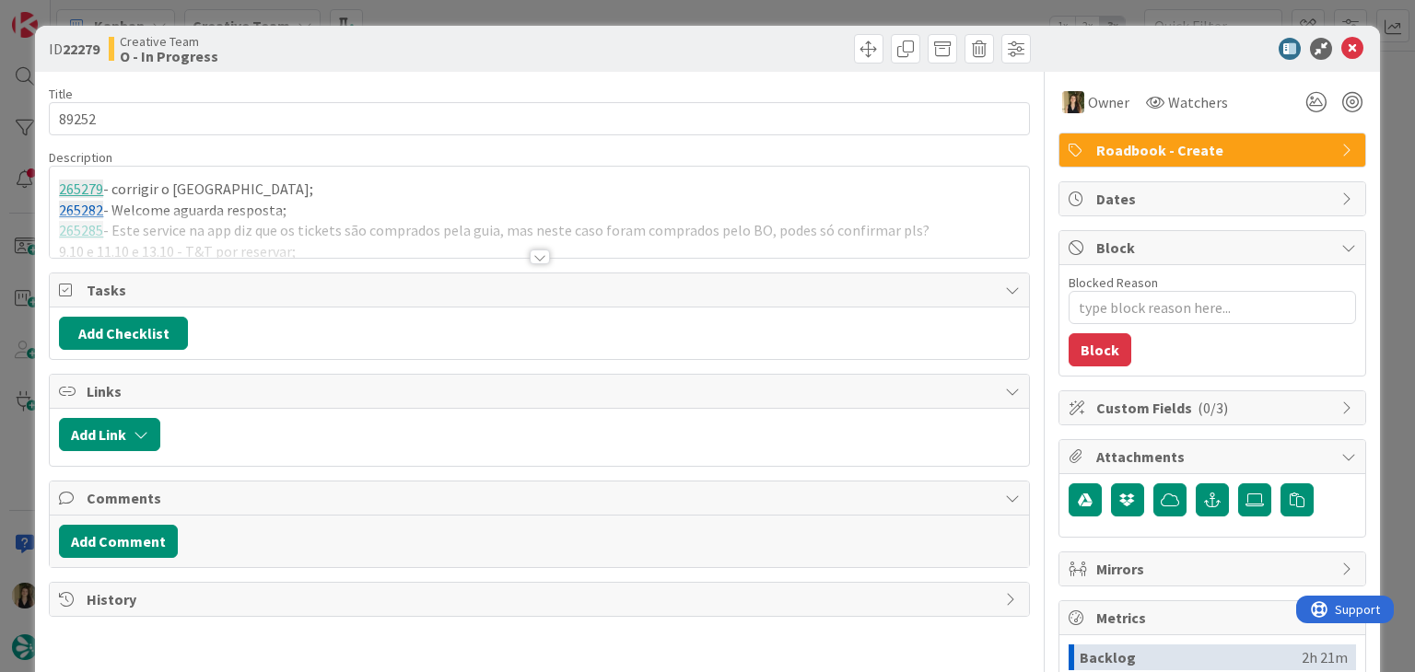
drag, startPoint x: 365, startPoint y: 38, endPoint x: 507, endPoint y: 0, distance: 147.7
click at [372, 38] on div "Creative Team O - In Progress" at bounding box center [322, 48] width 426 height 29
click at [517, 5] on div "ID 22279 Creative Team O - In Progress Title 5 / 128 89252 Description Sofia Pa…" at bounding box center [707, 336] width 1415 height 672
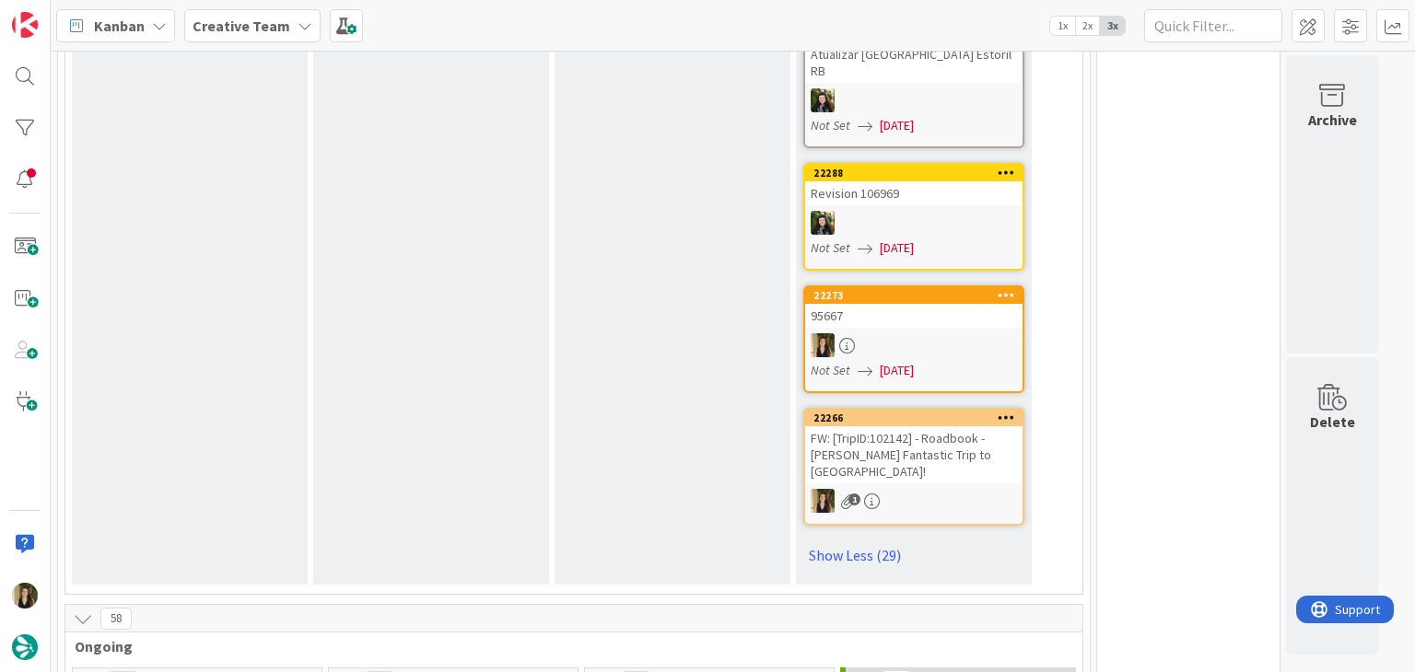
type textarea "89252"
type textarea "x"
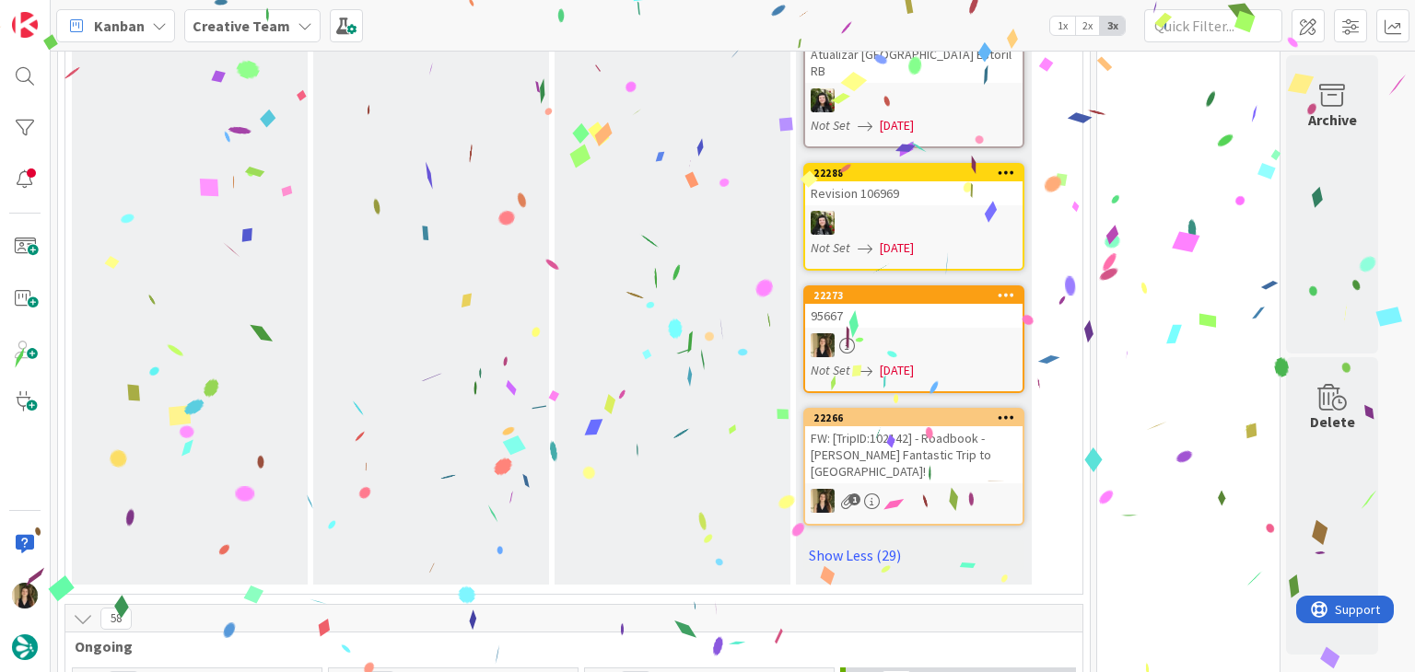
type textarea "89252"
type textarea "x"
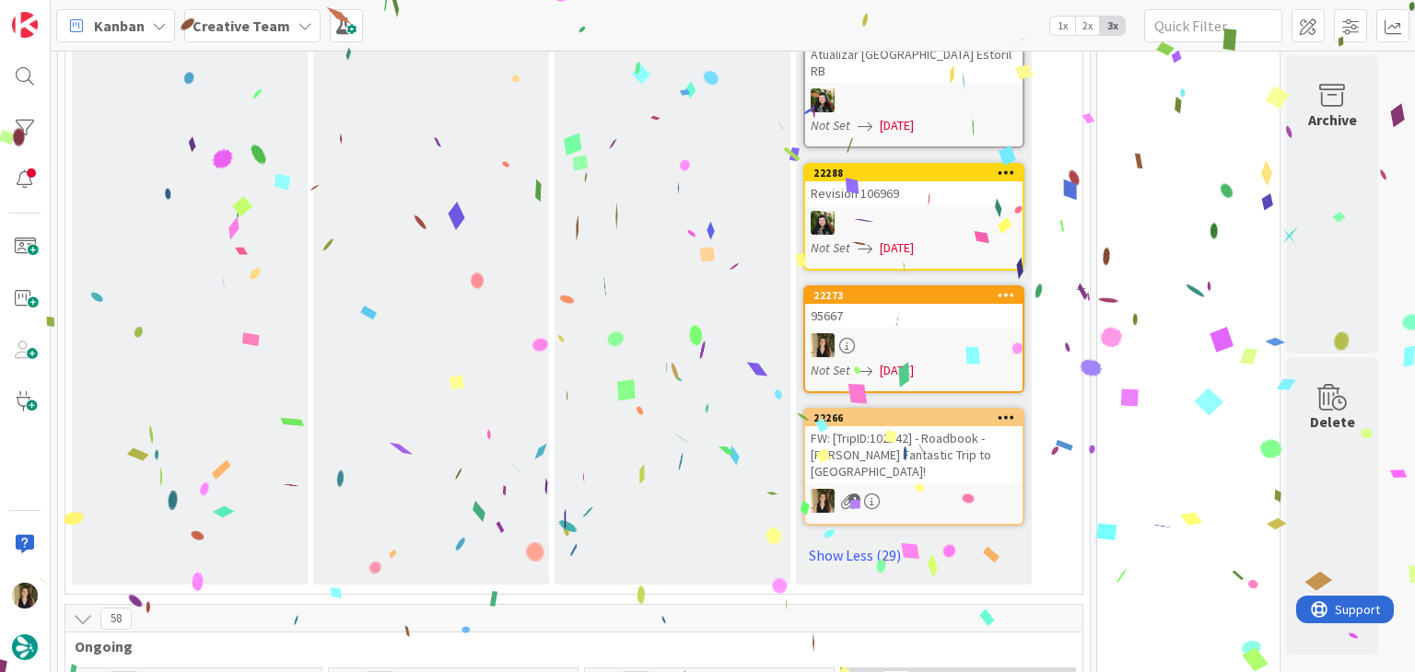
type textarea "89252 c"
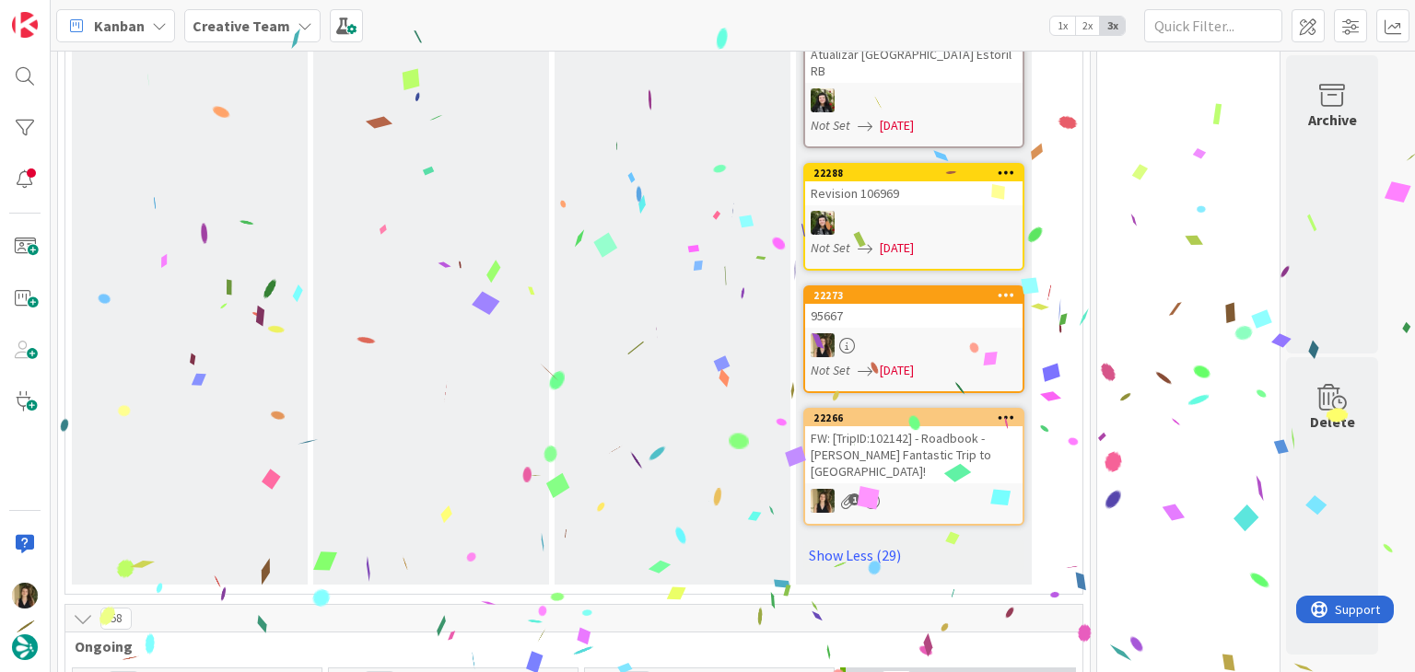
type textarea "x"
type textarea "89252 co"
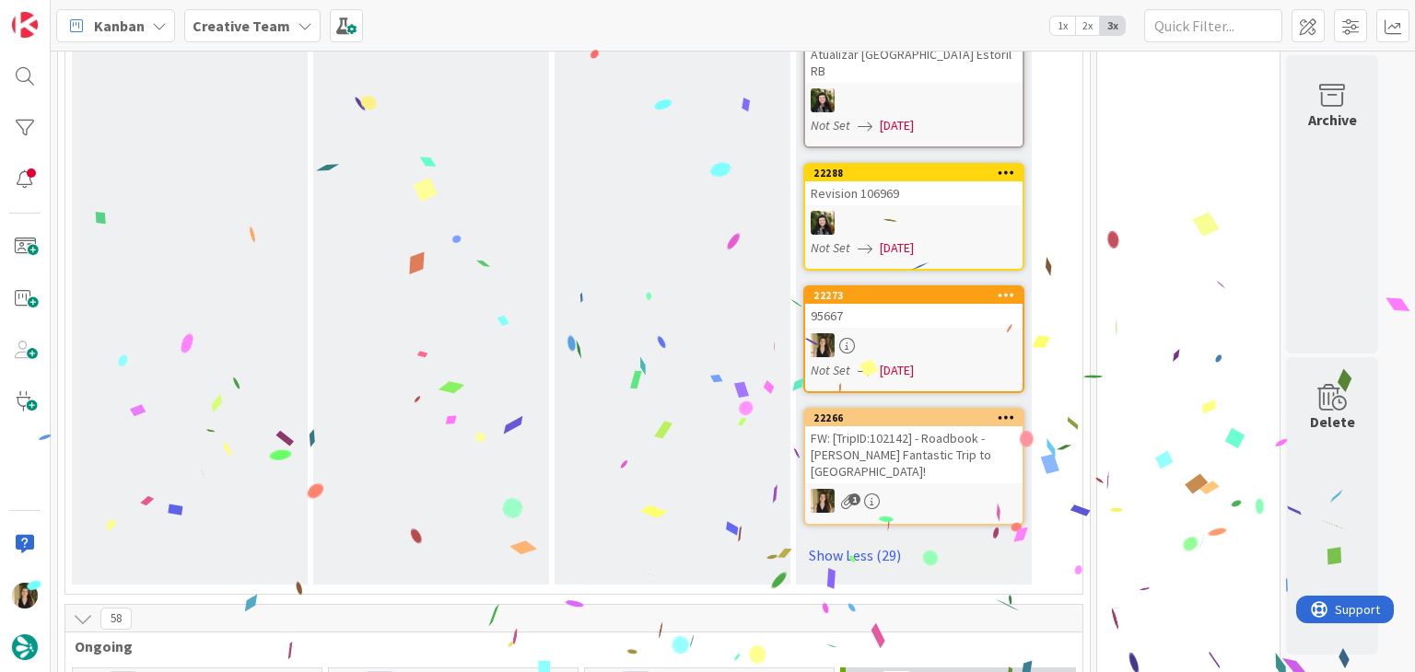
type textarea "x"
type textarea "89252 con"
type textarea "x"
type textarea "89252 cont"
type textarea "x"
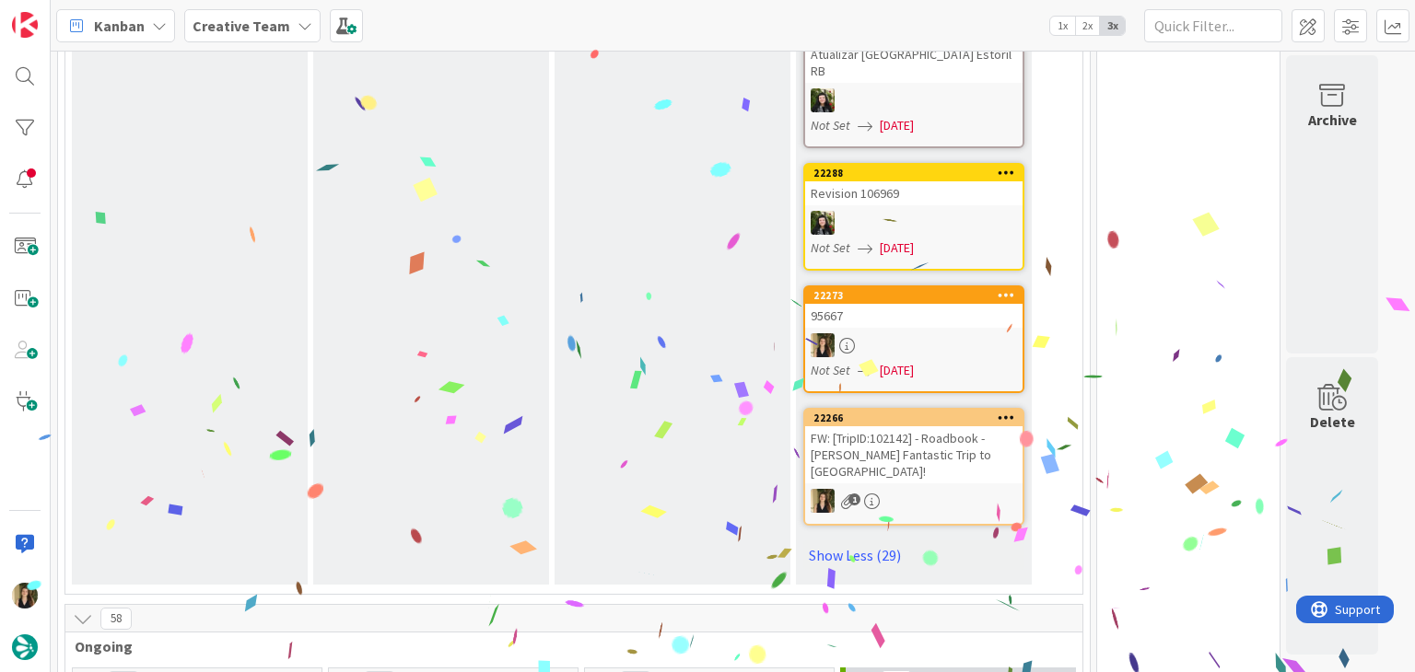
type textarea "89252 conti"
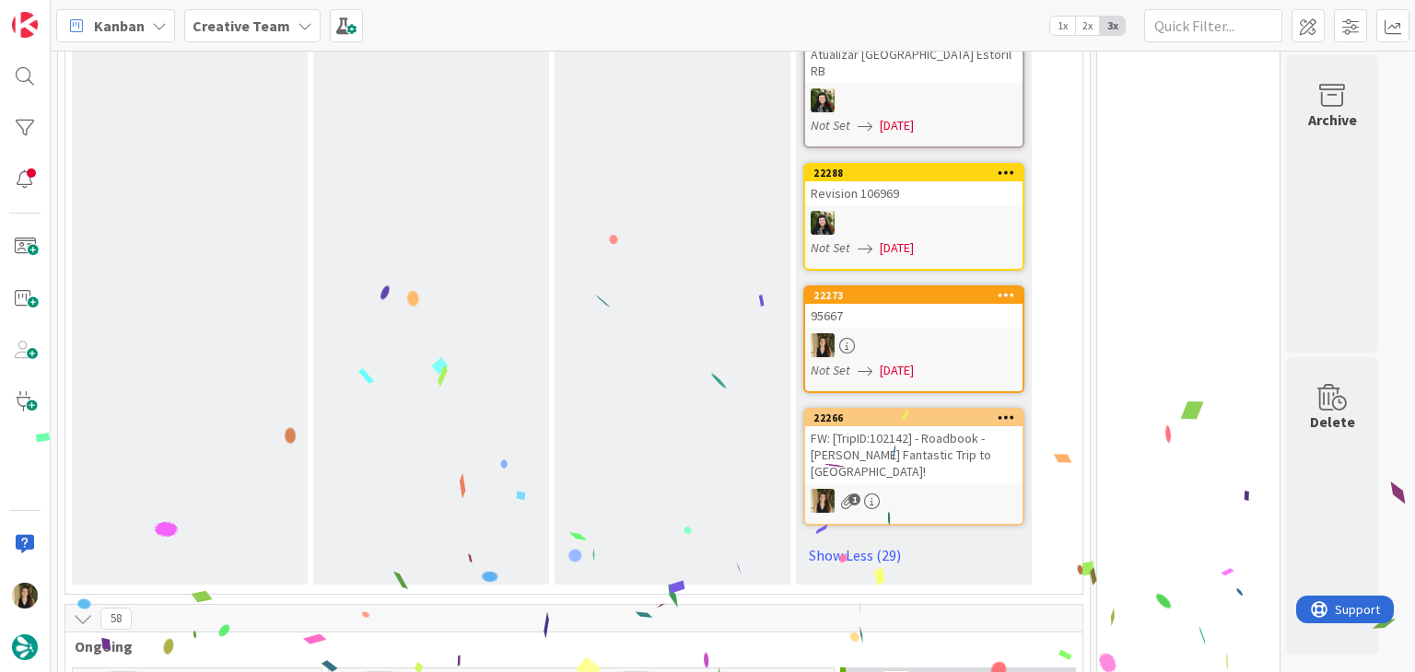
type textarea "x"
type textarea "89252 contin"
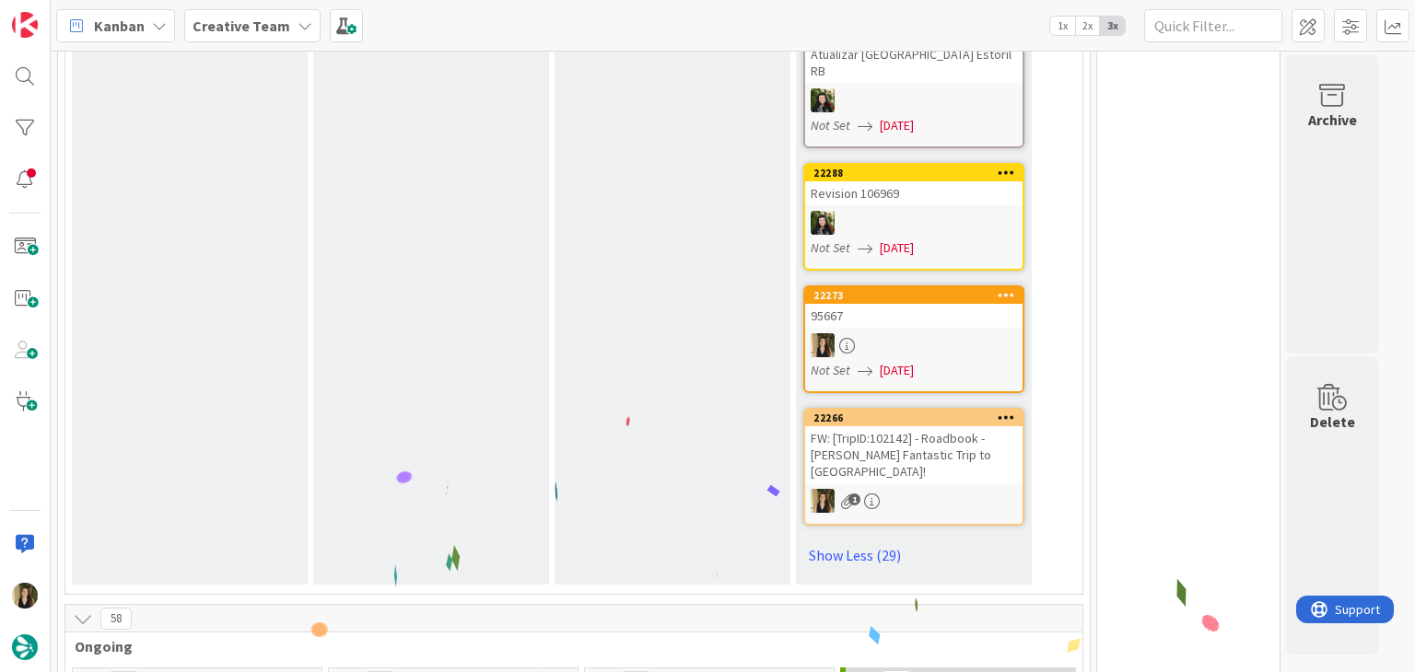
type textarea "x"
type textarea "89252 continu"
type textarea "x"
type textarea "89252 continua"
type textarea "x"
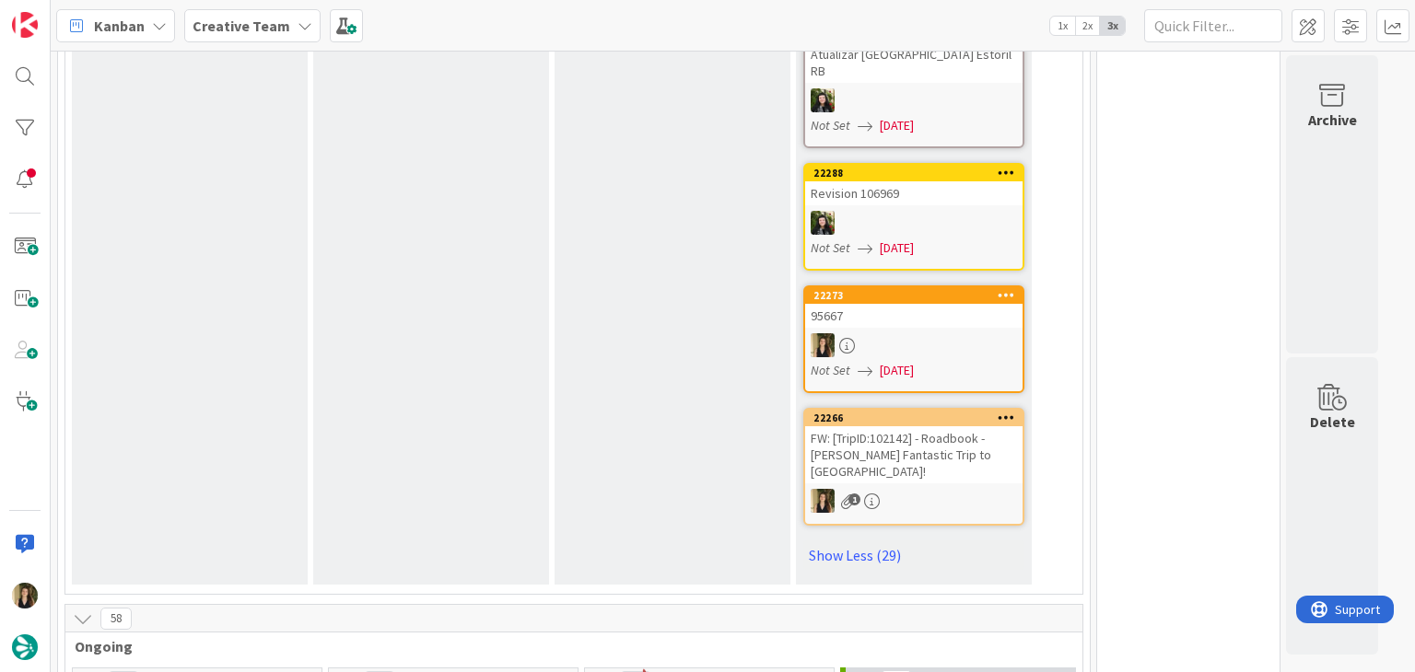
type textarea "89252 continuaç"
type textarea "x"
type textarea "89252 continuaçã"
type textarea "x"
type textarea "89252 continuação"
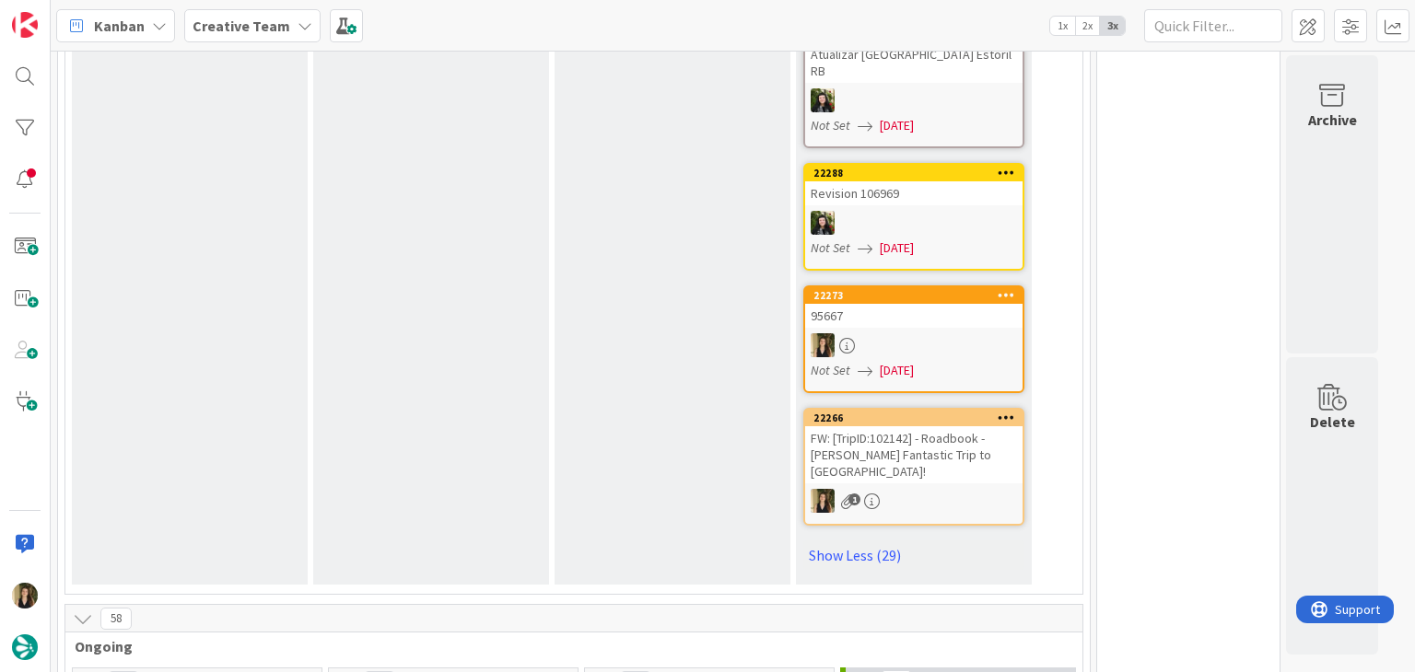
drag, startPoint x: 501, startPoint y: 492, endPoint x: 499, endPoint y: 478, distance: 13.9
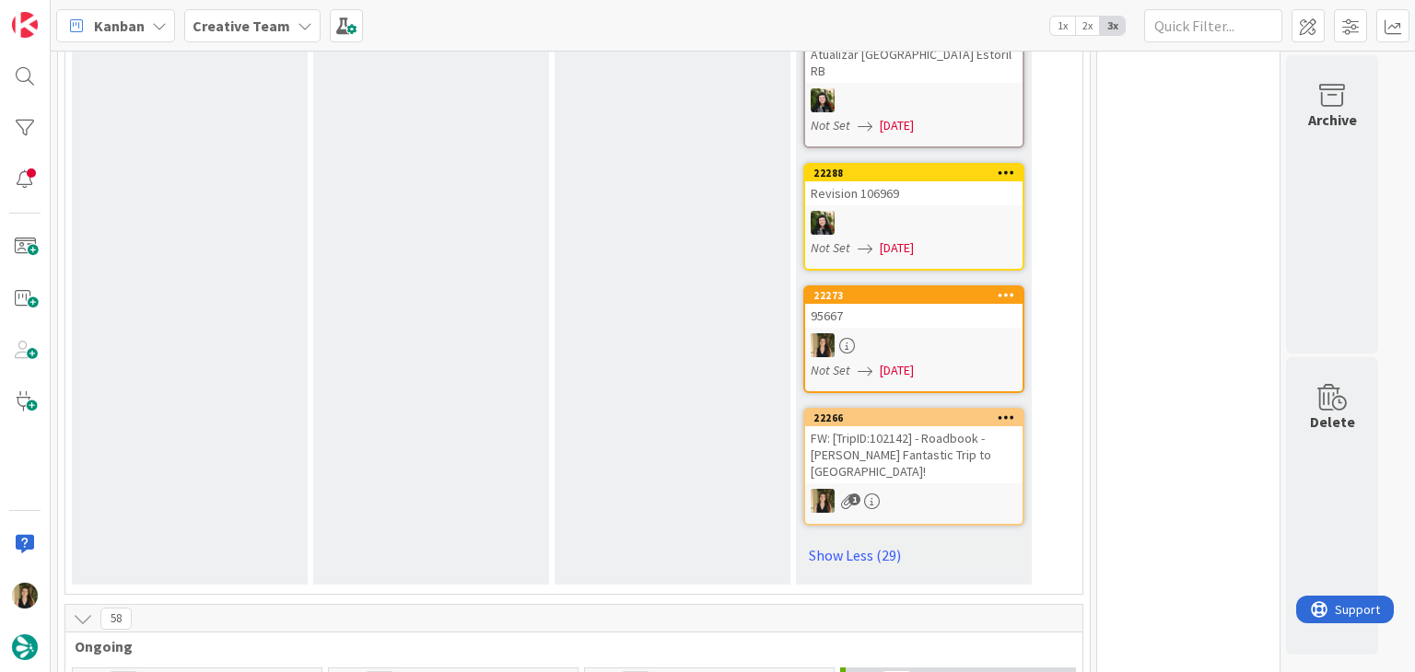
drag, startPoint x: 479, startPoint y: 453, endPoint x: 575, endPoint y: 400, distance: 109.7
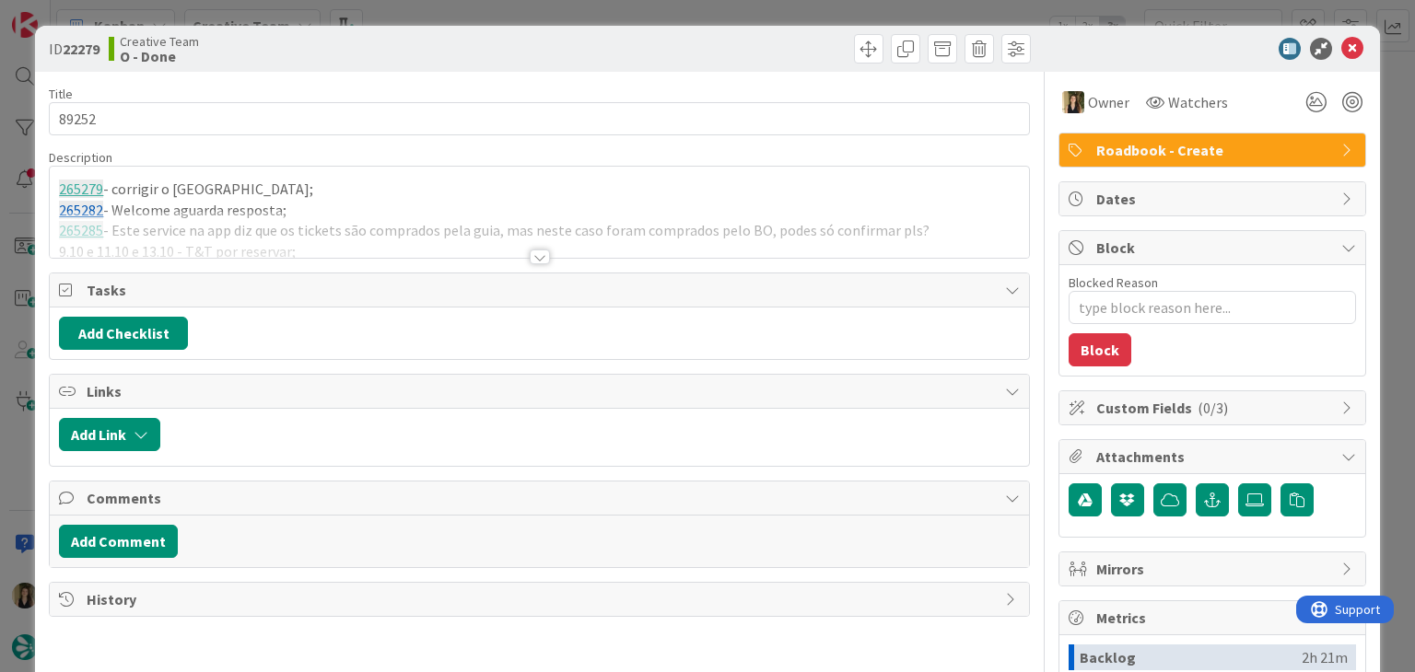
click at [541, 251] on div at bounding box center [540, 257] width 20 height 15
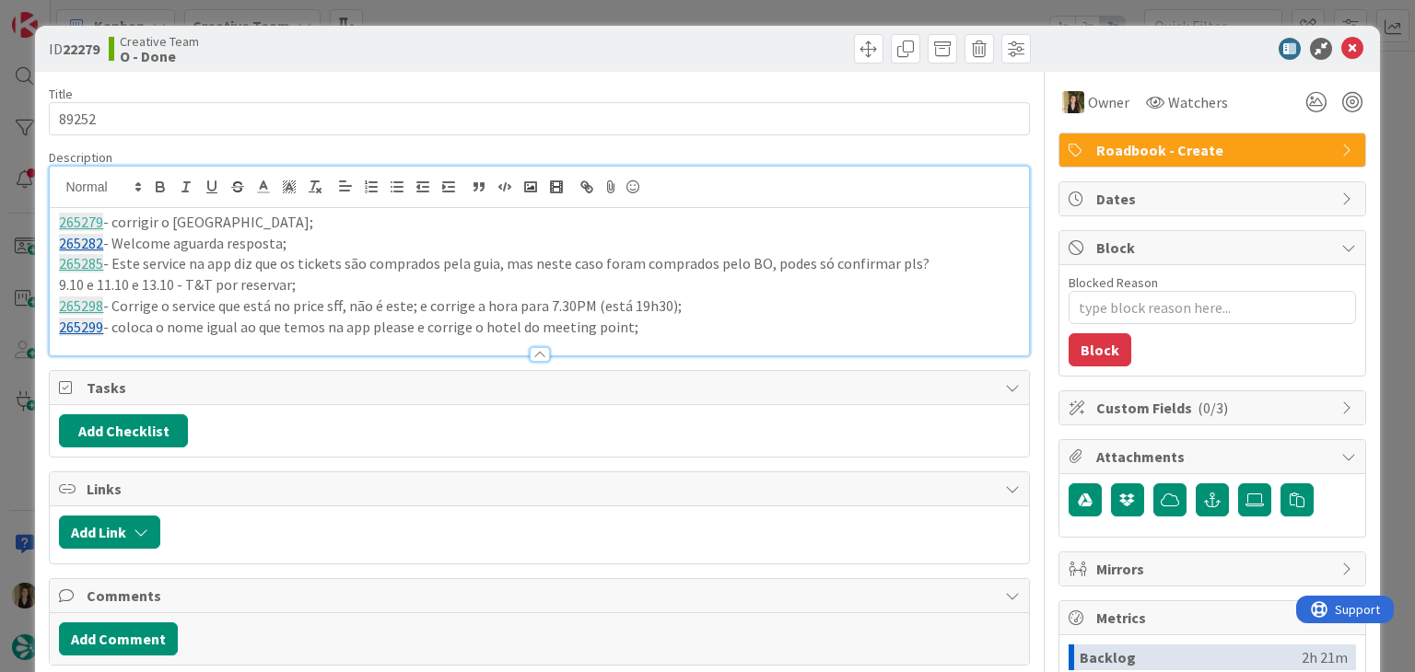
drag, startPoint x: 639, startPoint y: 325, endPoint x: 0, endPoint y: 219, distance: 647.9
click at [0, 219] on div "ID 22279 Creative Team O - Done Title 5 / 128 89252 Description 265279 - corrig…" at bounding box center [707, 336] width 1415 height 672
copy div "265279 - corrigir o hotel de Córdoba; 265282 - Welcome aguarda resposta; 265285…"
click at [378, 52] on div "Creative Team O - Done" at bounding box center [322, 48] width 426 height 29
click at [416, 17] on div "ID 22279 Creative Team O - Done Title 5 / 128 89252 Description Sofia Palma jus…" at bounding box center [707, 336] width 1415 height 672
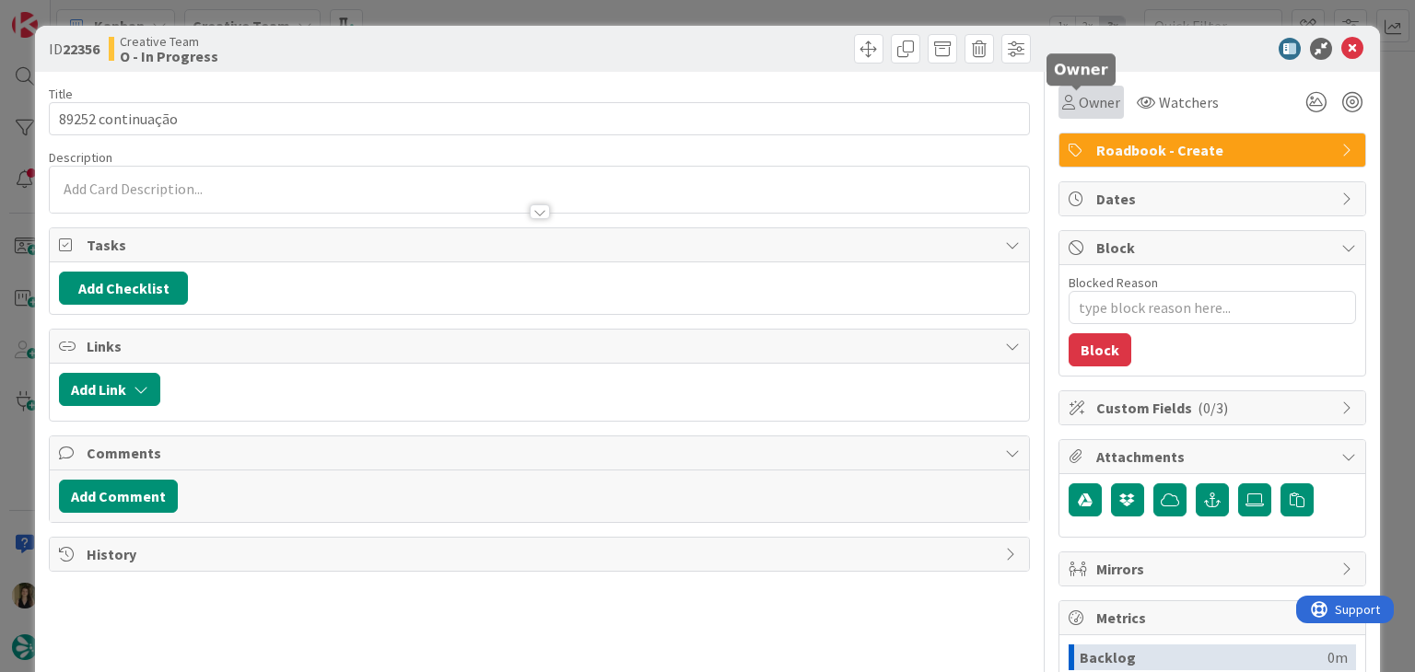
click at [1078, 102] on span "Owner" at bounding box center [1098, 102] width 41 height 22
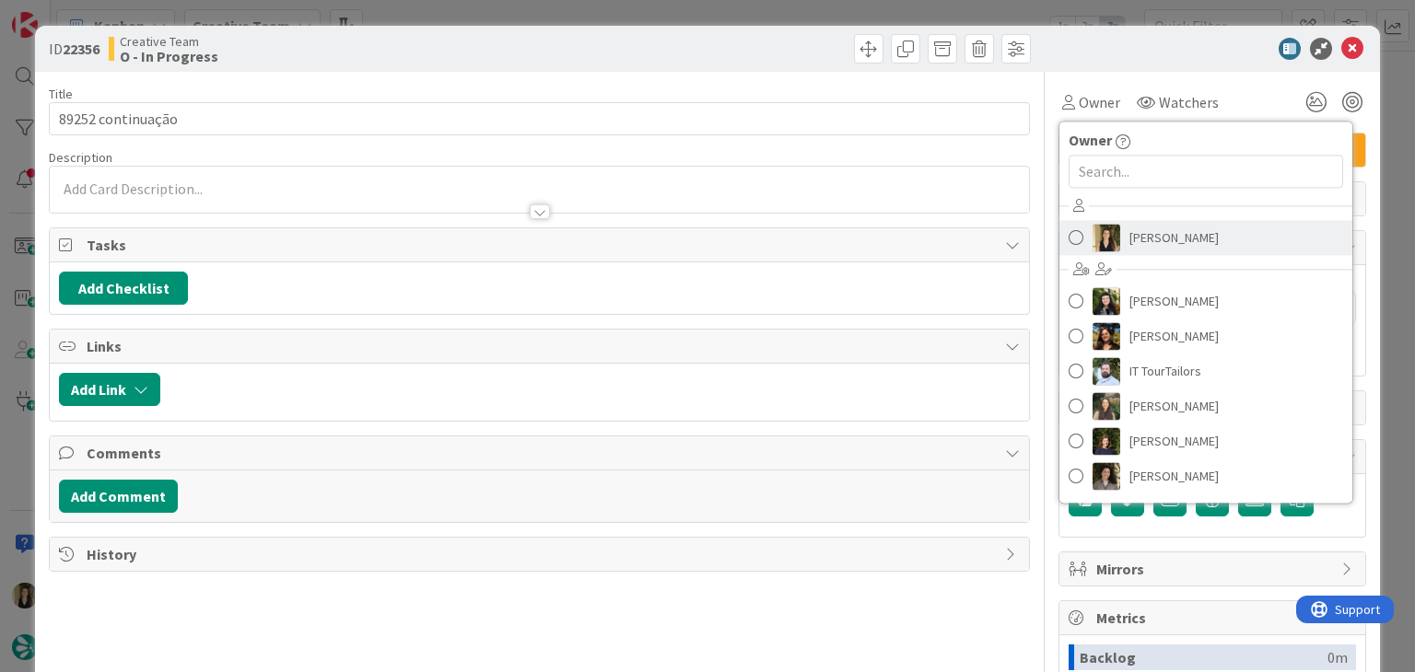
click at [1133, 233] on span "[PERSON_NAME]" at bounding box center [1173, 238] width 89 height 28
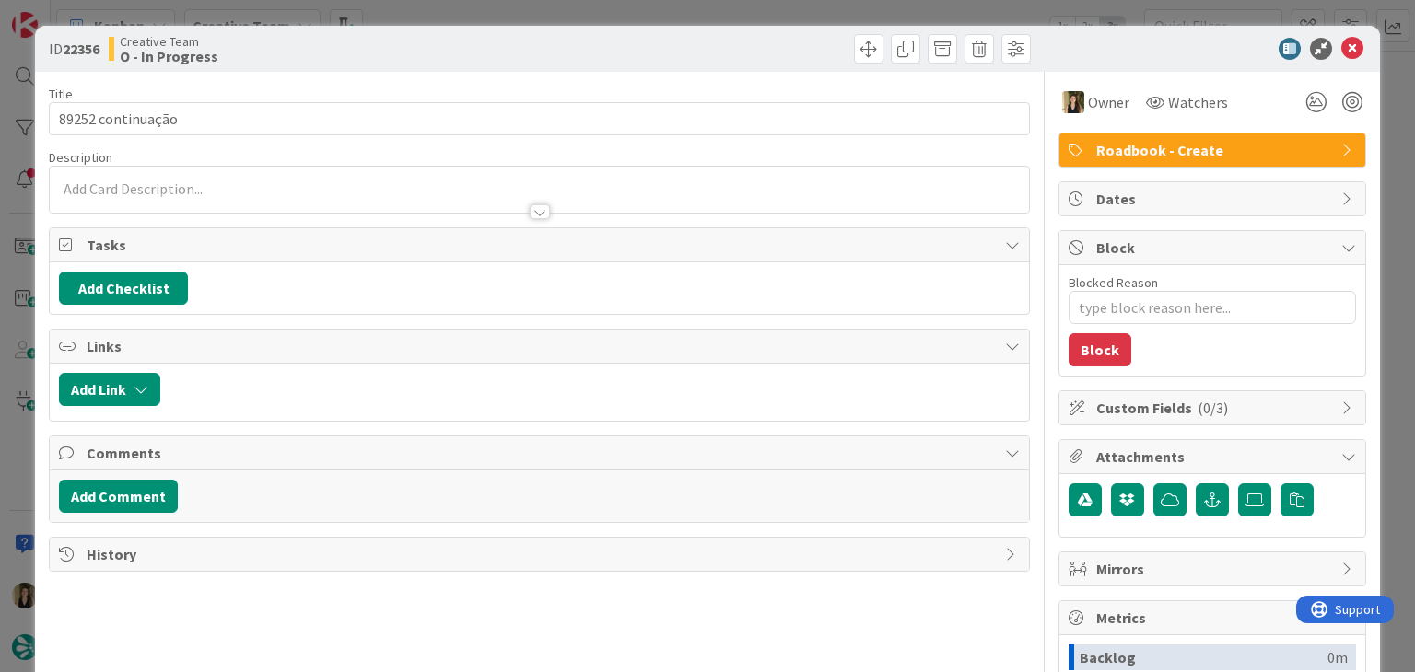
drag, startPoint x: 375, startPoint y: 191, endPoint x: 313, endPoint y: 210, distance: 64.7
click at [369, 192] on div at bounding box center [539, 190] width 978 height 46
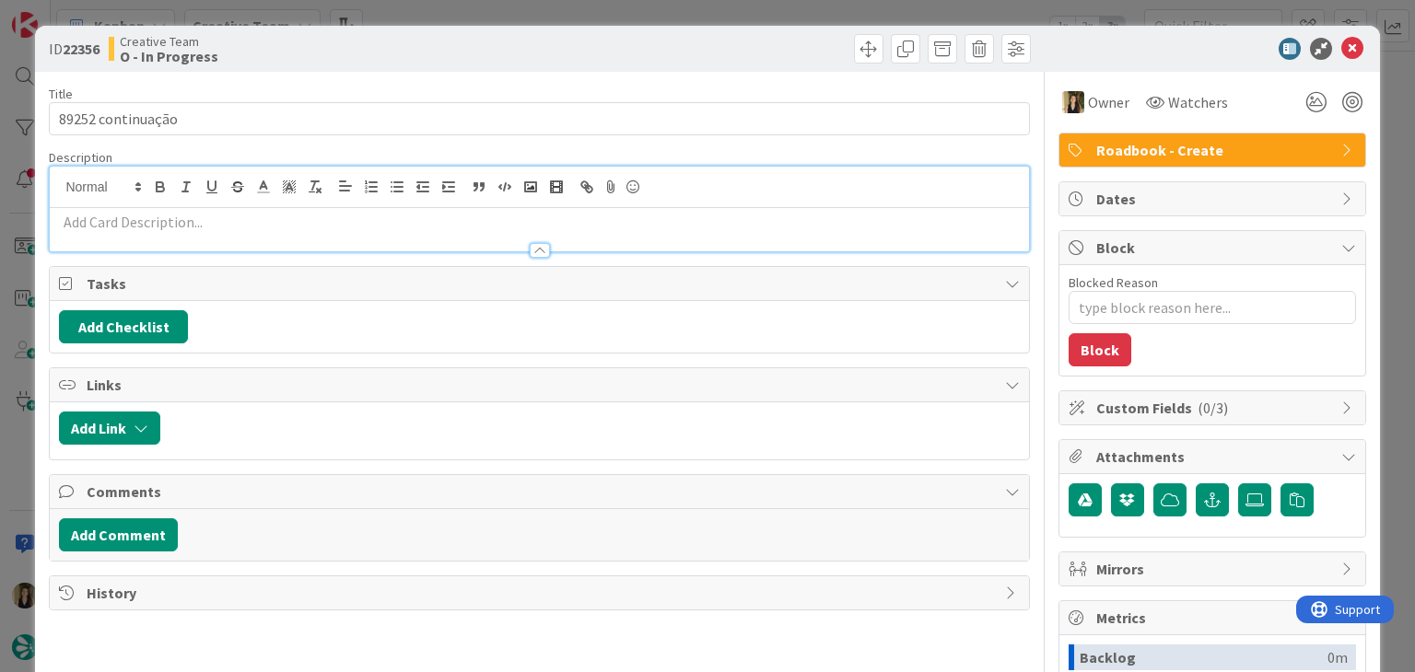
click at [302, 226] on p at bounding box center [539, 222] width 960 height 21
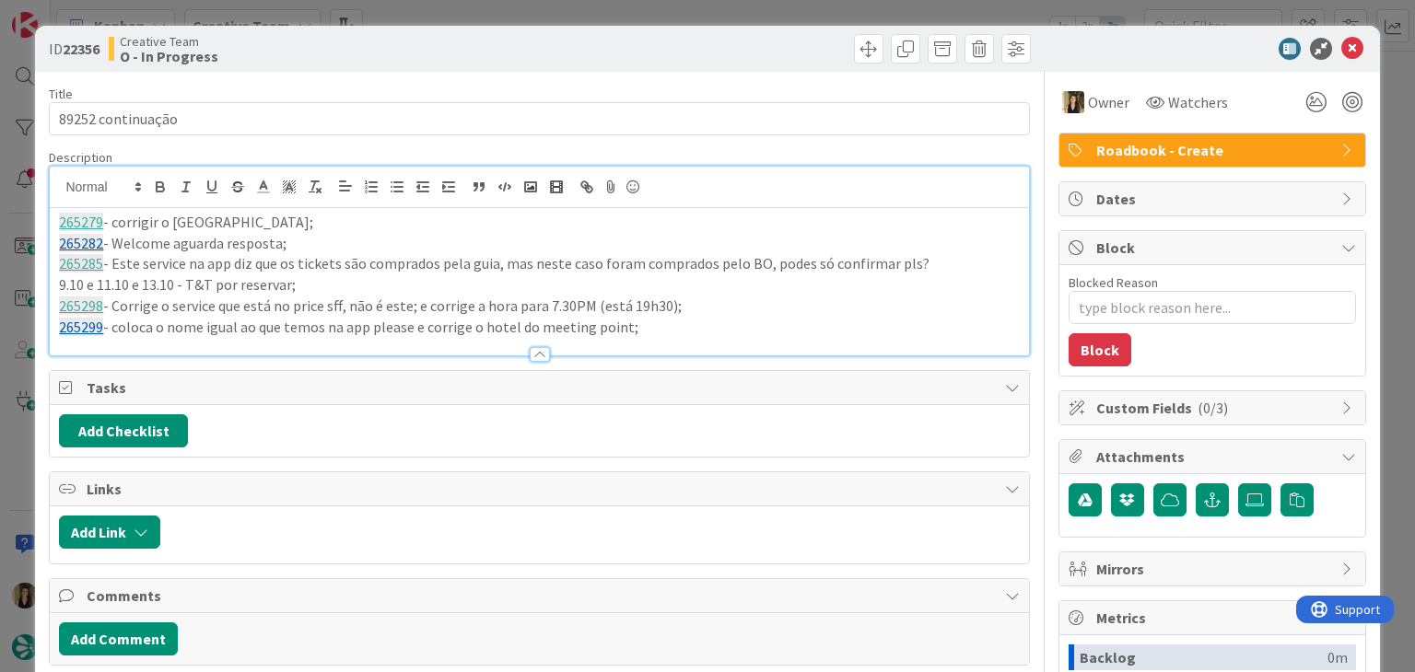
drag, startPoint x: 399, startPoint y: 57, endPoint x: 419, endPoint y: 0, distance: 60.6
click at [399, 56] on div "Creative Team O - In Progress" at bounding box center [322, 48] width 426 height 29
type textarea "x"
click at [429, 8] on div "ID 22356 Creative Team O - In Progress Title 17 / 128 89252 continuação Descrip…" at bounding box center [707, 336] width 1415 height 672
